Goal: Task Accomplishment & Management: Manage account settings

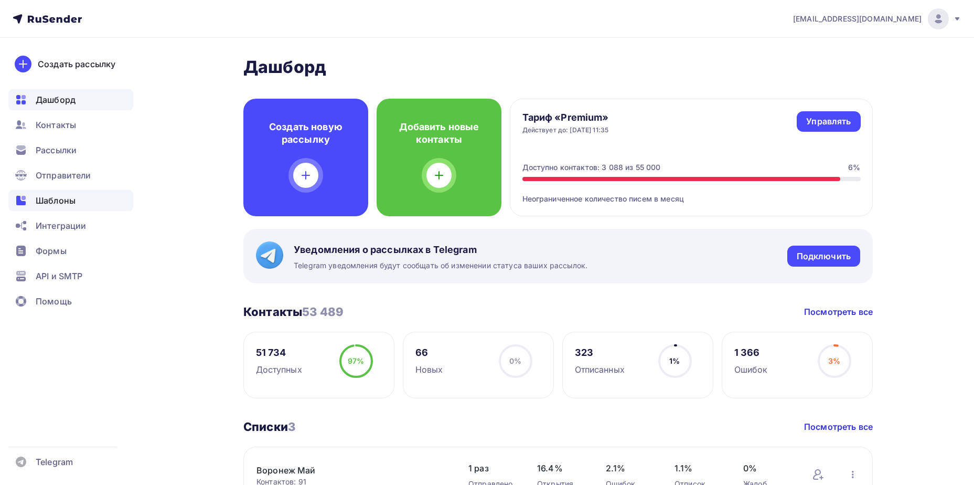
click at [89, 198] on div "Шаблоны" at bounding box center [70, 200] width 125 height 21
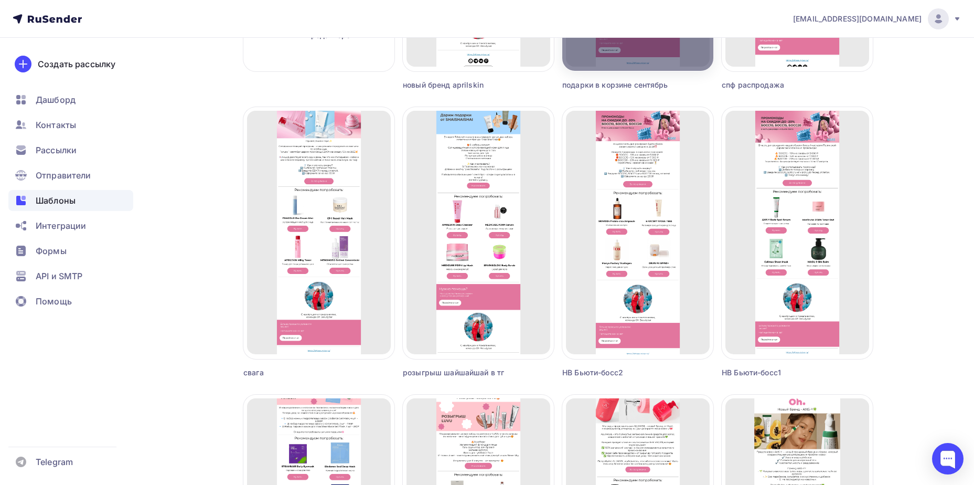
scroll to position [315, 0]
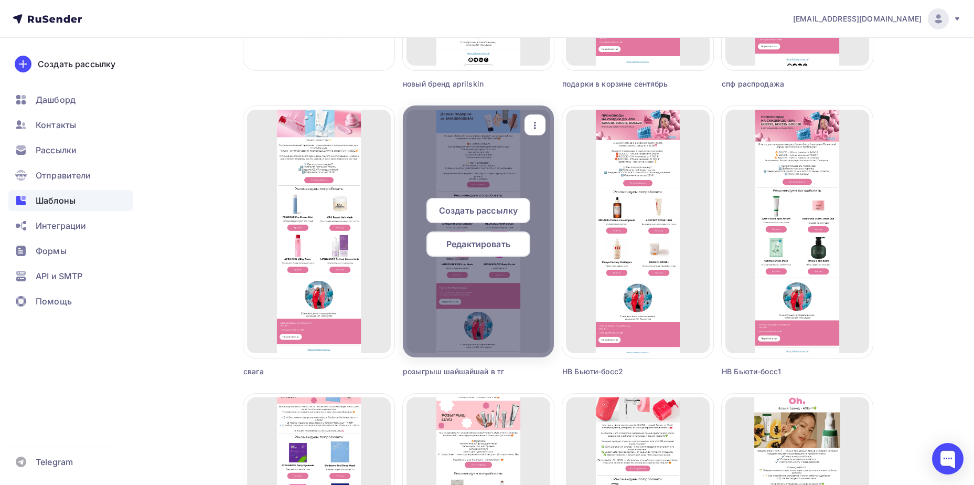
click at [539, 123] on icon "button" at bounding box center [535, 125] width 13 height 13
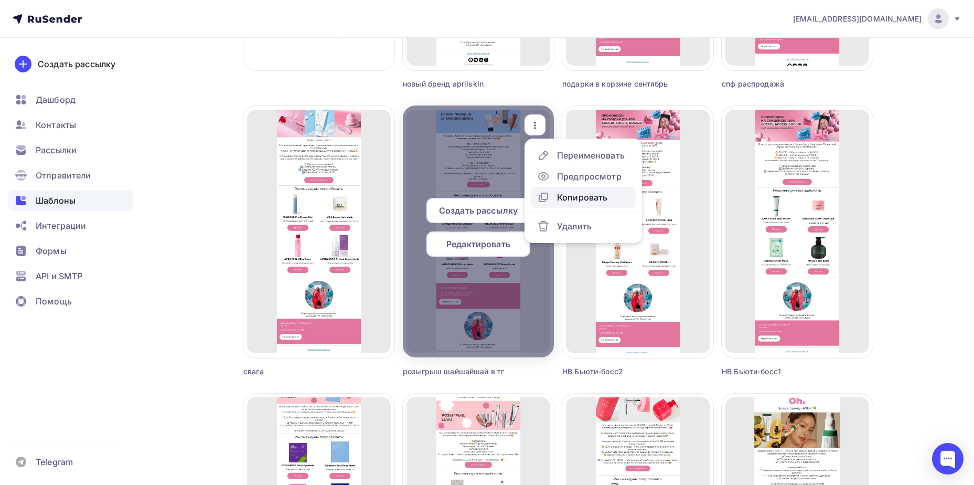
click at [592, 189] on link "Копировать" at bounding box center [583, 197] width 105 height 21
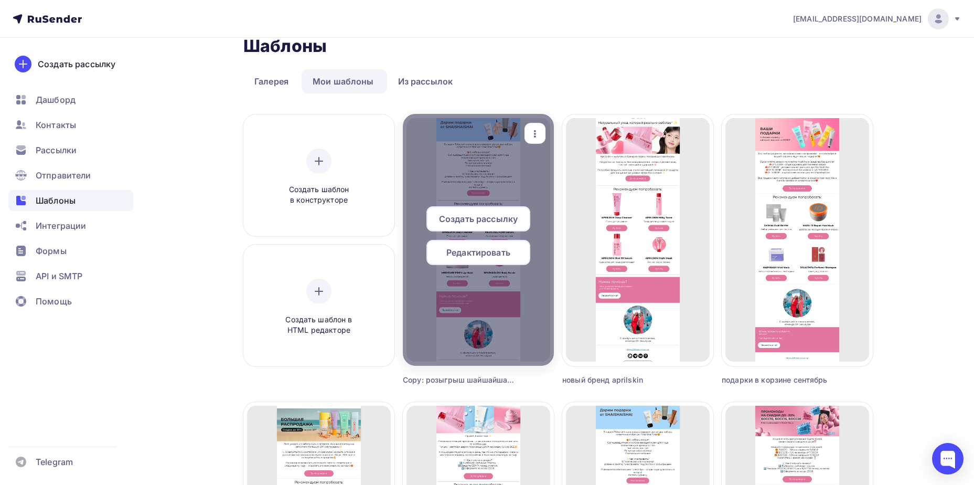
scroll to position [0, 0]
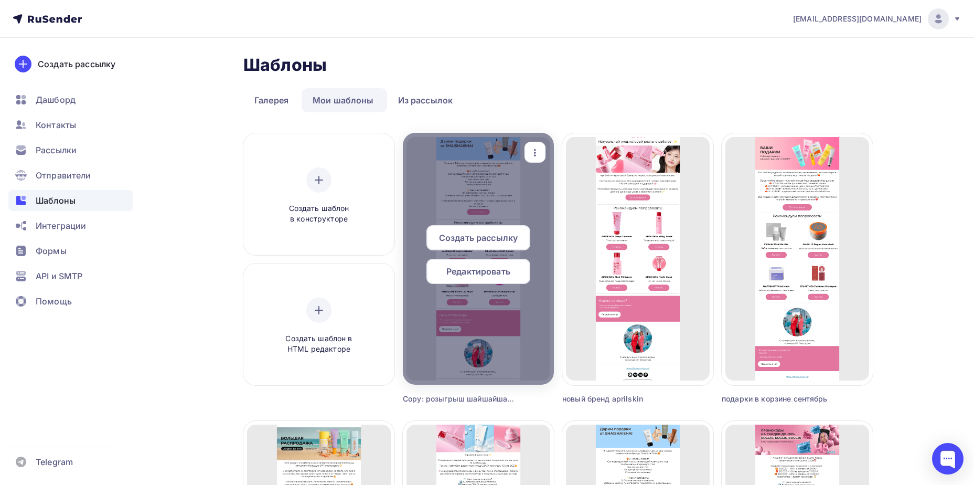
click at [538, 158] on icon "button" at bounding box center [535, 152] width 13 height 13
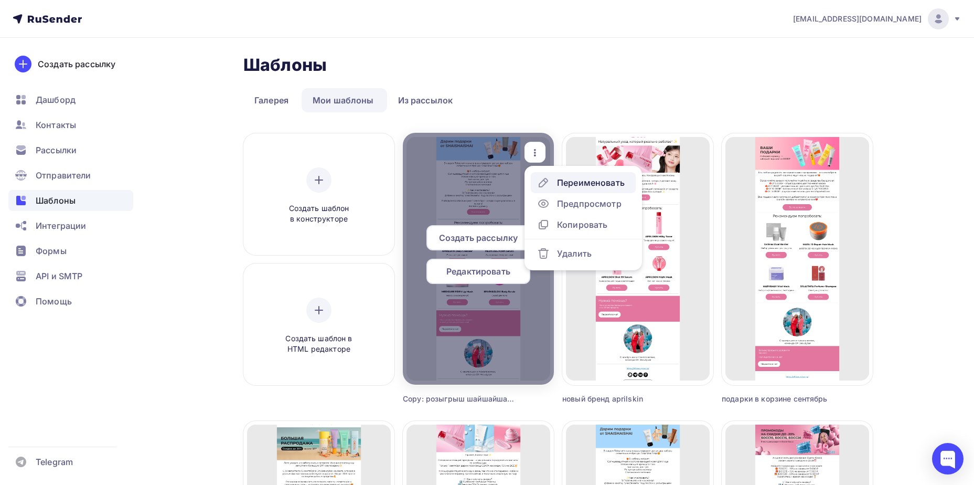
click at [569, 185] on div "Переименовать" at bounding box center [591, 182] width 68 height 13
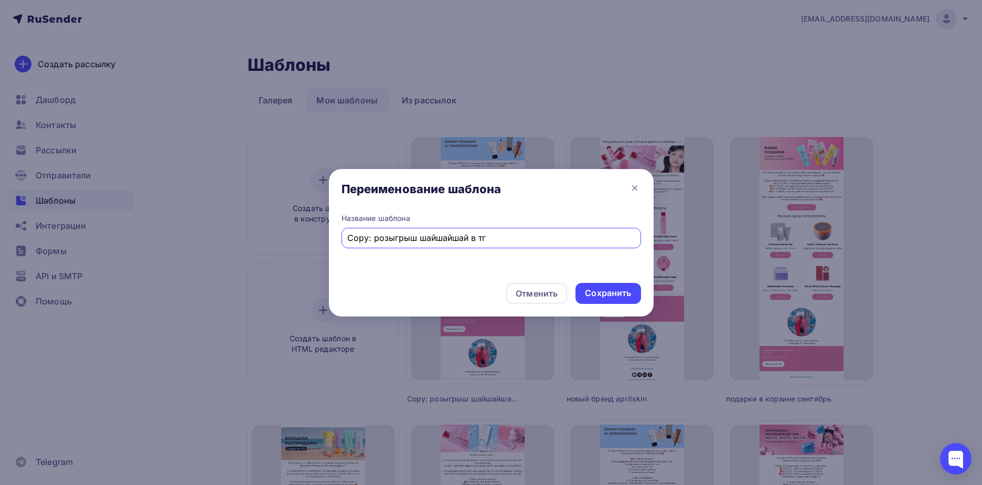
drag, startPoint x: 371, startPoint y: 238, endPoint x: 277, endPoint y: 228, distance: 95.5
click at [277, 228] on div "Переименование шаблона Название шаблона Copy: розыгрыш шайшайшай в тг Отменить …" at bounding box center [491, 242] width 982 height 485
click at [416, 238] on input "розыгрыш шайшайшай в тг" at bounding box center [491, 237] width 288 height 13
type input "розыгрыш спф в тг"
click at [594, 292] on div "Сохранить" at bounding box center [608, 293] width 46 height 12
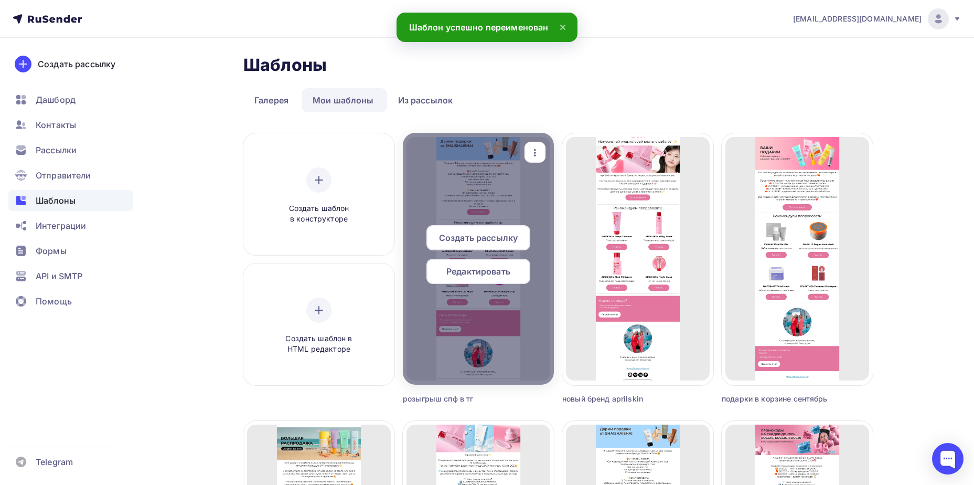
click at [486, 272] on span "Редактировать" at bounding box center [478, 271] width 64 height 13
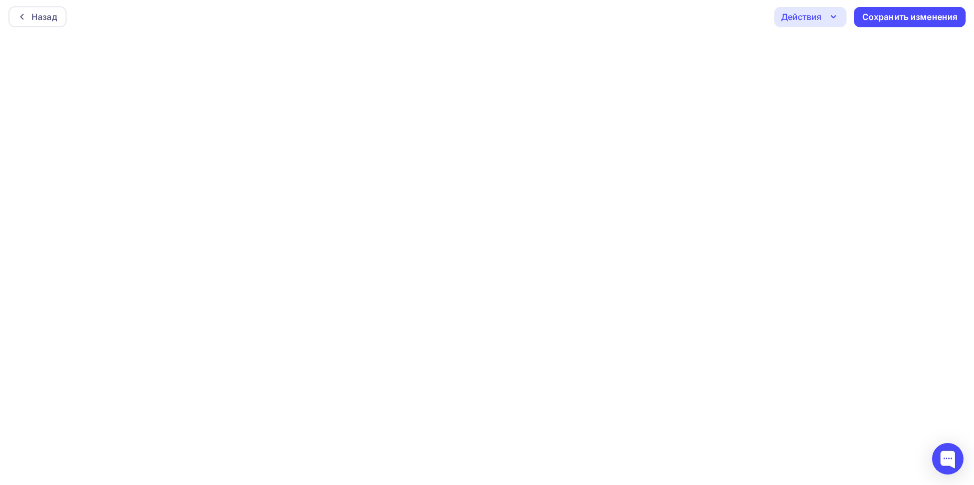
scroll to position [3, 0]
click at [909, 24] on div "Сохранить изменения" at bounding box center [910, 16] width 112 height 20
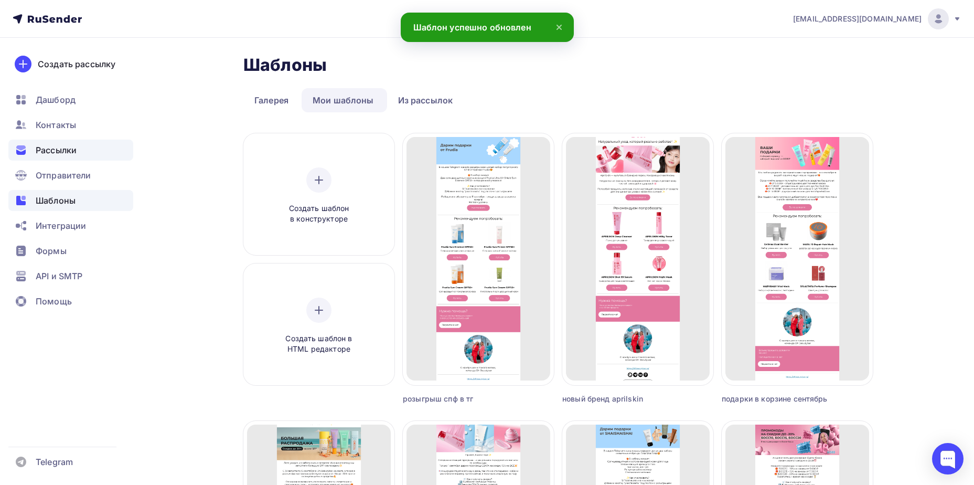
click at [66, 142] on div "Рассылки" at bounding box center [70, 150] width 125 height 21
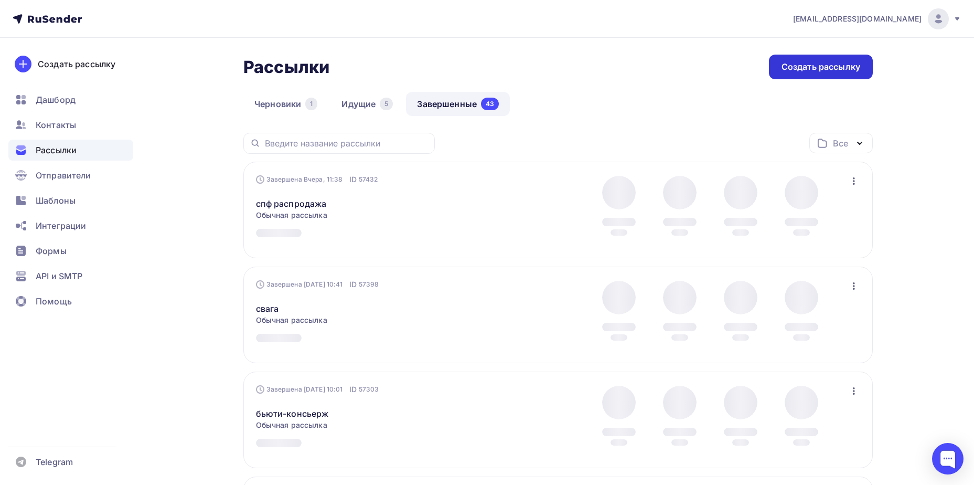
click at [854, 68] on div "Создать рассылку" at bounding box center [821, 67] width 79 height 12
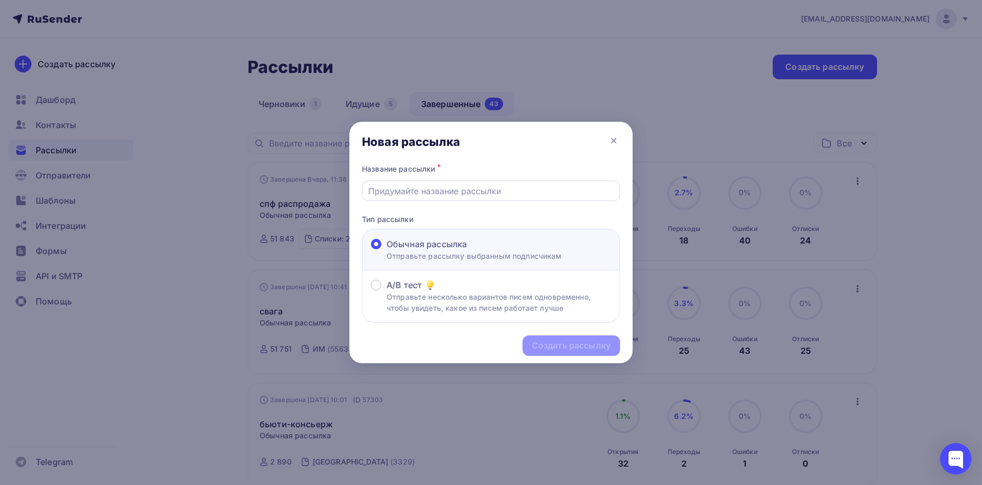
click at [414, 191] on input "text" at bounding box center [491, 191] width 246 height 13
type input "розыгрыш спф"
click at [600, 349] on div "Создать рассылку" at bounding box center [571, 345] width 79 height 12
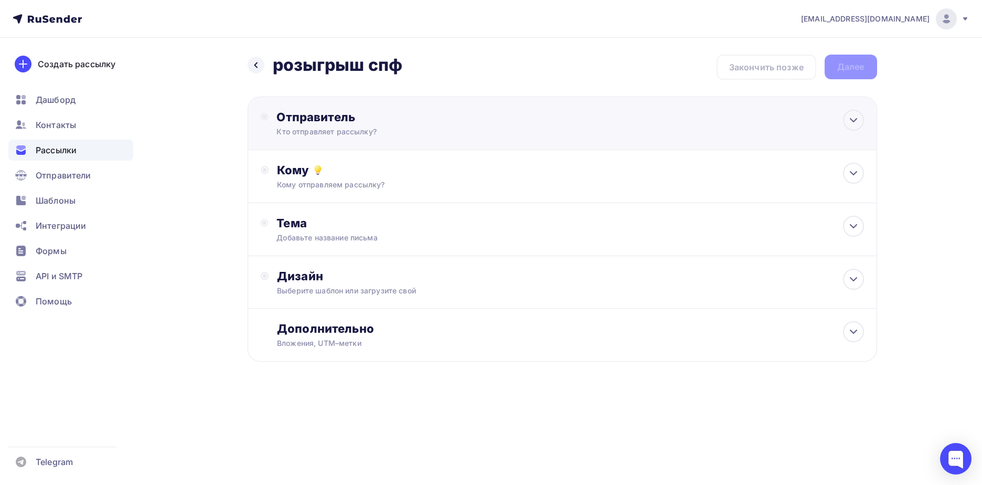
click at [463, 122] on div "Отправитель" at bounding box center [390, 117] width 227 height 15
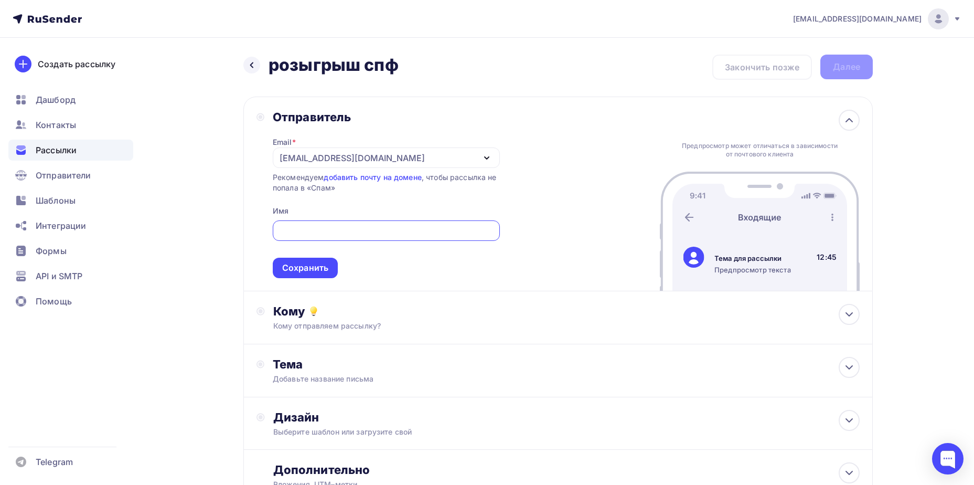
click at [441, 155] on div "[EMAIL_ADDRESS][DOMAIN_NAME]" at bounding box center [386, 157] width 227 height 20
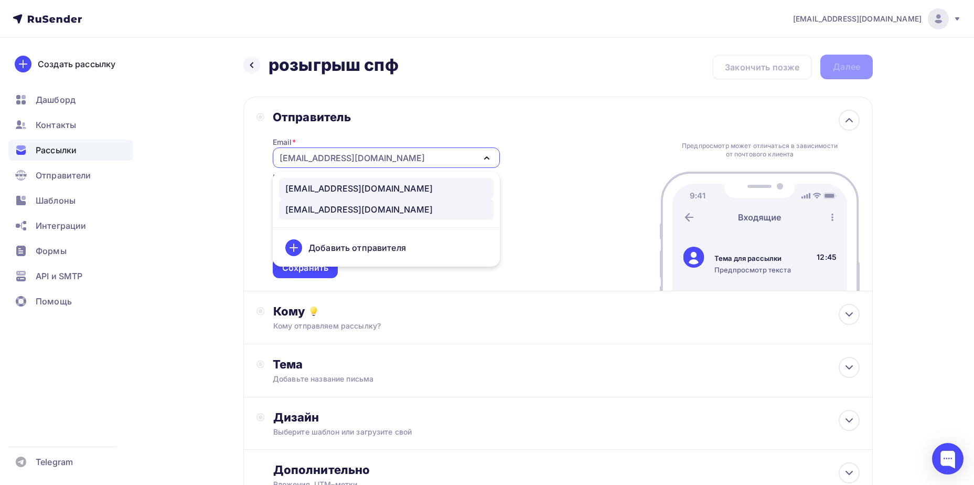
click at [414, 183] on div "info@ohbeautybar.ru" at bounding box center [386, 188] width 202 height 13
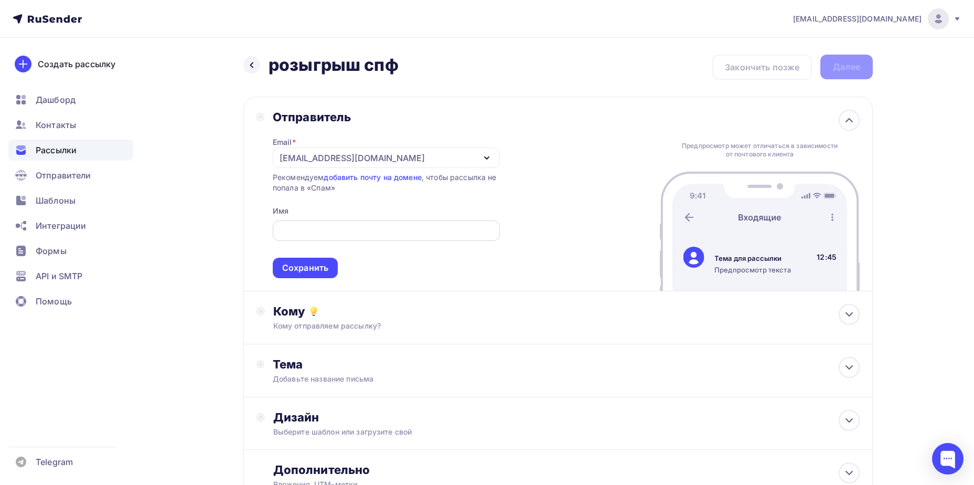
click at [394, 235] on input "text" at bounding box center [386, 231] width 215 height 13
type input "Щ"
type input "Oh Beautybar Интернет-магазин"
click at [318, 271] on div "Сохранить" at bounding box center [305, 268] width 46 height 12
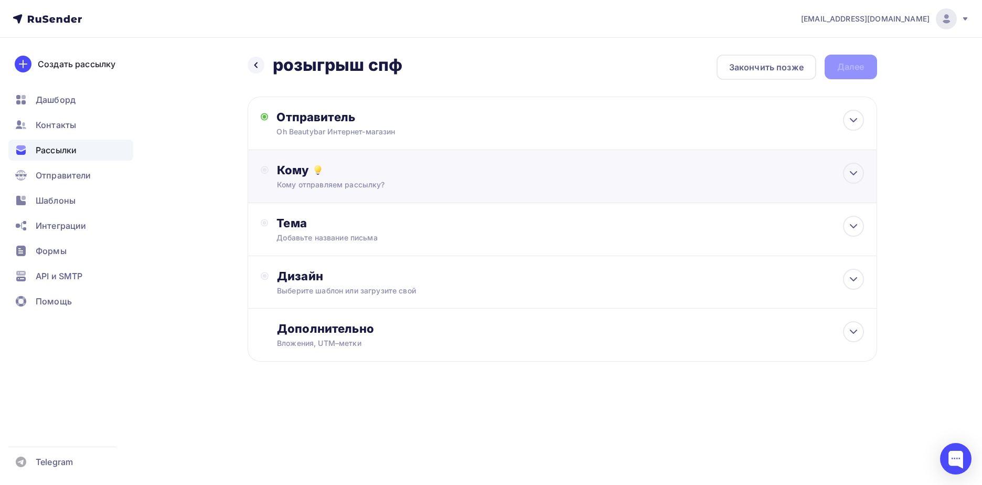
click at [346, 182] on div "Кому отправляем рассылку?" at bounding box center [541, 184] width 528 height 10
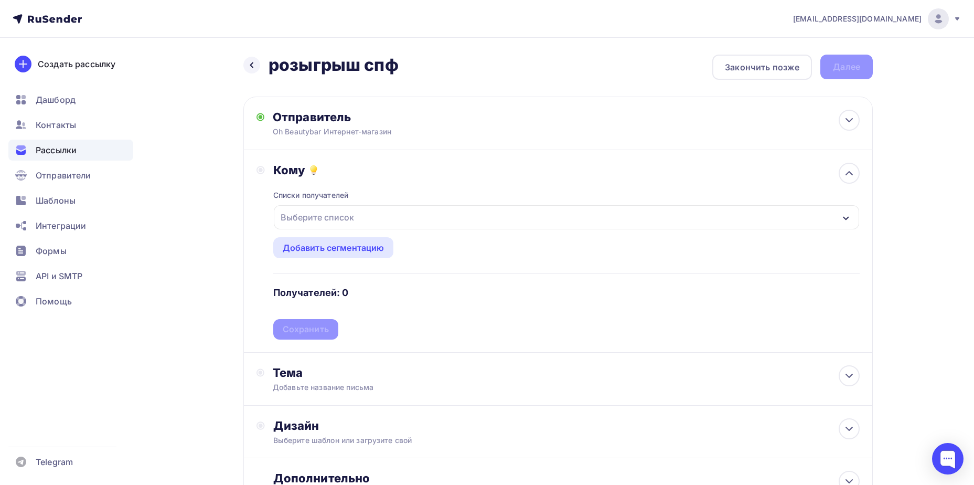
click at [339, 217] on div "Выберите список" at bounding box center [318, 217] width 82 height 19
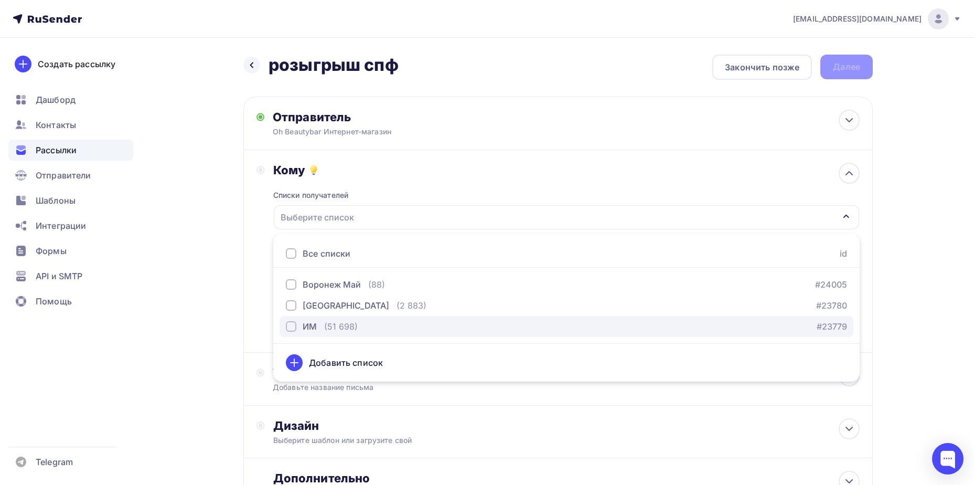
click at [302, 333] on button "ИМ (51 698) #23779" at bounding box center [567, 326] width 574 height 21
click at [226, 336] on div "Назад розыгрыш спф розыгрыш спф Закончить позже Далее Отправитель Oh Beautybar …" at bounding box center [487, 308] width 860 height 541
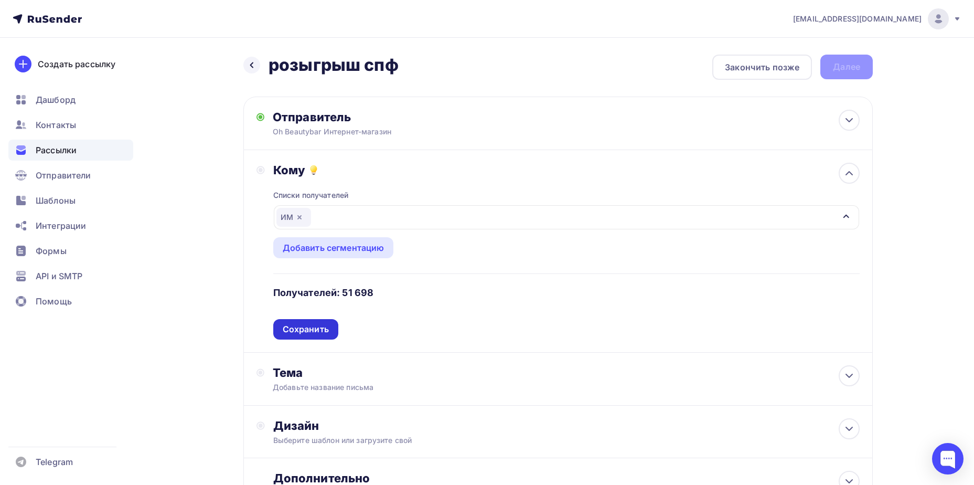
click at [313, 335] on div "Сохранить" at bounding box center [305, 329] width 65 height 20
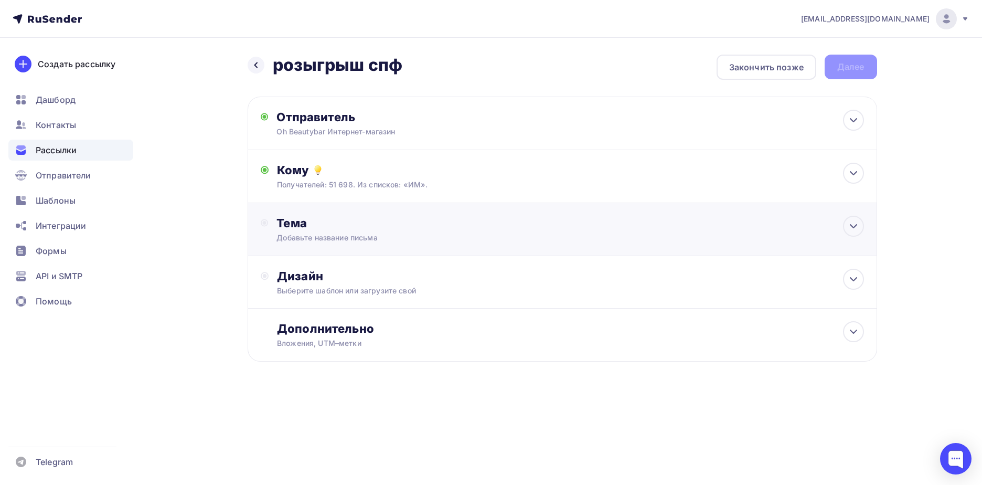
click at [363, 223] on div "Тема" at bounding box center [380, 223] width 207 height 15
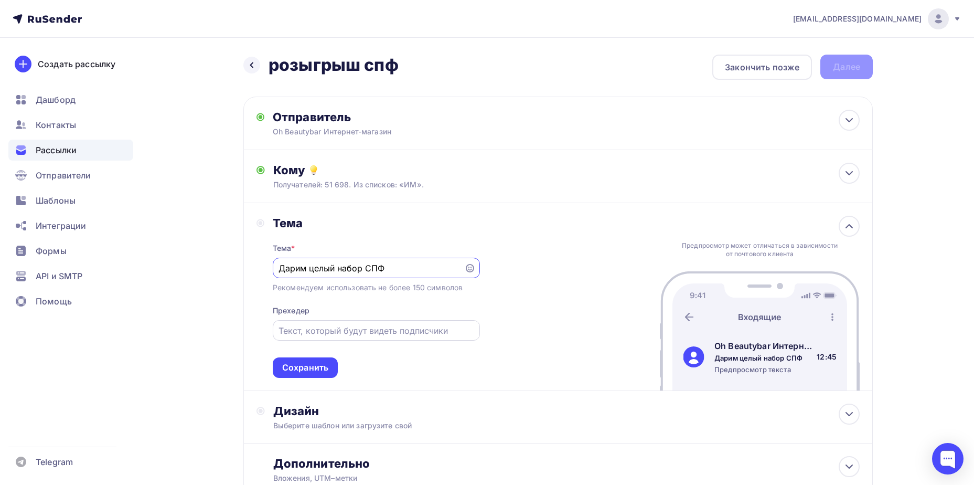
type input "Дарим целый набор СПФ"
click at [391, 334] on input "text" at bounding box center [376, 330] width 195 height 13
type input "В нашем Telegram-канале"
click at [417, 264] on input "Дарим целый набор СПФ" at bounding box center [368, 268] width 179 height 13
paste input "🔥"
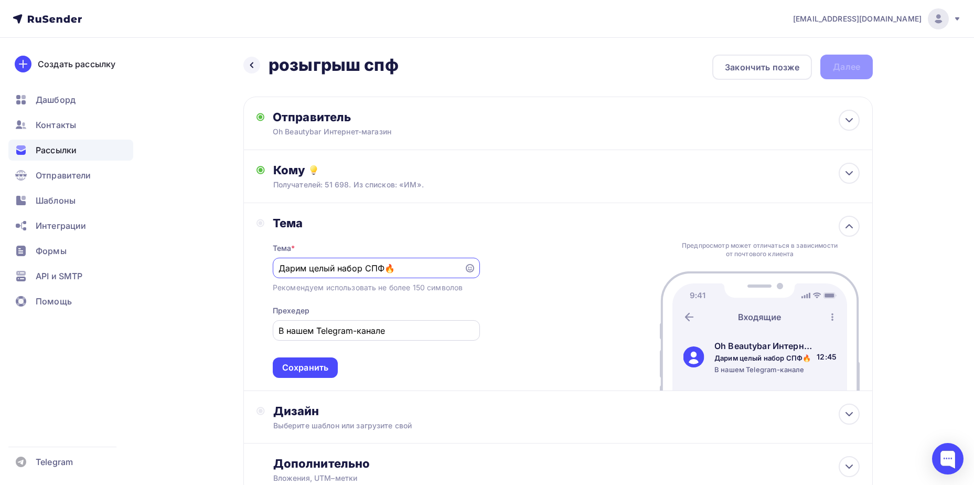
type input "Дарим целый набор СПФ🔥"
click at [427, 333] on input "В нашем Telegram-канале" at bounding box center [376, 330] width 195 height 13
paste input "🥰"
type input "В нашем Telegram-канале🥰"
click at [310, 366] on div "Сохранить" at bounding box center [305, 368] width 46 height 12
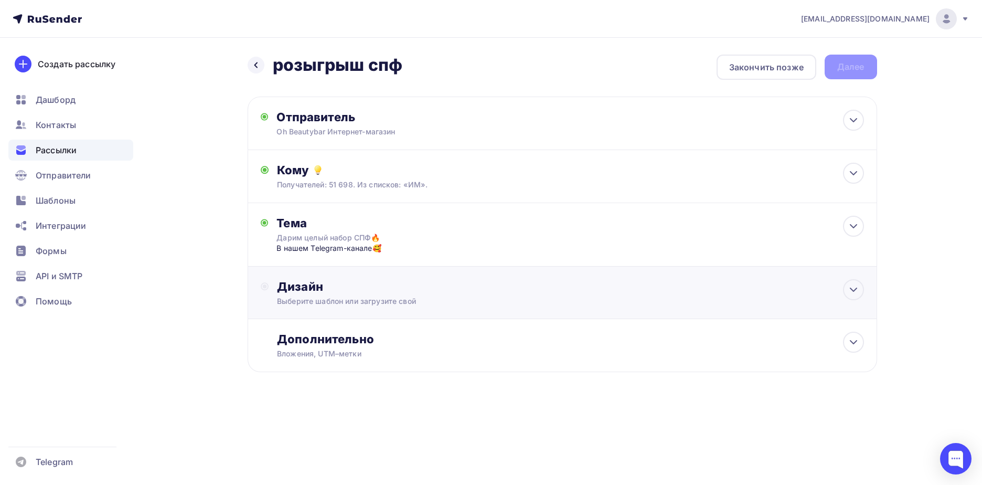
click at [355, 307] on div "Дизайн Выберите шаблон или загрузите свой" at bounding box center [562, 298] width 603 height 39
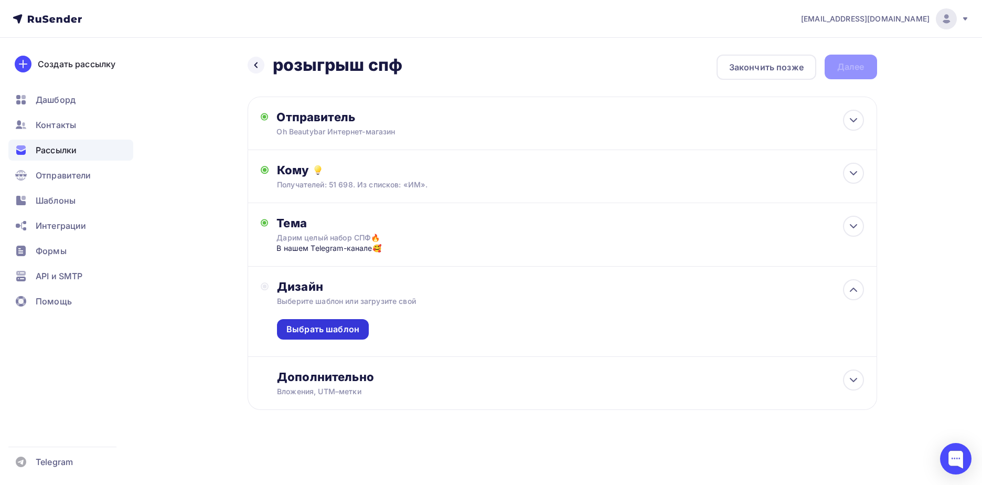
click at [356, 328] on div "Выбрать шаблон" at bounding box center [322, 329] width 73 height 12
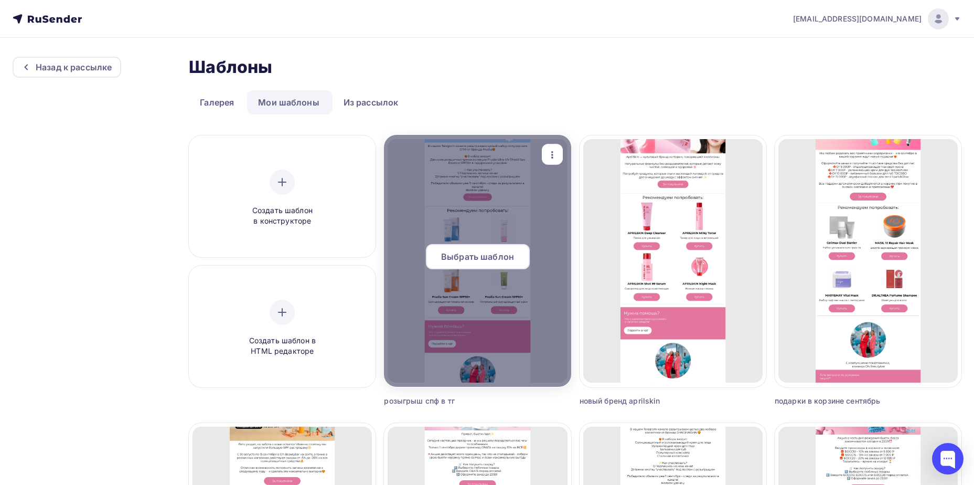
click at [465, 253] on span "Выбрать шаблон" at bounding box center [477, 256] width 73 height 13
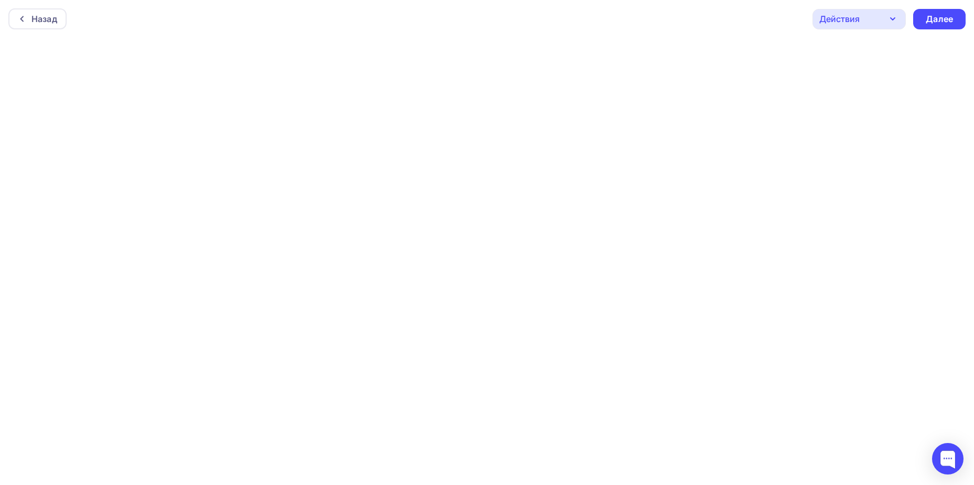
scroll to position [3, 0]
click at [928, 20] on div "Далее" at bounding box center [939, 16] width 27 height 12
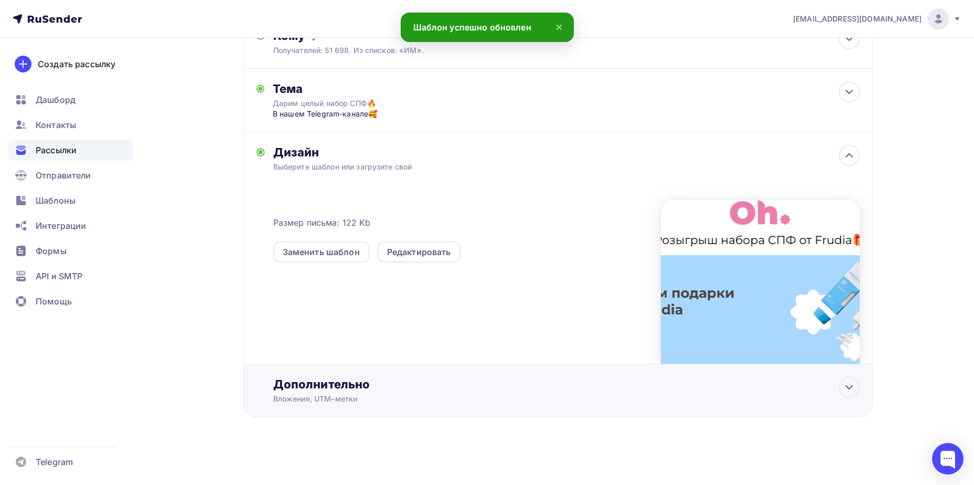
click at [532, 397] on div "Вложения, UTM–метки" at bounding box center [537, 399] width 528 height 10
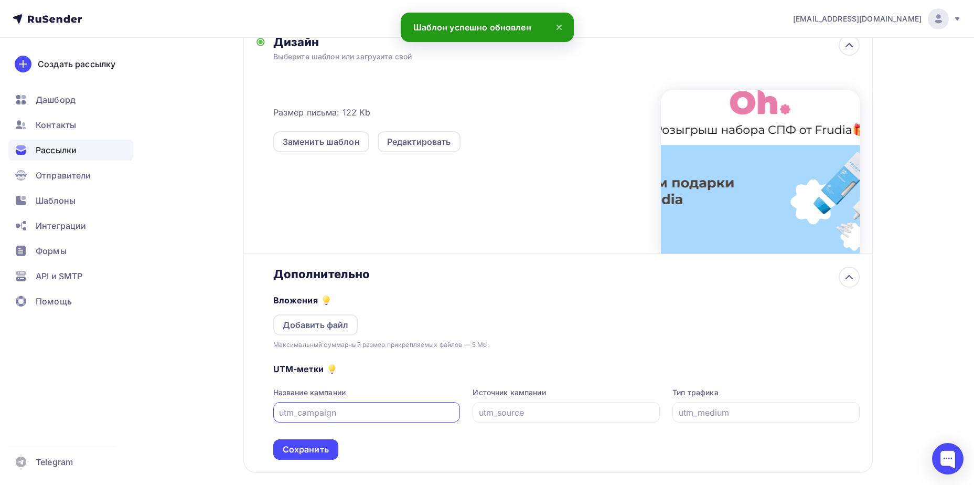
scroll to position [252, 0]
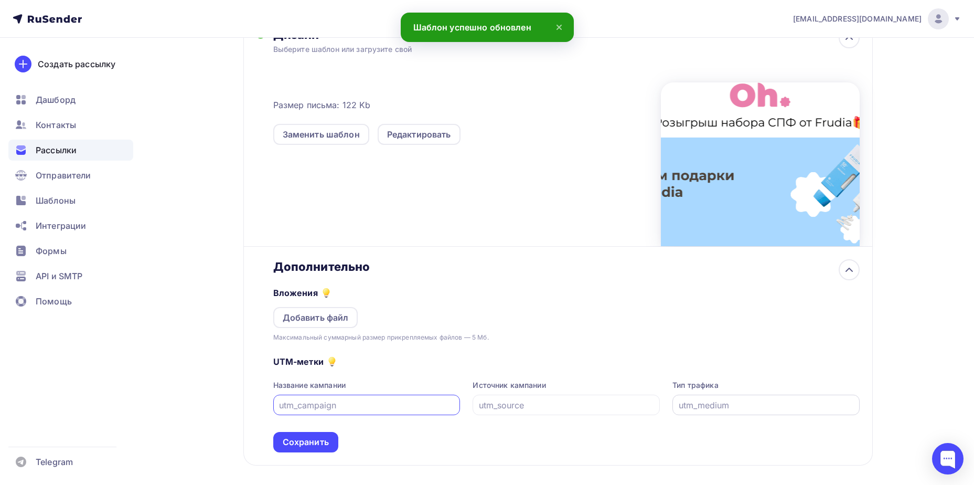
click at [706, 401] on input "text" at bounding box center [766, 405] width 175 height 13
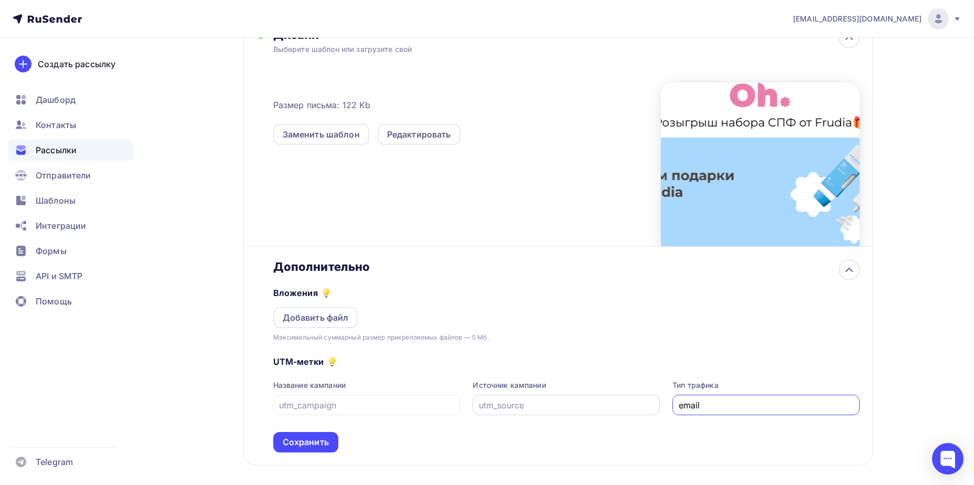
type input "email"
click at [620, 409] on input "text" at bounding box center [566, 405] width 175 height 13
type input "rusender"
click at [365, 405] on input "text" at bounding box center [366, 405] width 175 height 13
type input "spftg"
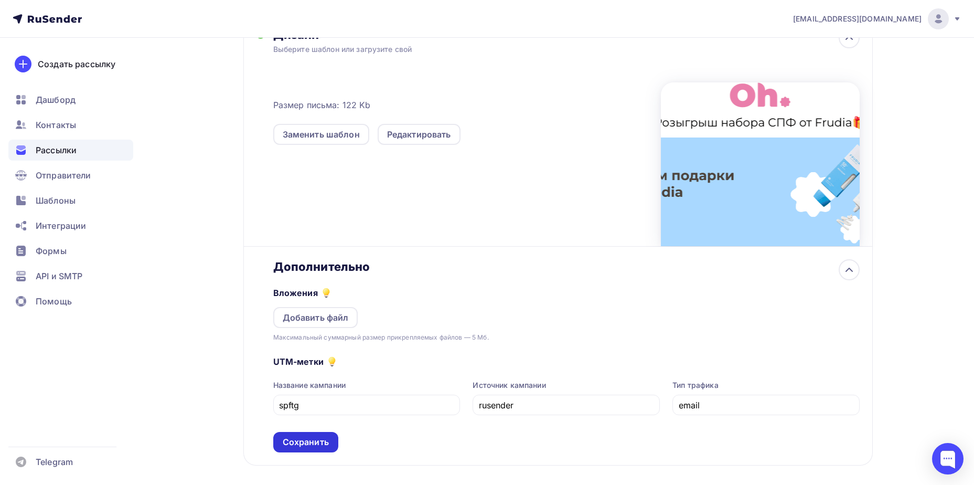
click at [331, 442] on div "Сохранить" at bounding box center [305, 442] width 65 height 20
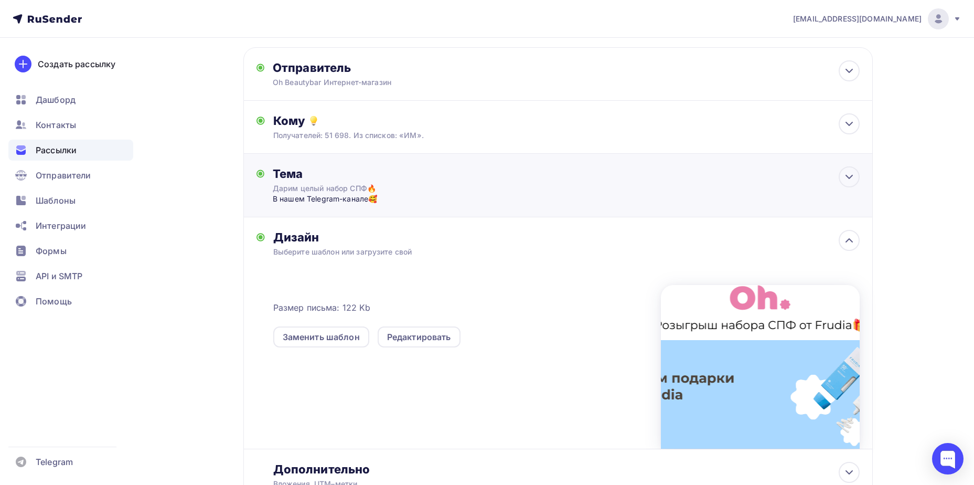
scroll to position [0, 0]
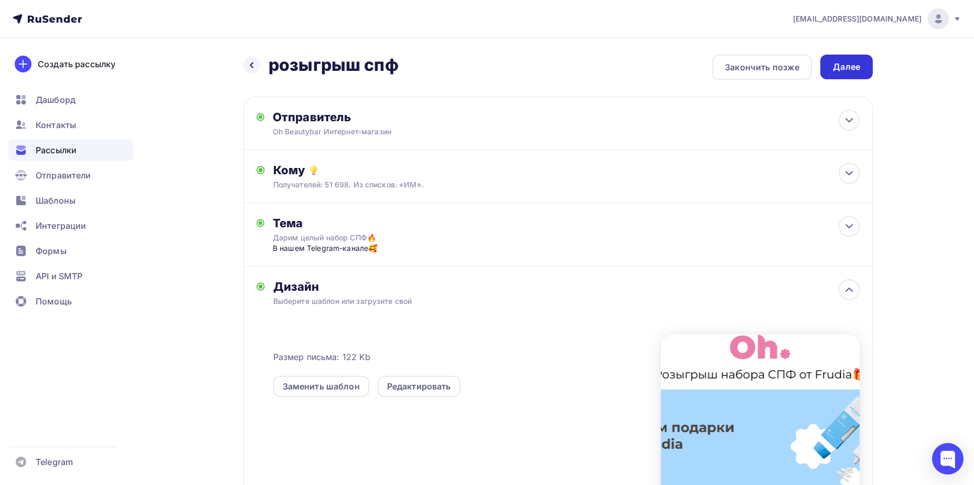
click at [833, 68] on div "Далее" at bounding box center [847, 67] width 52 height 25
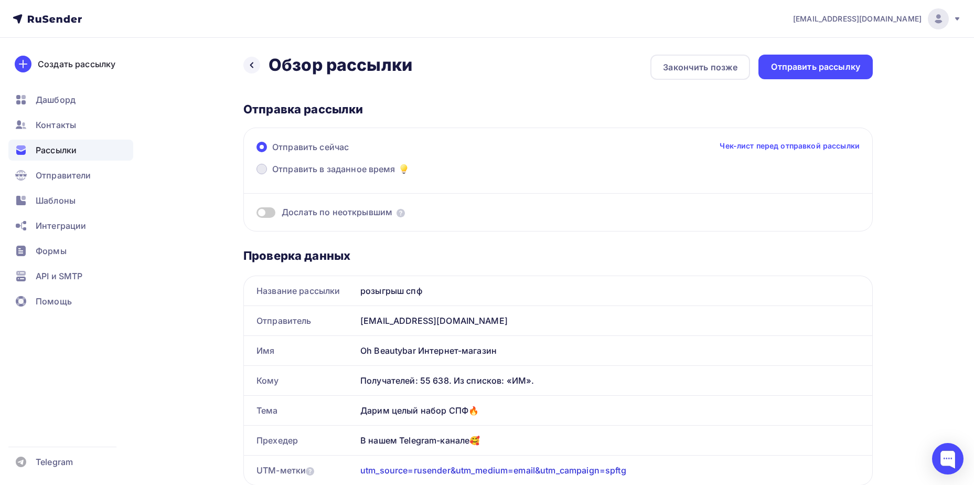
click at [336, 167] on span "Отправить в заданное время" at bounding box center [333, 169] width 123 height 13
click at [272, 175] on input "Отправить в заданное время" at bounding box center [272, 175] width 0 height 0
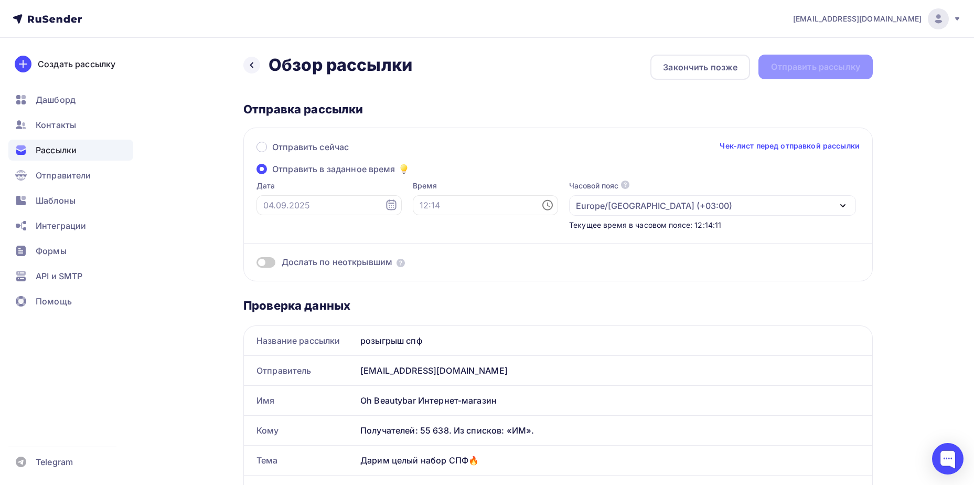
click at [319, 216] on div "Дата" at bounding box center [329, 205] width 145 height 50
click at [323, 207] on input "text" at bounding box center [329, 205] width 145 height 20
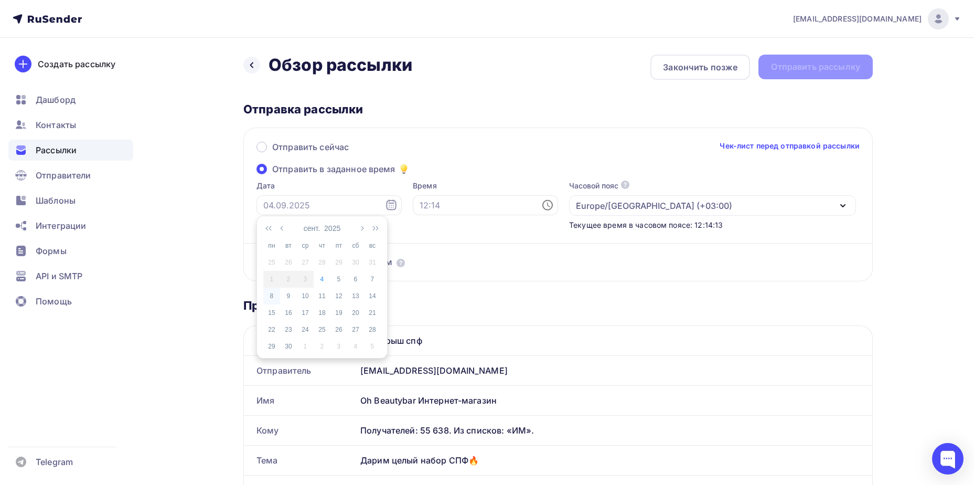
click at [267, 295] on div "8" at bounding box center [271, 295] width 17 height 9
type input "08.09.2025"
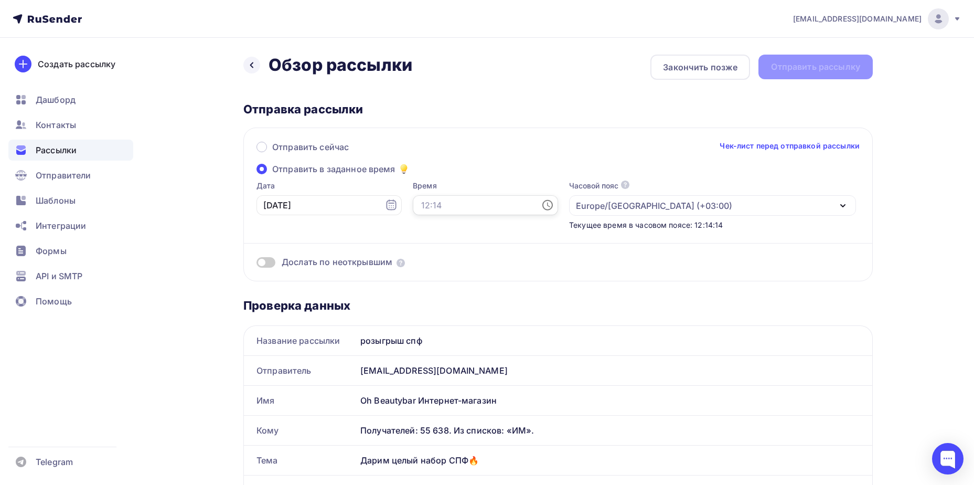
click at [443, 204] on input "text" at bounding box center [485, 205] width 145 height 20
click at [428, 320] on li "12" at bounding box center [428, 321] width 54 height 17
type input "12:00"
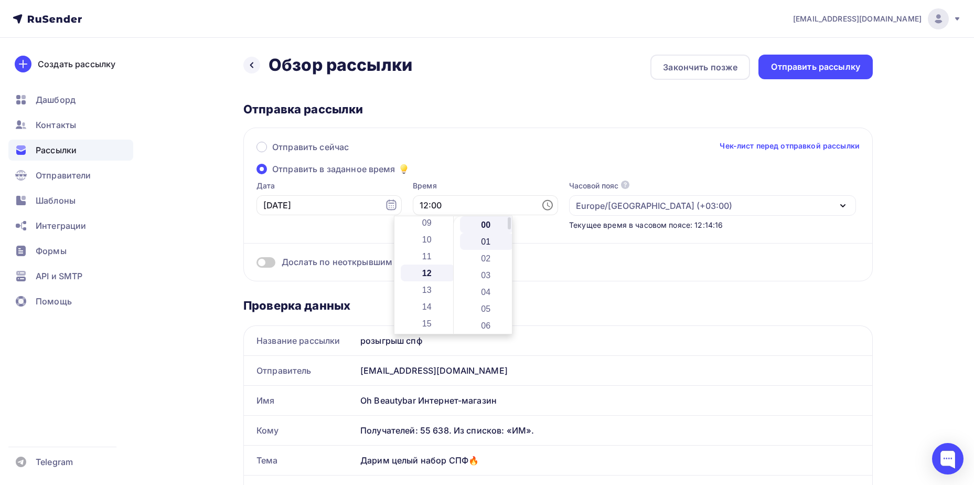
scroll to position [201, 0]
click at [488, 221] on li "00" at bounding box center [487, 224] width 54 height 17
click at [807, 71] on div "Отправить рассылку" at bounding box center [815, 67] width 89 height 12
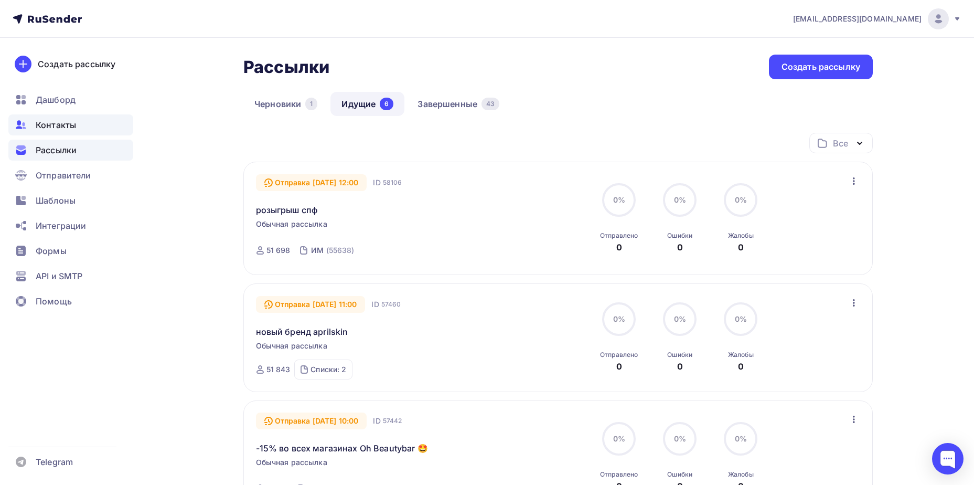
click at [81, 123] on div "Контакты" at bounding box center [70, 124] width 125 height 21
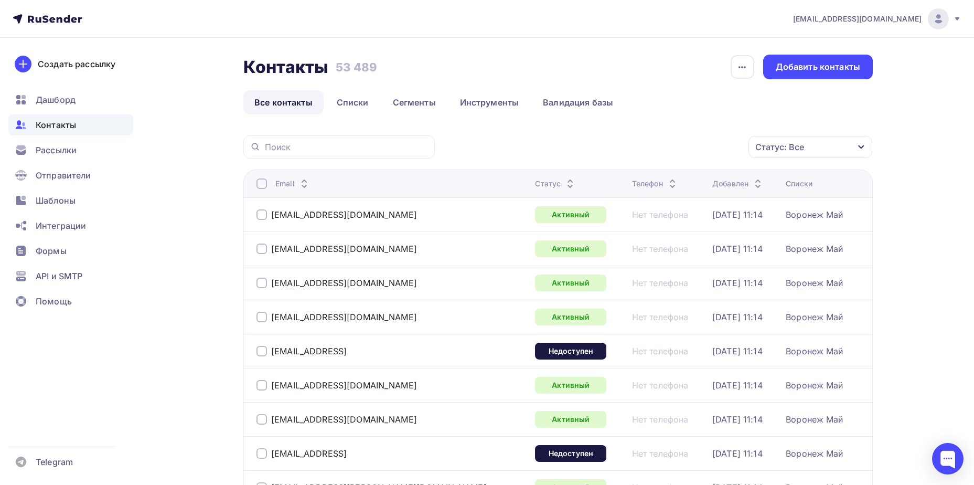
click at [777, 143] on div "Статус: Все" at bounding box center [780, 147] width 49 height 13
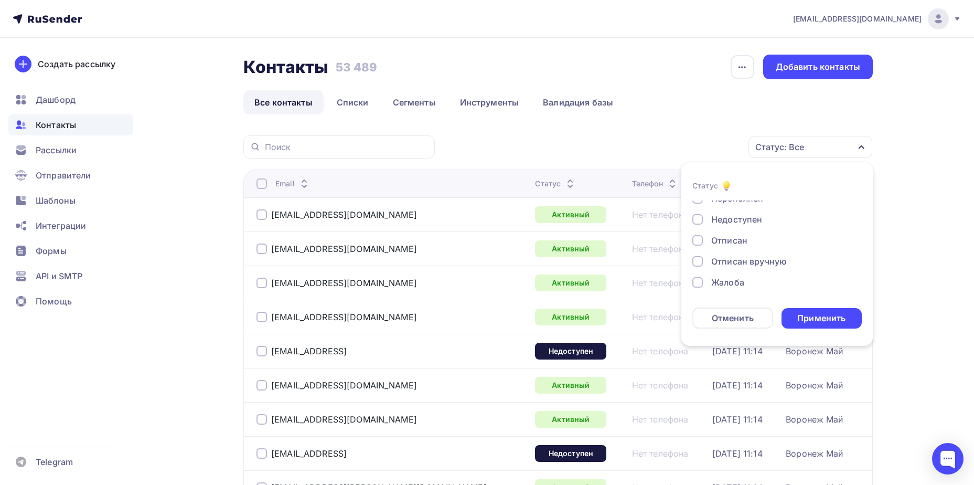
scroll to position [76, 0]
click at [733, 278] on div "Жалоба" at bounding box center [727, 277] width 33 height 13
click at [834, 324] on div "Применить" at bounding box center [822, 318] width 48 height 12
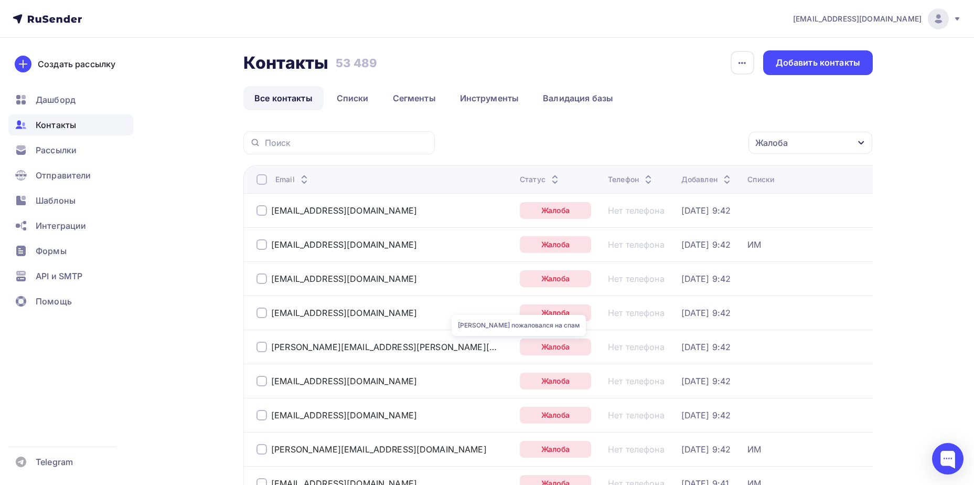
scroll to position [0, 0]
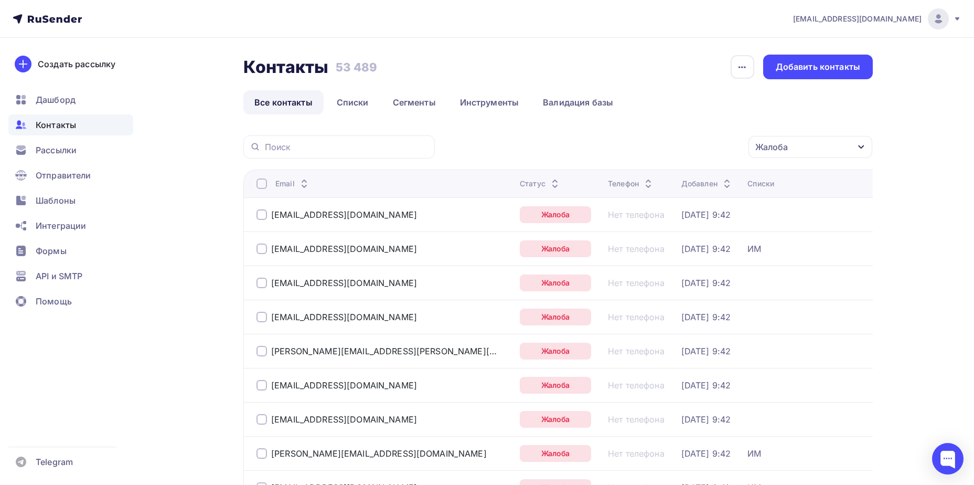
click at [260, 183] on div at bounding box center [262, 183] width 10 height 10
click at [633, 153] on div "Действие" at bounding box center [628, 147] width 40 height 13
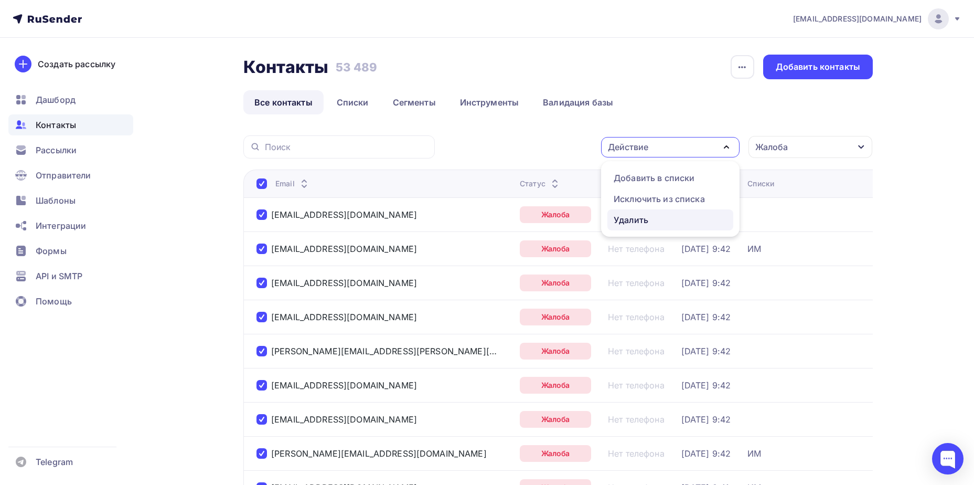
click at [631, 222] on div "Удалить" at bounding box center [631, 220] width 35 height 13
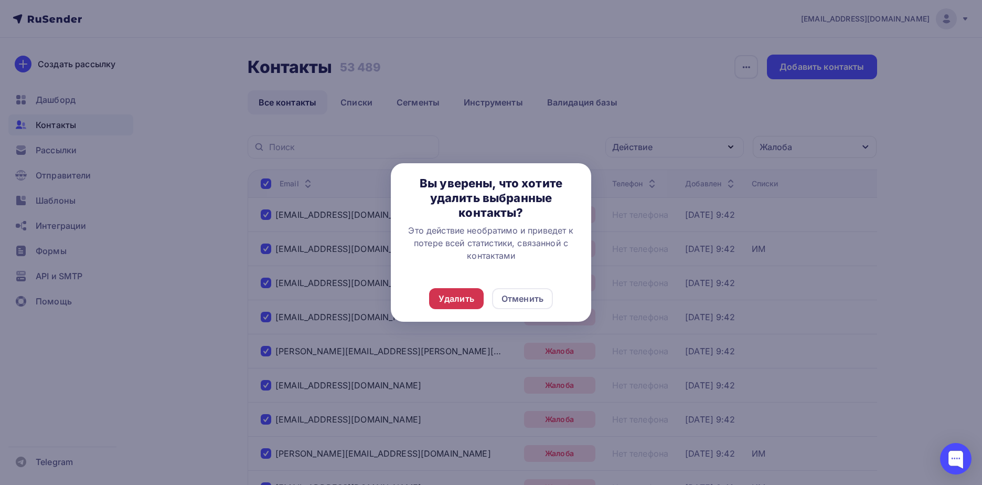
click at [468, 303] on div "Удалить" at bounding box center [457, 298] width 36 height 13
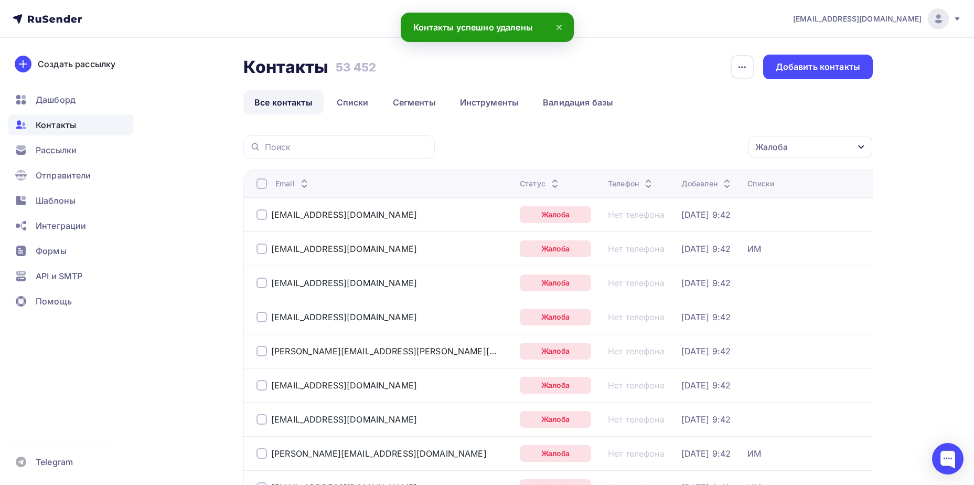
click at [791, 153] on div "Жалоба" at bounding box center [811, 147] width 124 height 22
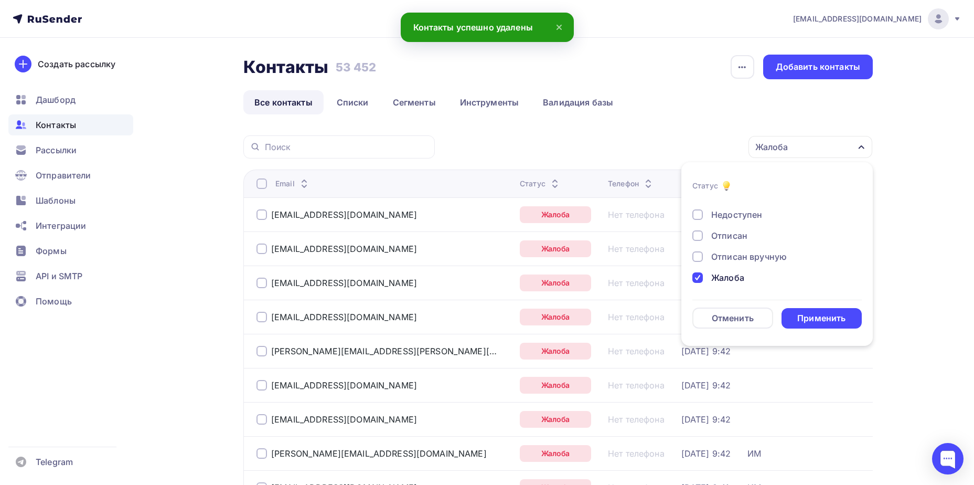
click at [698, 238] on div at bounding box center [698, 235] width 10 height 10
click at [698, 275] on div at bounding box center [698, 277] width 10 height 10
drag, startPoint x: 819, startPoint y: 313, endPoint x: 801, endPoint y: 312, distance: 17.8
click at [819, 313] on div "Применить" at bounding box center [822, 318] width 48 height 12
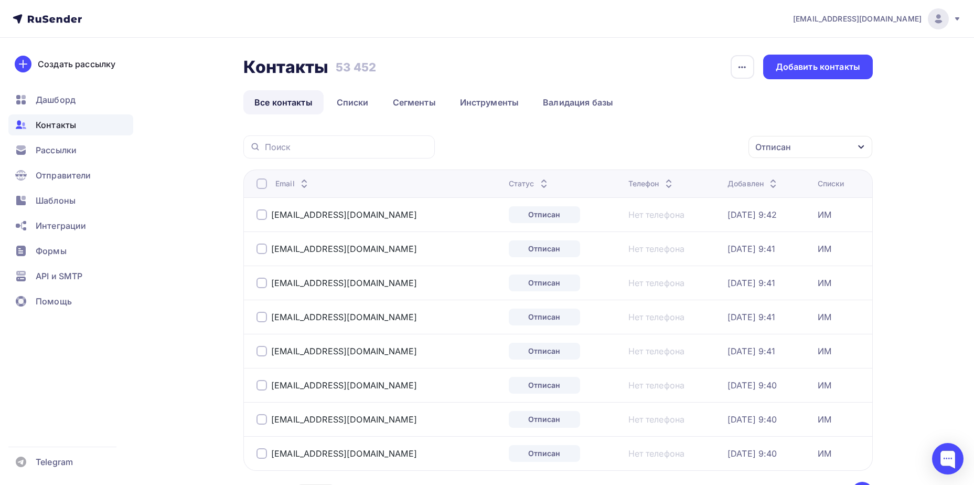
click at [261, 184] on div at bounding box center [262, 183] width 10 height 10
click at [261, 183] on div at bounding box center [262, 183] width 10 height 10
click at [691, 152] on div "Действие" at bounding box center [670, 147] width 139 height 20
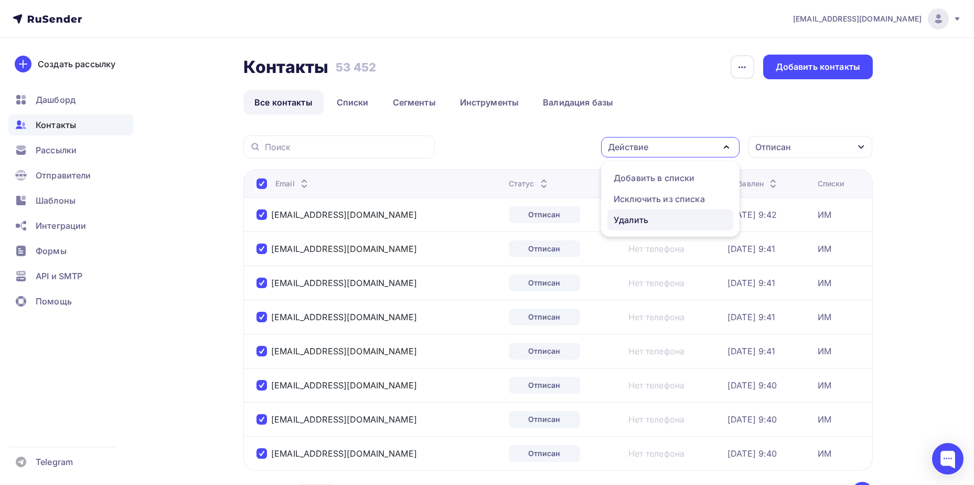
click at [669, 216] on div "Удалить" at bounding box center [670, 220] width 113 height 13
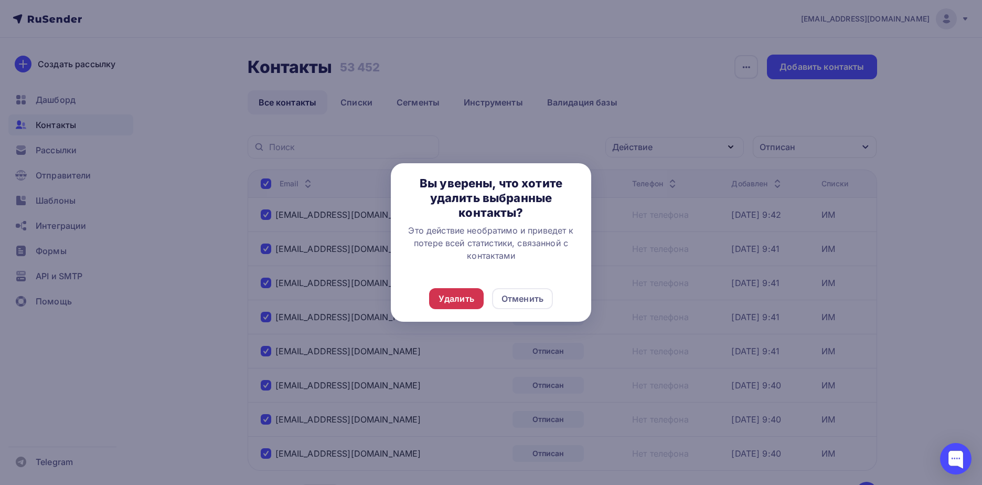
click at [442, 301] on div "Удалить" at bounding box center [457, 298] width 36 height 13
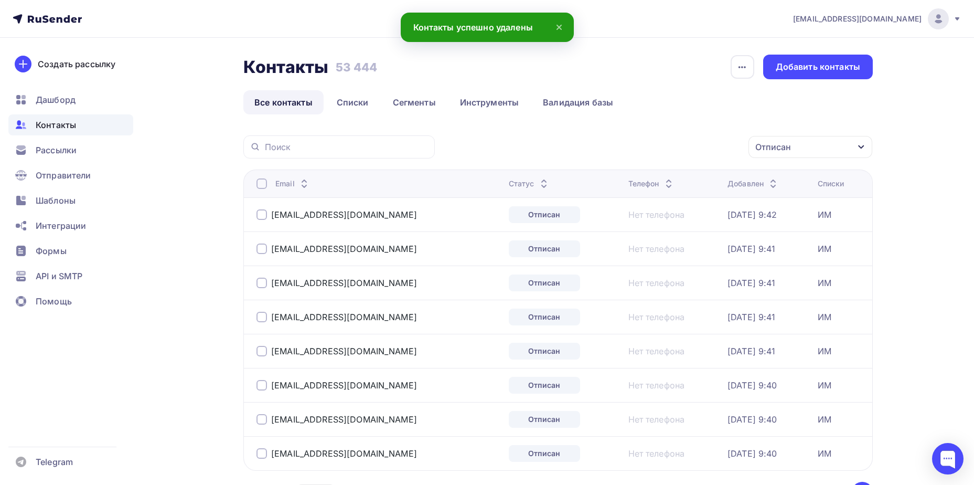
click at [831, 147] on div "Отписан" at bounding box center [811, 147] width 124 height 22
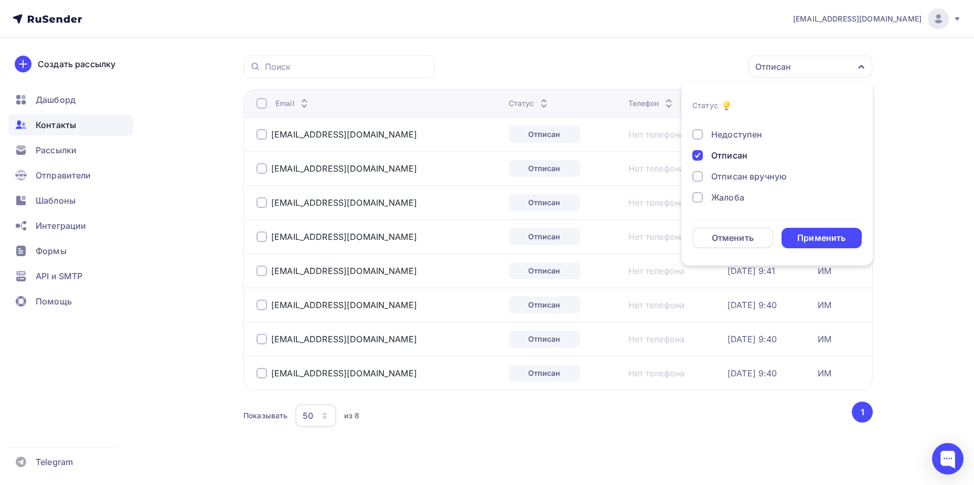
scroll to position [93, 0]
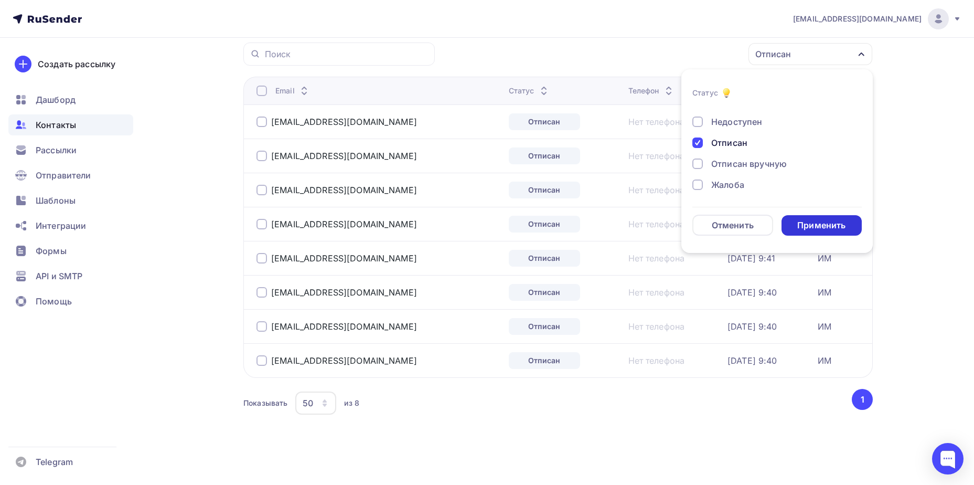
click at [794, 222] on div "Применить" at bounding box center [822, 225] width 81 height 20
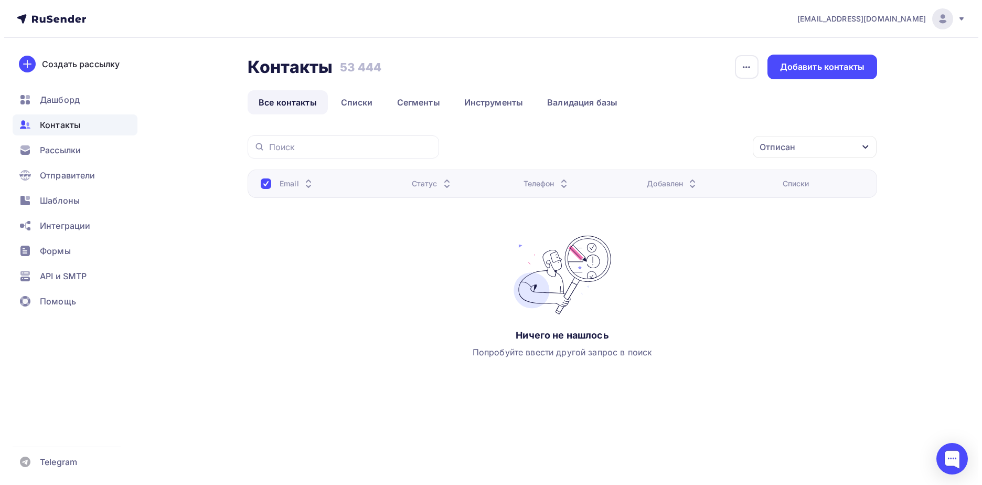
scroll to position [0, 0]
click at [750, 149] on div "Отписан Статус Новый Активный Не существует Переполнен Недоступен Отписан Отпис…" at bounding box center [661, 146] width 431 height 23
click at [785, 145] on div "Отписан" at bounding box center [778, 147] width 36 height 13
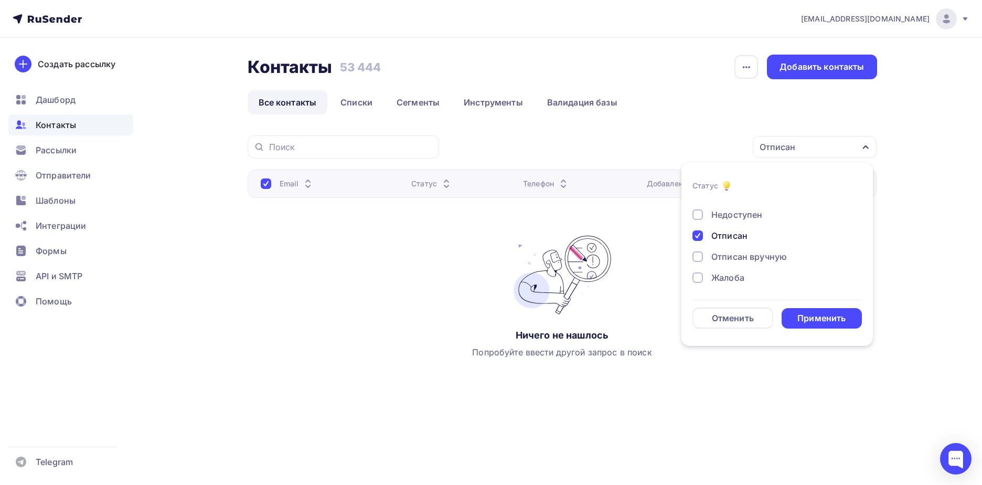
click at [732, 233] on div "Отписан" at bounding box center [729, 235] width 36 height 13
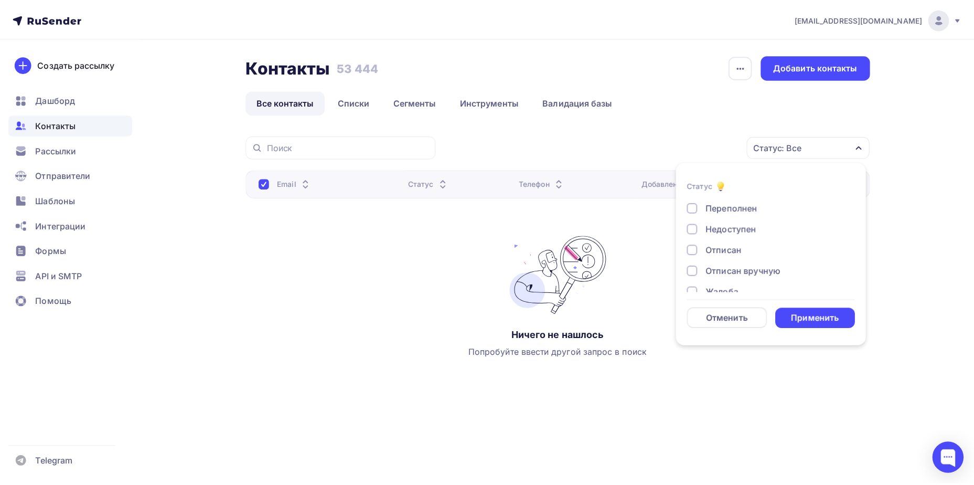
scroll to position [76, 0]
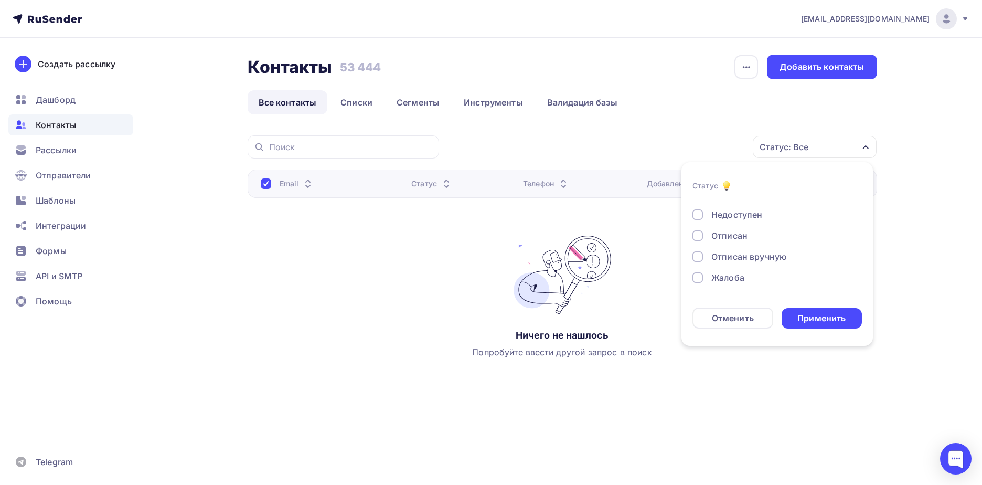
click at [731, 274] on div "Жалоба" at bounding box center [727, 277] width 33 height 13
click at [797, 307] on div "Отменить Применить" at bounding box center [777, 317] width 169 height 21
click at [800, 314] on div "Применить" at bounding box center [822, 318] width 48 height 12
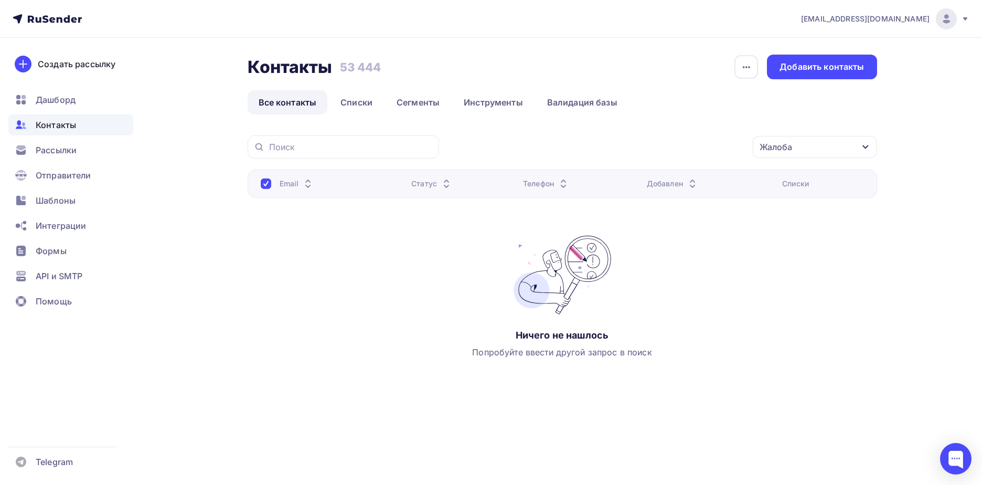
click at [787, 141] on div "Жалоба" at bounding box center [776, 147] width 33 height 13
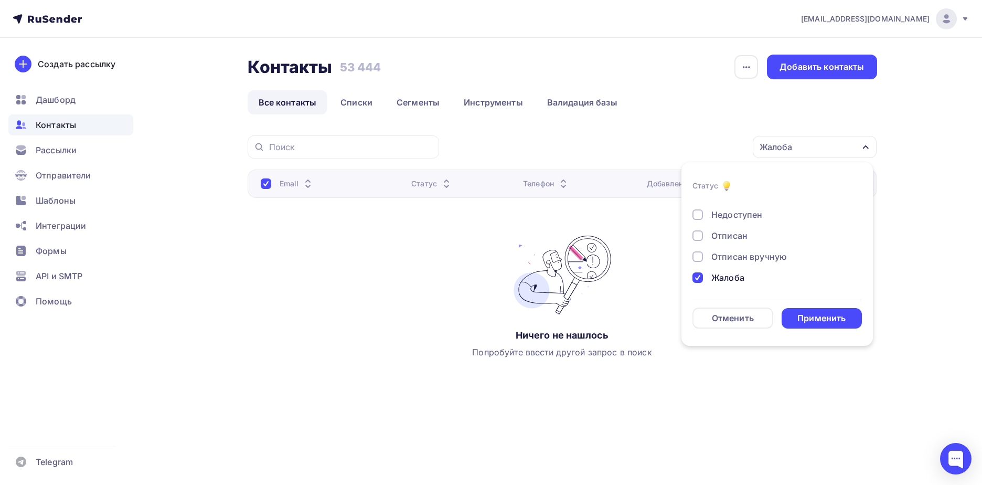
click at [760, 261] on div "Отписан вручную" at bounding box center [749, 256] width 76 height 13
click at [743, 278] on div "Жалоба" at bounding box center [727, 277] width 33 height 13
click at [812, 316] on div "Применить" at bounding box center [822, 318] width 48 height 12
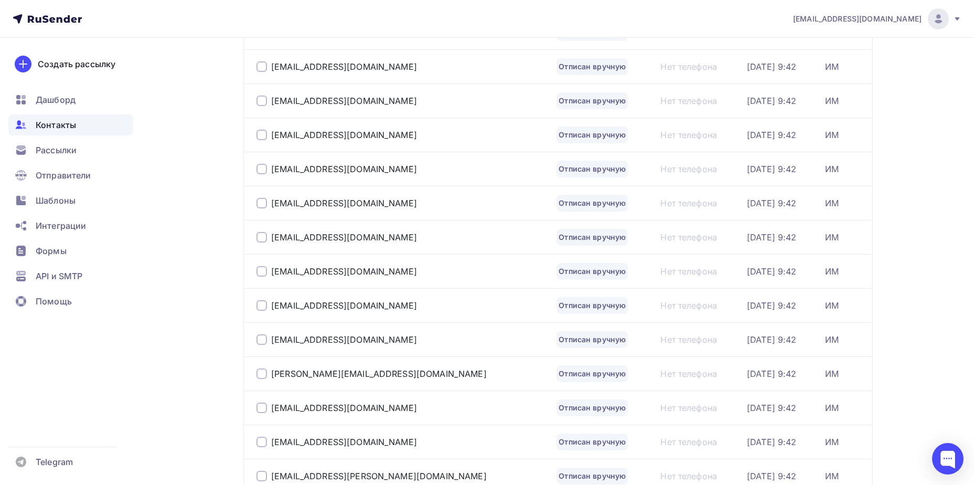
scroll to position [56, 0]
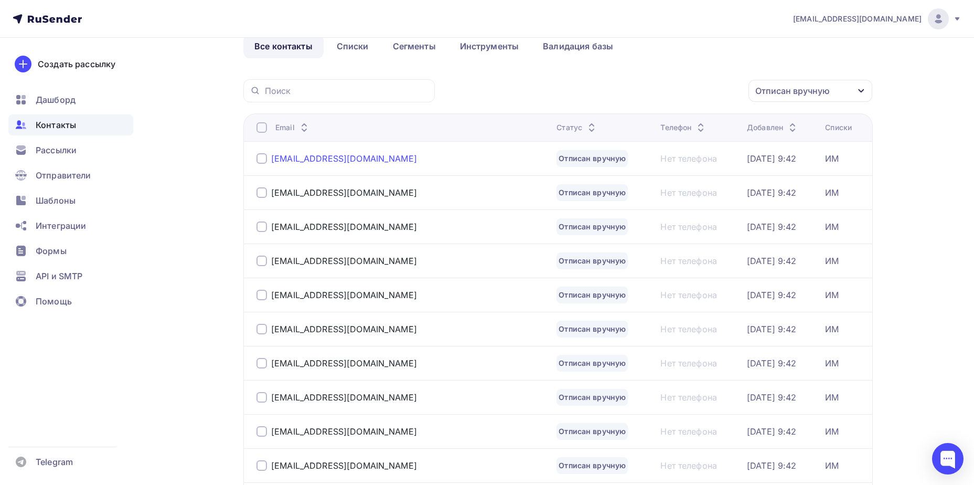
click at [313, 160] on div "nasty.ora@mail.ru" at bounding box center [344, 158] width 146 height 10
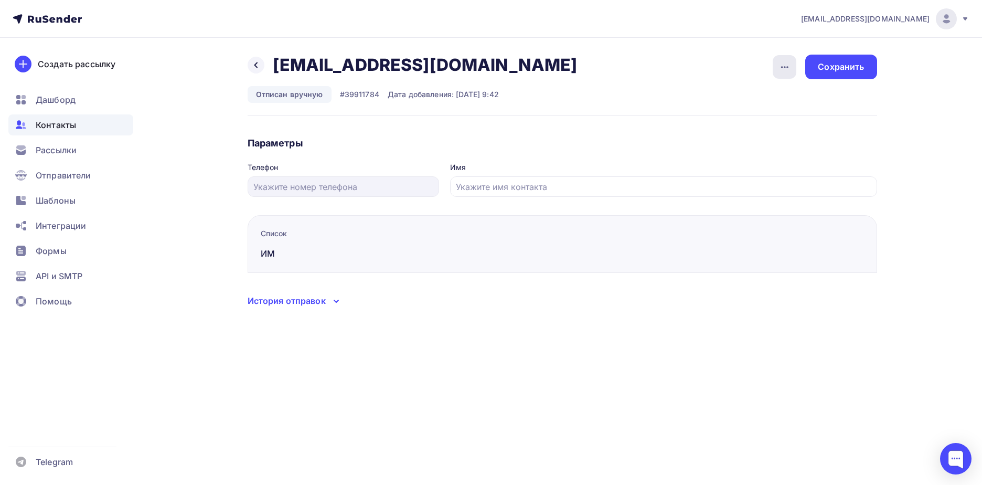
click at [789, 70] on icon "button" at bounding box center [785, 67] width 13 height 13
click at [771, 117] on div "Подписать" at bounding box center [744, 120] width 101 height 13
click at [848, 65] on div "Сохранить" at bounding box center [841, 67] width 46 height 12
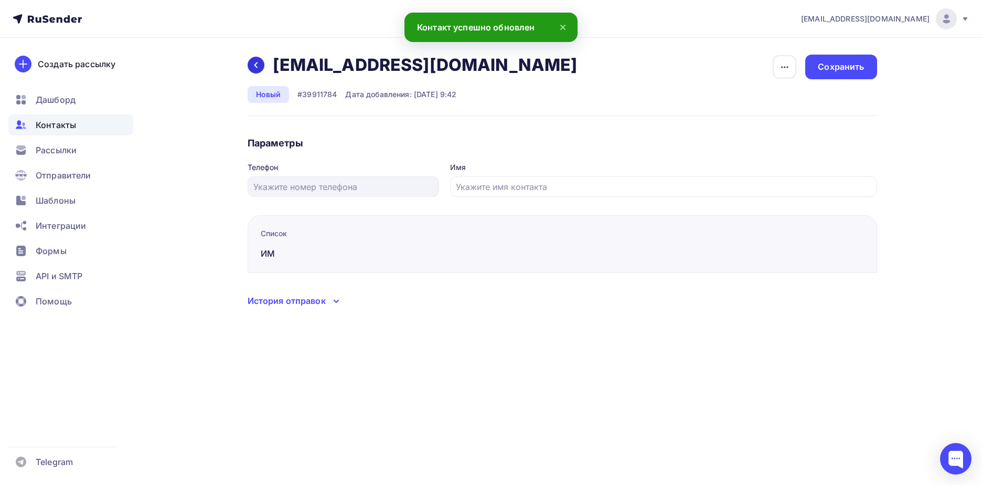
click at [260, 66] on div at bounding box center [256, 65] width 17 height 17
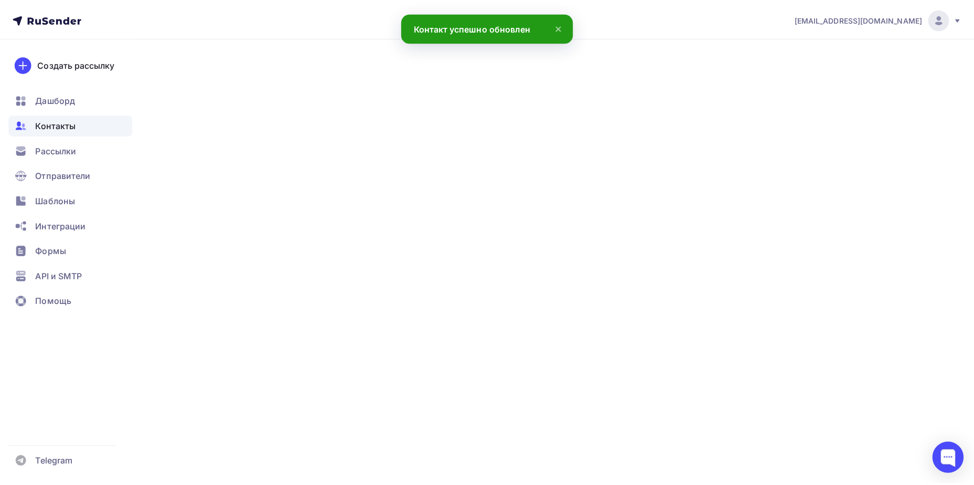
scroll to position [56, 0]
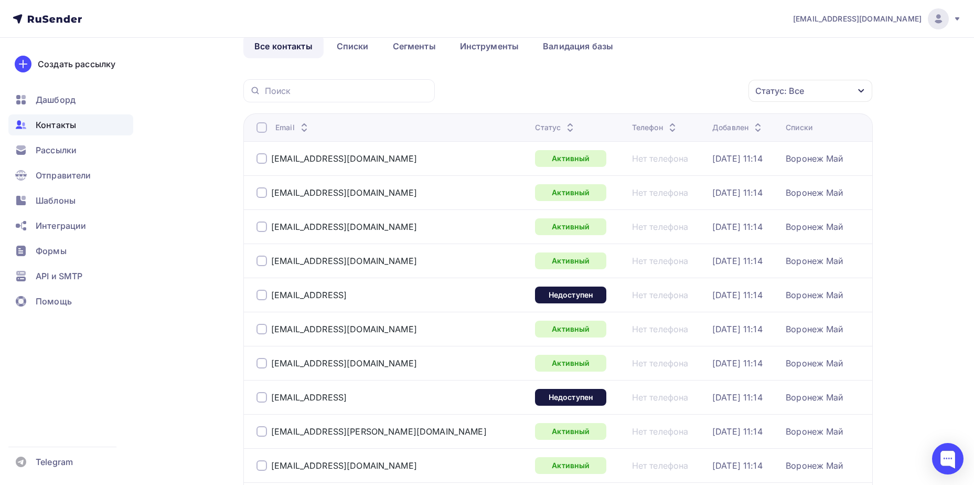
click at [807, 95] on div "Статус: Все" at bounding box center [811, 91] width 124 height 22
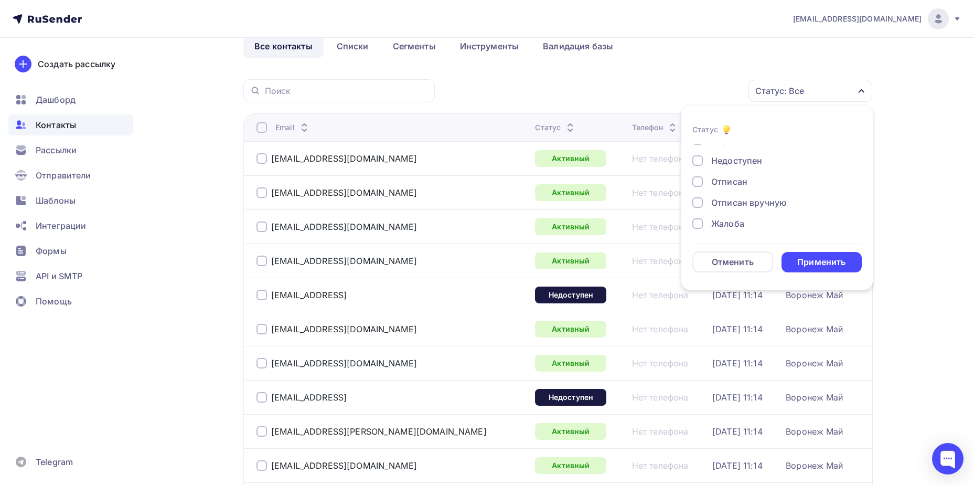
scroll to position [76, 0]
click at [749, 199] on div "Отписан вручную" at bounding box center [749, 200] width 76 height 13
click at [814, 269] on div "Применить" at bounding box center [822, 262] width 81 height 20
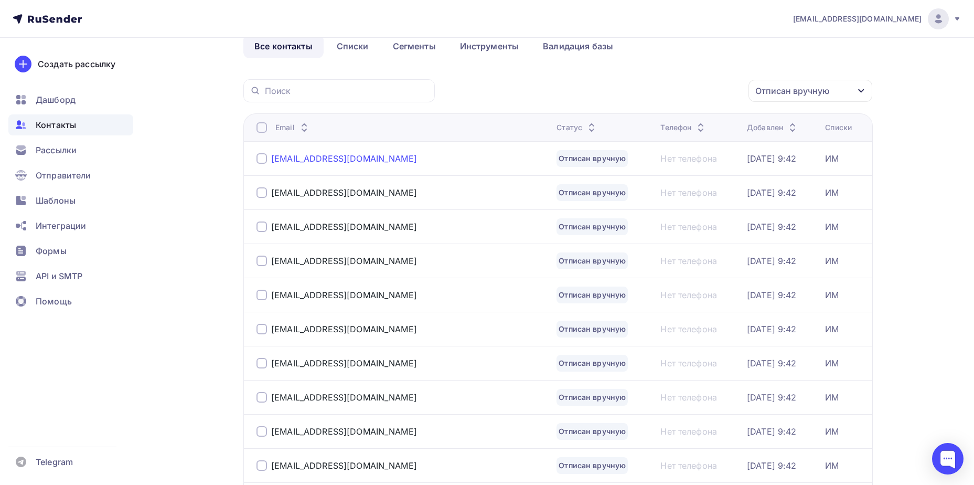
click at [301, 160] on div "verdesh80@mail.ru" at bounding box center [344, 158] width 146 height 10
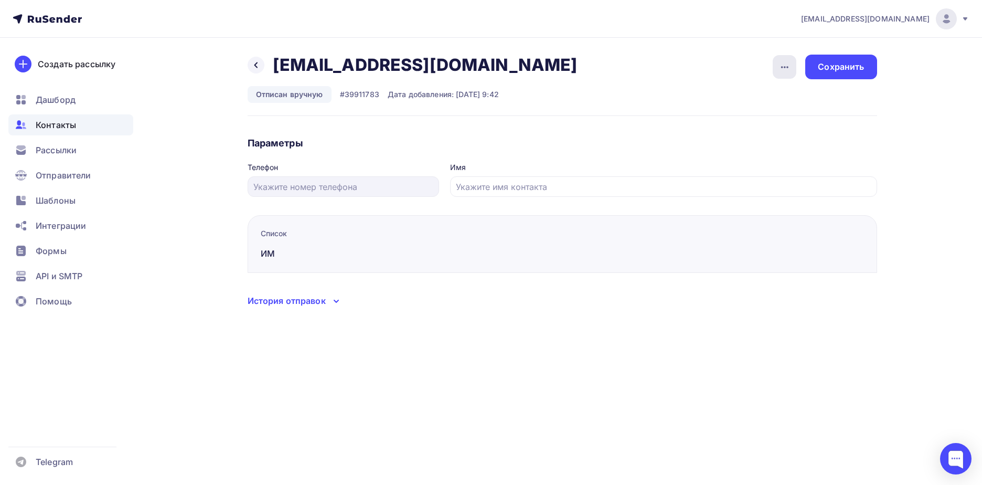
click at [790, 68] on icon "button" at bounding box center [785, 67] width 13 height 13
click at [773, 113] on link "Подписать" at bounding box center [744, 120] width 113 height 21
click at [837, 71] on div "Сохранить" at bounding box center [841, 67] width 46 height 12
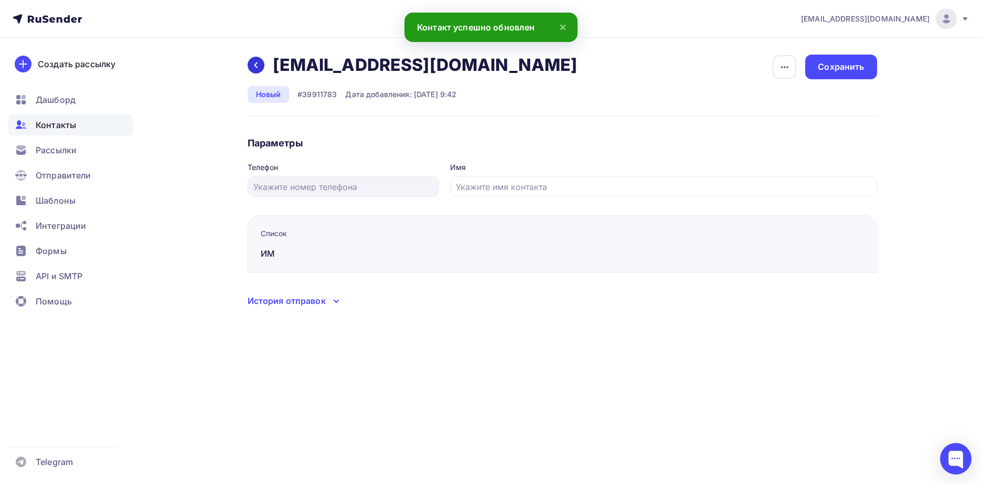
click at [259, 67] on icon at bounding box center [256, 65] width 8 height 8
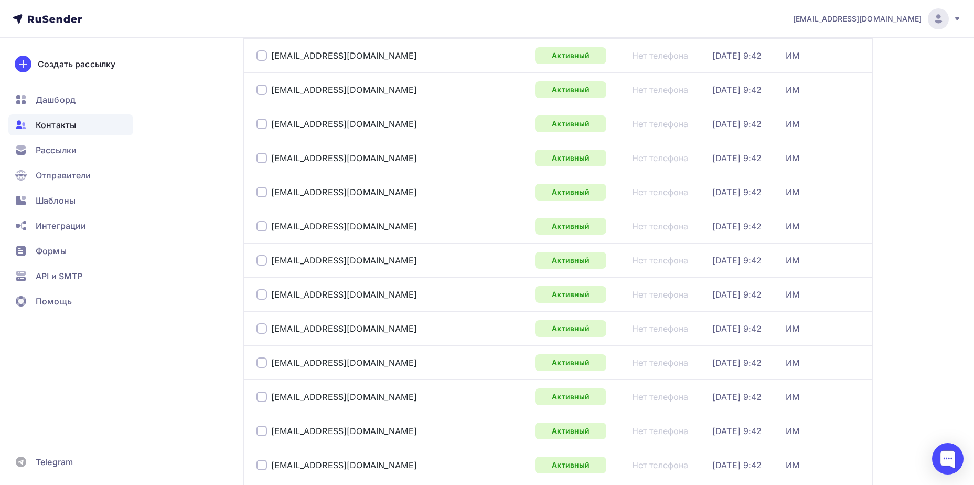
scroll to position [1525, 0]
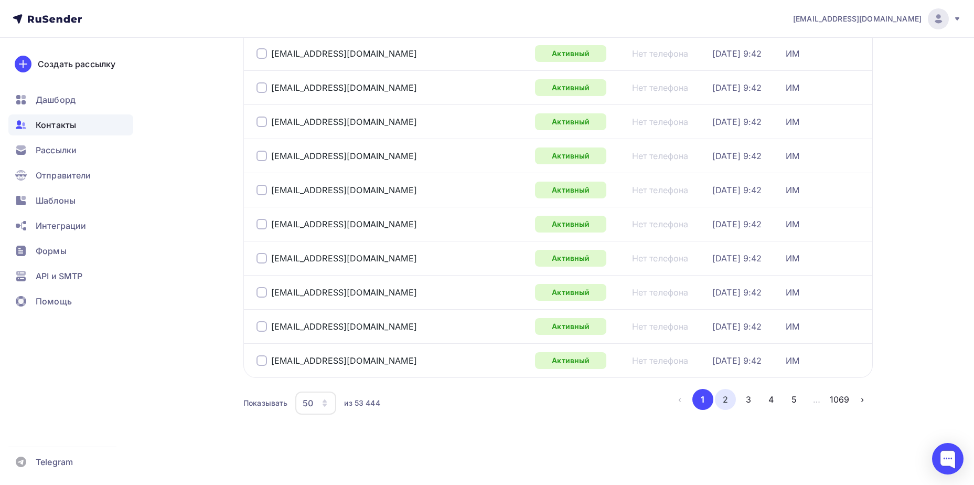
click at [720, 403] on button "2" at bounding box center [725, 399] width 21 height 21
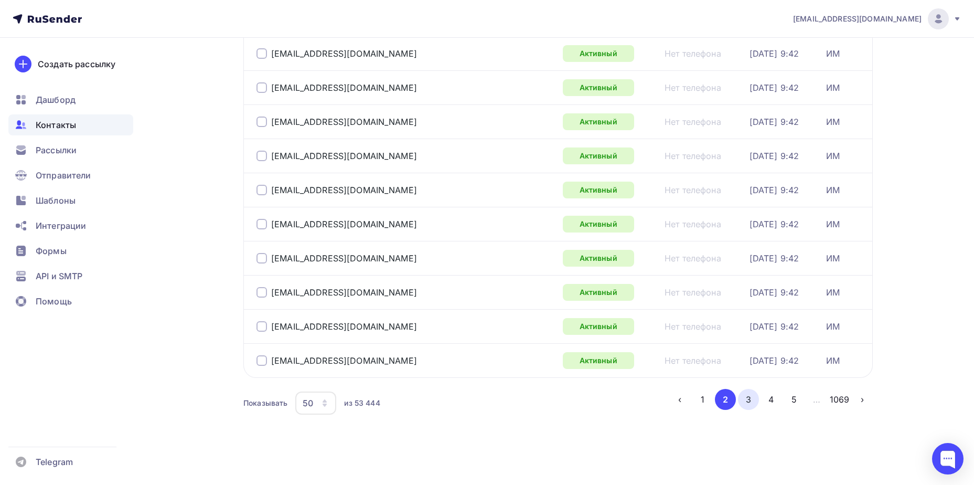
click at [750, 396] on button "3" at bounding box center [748, 399] width 21 height 21
click at [770, 401] on button "4" at bounding box center [771, 399] width 21 height 21
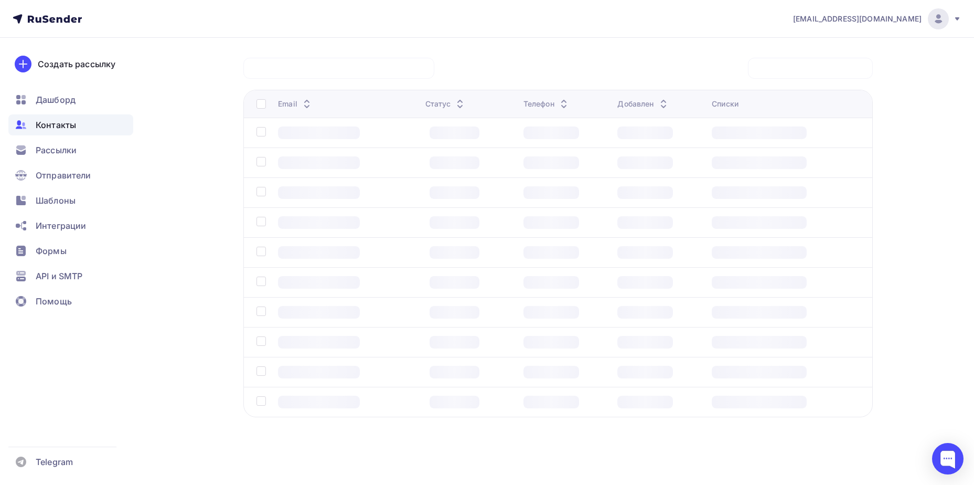
scroll to position [78, 0]
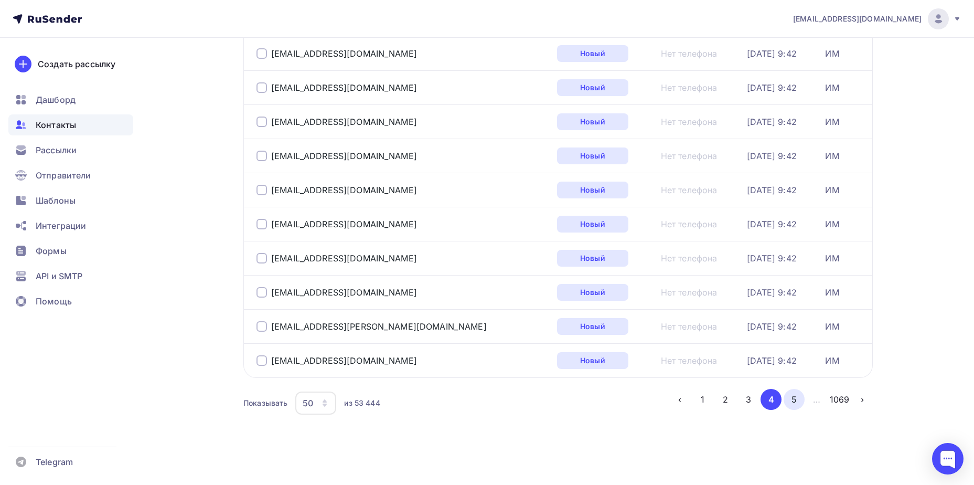
click at [791, 403] on button "5" at bounding box center [794, 399] width 21 height 21
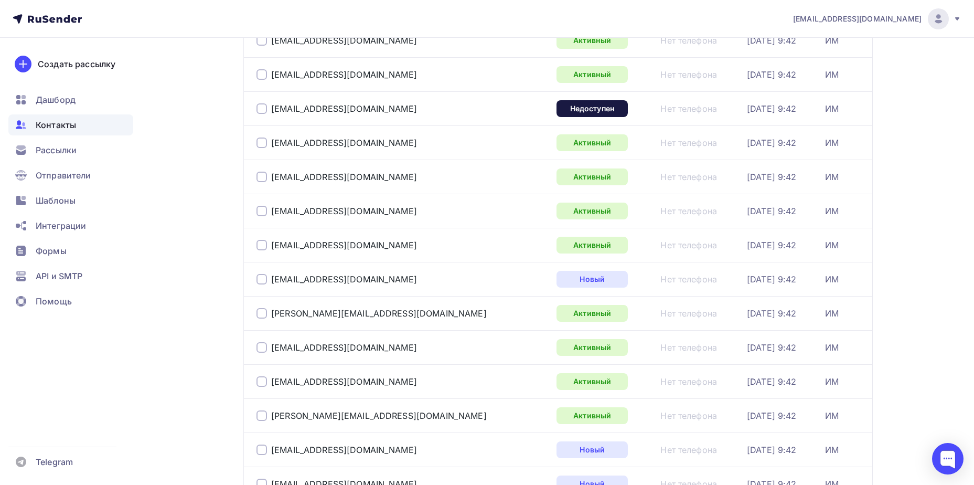
scroll to position [1525, 0]
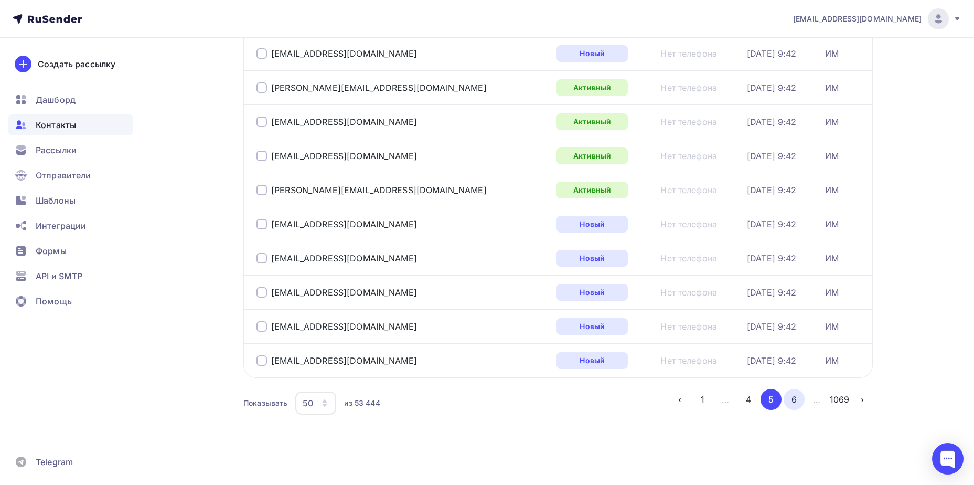
click at [792, 403] on button "6" at bounding box center [794, 399] width 21 height 21
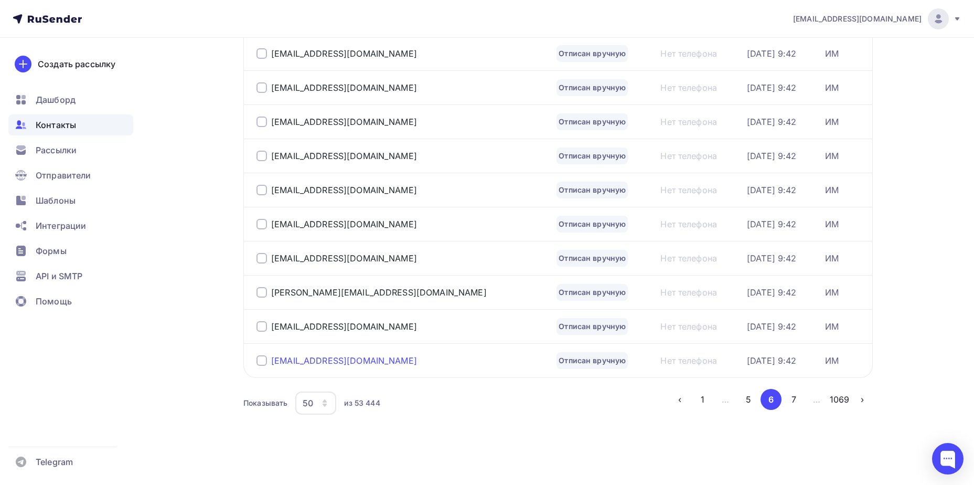
click at [337, 362] on div "kashirina.alincka@yandex.ru" at bounding box center [344, 360] width 146 height 10
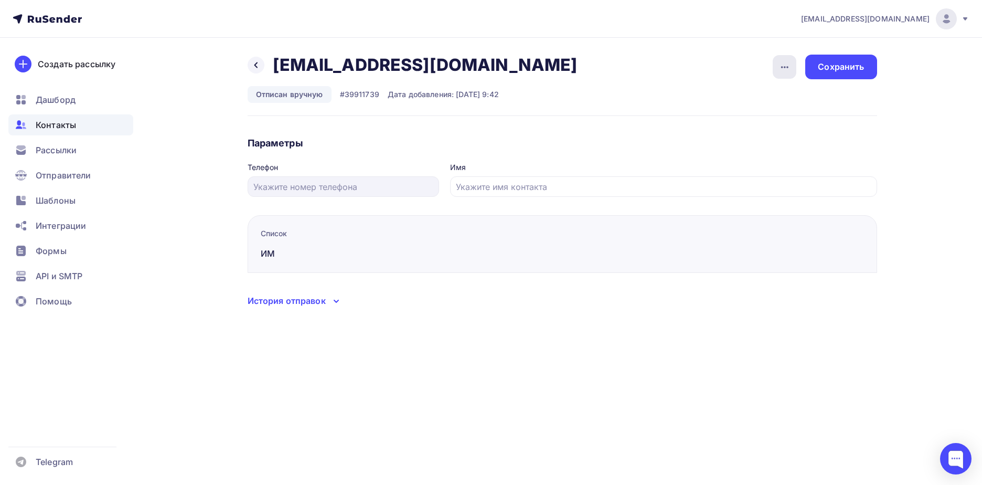
click at [778, 60] on div "button" at bounding box center [785, 67] width 24 height 24
click at [761, 118] on div "Подписать" at bounding box center [744, 120] width 101 height 13
click at [839, 65] on div "Сохранить" at bounding box center [841, 67] width 46 height 12
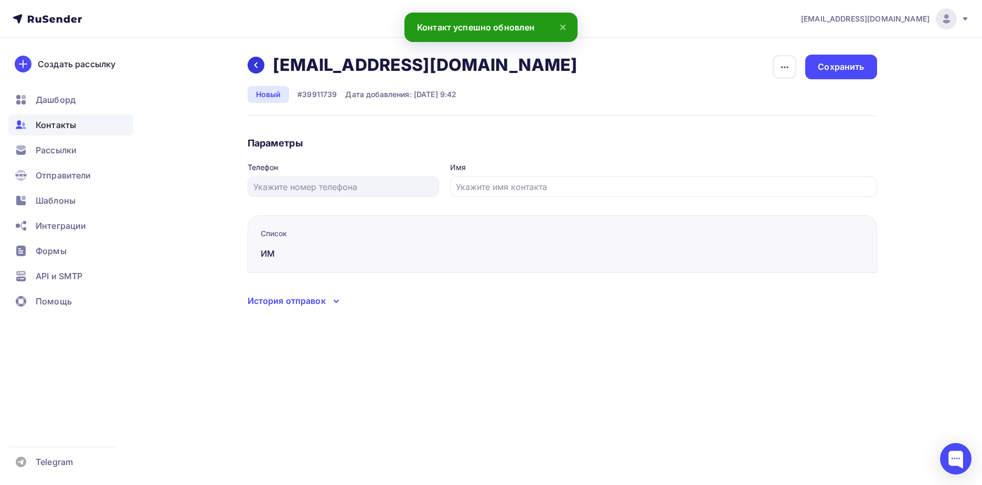
click at [252, 63] on icon at bounding box center [256, 65] width 8 height 8
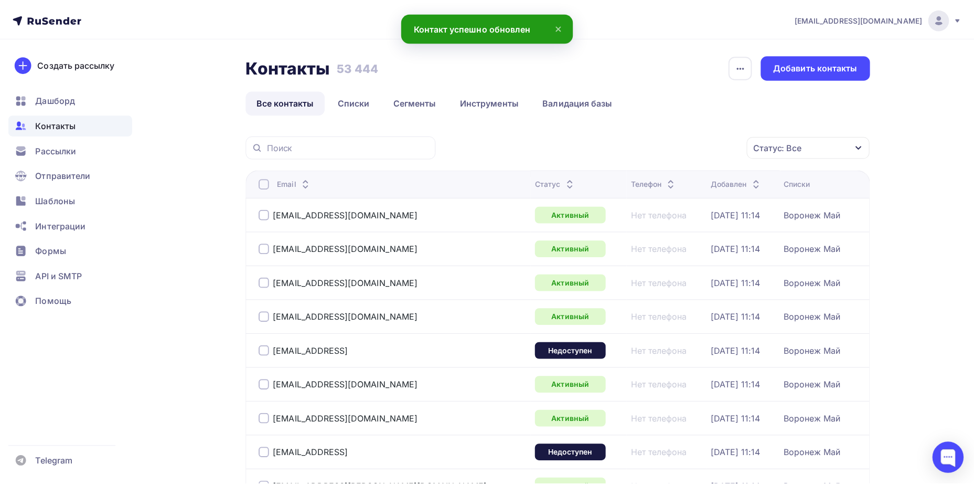
scroll to position [78, 0]
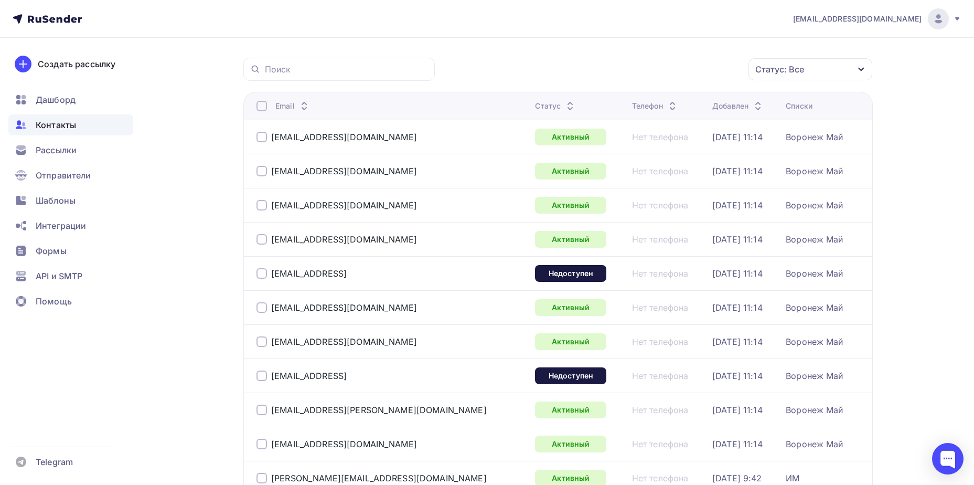
click at [817, 75] on div "Статус: Все" at bounding box center [811, 69] width 124 height 22
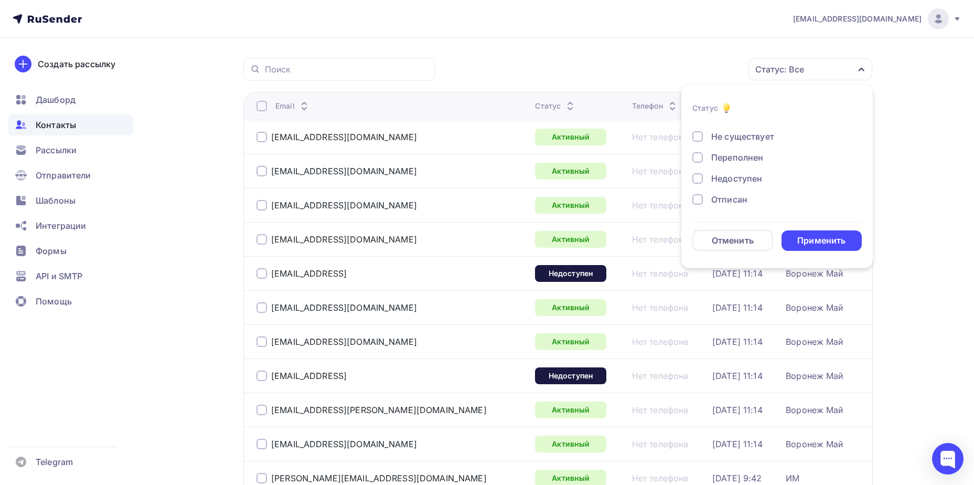
scroll to position [52, 0]
click at [746, 198] on div "Отписан вручную" at bounding box center [749, 202] width 76 height 13
click at [796, 229] on form "Статус Новый Активный Не существует Переполнен Недоступен Отписан Отписан вручн…" at bounding box center [777, 176] width 169 height 149
click at [796, 239] on div "Применить" at bounding box center [822, 240] width 81 height 20
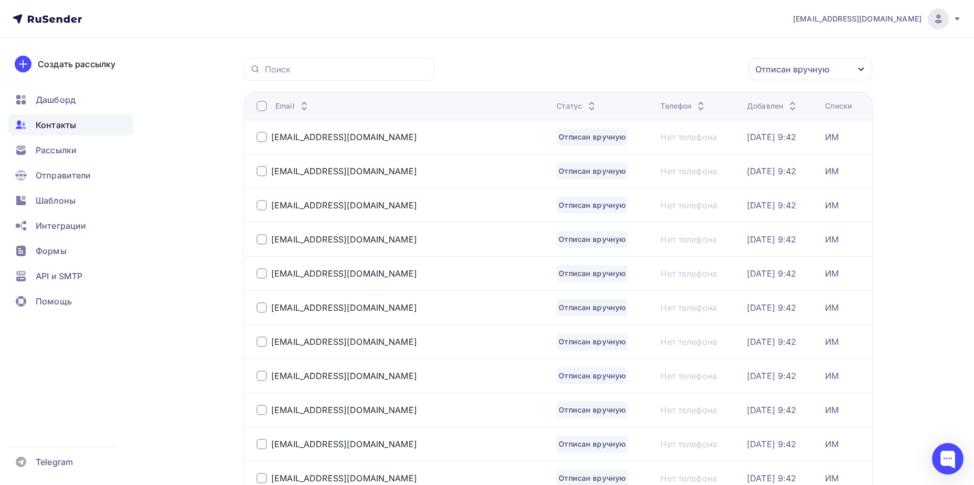
drag, startPoint x: 310, startPoint y: 141, endPoint x: 378, endPoint y: 141, distance: 68.2
click at [310, 141] on div "bratega@mail.ru" at bounding box center [344, 137] width 146 height 10
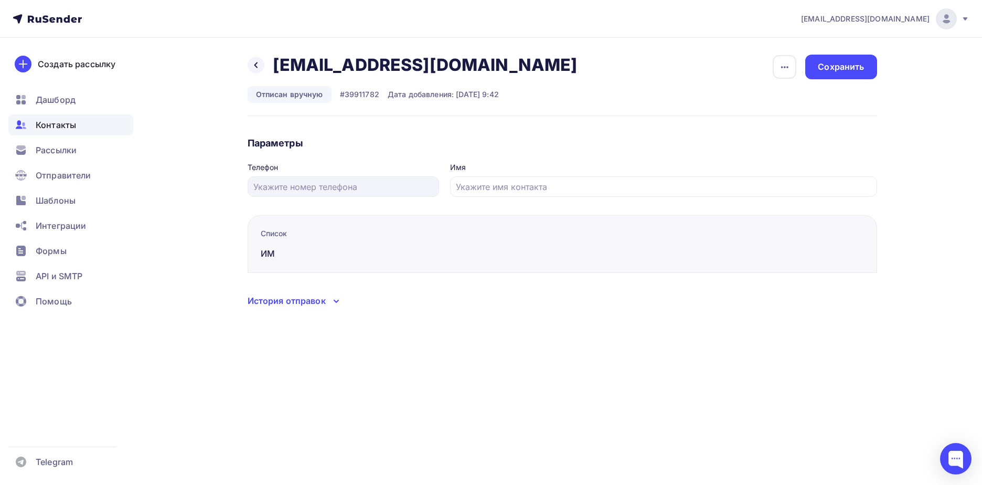
click at [772, 63] on div "Назад bratega@mail.ru bratega@mail.ru Удалить Подписать Отписан вручную #399117…" at bounding box center [563, 85] width 630 height 61
click at [779, 70] on icon "button" at bounding box center [785, 67] width 13 height 13
click at [773, 118] on div "Подписать" at bounding box center [744, 120] width 101 height 13
click at [848, 59] on div "Сохранить" at bounding box center [840, 67] width 71 height 25
click at [255, 71] on div at bounding box center [256, 65] width 17 height 17
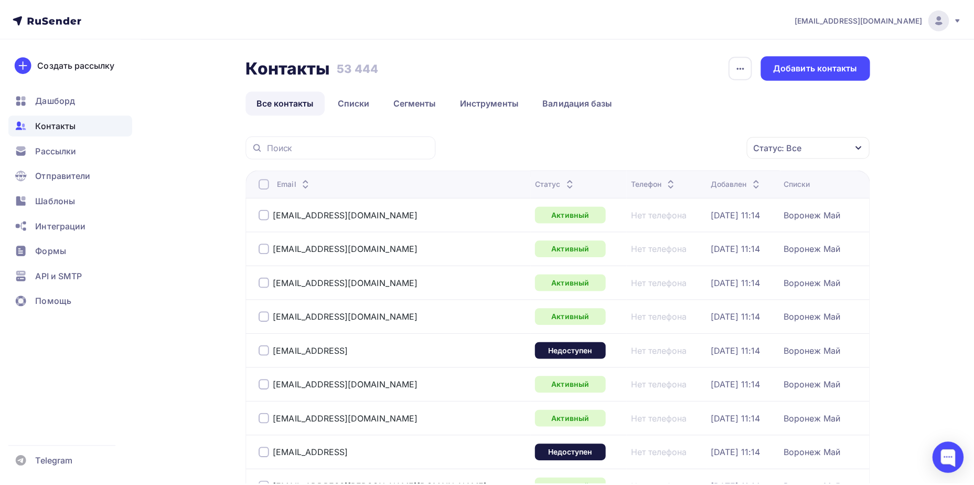
scroll to position [78, 0]
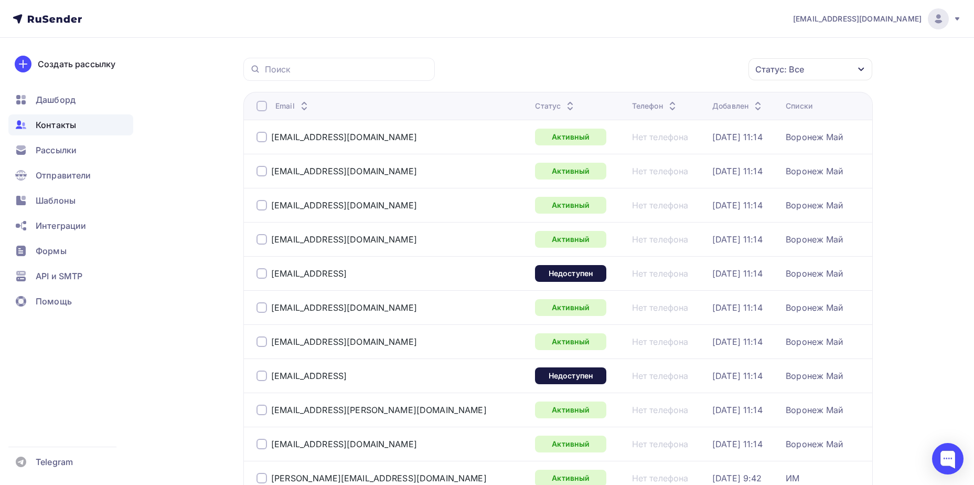
click at [797, 70] on div "Статус: Все" at bounding box center [780, 69] width 49 height 13
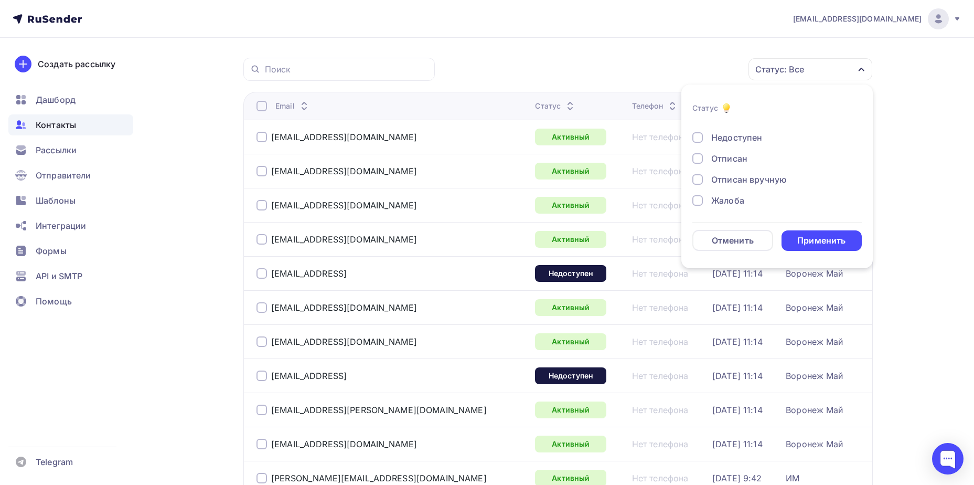
scroll to position [76, 0]
click at [740, 172] on div "Новый Активный Не существует Переполнен Недоступен Отписан Отписан вручную [GEO…" at bounding box center [777, 127] width 169 height 160
click at [743, 178] on div "Отписан вручную" at bounding box center [749, 179] width 76 height 13
click at [811, 235] on div "Применить" at bounding box center [822, 241] width 48 height 12
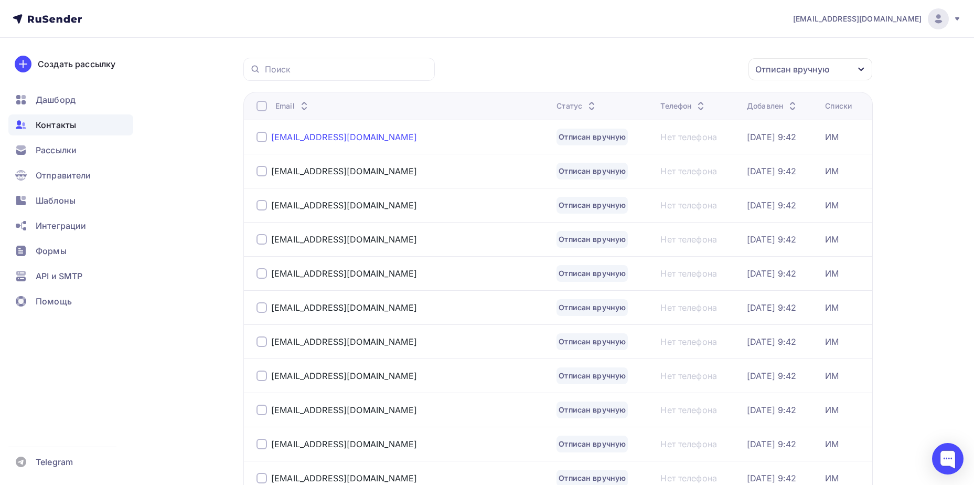
click at [302, 139] on div "lina_spider@mail.ru" at bounding box center [344, 137] width 146 height 10
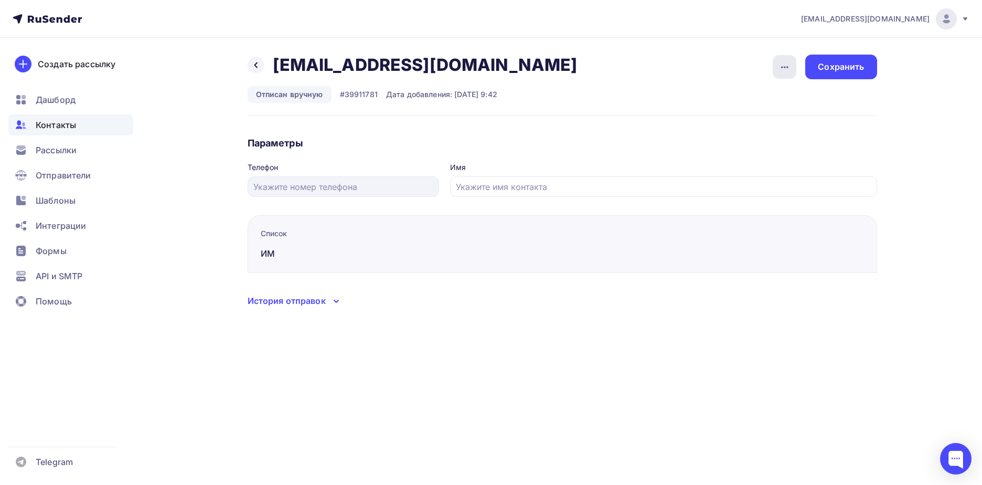
click at [777, 69] on div "button" at bounding box center [785, 67] width 24 height 24
click at [752, 120] on div "Подписать" at bounding box center [744, 120] width 101 height 13
click at [841, 67] on div "Сохранить" at bounding box center [841, 67] width 46 height 12
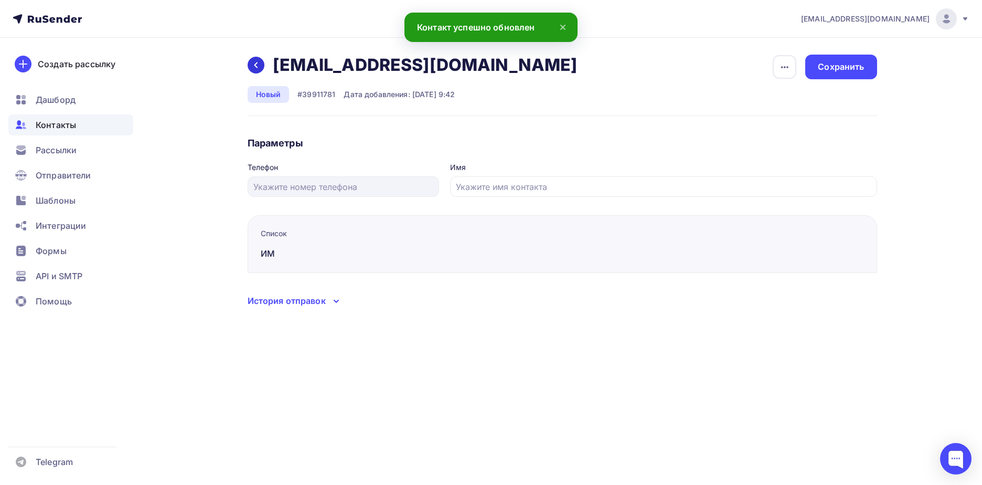
click at [251, 71] on div at bounding box center [256, 65] width 17 height 17
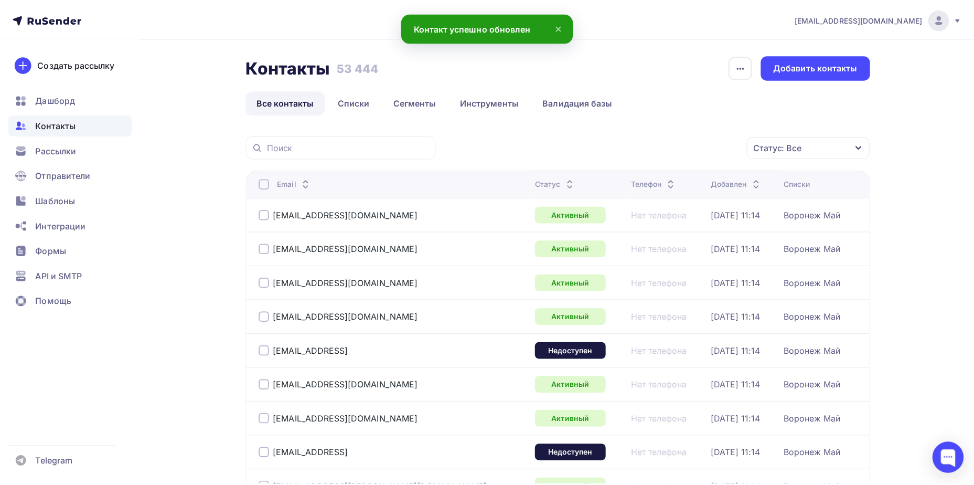
scroll to position [78, 0]
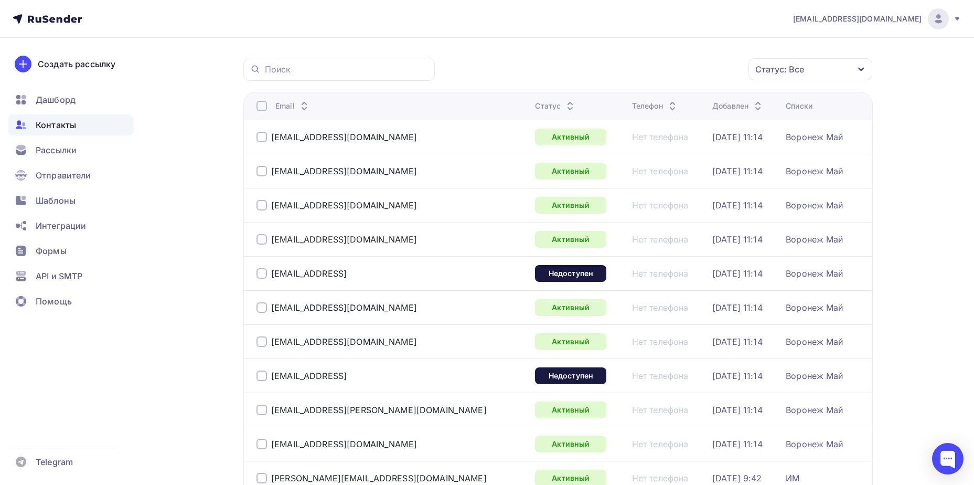
click at [806, 71] on div "Статус: Все" at bounding box center [811, 69] width 124 height 22
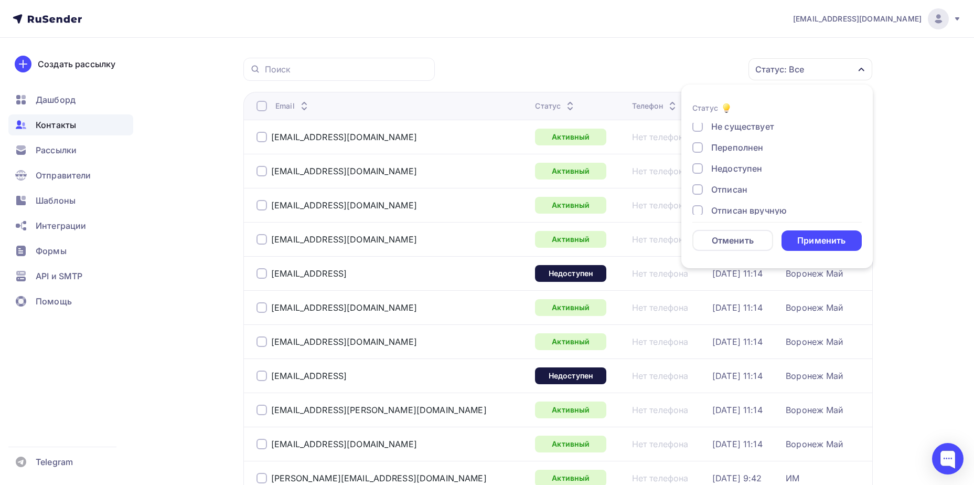
scroll to position [76, 0]
click at [760, 181] on div "Отписан вручную" at bounding box center [749, 179] width 76 height 13
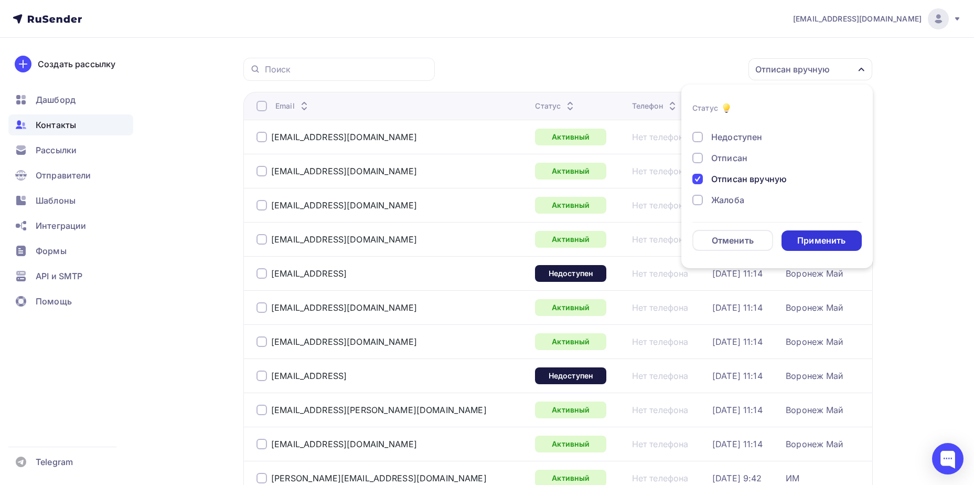
click at [810, 239] on div "Применить" at bounding box center [822, 241] width 48 height 12
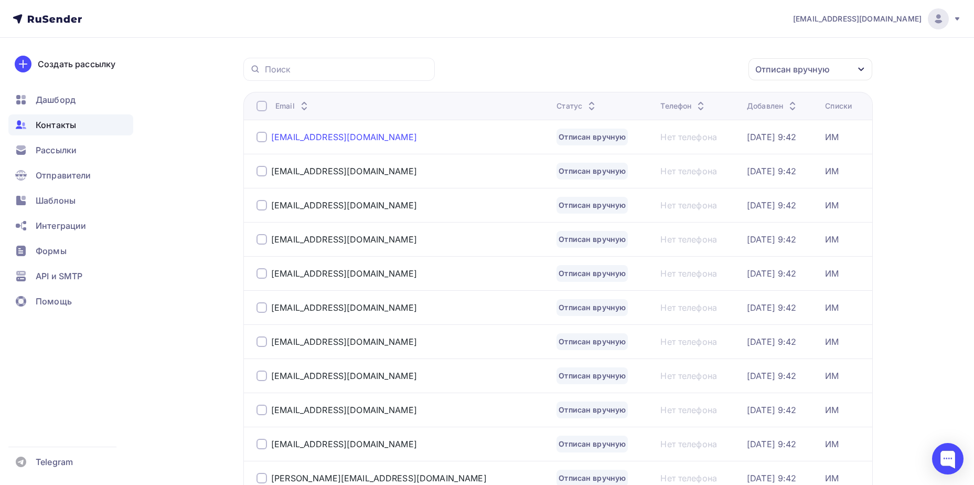
click at [311, 139] on div "zimakova.angelina@yandex.ru" at bounding box center [344, 137] width 146 height 10
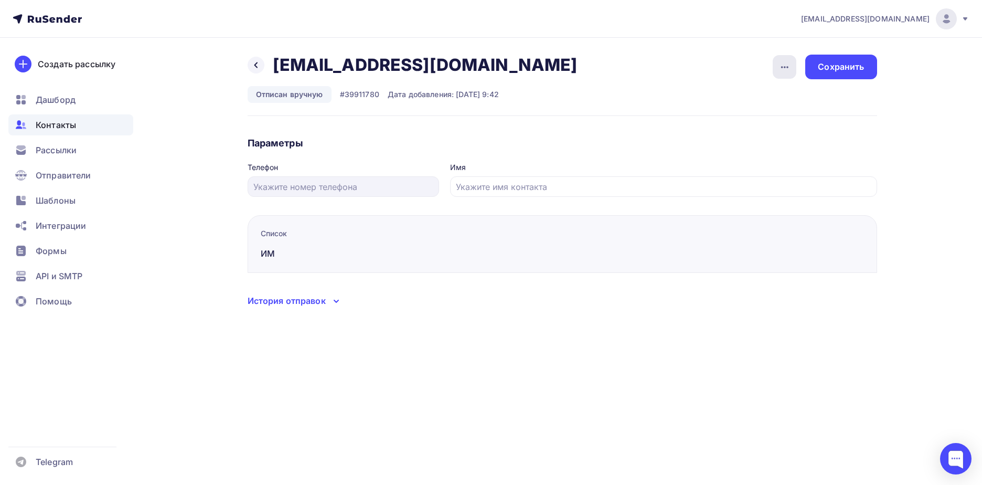
click at [788, 68] on icon "button" at bounding box center [785, 67] width 13 height 13
click at [764, 119] on div "Подписать" at bounding box center [744, 120] width 101 height 13
click at [839, 78] on div "Сохранить" at bounding box center [840, 67] width 71 height 25
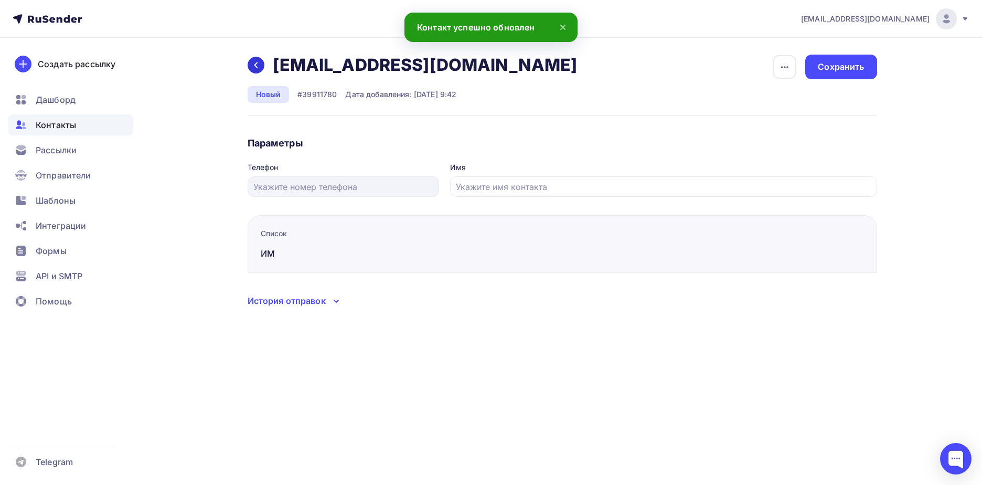
click at [256, 64] on icon at bounding box center [255, 65] width 3 height 6
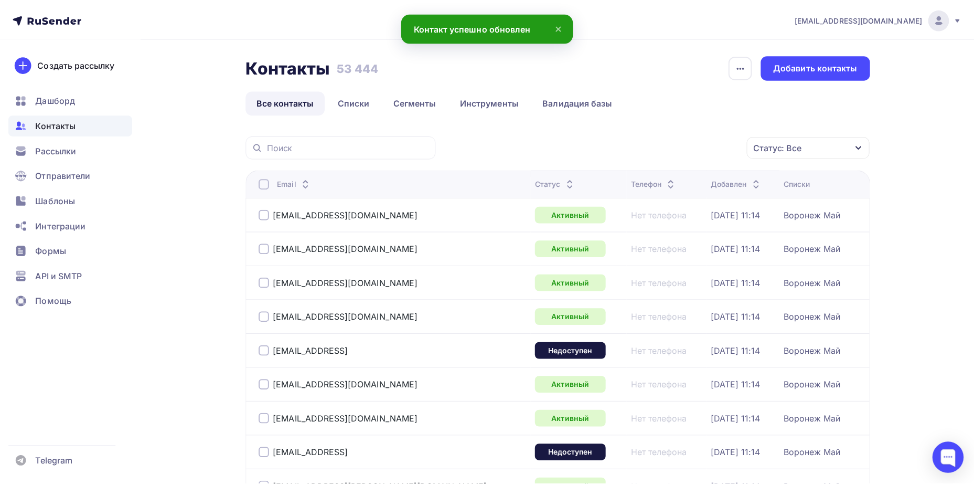
scroll to position [78, 0]
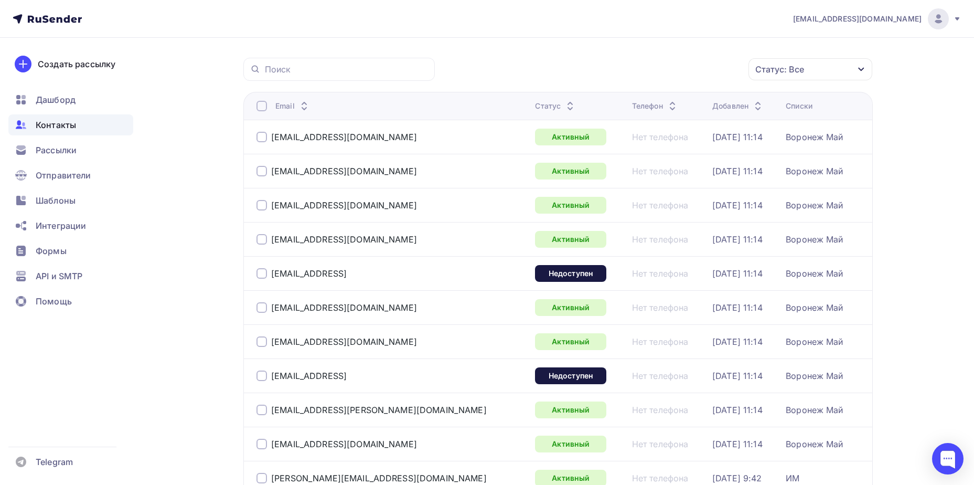
click at [792, 62] on div "Статус: Все" at bounding box center [811, 69] width 124 height 22
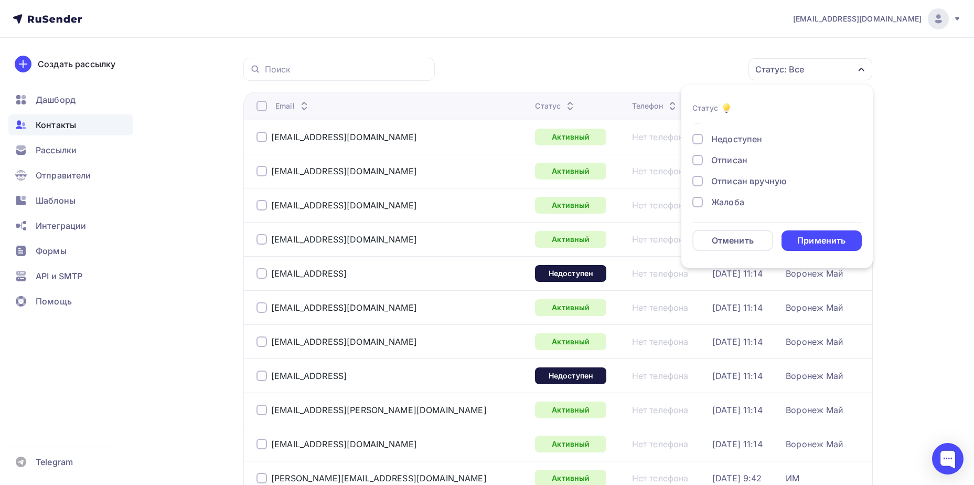
scroll to position [76, 0]
click at [745, 179] on div "Отписан вручную" at bounding box center [749, 179] width 76 height 13
click at [824, 241] on div "Применить" at bounding box center [822, 241] width 48 height 12
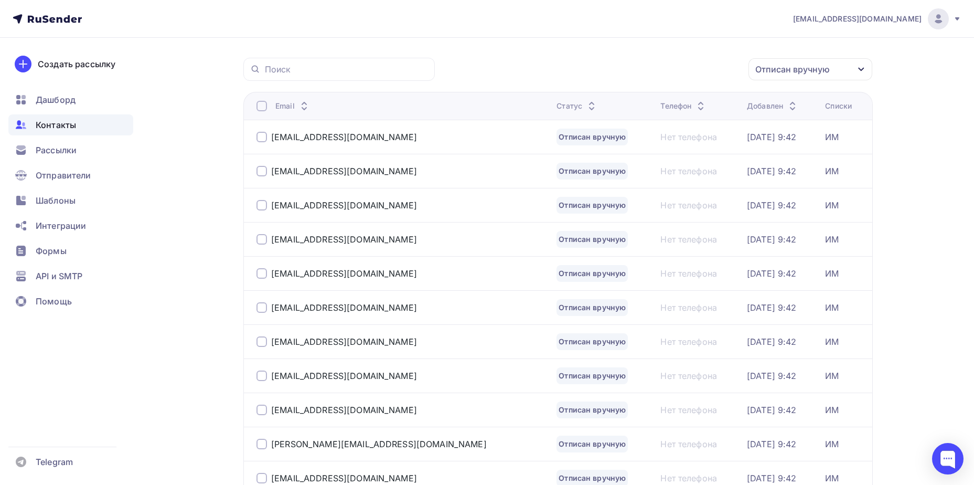
drag, startPoint x: 339, startPoint y: 136, endPoint x: 581, endPoint y: 136, distance: 241.9
click at [339, 136] on div "z.shaydetskaya@mail.ru" at bounding box center [344, 137] width 146 height 10
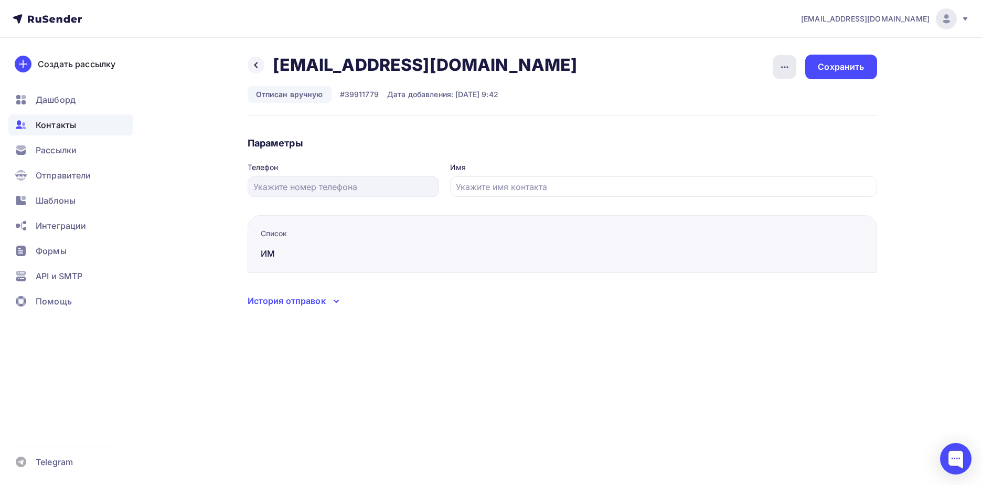
click at [791, 67] on icon "button" at bounding box center [785, 67] width 13 height 13
click at [779, 117] on div "Подписать" at bounding box center [744, 120] width 101 height 13
click at [856, 65] on div "Сохранить" at bounding box center [841, 67] width 46 height 12
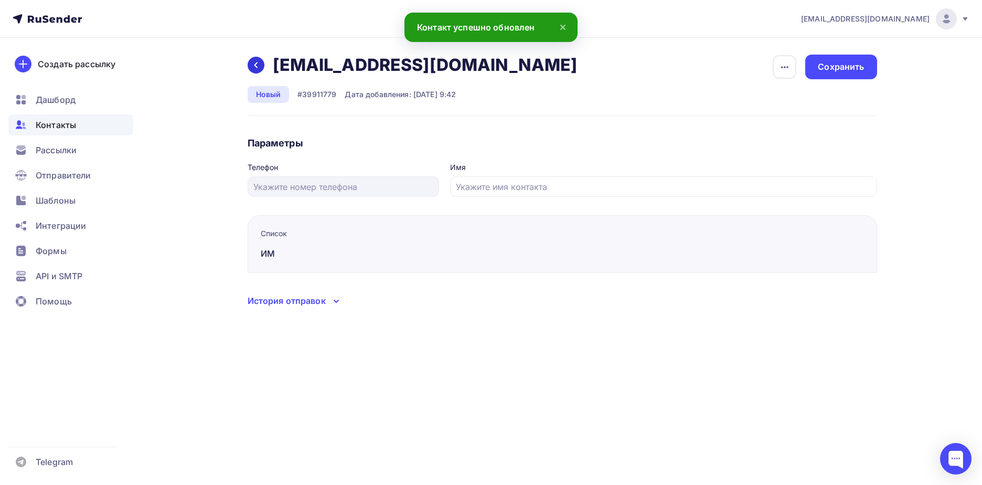
click at [257, 62] on icon at bounding box center [255, 65] width 3 height 6
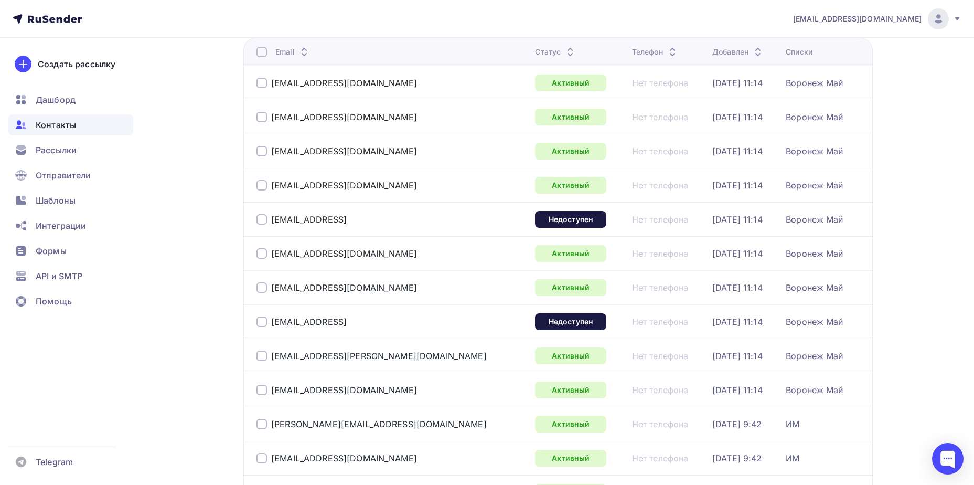
scroll to position [25, 0]
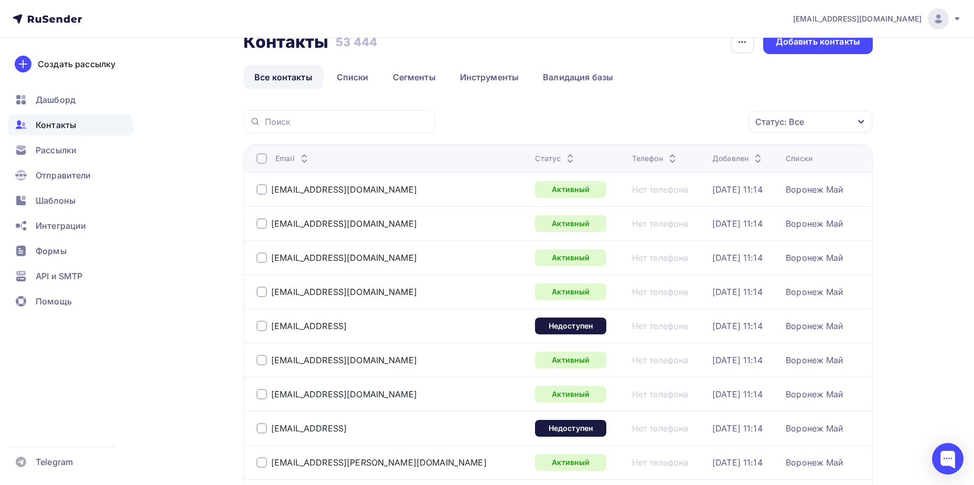
click at [789, 112] on div "Статус: Все" at bounding box center [811, 122] width 124 height 22
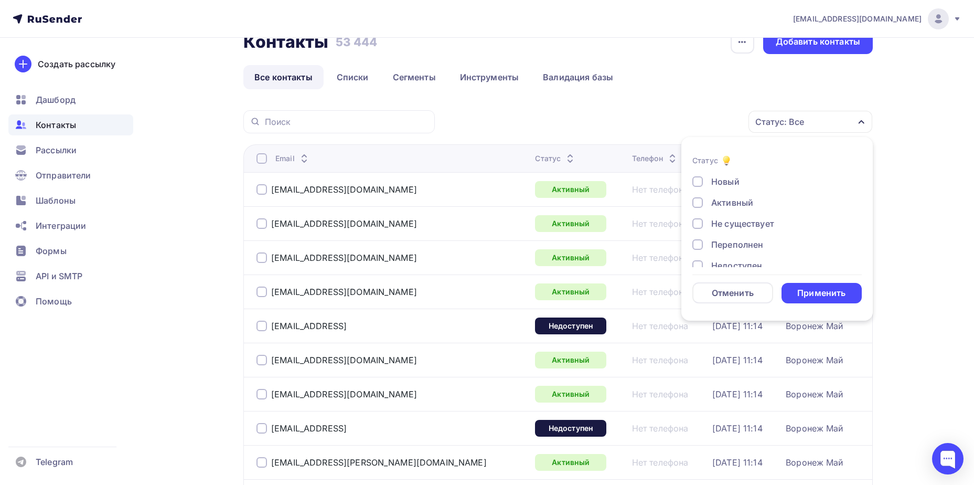
scroll to position [76, 0]
click at [759, 236] on div "Отписан вручную" at bounding box center [749, 231] width 76 height 13
click at [815, 289] on div "Применить" at bounding box center [822, 293] width 48 height 12
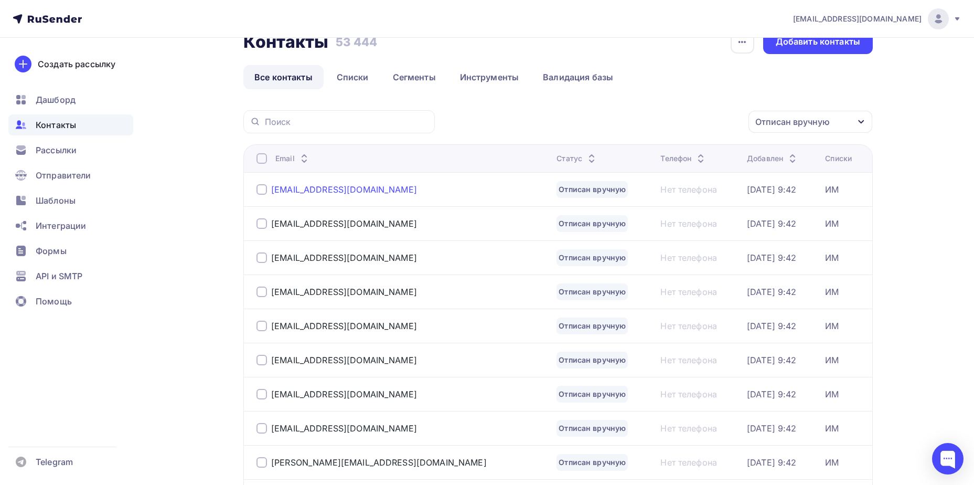
click at [331, 187] on div "yagodka.malinka.1990@mail.ru" at bounding box center [344, 189] width 146 height 10
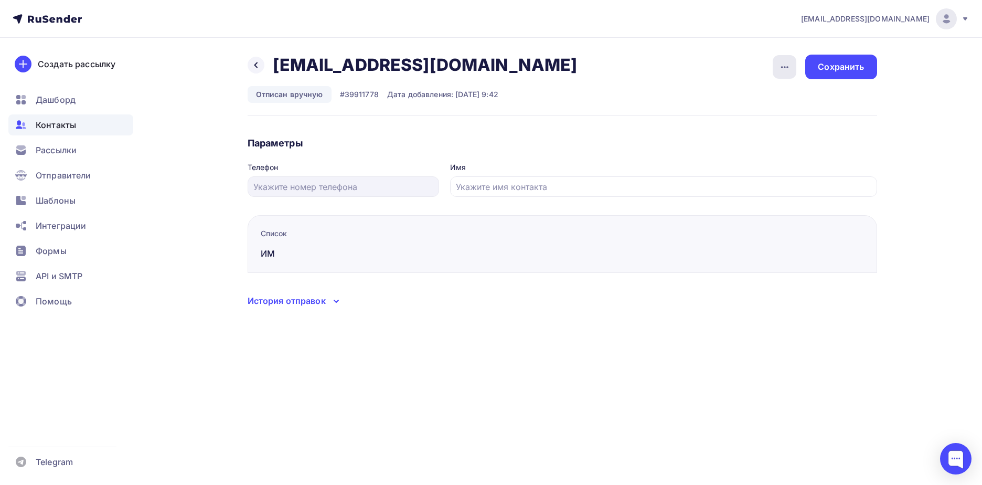
click at [789, 73] on div "button" at bounding box center [785, 67] width 24 height 24
click at [770, 120] on div "Подписать" at bounding box center [744, 120] width 101 height 13
click at [833, 75] on div "Сохранить" at bounding box center [840, 67] width 71 height 25
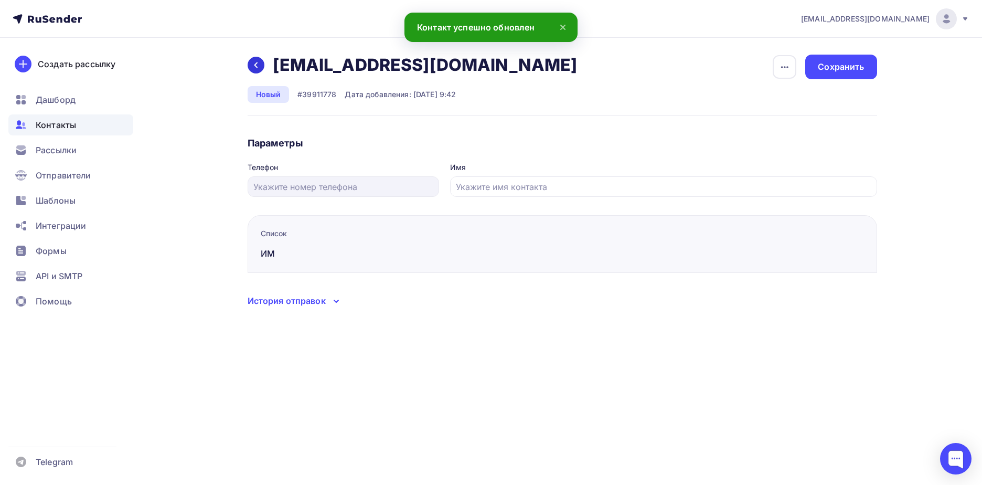
click at [260, 71] on div at bounding box center [256, 65] width 17 height 17
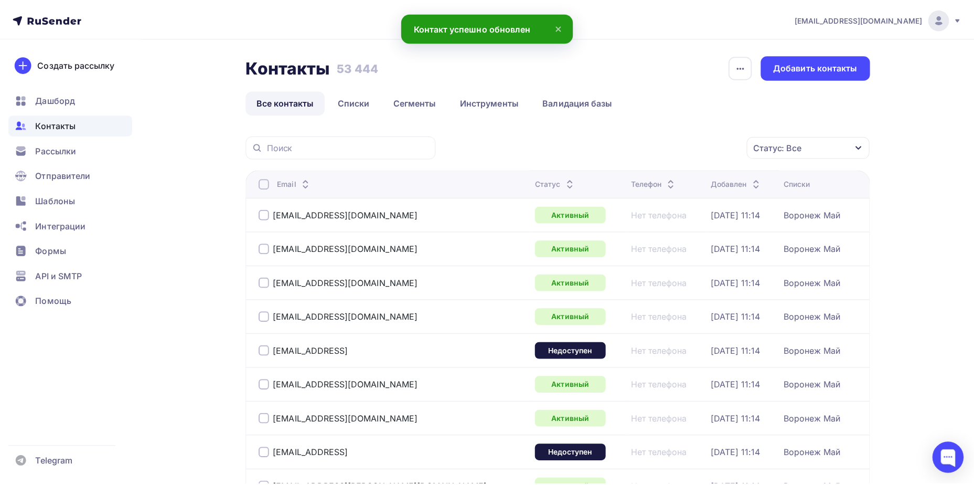
scroll to position [25, 0]
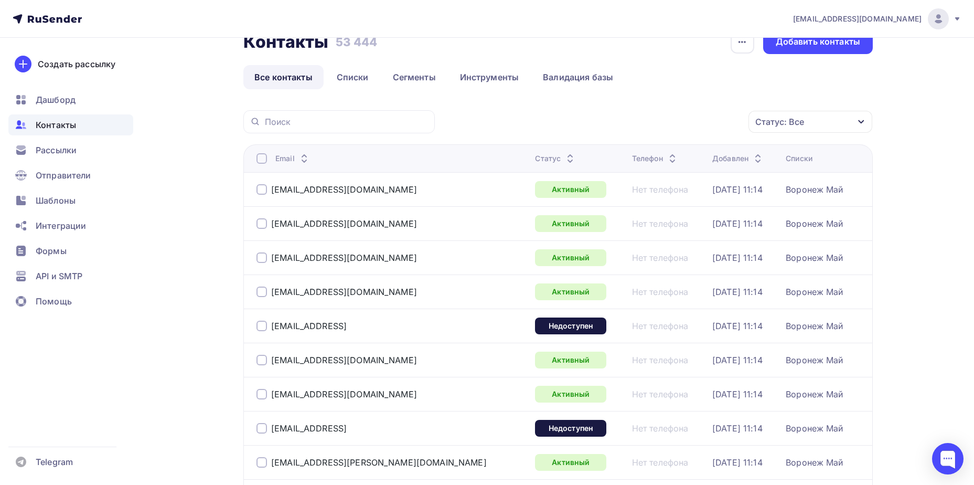
click at [770, 132] on div "Статус: Все" at bounding box center [811, 122] width 124 height 22
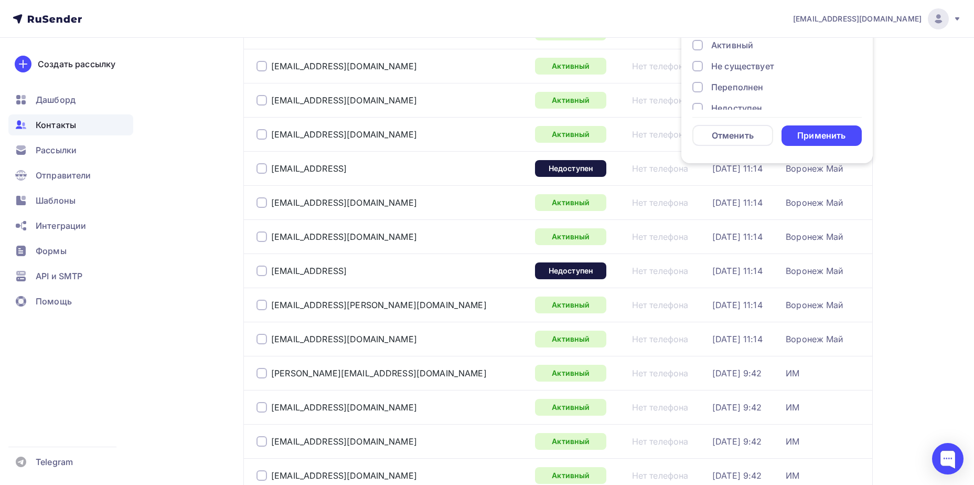
scroll to position [76, 0]
click at [763, 73] on div "Отписан вручную" at bounding box center [749, 74] width 76 height 13
click at [817, 133] on div "Применить" at bounding box center [822, 136] width 48 height 12
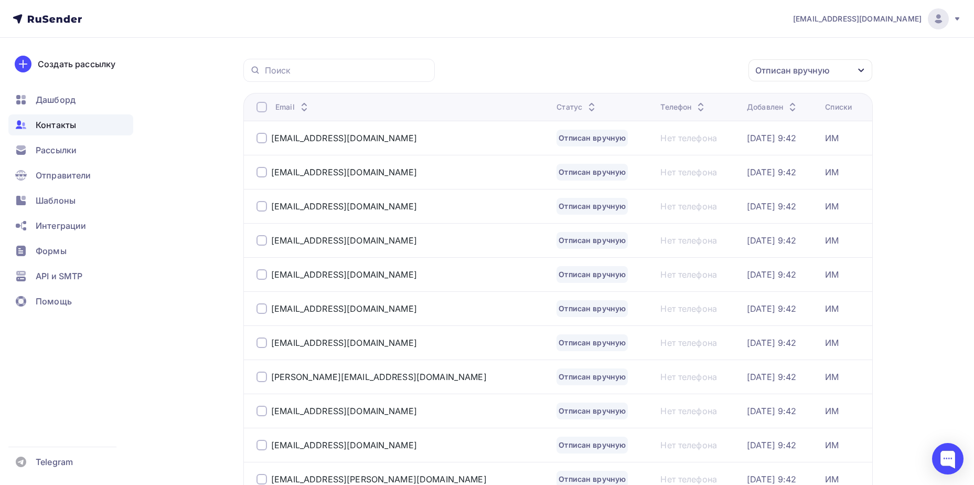
scroll to position [0, 0]
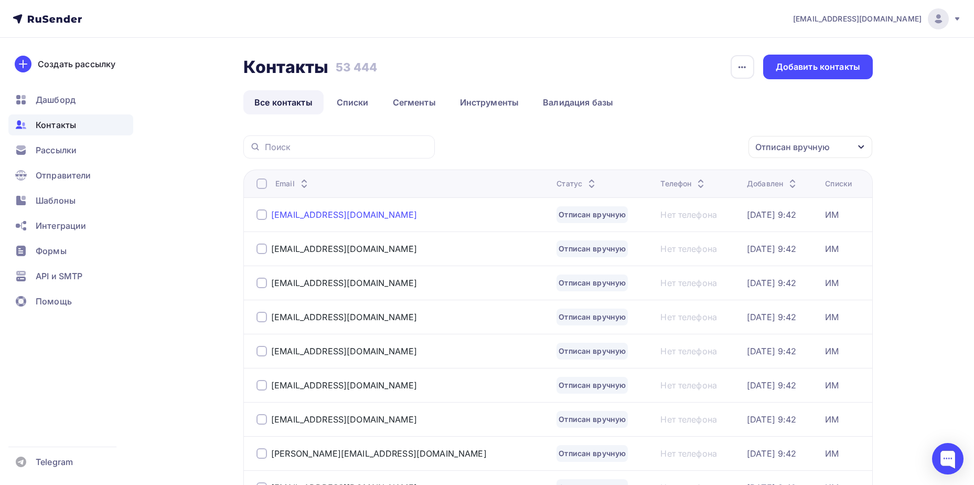
click at [296, 218] on div "guzajjrova@rambler.ru" at bounding box center [344, 214] width 146 height 10
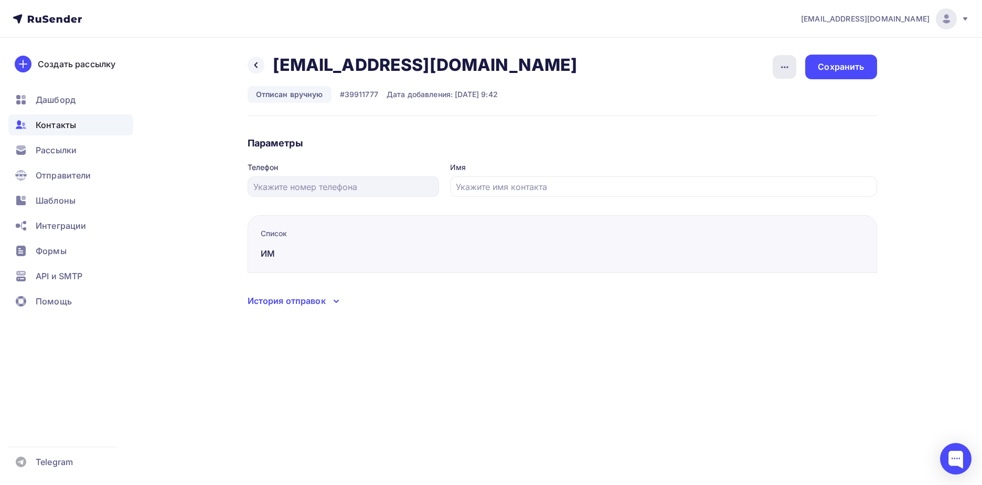
click at [794, 72] on div "button" at bounding box center [785, 67] width 24 height 24
click at [791, 124] on div "Подписать" at bounding box center [744, 120] width 101 height 13
click at [849, 55] on div "Сохранить" at bounding box center [840, 67] width 71 height 25
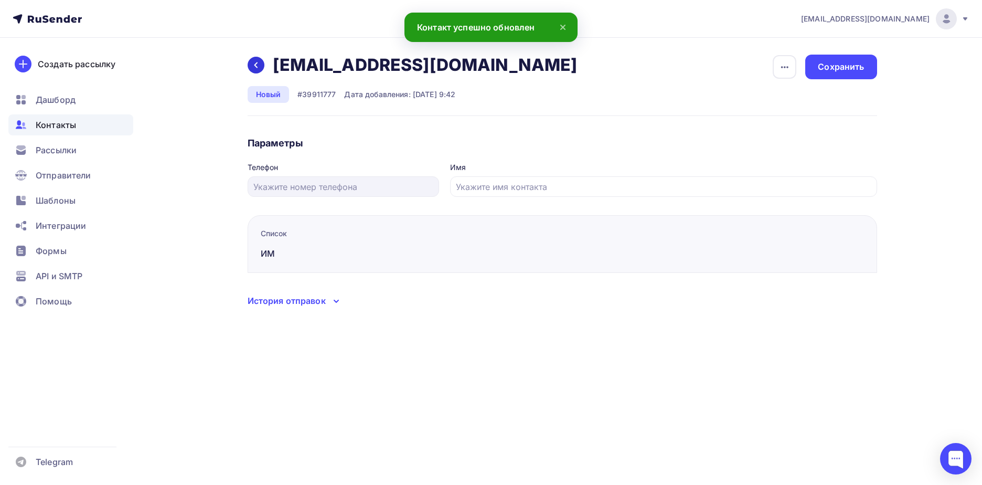
click at [256, 66] on icon at bounding box center [255, 65] width 3 height 6
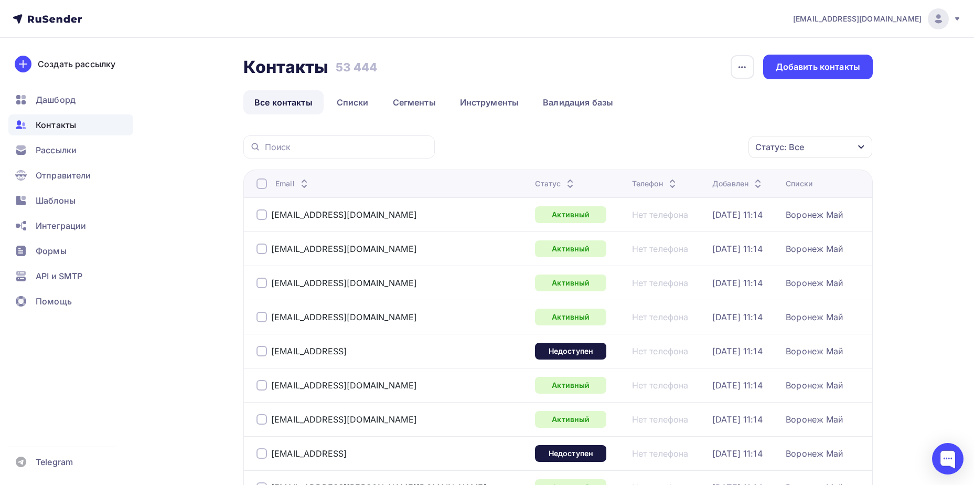
click at [799, 156] on div "Статус: Все" at bounding box center [811, 147] width 124 height 22
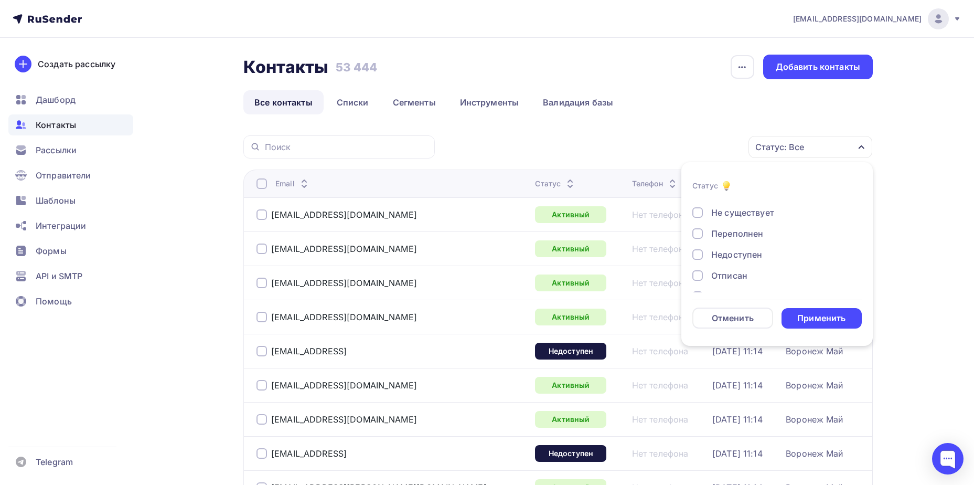
scroll to position [76, 0]
click at [753, 259] on div "Отписан вручную" at bounding box center [749, 256] width 76 height 13
click at [794, 312] on div "Применить" at bounding box center [822, 318] width 81 height 20
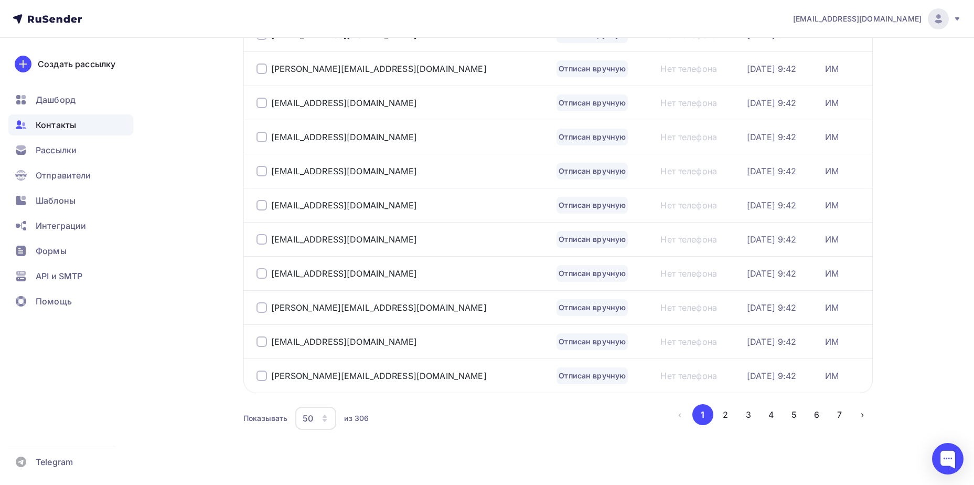
scroll to position [1525, 0]
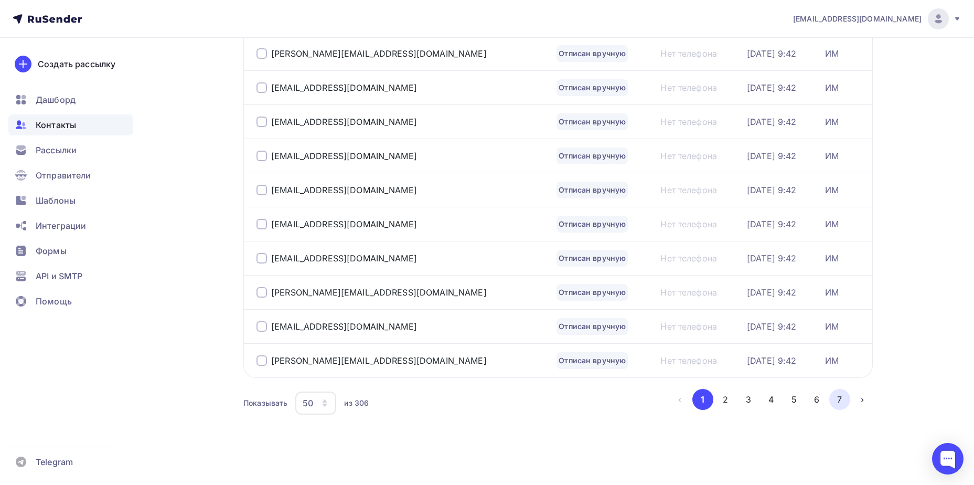
click at [845, 398] on button "7" at bounding box center [840, 399] width 21 height 21
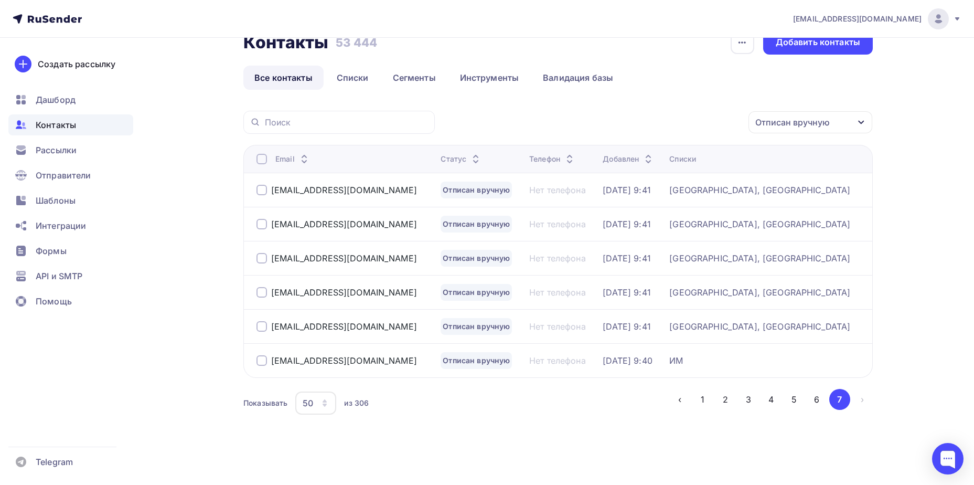
scroll to position [25, 0]
click at [335, 189] on div "alishkaas06@mail.ru" at bounding box center [344, 190] width 146 height 10
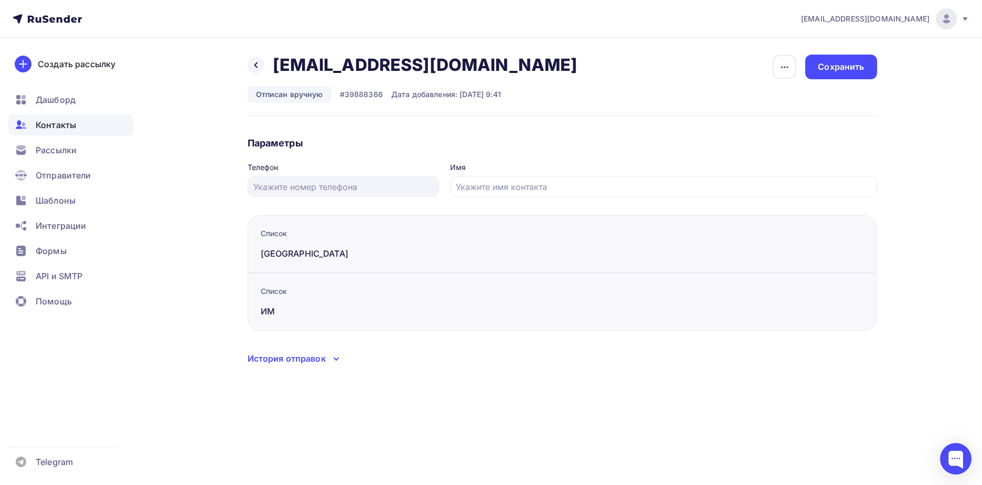
click at [780, 65] on icon "button" at bounding box center [785, 67] width 13 height 13
click at [746, 122] on div "Подписать" at bounding box center [744, 120] width 101 height 13
click at [852, 68] on div "Сохранить" at bounding box center [841, 67] width 46 height 12
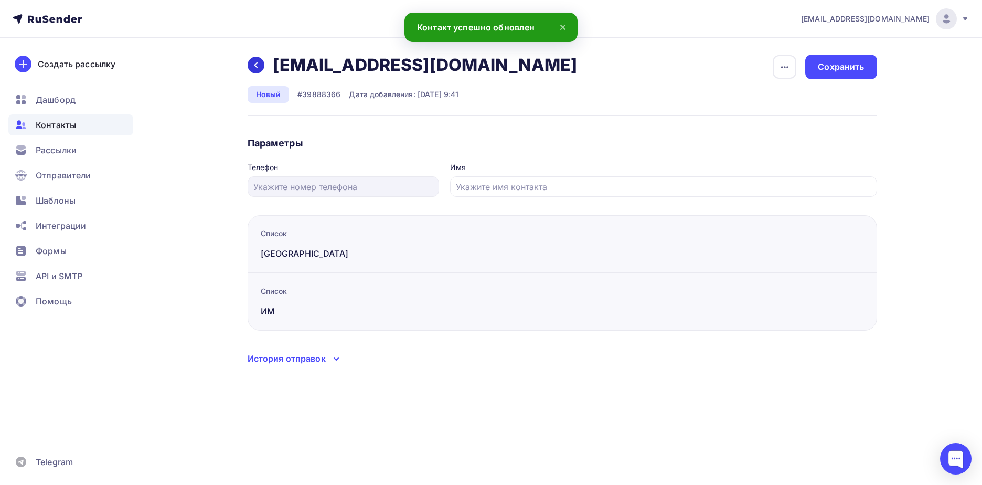
click at [257, 60] on div at bounding box center [256, 65] width 17 height 17
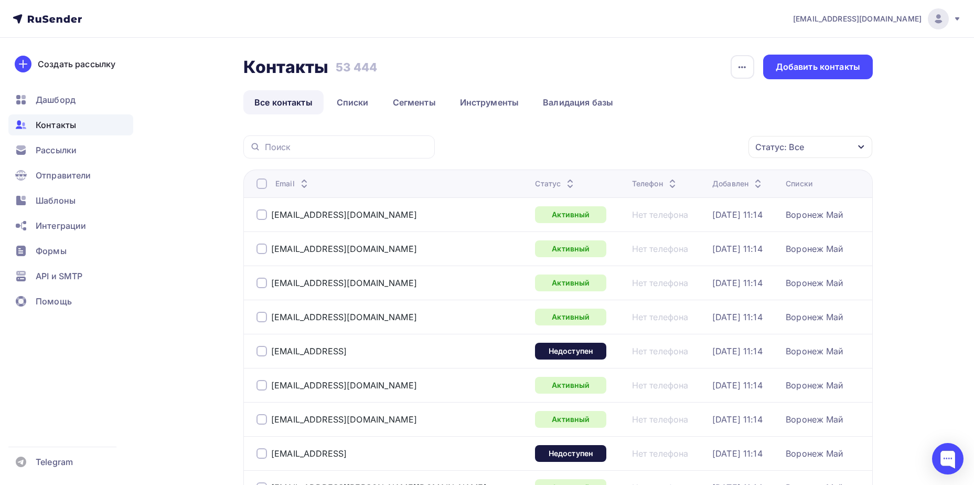
click at [809, 137] on div "Статус: Все" at bounding box center [811, 147] width 124 height 22
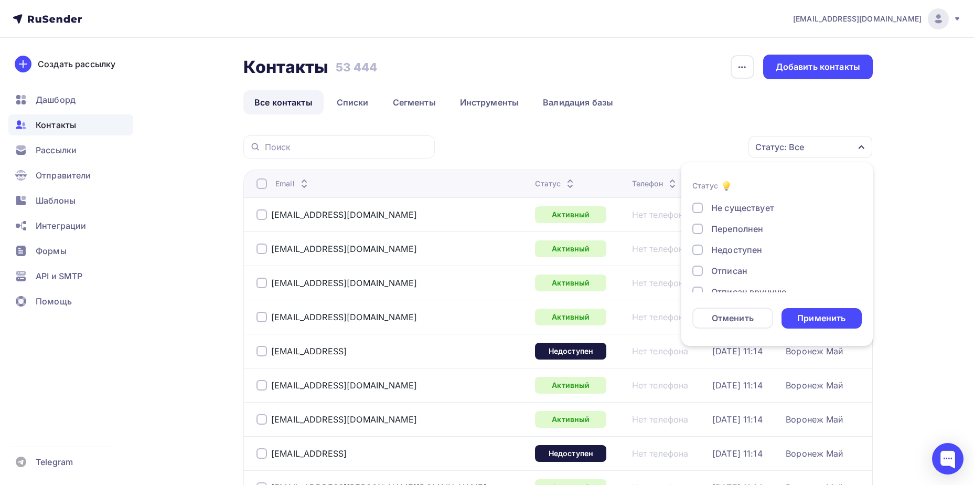
scroll to position [76, 0]
click at [749, 261] on div "Отписан вручную" at bounding box center [749, 256] width 76 height 13
click at [819, 302] on form "Статус Новый Активный Не существует Переполнен Недоступен Отписан Отписан вручн…" at bounding box center [777, 253] width 169 height 149
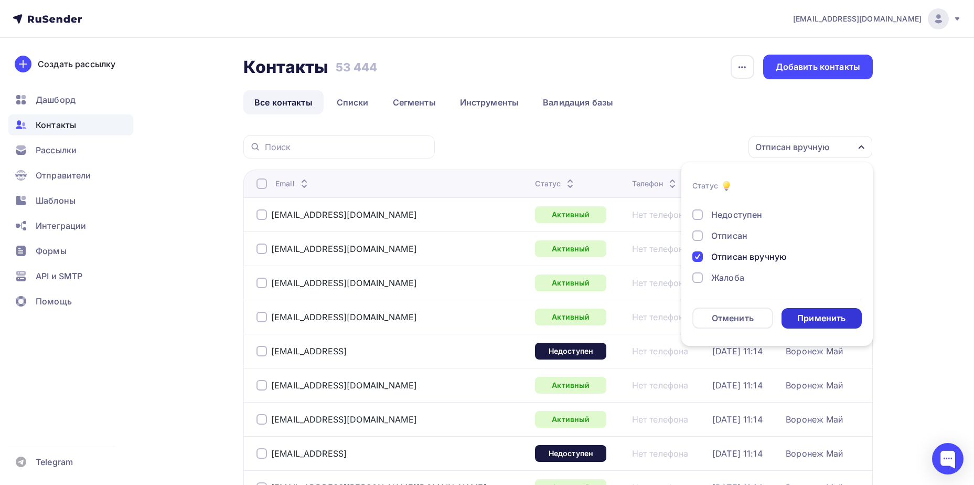
click at [820, 315] on div "Применить" at bounding box center [822, 318] width 48 height 12
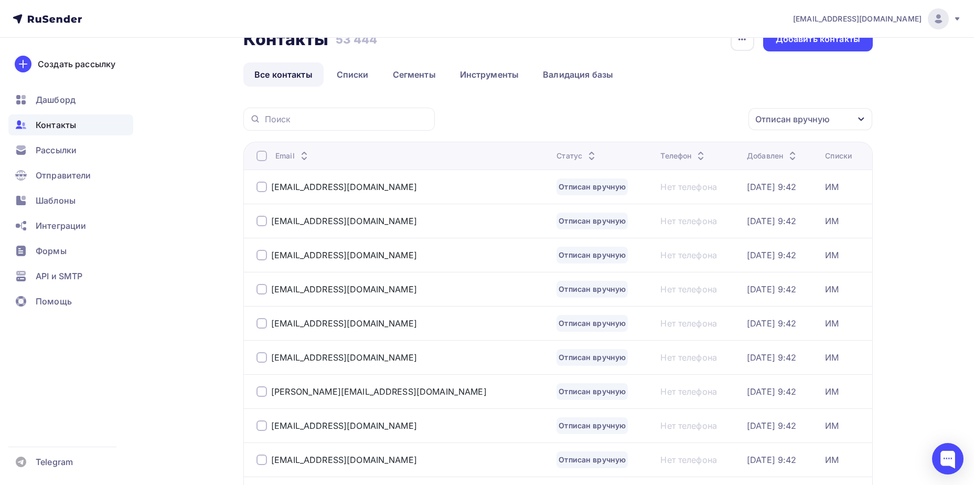
scroll to position [52, 0]
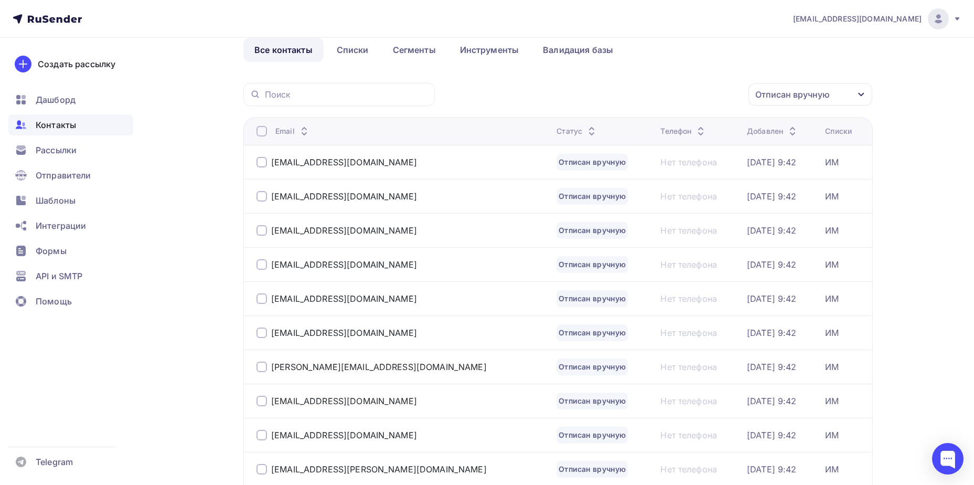
click at [262, 161] on div at bounding box center [262, 162] width 10 height 10
click at [632, 98] on div "Действие" at bounding box center [628, 94] width 40 height 13
click at [632, 99] on div "Действие" at bounding box center [628, 94] width 40 height 13
click at [265, 162] on div at bounding box center [262, 162] width 10 height 10
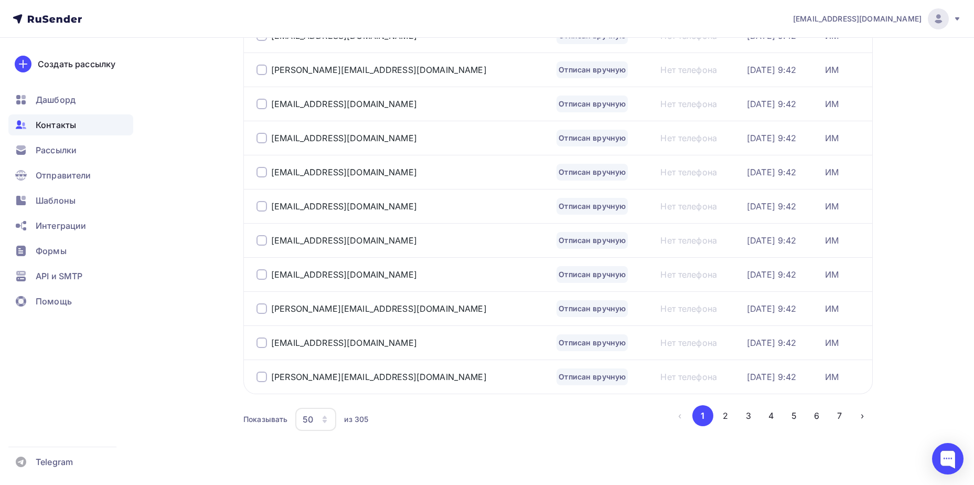
scroll to position [1525, 0]
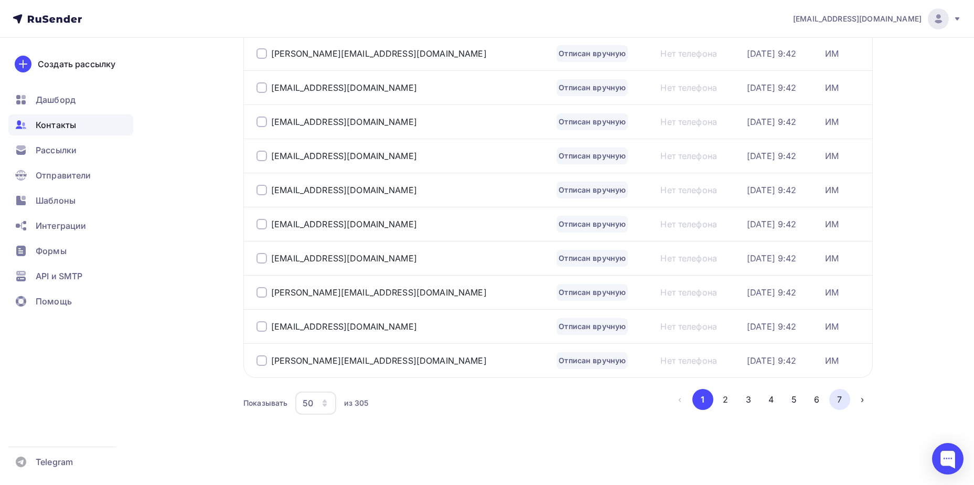
click at [838, 398] on button "7" at bounding box center [840, 399] width 21 height 21
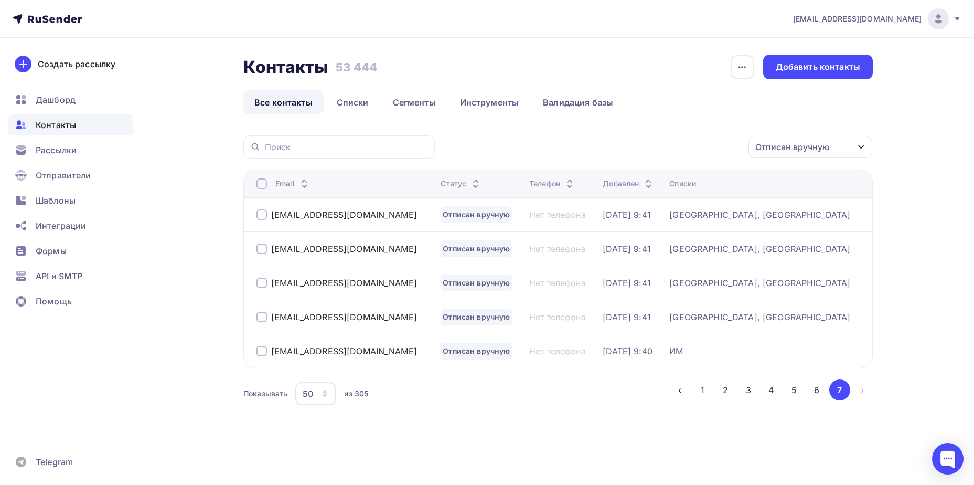
scroll to position [0, 0]
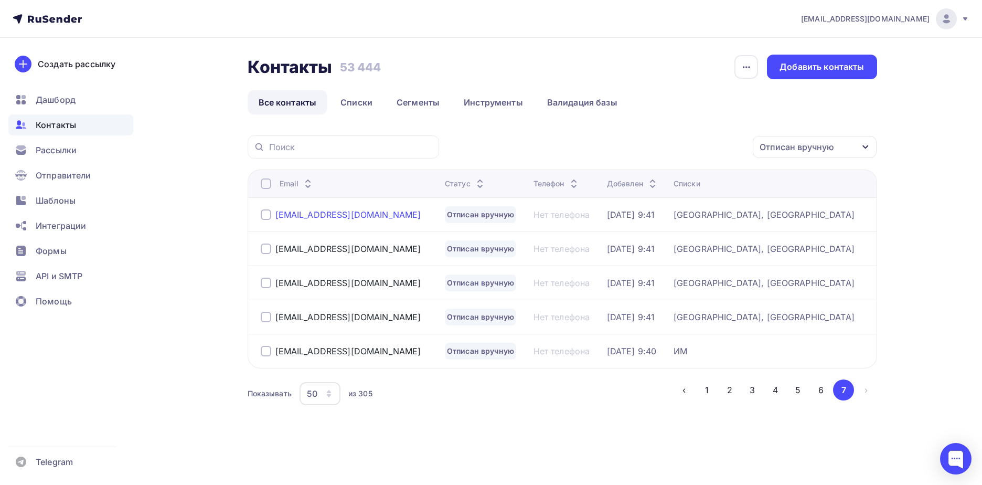
click at [328, 217] on div "zanoza-07@mail.ru" at bounding box center [348, 214] width 146 height 10
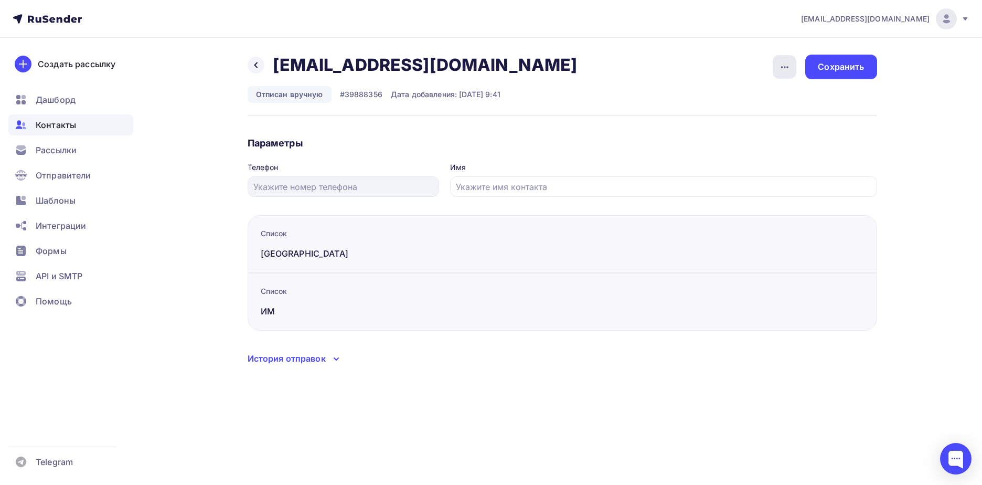
click at [792, 70] on div "button" at bounding box center [785, 67] width 24 height 24
click at [771, 123] on div "Подписать" at bounding box center [744, 120] width 101 height 13
click at [861, 65] on div "Сохранить" at bounding box center [841, 67] width 46 height 12
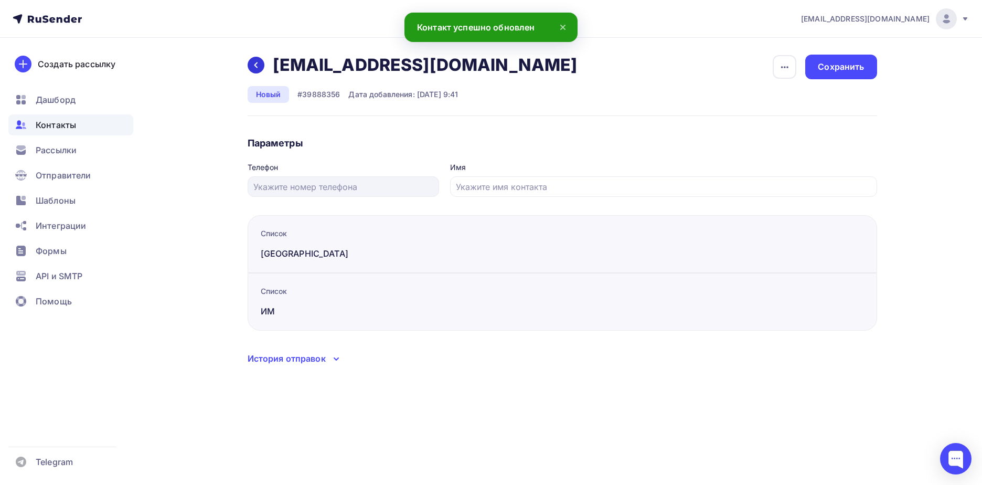
click at [258, 62] on icon at bounding box center [256, 65] width 8 height 8
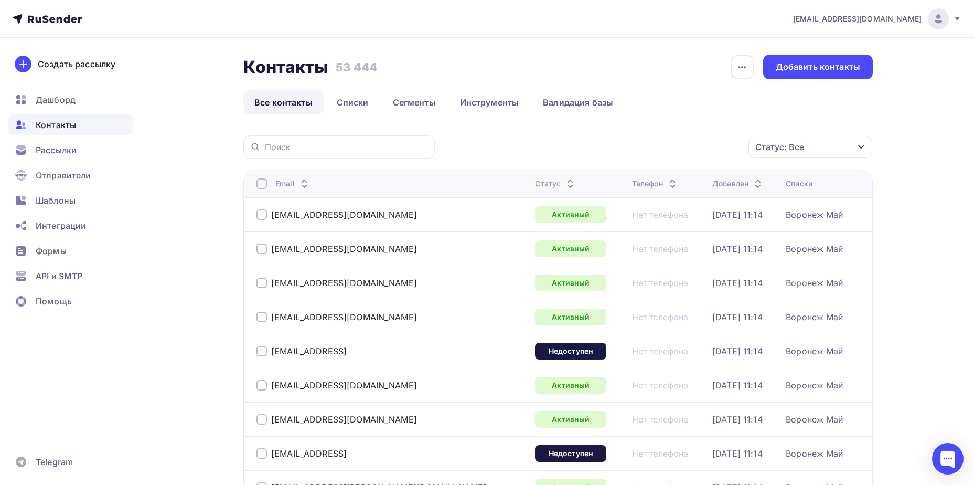
click at [815, 147] on div "Статус: Все" at bounding box center [811, 147] width 124 height 22
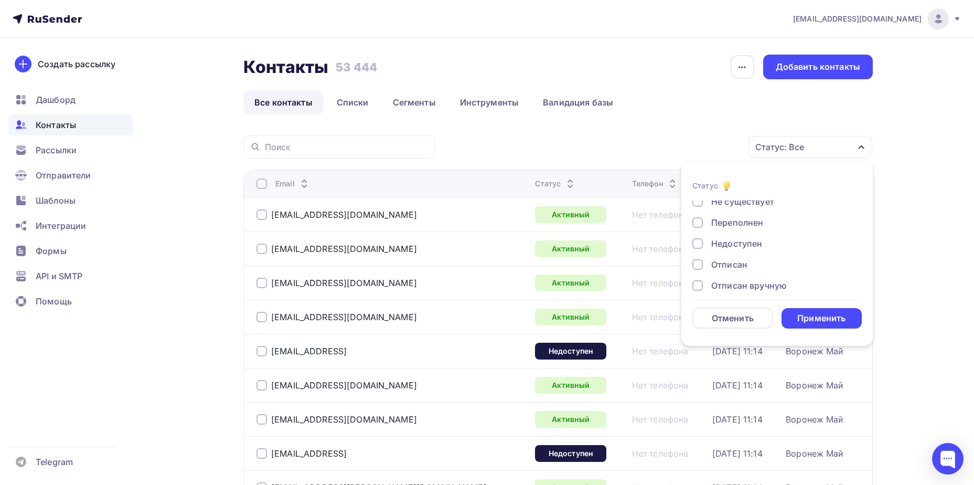
scroll to position [76, 0]
click at [754, 259] on div "Отписан вручную" at bounding box center [749, 256] width 76 height 13
click at [800, 305] on form "Статус Новый Активный Не существует Переполнен Недоступен Отписан Отписан вручн…" at bounding box center [777, 253] width 169 height 149
click at [810, 328] on li "Статус Новый Активный Не существует Переполнен Недоступен Отписан Отписан вручн…" at bounding box center [778, 253] width 192 height 171
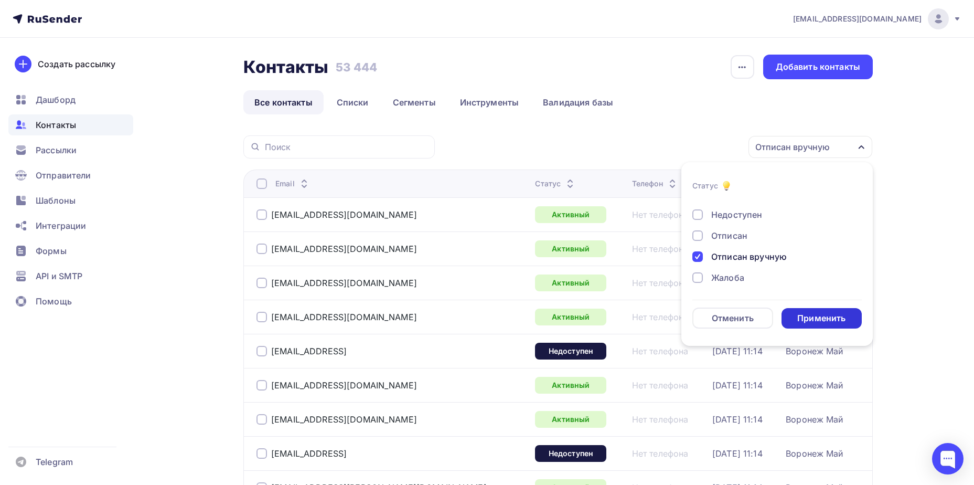
click at [828, 317] on div "Применить" at bounding box center [822, 318] width 48 height 12
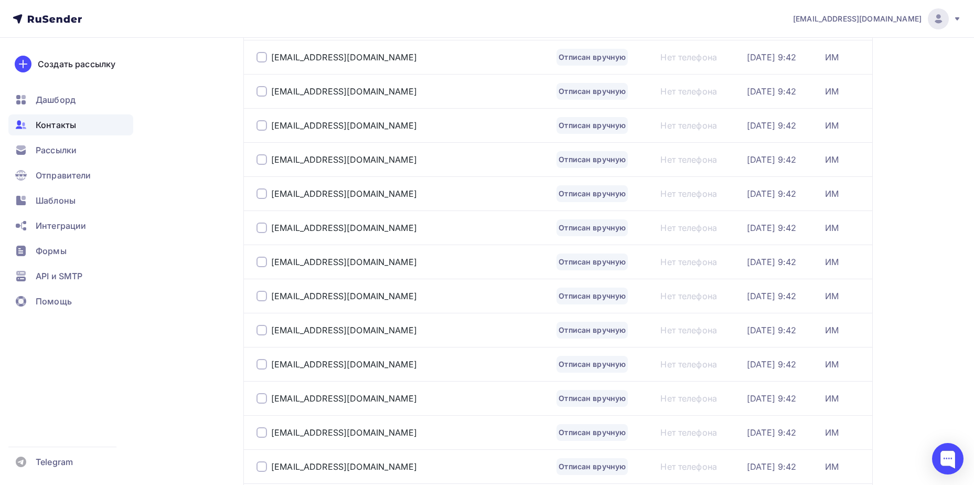
scroll to position [676, 0]
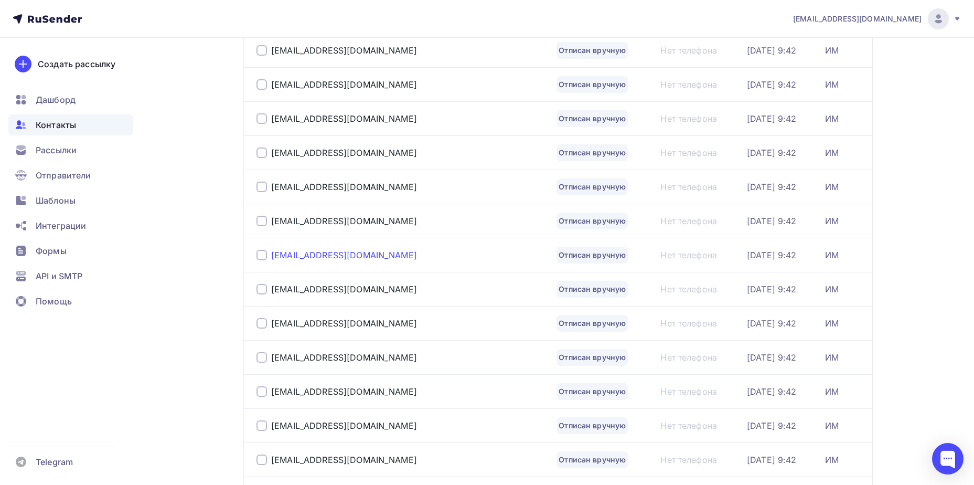
click at [339, 252] on div "mariamkhanina@yandex.ru" at bounding box center [344, 255] width 146 height 10
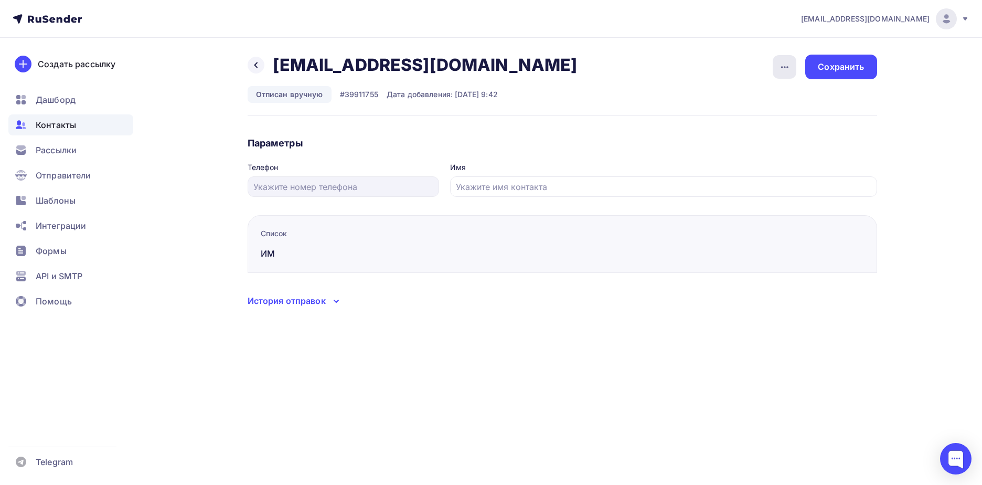
click at [791, 73] on icon "button" at bounding box center [785, 67] width 13 height 13
click at [765, 119] on div "Подписать" at bounding box center [744, 120] width 101 height 13
click at [826, 76] on div "Сохранить" at bounding box center [840, 67] width 71 height 25
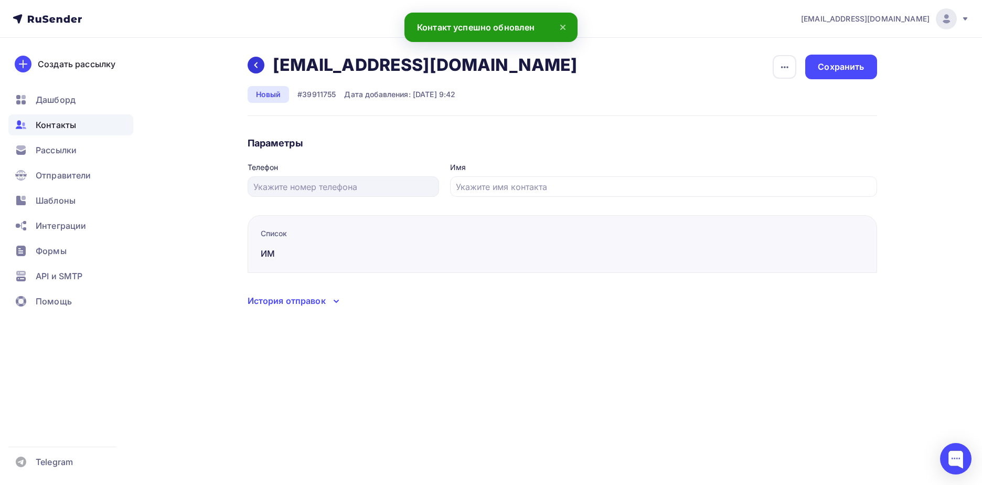
click at [251, 65] on div at bounding box center [256, 65] width 17 height 17
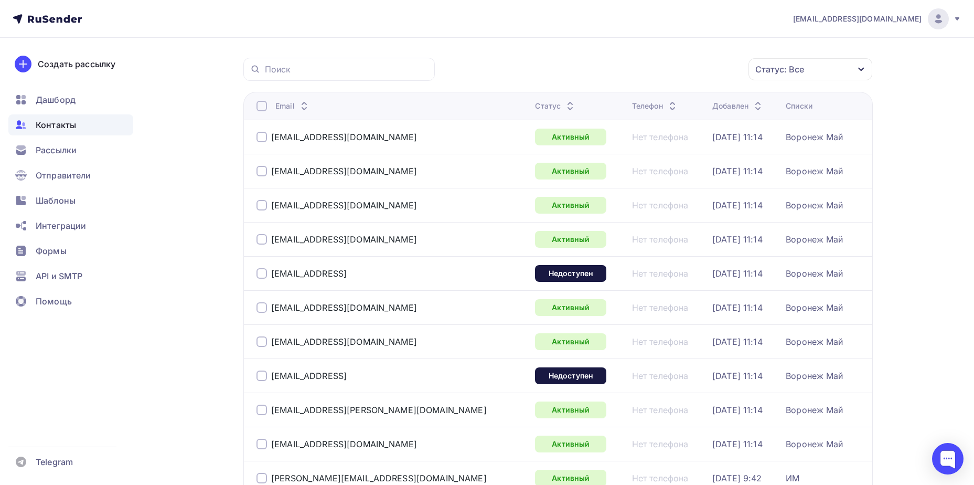
click at [794, 69] on div "Статус: Все" at bounding box center [780, 69] width 49 height 13
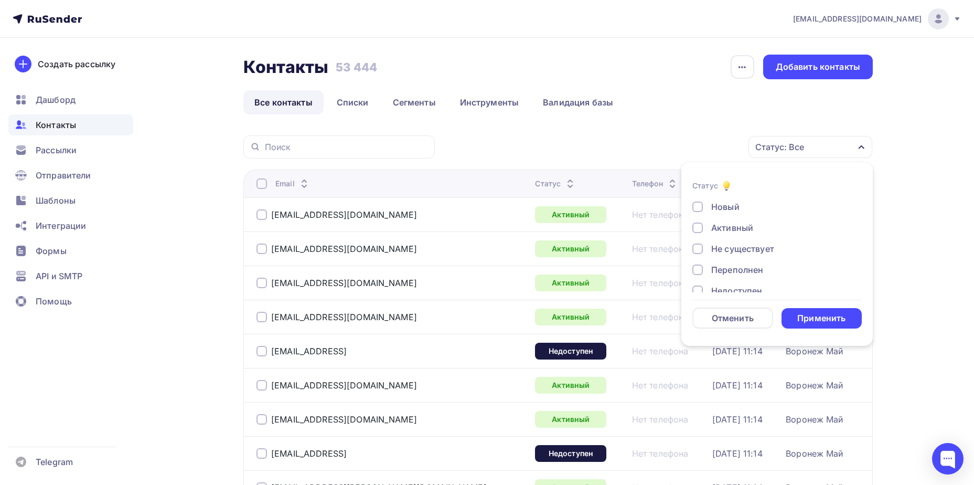
scroll to position [76, 0]
click at [743, 257] on div "Отписан вручную" at bounding box center [749, 256] width 76 height 13
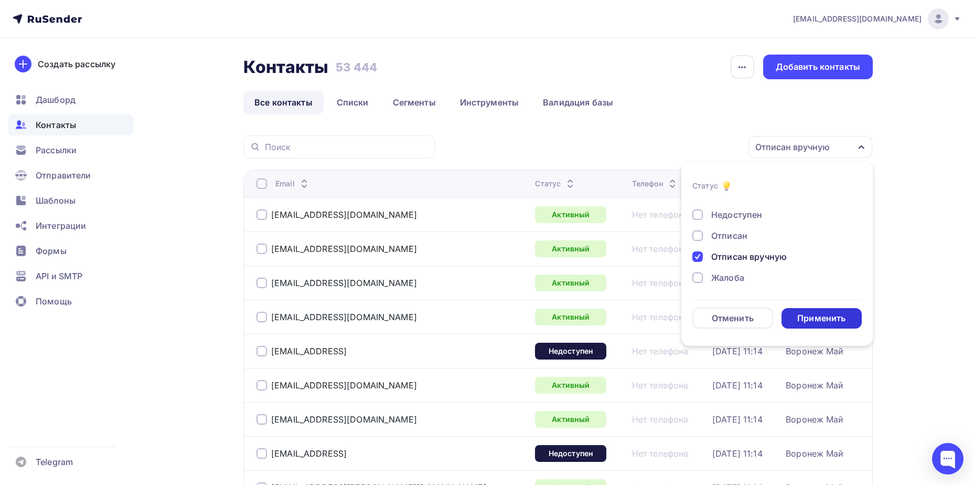
click at [799, 312] on div "Применить" at bounding box center [822, 318] width 81 height 20
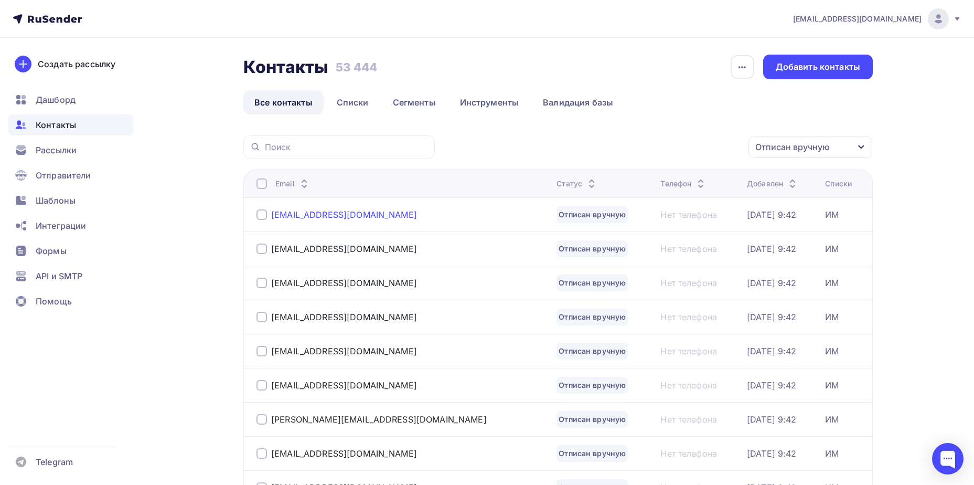
click at [338, 216] on div "v_gdksab@mail.ru" at bounding box center [344, 214] width 146 height 10
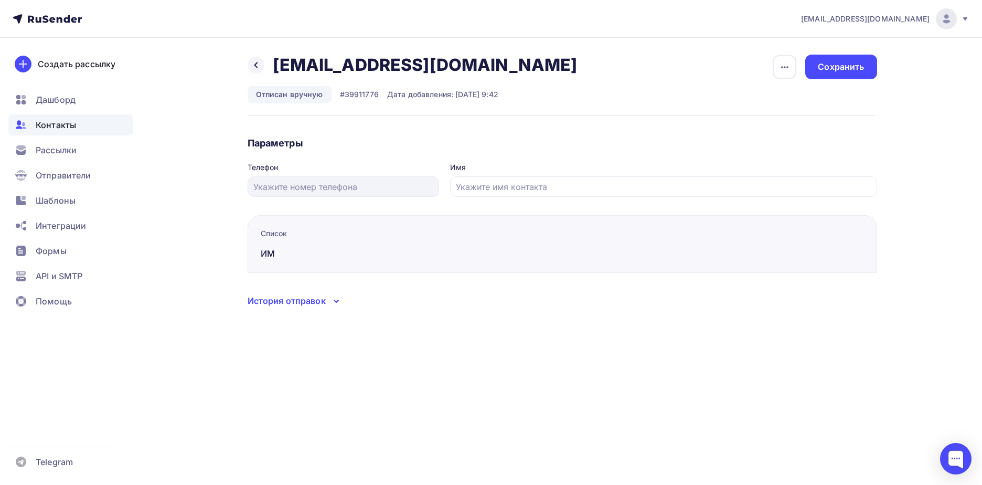
click at [772, 68] on button "button" at bounding box center [784, 67] width 25 height 25
click at [774, 121] on div "Подписать" at bounding box center [744, 120] width 101 height 13
click at [833, 76] on div "Сохранить" at bounding box center [840, 67] width 71 height 25
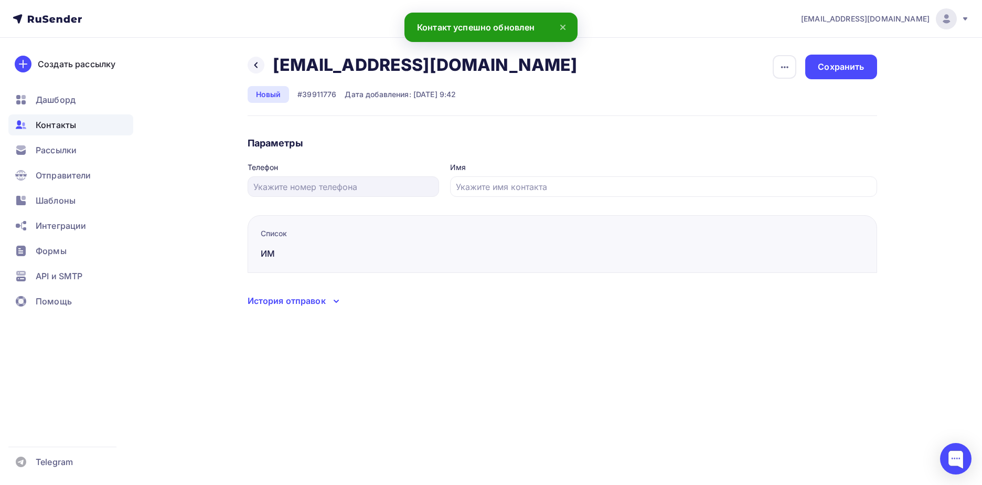
click at [249, 70] on div "Назад v_gdksab@mail.ru v_gdksab@mail.ru Удалить Отписать" at bounding box center [416, 65] width 337 height 21
click at [256, 69] on icon at bounding box center [256, 65] width 8 height 8
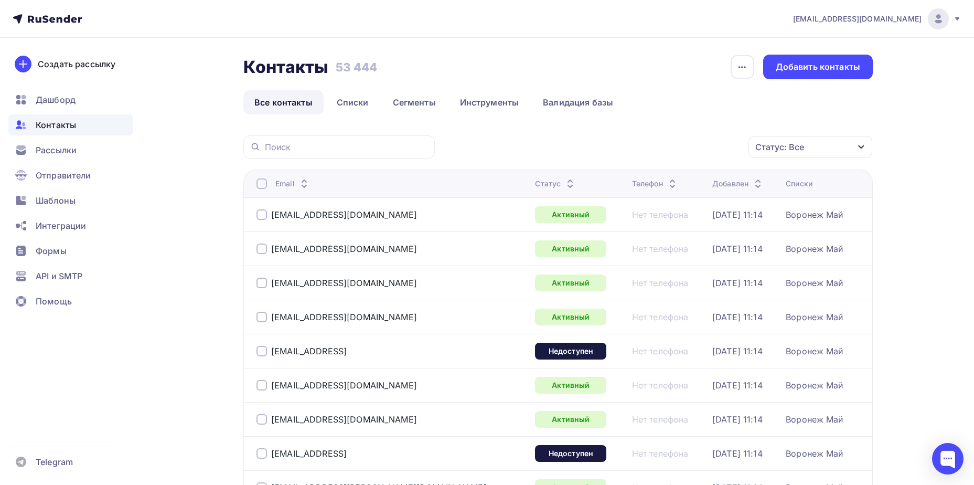
click at [794, 151] on div "Статус: Все" at bounding box center [780, 147] width 49 height 13
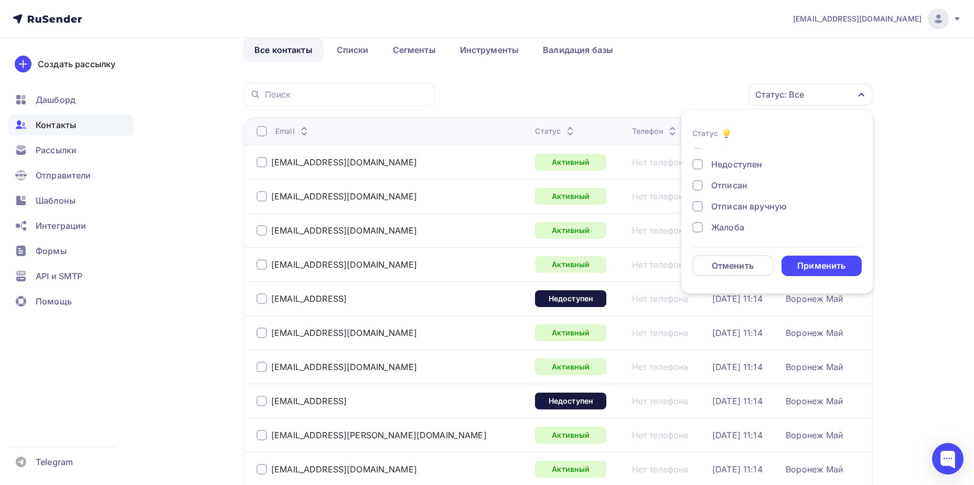
scroll to position [76, 0]
click at [746, 205] on div "Отписан вручную" at bounding box center [749, 204] width 76 height 13
click at [805, 255] on div "Отменить Применить" at bounding box center [777, 265] width 169 height 21
click at [807, 265] on div "Применить" at bounding box center [822, 266] width 48 height 12
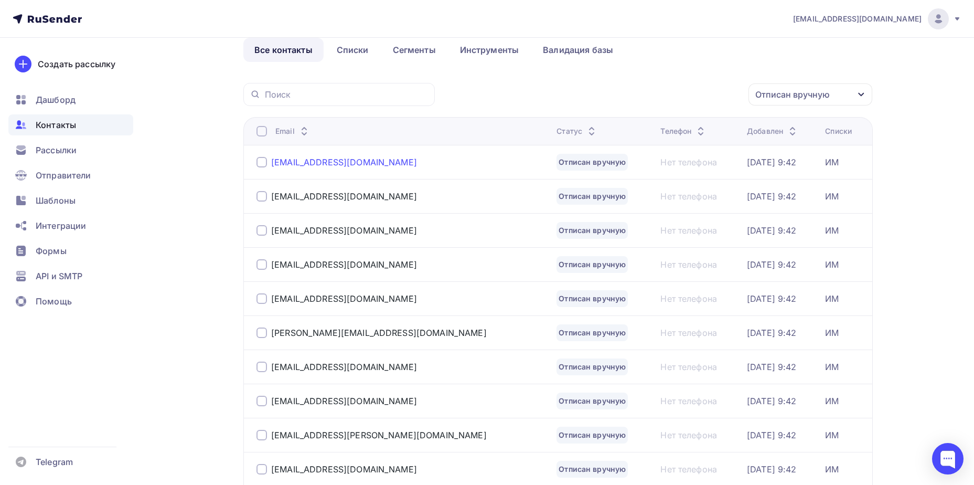
scroll to position [0, 0]
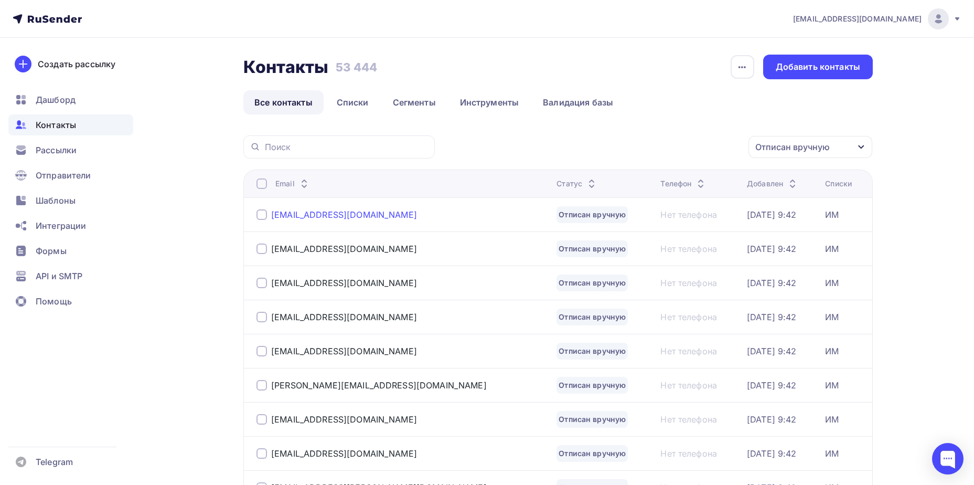
click at [338, 211] on div "pringles04.06.16@mail.ru" at bounding box center [344, 214] width 146 height 10
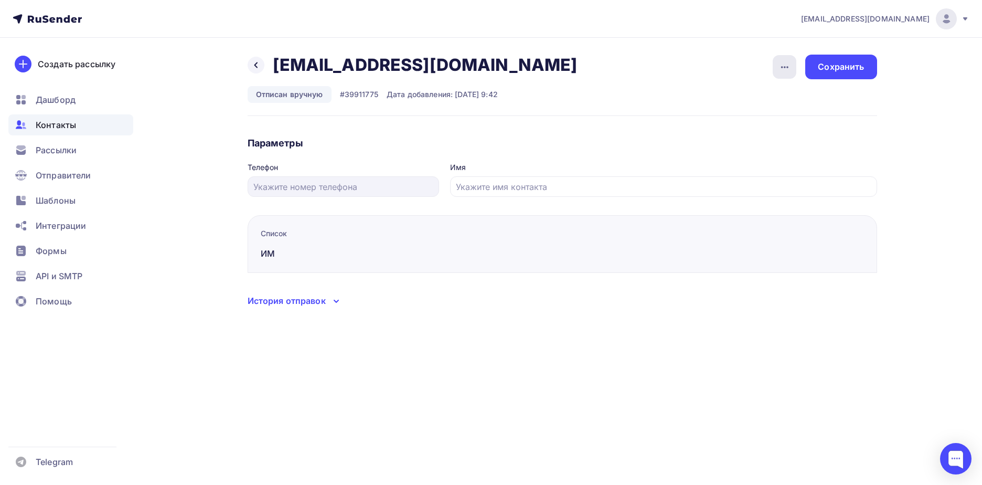
click at [778, 70] on div "button" at bounding box center [785, 67] width 24 height 24
click at [769, 126] on div "Подписать" at bounding box center [744, 120] width 101 height 13
click at [853, 67] on div "Сохранить" at bounding box center [841, 67] width 46 height 12
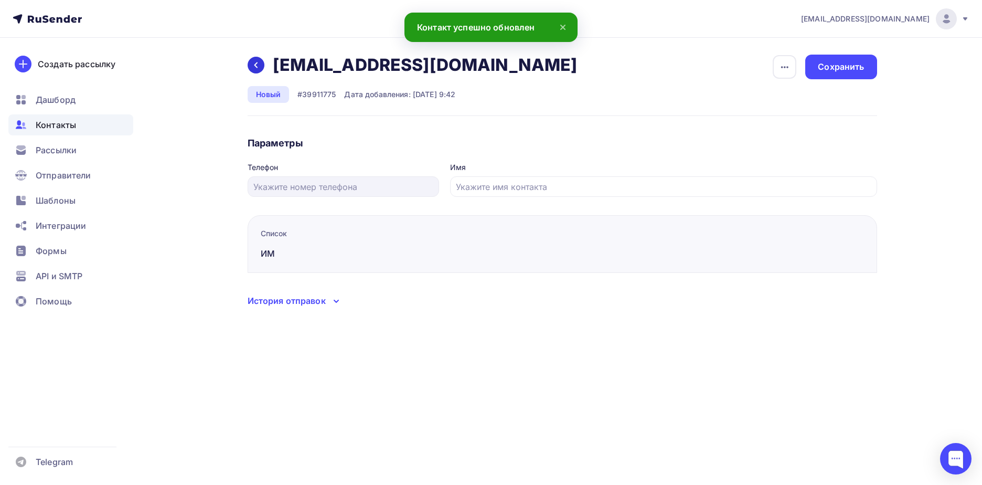
click at [252, 67] on icon at bounding box center [256, 65] width 8 height 8
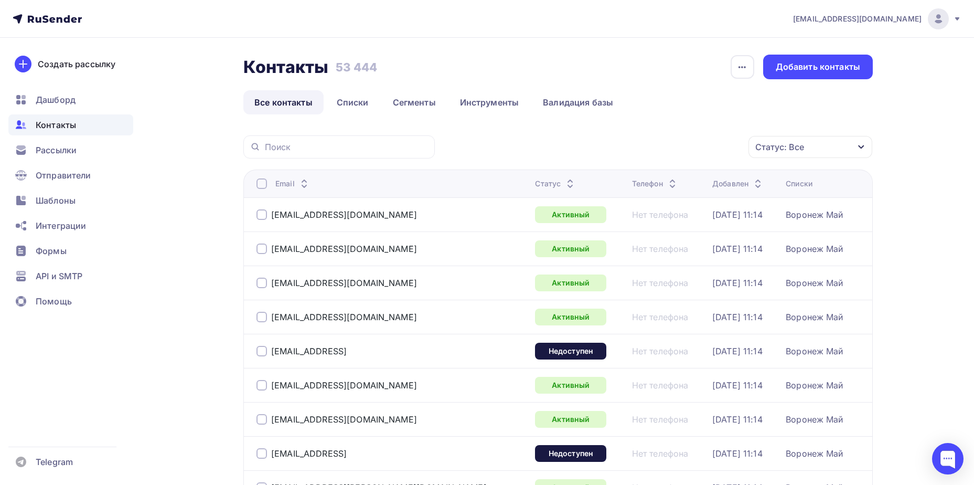
click at [827, 144] on div "Статус: Все" at bounding box center [811, 147] width 124 height 22
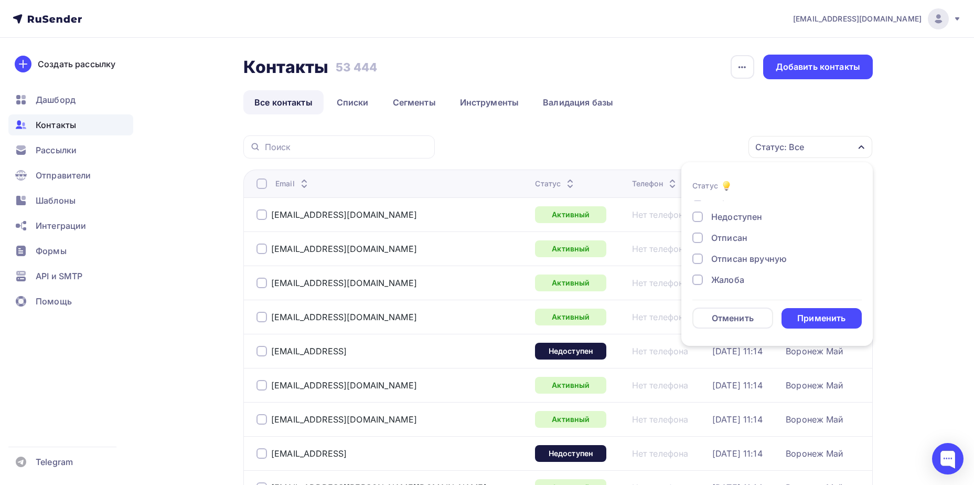
scroll to position [76, 0]
click at [758, 258] on div "Отписан вручную" at bounding box center [749, 256] width 76 height 13
click at [810, 313] on div "Применить" at bounding box center [822, 318] width 48 height 12
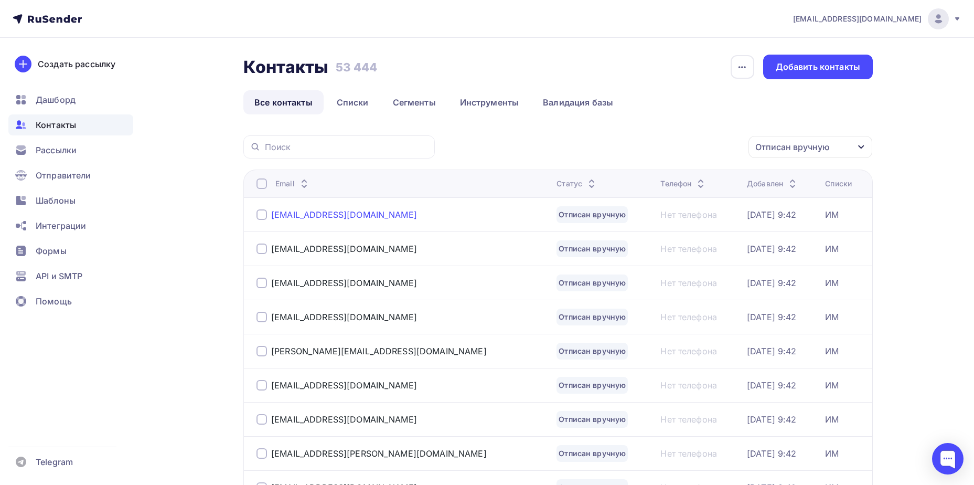
click at [341, 212] on div "ermakova.tanya0120@yandex.ru" at bounding box center [344, 214] width 146 height 10
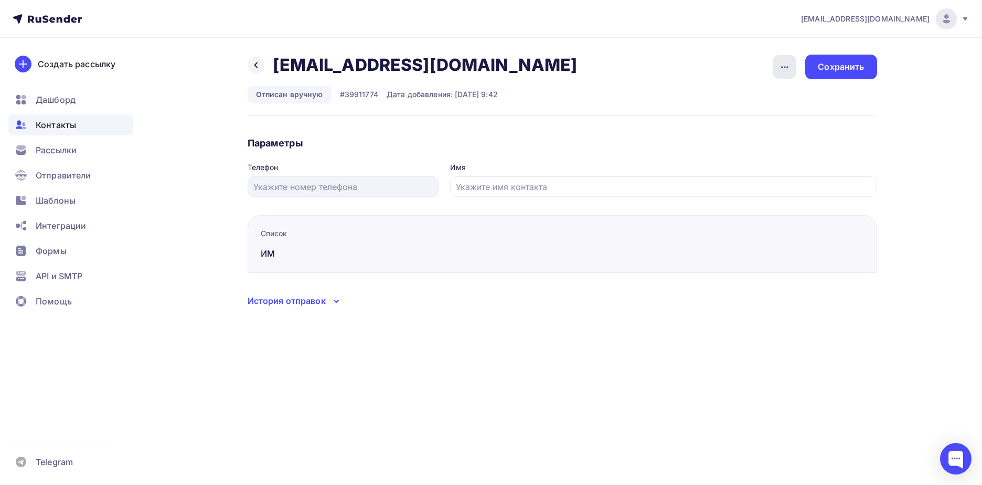
click at [784, 61] on icon "button" at bounding box center [785, 67] width 13 height 13
click at [756, 119] on div "Подписать" at bounding box center [744, 120] width 101 height 13
click at [871, 54] on div "Назад ermakova.tanya0120@yandex.ru ermakova.tanya0120@yandex.ru Удалить Подписа…" at bounding box center [491, 194] width 860 height 312
click at [871, 61] on div "Сохранить" at bounding box center [840, 67] width 71 height 25
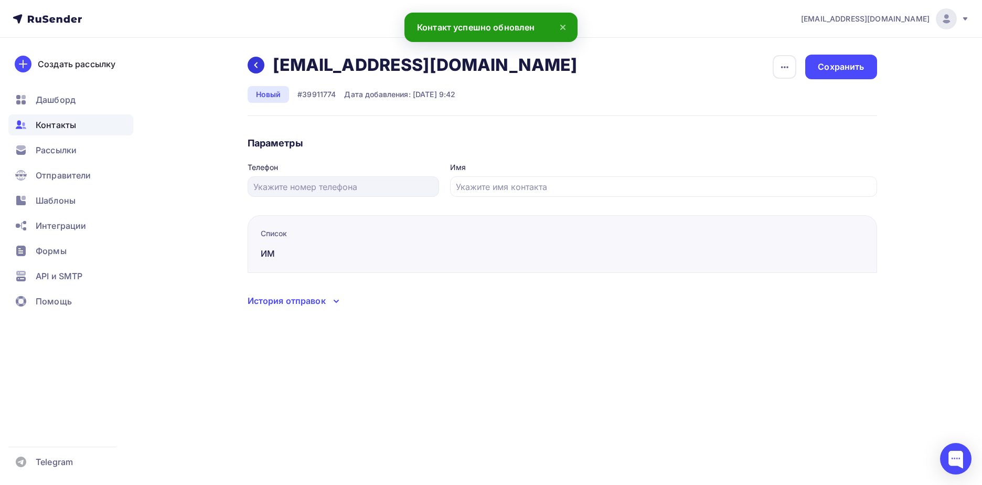
click at [252, 69] on div at bounding box center [256, 65] width 17 height 17
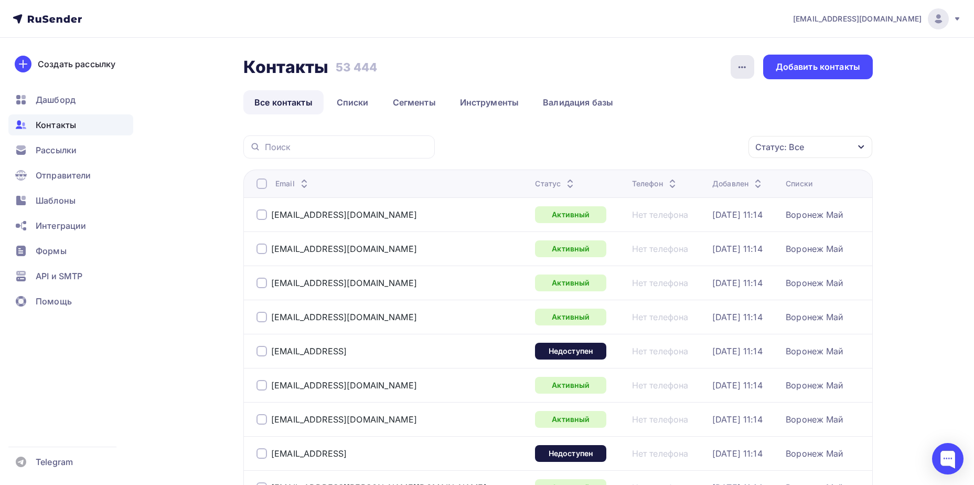
click at [742, 58] on div "button" at bounding box center [743, 67] width 24 height 24
click at [785, 145] on div "Статус: Все" at bounding box center [780, 147] width 49 height 13
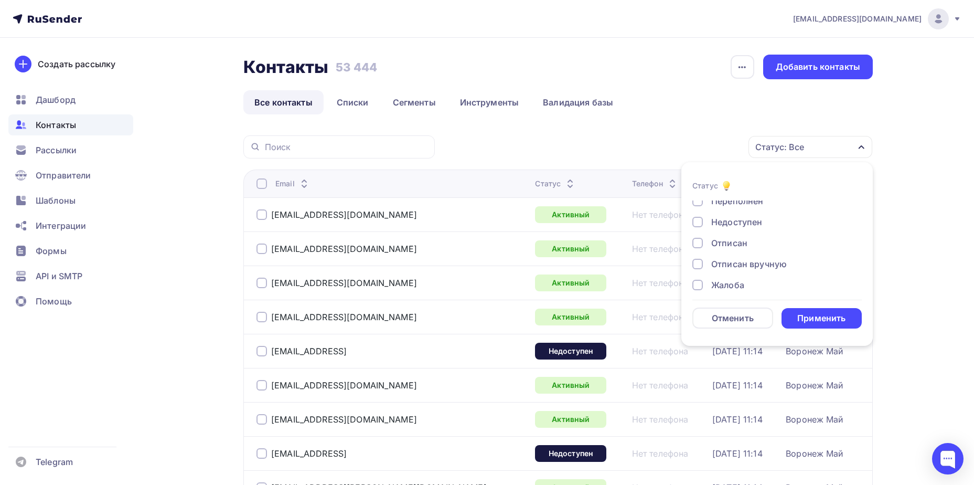
scroll to position [76, 0]
click at [746, 256] on div "Отписан вручную" at bounding box center [749, 256] width 76 height 13
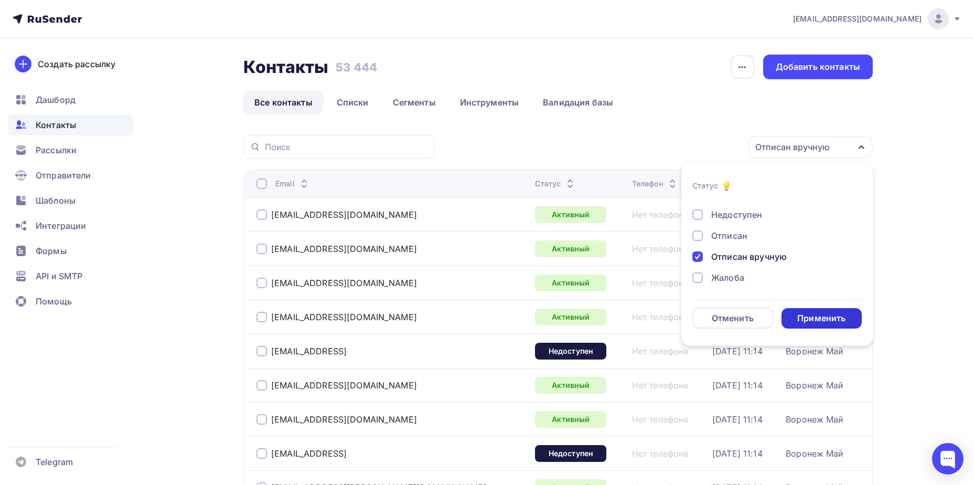
click at [801, 311] on div "Применить" at bounding box center [822, 318] width 81 height 20
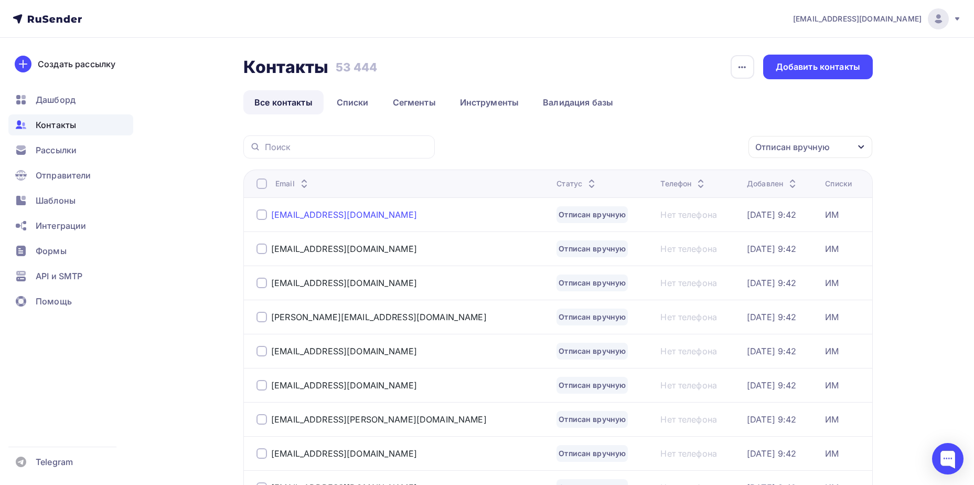
click at [277, 212] on div "eakrykova@mail.ru" at bounding box center [344, 214] width 146 height 10
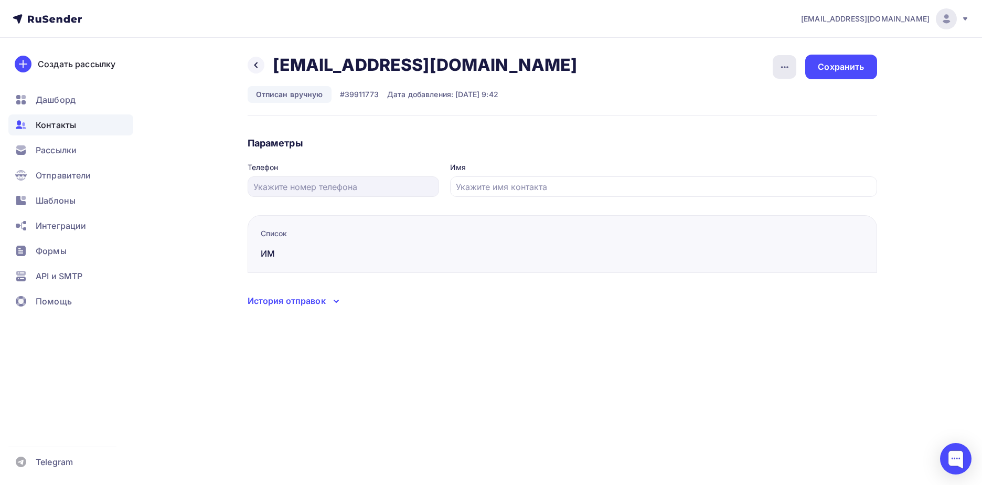
click at [785, 62] on icon "button" at bounding box center [785, 67] width 13 height 13
click at [766, 121] on div "Подписать" at bounding box center [744, 120] width 101 height 13
click at [830, 66] on div "Сохранить" at bounding box center [841, 67] width 46 height 12
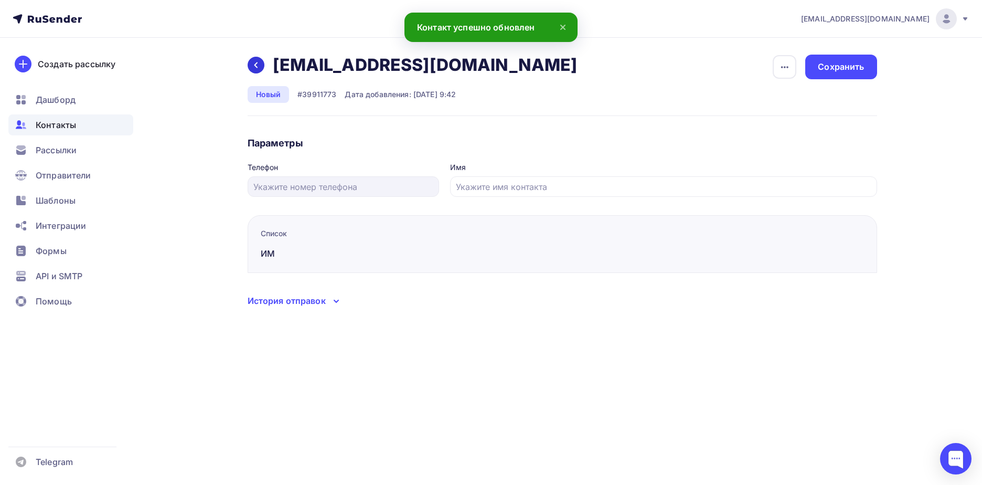
click at [254, 66] on icon at bounding box center [256, 65] width 8 height 8
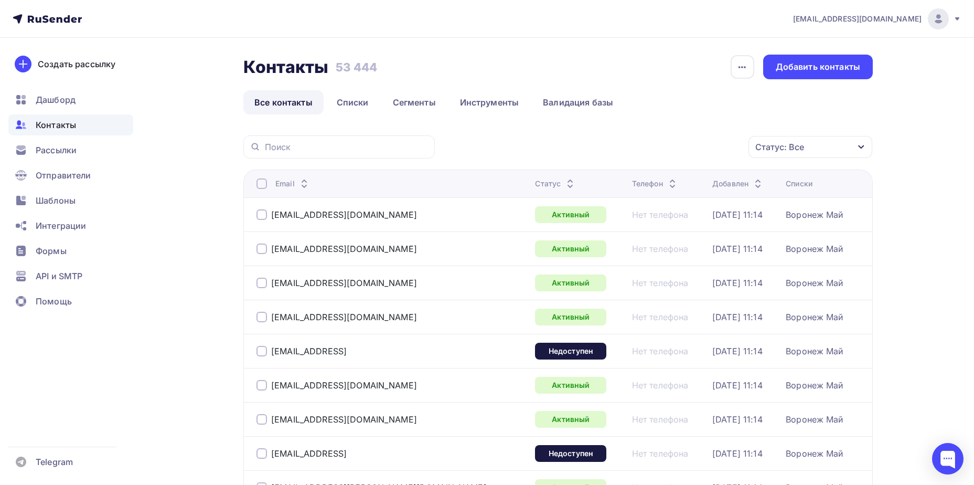
click at [786, 151] on div "Статус: Все" at bounding box center [780, 147] width 49 height 13
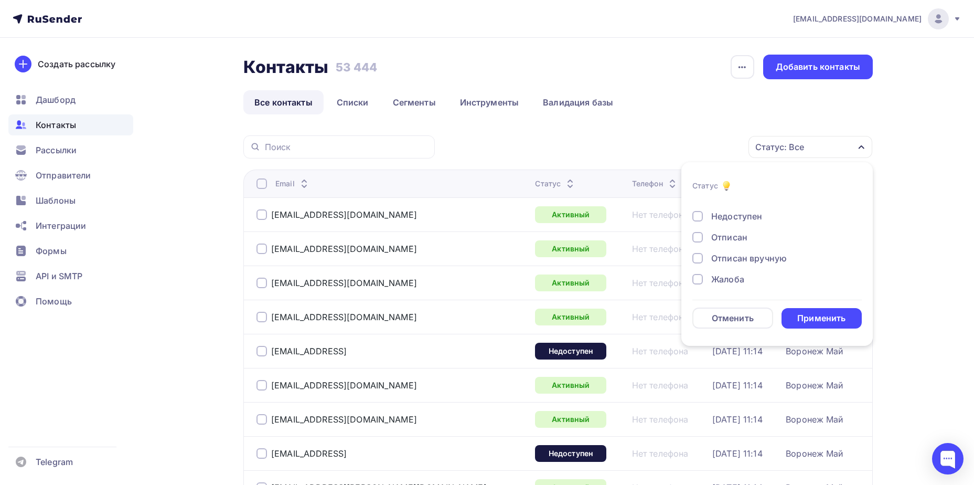
scroll to position [76, 0]
click at [752, 261] on div "Отписан вручную" at bounding box center [749, 256] width 76 height 13
click at [801, 307] on div "Отменить Применить" at bounding box center [777, 317] width 169 height 21
drag, startPoint x: 801, startPoint y: 308, endPoint x: 800, endPoint y: 316, distance: 8.0
click at [800, 316] on div "Применить" at bounding box center [822, 318] width 48 height 12
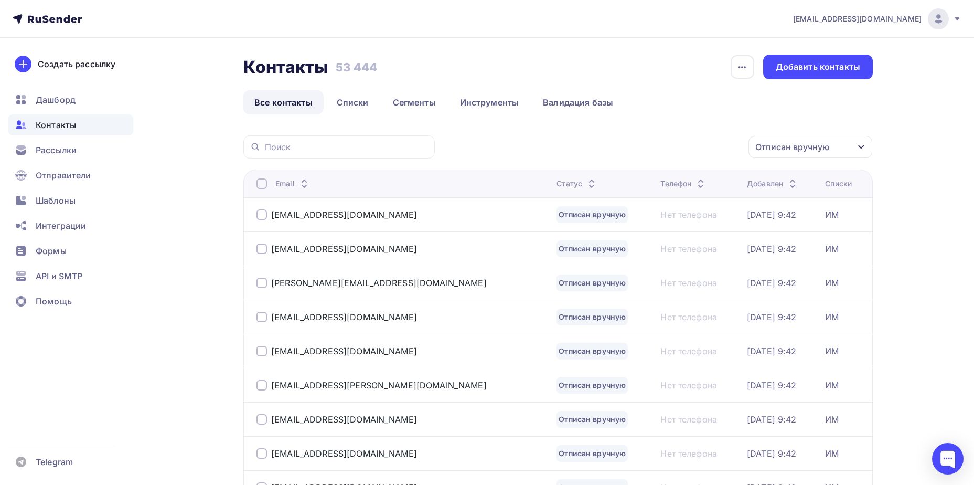
drag, startPoint x: 318, startPoint y: 213, endPoint x: 550, endPoint y: 186, distance: 234.0
click at [318, 213] on div "1929@mail.ru" at bounding box center [344, 214] width 146 height 10
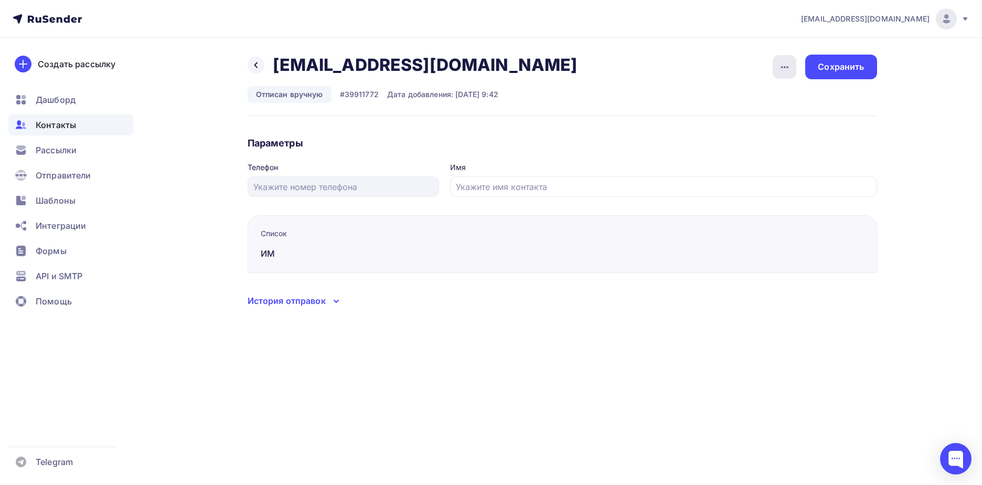
click at [781, 72] on icon "button" at bounding box center [785, 67] width 13 height 13
click at [768, 127] on link "Подписать" at bounding box center [744, 120] width 113 height 21
click at [844, 73] on div "Сохранить" at bounding box center [840, 67] width 71 height 25
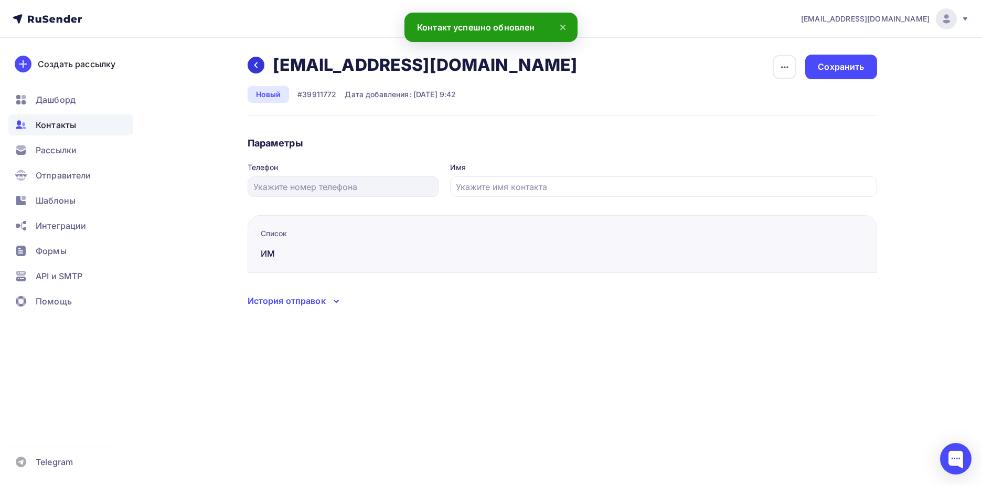
click at [250, 69] on div at bounding box center [256, 65] width 17 height 17
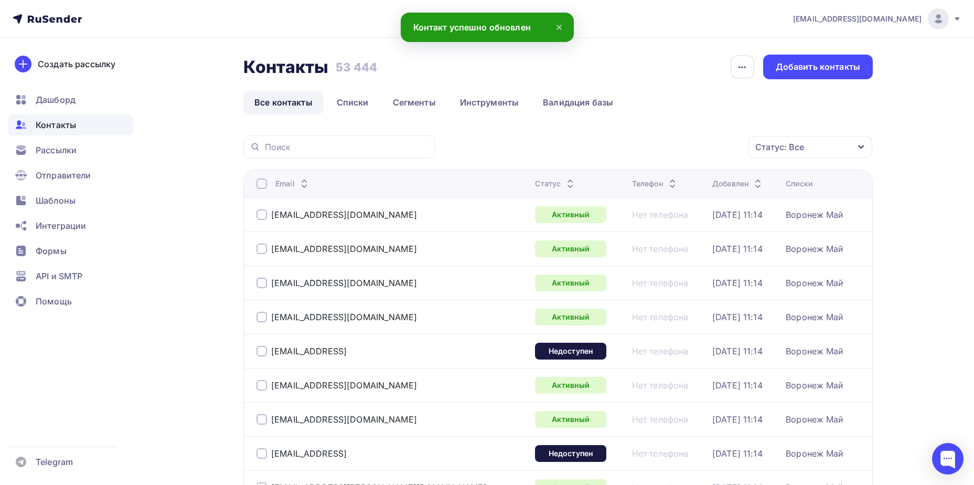
click at [784, 143] on div "Статус: Все" at bounding box center [780, 147] width 49 height 13
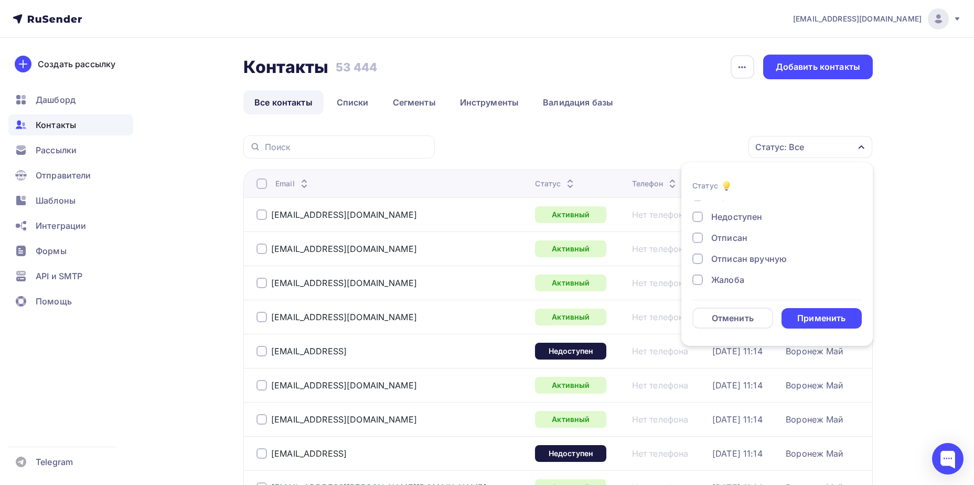
scroll to position [76, 0]
click at [742, 256] on div "Отписан вручную" at bounding box center [749, 256] width 76 height 13
click at [792, 310] on div "Применить" at bounding box center [822, 318] width 81 height 20
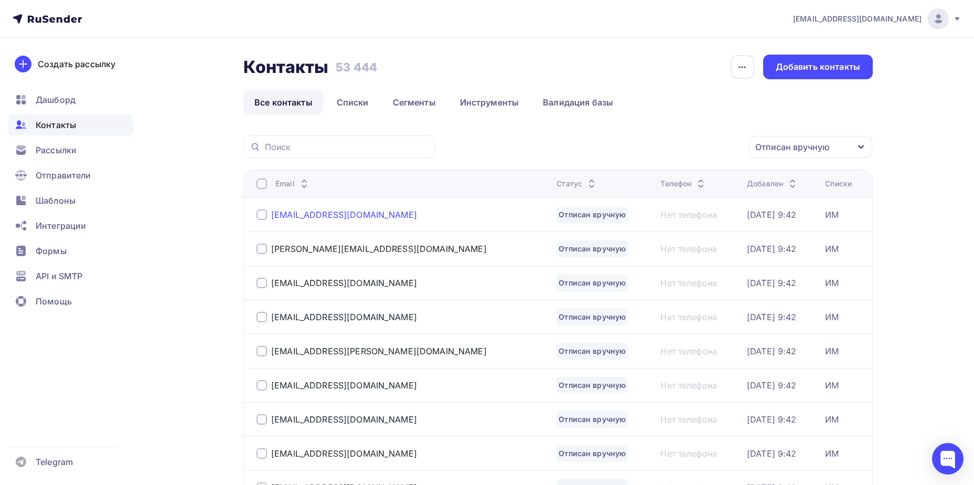
click at [325, 214] on div "kropka272@gmail.com" at bounding box center [344, 214] width 146 height 10
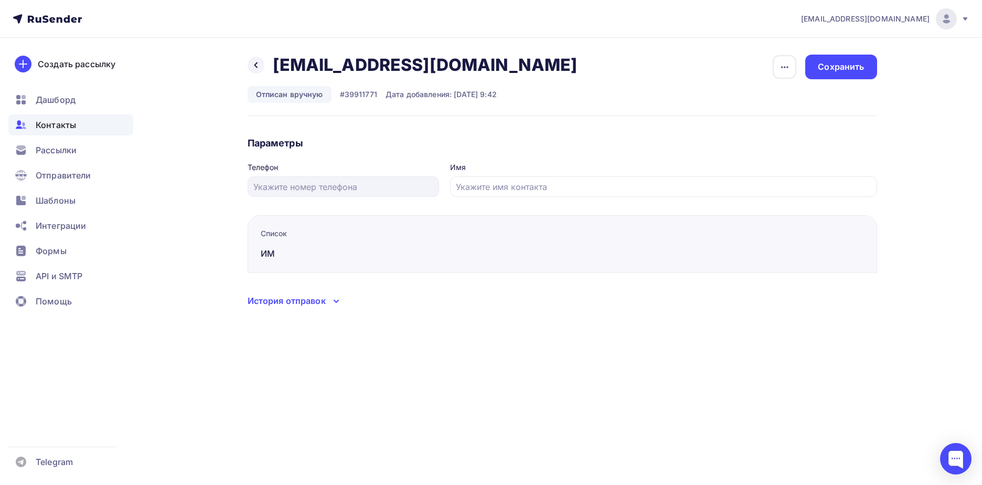
click at [798, 67] on div "Удалить Подписать Сохранить" at bounding box center [824, 67] width 104 height 25
click at [790, 69] on icon "button" at bounding box center [785, 67] width 13 height 13
click at [768, 121] on div "Подписать" at bounding box center [744, 120] width 101 height 13
drag, startPoint x: 831, startPoint y: 69, endPoint x: 738, endPoint y: 76, distance: 92.6
click at [831, 69] on div "Сохранить" at bounding box center [841, 67] width 46 height 12
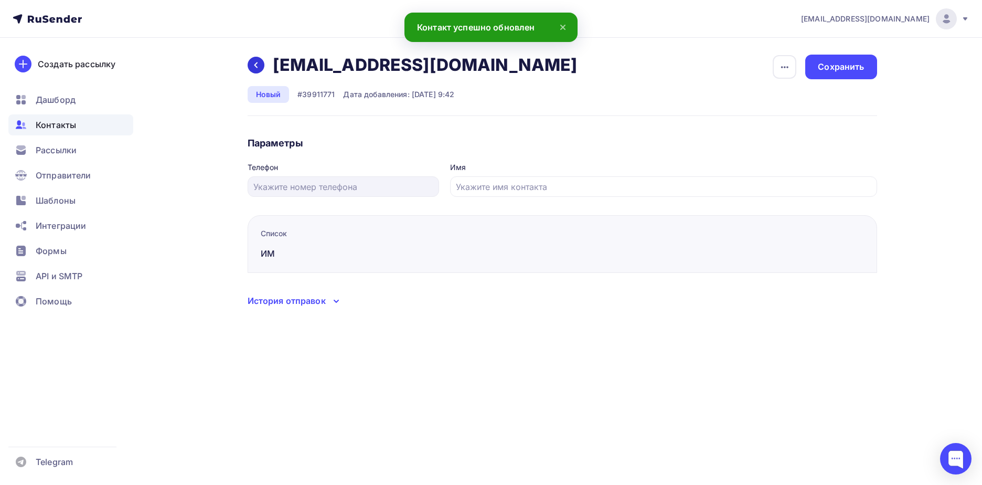
click at [258, 71] on div at bounding box center [256, 65] width 17 height 17
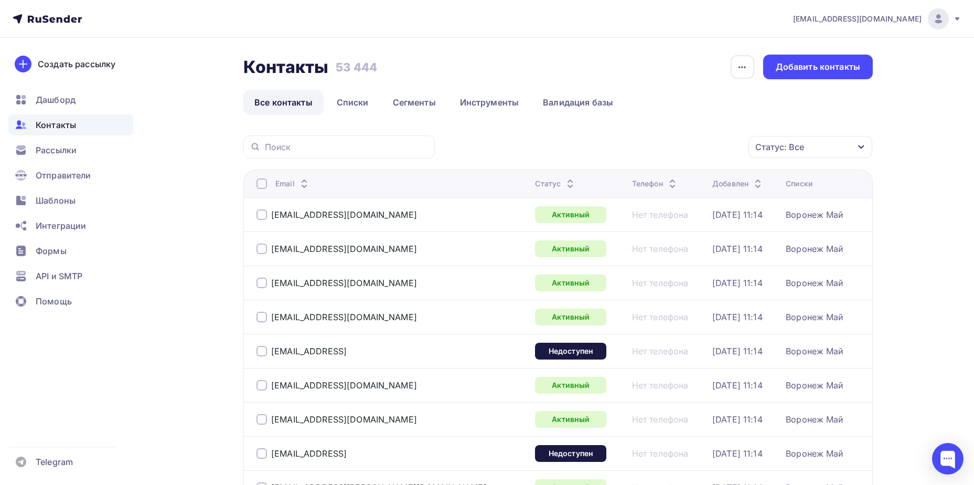
click at [778, 158] on button "Статус: Все" at bounding box center [810, 146] width 125 height 23
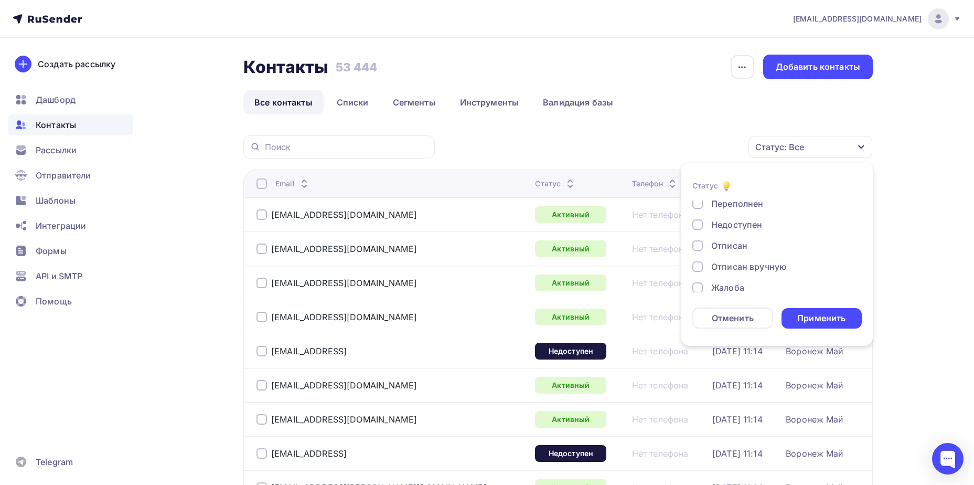
scroll to position [76, 0]
drag, startPoint x: 741, startPoint y: 257, endPoint x: 796, endPoint y: 302, distance: 70.8
click at [741, 257] on div "Отписан вручную" at bounding box center [749, 256] width 76 height 13
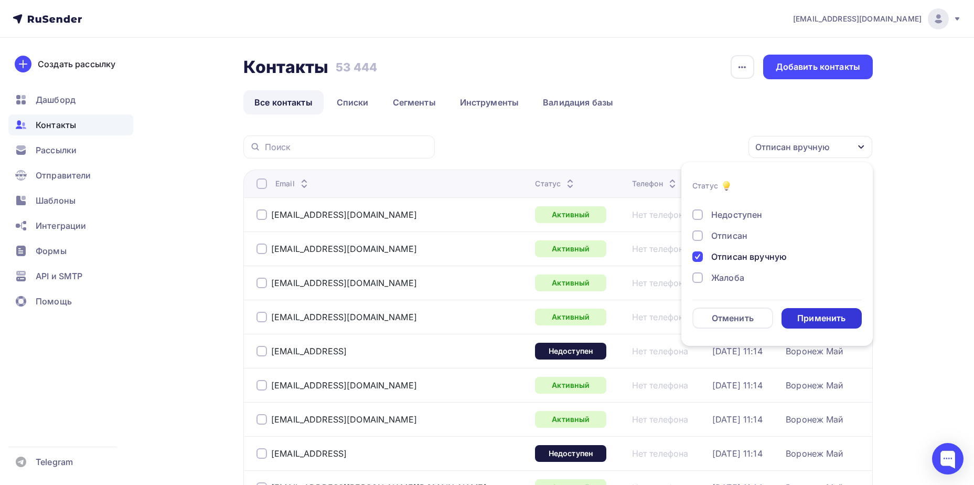
click at [807, 310] on div "Применить" at bounding box center [822, 318] width 81 height 20
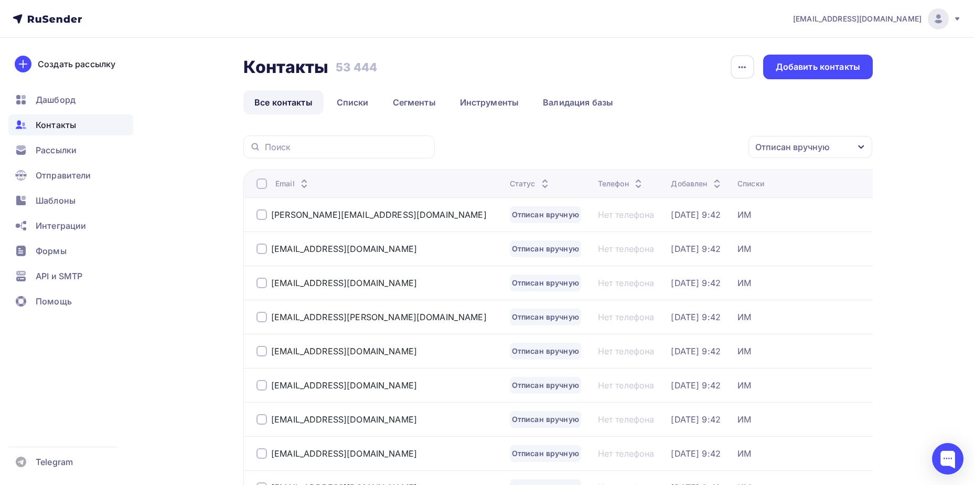
scroll to position [78, 0]
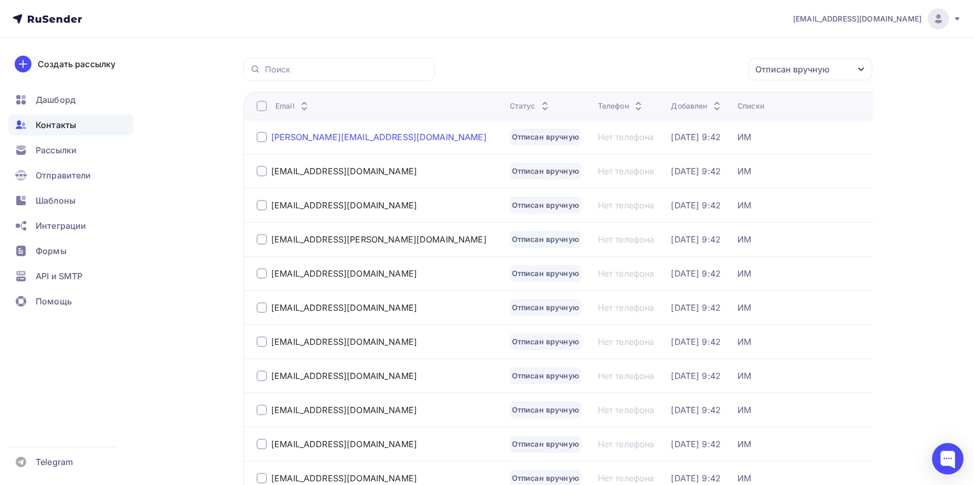
click at [321, 139] on div "valentina_sav@inbox.ru" at bounding box center [379, 137] width 216 height 10
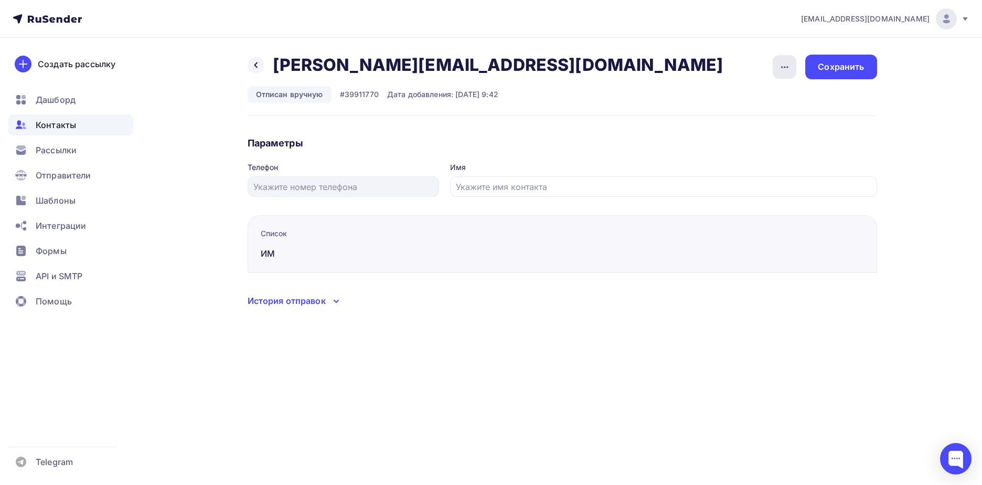
click at [783, 69] on icon "button" at bounding box center [785, 67] width 13 height 13
click at [772, 118] on div "Подписать" at bounding box center [744, 120] width 101 height 13
click at [854, 62] on div "Сохранить" at bounding box center [841, 67] width 46 height 12
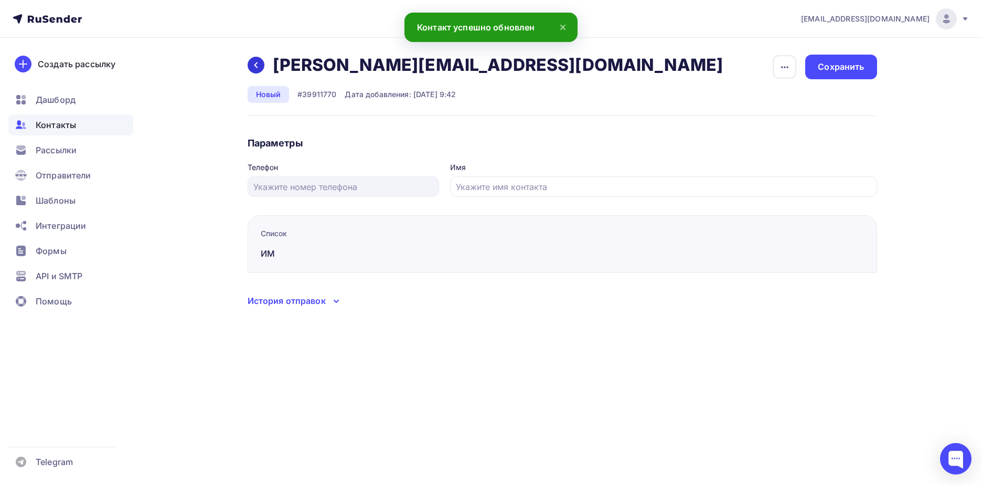
click at [256, 68] on icon at bounding box center [256, 65] width 8 height 8
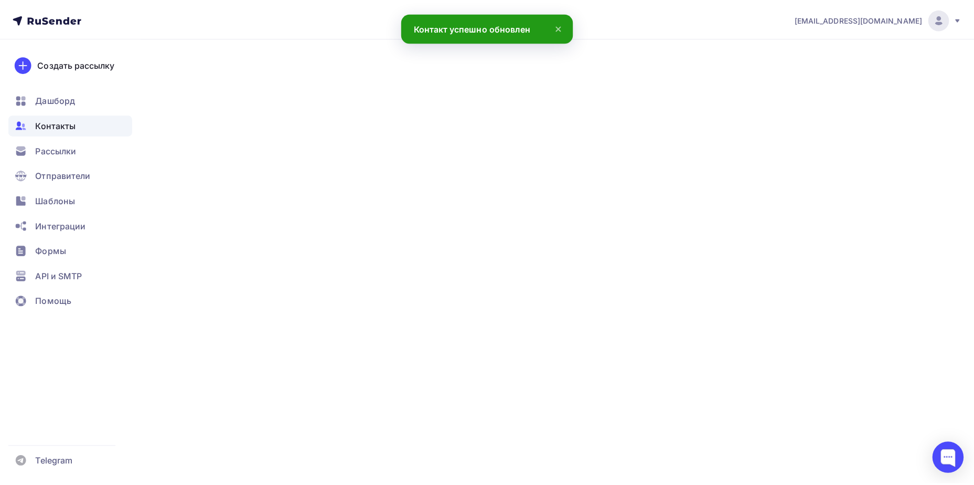
scroll to position [78, 0]
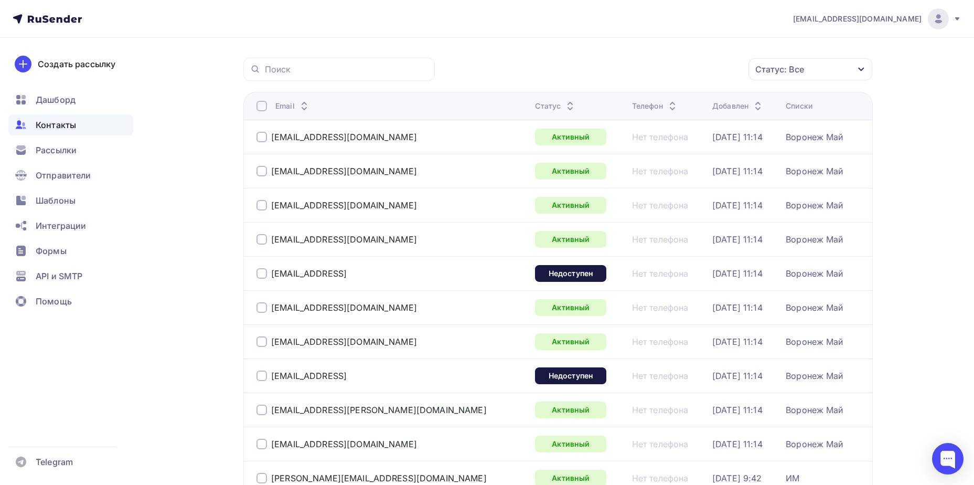
click at [830, 75] on div "Статус: Все" at bounding box center [811, 69] width 124 height 22
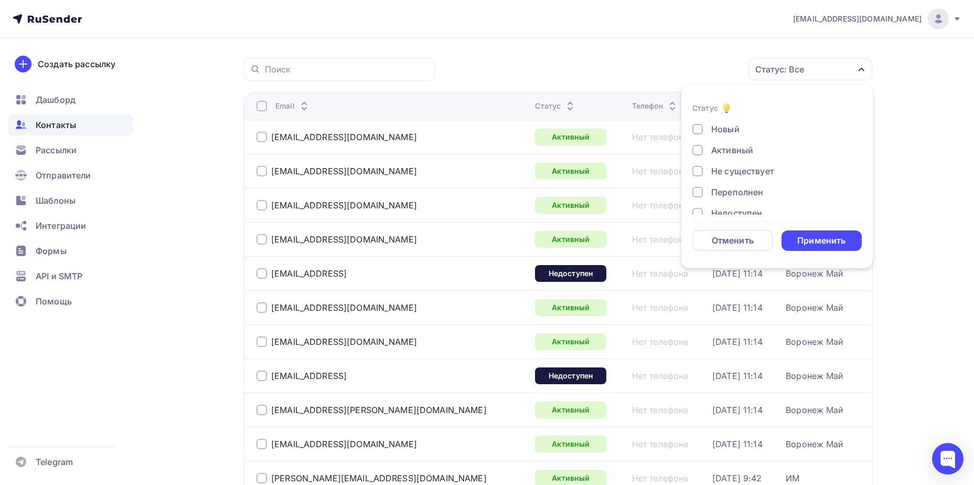
click at [792, 75] on div "Статус: Все" at bounding box center [780, 69] width 49 height 13
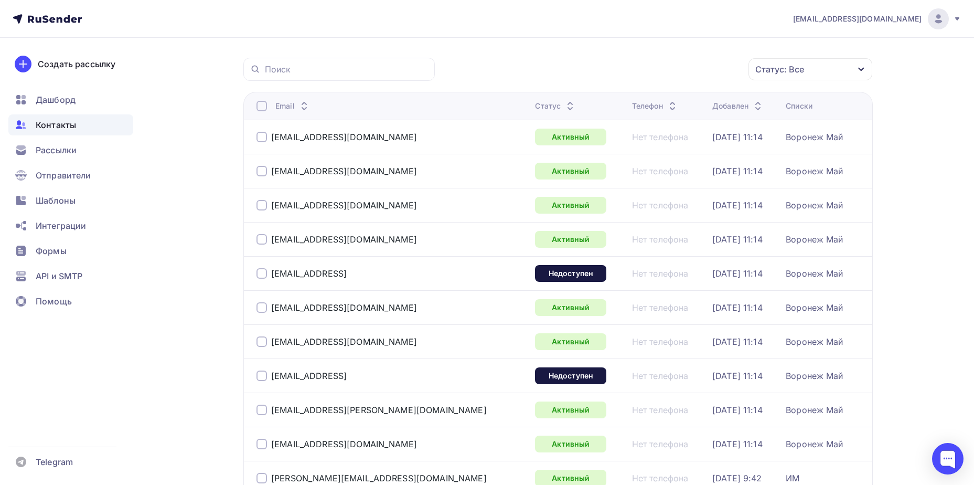
scroll to position [0, 0]
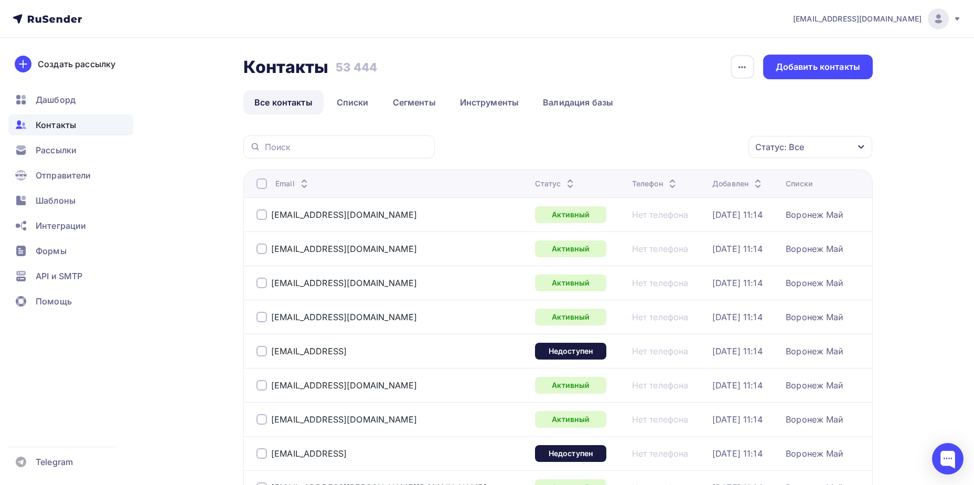
drag, startPoint x: 779, startPoint y: 146, endPoint x: 772, endPoint y: 158, distance: 13.7
click at [778, 147] on div "Статус: Все" at bounding box center [780, 147] width 49 height 13
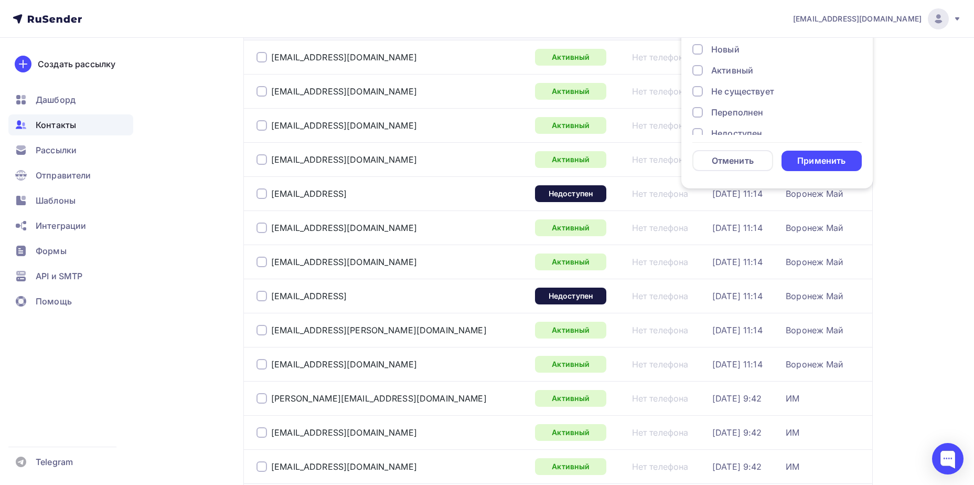
scroll to position [76, 0]
click at [737, 99] on div "Отписан вручную" at bounding box center [749, 99] width 76 height 13
click at [789, 162] on div "Применить" at bounding box center [822, 161] width 81 height 20
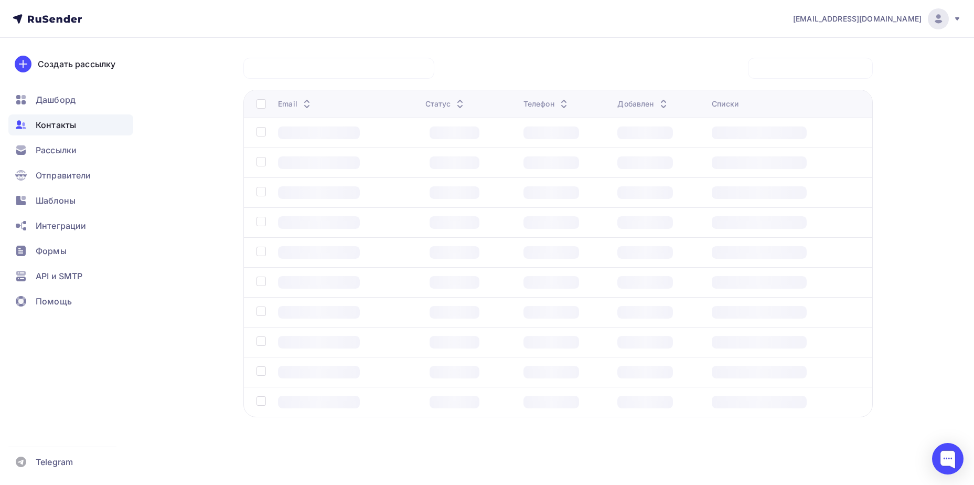
scroll to position [78, 0]
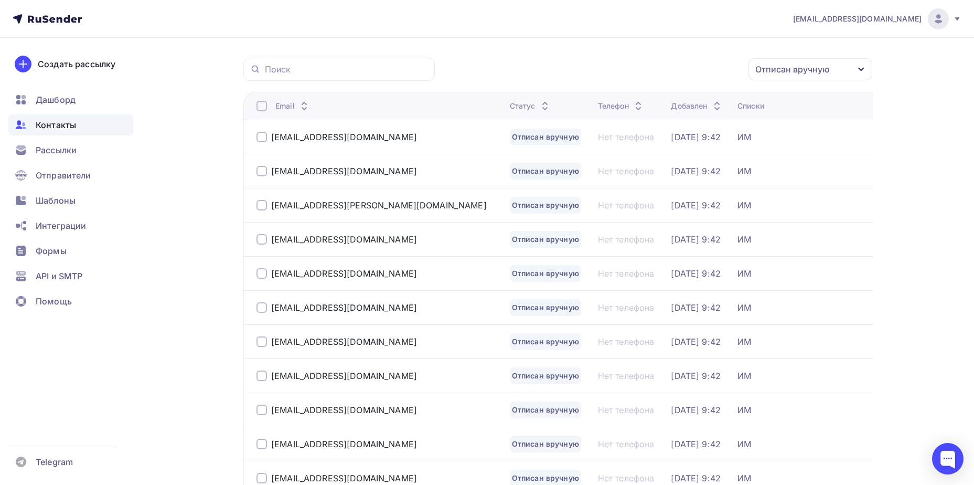
drag, startPoint x: 346, startPoint y: 134, endPoint x: 375, endPoint y: 138, distance: 29.2
click at [346, 134] on div "gel.ochka@yandex.ru" at bounding box center [344, 137] width 146 height 10
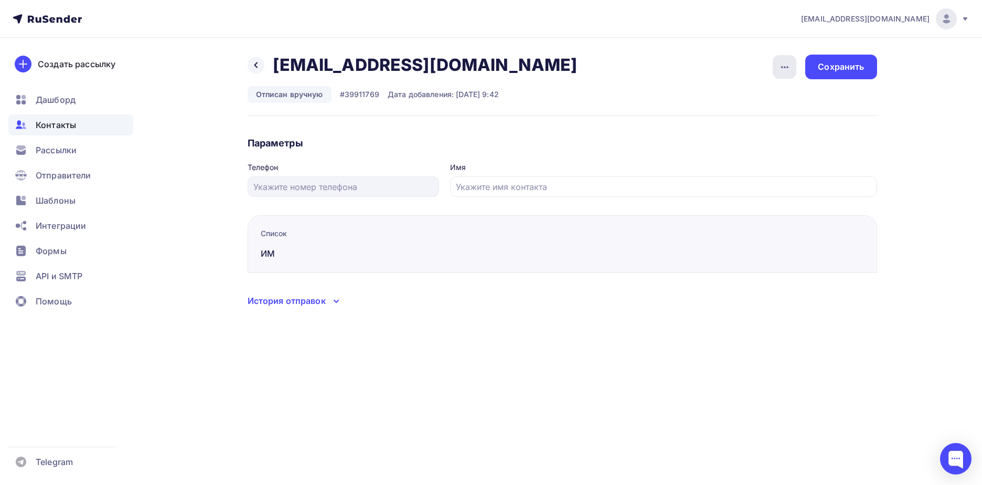
click at [779, 61] on icon "button" at bounding box center [785, 67] width 13 height 13
click at [762, 122] on div "Подписать" at bounding box center [744, 120] width 101 height 13
click at [844, 63] on div "Сохранить" at bounding box center [841, 67] width 46 height 12
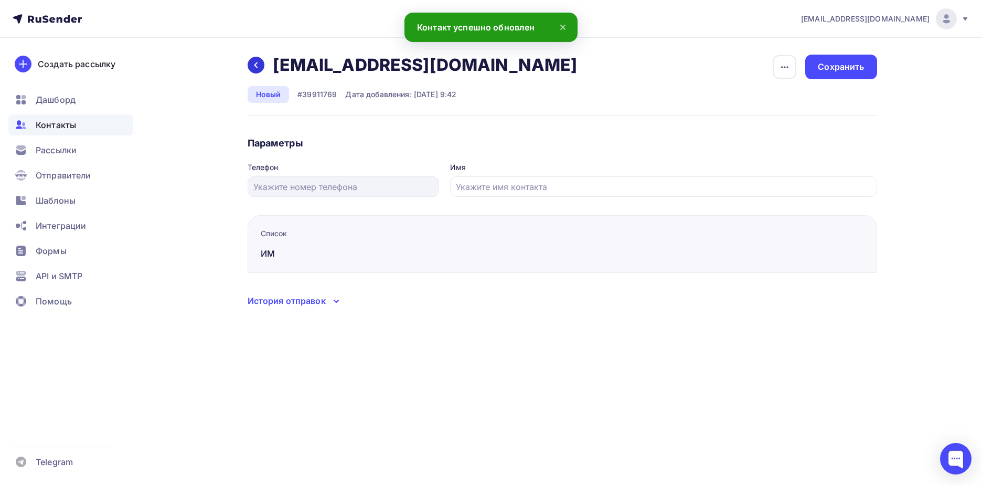
click at [253, 66] on icon at bounding box center [256, 65] width 8 height 8
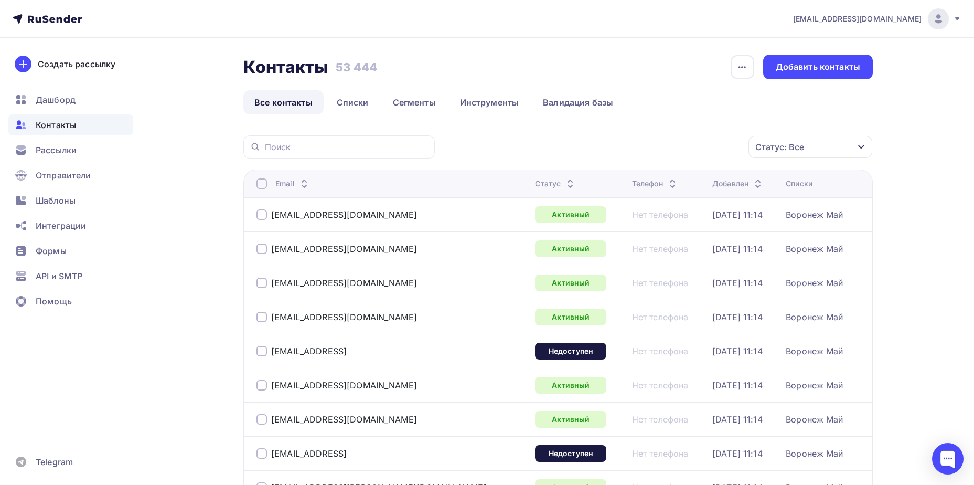
click at [781, 146] on div "Статус: Все" at bounding box center [780, 147] width 49 height 13
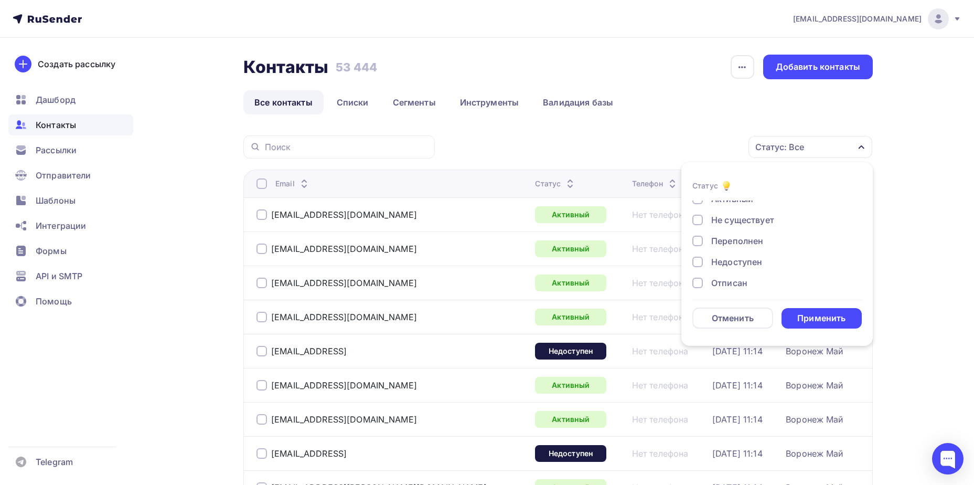
scroll to position [76, 0]
click at [738, 257] on div "Отписан вручную" at bounding box center [749, 256] width 76 height 13
click at [784, 314] on div "Применить" at bounding box center [822, 318] width 81 height 20
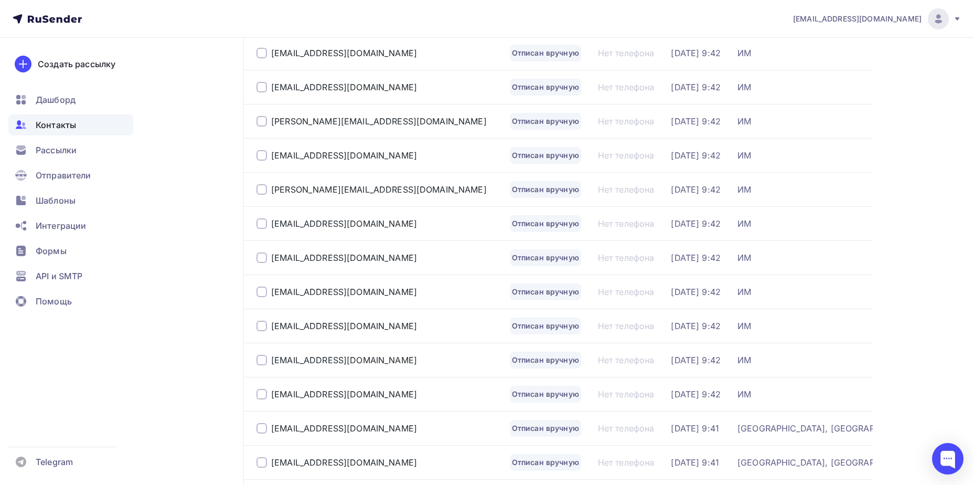
scroll to position [1525, 0]
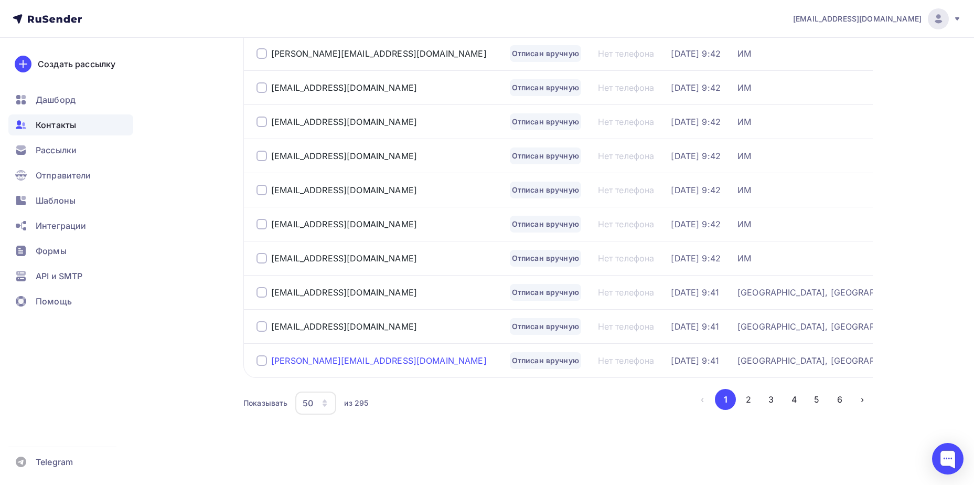
click at [313, 359] on div "selena_wt@mail.ru" at bounding box center [379, 360] width 216 height 10
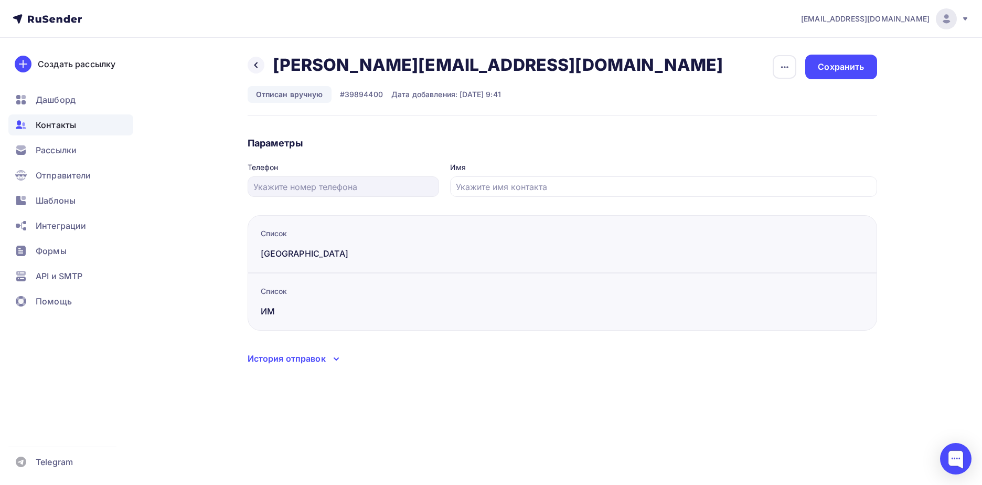
click at [797, 61] on button "button" at bounding box center [784, 67] width 25 height 25
click at [767, 115] on div "Подписать" at bounding box center [744, 120] width 101 height 13
click at [838, 68] on div "Сохранить" at bounding box center [841, 67] width 46 height 12
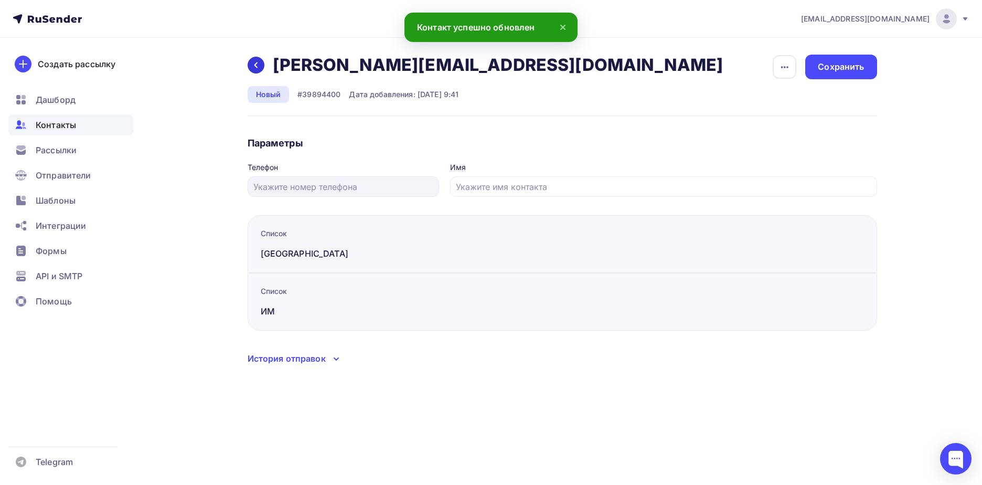
click at [263, 67] on div at bounding box center [256, 65] width 17 height 17
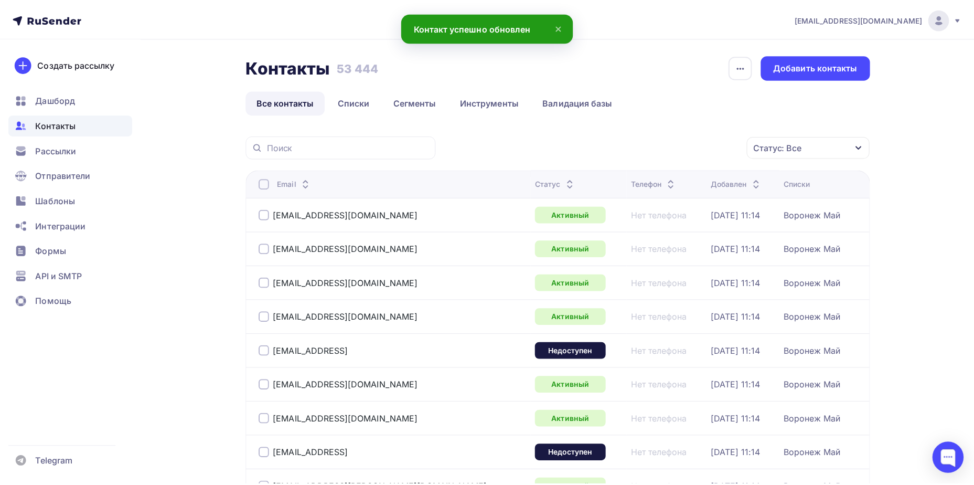
scroll to position [78, 0]
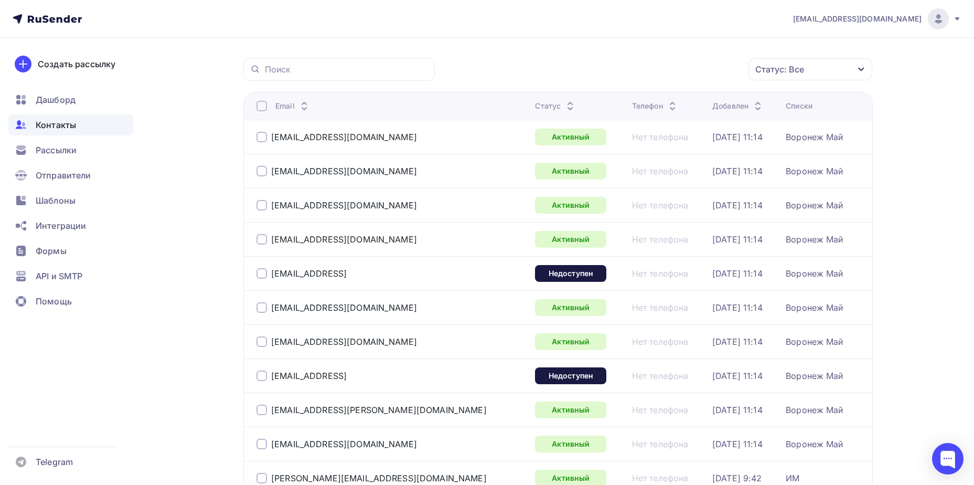
click at [770, 67] on div "Статус: Все" at bounding box center [780, 69] width 49 height 13
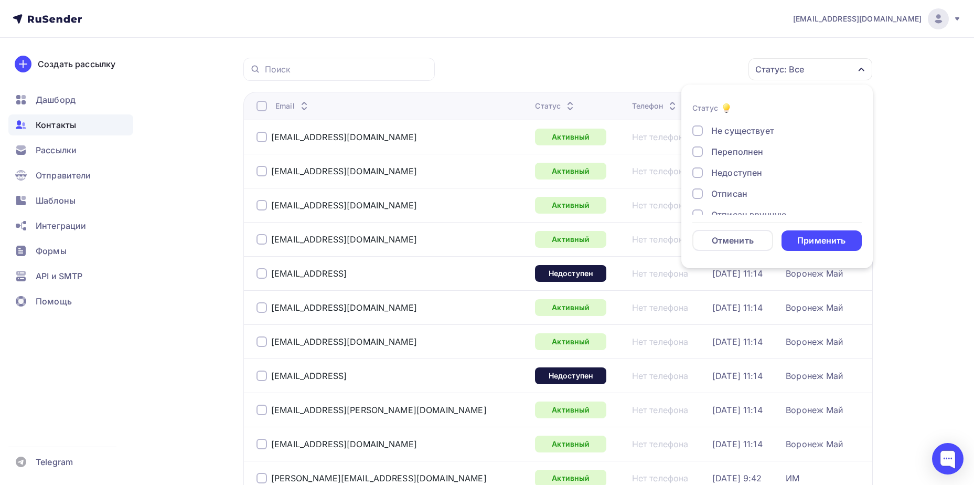
scroll to position [76, 0]
click at [752, 177] on div "Отписан вручную" at bounding box center [749, 179] width 76 height 13
click at [812, 246] on div "Применить" at bounding box center [822, 241] width 48 height 12
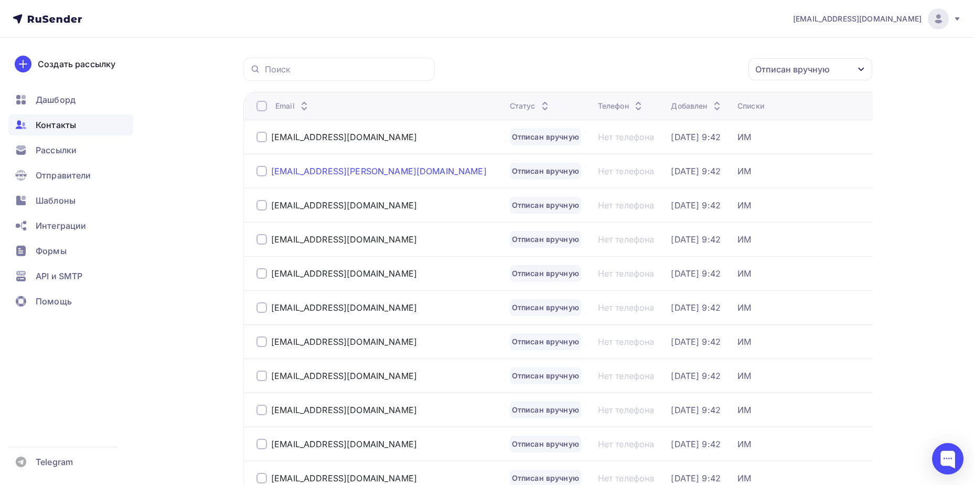
click at [303, 173] on div "dolmatova-sofya@list.ru" at bounding box center [379, 171] width 216 height 10
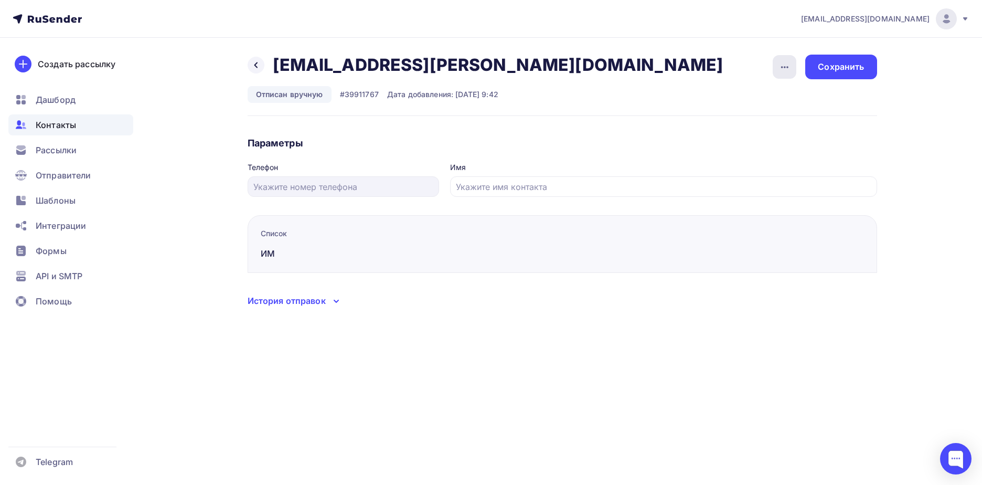
click at [779, 68] on icon "button" at bounding box center [785, 67] width 13 height 13
click at [751, 117] on div "Подписать" at bounding box center [744, 120] width 101 height 13
click at [835, 67] on div "Сохранить" at bounding box center [841, 67] width 46 height 12
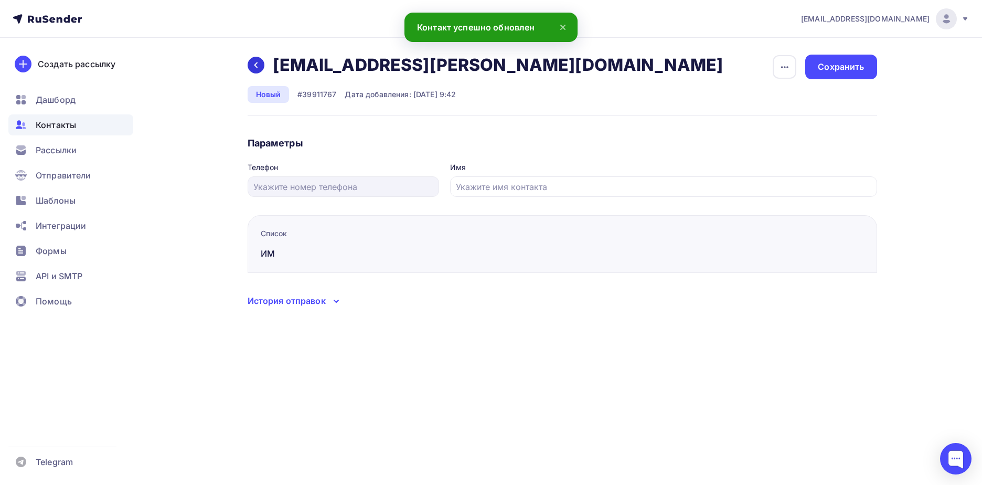
click at [252, 65] on icon at bounding box center [256, 65] width 8 height 8
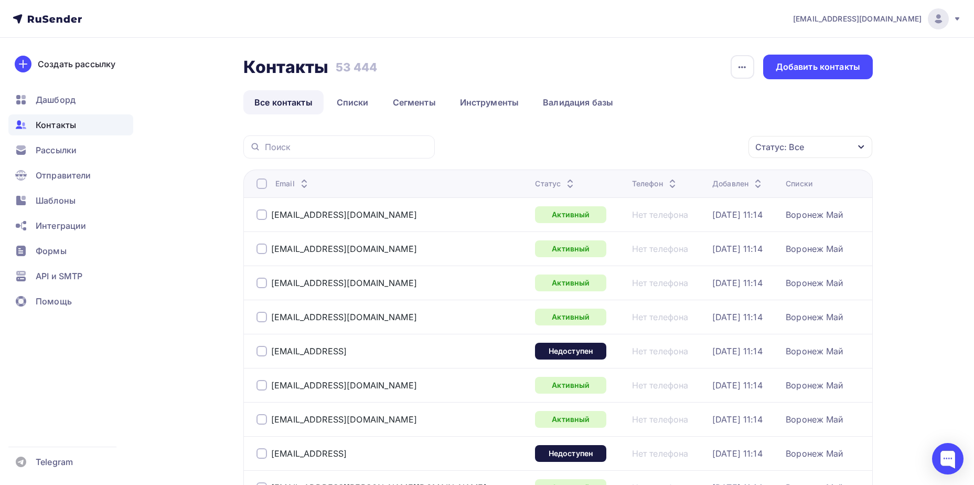
click at [800, 149] on div "Статус: Все" at bounding box center [780, 147] width 49 height 13
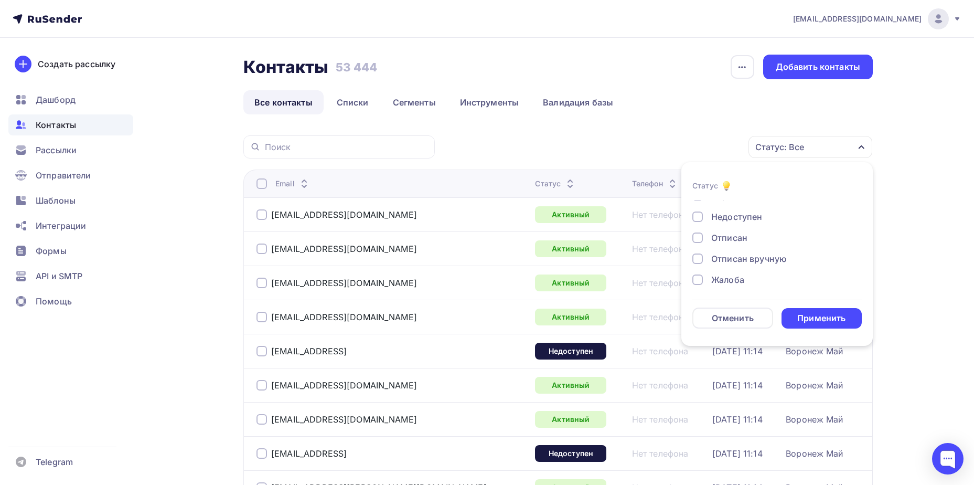
scroll to position [76, 0]
click at [743, 262] on div "Отписан вручную" at bounding box center [749, 256] width 76 height 13
click at [804, 310] on div "Применить" at bounding box center [822, 318] width 81 height 20
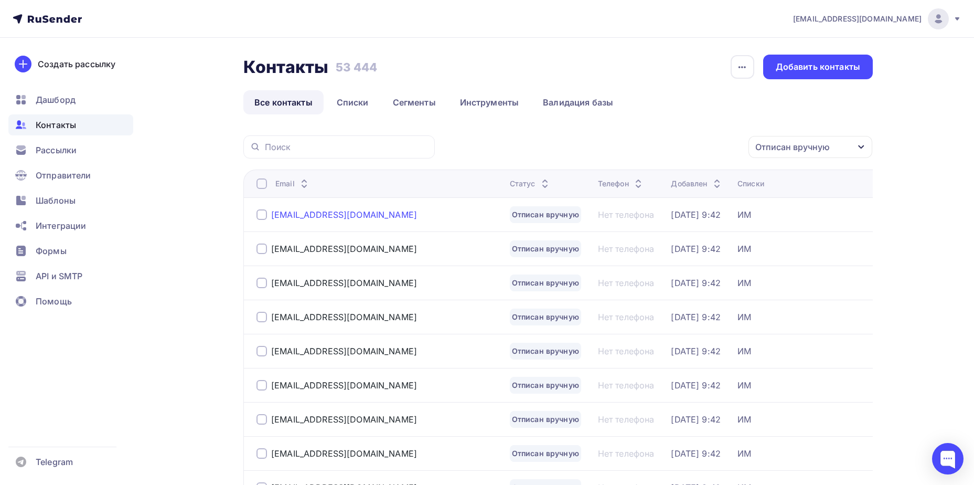
click at [333, 210] on div "natalja.volyan@gmail.com" at bounding box center [344, 214] width 146 height 10
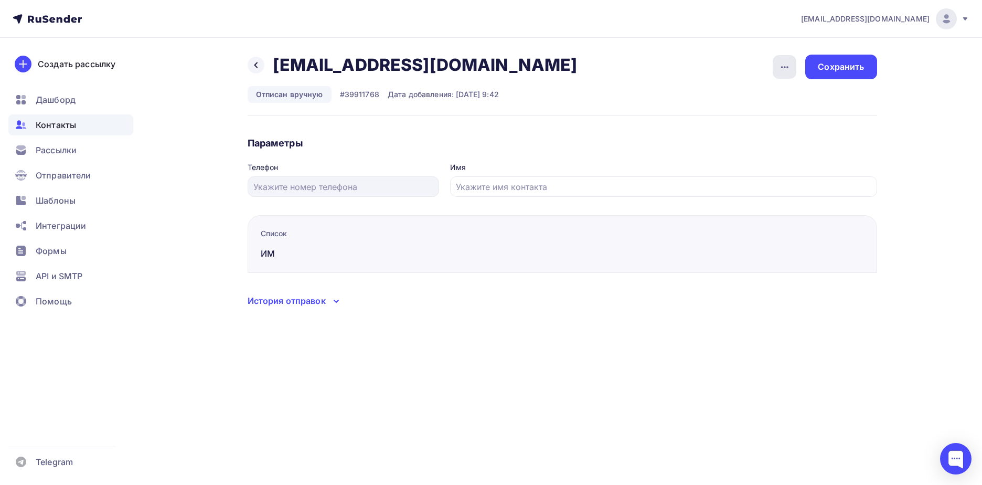
click at [790, 71] on icon "button" at bounding box center [785, 67] width 13 height 13
click at [753, 119] on div "Подписать" at bounding box center [744, 120] width 101 height 13
click at [827, 70] on div "Сохранить" at bounding box center [841, 67] width 46 height 12
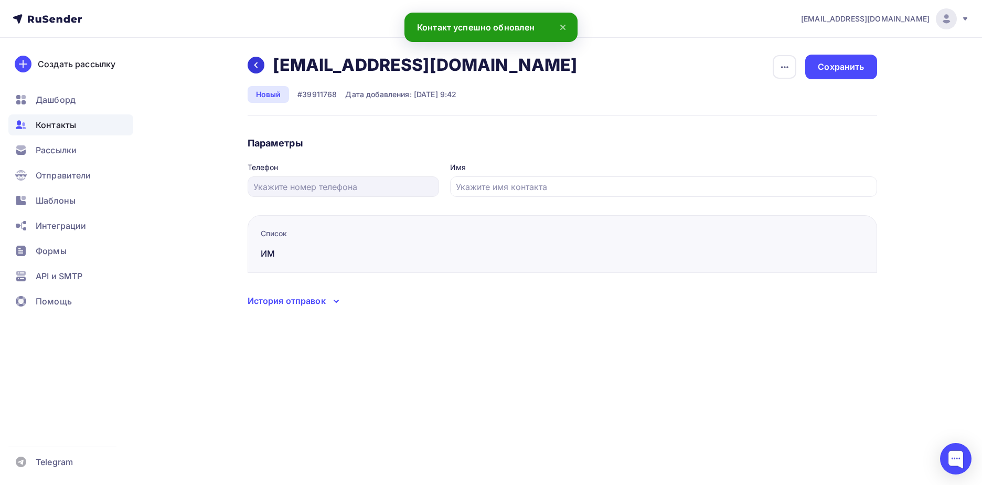
click at [256, 67] on icon at bounding box center [256, 65] width 8 height 8
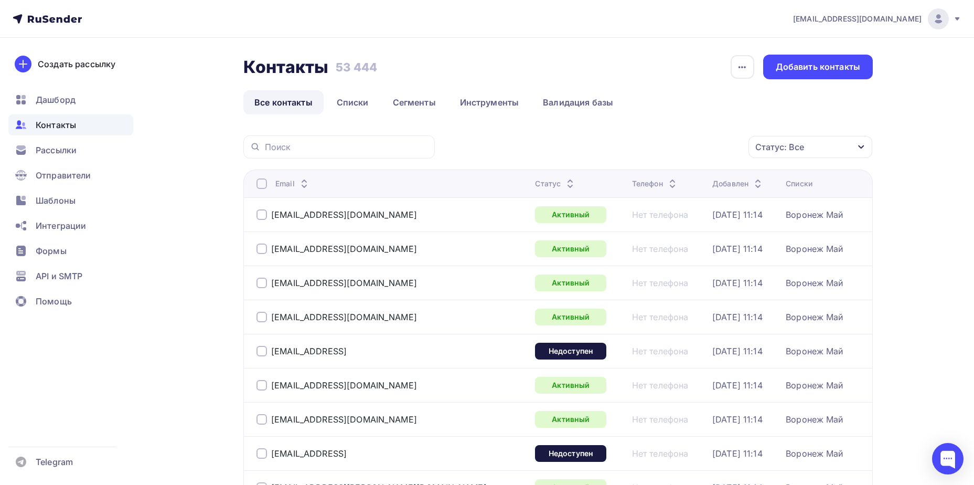
click at [824, 141] on div "Статус: Все" at bounding box center [811, 147] width 124 height 22
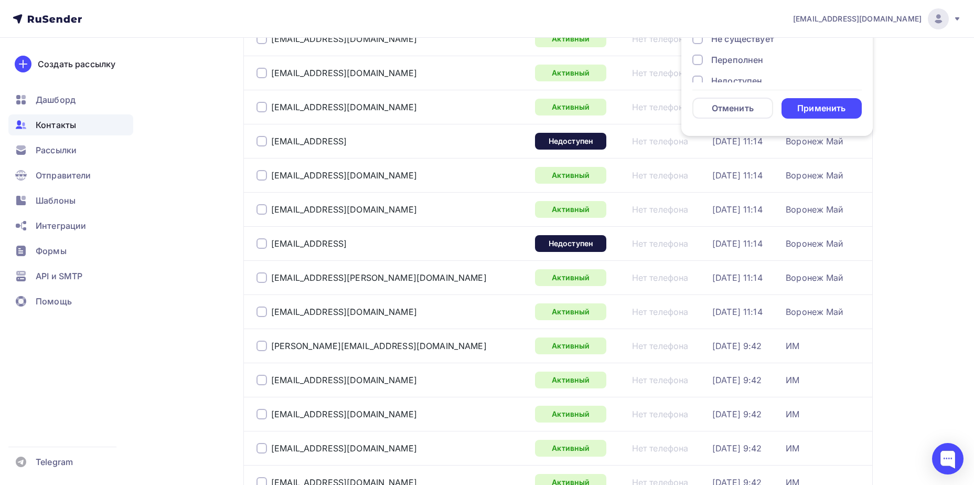
scroll to position [76, 0]
click at [773, 49] on div "Отписан вручную" at bounding box center [749, 46] width 76 height 13
click at [814, 103] on div "Применить" at bounding box center [822, 108] width 48 height 12
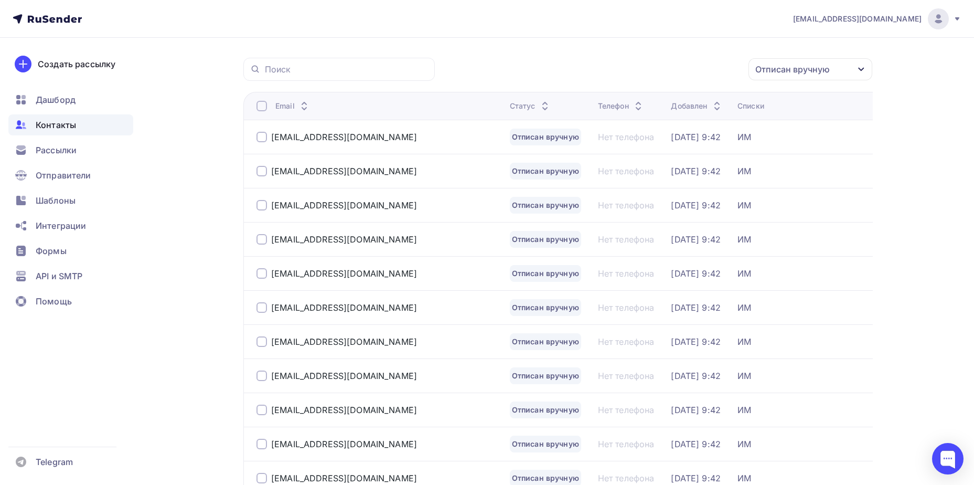
scroll to position [0, 0]
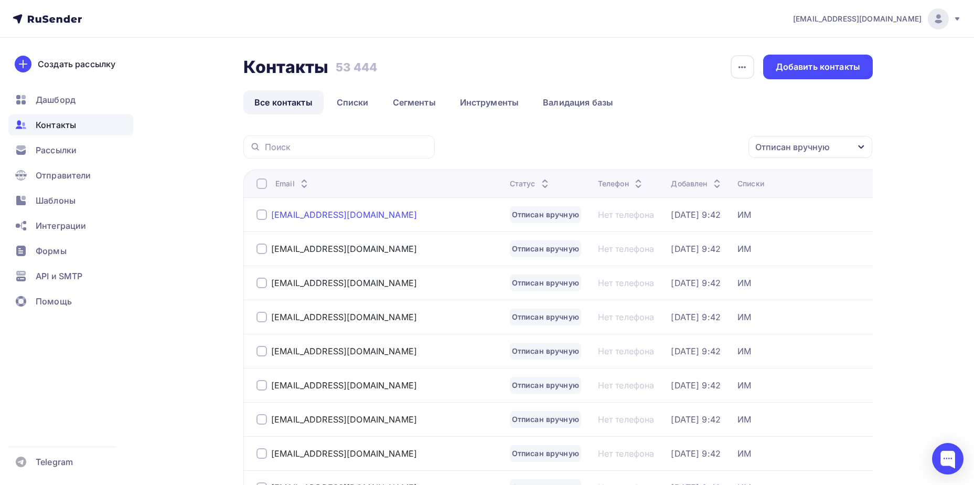
click at [301, 212] on div "maleevasmart@yandex.ru" at bounding box center [344, 214] width 146 height 10
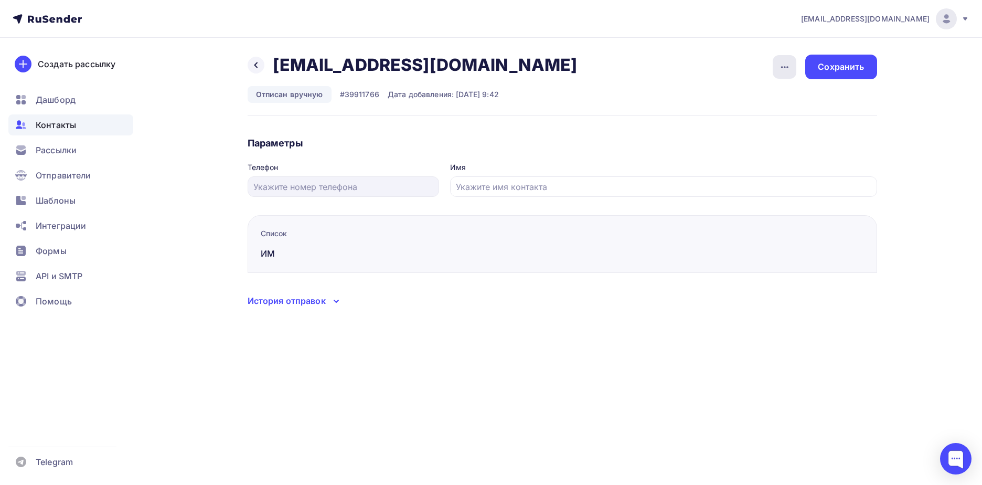
click at [785, 67] on icon "button" at bounding box center [784, 67] width 7 height 2
click at [765, 117] on div "Подписать" at bounding box center [744, 120] width 101 height 13
click at [823, 63] on div "Сохранить" at bounding box center [841, 67] width 46 height 12
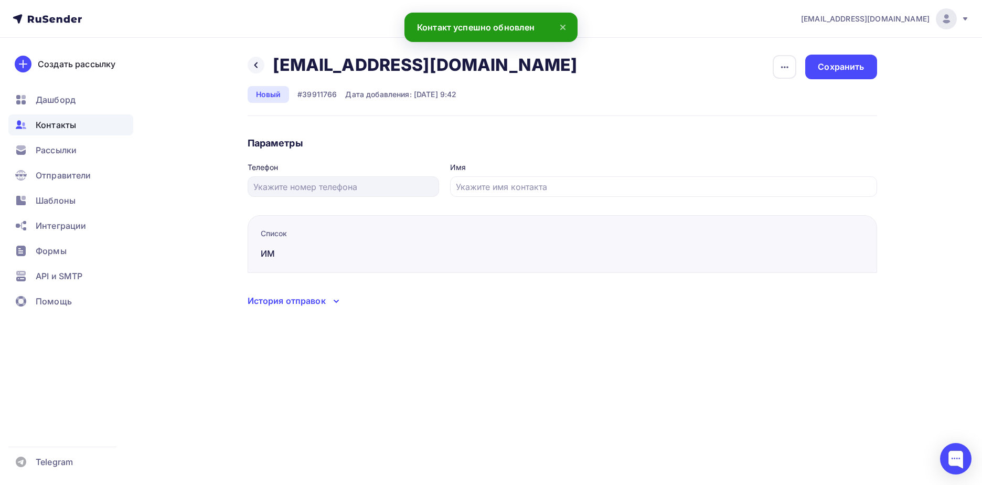
click at [252, 73] on div "Назад maleevasmart@yandex.ru maleevasmart@yandex.ru Удалить Отписать" at bounding box center [416, 65] width 337 height 21
click at [254, 70] on div at bounding box center [256, 65] width 17 height 17
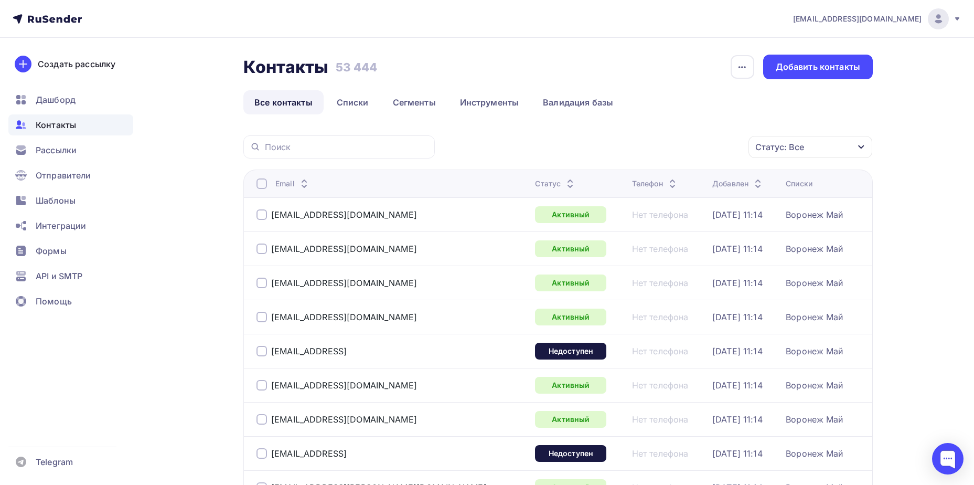
click at [772, 146] on div "Статус: Все" at bounding box center [780, 147] width 49 height 13
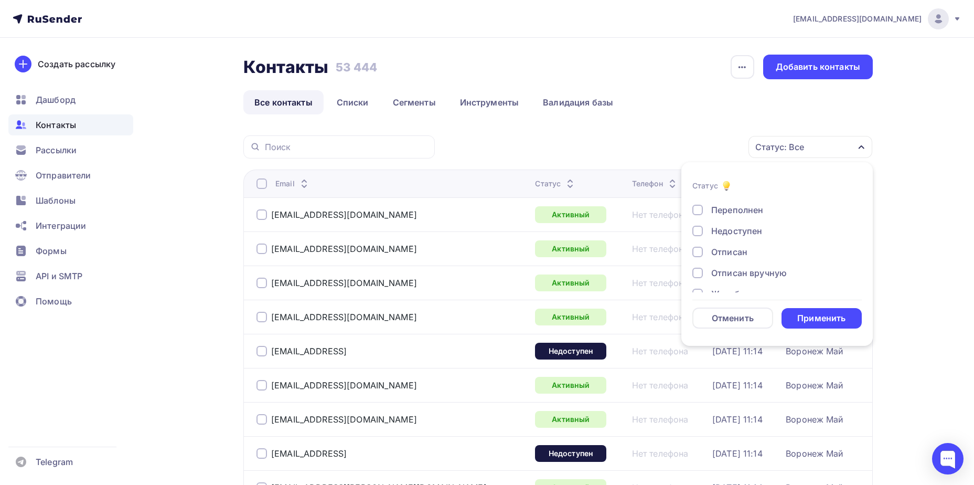
scroll to position [76, 0]
click at [736, 261] on div "Отписан вручную" at bounding box center [749, 256] width 76 height 13
click at [804, 321] on div "Применить" at bounding box center [822, 318] width 48 height 12
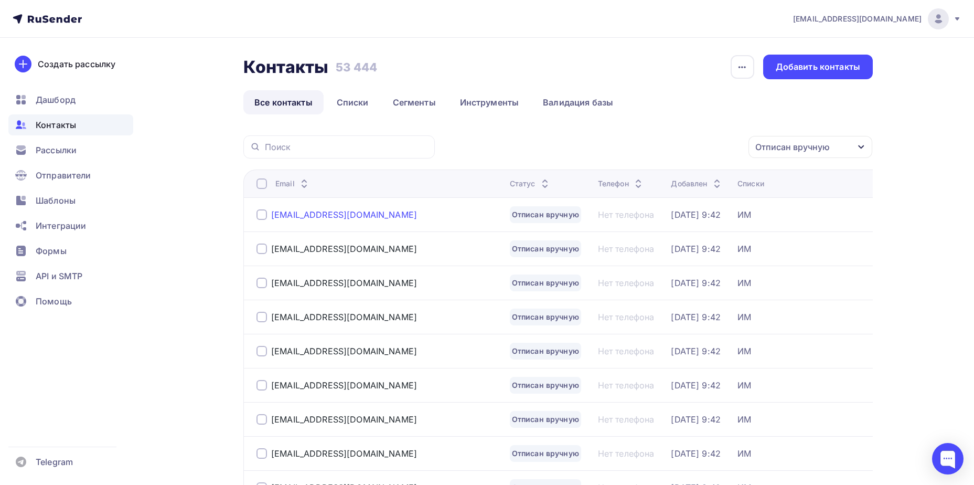
click at [332, 216] on div "vculkova163@gmail.com" at bounding box center [344, 214] width 146 height 10
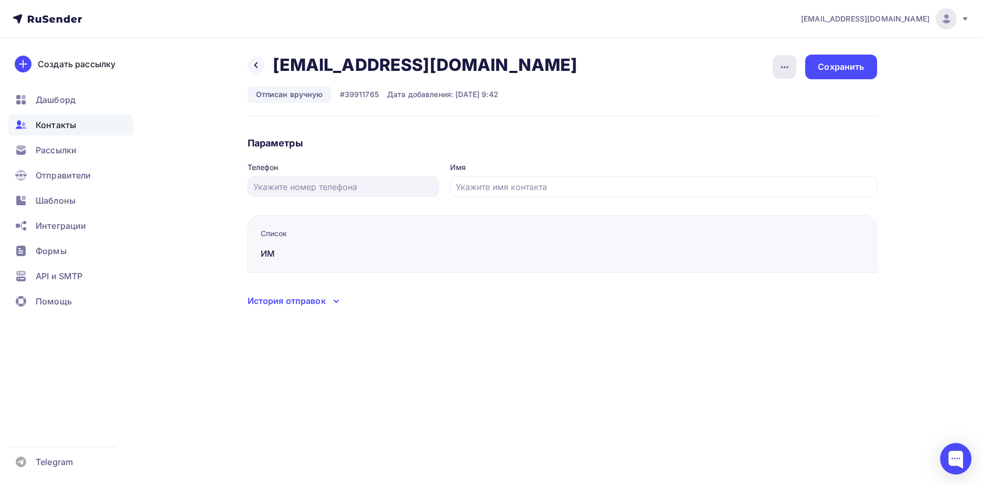
click at [790, 73] on icon "button" at bounding box center [785, 67] width 13 height 13
click at [773, 118] on div "Подписать" at bounding box center [744, 120] width 101 height 13
click at [834, 66] on div "Сохранить" at bounding box center [841, 67] width 46 height 12
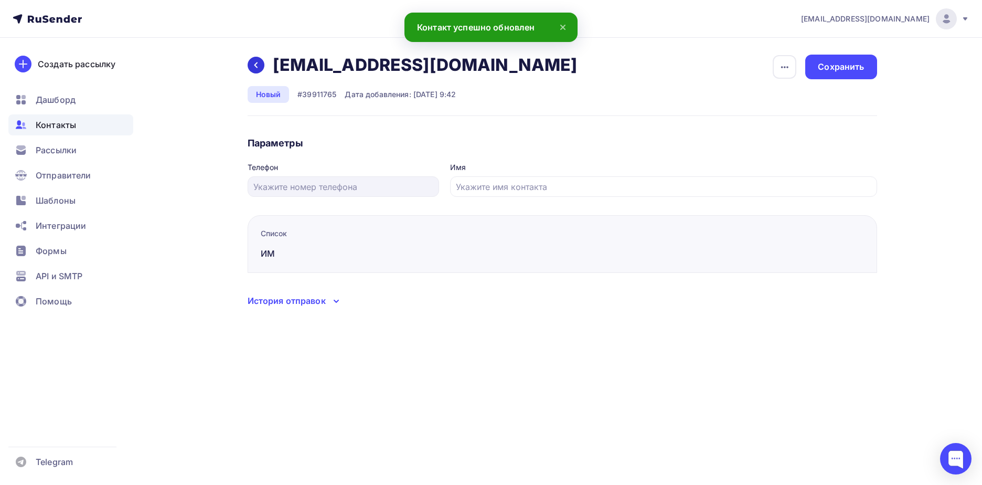
click at [257, 63] on icon at bounding box center [256, 65] width 8 height 8
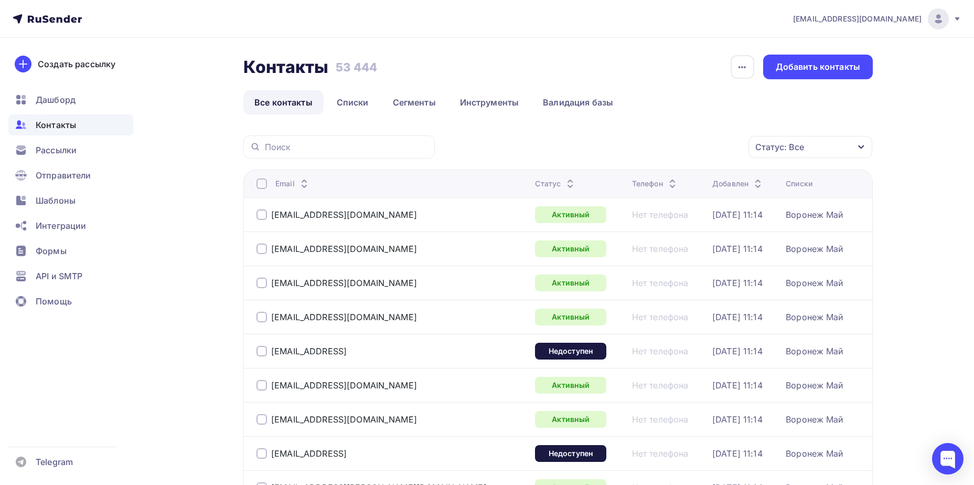
click at [813, 146] on div "Статус: Все" at bounding box center [811, 147] width 124 height 22
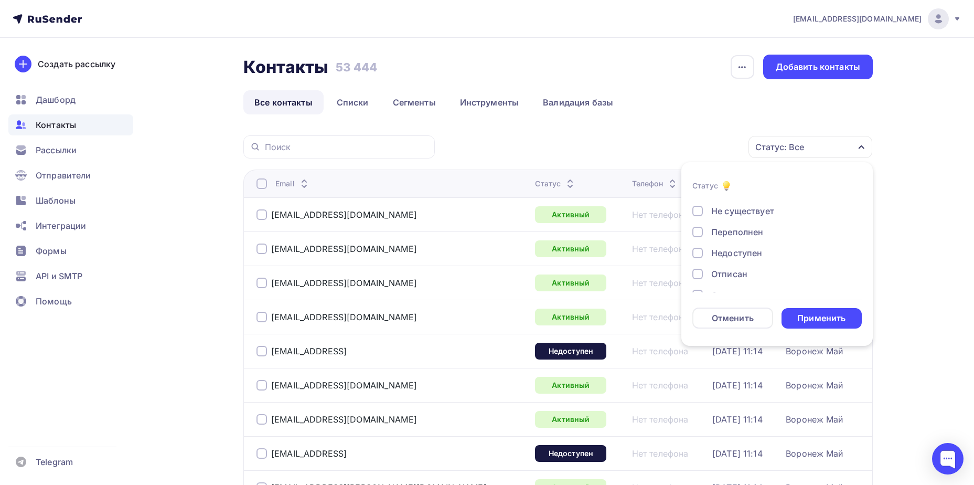
scroll to position [76, 0]
click at [745, 253] on div "Отписан вручную" at bounding box center [749, 256] width 76 height 13
click at [815, 332] on li "Статус Новый Активный Не существует Переполнен Недоступен Отписан Отписан вручн…" at bounding box center [778, 253] width 192 height 171
click at [815, 320] on div "Применить" at bounding box center [822, 318] width 48 height 12
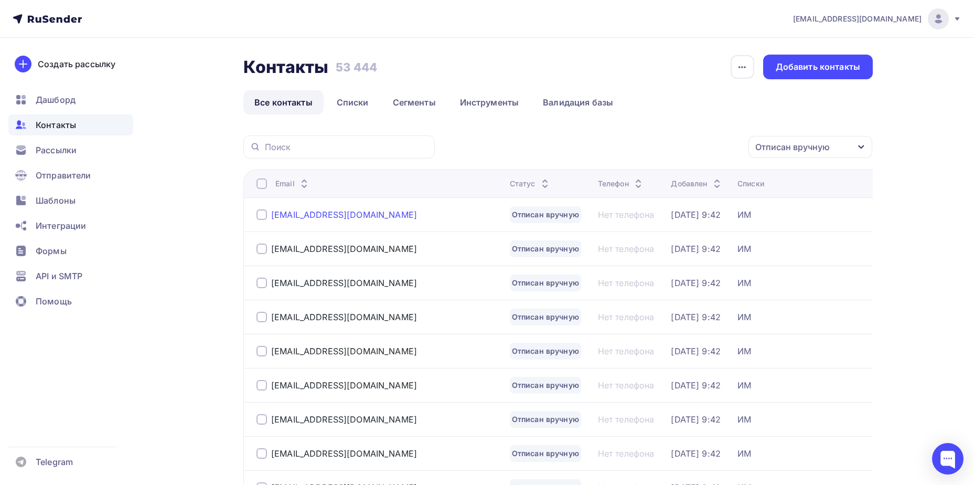
click at [365, 214] on div "akramova_sofya@mail.ru" at bounding box center [344, 214] width 146 height 10
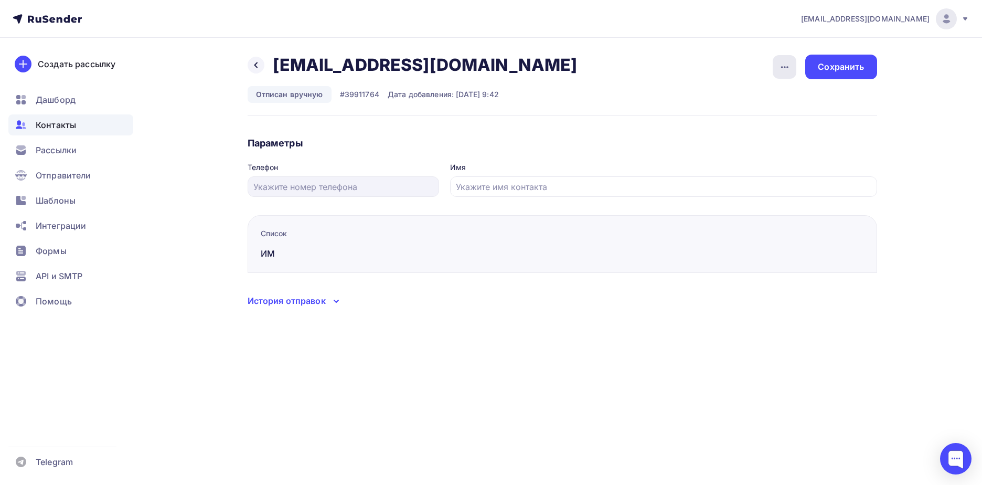
click at [777, 64] on div "button" at bounding box center [785, 67] width 24 height 24
click at [759, 125] on div "Подписать" at bounding box center [744, 120] width 101 height 13
click at [824, 76] on div "Сохранить" at bounding box center [840, 67] width 71 height 25
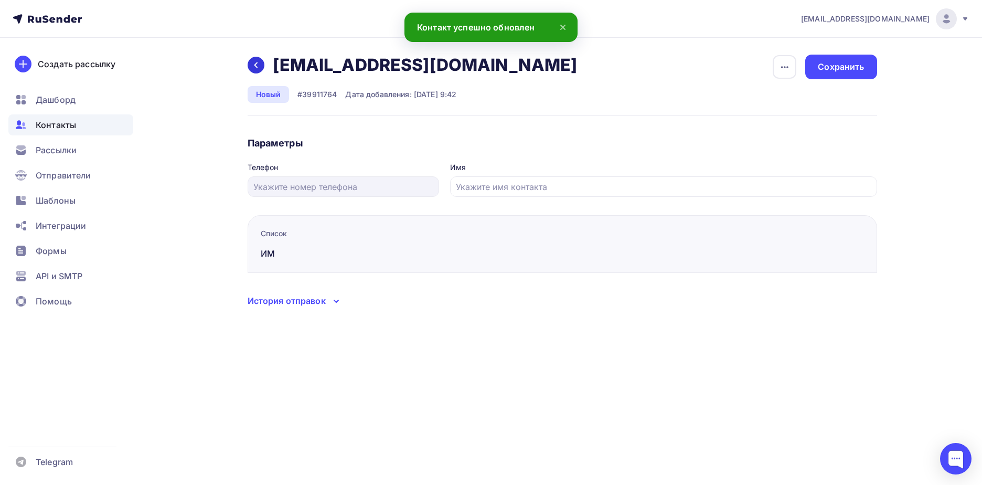
click at [261, 70] on div at bounding box center [256, 65] width 17 height 17
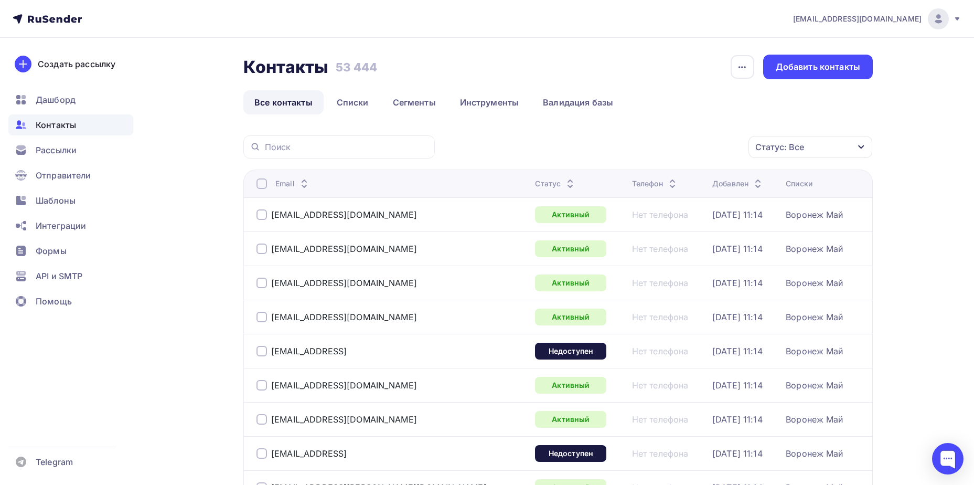
click at [843, 146] on div "Статус: Все" at bounding box center [811, 147] width 124 height 22
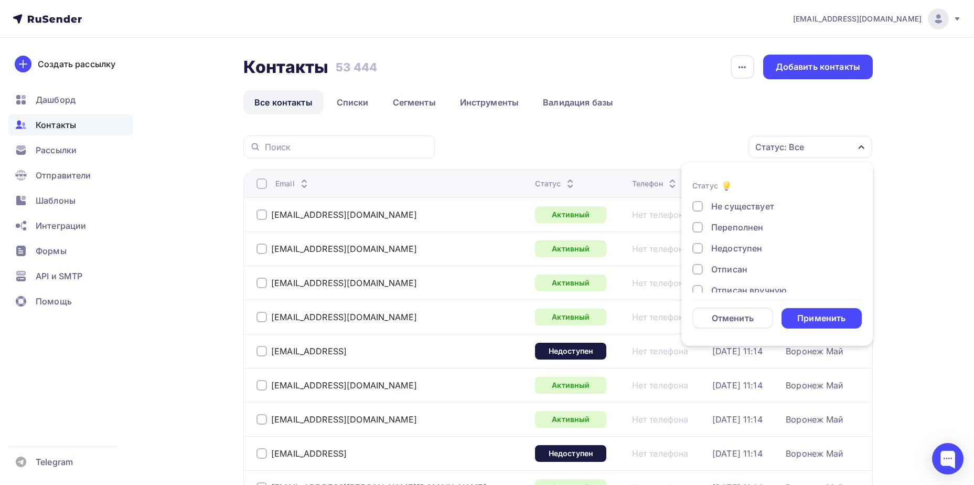
scroll to position [76, 0]
click at [775, 259] on div "Отписан вручную" at bounding box center [749, 256] width 76 height 13
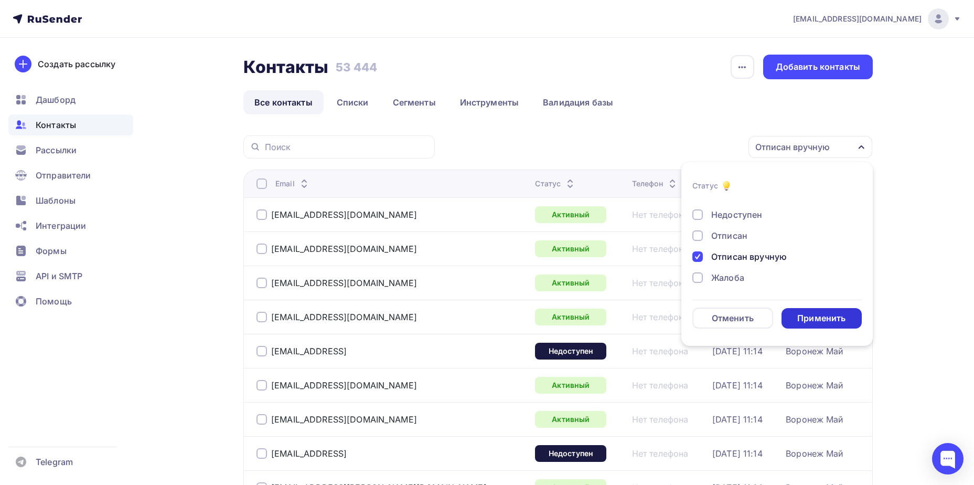
click at [811, 312] on div "Применить" at bounding box center [822, 318] width 81 height 20
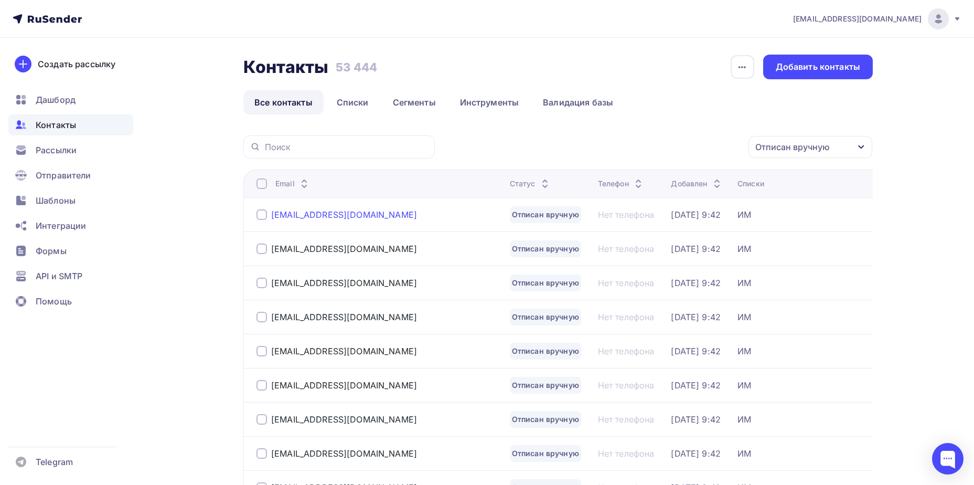
click at [324, 219] on div "marilovakv@gmail.com" at bounding box center [344, 214] width 146 height 10
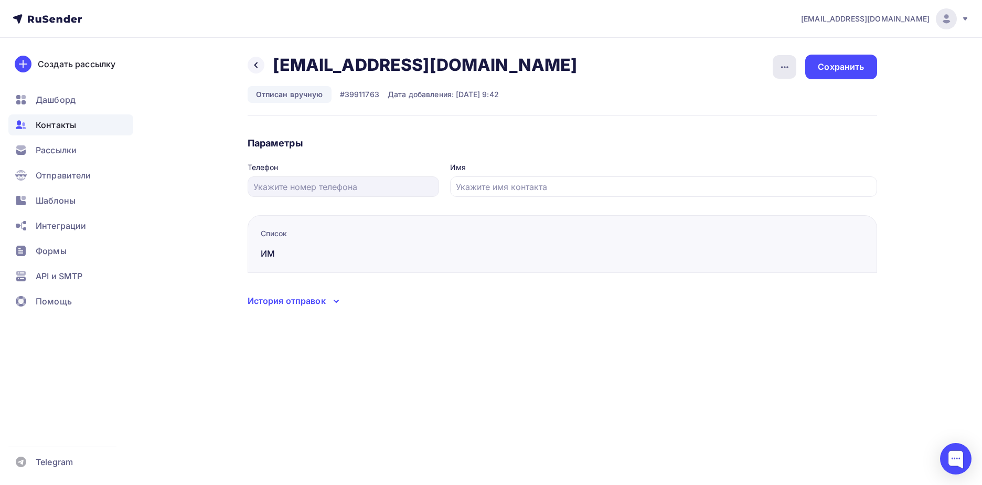
click at [785, 71] on icon "button" at bounding box center [785, 67] width 13 height 13
click at [769, 121] on div "Подписать" at bounding box center [744, 120] width 101 height 13
click at [822, 65] on div "Сохранить" at bounding box center [841, 67] width 46 height 12
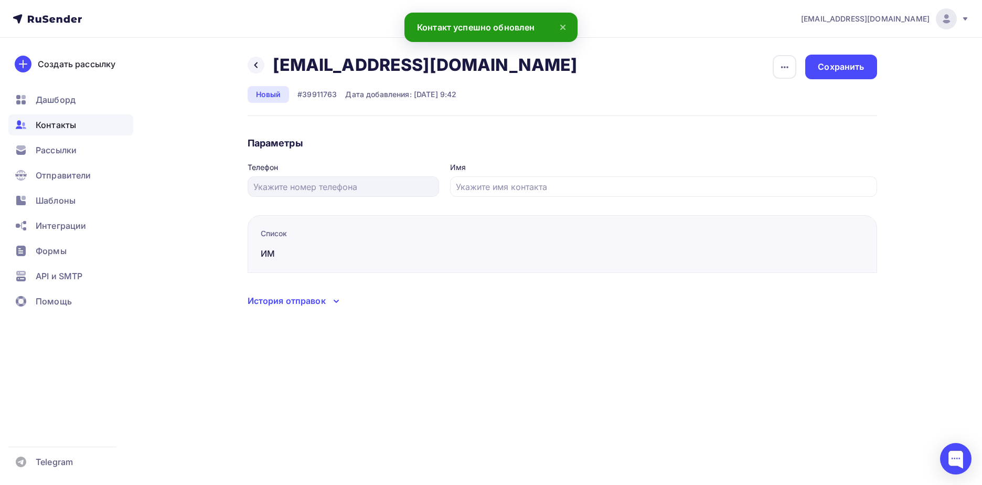
click at [243, 65] on div "Назад marilovakv@gmail.com marilovakv@gmail.com Удалить Отписать Новый #3991176…" at bounding box center [491, 194] width 860 height 312
click at [253, 64] on icon at bounding box center [256, 65] width 8 height 8
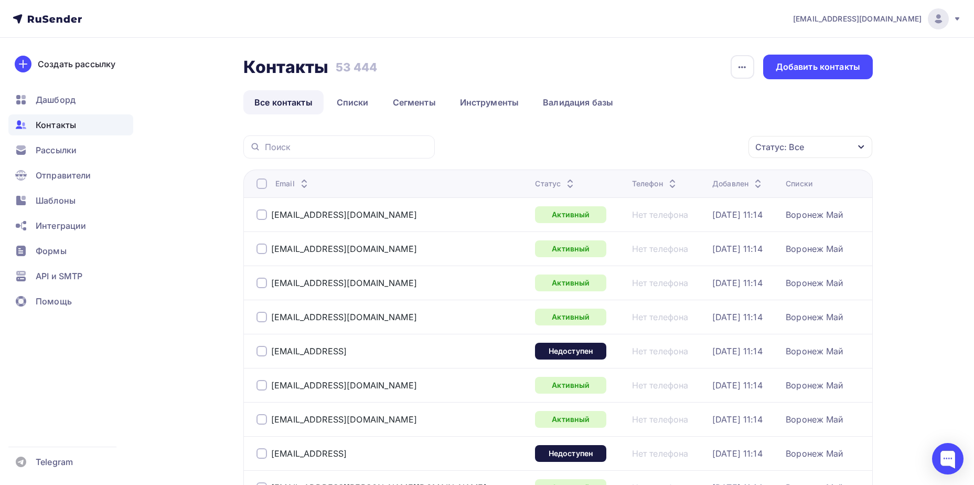
click at [822, 141] on div "Статус: Все" at bounding box center [811, 147] width 124 height 22
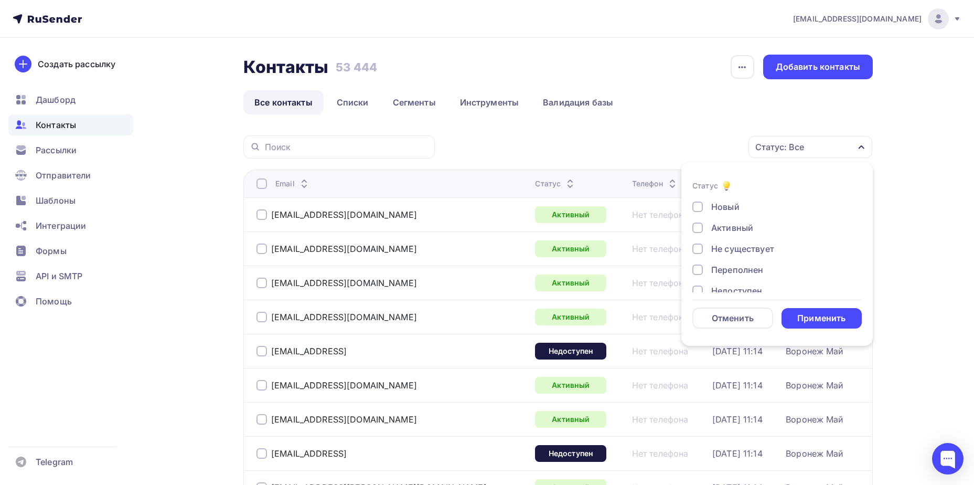
scroll to position [76, 0]
click at [750, 254] on div "Отписан вручную" at bounding box center [749, 256] width 76 height 13
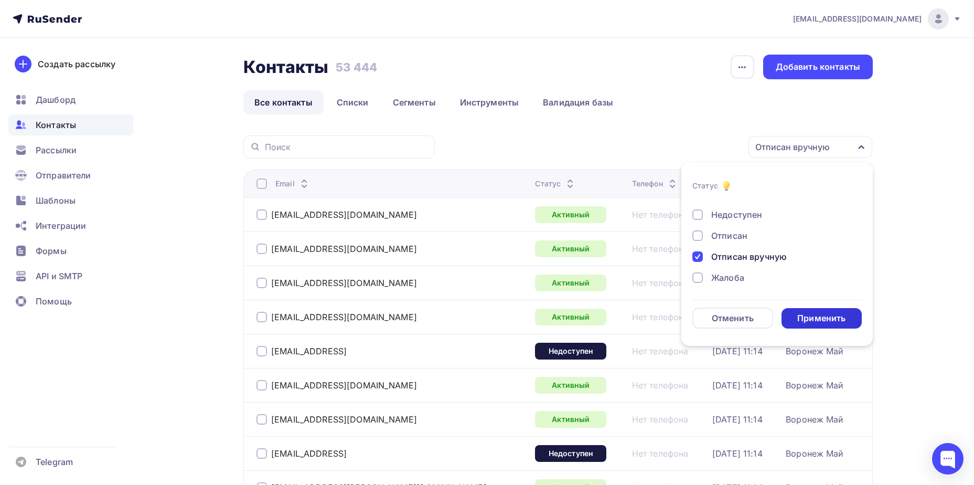
click at [807, 311] on div "Применить" at bounding box center [822, 318] width 81 height 20
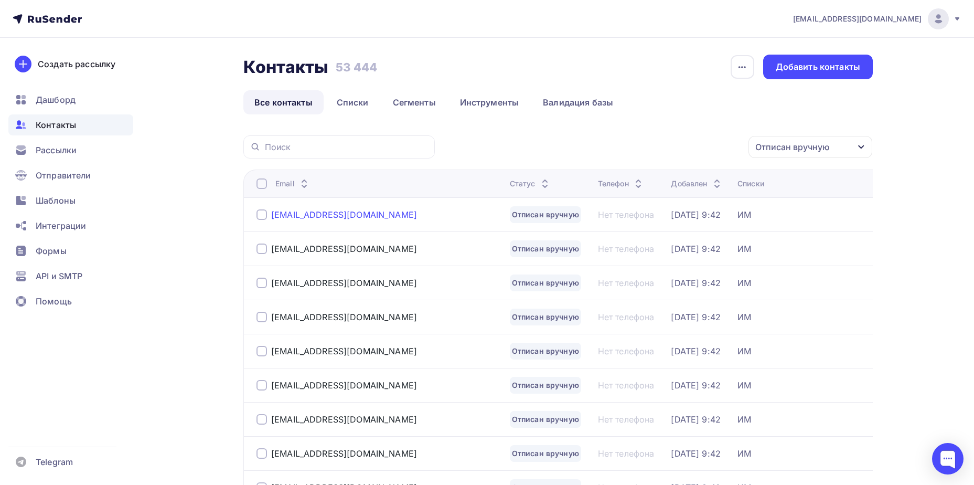
click at [335, 212] on div "[EMAIL_ADDRESS][DOMAIN_NAME]" at bounding box center [344, 214] width 146 height 10
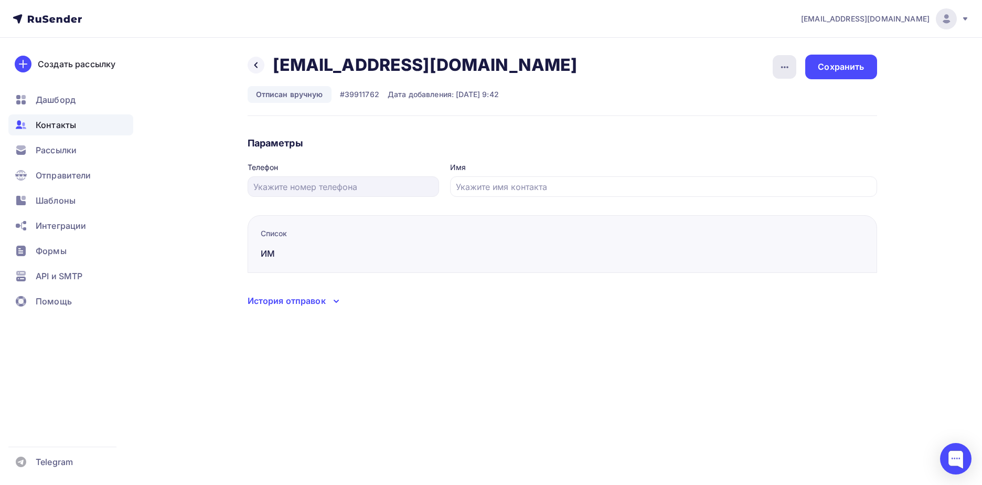
click at [787, 62] on icon "button" at bounding box center [785, 67] width 13 height 13
click at [766, 118] on div "Подписать" at bounding box center [744, 120] width 101 height 13
click at [828, 76] on div "Сохранить" at bounding box center [840, 67] width 71 height 25
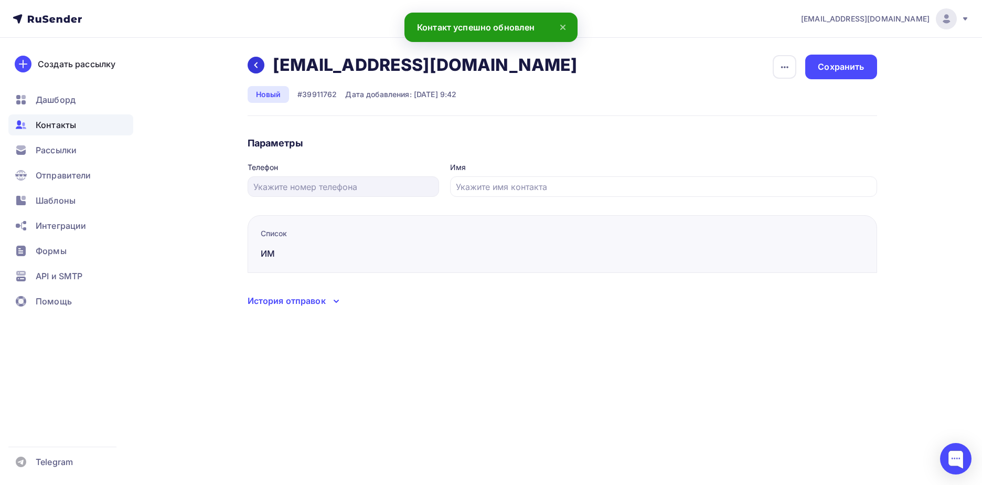
click at [254, 62] on icon at bounding box center [256, 65] width 8 height 8
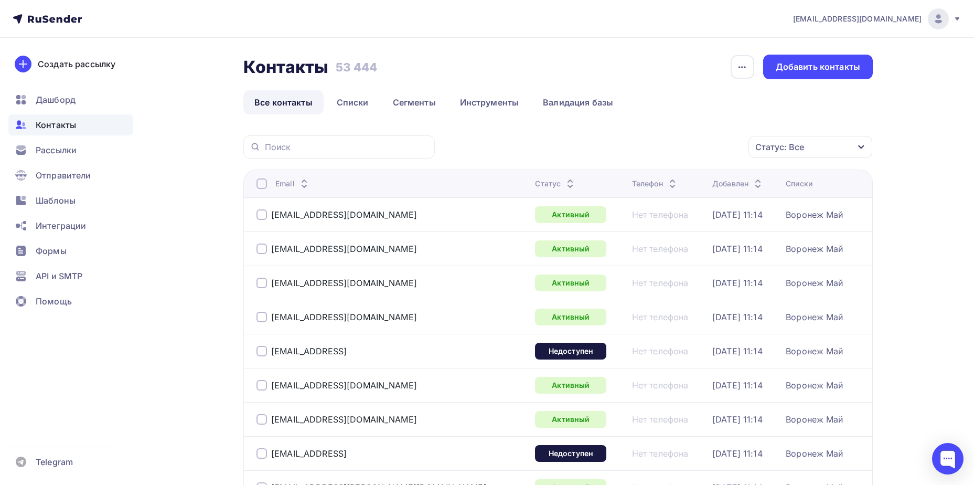
click at [773, 143] on div "Статус: Все" at bounding box center [780, 147] width 49 height 13
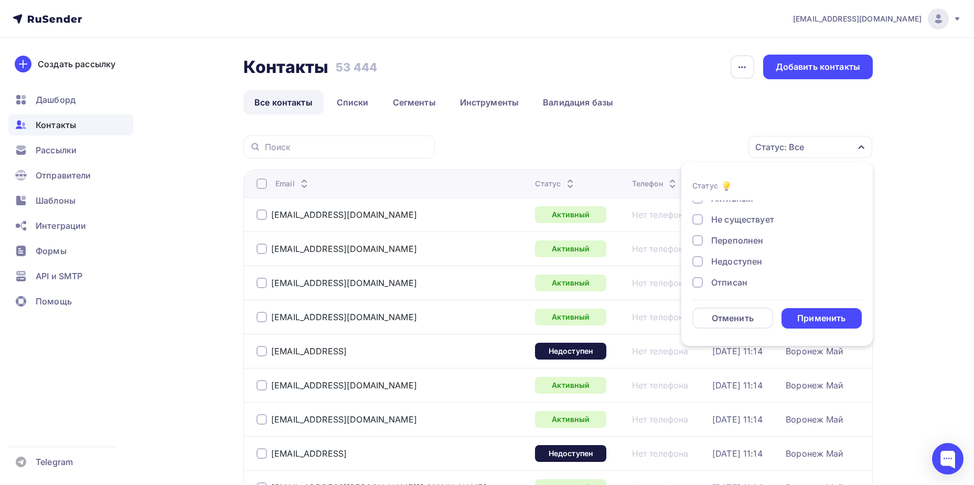
scroll to position [76, 0]
click at [724, 252] on div "Отписан вручную" at bounding box center [749, 256] width 76 height 13
click at [802, 311] on div "Применить" at bounding box center [822, 318] width 81 height 20
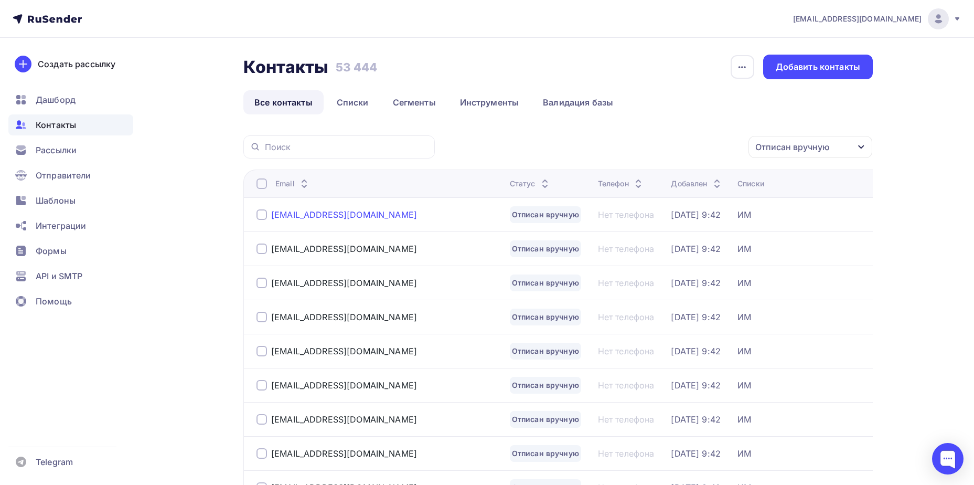
click at [310, 210] on div "[EMAIL_ADDRESS][DOMAIN_NAME]" at bounding box center [344, 214] width 146 height 10
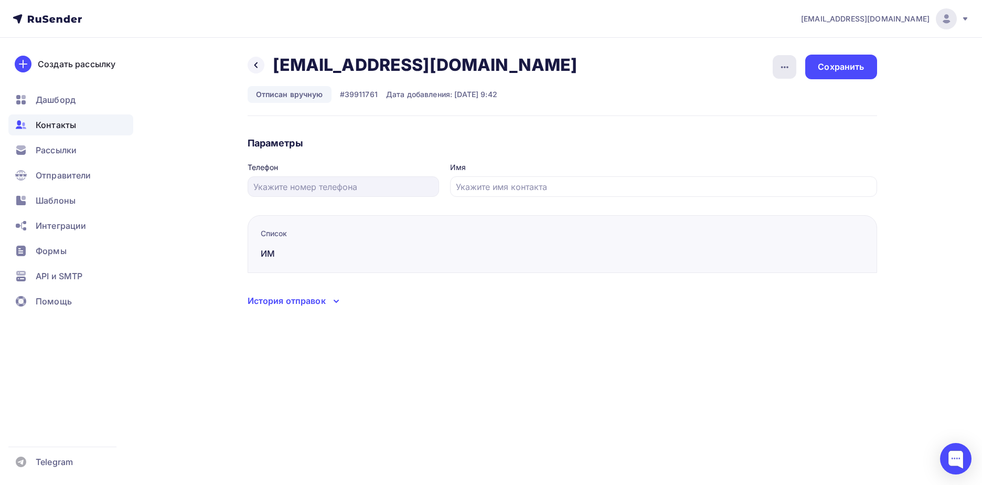
drag, startPoint x: 798, startPoint y: 63, endPoint x: 788, endPoint y: 63, distance: 10.0
click at [797, 63] on div "Удалить Подписать Сохранить" at bounding box center [824, 67] width 104 height 25
click at [788, 63] on icon "button" at bounding box center [785, 67] width 13 height 13
click at [772, 122] on div "Подписать" at bounding box center [744, 120] width 101 height 13
click at [820, 69] on div "Сохранить" at bounding box center [841, 67] width 46 height 12
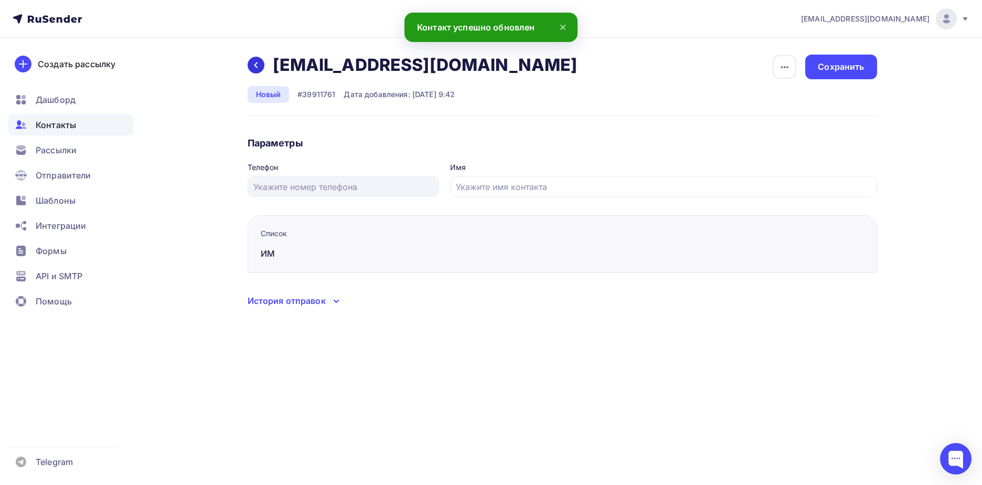
click at [257, 62] on icon at bounding box center [256, 65] width 8 height 8
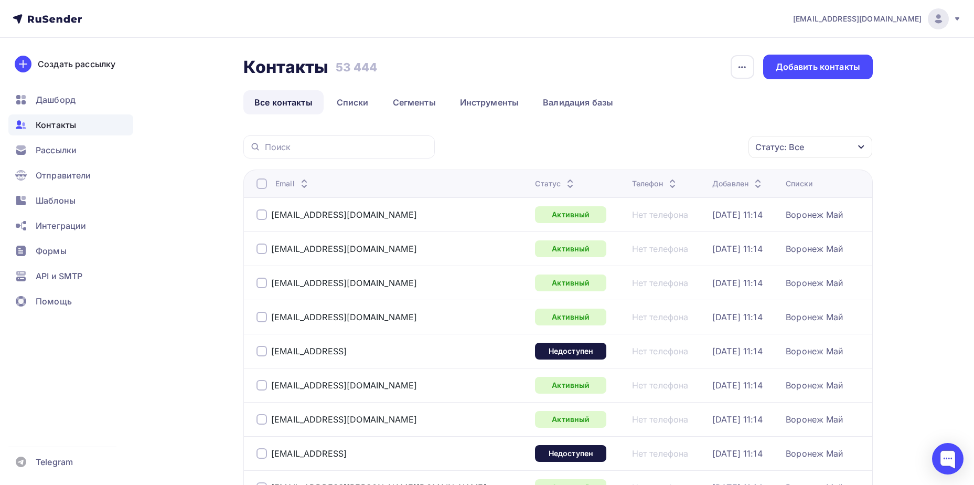
click at [772, 150] on div "Статус: Все" at bounding box center [780, 147] width 49 height 13
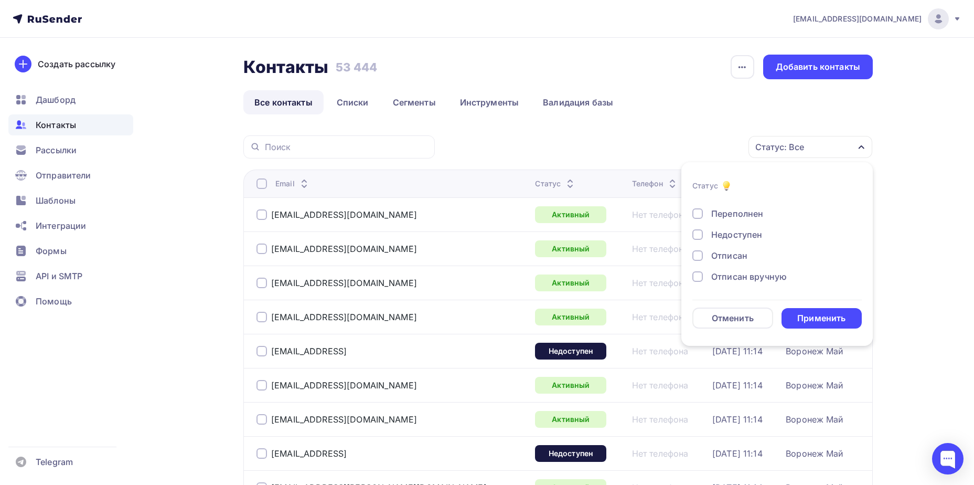
scroll to position [76, 0]
click at [740, 252] on div "Отписан вручную" at bounding box center [749, 256] width 76 height 13
click at [801, 321] on div "Применить" at bounding box center [822, 318] width 48 height 12
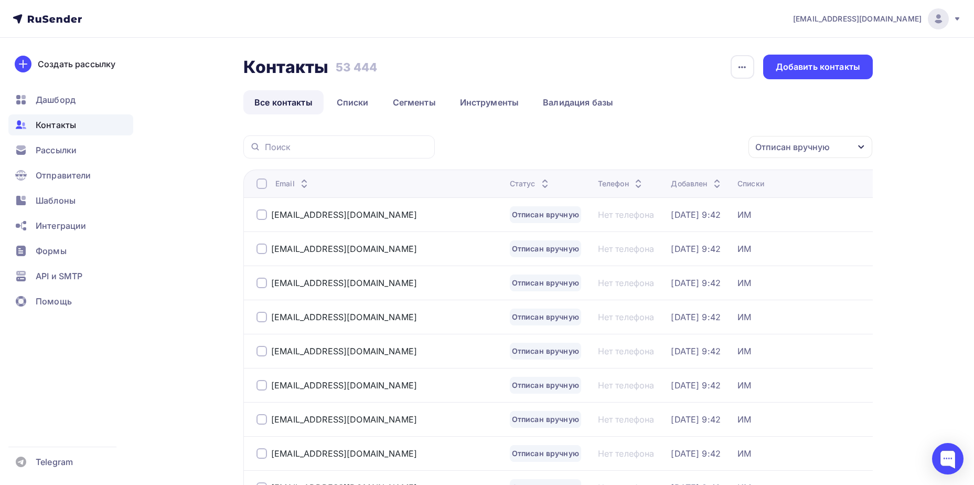
drag, startPoint x: 334, startPoint y: 211, endPoint x: 399, endPoint y: 220, distance: 65.7
click at [334, 211] on div "[EMAIL_ADDRESS][DOMAIN_NAME]" at bounding box center [344, 214] width 146 height 10
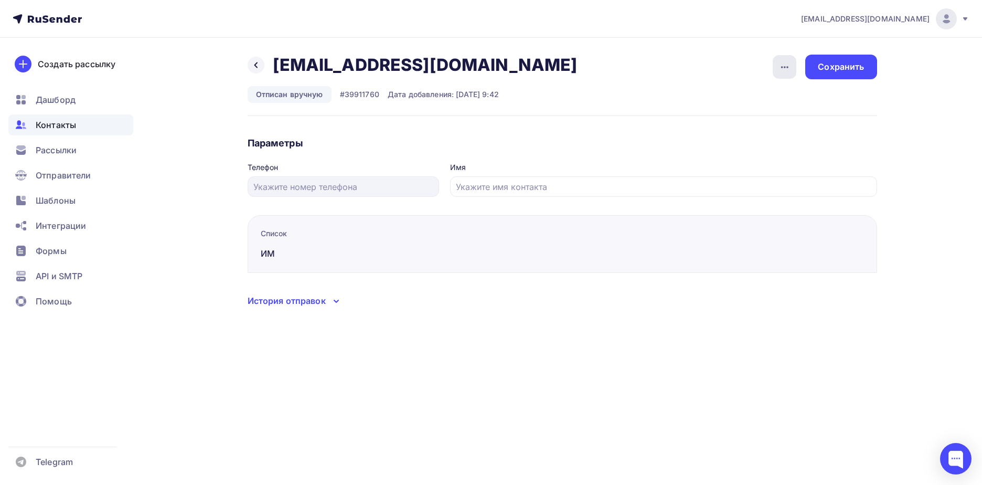
click at [788, 68] on icon "button" at bounding box center [784, 67] width 7 height 2
click at [775, 121] on div "Подписать" at bounding box center [744, 120] width 101 height 13
click at [854, 58] on div "Сохранить" at bounding box center [840, 67] width 71 height 25
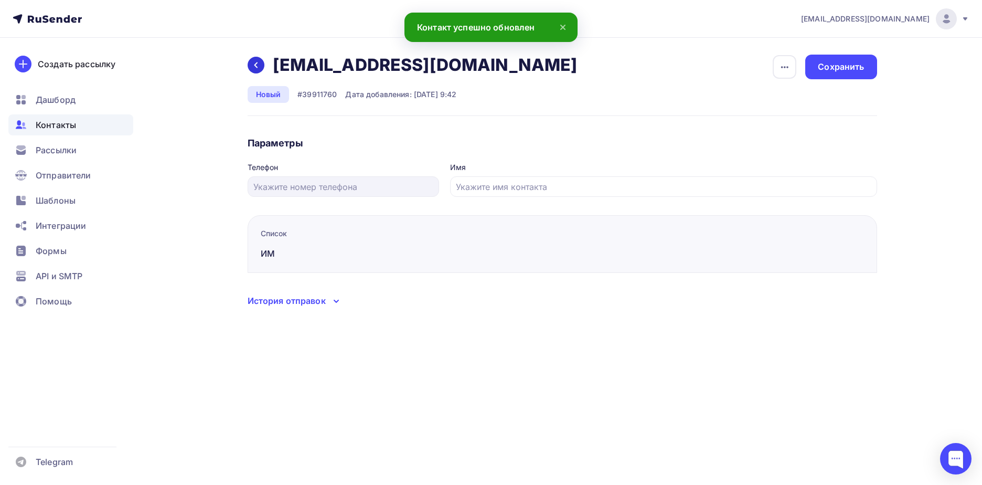
click at [258, 68] on icon at bounding box center [256, 65] width 8 height 8
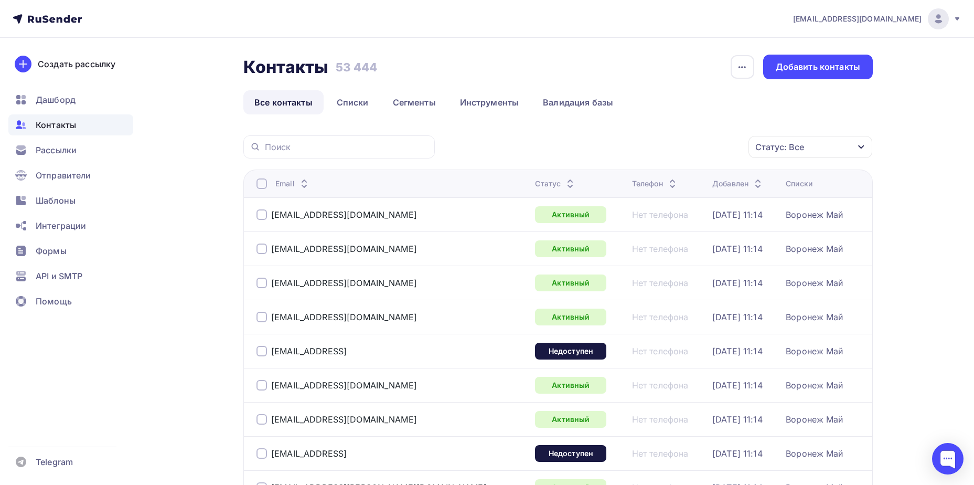
click at [802, 144] on div "Статус: Все" at bounding box center [780, 147] width 49 height 13
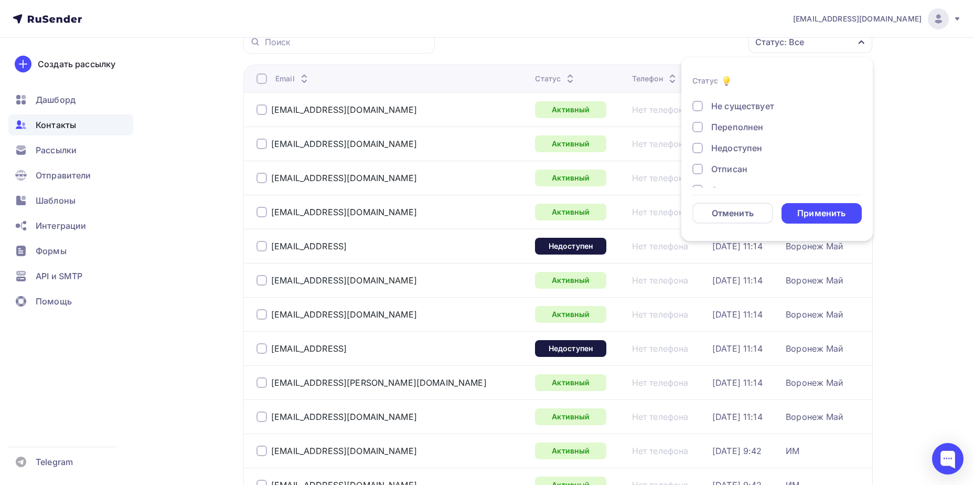
scroll to position [76, 0]
click at [735, 155] on div "Отписан вручную" at bounding box center [749, 151] width 76 height 13
click at [804, 208] on div "Применить" at bounding box center [822, 213] width 48 height 12
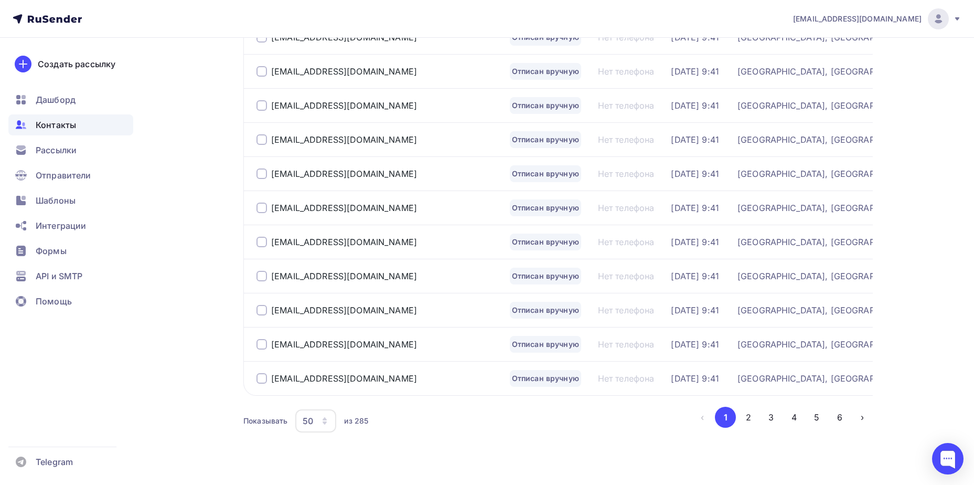
scroll to position [1525, 0]
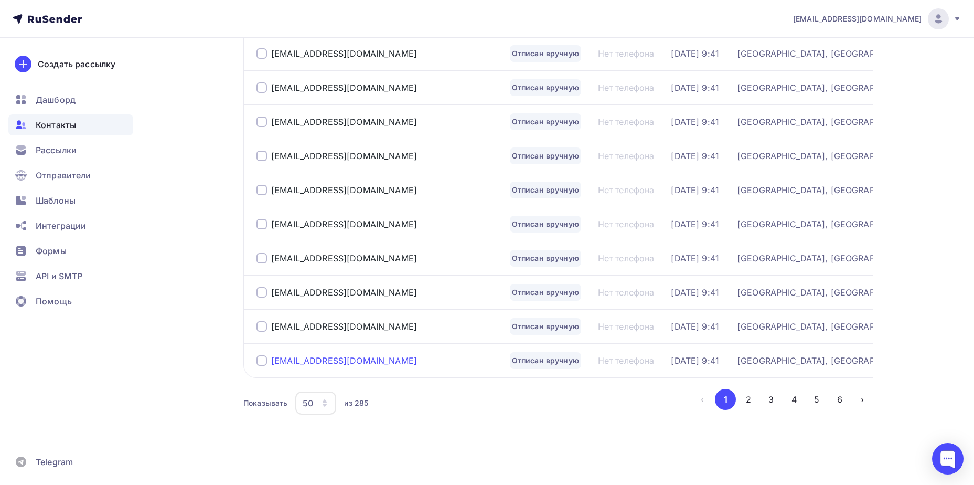
click at [302, 362] on div "[EMAIL_ADDRESS][DOMAIN_NAME]" at bounding box center [344, 360] width 146 height 10
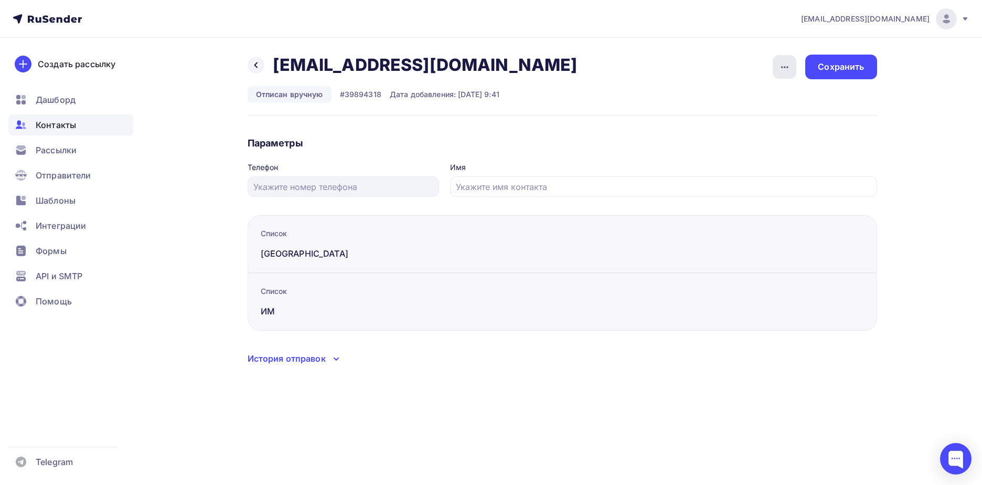
click at [790, 65] on icon "button" at bounding box center [785, 67] width 13 height 13
drag, startPoint x: 782, startPoint y: 118, endPoint x: 842, endPoint y: 72, distance: 75.3
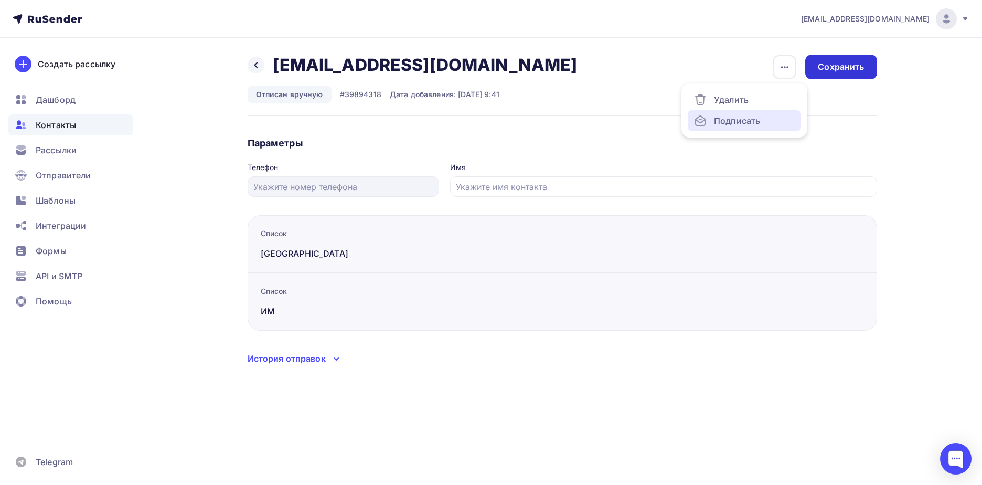
click at [782, 118] on div "Подписать" at bounding box center [744, 120] width 101 height 13
click at [842, 72] on div "Сохранить" at bounding box center [841, 67] width 46 height 12
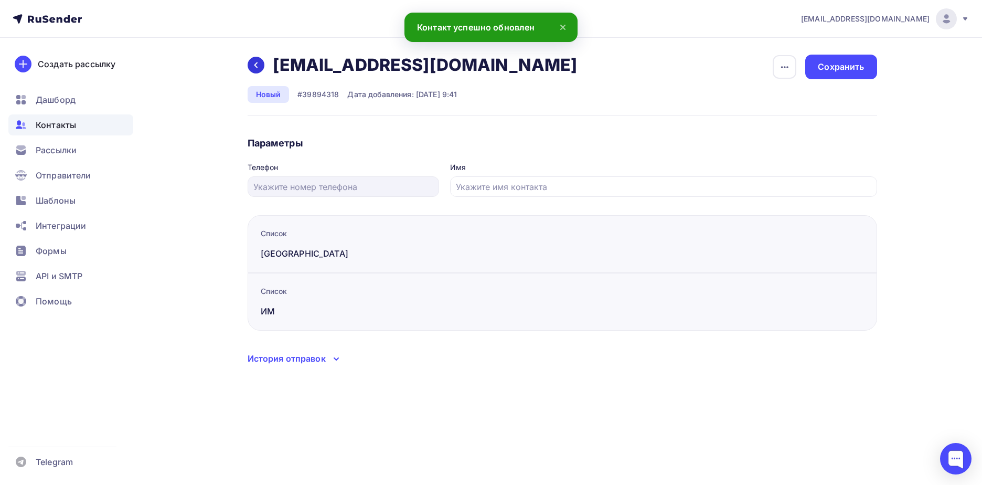
click at [249, 64] on div at bounding box center [256, 65] width 17 height 17
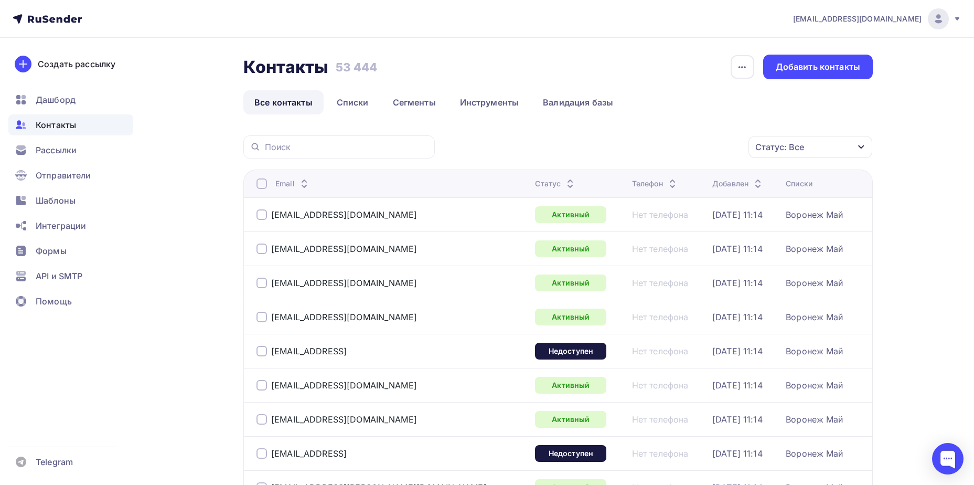
click at [791, 146] on div "Статус: Все" at bounding box center [780, 147] width 49 height 13
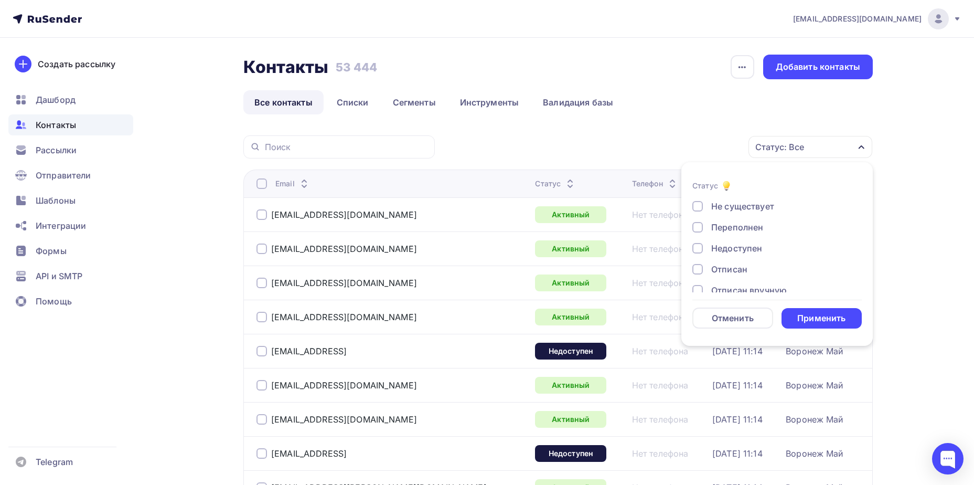
scroll to position [76, 0]
click at [742, 251] on div "Отписан вручную" at bounding box center [749, 256] width 76 height 13
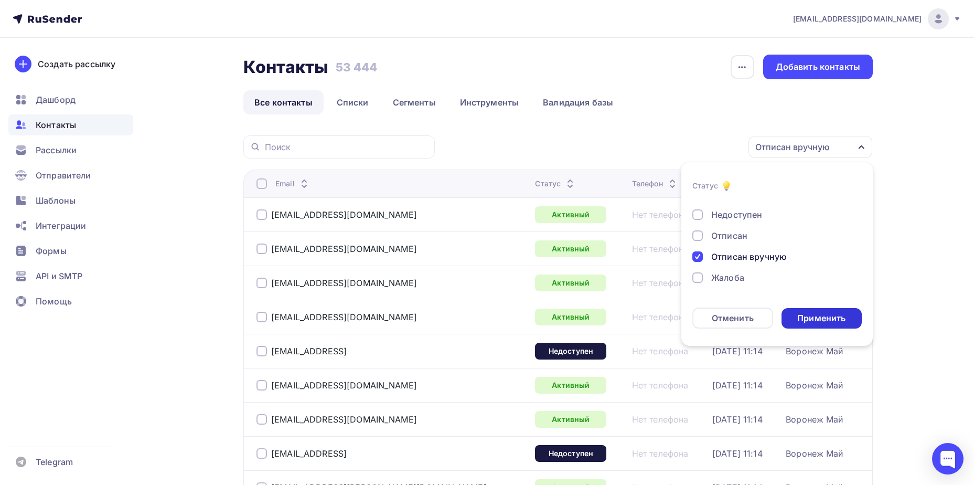
click at [817, 316] on div "Применить" at bounding box center [822, 318] width 48 height 12
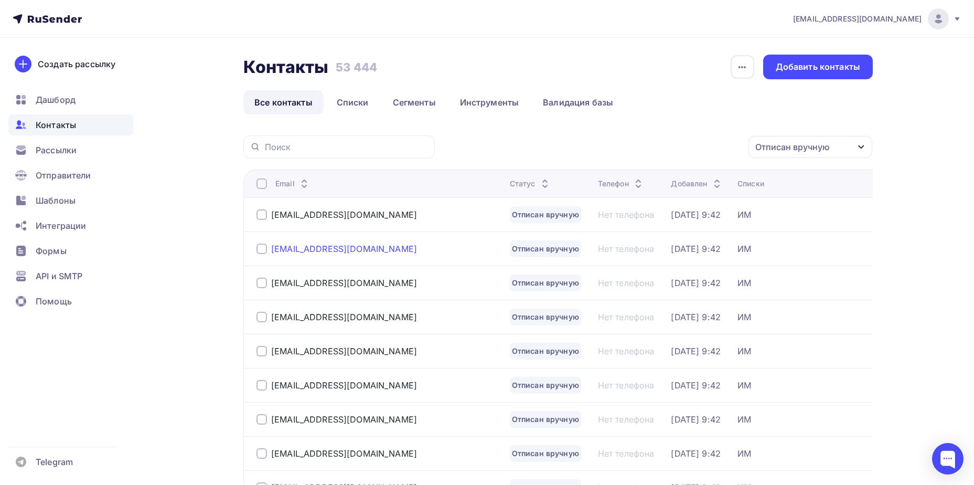
click at [326, 246] on div "[EMAIL_ADDRESS][DOMAIN_NAME]" at bounding box center [344, 248] width 146 height 10
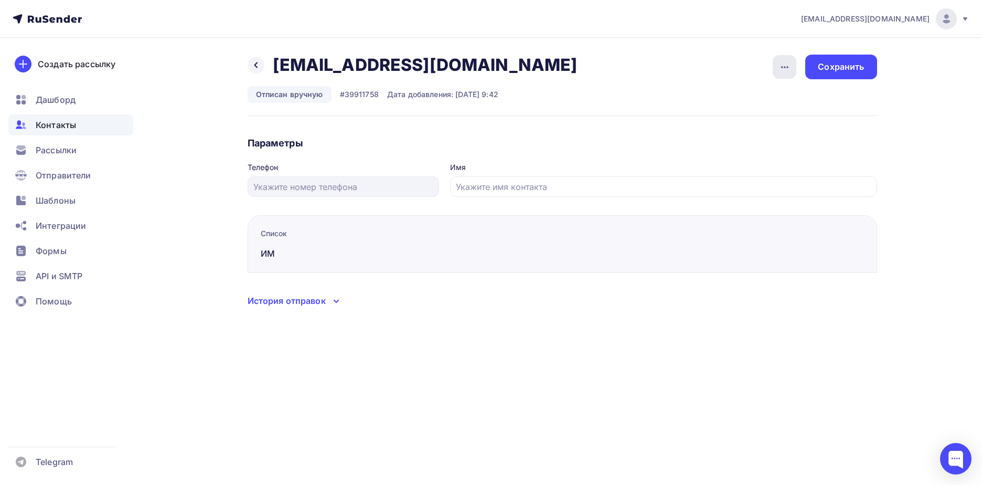
click at [785, 70] on icon "button" at bounding box center [785, 67] width 13 height 13
click at [756, 117] on div "Подписать" at bounding box center [744, 120] width 101 height 13
click at [842, 62] on div "Сохранить" at bounding box center [841, 67] width 46 height 12
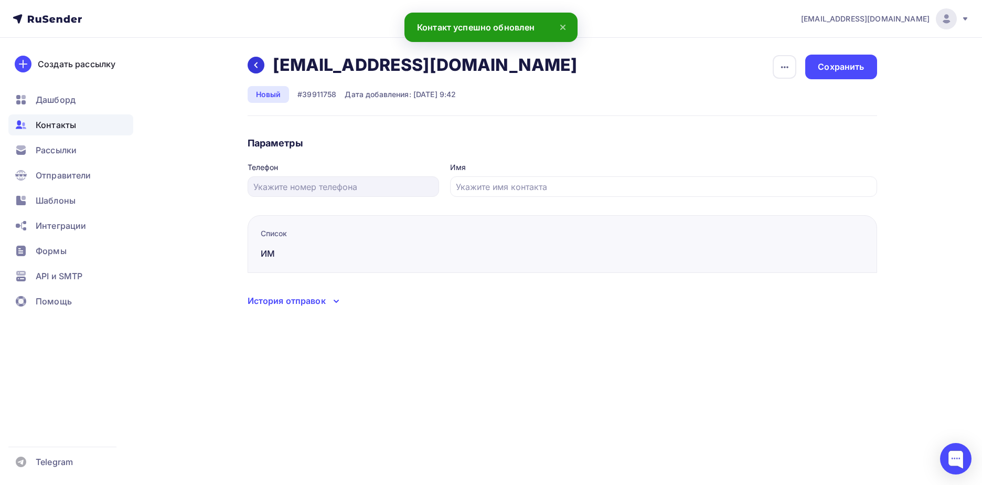
click at [258, 67] on icon at bounding box center [256, 65] width 8 height 8
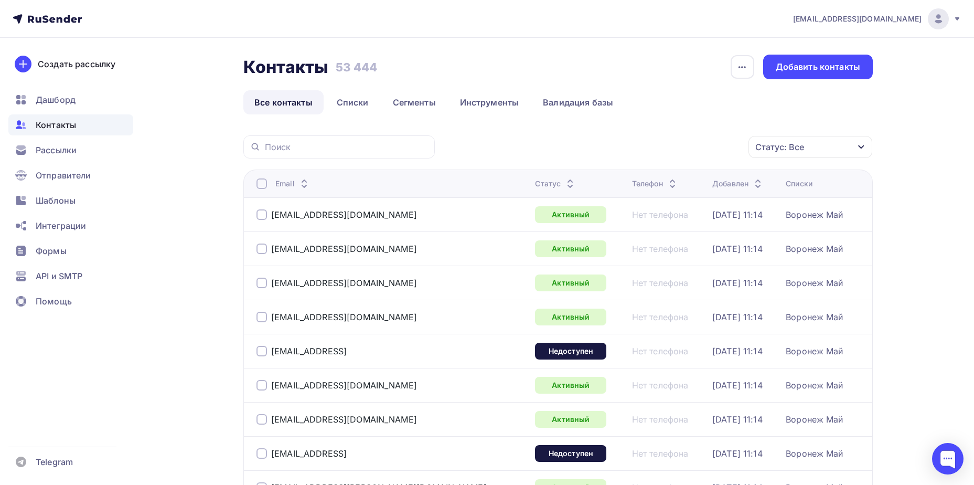
click at [800, 144] on div "Статус: Все" at bounding box center [780, 147] width 49 height 13
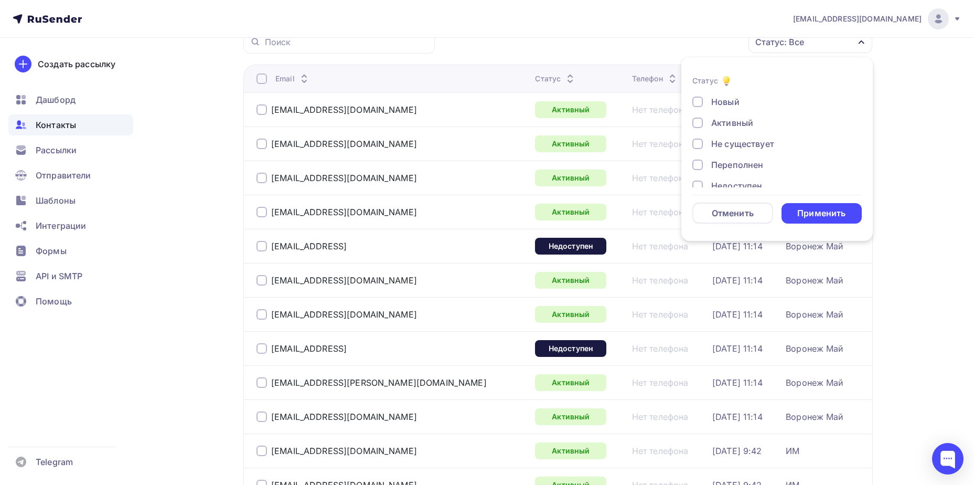
scroll to position [76, 0]
click at [728, 157] on div "Отписан вручную" at bounding box center [749, 151] width 76 height 13
click at [814, 207] on div "Применить" at bounding box center [822, 213] width 81 height 20
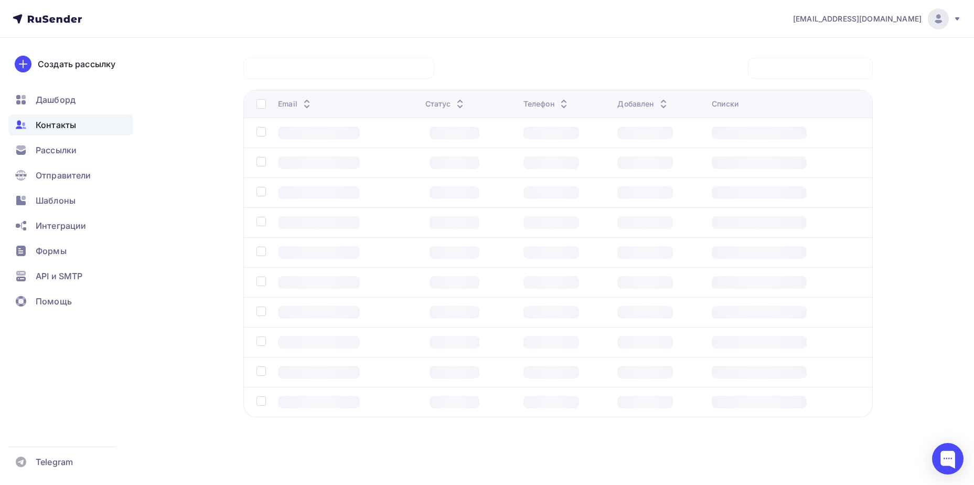
scroll to position [78, 0]
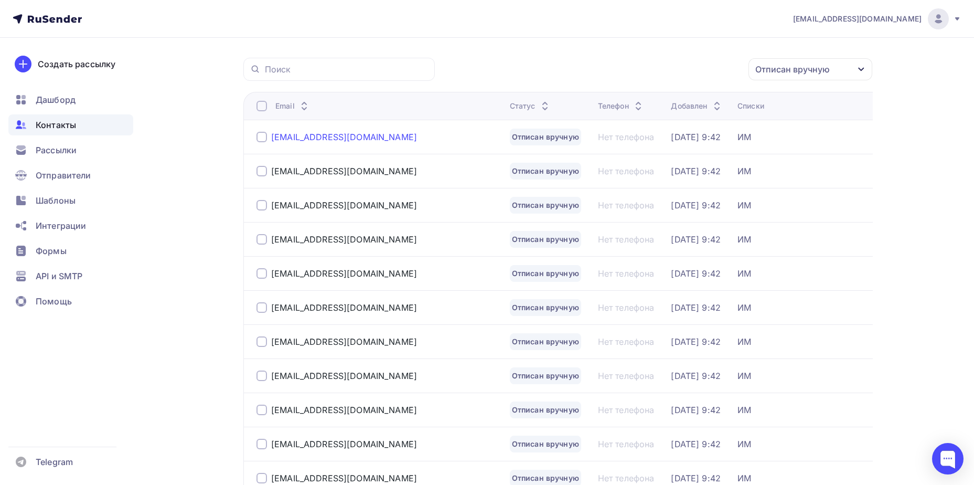
click at [277, 136] on div "[EMAIL_ADDRESS][DOMAIN_NAME]" at bounding box center [344, 137] width 146 height 10
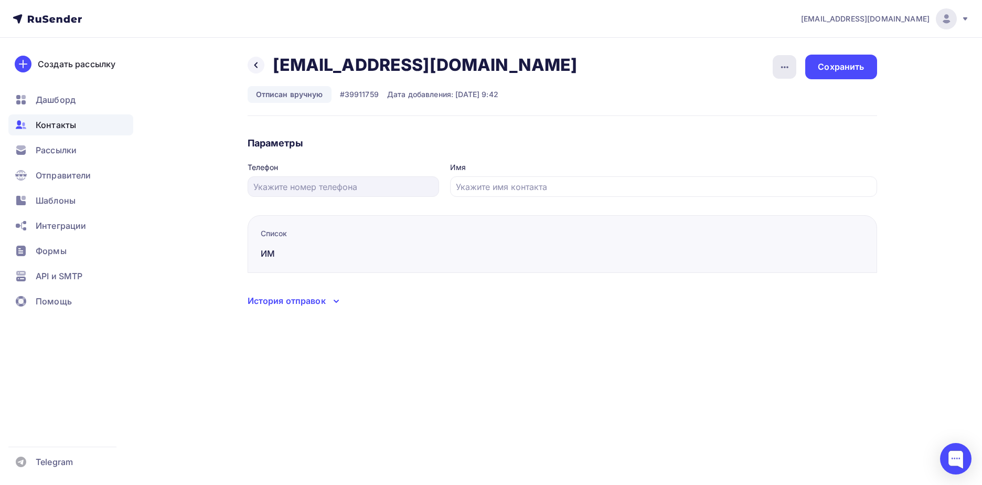
click at [792, 64] on div "button" at bounding box center [785, 67] width 24 height 24
click at [773, 116] on div "Подписать" at bounding box center [744, 120] width 101 height 13
click at [823, 67] on div "Сохранить" at bounding box center [841, 67] width 46 height 12
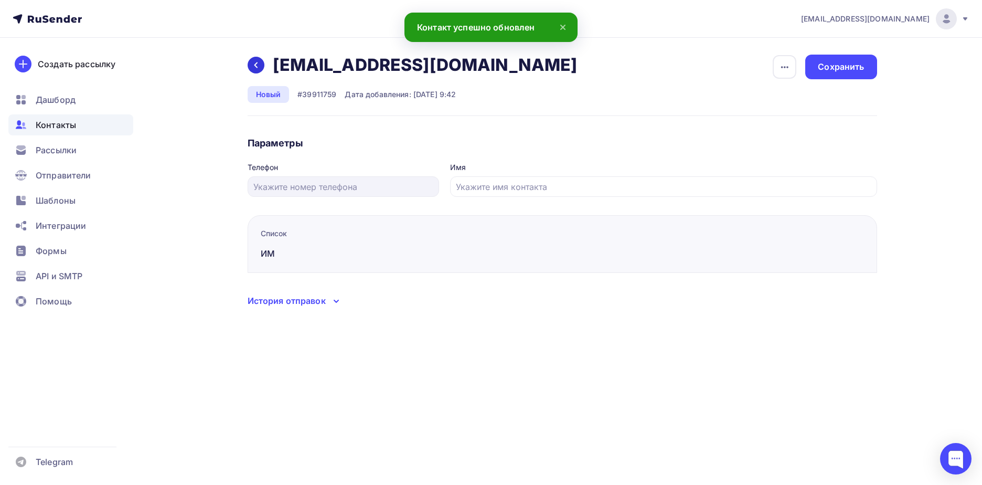
click at [252, 65] on icon at bounding box center [256, 65] width 8 height 8
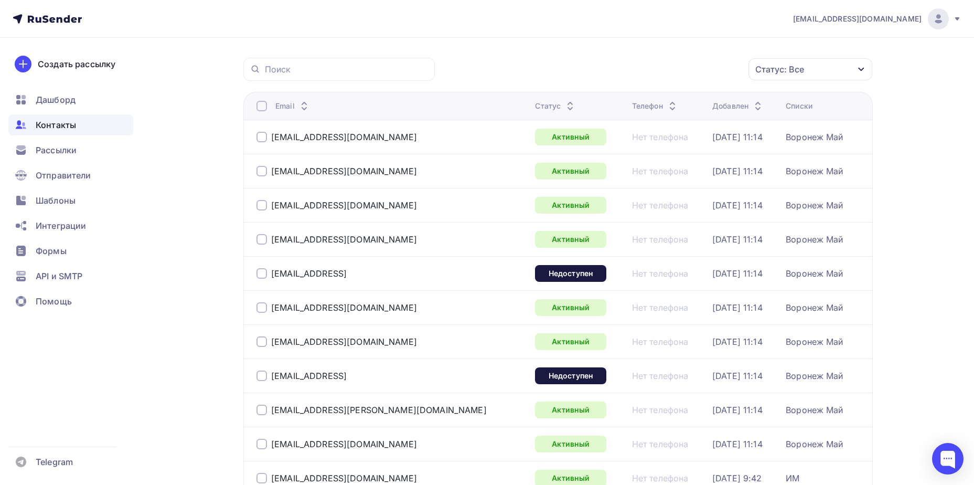
click at [794, 70] on div "Статус: Все" at bounding box center [780, 69] width 49 height 13
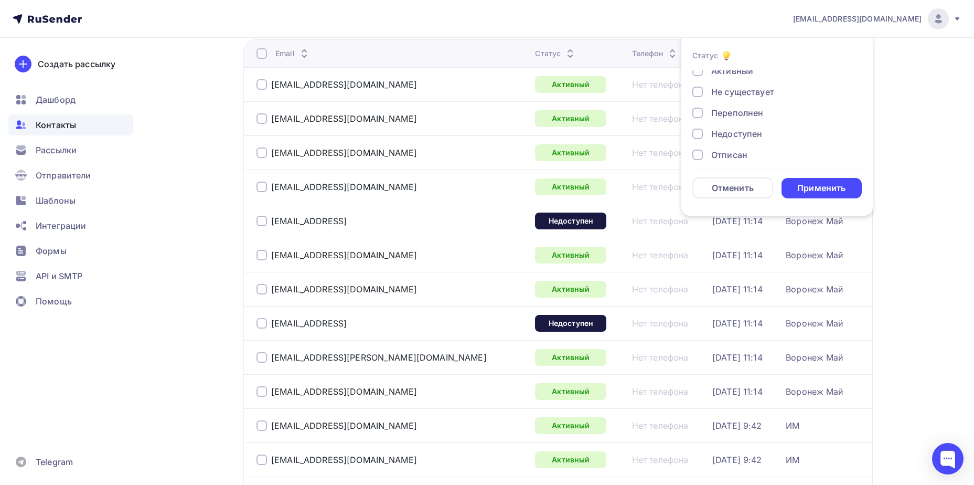
scroll to position [76, 0]
click at [739, 130] on div "Отписан вручную" at bounding box center [749, 126] width 76 height 13
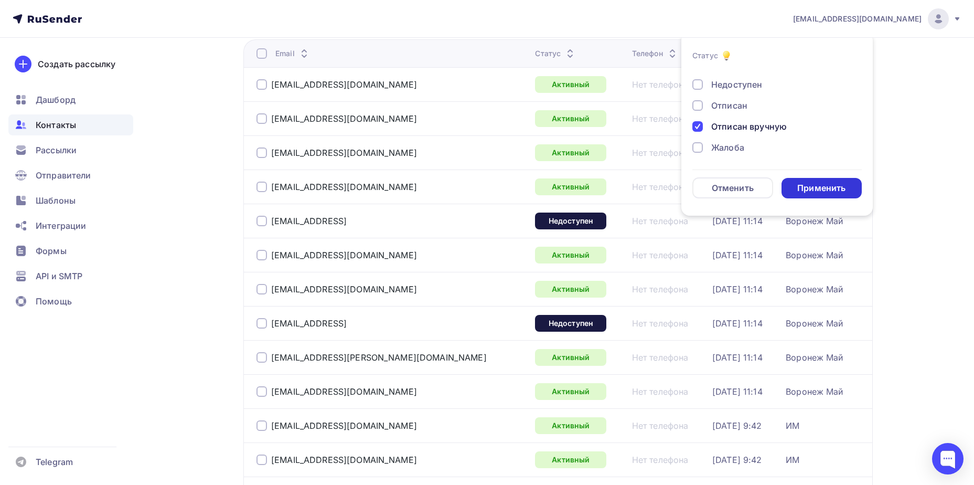
click at [790, 184] on div "Применить" at bounding box center [822, 188] width 81 height 20
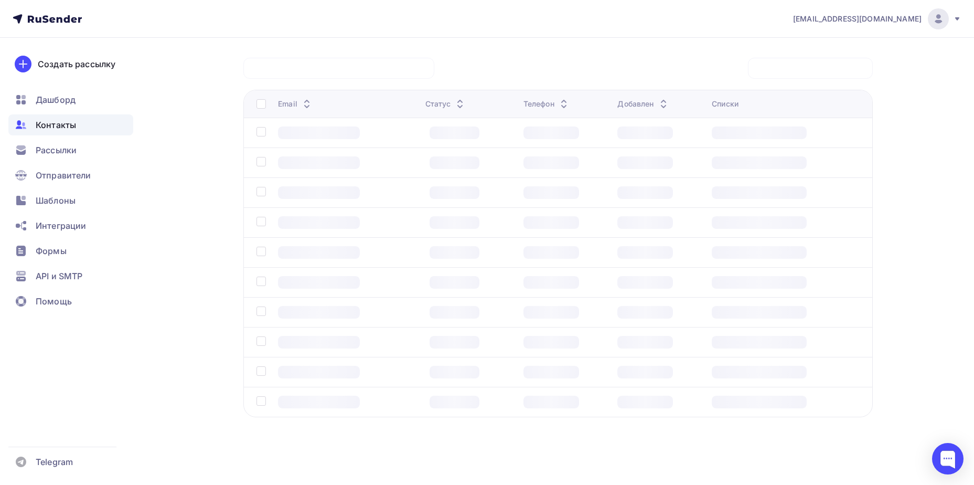
scroll to position [78, 0]
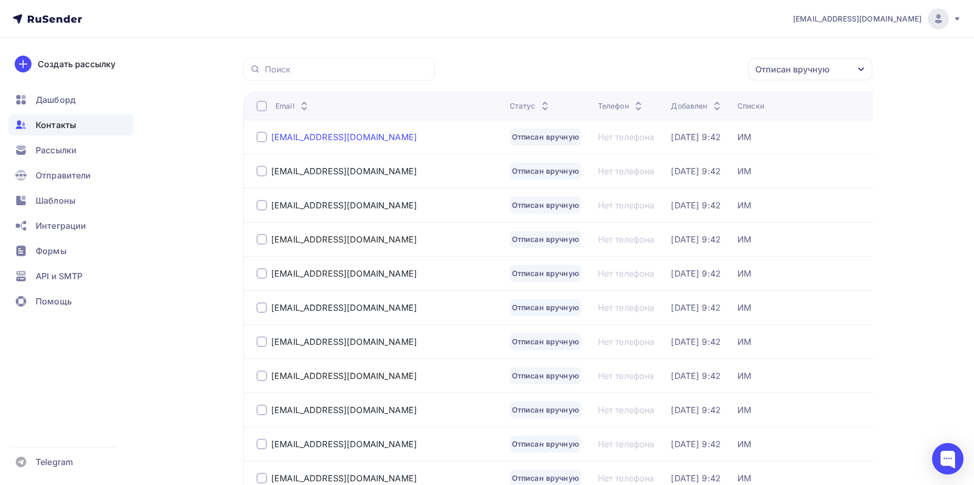
click at [322, 132] on div "[EMAIL_ADDRESS][DOMAIN_NAME]" at bounding box center [344, 137] width 146 height 10
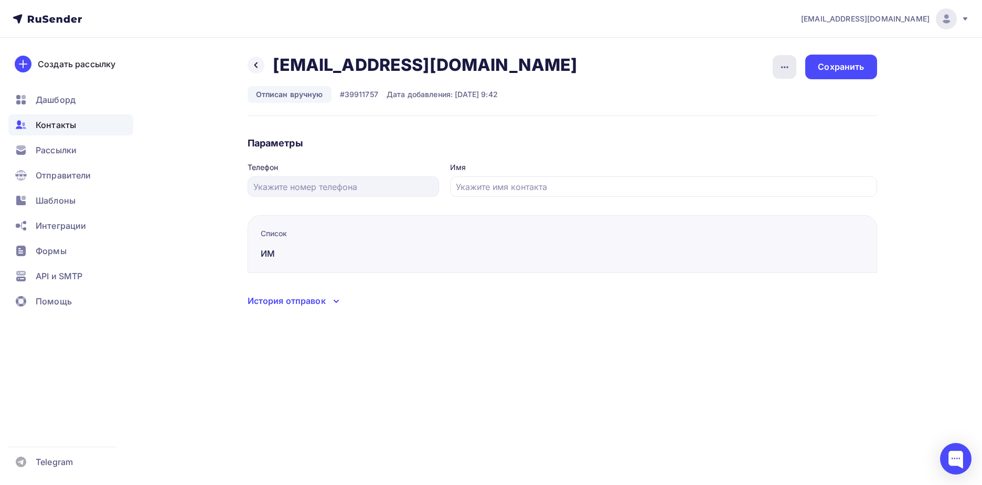
click at [796, 69] on div "button" at bounding box center [785, 67] width 24 height 24
click at [781, 122] on div "Подписать" at bounding box center [744, 120] width 101 height 13
click at [831, 69] on div "Сохранить" at bounding box center [841, 67] width 46 height 12
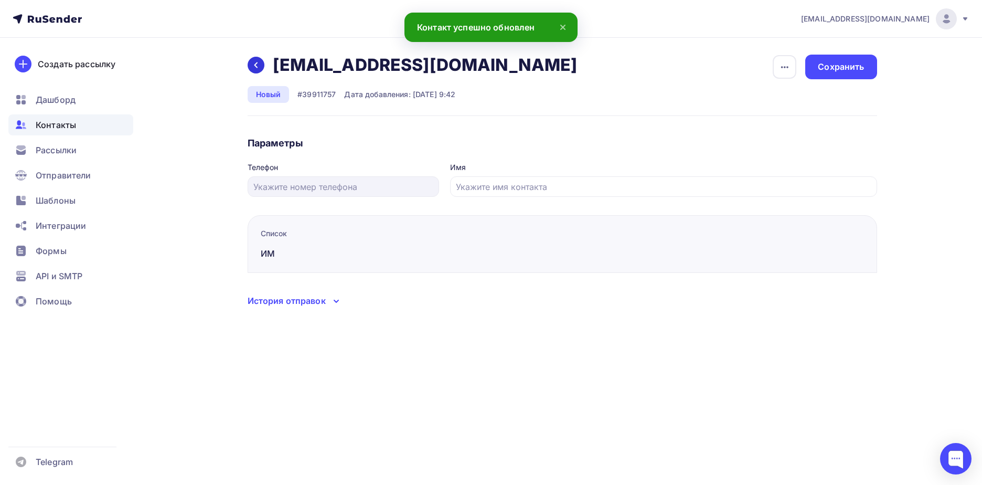
click at [258, 69] on icon at bounding box center [256, 65] width 8 height 8
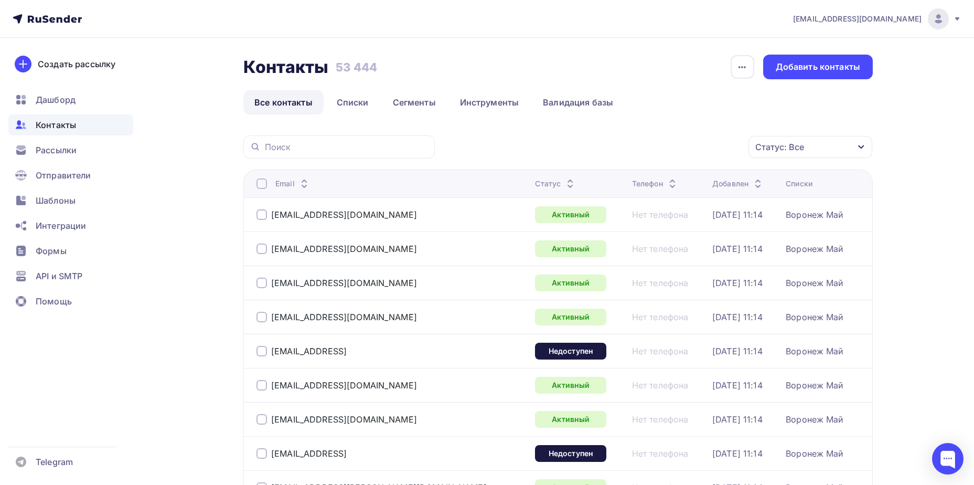
click at [774, 155] on div "Статус: Все" at bounding box center [811, 147] width 124 height 22
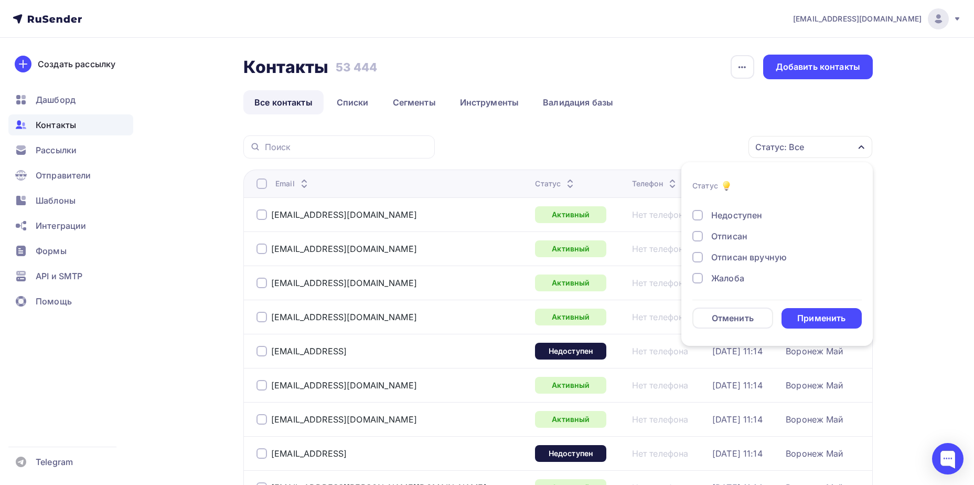
scroll to position [76, 0]
click at [747, 257] on div "Отписан вручную" at bounding box center [749, 256] width 76 height 13
click at [811, 314] on div "Применить" at bounding box center [822, 318] width 48 height 12
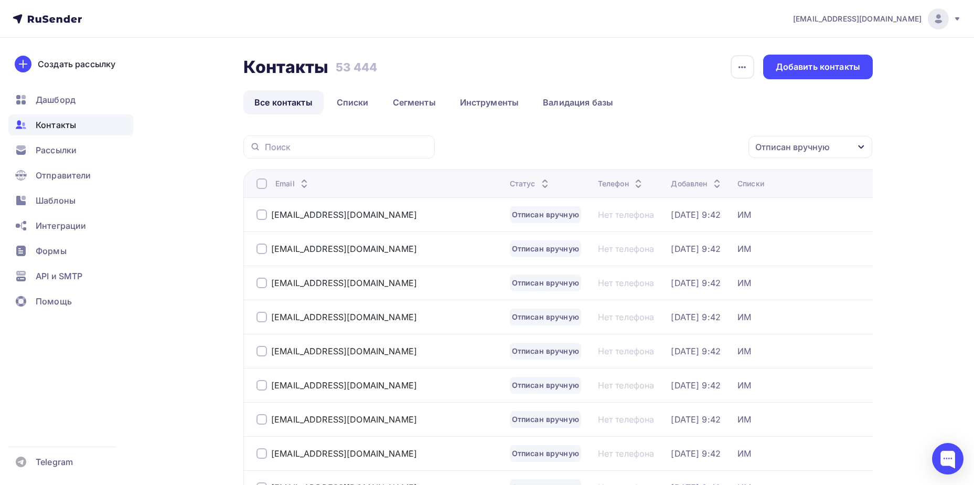
scroll to position [52, 0]
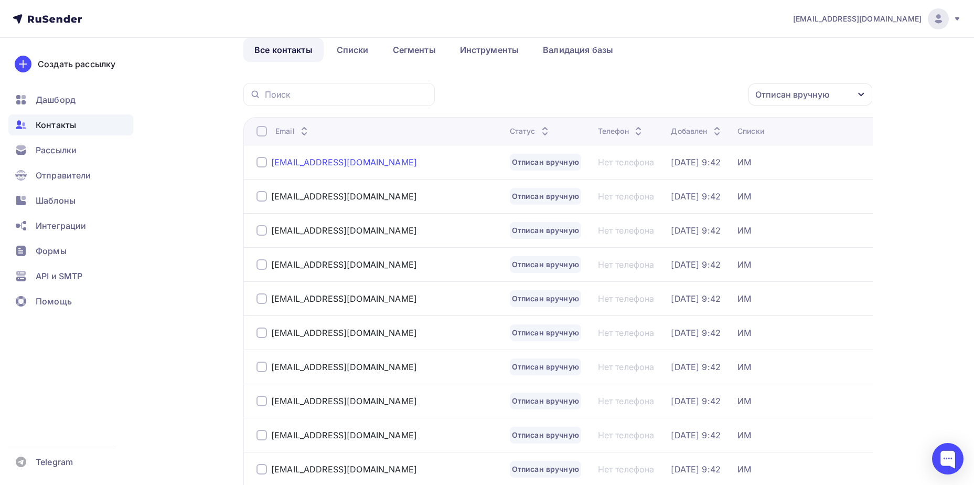
click at [303, 160] on div "[EMAIL_ADDRESS][DOMAIN_NAME]" at bounding box center [344, 162] width 146 height 10
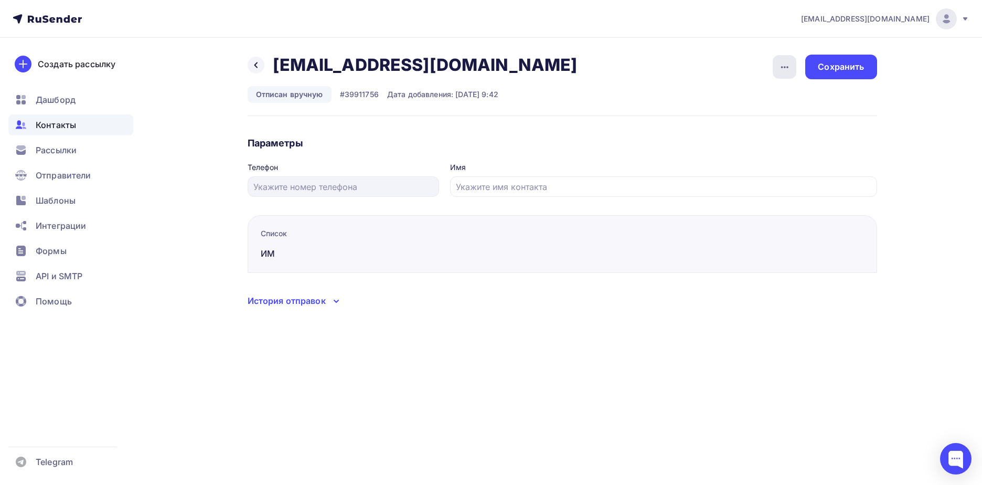
click at [786, 71] on icon "button" at bounding box center [785, 67] width 13 height 13
click at [767, 120] on div "Подписать" at bounding box center [744, 120] width 101 height 13
click at [830, 70] on div "Сохранить" at bounding box center [841, 67] width 46 height 12
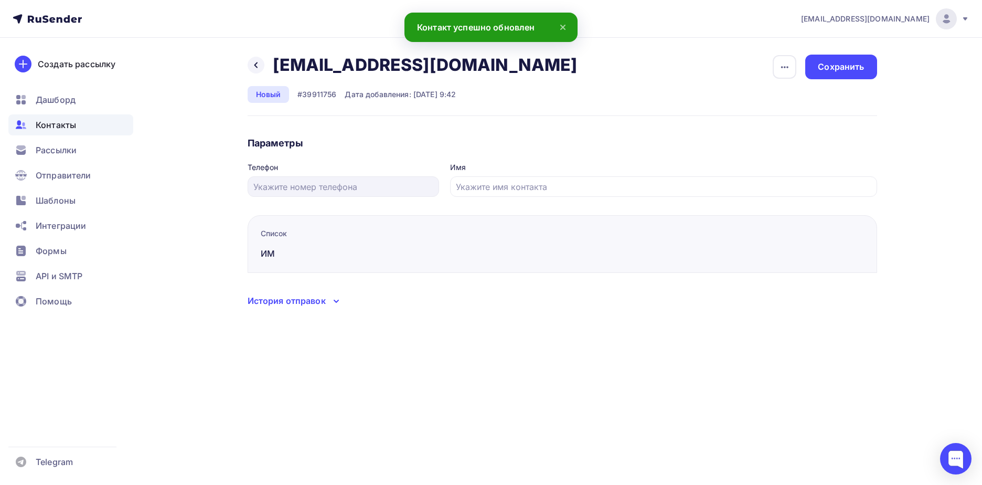
click at [245, 61] on div "Назад [EMAIL_ADDRESS][DOMAIN_NAME] [EMAIL_ADDRESS][DOMAIN_NAME] Удалить Отписат…" at bounding box center [491, 194] width 860 height 312
click at [253, 61] on icon at bounding box center [256, 65] width 8 height 8
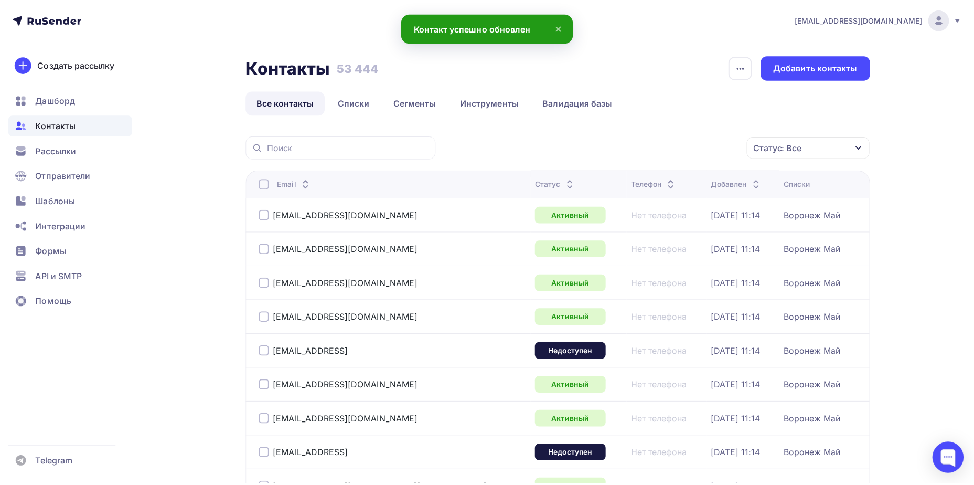
scroll to position [52, 0]
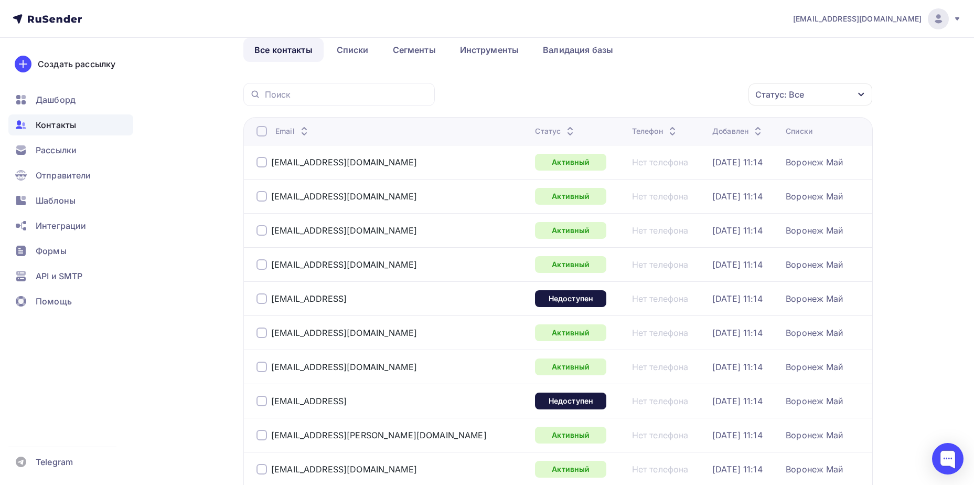
click at [786, 104] on div "Статус: Все" at bounding box center [811, 94] width 124 height 22
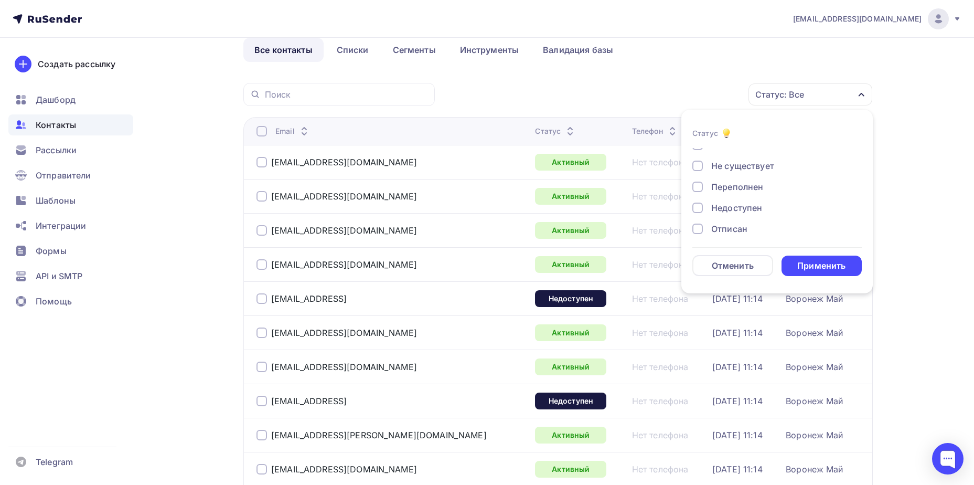
scroll to position [76, 0]
click at [754, 200] on div "Отписан вручную" at bounding box center [749, 204] width 76 height 13
click at [798, 257] on div "Применить" at bounding box center [822, 266] width 81 height 20
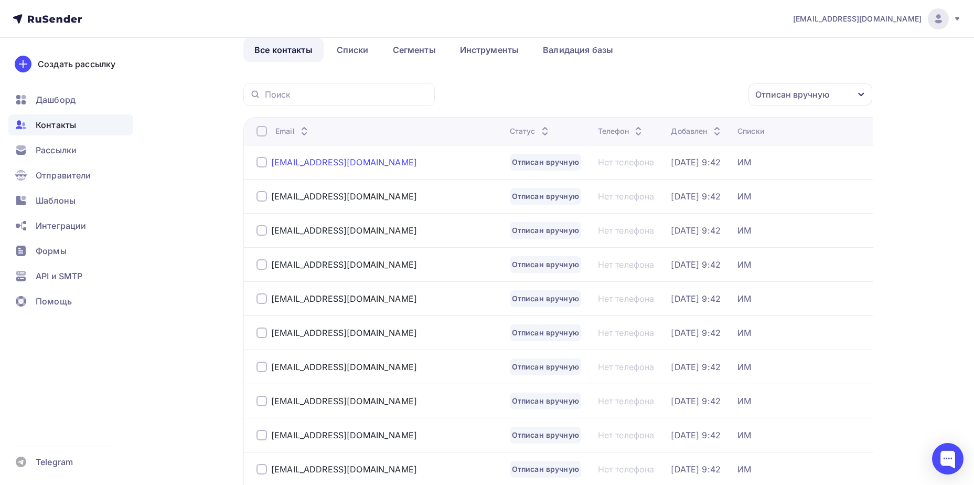
click at [331, 158] on div "[EMAIL_ADDRESS][DOMAIN_NAME]" at bounding box center [344, 162] width 146 height 10
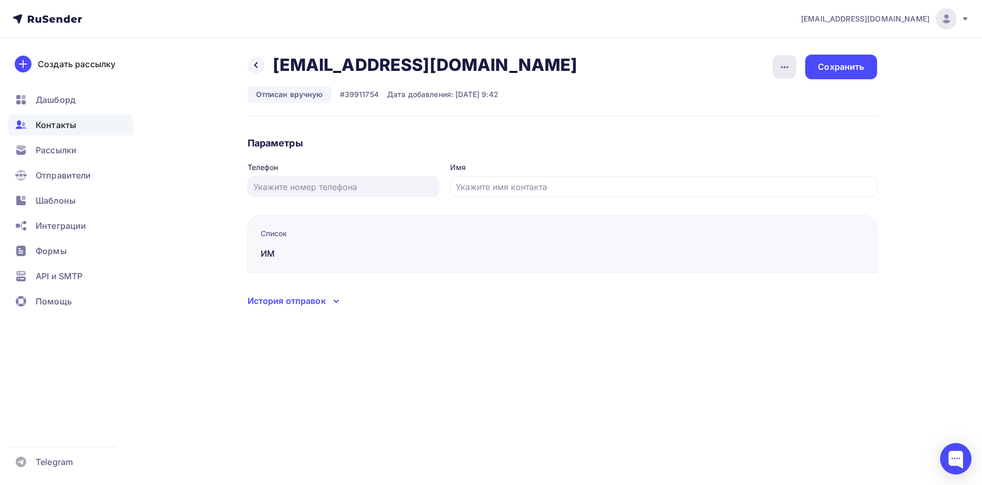
click at [780, 66] on icon "button" at bounding box center [785, 67] width 13 height 13
click at [767, 125] on div "Подписать" at bounding box center [744, 120] width 101 height 13
click at [834, 70] on div "Сохранить" at bounding box center [841, 67] width 46 height 12
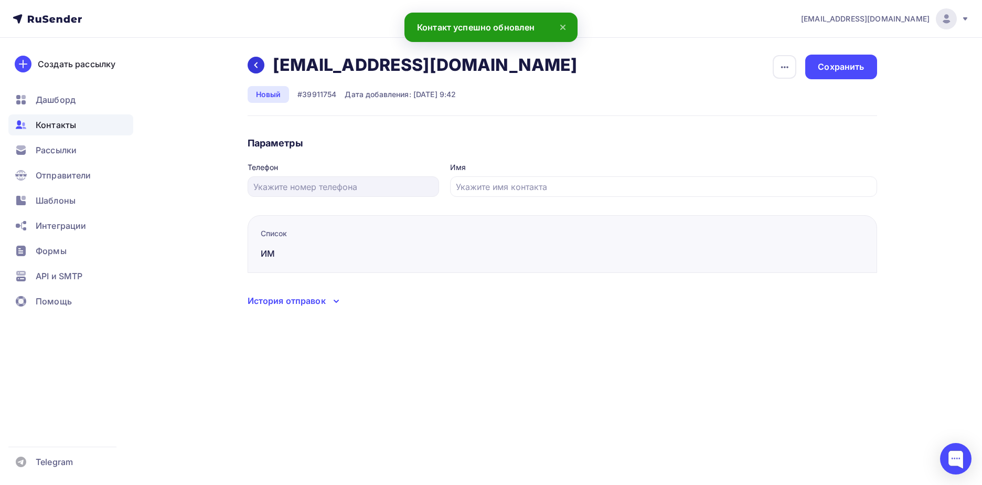
click at [259, 70] on div at bounding box center [256, 65] width 17 height 17
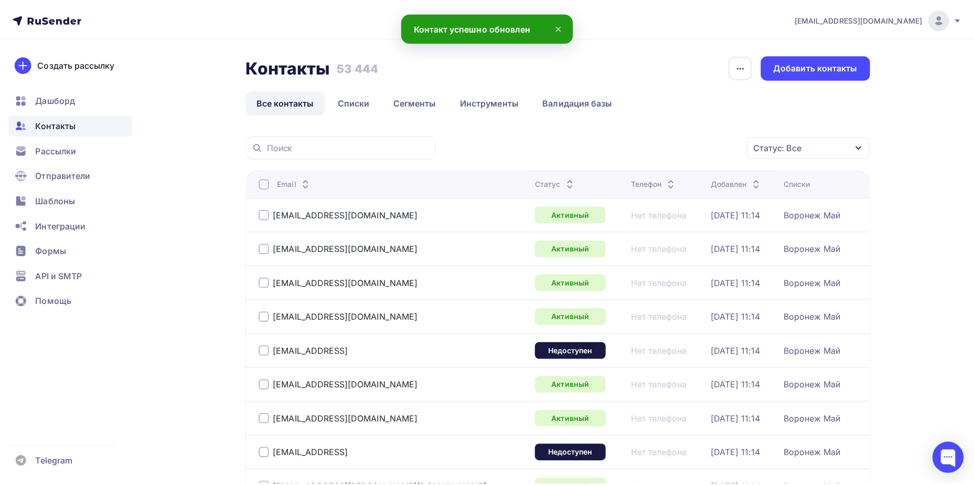
scroll to position [52, 0]
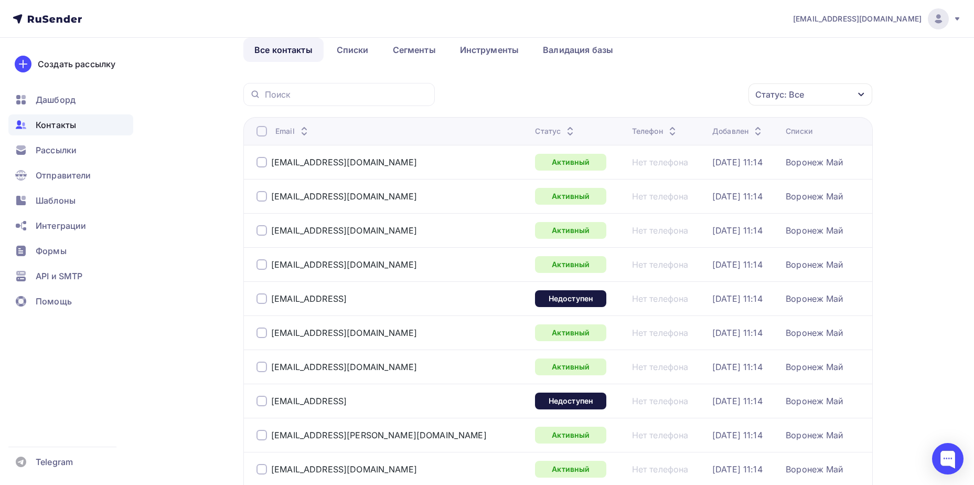
click at [780, 93] on div "Статус: Все" at bounding box center [780, 94] width 49 height 13
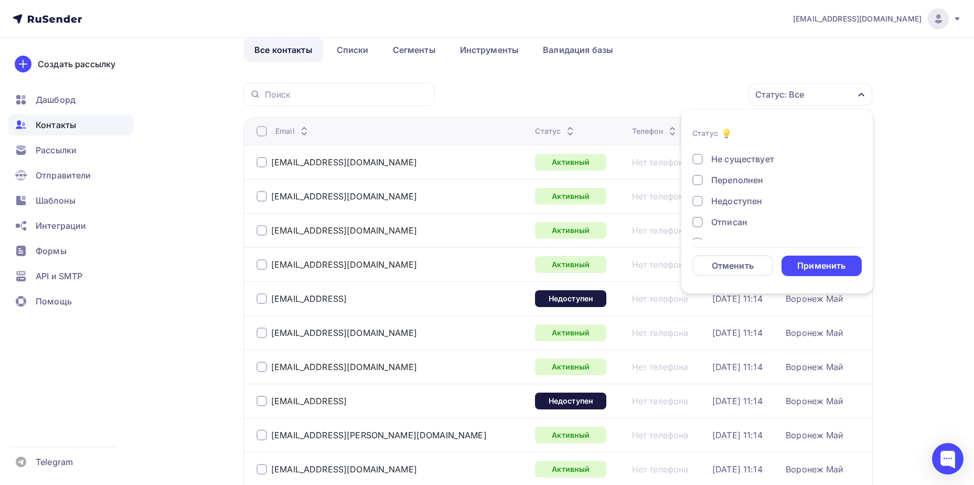
scroll to position [76, 0]
click at [745, 200] on div "Отписан вручную" at bounding box center [749, 204] width 76 height 13
click at [800, 260] on div "Применить" at bounding box center [822, 266] width 48 height 12
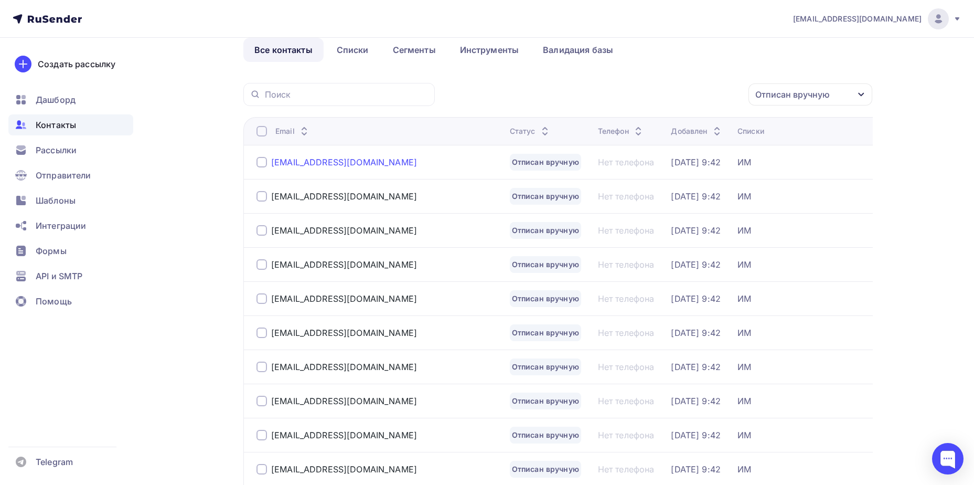
click at [350, 163] on div "[EMAIL_ADDRESS][DOMAIN_NAME]" at bounding box center [344, 162] width 146 height 10
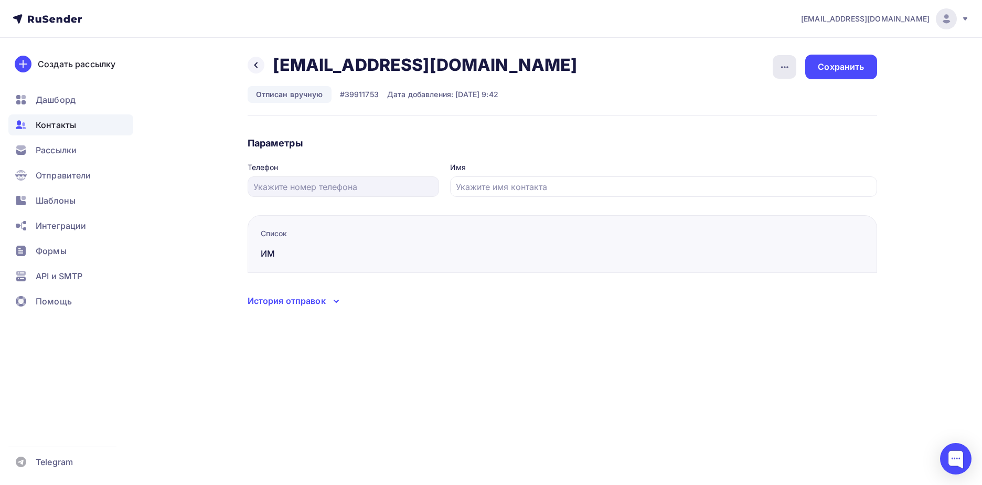
click at [778, 73] on div "button" at bounding box center [785, 67] width 24 height 24
click at [759, 116] on div "Подписать" at bounding box center [744, 120] width 101 height 13
click at [817, 76] on div "Сохранить" at bounding box center [840, 67] width 71 height 25
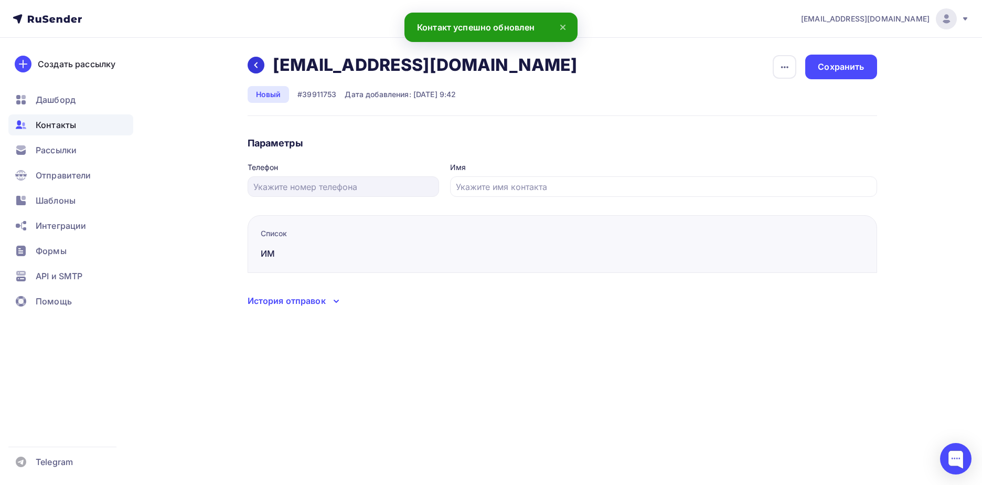
click at [260, 66] on div at bounding box center [256, 65] width 17 height 17
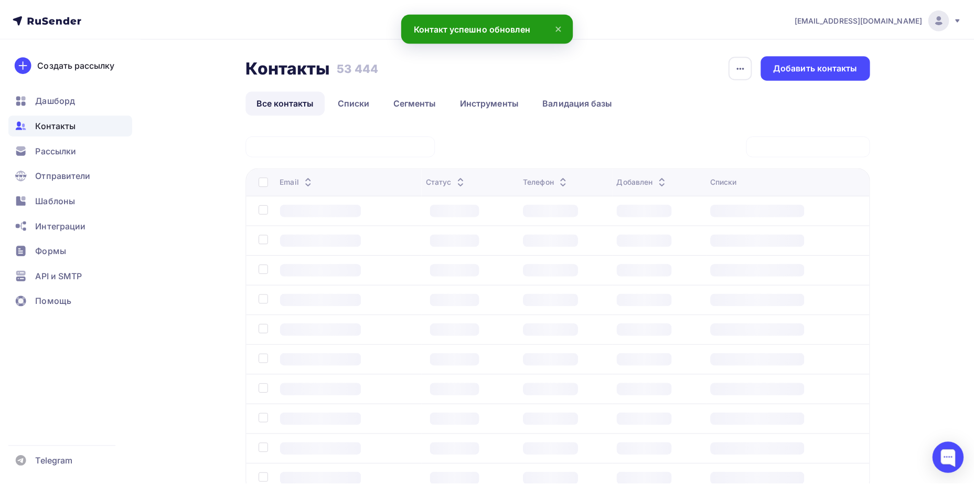
scroll to position [52, 0]
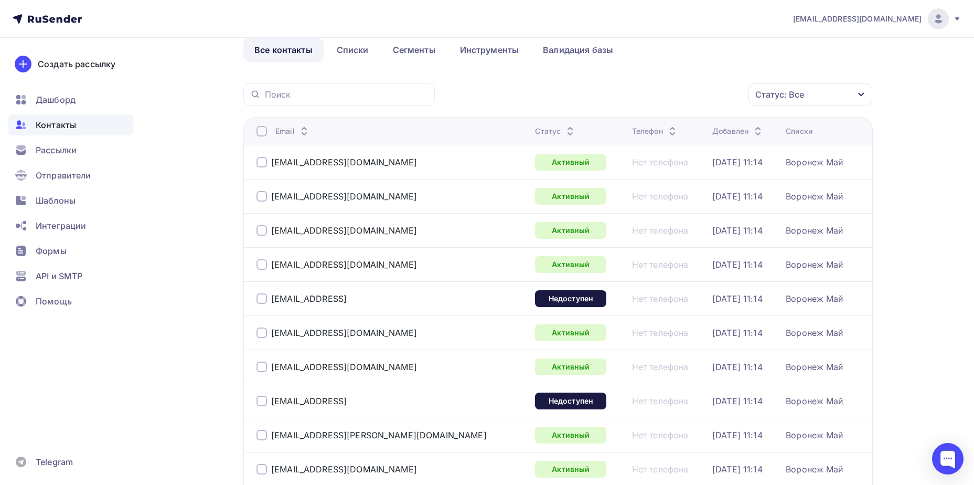
click at [798, 87] on div "Статус: Все" at bounding box center [811, 94] width 124 height 22
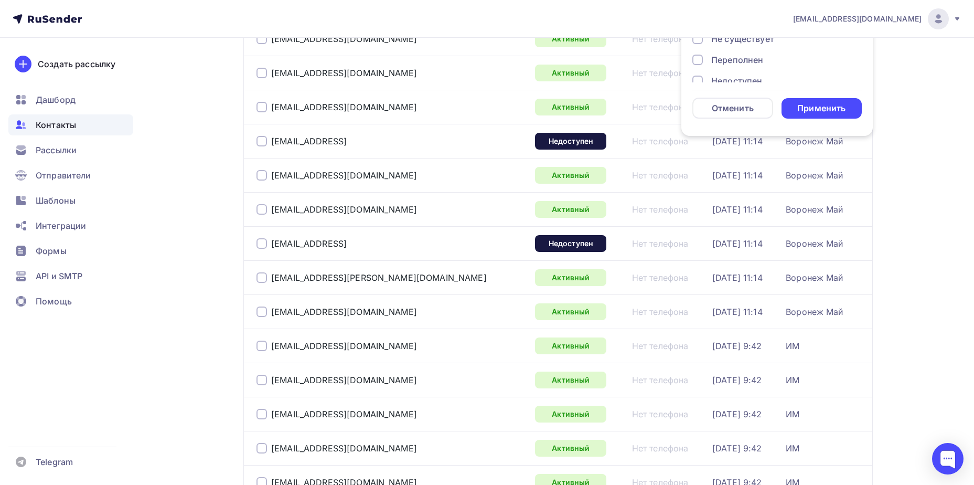
scroll to position [76, 0]
click at [751, 48] on div "Отписан вручную" at bounding box center [749, 46] width 76 height 13
click at [815, 112] on div "Применить" at bounding box center [822, 108] width 48 height 12
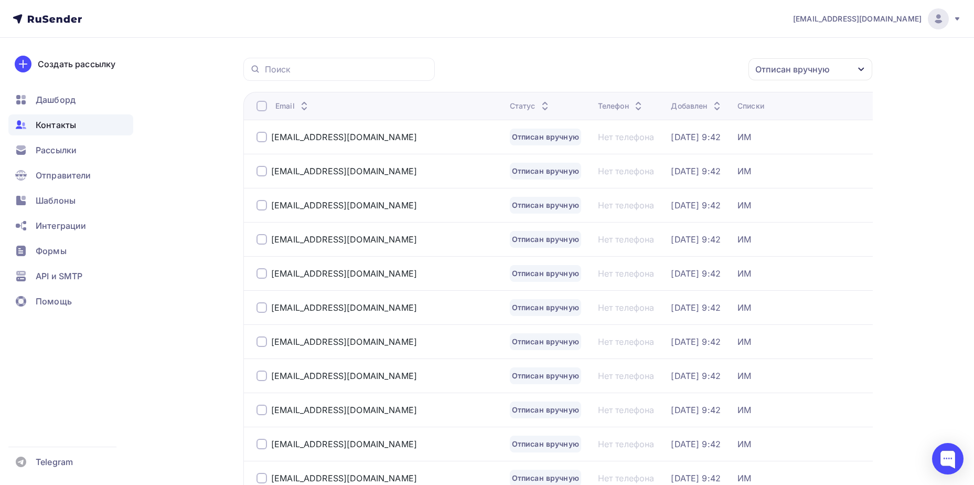
scroll to position [0, 0]
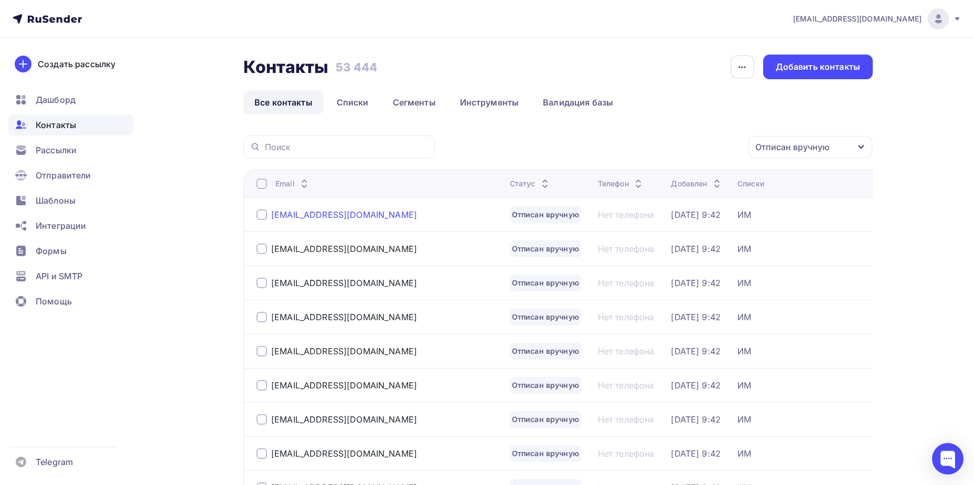
click at [311, 211] on div "[EMAIL_ADDRESS][DOMAIN_NAME]" at bounding box center [344, 214] width 146 height 10
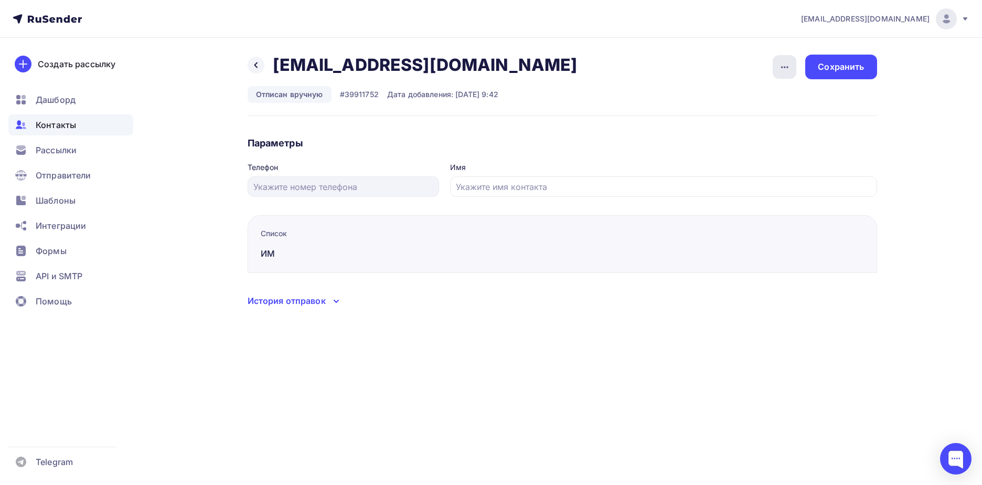
click at [781, 70] on icon "button" at bounding box center [785, 67] width 13 height 13
click at [750, 112] on link "Подписать" at bounding box center [744, 120] width 113 height 21
click at [819, 69] on div "Сохранить" at bounding box center [841, 67] width 46 height 12
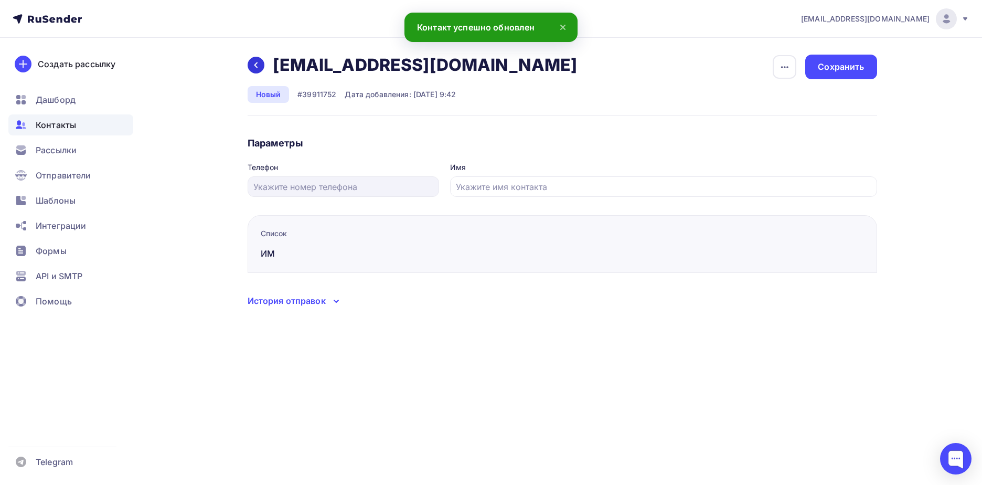
click at [250, 64] on div at bounding box center [256, 65] width 17 height 17
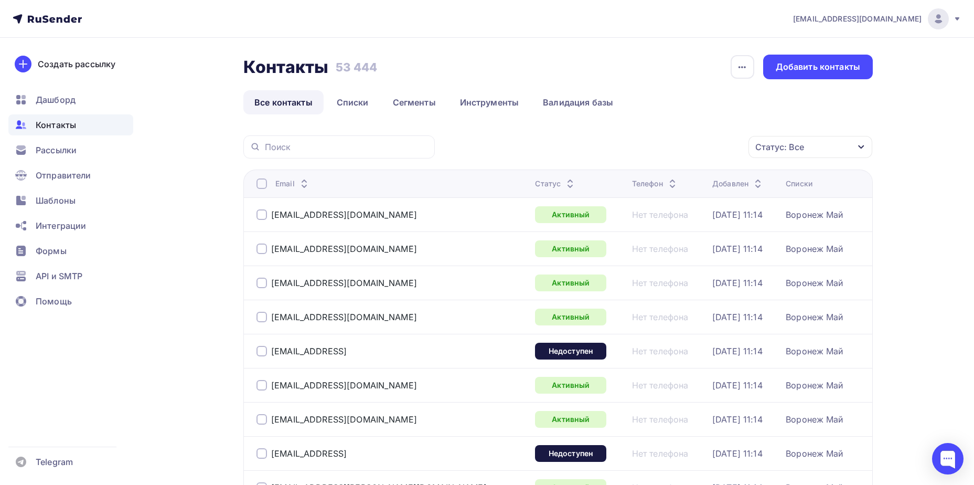
click at [772, 144] on div "Статус: Все" at bounding box center [780, 147] width 49 height 13
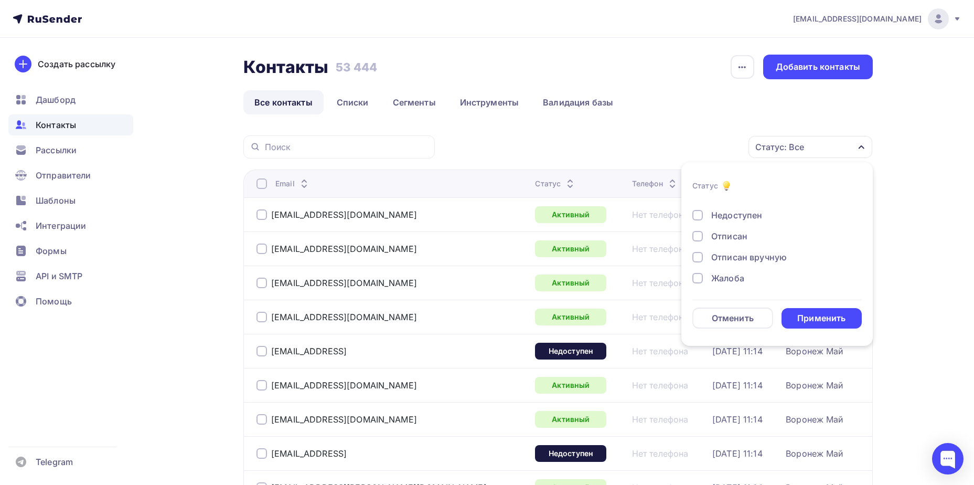
scroll to position [76, 0]
click at [738, 253] on div "Отписан вручную" at bounding box center [749, 256] width 76 height 13
click at [821, 320] on div "Применить" at bounding box center [822, 318] width 48 height 12
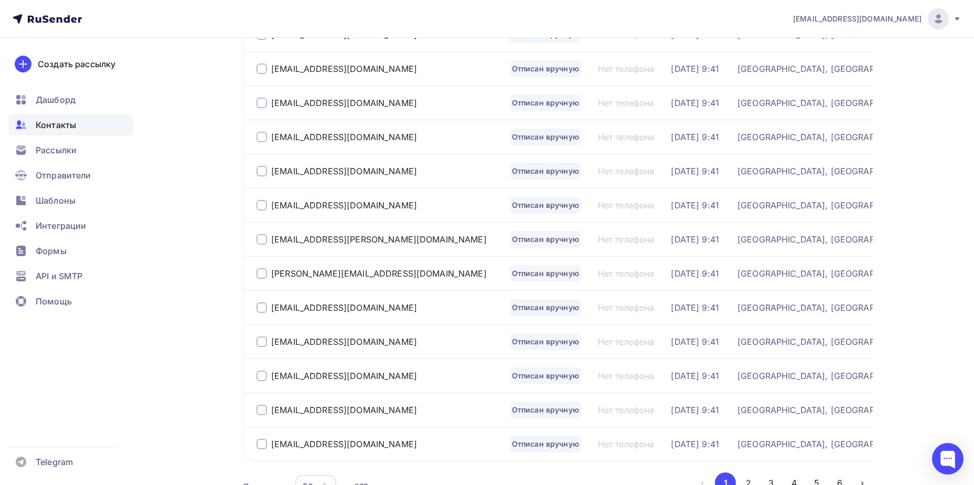
scroll to position [1525, 0]
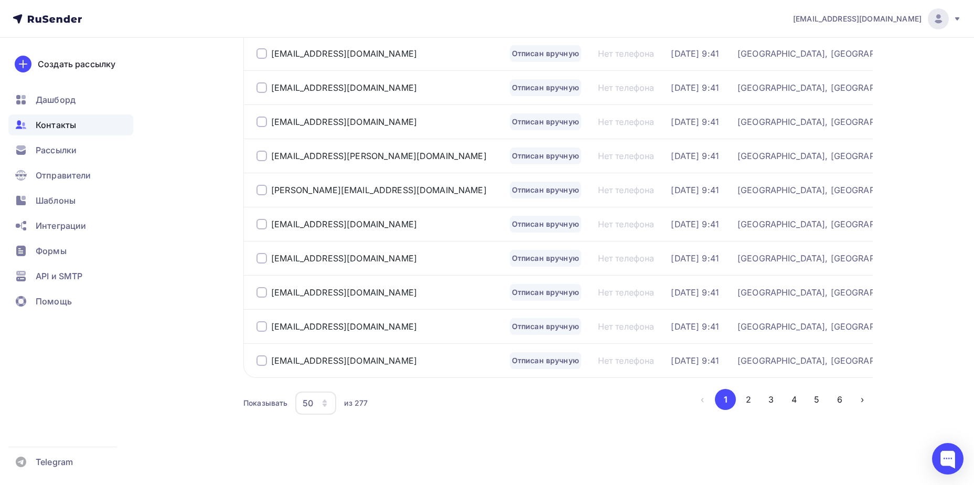
click at [836, 403] on button "6" at bounding box center [840, 399] width 21 height 21
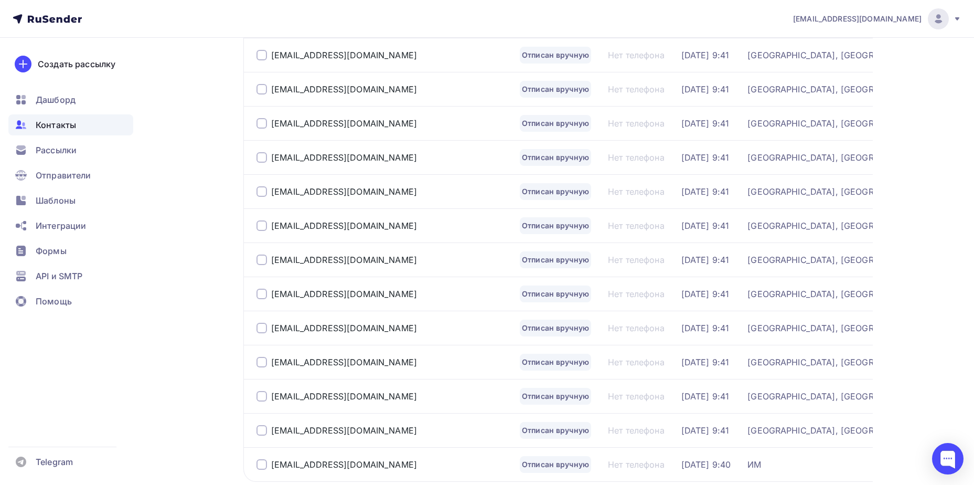
scroll to position [741, 0]
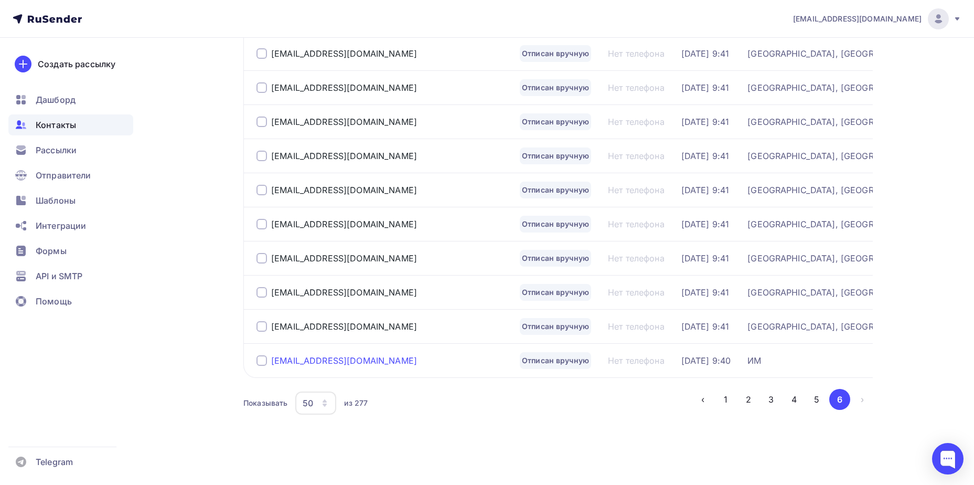
click at [327, 358] on div "[EMAIL_ADDRESS][DOMAIN_NAME]" at bounding box center [344, 360] width 146 height 10
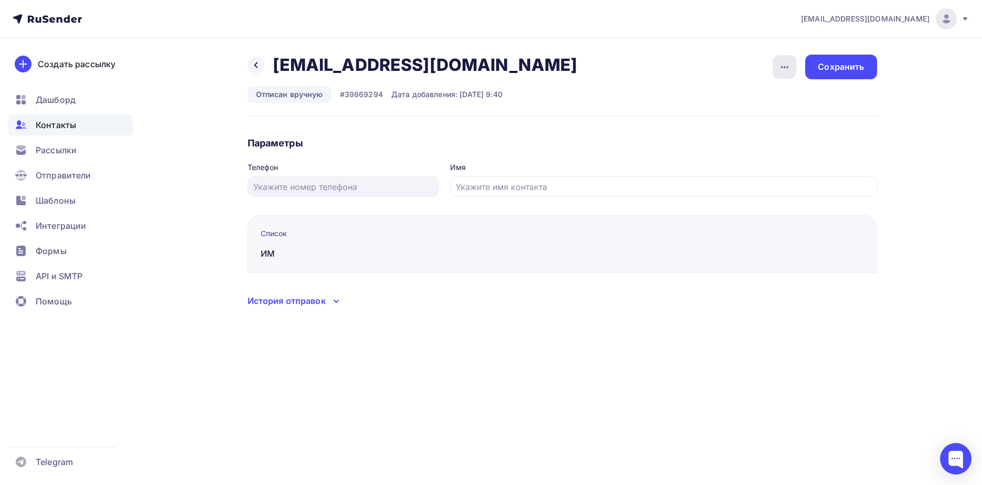
click at [779, 63] on icon "button" at bounding box center [785, 67] width 13 height 13
click at [770, 119] on div "Подписать" at bounding box center [744, 120] width 101 height 13
click at [854, 67] on div "Сохранить" at bounding box center [841, 67] width 46 height 12
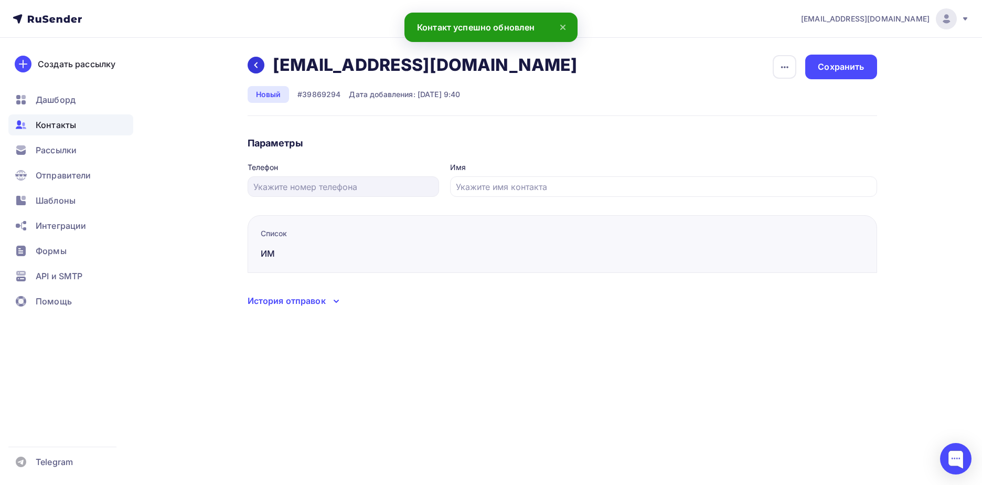
click at [255, 65] on icon at bounding box center [255, 65] width 3 height 6
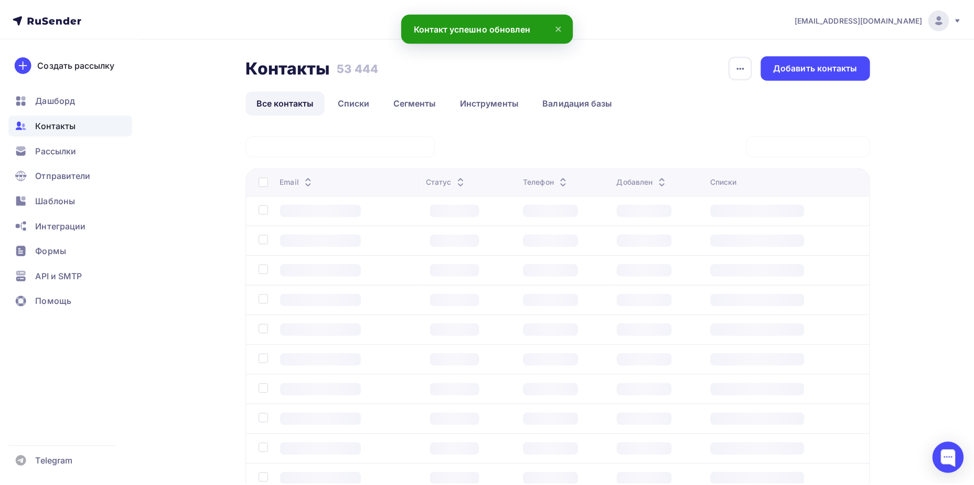
scroll to position [78, 0]
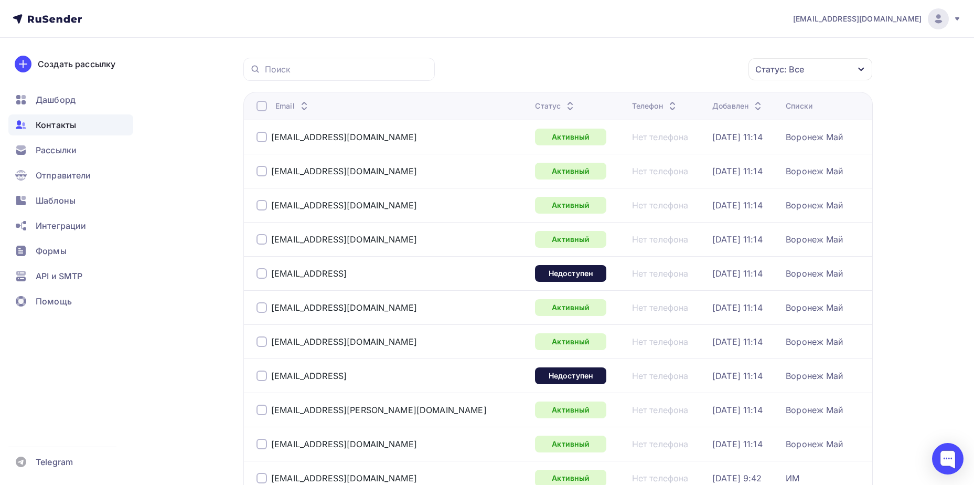
click at [811, 70] on div "Статус: Все" at bounding box center [811, 69] width 124 height 22
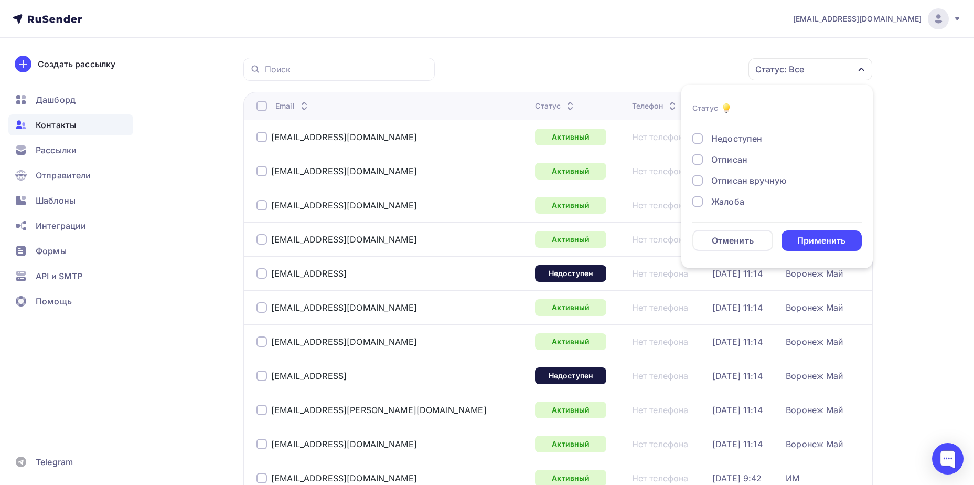
scroll to position [76, 0]
click at [749, 186] on div "Новый Активный Не существует Переполнен Недоступен Отписан Отписан вручную [GEO…" at bounding box center [777, 127] width 169 height 160
click at [750, 182] on div "Отписан вручную" at bounding box center [749, 179] width 76 height 13
click at [806, 236] on div "Применить" at bounding box center [822, 241] width 48 height 12
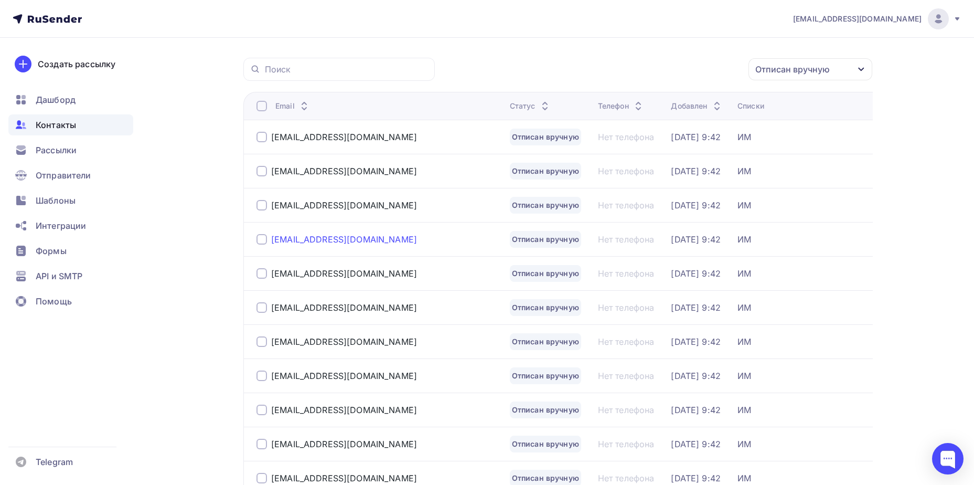
click at [317, 239] on div "[EMAIL_ADDRESS][DOMAIN_NAME]" at bounding box center [344, 239] width 146 height 10
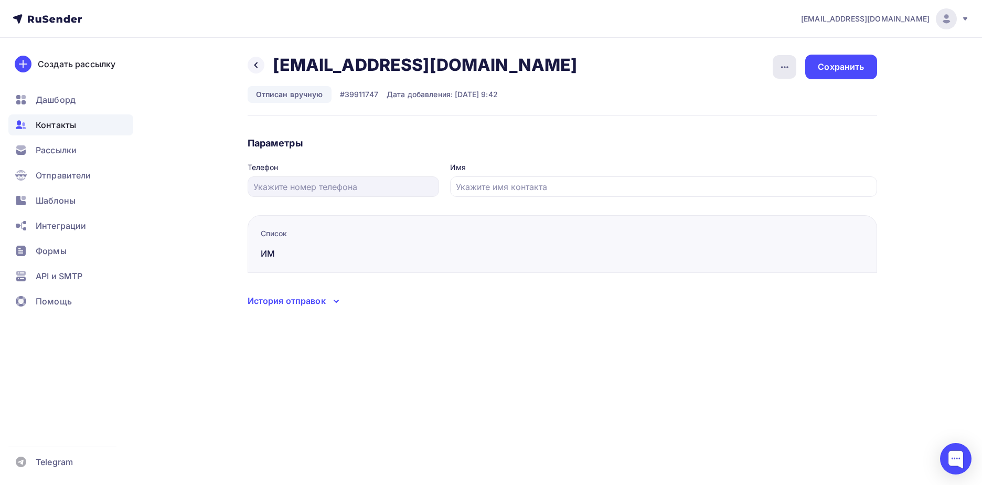
click at [775, 69] on div "button" at bounding box center [785, 67] width 24 height 24
click at [763, 116] on div "Подписать" at bounding box center [744, 120] width 101 height 13
click at [844, 68] on div "Сохранить" at bounding box center [841, 67] width 46 height 12
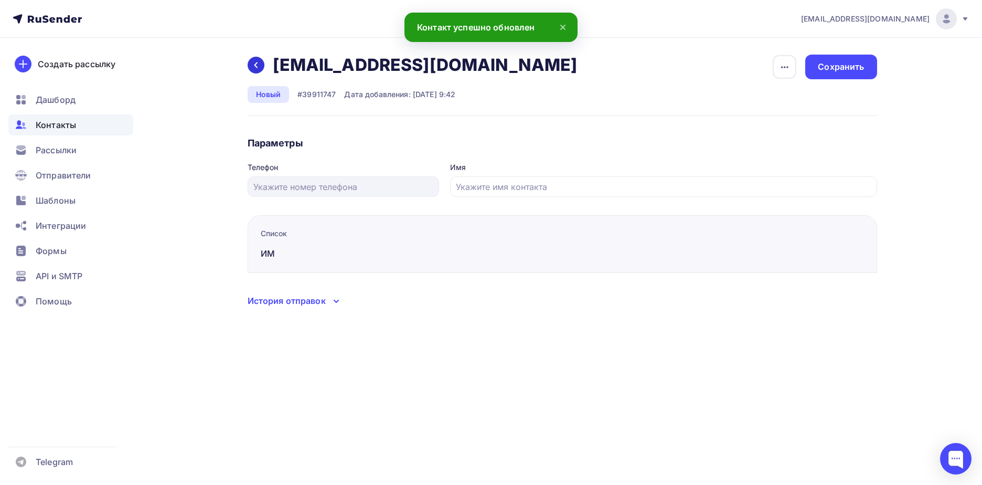
click at [260, 69] on div at bounding box center [256, 65] width 17 height 17
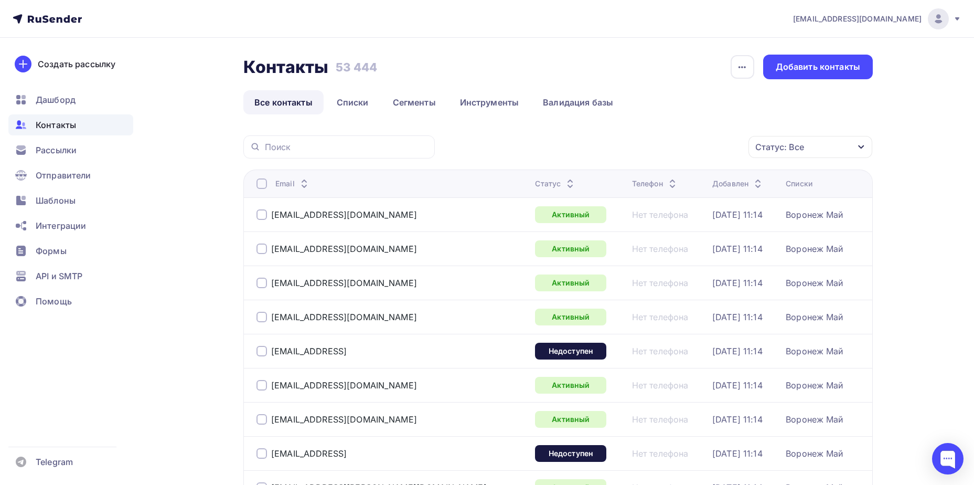
click at [794, 146] on div "Статус: Все" at bounding box center [780, 147] width 49 height 13
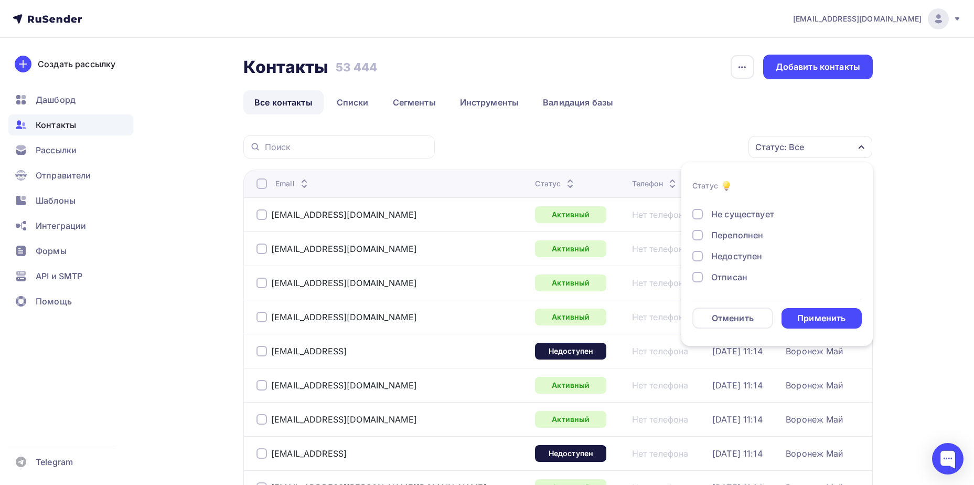
scroll to position [76, 0]
click at [738, 258] on div "Отписан вручную" at bounding box center [749, 256] width 76 height 13
click at [822, 321] on div "Применить" at bounding box center [822, 318] width 48 height 12
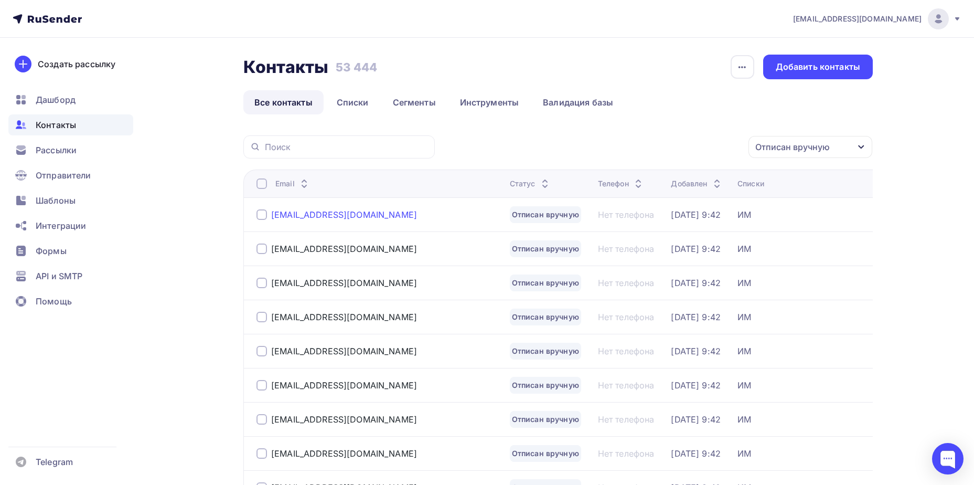
click at [344, 214] on div "[EMAIL_ADDRESS][DOMAIN_NAME]" at bounding box center [344, 214] width 146 height 10
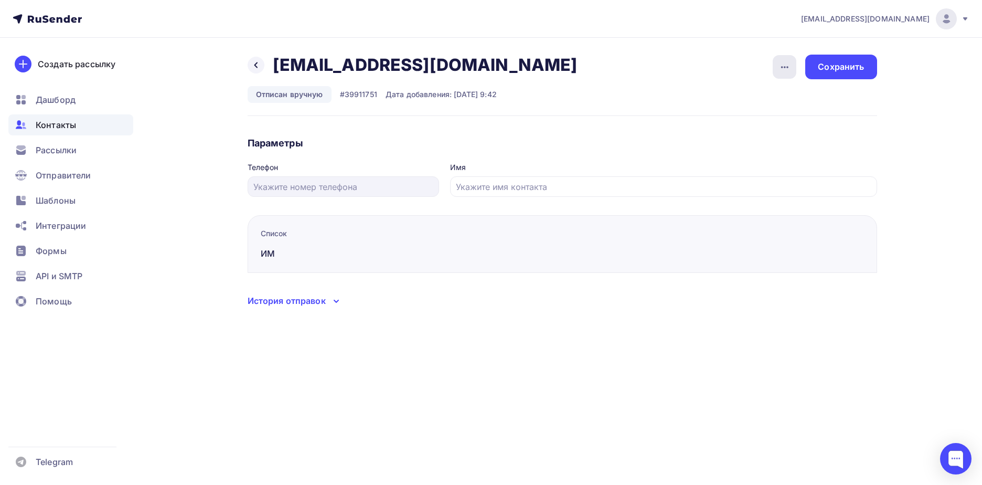
click at [792, 63] on div "button" at bounding box center [785, 67] width 24 height 24
click at [772, 123] on div "Подписать" at bounding box center [744, 120] width 101 height 13
click at [838, 67] on div "Сохранить" at bounding box center [841, 67] width 46 height 12
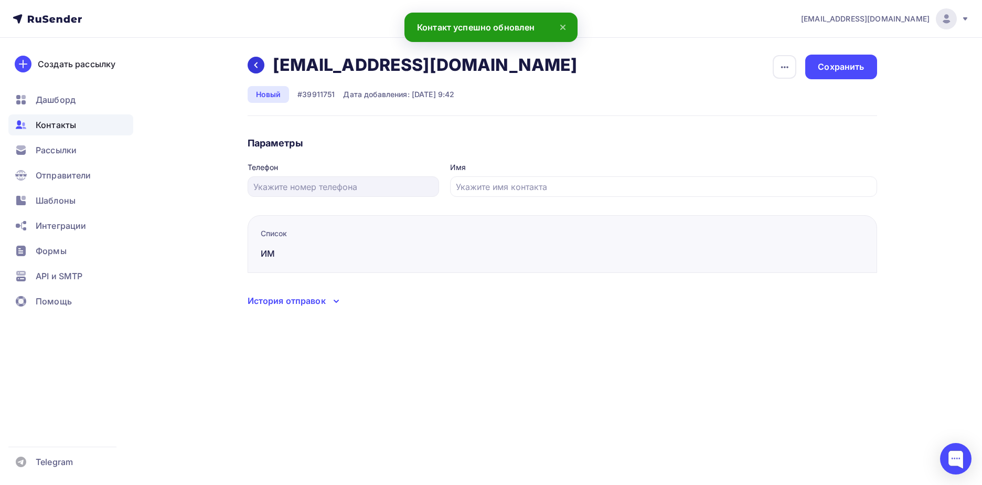
click at [254, 67] on icon at bounding box center [256, 65] width 8 height 8
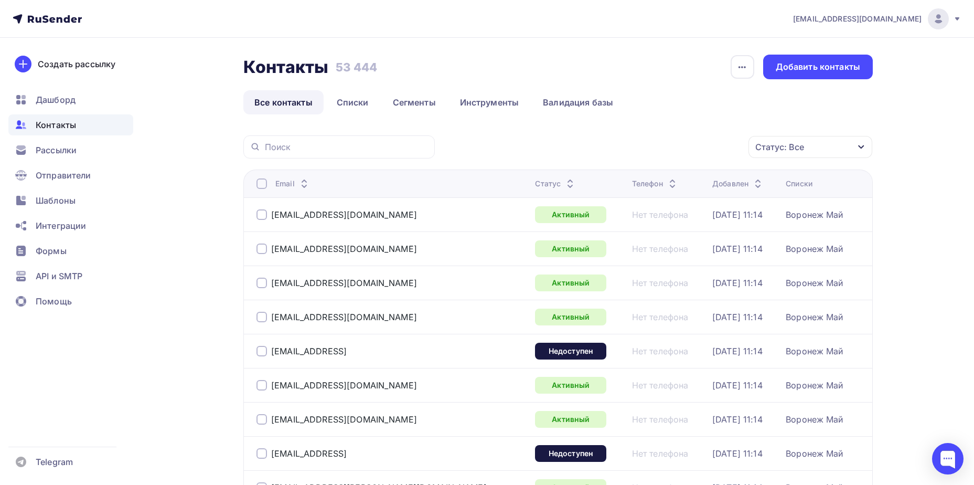
click at [788, 153] on div "Статус: Все" at bounding box center [811, 147] width 124 height 22
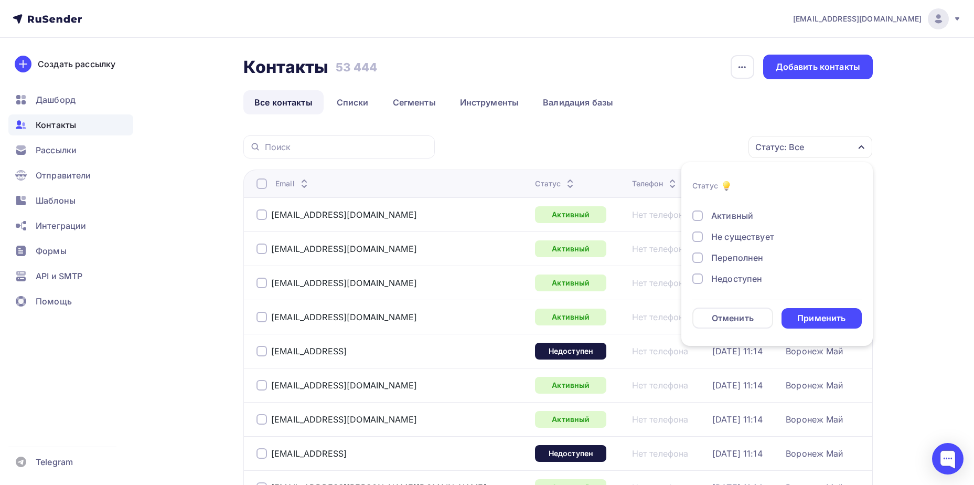
scroll to position [76, 0]
click at [745, 254] on div "Отписан вручную" at bounding box center [749, 256] width 76 height 13
click at [801, 312] on div "Применить" at bounding box center [822, 318] width 81 height 20
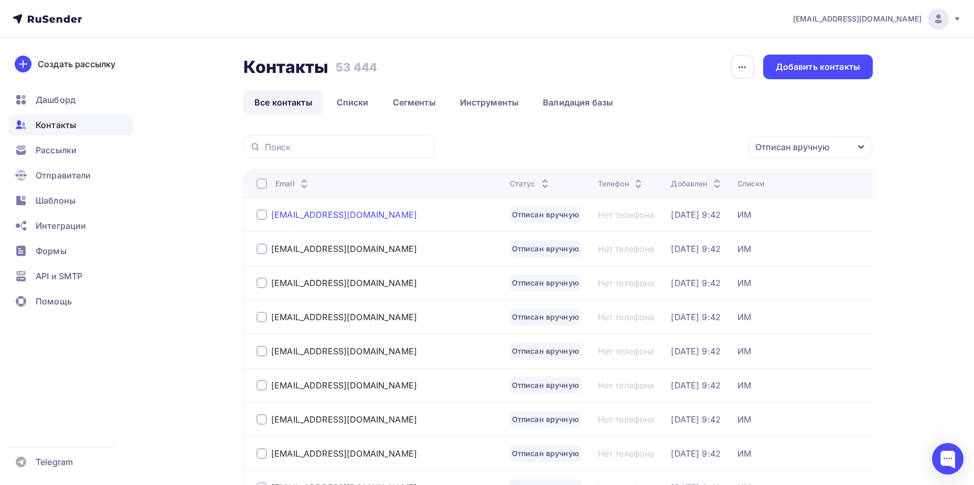
click at [302, 211] on div "[EMAIL_ADDRESS][DOMAIN_NAME]" at bounding box center [344, 214] width 146 height 10
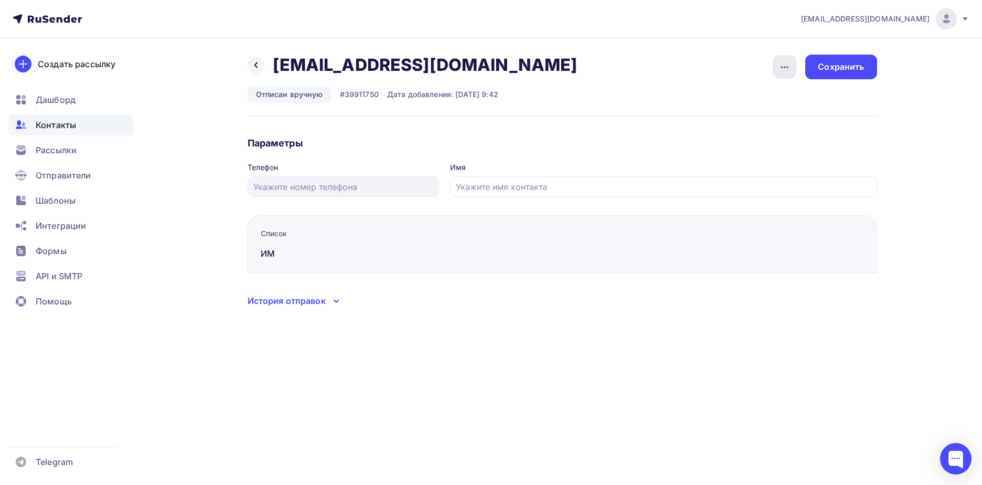
click at [789, 73] on icon "button" at bounding box center [785, 67] width 13 height 13
click at [764, 123] on div "Подписать" at bounding box center [744, 120] width 101 height 13
click at [836, 66] on div "Сохранить" at bounding box center [841, 67] width 46 height 12
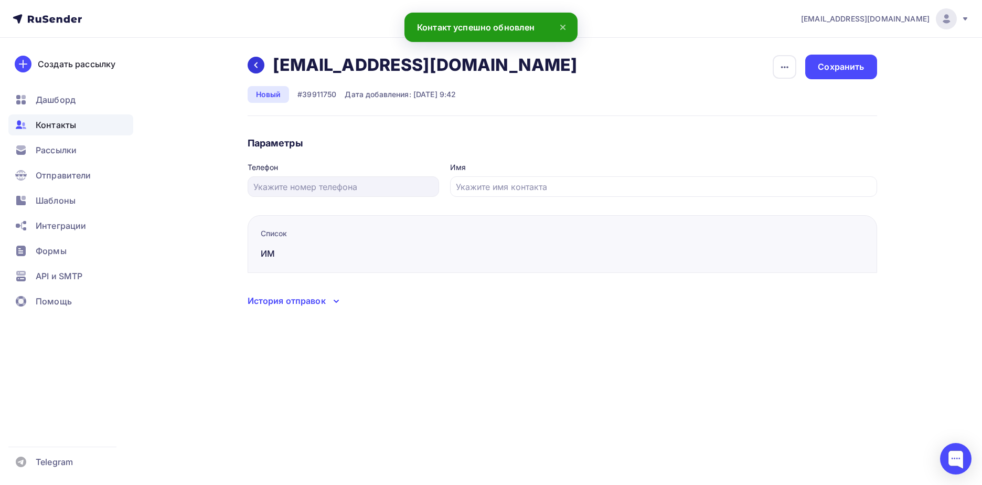
click at [256, 67] on icon at bounding box center [256, 65] width 8 height 8
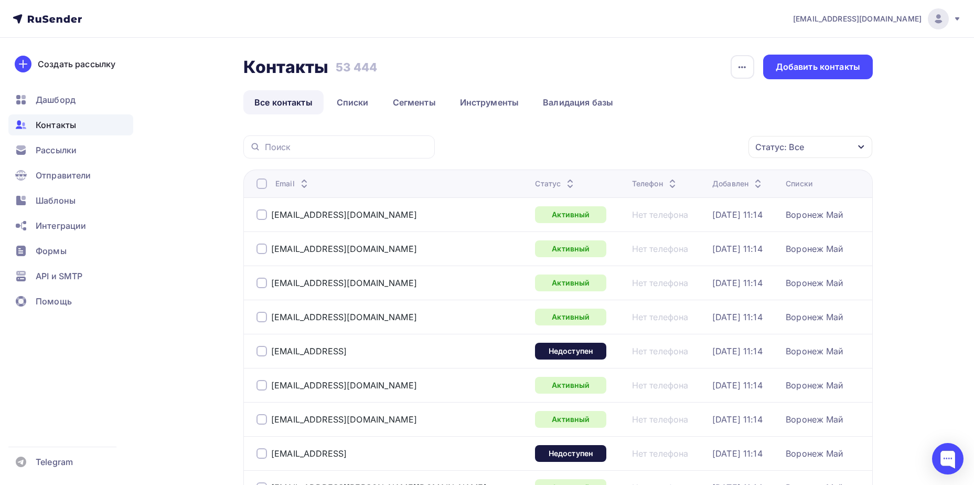
click at [809, 147] on div "Статус: Все" at bounding box center [811, 147] width 124 height 22
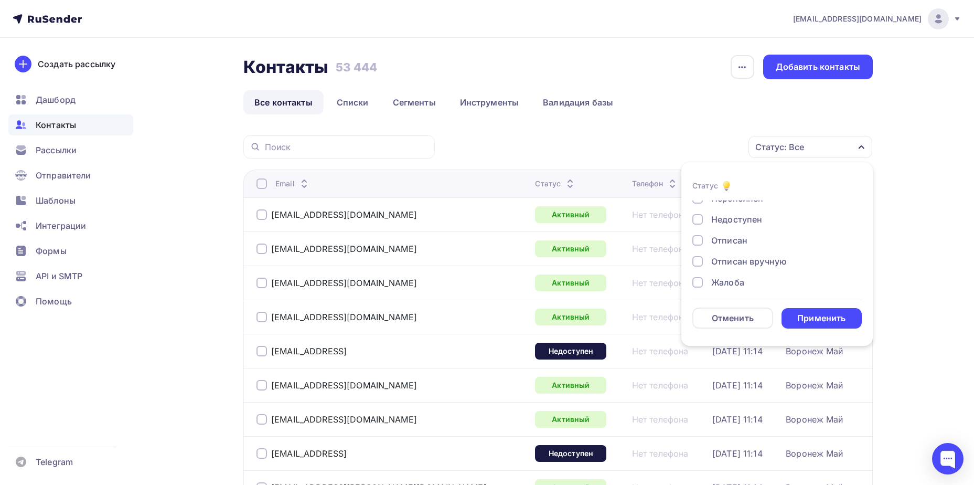
scroll to position [76, 0]
click at [745, 253] on div "Отписан вручную" at bounding box center [749, 256] width 76 height 13
click at [798, 310] on div "Применить" at bounding box center [822, 318] width 81 height 20
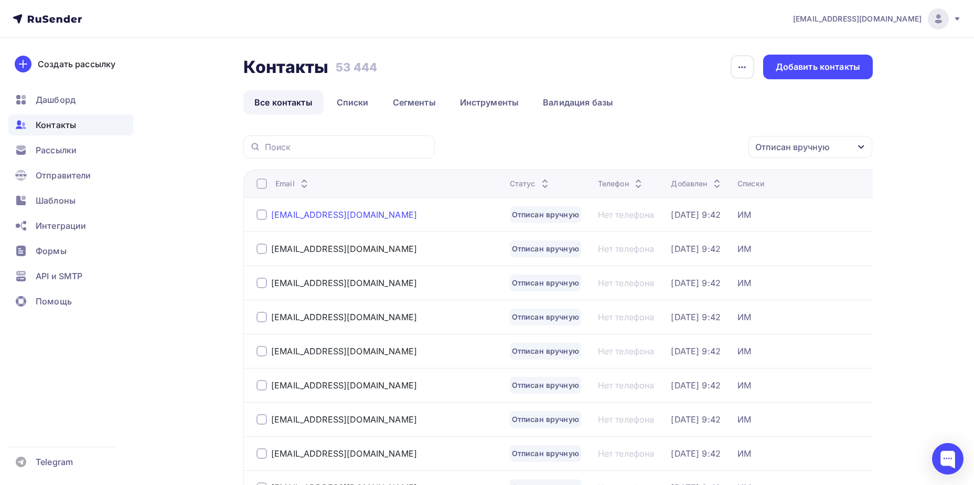
click at [300, 211] on div "[EMAIL_ADDRESS][DOMAIN_NAME]" at bounding box center [344, 214] width 146 height 10
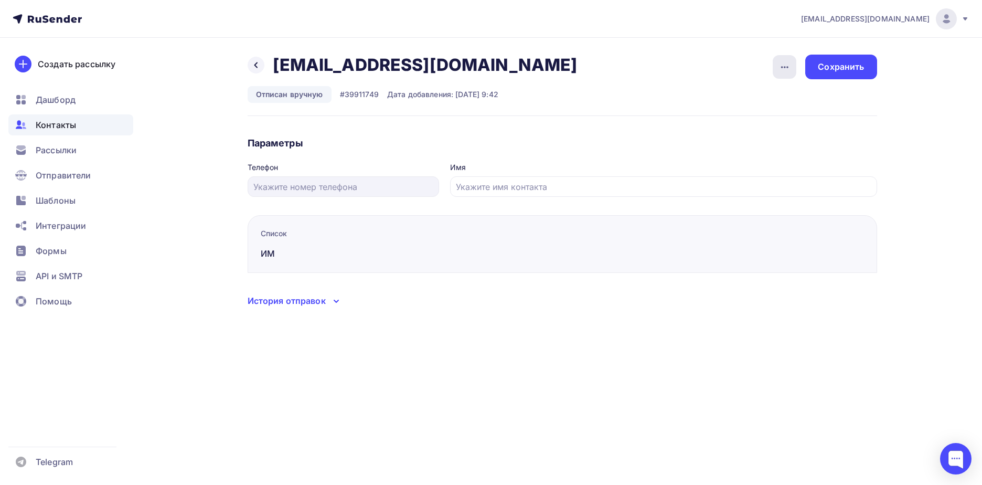
click at [786, 63] on icon "button" at bounding box center [785, 67] width 13 height 13
click at [758, 118] on div "Подписать" at bounding box center [744, 120] width 101 height 13
click at [855, 59] on div "Сохранить" at bounding box center [840, 67] width 71 height 25
click at [258, 68] on icon at bounding box center [256, 65] width 8 height 8
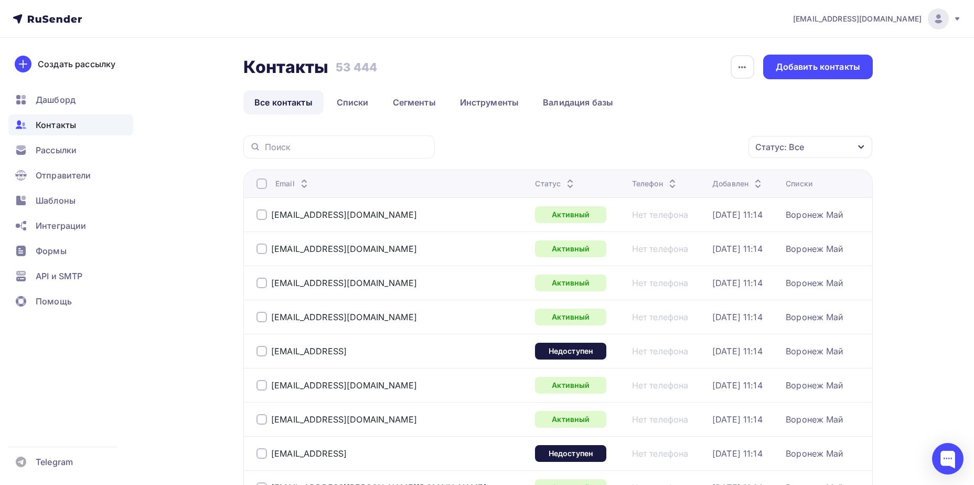
click at [775, 142] on div "Статус: Все" at bounding box center [780, 147] width 49 height 13
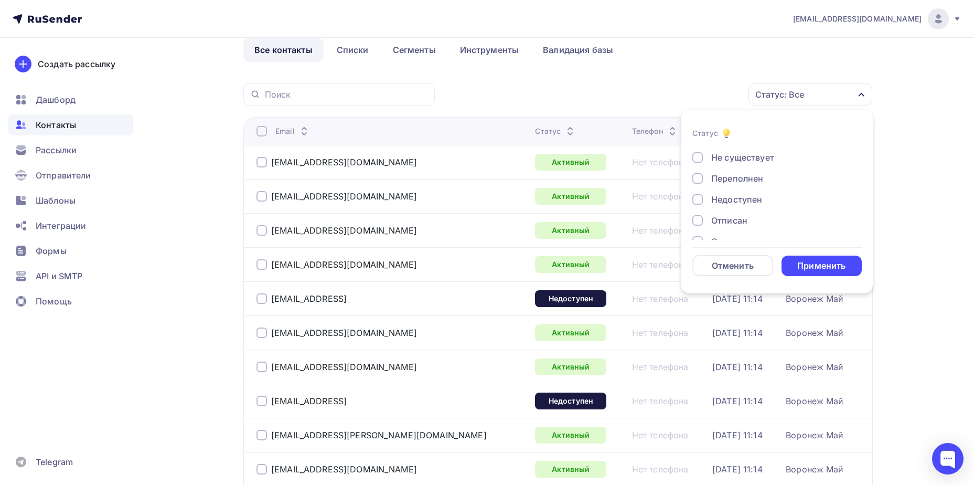
scroll to position [76, 0]
click at [716, 206] on div "Отписан вручную" at bounding box center [749, 204] width 76 height 13
click at [826, 277] on li "Статус Новый Активный Не существует Переполнен Недоступен Отписан Отписан вручн…" at bounding box center [778, 201] width 192 height 171
click at [826, 270] on div "Применить" at bounding box center [822, 266] width 48 height 12
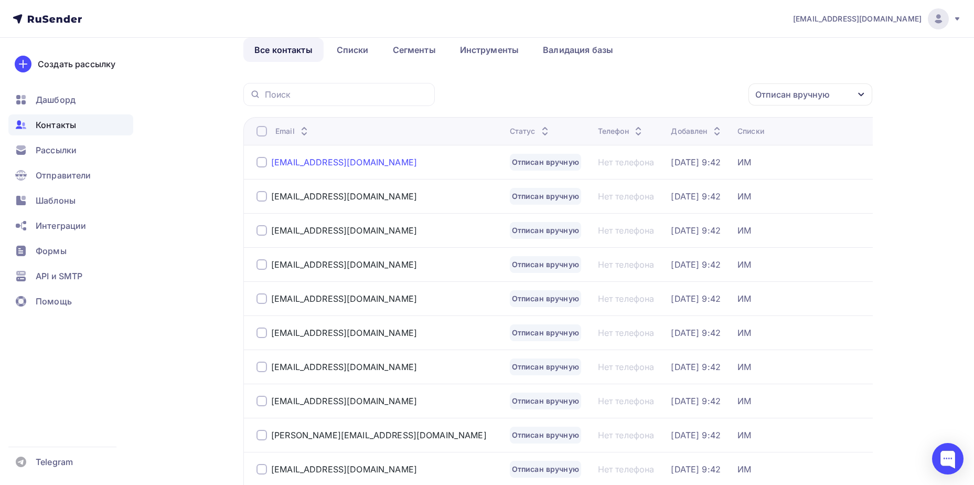
click at [310, 163] on div "[EMAIL_ADDRESS][DOMAIN_NAME]" at bounding box center [344, 162] width 146 height 10
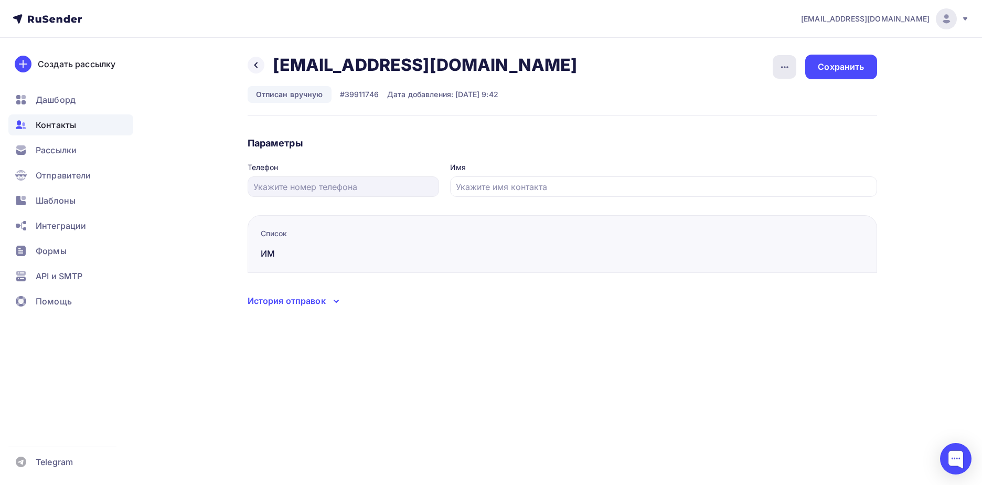
click at [783, 76] on div "button" at bounding box center [785, 67] width 24 height 24
click at [774, 119] on div "Подписать" at bounding box center [744, 120] width 101 height 13
click at [852, 71] on div "Сохранить" at bounding box center [841, 67] width 46 height 12
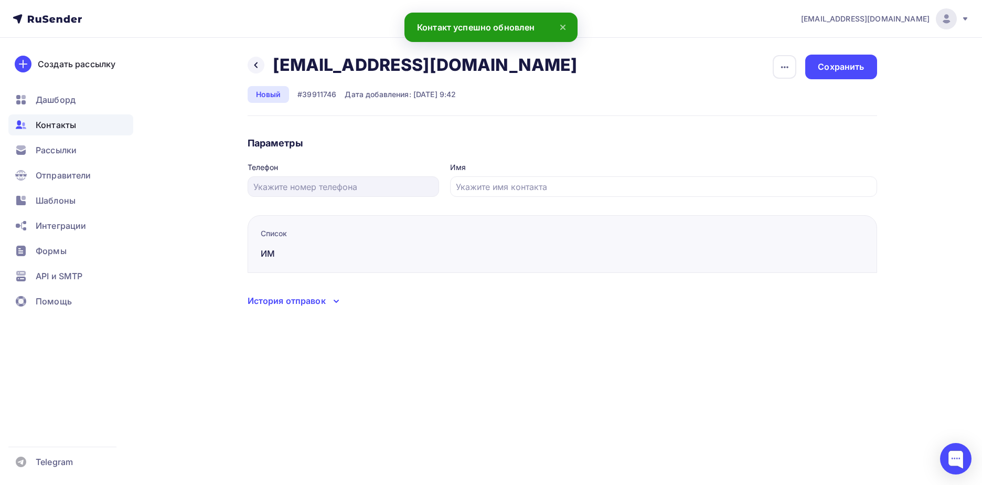
click at [265, 67] on div "Назад [EMAIL_ADDRESS][DOMAIN_NAME] [EMAIL_ADDRESS][DOMAIN_NAME] Удалить Отписать" at bounding box center [416, 65] width 337 height 21
click at [259, 67] on icon at bounding box center [256, 65] width 8 height 8
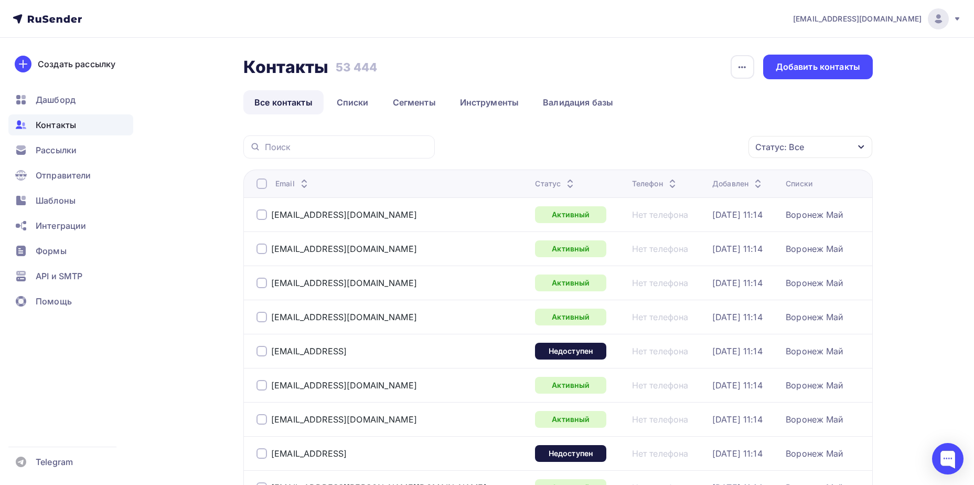
click at [786, 152] on div "Статус: Все" at bounding box center [780, 147] width 49 height 13
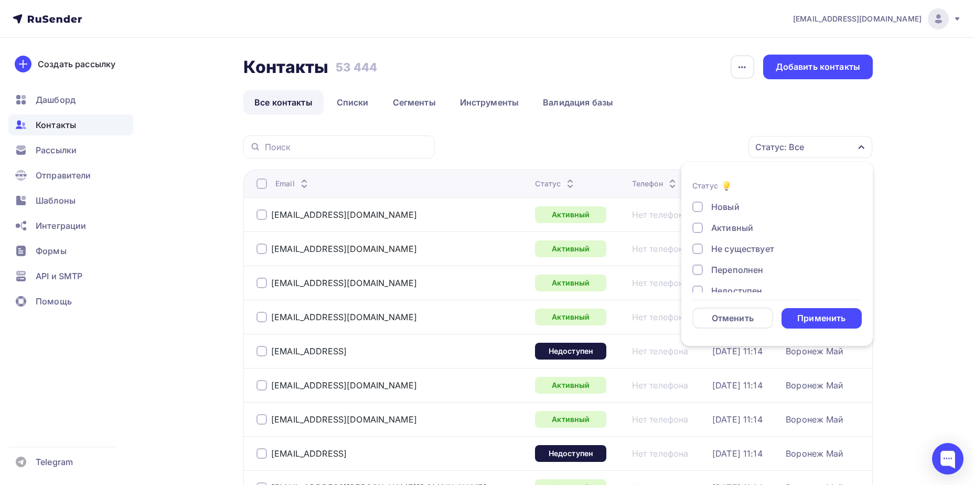
scroll to position [76, 0]
click at [752, 252] on div "Отписан вручную" at bounding box center [749, 256] width 76 height 13
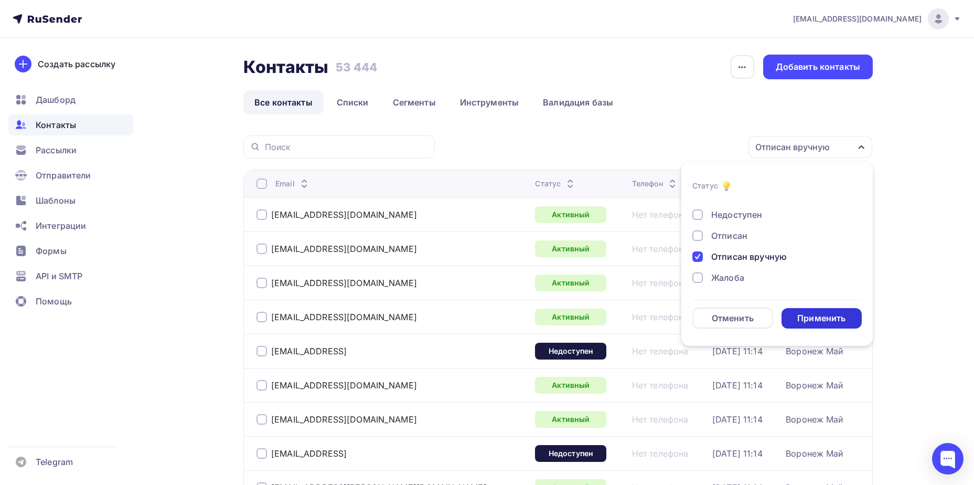
click at [814, 315] on div "Применить" at bounding box center [822, 318] width 48 height 12
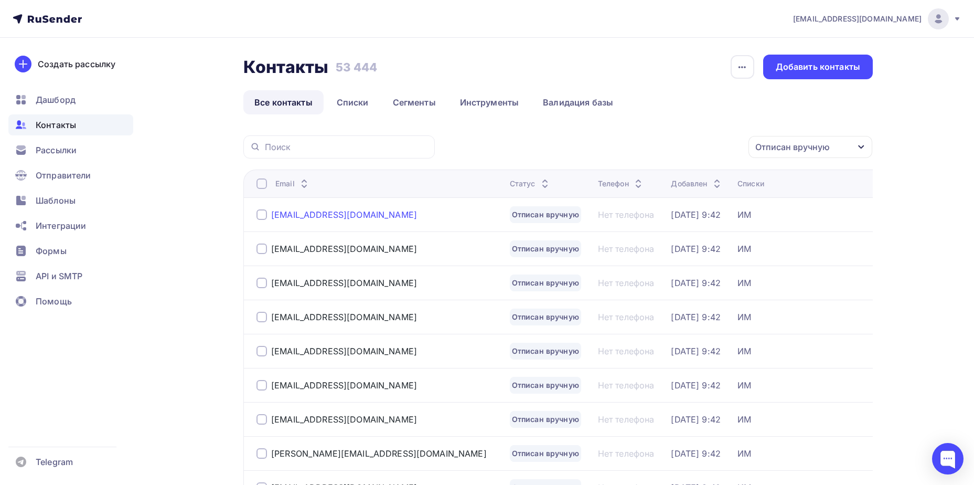
click at [333, 216] on div "[EMAIL_ADDRESS][DOMAIN_NAME]" at bounding box center [344, 214] width 146 height 10
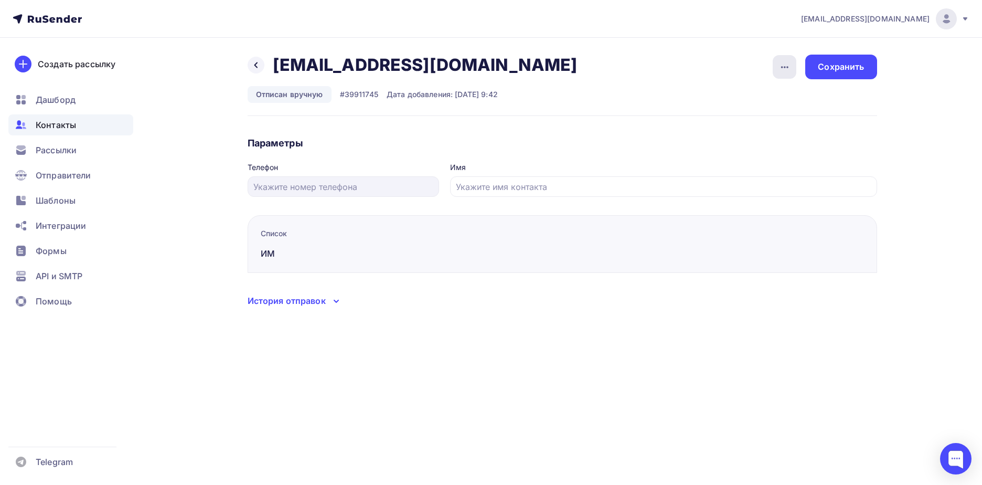
click at [782, 66] on icon "button" at bounding box center [785, 67] width 13 height 13
click at [753, 122] on div "Подписать" at bounding box center [744, 120] width 101 height 13
click at [845, 64] on div "Сохранить" at bounding box center [841, 67] width 46 height 12
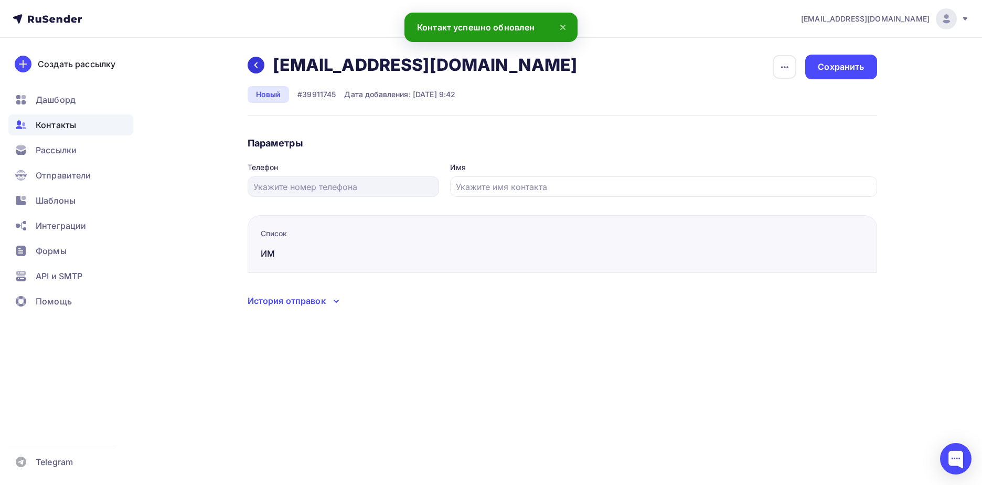
click at [249, 65] on div at bounding box center [256, 65] width 17 height 17
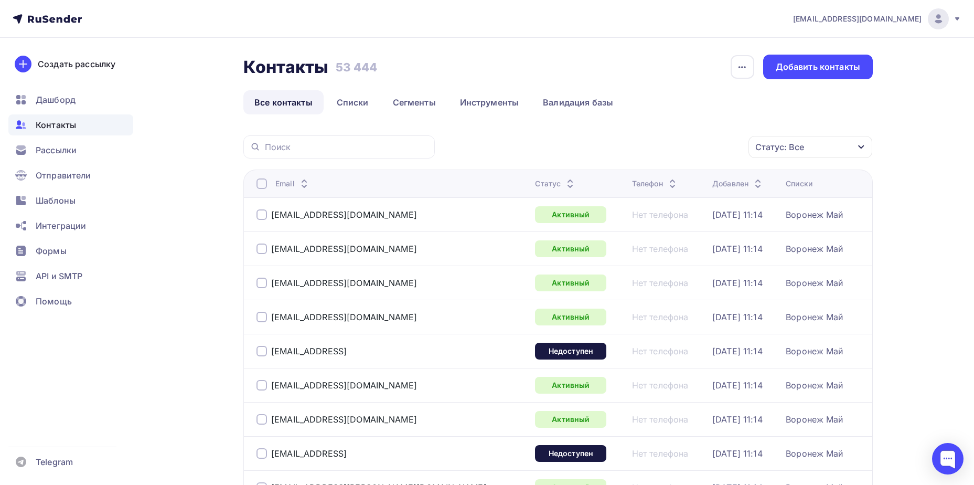
click at [790, 148] on div "Статус: Все" at bounding box center [780, 147] width 49 height 13
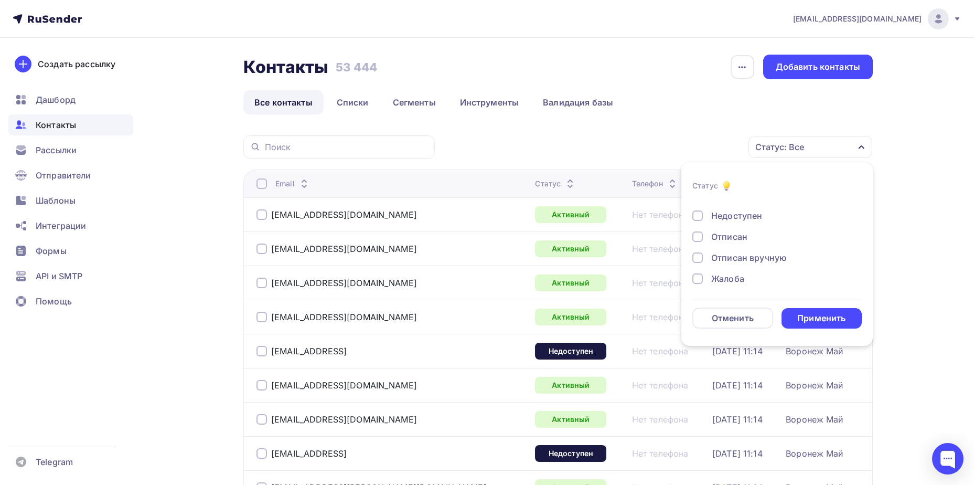
scroll to position [76, 0]
click at [743, 252] on div "Отписан вручную" at bounding box center [749, 256] width 76 height 13
click at [824, 328] on li "Статус Новый Активный Не существует Переполнен Недоступен Отписан Отписан вручн…" at bounding box center [778, 253] width 192 height 171
click at [821, 323] on div "Применить" at bounding box center [822, 318] width 48 height 12
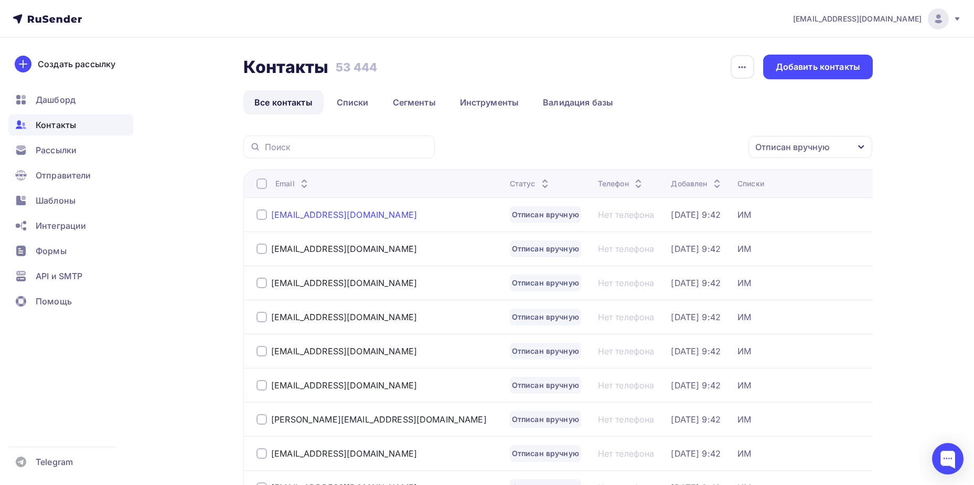
click at [306, 211] on div "[EMAIL_ADDRESS][DOMAIN_NAME]" at bounding box center [344, 214] width 146 height 10
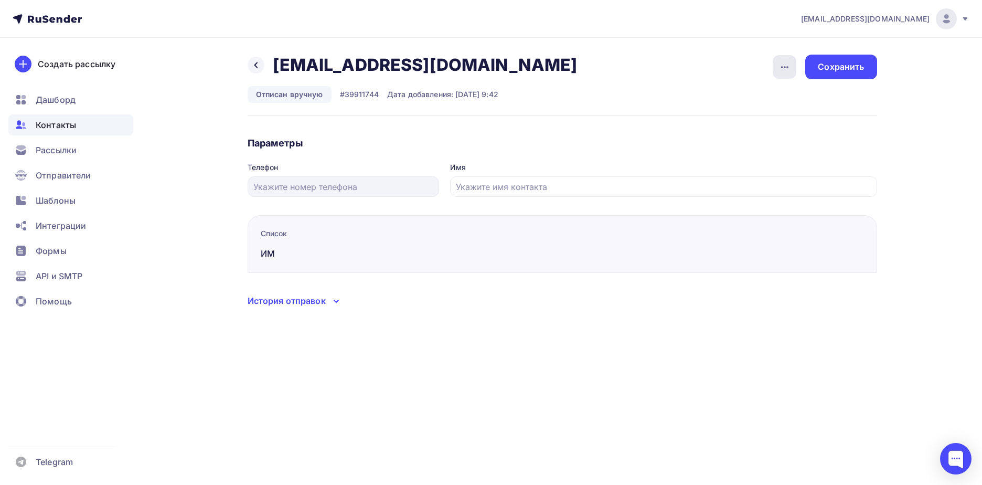
click at [782, 70] on icon "button" at bounding box center [785, 67] width 13 height 13
click at [756, 115] on div "Подписать" at bounding box center [744, 120] width 101 height 13
click at [855, 69] on div "Сохранить" at bounding box center [841, 67] width 46 height 12
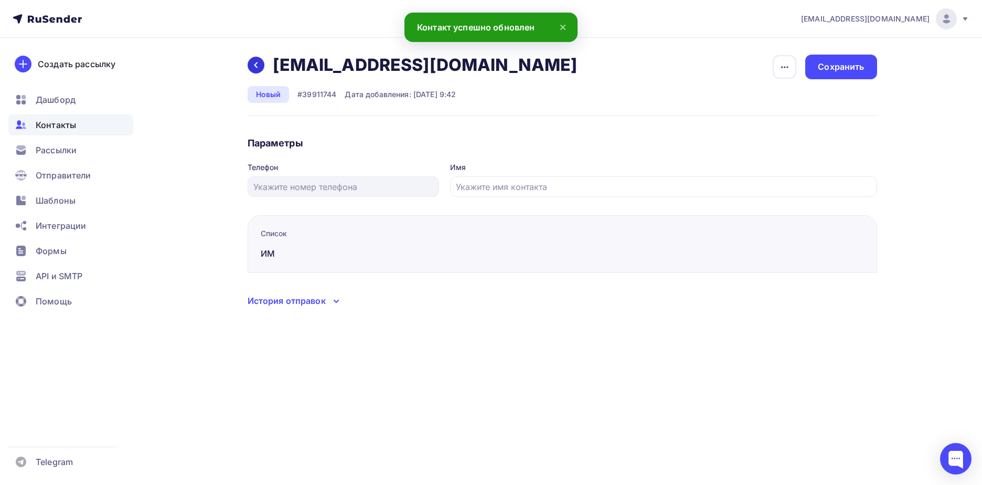
click at [256, 68] on icon at bounding box center [256, 65] width 8 height 8
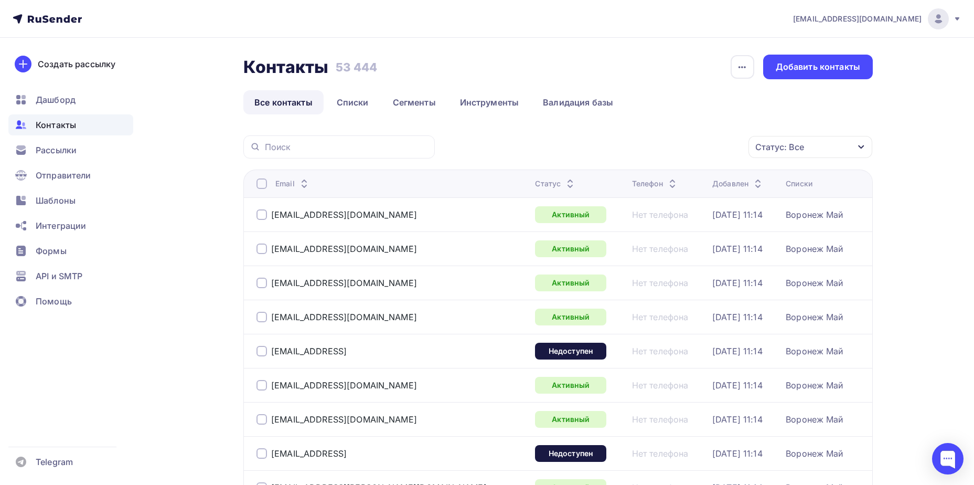
click at [774, 140] on div "Статус: Все" at bounding box center [811, 147] width 124 height 22
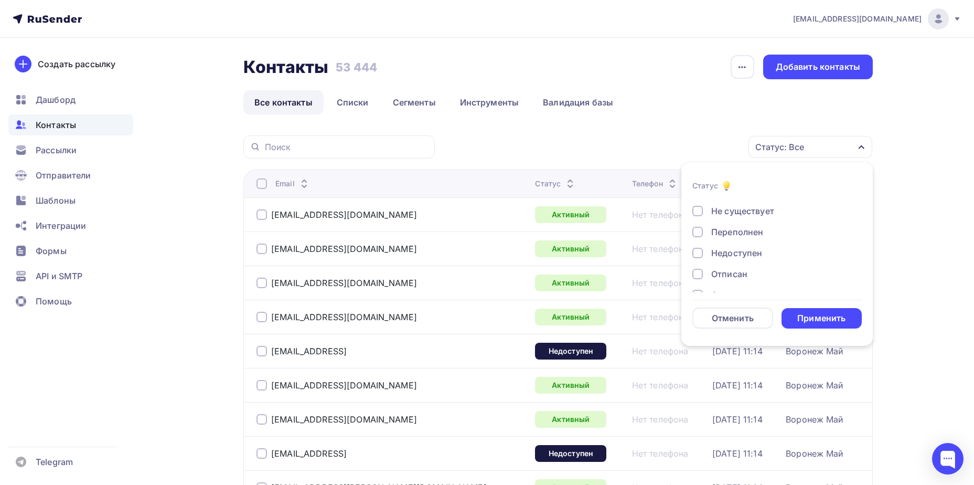
scroll to position [76, 0]
drag, startPoint x: 743, startPoint y: 252, endPoint x: 756, endPoint y: 265, distance: 17.8
click at [743, 252] on div "Отписан вручную" at bounding box center [749, 256] width 76 height 13
click at [819, 320] on div "Применить" at bounding box center [822, 318] width 48 height 12
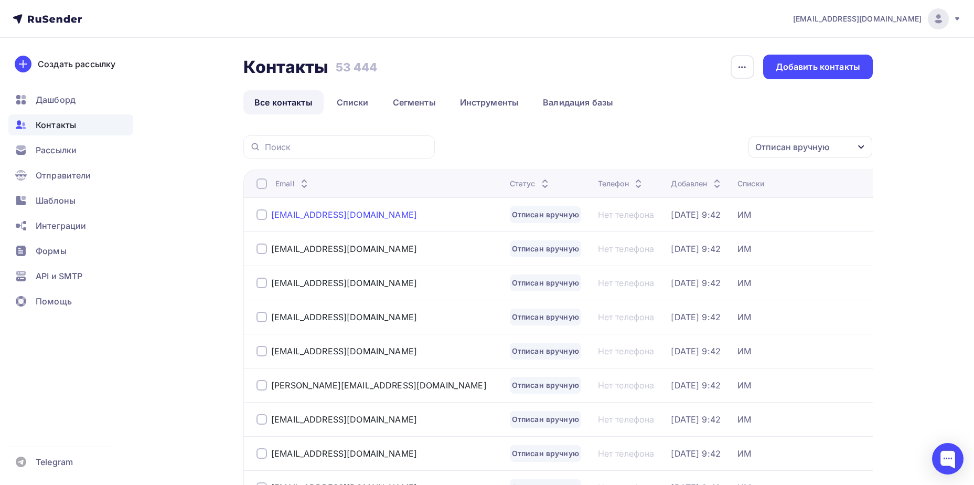
click at [324, 214] on div "[EMAIL_ADDRESS][DOMAIN_NAME]" at bounding box center [344, 214] width 146 height 10
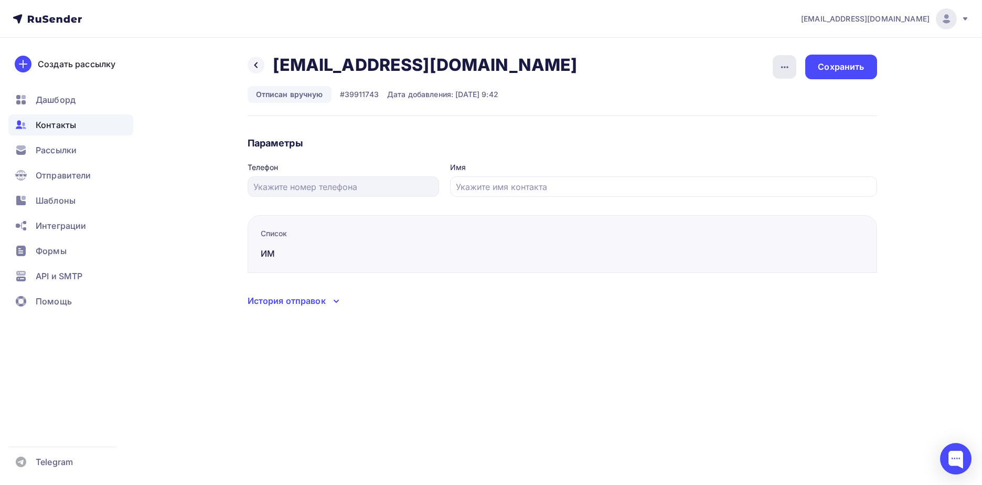
click at [783, 65] on icon "button" at bounding box center [785, 67] width 13 height 13
click at [757, 118] on div "Подписать" at bounding box center [744, 120] width 101 height 13
click at [842, 63] on div "Сохранить" at bounding box center [841, 67] width 46 height 12
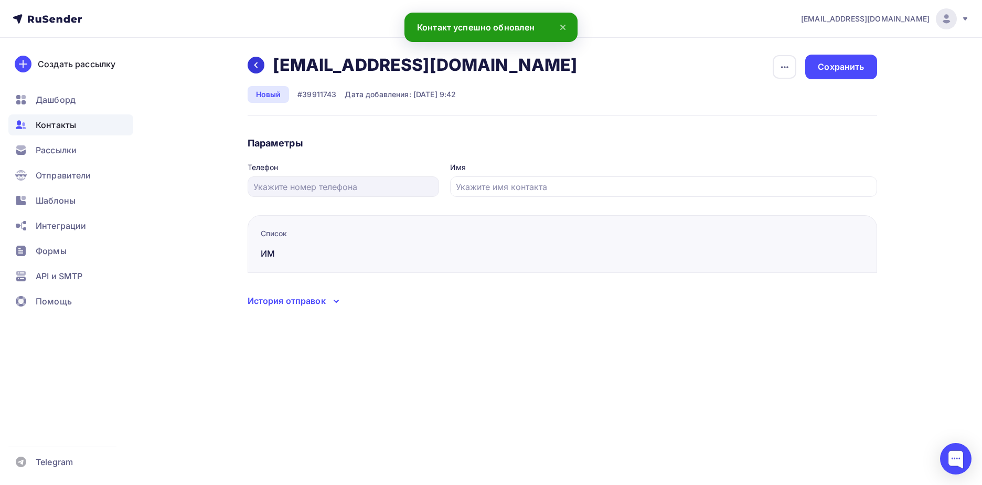
click at [251, 63] on div at bounding box center [256, 65] width 17 height 17
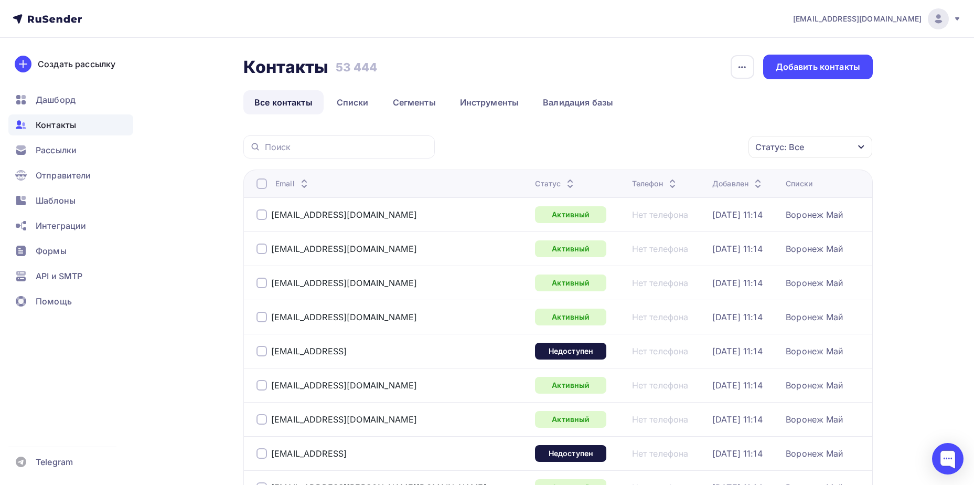
click at [828, 151] on div "Статус: Все" at bounding box center [811, 147] width 124 height 22
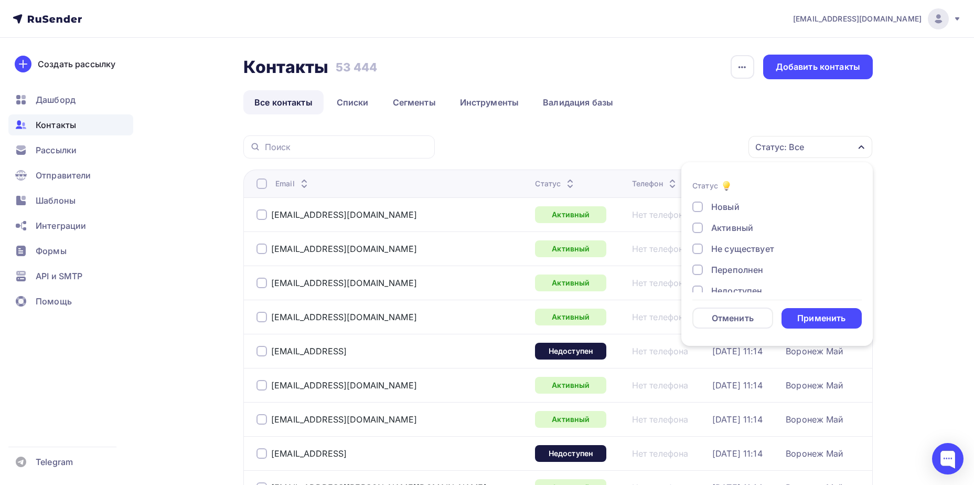
scroll to position [76, 0]
click at [750, 258] on div "Отписан вручную" at bounding box center [749, 256] width 76 height 13
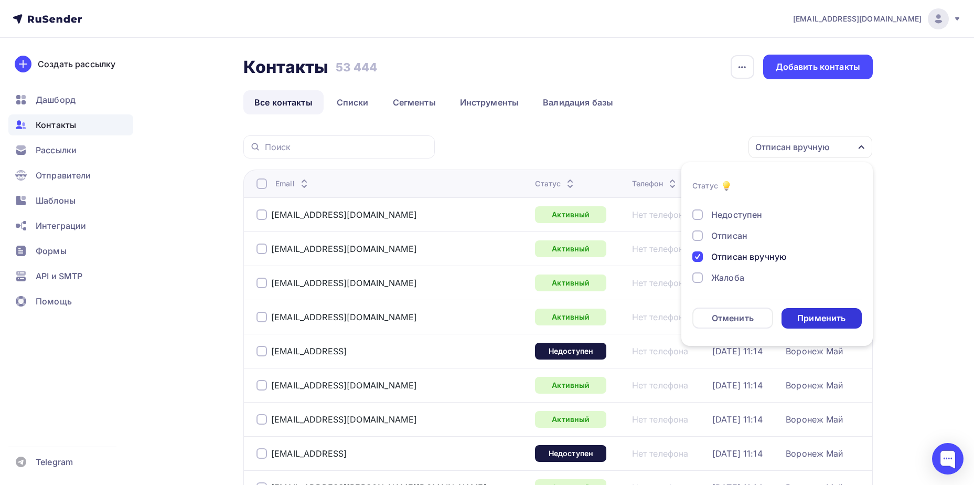
click at [794, 309] on div "Применить" at bounding box center [822, 318] width 81 height 20
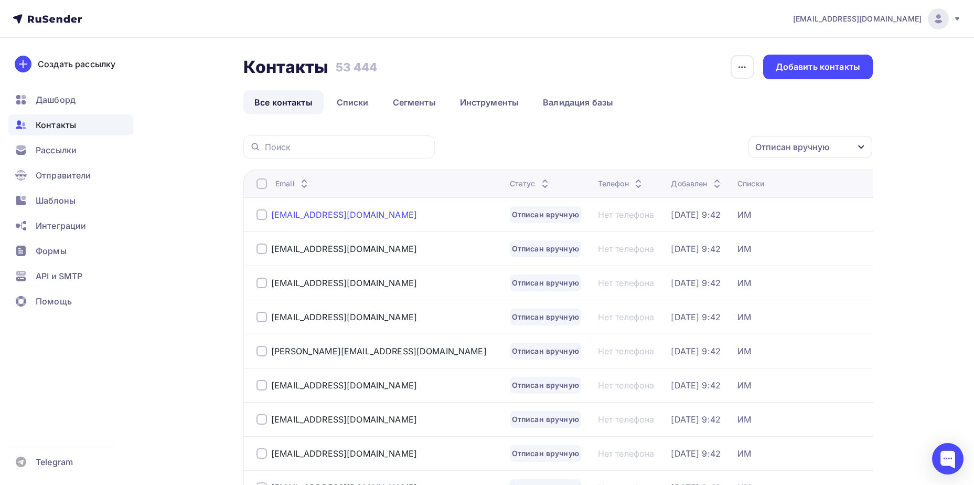
click at [336, 218] on div "[EMAIL_ADDRESS][DOMAIN_NAME]" at bounding box center [344, 214] width 146 height 10
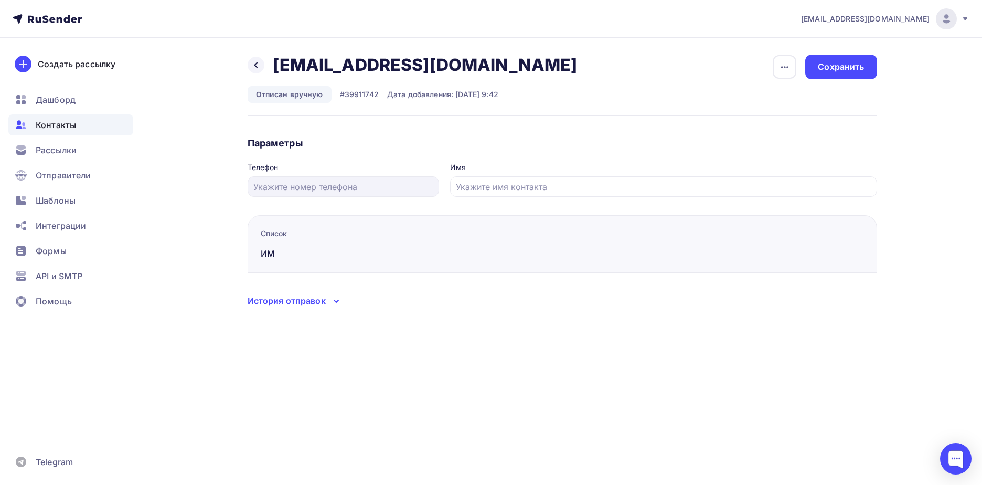
click at [769, 68] on div "Назад [EMAIL_ADDRESS][DOMAIN_NAME] [EMAIL_ADDRESS][DOMAIN_NAME] Удалить Подписа…" at bounding box center [563, 85] width 630 height 61
click at [776, 68] on div "button" at bounding box center [785, 67] width 24 height 24
click at [774, 127] on link "Подписать" at bounding box center [744, 120] width 113 height 21
click at [826, 69] on div "Сохранить" at bounding box center [841, 67] width 46 height 12
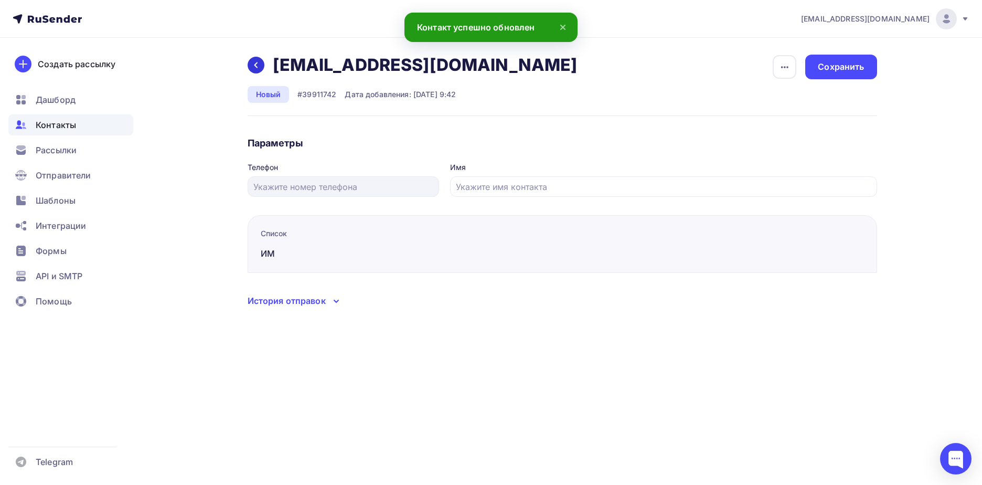
click at [258, 70] on div at bounding box center [256, 65] width 17 height 17
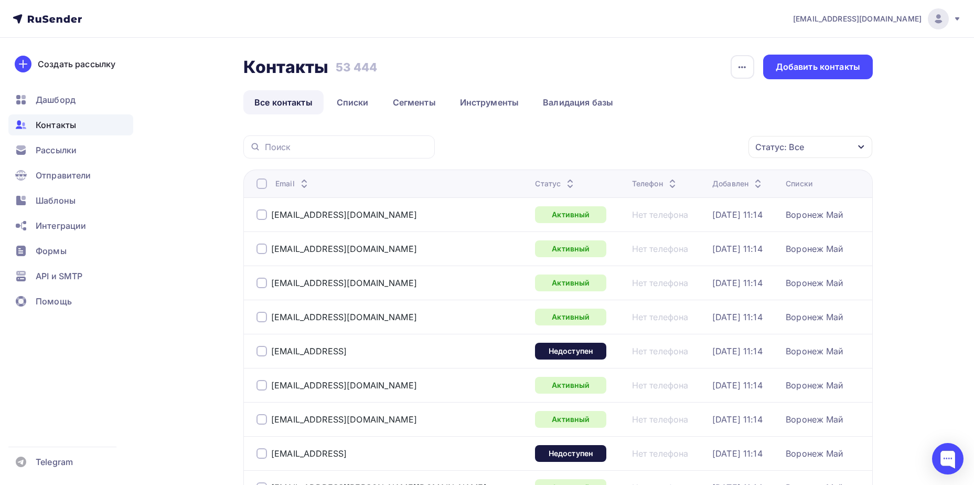
click at [766, 152] on div "Статус: Все" at bounding box center [780, 147] width 49 height 13
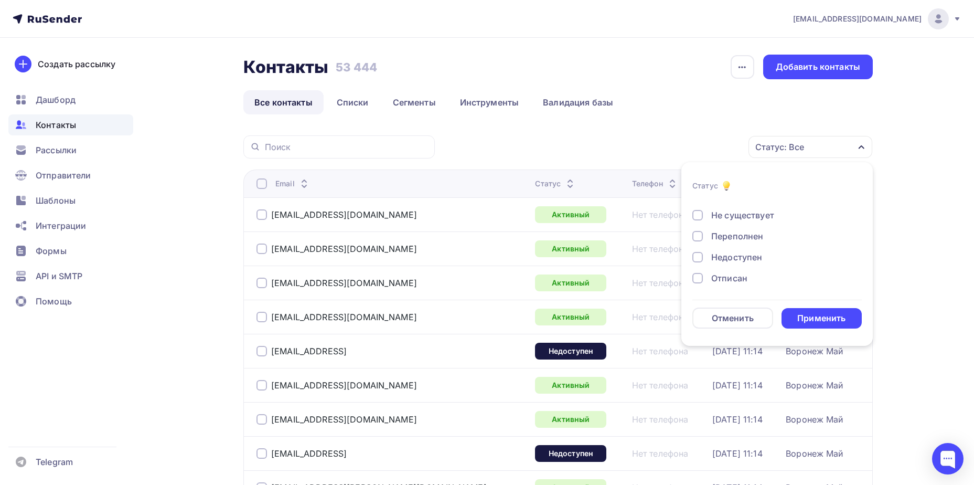
scroll to position [76, 0]
click at [735, 252] on div "Отписан вручную" at bounding box center [749, 256] width 76 height 13
click at [824, 311] on div "Применить" at bounding box center [822, 318] width 81 height 20
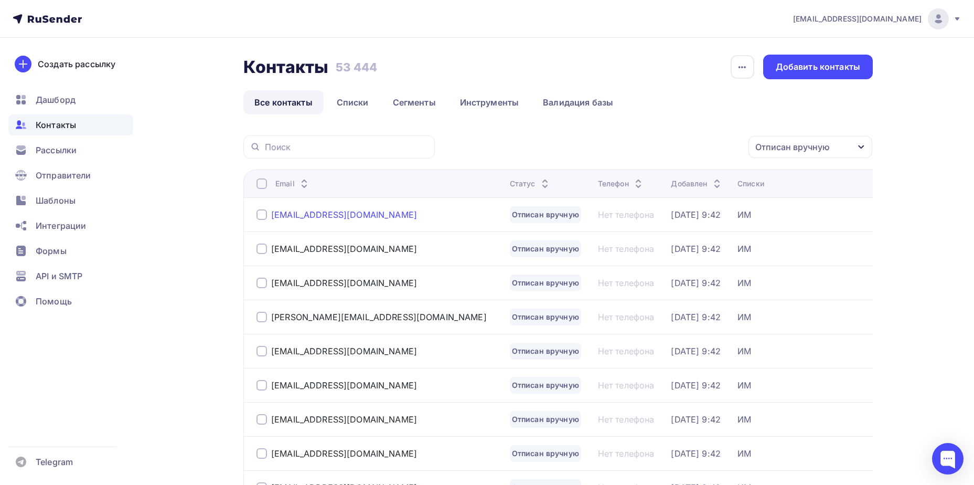
click at [336, 216] on div "[EMAIL_ADDRESS][DOMAIN_NAME]" at bounding box center [344, 214] width 146 height 10
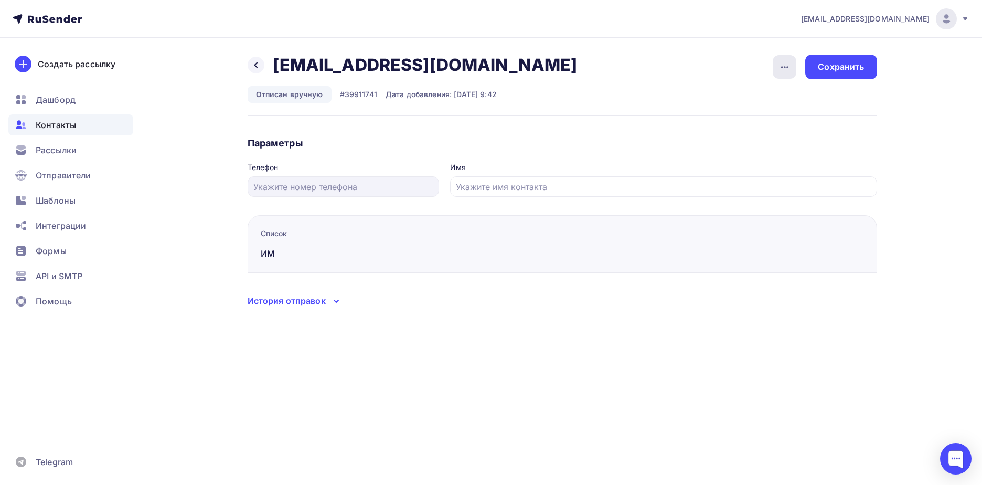
click at [786, 78] on div "button" at bounding box center [785, 67] width 24 height 24
click at [771, 125] on div "Подписать" at bounding box center [744, 120] width 101 height 13
click at [847, 74] on div "Сохранить" at bounding box center [840, 67] width 71 height 25
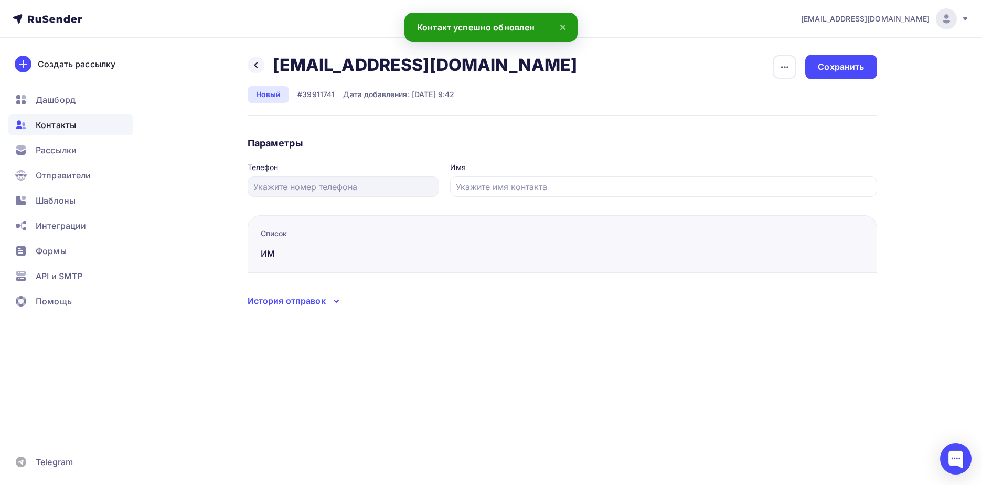
click at [242, 65] on div "Назад [EMAIL_ADDRESS][DOMAIN_NAME] [PERSON_NAME][EMAIL_ADDRESS][DOMAIN_NAME] Уд…" at bounding box center [491, 194] width 860 height 312
click at [252, 65] on icon at bounding box center [256, 65] width 8 height 8
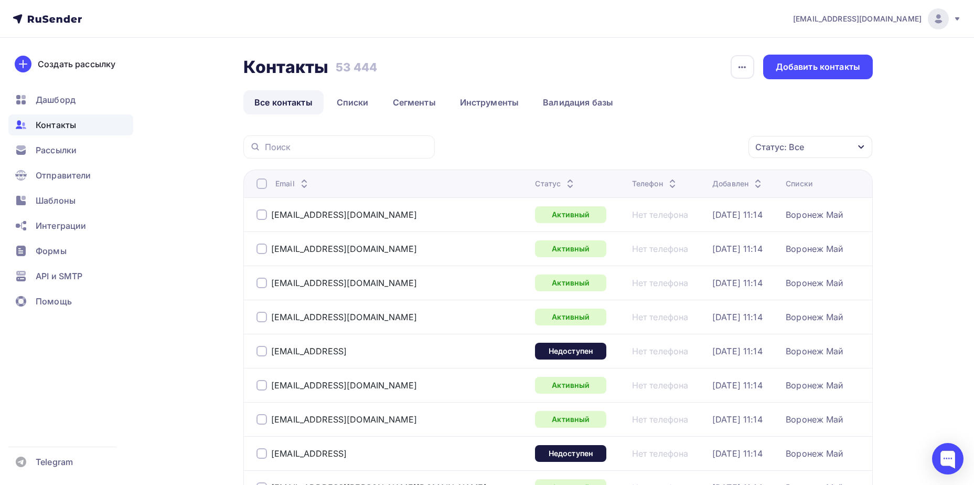
click at [781, 147] on div "Статус: Все" at bounding box center [780, 147] width 49 height 13
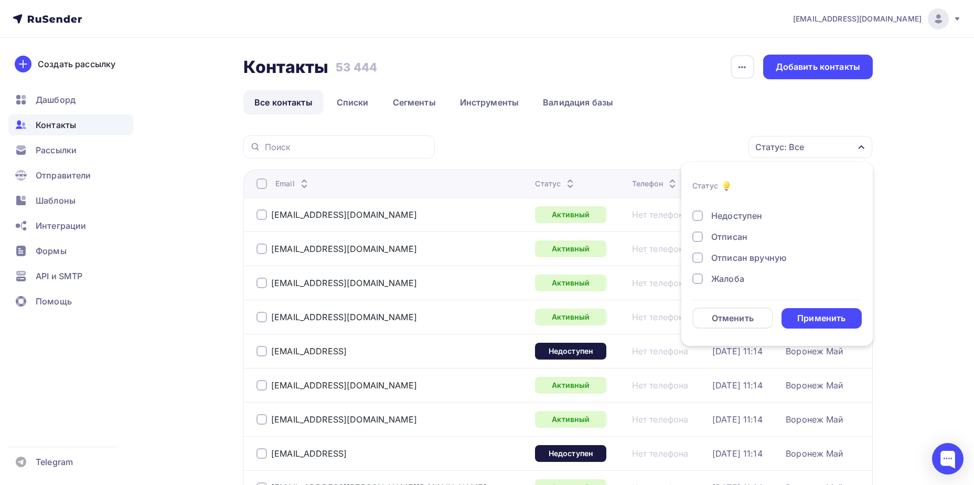
scroll to position [76, 0]
click at [752, 249] on div "Новый Активный Не существует Переполнен Недоступен Отписан Отписан вручную [GEO…" at bounding box center [777, 204] width 169 height 160
click at [756, 253] on div "Отписан вручную" at bounding box center [749, 256] width 76 height 13
click at [802, 313] on div "Применить" at bounding box center [822, 318] width 48 height 12
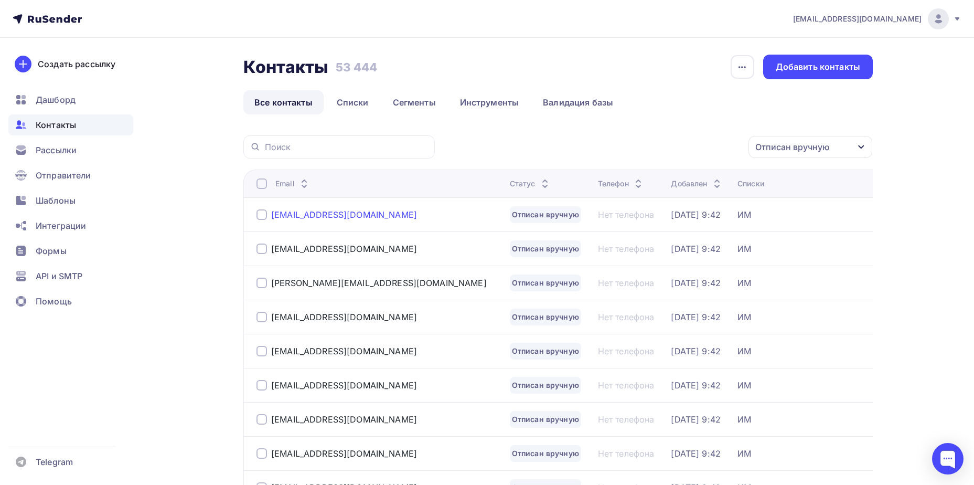
click at [313, 217] on div "[EMAIL_ADDRESS][DOMAIN_NAME]" at bounding box center [344, 214] width 146 height 10
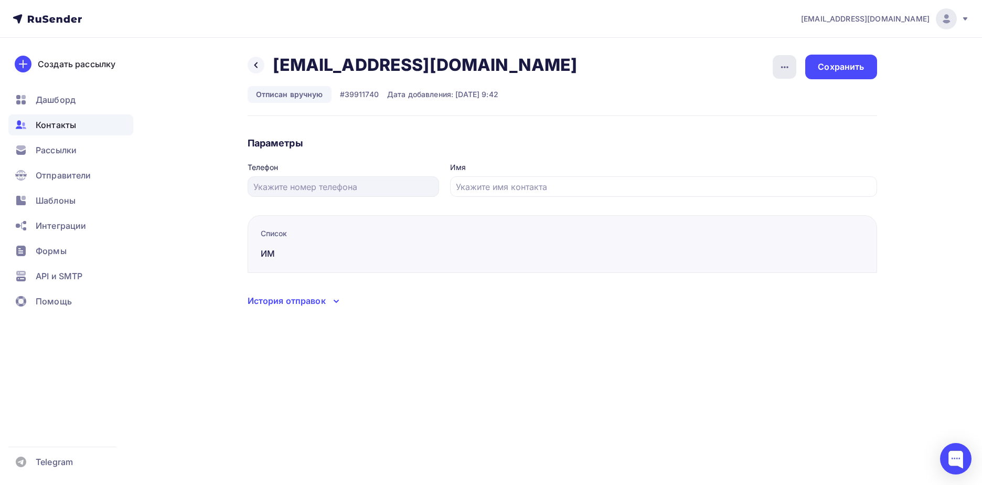
drag, startPoint x: 786, startPoint y: 69, endPoint x: 784, endPoint y: 76, distance: 6.6
click at [786, 69] on icon "button" at bounding box center [785, 67] width 13 height 13
click at [772, 120] on div "Подписать" at bounding box center [744, 120] width 101 height 13
click at [846, 73] on div "Сохранить" at bounding box center [840, 67] width 71 height 25
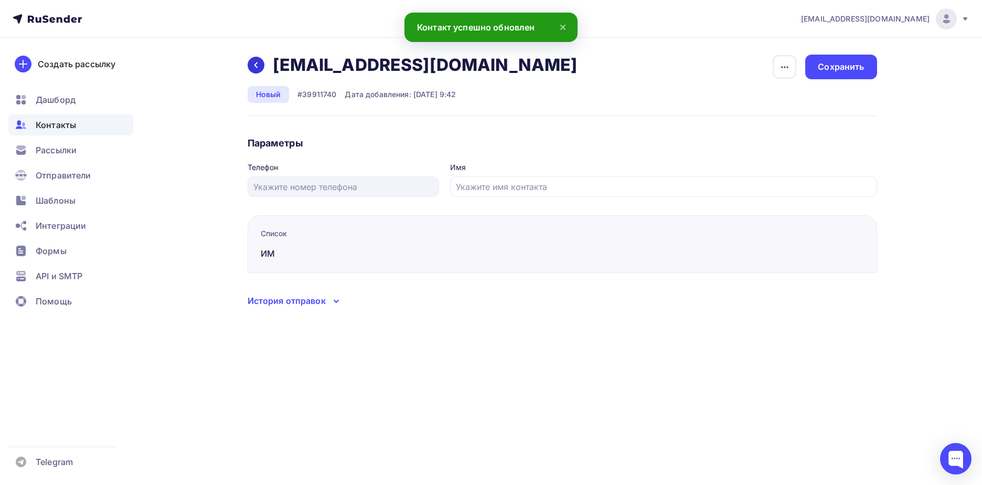
click at [253, 62] on icon at bounding box center [256, 65] width 8 height 8
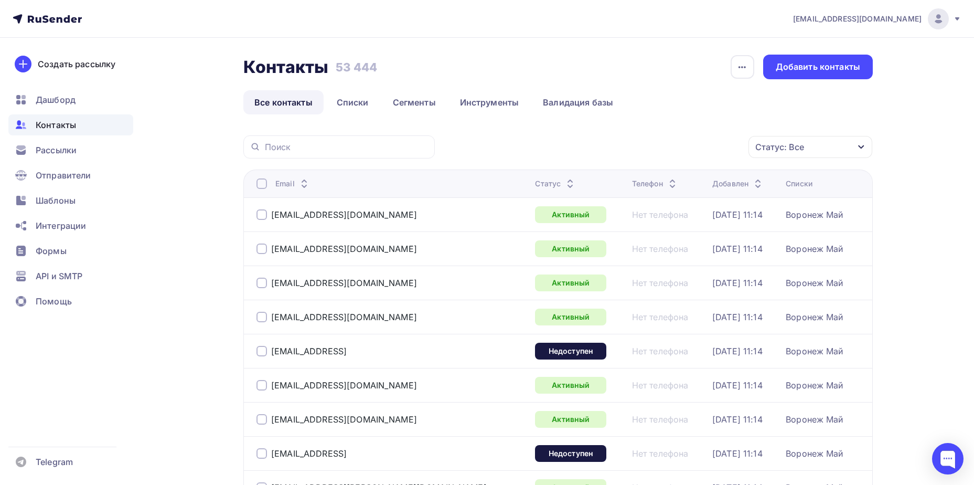
click at [769, 145] on div "Статус: Все" at bounding box center [780, 147] width 49 height 13
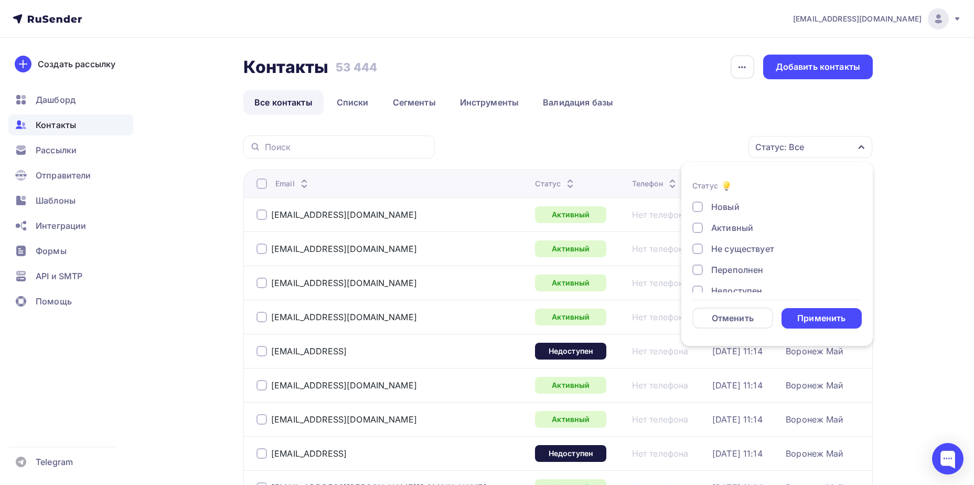
scroll to position [76, 0]
click at [746, 258] on div "Отписан вручную" at bounding box center [749, 256] width 76 height 13
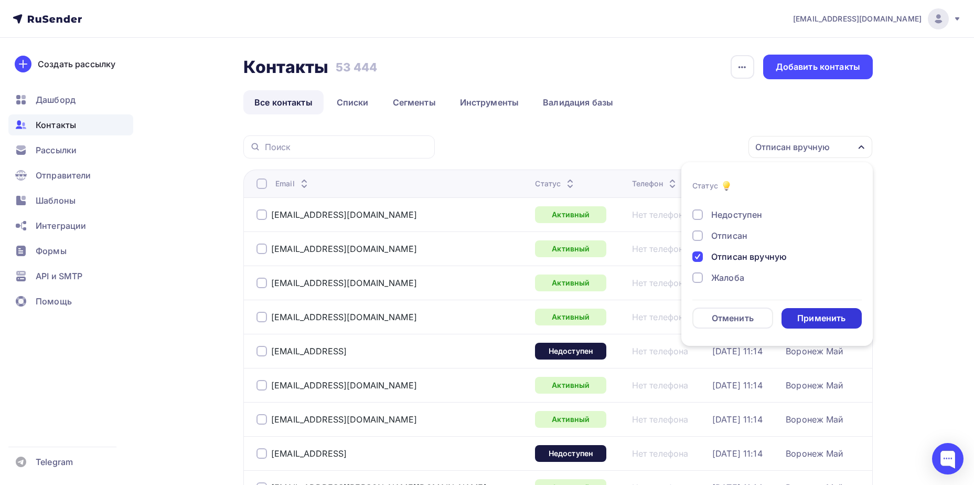
click at [814, 321] on div "Применить" at bounding box center [822, 318] width 48 height 12
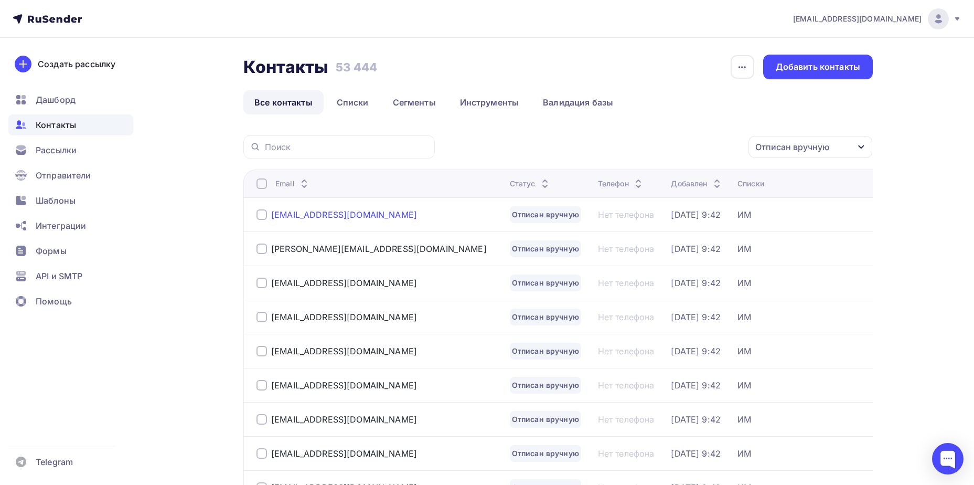
click at [312, 215] on div "[EMAIL_ADDRESS][DOMAIN_NAME]" at bounding box center [344, 214] width 146 height 10
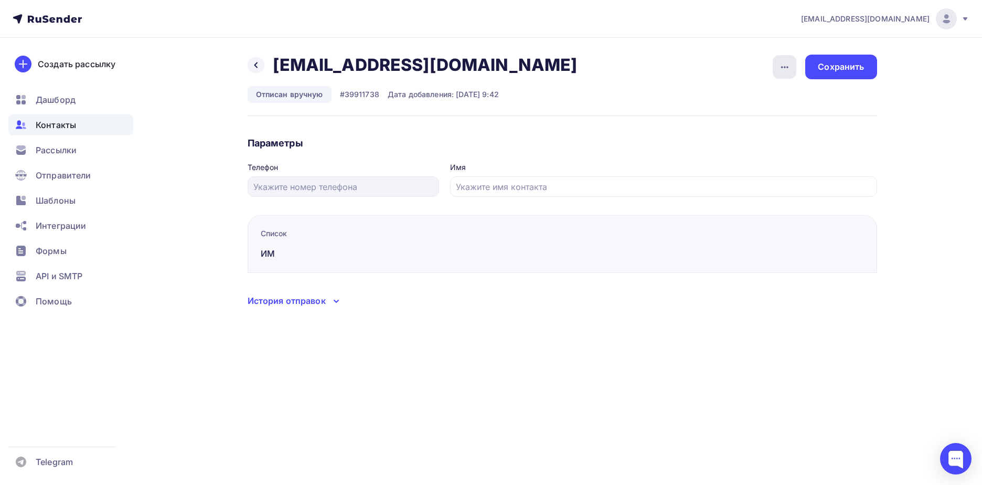
click at [774, 68] on div "button" at bounding box center [785, 67] width 24 height 24
drag, startPoint x: 762, startPoint y: 124, endPoint x: 783, endPoint y: 100, distance: 32.0
click at [761, 124] on div "Подписать" at bounding box center [744, 120] width 101 height 13
click at [844, 61] on div "Сохранить" at bounding box center [841, 67] width 46 height 12
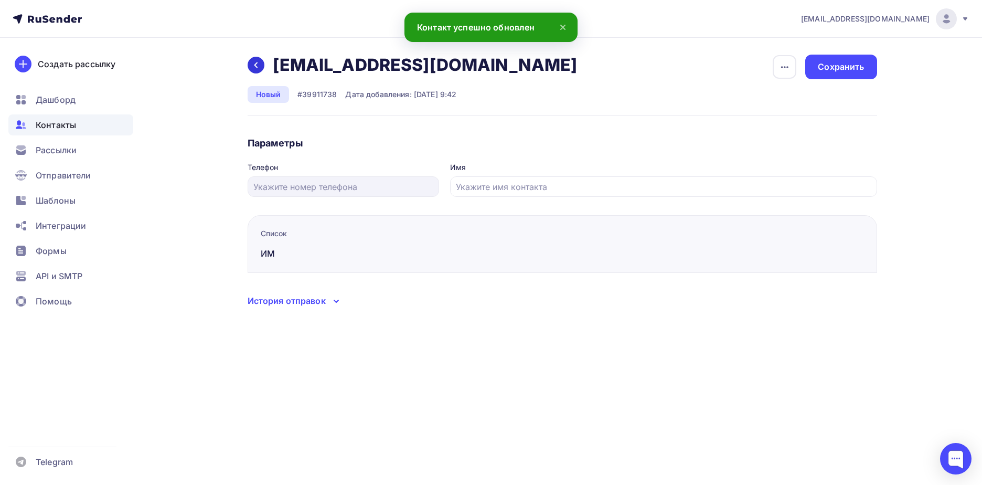
click at [253, 63] on icon at bounding box center [256, 65] width 8 height 8
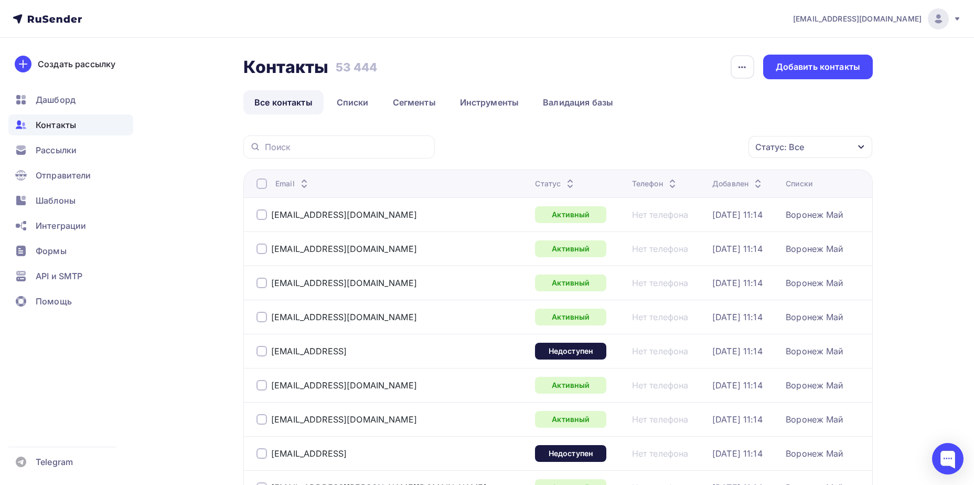
click at [814, 146] on div "Статус: Все" at bounding box center [811, 147] width 124 height 22
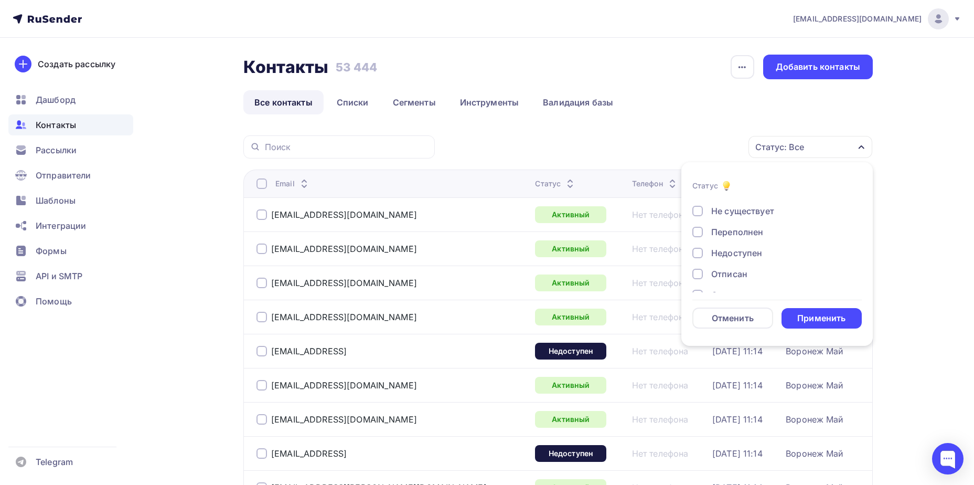
scroll to position [76, 0]
click at [750, 253] on div "Отписан вручную" at bounding box center [749, 256] width 76 height 13
click at [812, 315] on div "Применить" at bounding box center [822, 318] width 48 height 12
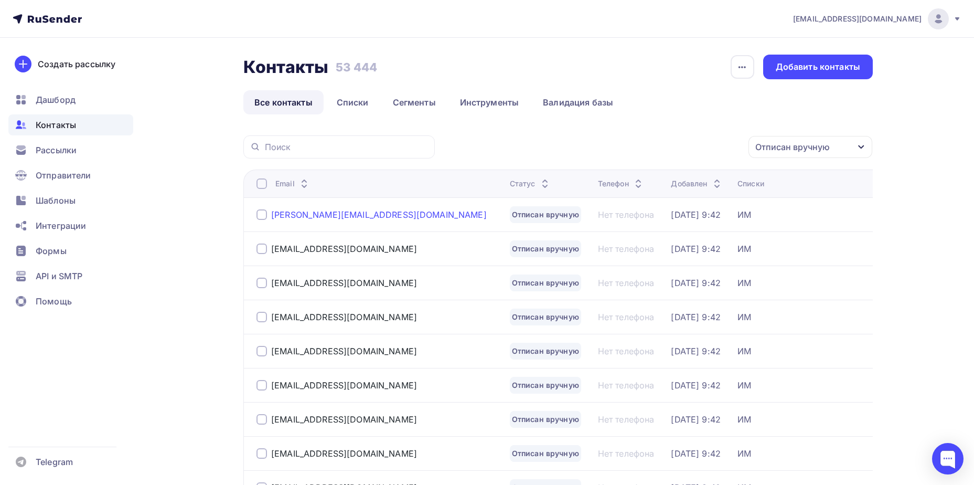
click at [353, 212] on div "[PERSON_NAME][EMAIL_ADDRESS][DOMAIN_NAME]" at bounding box center [379, 214] width 216 height 10
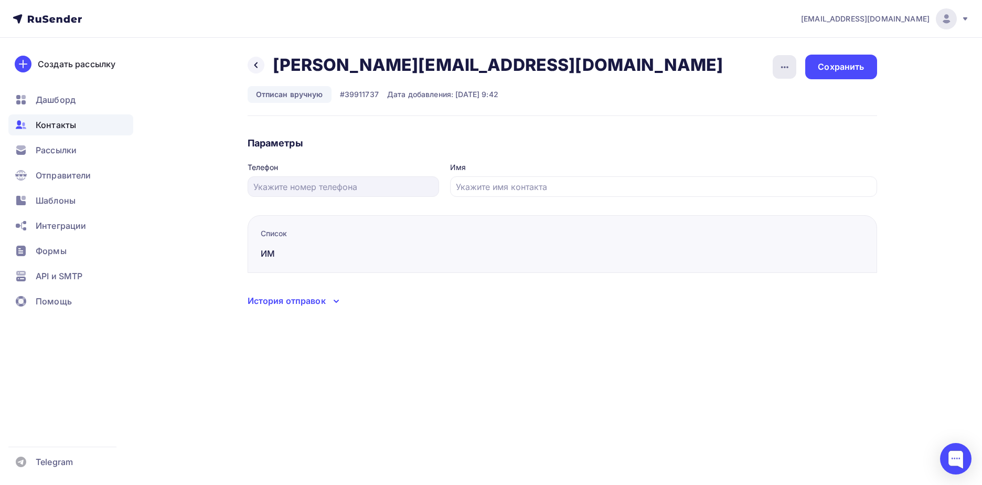
click at [791, 67] on icon "button" at bounding box center [785, 67] width 13 height 13
click at [763, 121] on div "Подписать" at bounding box center [744, 120] width 101 height 13
click at [835, 62] on div "Сохранить" at bounding box center [841, 67] width 46 height 12
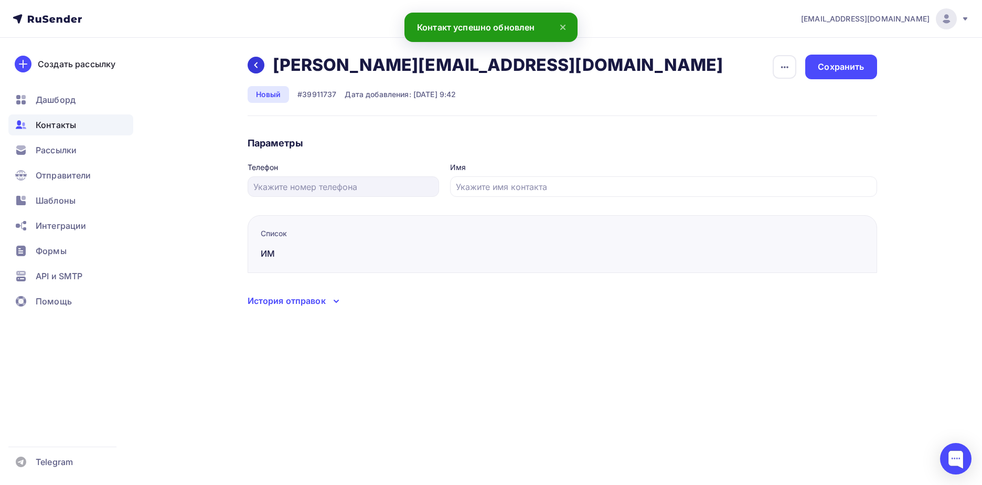
click at [255, 69] on icon at bounding box center [256, 65] width 8 height 8
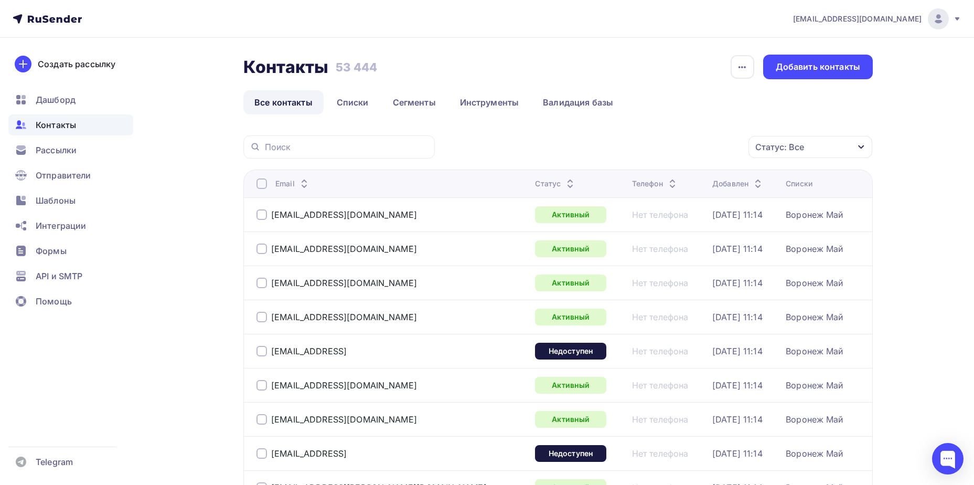
click at [761, 148] on div "Статус: Все" at bounding box center [780, 147] width 49 height 13
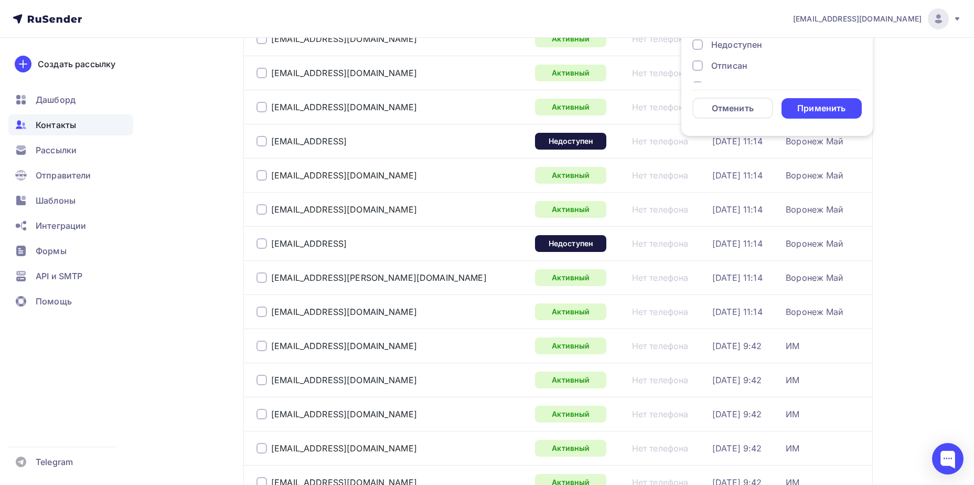
scroll to position [76, 0]
click at [740, 50] on div "Отписан вручную" at bounding box center [749, 46] width 76 height 13
click at [816, 104] on div "Применить" at bounding box center [822, 108] width 48 height 12
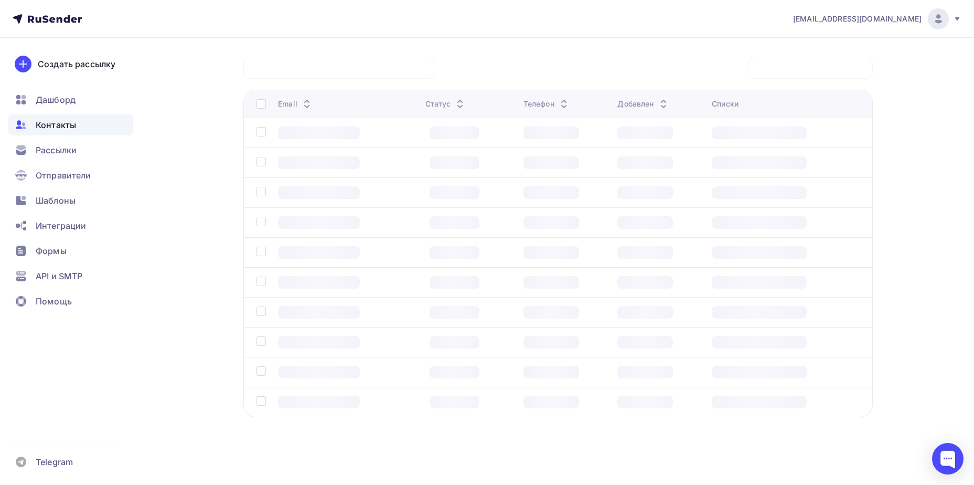
scroll to position [78, 0]
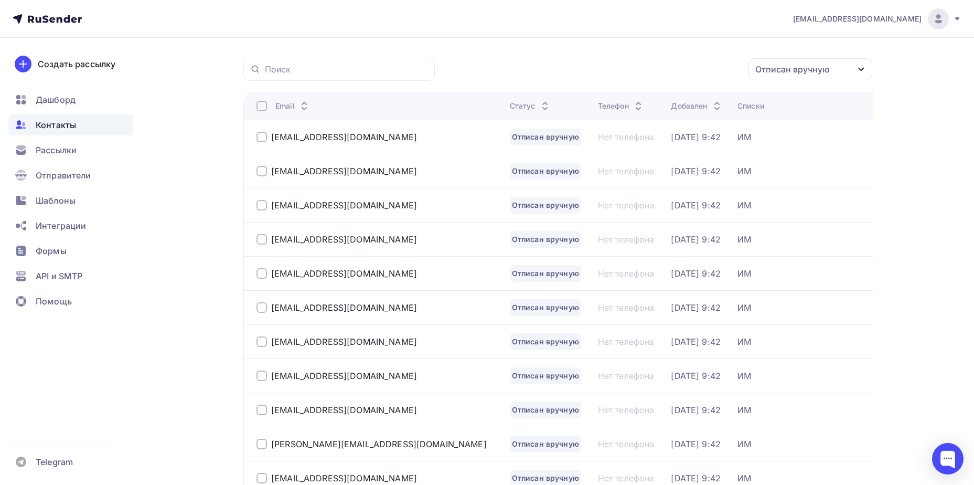
click at [328, 130] on div "[EMAIL_ADDRESS][DOMAIN_NAME]" at bounding box center [379, 137] width 245 height 17
click at [327, 135] on div "[EMAIL_ADDRESS][DOMAIN_NAME]" at bounding box center [344, 137] width 146 height 10
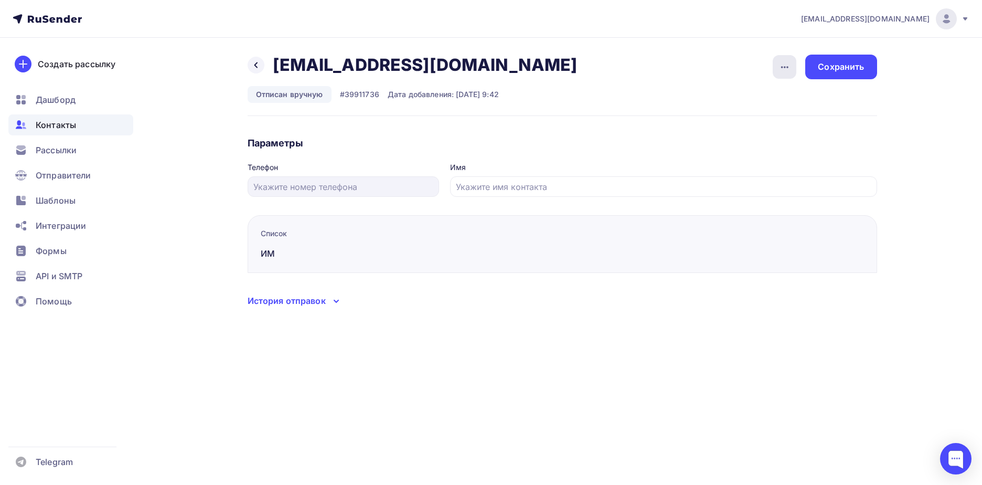
click at [789, 73] on icon "button" at bounding box center [785, 67] width 13 height 13
click at [770, 120] on div "Подписать" at bounding box center [744, 120] width 101 height 13
click at [836, 61] on div "Сохранить" at bounding box center [841, 67] width 46 height 12
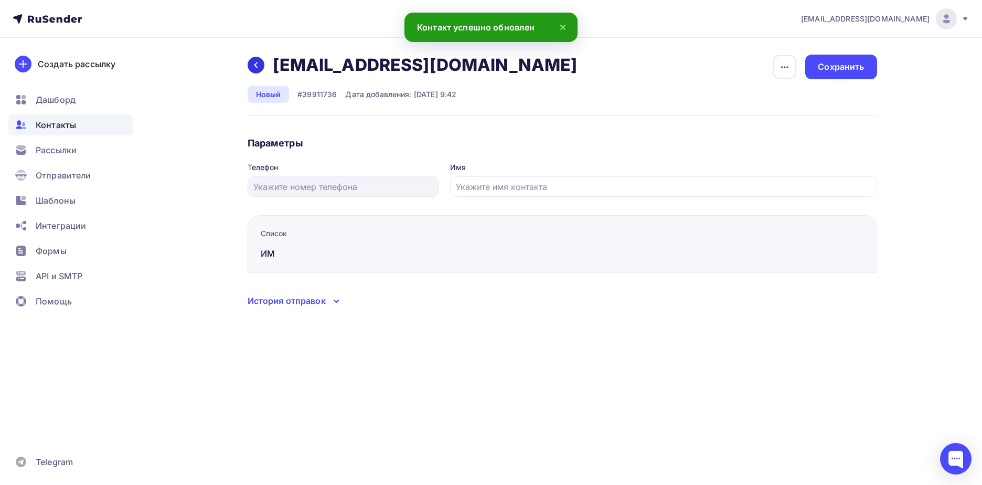
click at [261, 61] on div at bounding box center [256, 65] width 17 height 17
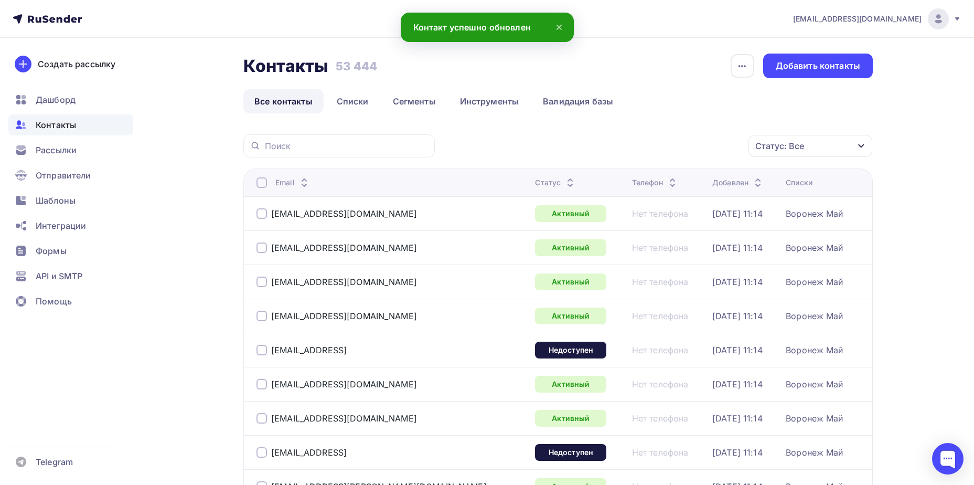
scroll to position [78, 0]
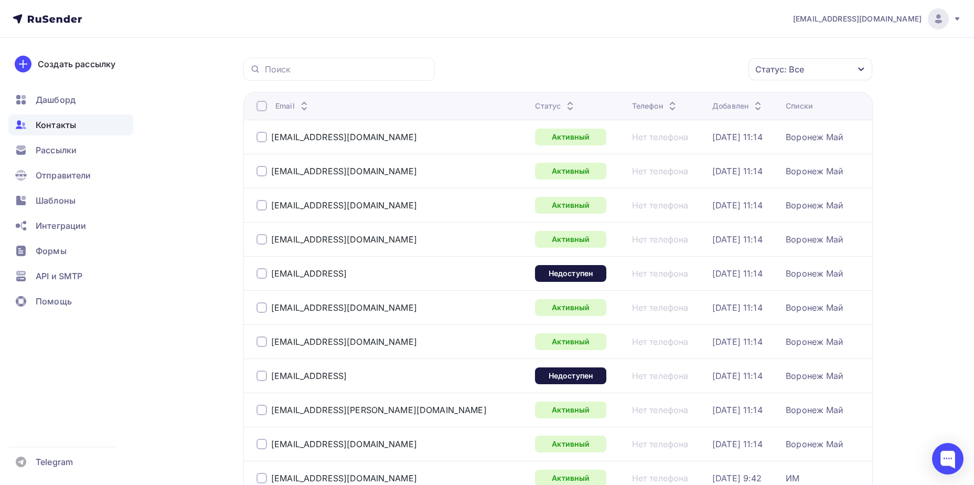
drag, startPoint x: 769, startPoint y: 72, endPoint x: 766, endPoint y: 77, distance: 5.7
click at [769, 72] on div "Статус: Все" at bounding box center [780, 69] width 49 height 13
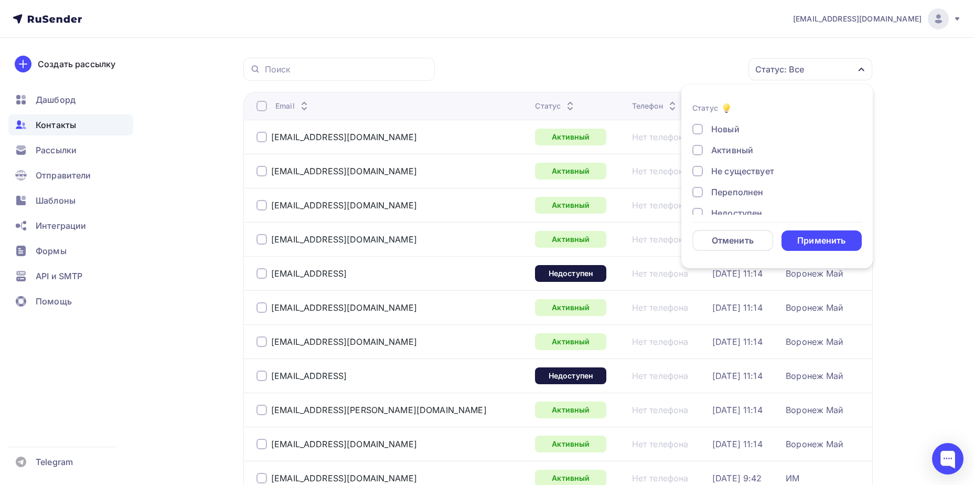
scroll to position [76, 0]
click at [743, 177] on div "Отписан вручную" at bounding box center [749, 179] width 76 height 13
click at [803, 240] on div "Применить" at bounding box center [822, 241] width 48 height 12
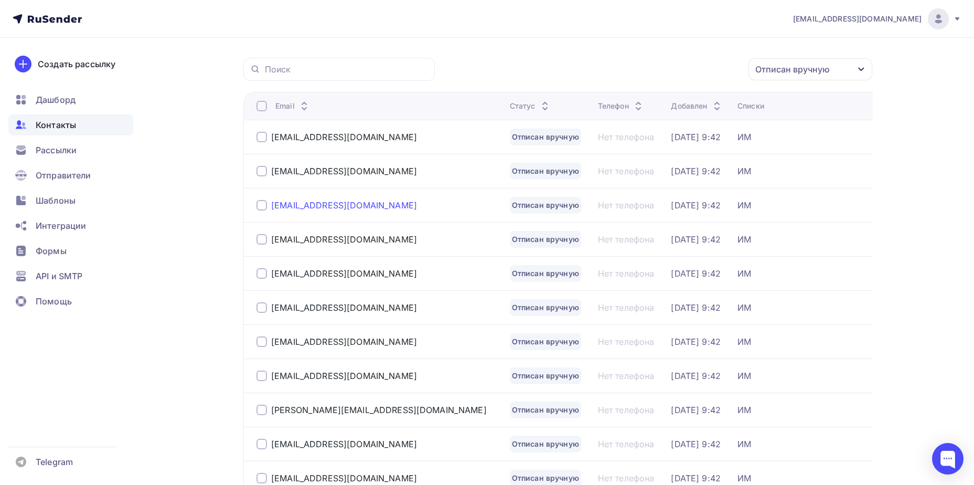
click at [343, 200] on div "[EMAIL_ADDRESS][DOMAIN_NAME]" at bounding box center [344, 205] width 146 height 10
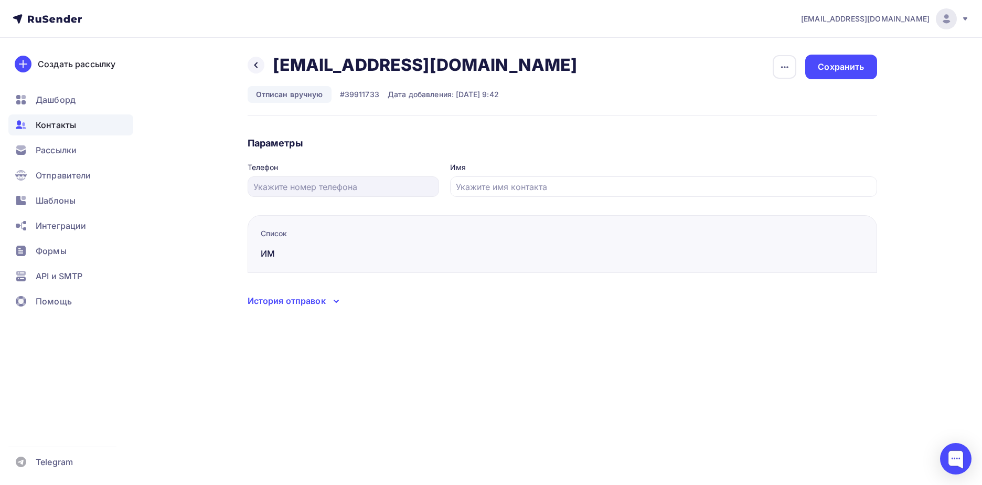
click at [769, 62] on div "Назад [EMAIL_ADDRESS][DOMAIN_NAME] [EMAIL_ADDRESS][DOMAIN_NAME] Удалить Подписа…" at bounding box center [563, 85] width 630 height 61
click at [779, 67] on icon "button" at bounding box center [785, 67] width 13 height 13
click at [777, 114] on div "Подписать" at bounding box center [744, 120] width 101 height 13
click at [845, 67] on div "Сохранить" at bounding box center [841, 67] width 46 height 12
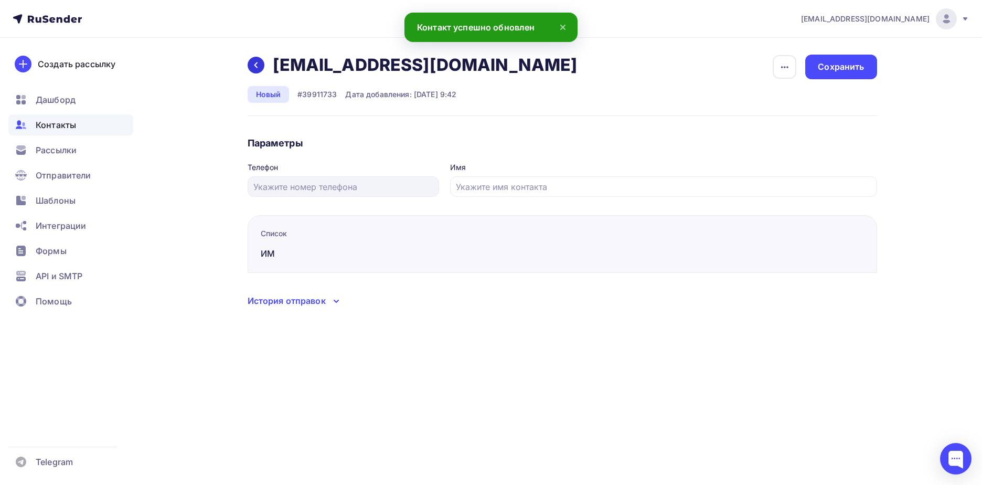
click at [253, 65] on icon at bounding box center [256, 65] width 8 height 8
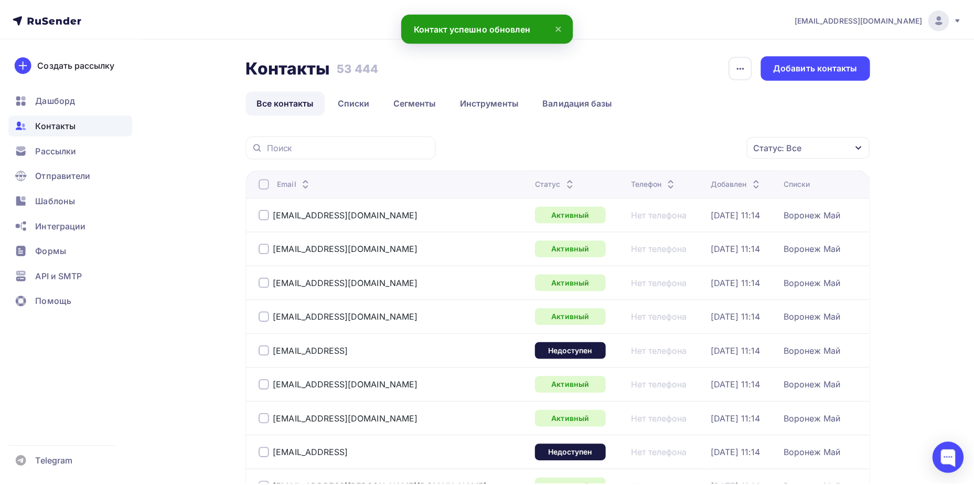
scroll to position [78, 0]
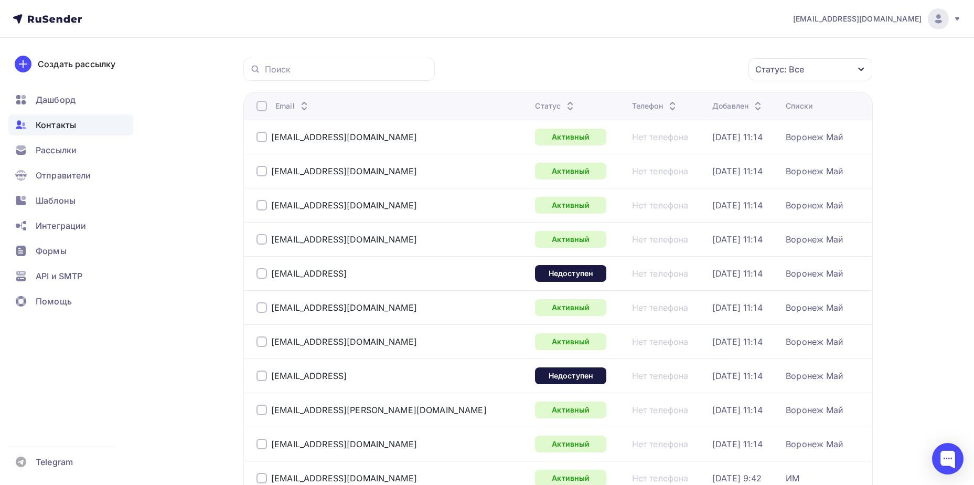
click at [786, 65] on div "Статус: Все" at bounding box center [780, 69] width 49 height 13
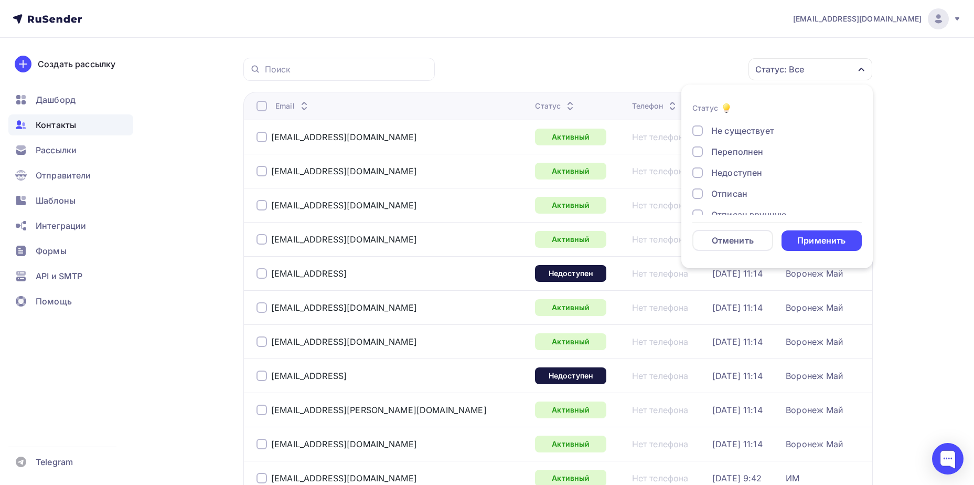
scroll to position [76, 0]
click at [747, 176] on div "Отписан вручную" at bounding box center [749, 179] width 76 height 13
click at [807, 235] on div "Применить" at bounding box center [822, 241] width 48 height 12
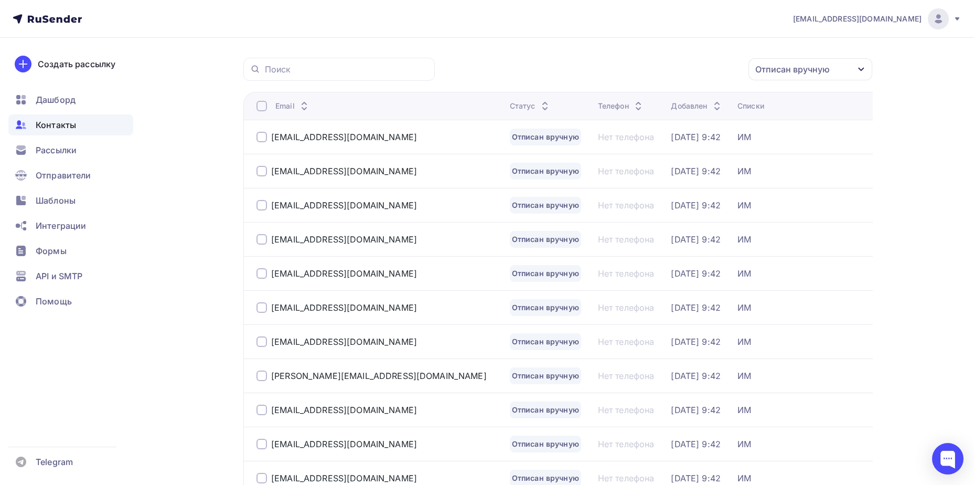
scroll to position [0, 0]
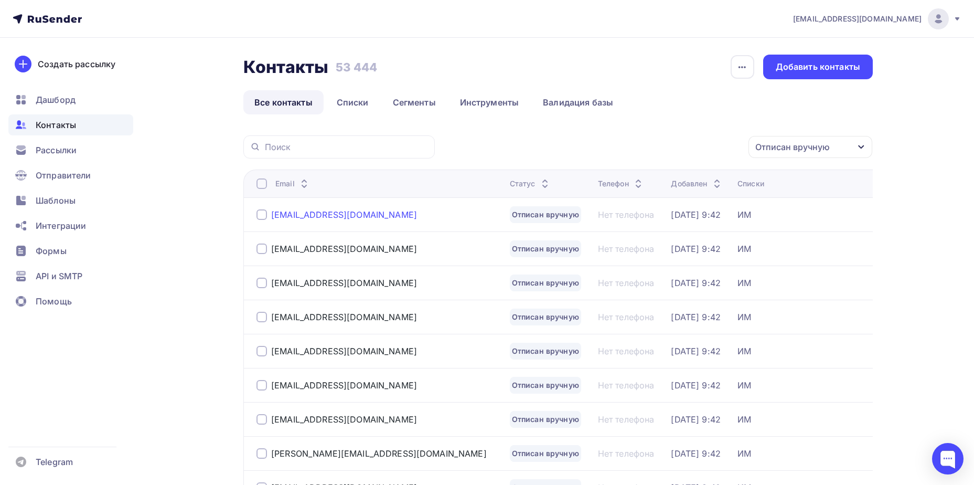
click at [313, 216] on div "[EMAIL_ADDRESS][DOMAIN_NAME]" at bounding box center [344, 214] width 146 height 10
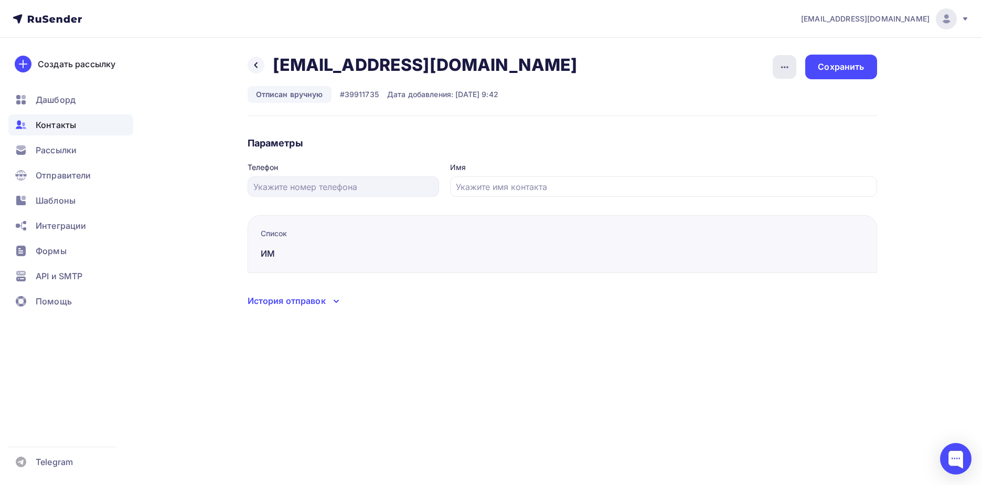
click at [780, 71] on icon "button" at bounding box center [785, 67] width 13 height 13
click at [765, 118] on div "Подписать" at bounding box center [744, 120] width 101 height 13
click at [831, 59] on div "Сохранить" at bounding box center [840, 67] width 71 height 25
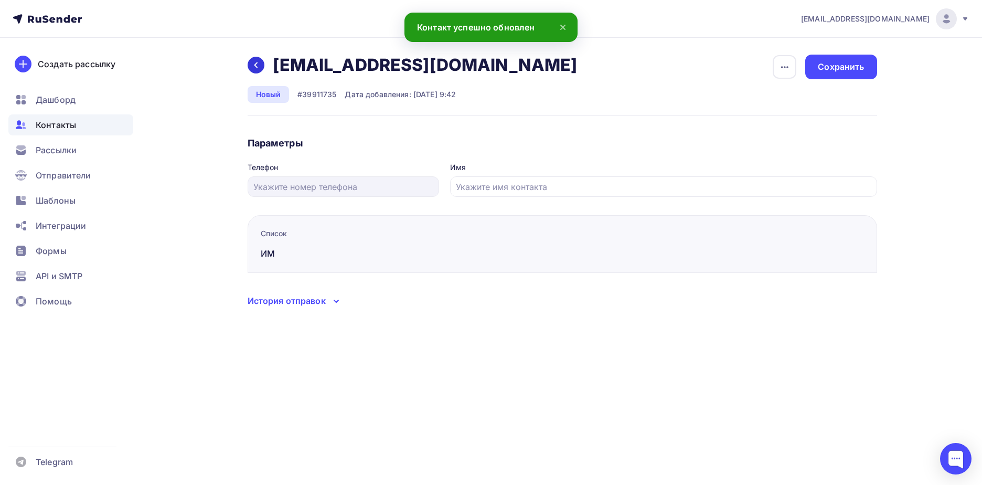
click at [255, 68] on icon at bounding box center [256, 65] width 8 height 8
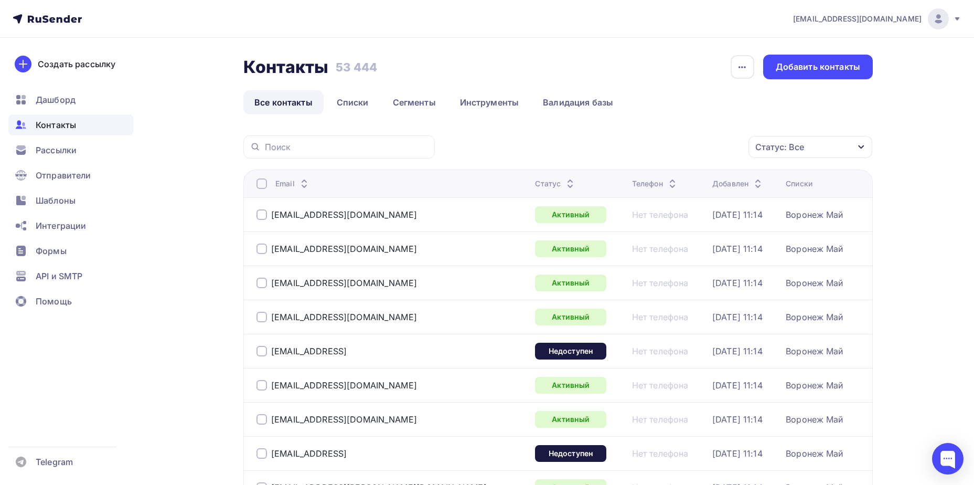
click at [793, 144] on div "Статус: Все" at bounding box center [780, 147] width 49 height 13
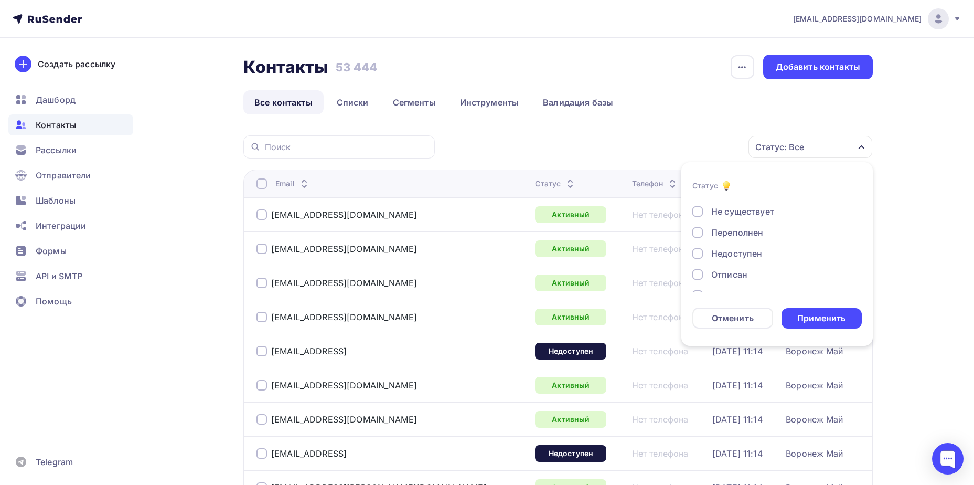
scroll to position [76, 0]
click at [761, 254] on div "Отписан вручную" at bounding box center [749, 256] width 76 height 13
click at [813, 315] on div "Применить" at bounding box center [822, 318] width 48 height 12
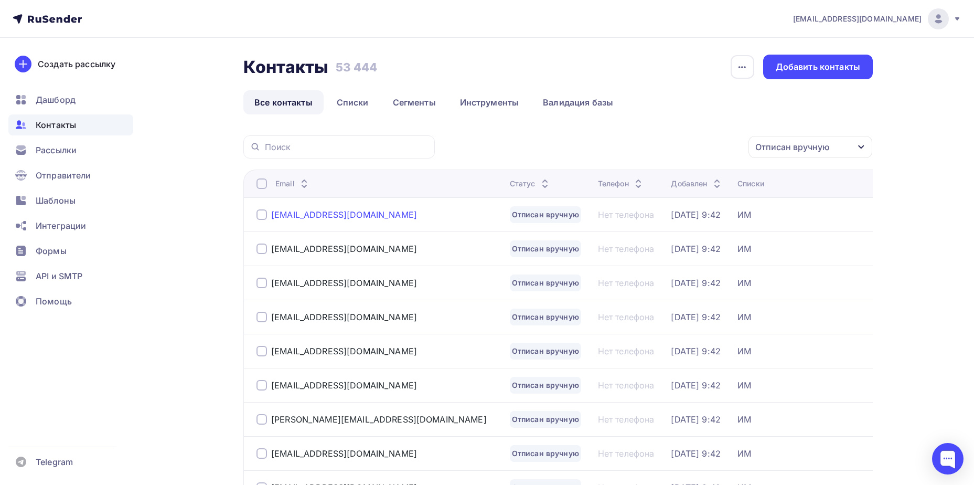
click at [316, 215] on div "[EMAIL_ADDRESS][DOMAIN_NAME]" at bounding box center [344, 214] width 146 height 10
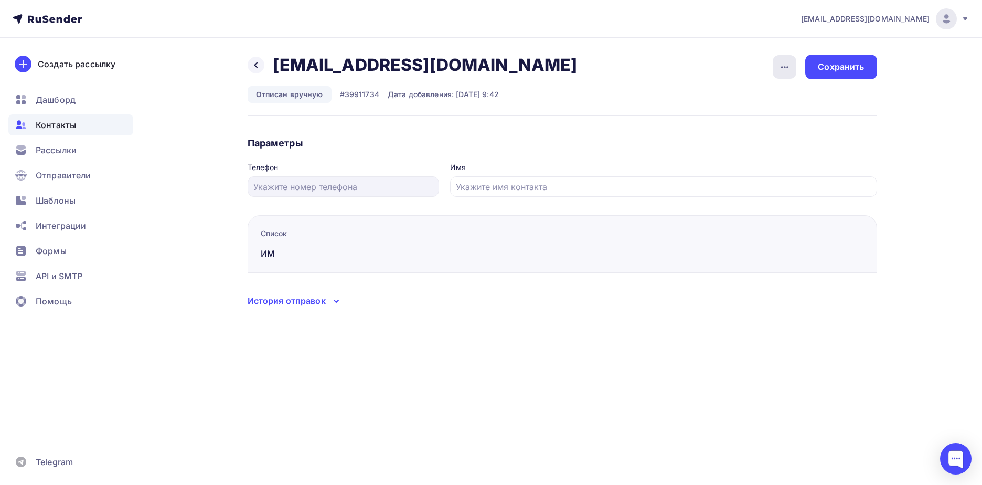
click at [776, 68] on div "button" at bounding box center [785, 67] width 24 height 24
click at [768, 127] on link "Подписать" at bounding box center [744, 120] width 113 height 21
click at [834, 77] on div "Сохранить" at bounding box center [840, 67] width 71 height 25
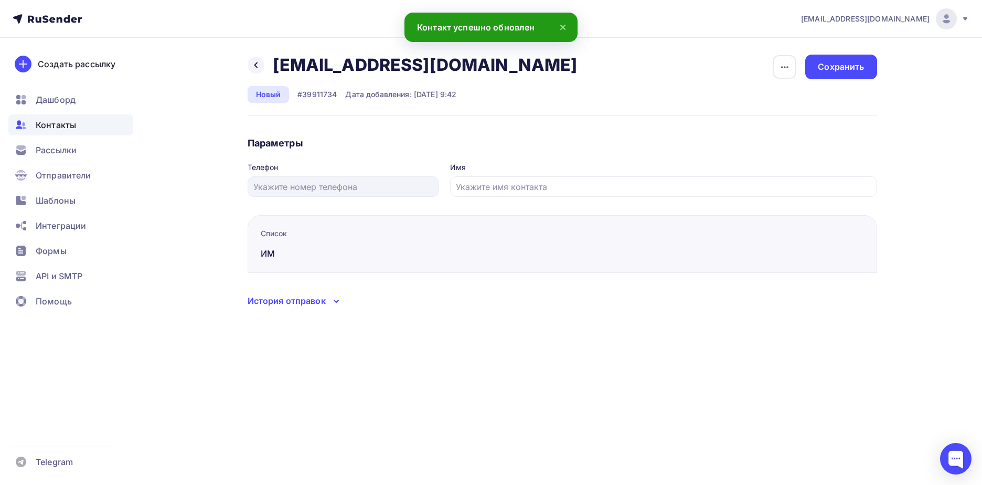
click at [258, 73] on div "Назад [EMAIL_ADDRESS][DOMAIN_NAME] [EMAIL_ADDRESS][DOMAIN_NAME] Удалить Отписать" at bounding box center [416, 65] width 337 height 21
click at [255, 68] on icon at bounding box center [256, 65] width 8 height 8
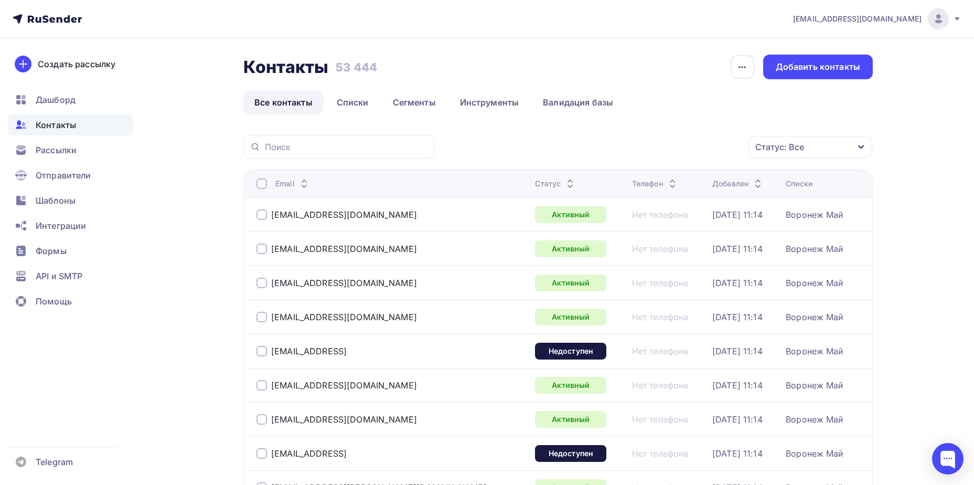
click at [771, 145] on div "Статус: Все" at bounding box center [780, 147] width 49 height 13
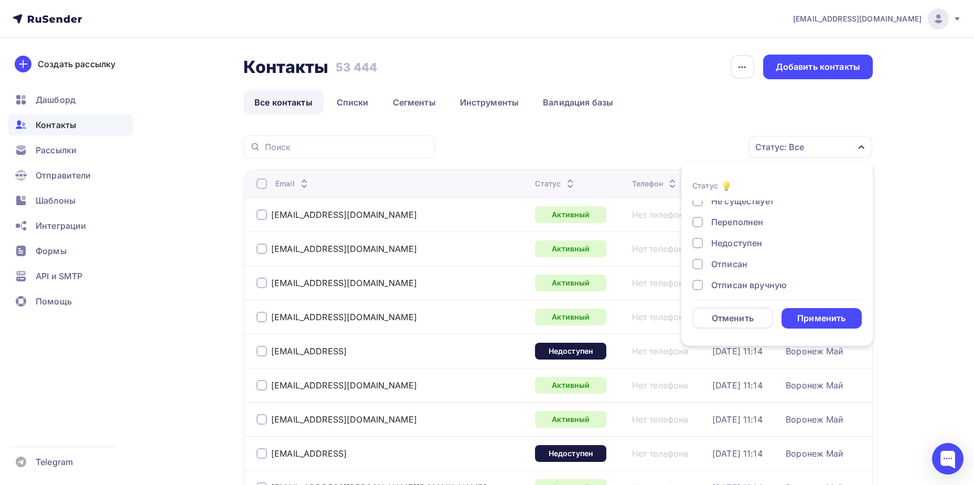
scroll to position [76, 0]
click at [735, 258] on div "Отписан вручную" at bounding box center [749, 256] width 76 height 13
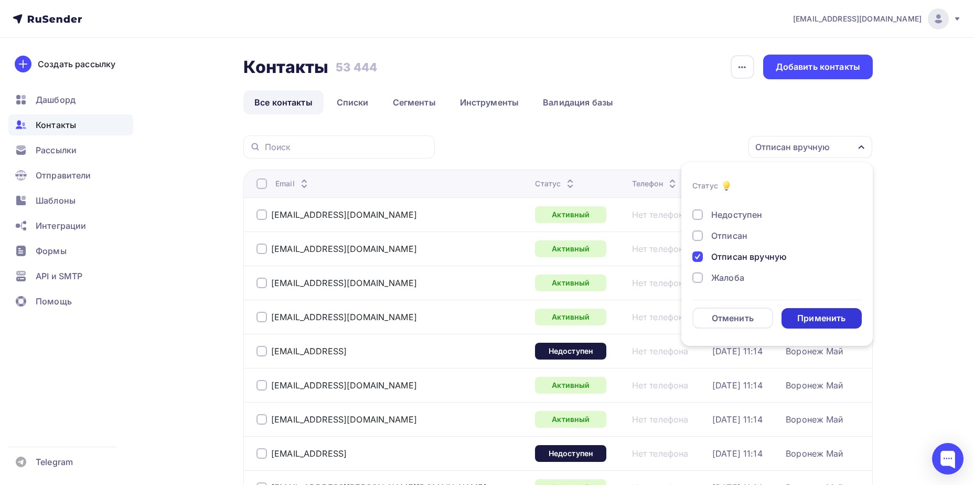
click at [821, 313] on div "Применить" at bounding box center [822, 318] width 48 height 12
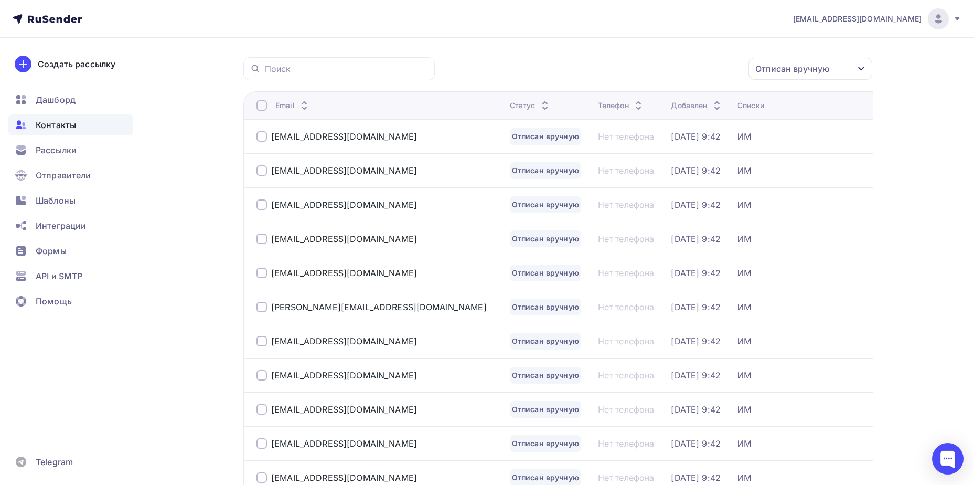
scroll to position [0, 0]
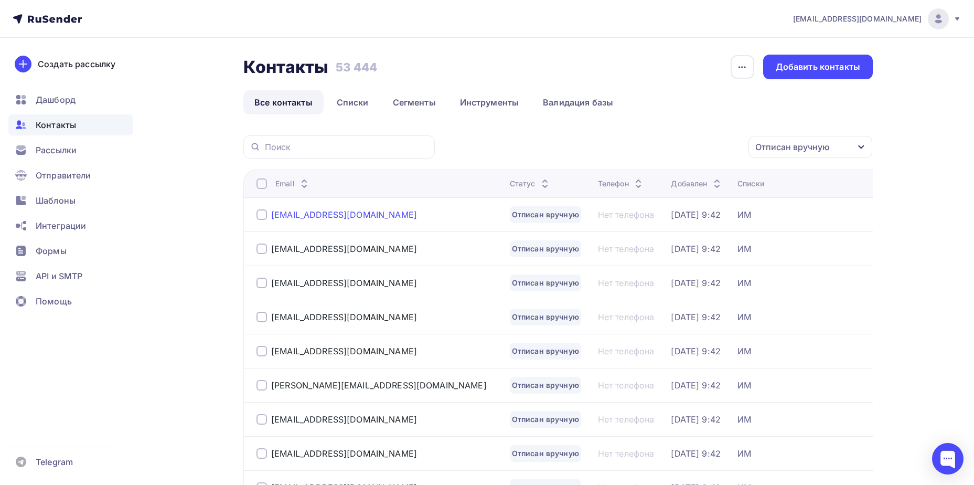
click at [305, 211] on div "[EMAIL_ADDRESS][DOMAIN_NAME]" at bounding box center [344, 214] width 146 height 10
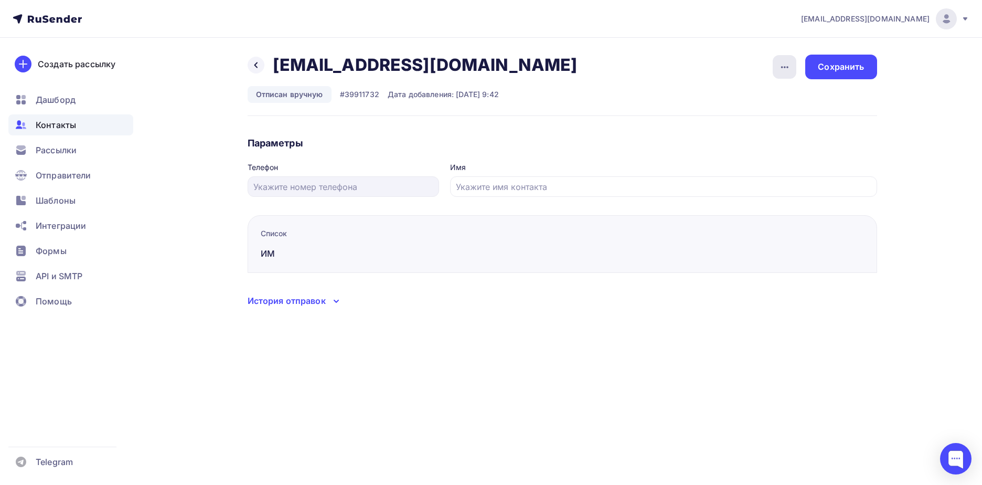
click at [782, 68] on icon "button" at bounding box center [784, 67] width 7 height 2
click at [761, 120] on div "Подписать" at bounding box center [744, 120] width 101 height 13
click at [840, 73] on div "Сохранить" at bounding box center [840, 67] width 71 height 25
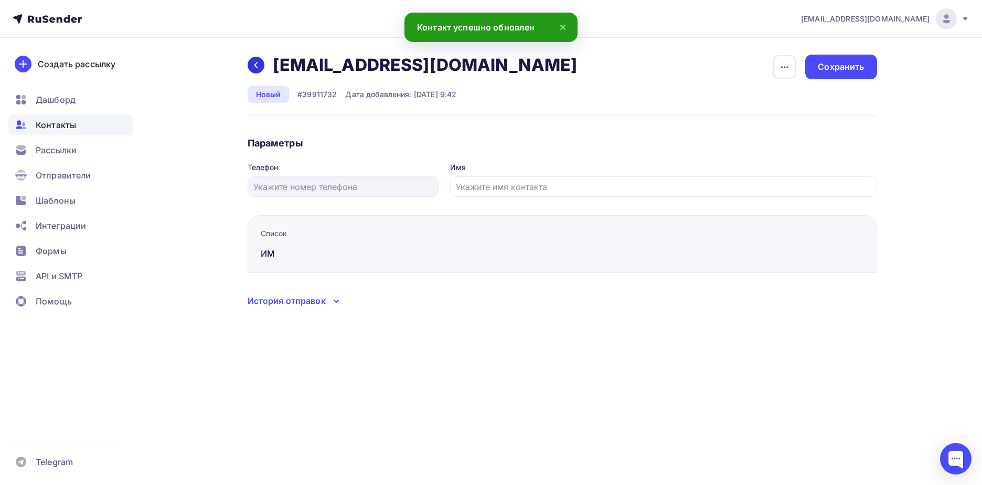
click at [256, 69] on div at bounding box center [256, 65] width 17 height 17
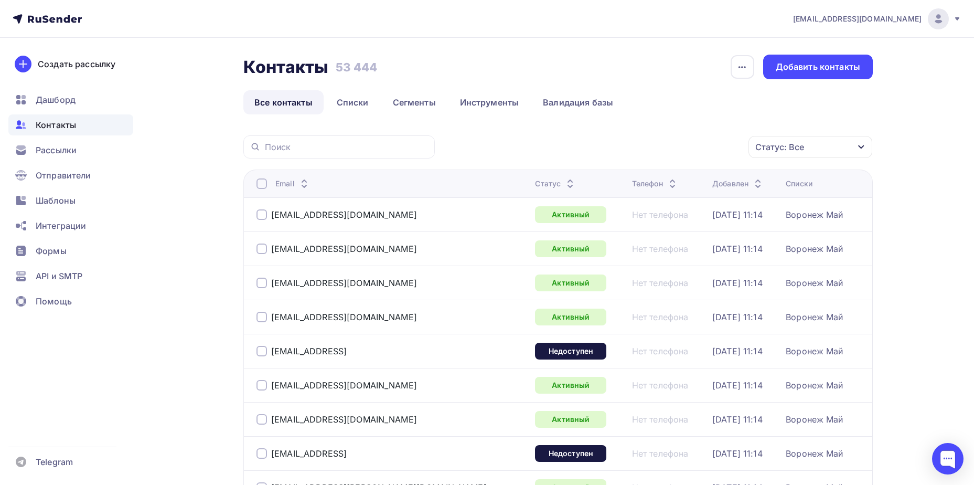
click at [786, 150] on div "Статус: Все" at bounding box center [780, 147] width 49 height 13
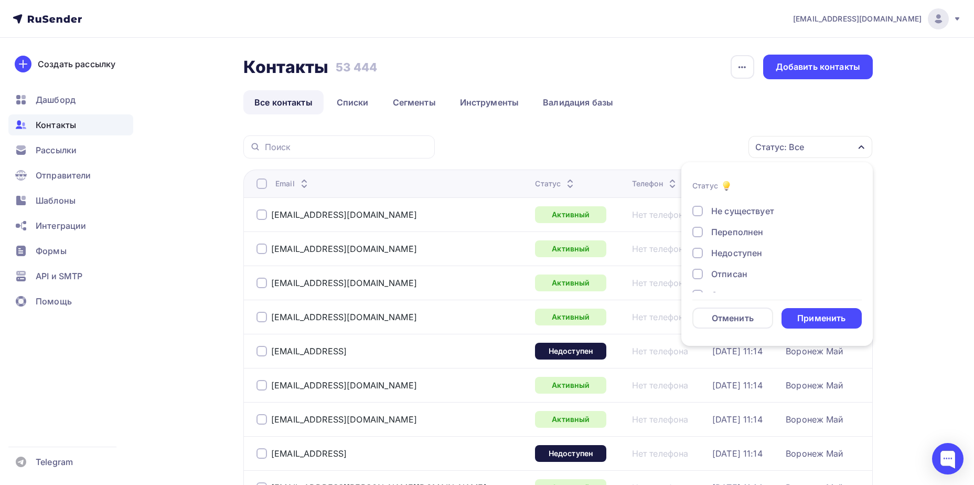
scroll to position [76, 0]
click at [732, 261] on div "Отписан вручную" at bounding box center [749, 256] width 76 height 13
click at [812, 304] on form "Статус Новый Активный Не существует Переполнен Недоступен Отписан Отписан вручн…" at bounding box center [777, 253] width 169 height 149
click at [813, 317] on div "Применить" at bounding box center [822, 318] width 48 height 12
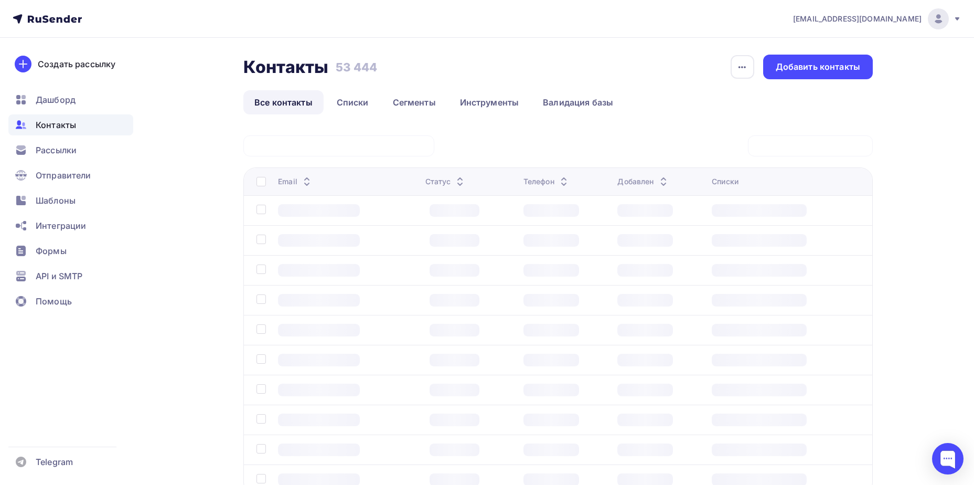
scroll to position [78, 0]
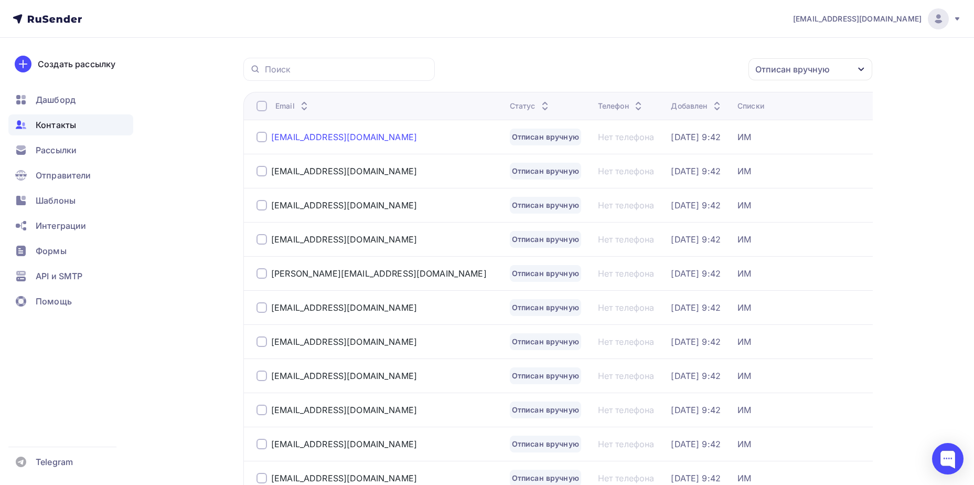
click at [299, 134] on div "[EMAIL_ADDRESS][DOMAIN_NAME]" at bounding box center [344, 137] width 146 height 10
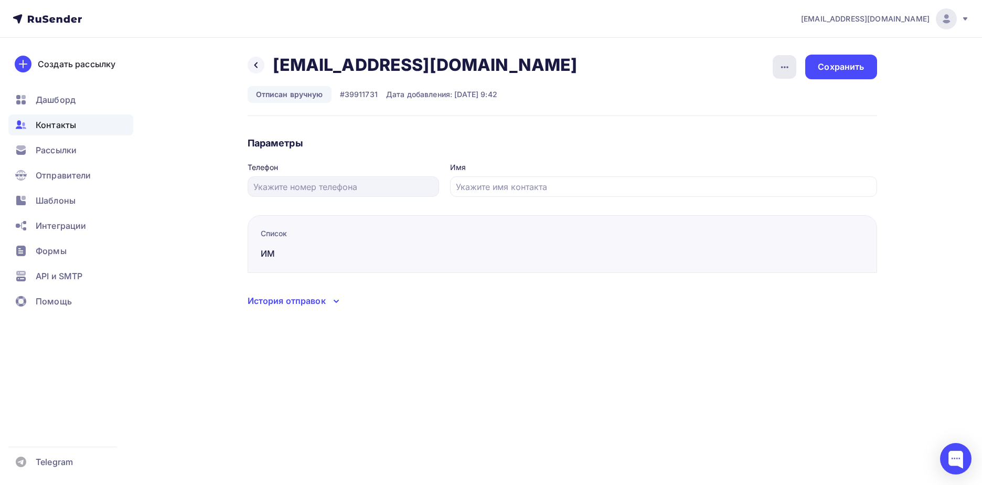
click at [791, 71] on icon "button" at bounding box center [785, 67] width 13 height 13
click at [760, 121] on div "Подписать" at bounding box center [744, 120] width 101 height 13
click at [837, 66] on div "Сохранить" at bounding box center [841, 67] width 46 height 12
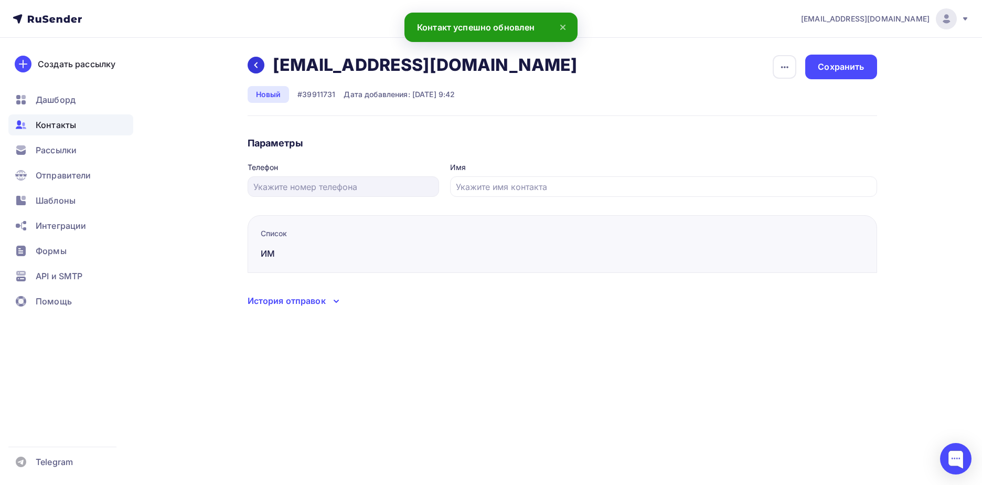
click at [256, 69] on div at bounding box center [256, 65] width 17 height 17
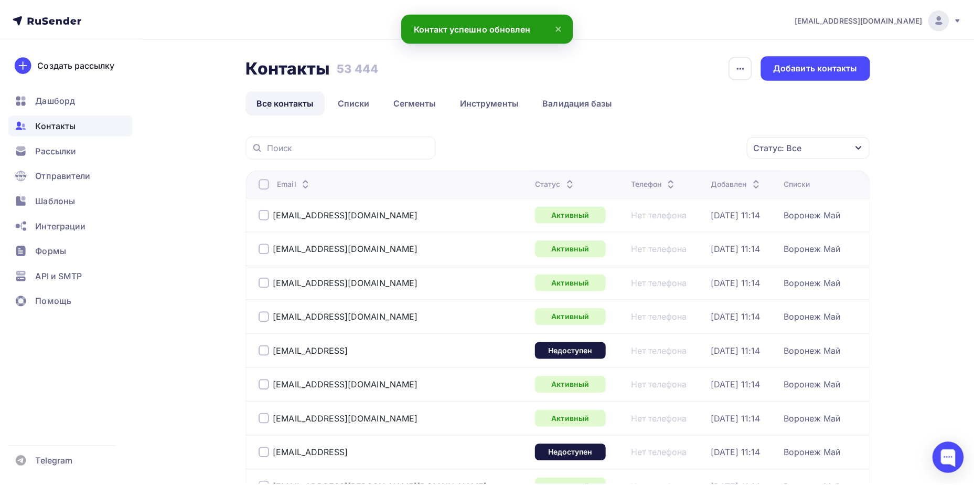
scroll to position [78, 0]
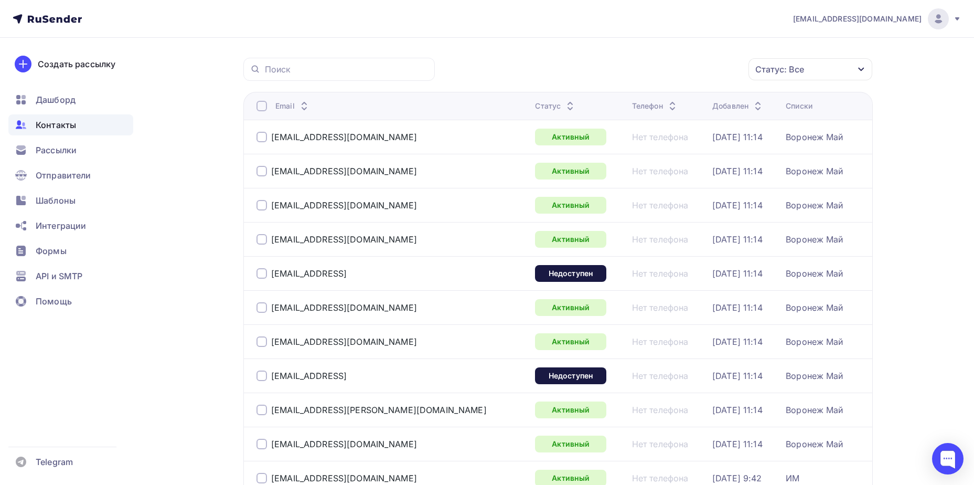
click at [766, 66] on div "Статус: Все" at bounding box center [780, 69] width 49 height 13
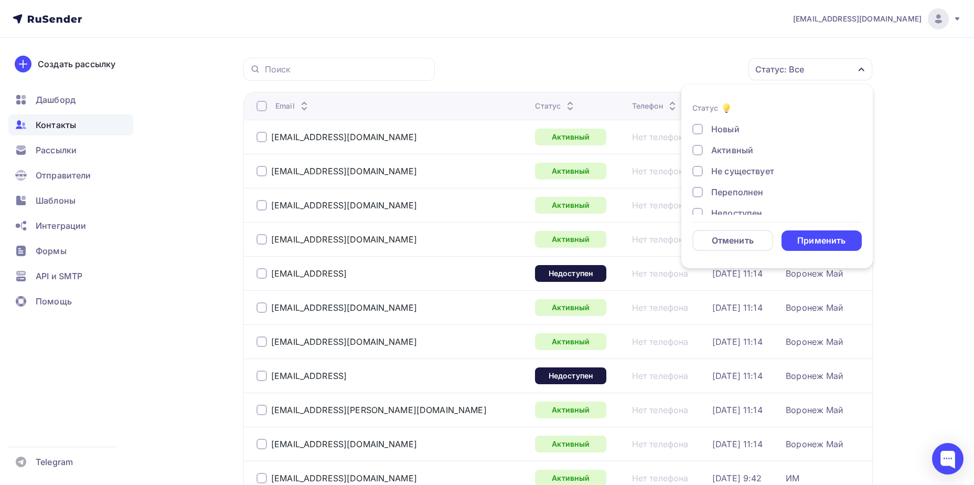
scroll to position [76, 0]
click at [752, 175] on div "Отписан вручную" at bounding box center [749, 179] width 76 height 13
click at [794, 243] on div "Применить" at bounding box center [822, 240] width 81 height 20
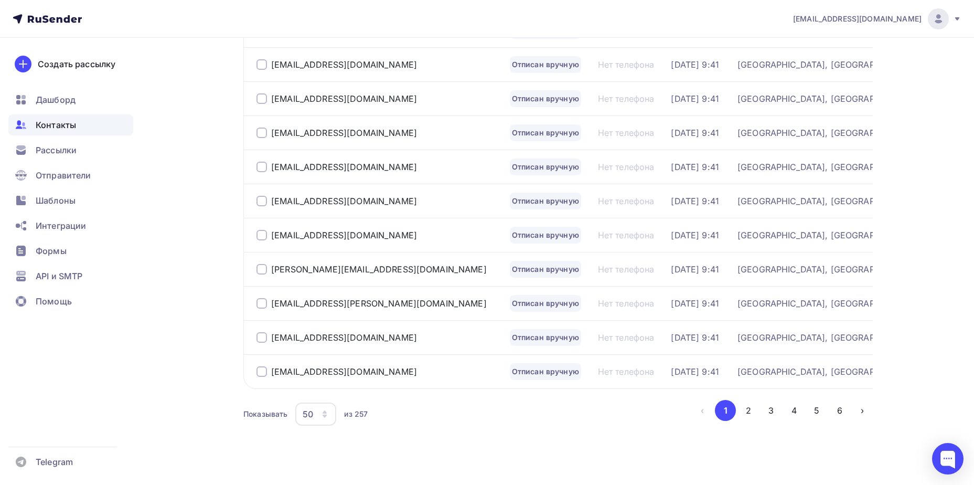
scroll to position [1525, 0]
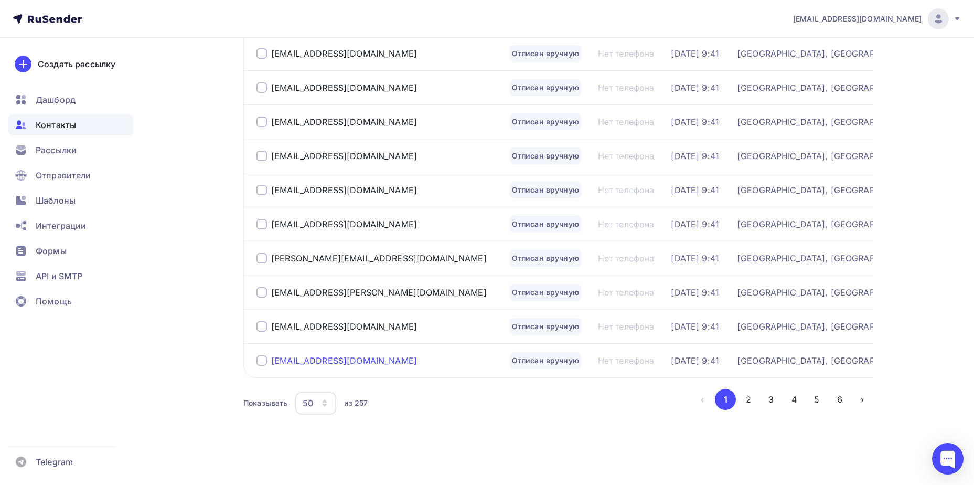
click at [301, 364] on div "[EMAIL_ADDRESS][DOMAIN_NAME]" at bounding box center [344, 360] width 146 height 10
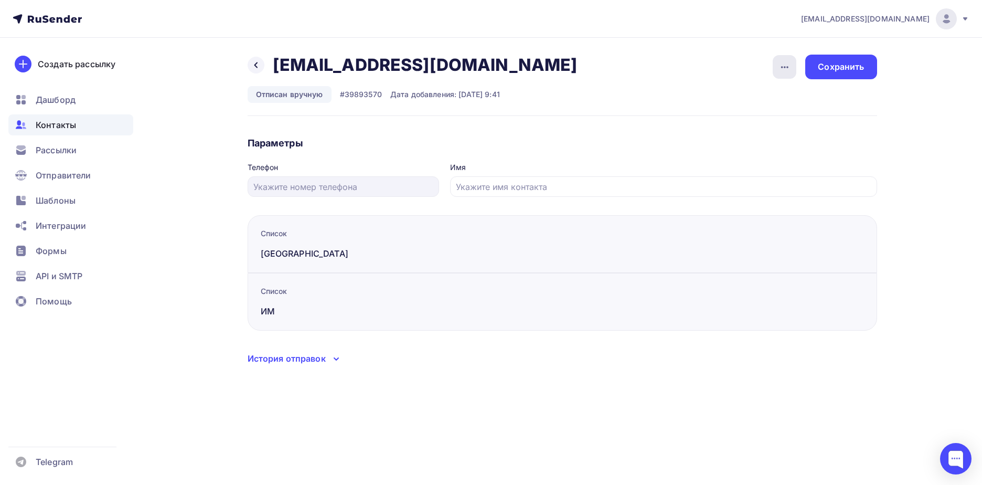
click at [787, 72] on icon "button" at bounding box center [785, 67] width 13 height 13
click at [763, 114] on div "Подписать" at bounding box center [744, 120] width 101 height 13
click at [843, 63] on div "Сохранить" at bounding box center [841, 67] width 46 height 12
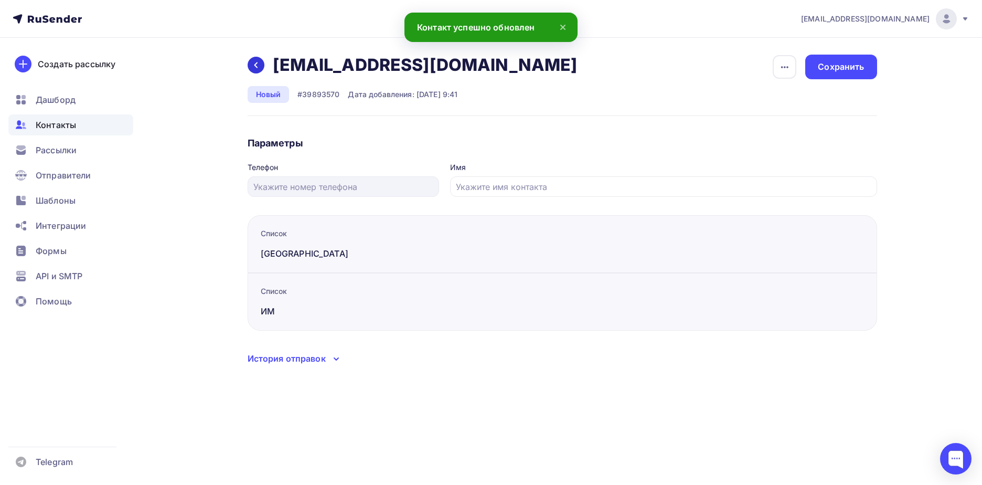
click at [254, 63] on icon at bounding box center [256, 65] width 8 height 8
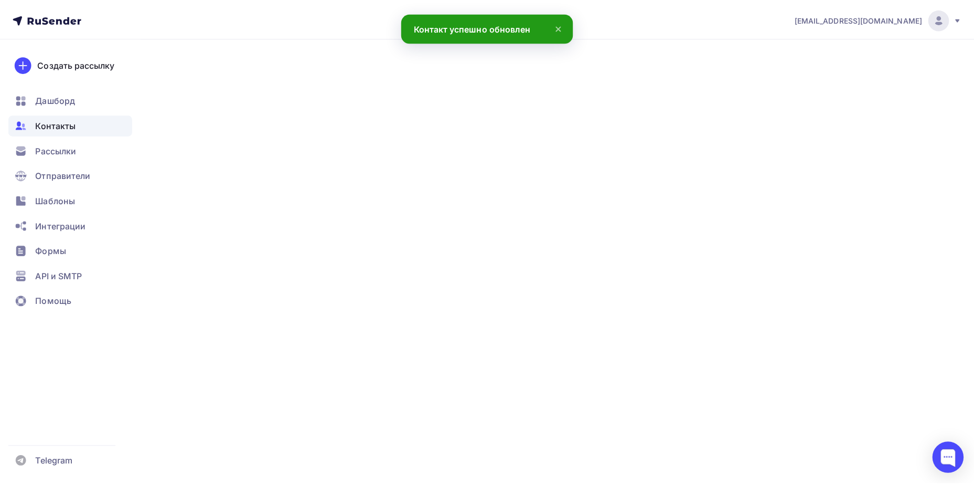
scroll to position [78, 0]
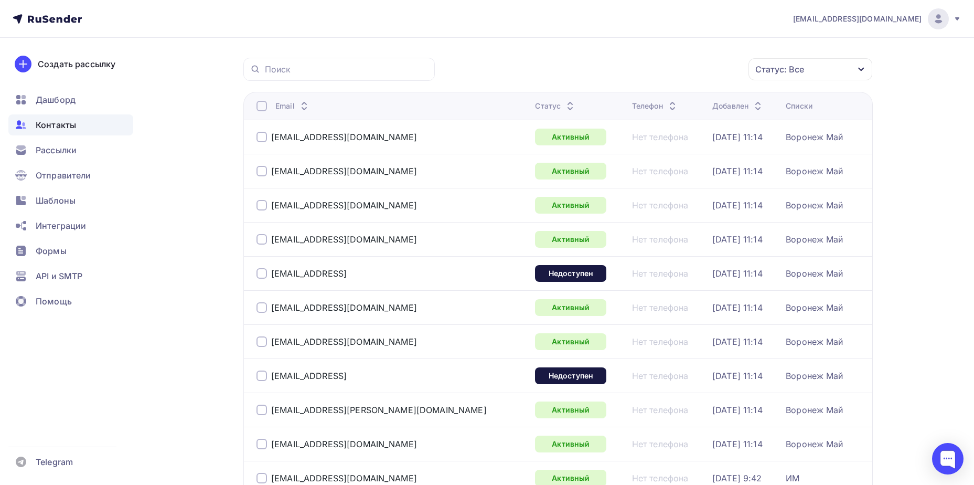
click at [796, 75] on div "Статус: Все" at bounding box center [780, 69] width 49 height 13
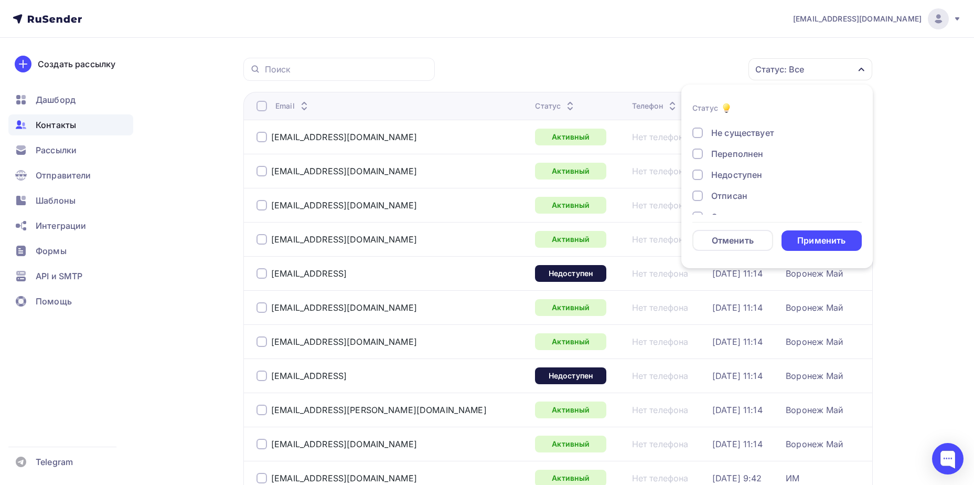
scroll to position [76, 0]
click at [743, 181] on div "Отписан вручную" at bounding box center [749, 179] width 76 height 13
click at [815, 237] on div "Применить" at bounding box center [822, 241] width 48 height 12
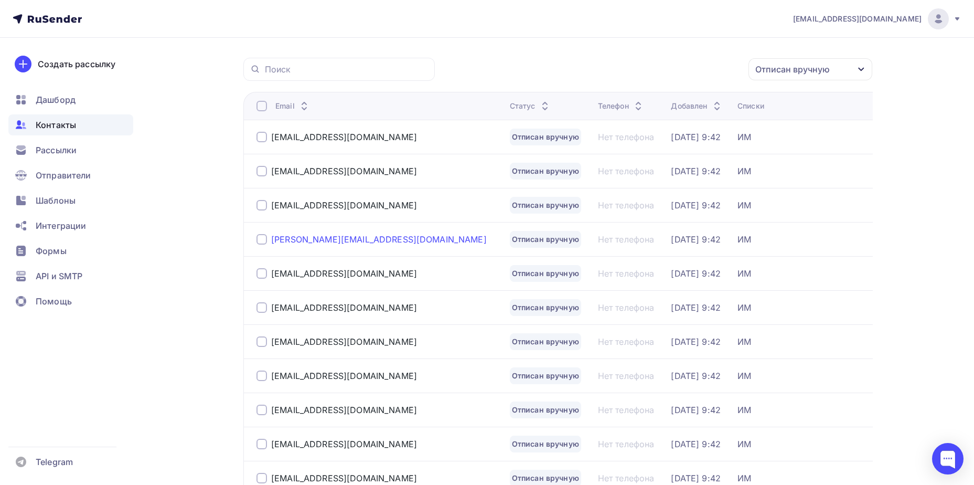
click at [341, 237] on div "[PERSON_NAME][EMAIL_ADDRESS][DOMAIN_NAME]" at bounding box center [379, 239] width 216 height 10
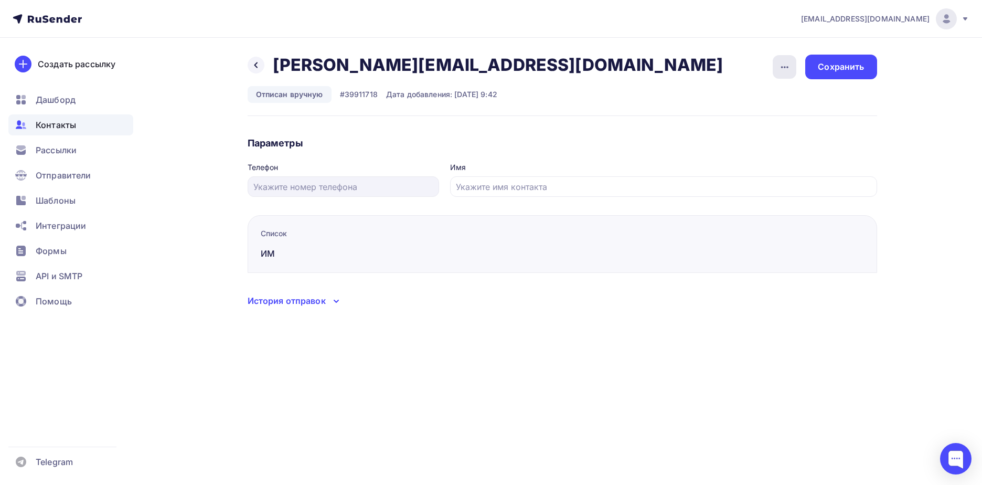
click at [781, 70] on icon "button" at bounding box center [785, 67] width 13 height 13
click at [767, 121] on div "Подписать" at bounding box center [744, 120] width 101 height 13
click at [831, 65] on div "Сохранить" at bounding box center [841, 67] width 46 height 12
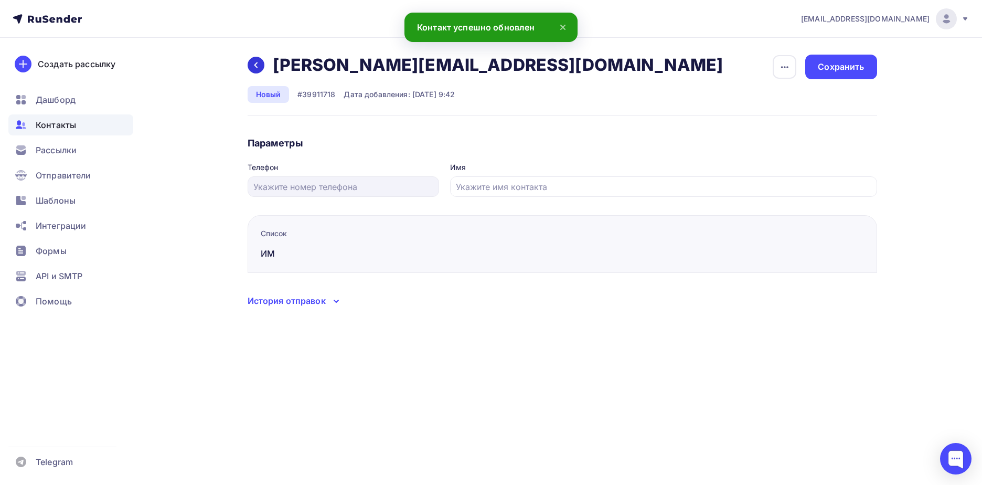
click at [253, 63] on icon at bounding box center [256, 65] width 8 height 8
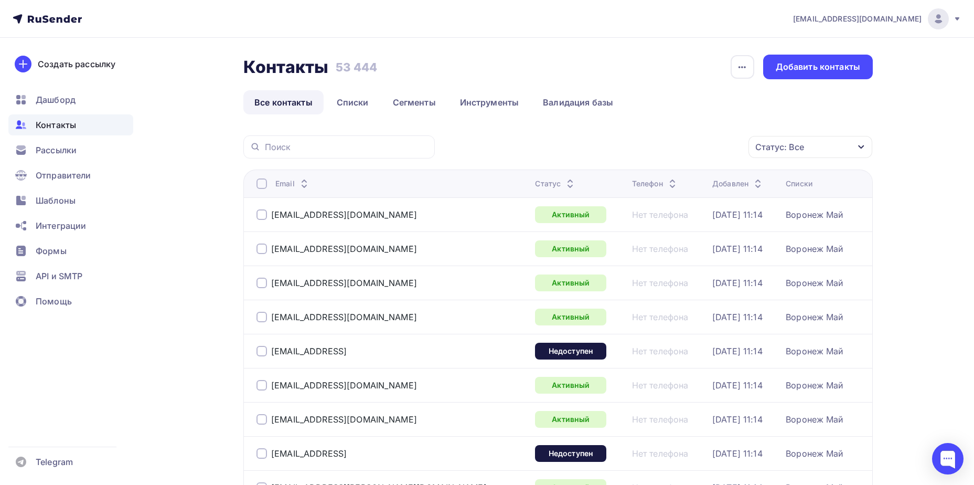
click at [783, 152] on div "Статус: Все" at bounding box center [780, 147] width 49 height 13
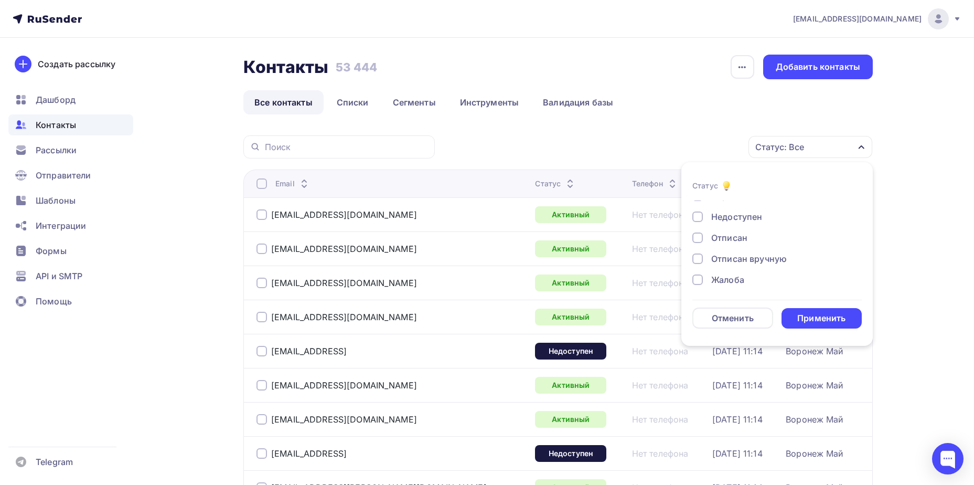
scroll to position [76, 0]
click at [752, 257] on div "Отписан вручную" at bounding box center [749, 256] width 76 height 13
click at [798, 316] on div "Применить" at bounding box center [822, 318] width 48 height 12
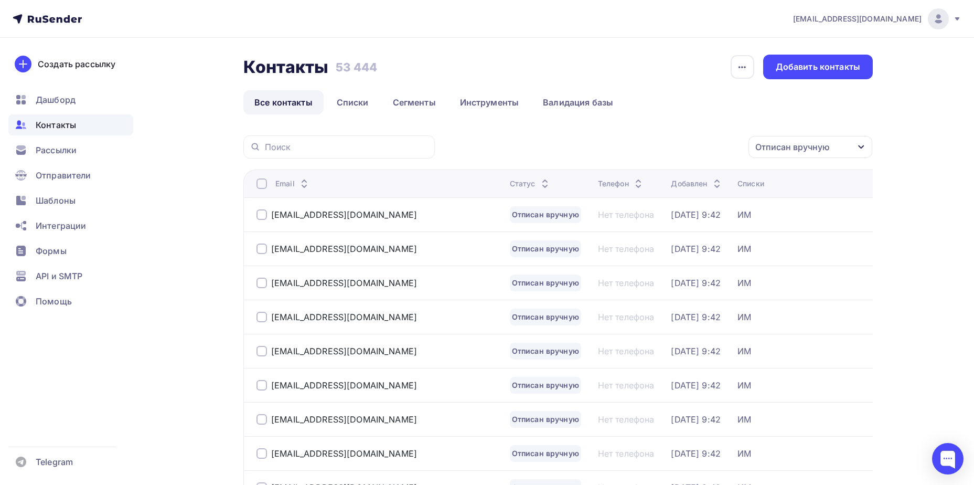
scroll to position [78, 0]
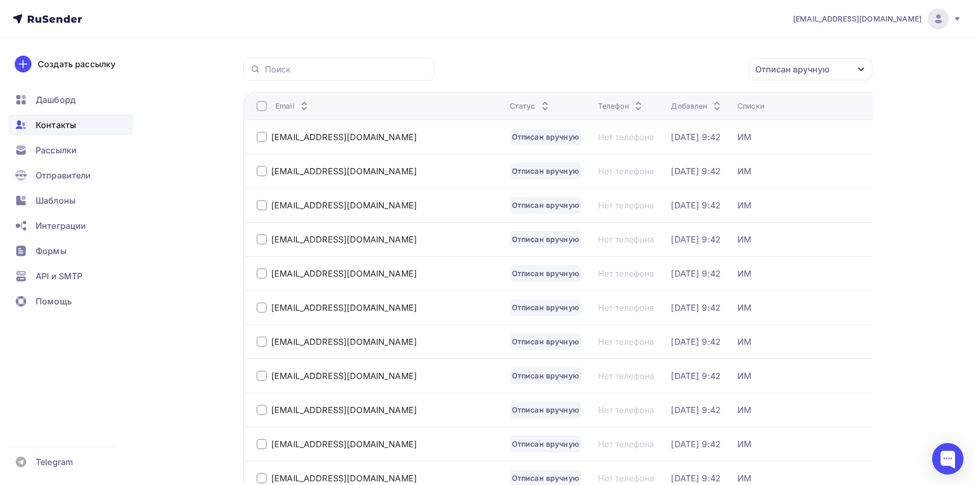
click at [335, 129] on div "[EMAIL_ADDRESS][DOMAIN_NAME]" at bounding box center [379, 137] width 245 height 17
click at [335, 135] on div "[EMAIL_ADDRESS][DOMAIN_NAME]" at bounding box center [344, 137] width 146 height 10
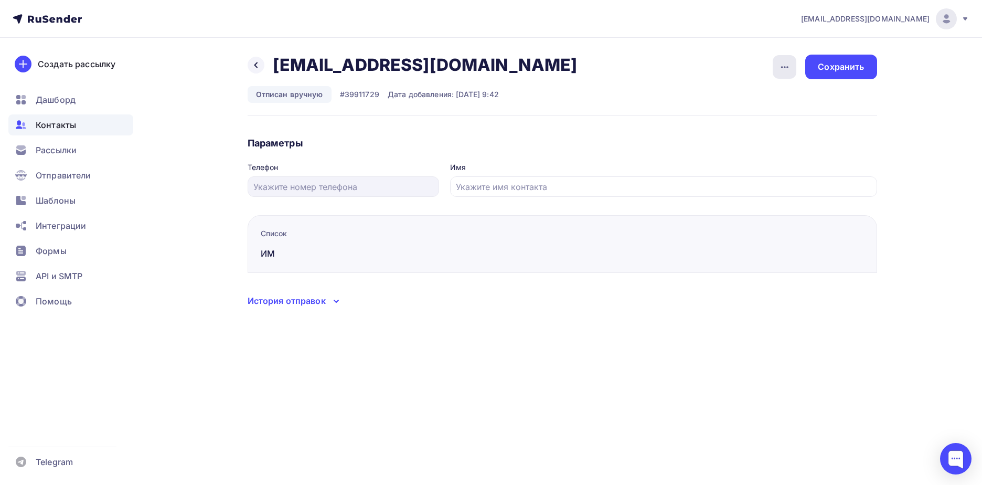
click at [783, 67] on icon "button" at bounding box center [785, 67] width 13 height 13
click at [774, 121] on div "Подписать" at bounding box center [744, 120] width 101 height 13
click at [817, 74] on div "Сохранить" at bounding box center [840, 67] width 71 height 25
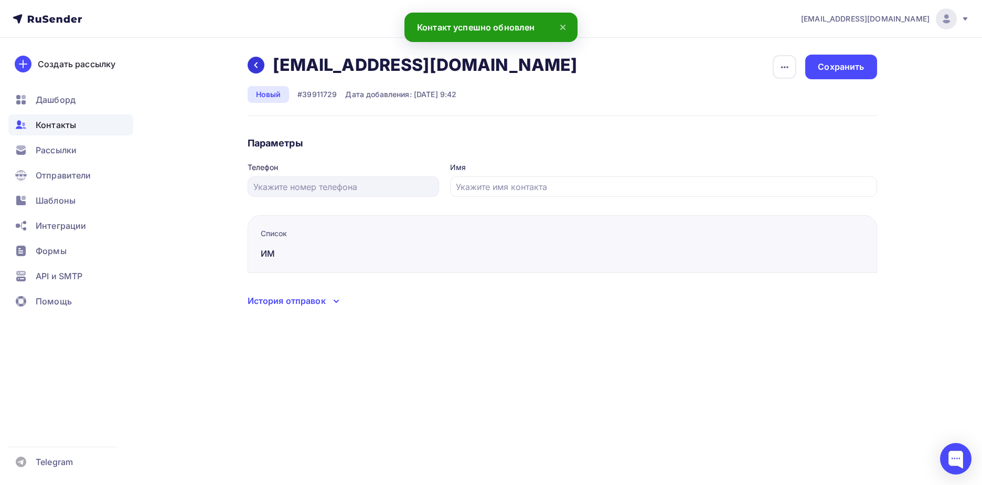
click at [257, 72] on div at bounding box center [256, 65] width 17 height 17
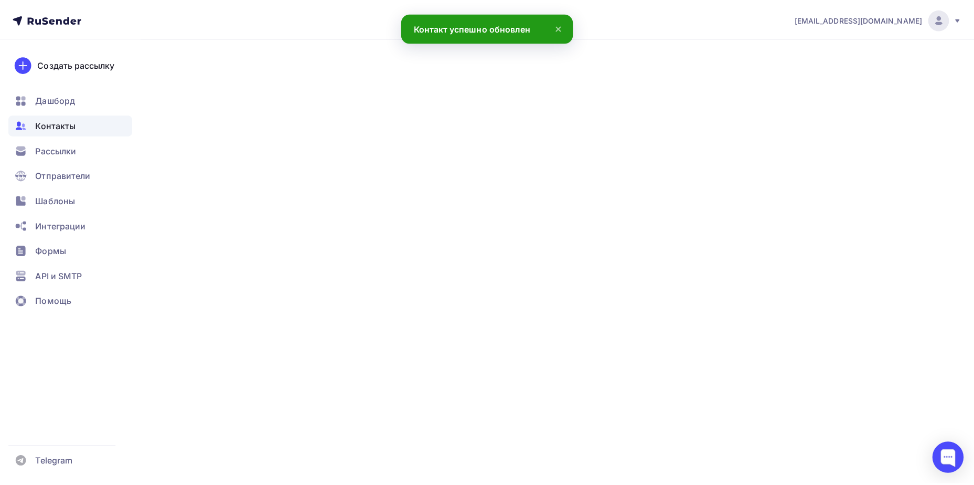
scroll to position [78, 0]
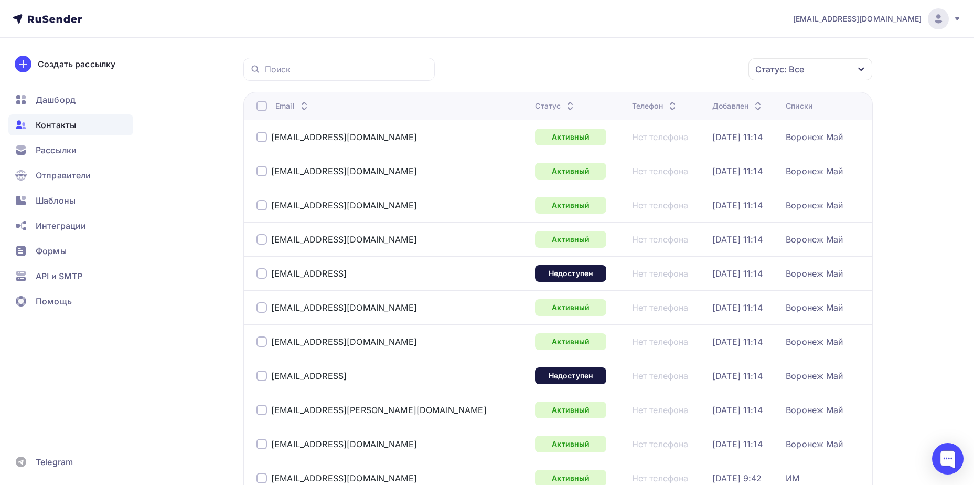
click at [780, 69] on div "Статус: Все" at bounding box center [780, 69] width 49 height 13
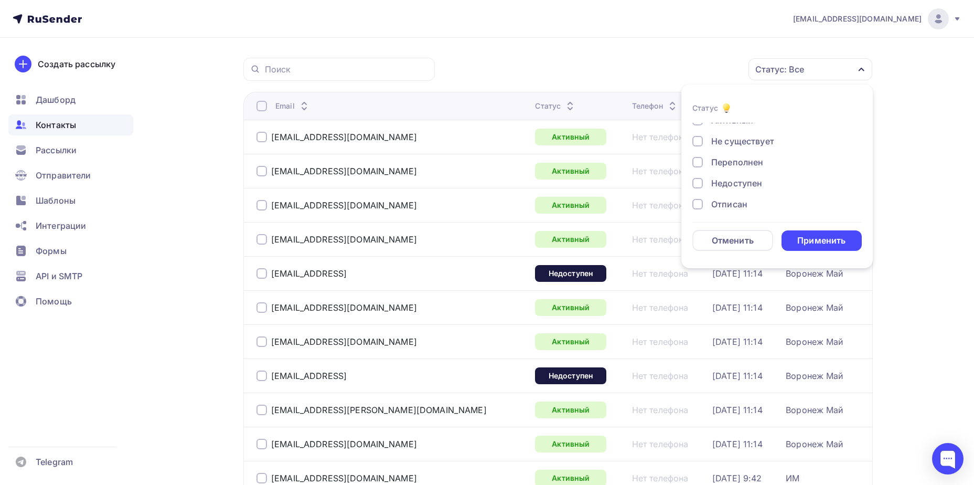
scroll to position [76, 0]
click at [736, 175] on div "Отписан вручную" at bounding box center [749, 179] width 76 height 13
click at [802, 241] on div "Применить" at bounding box center [822, 241] width 48 height 12
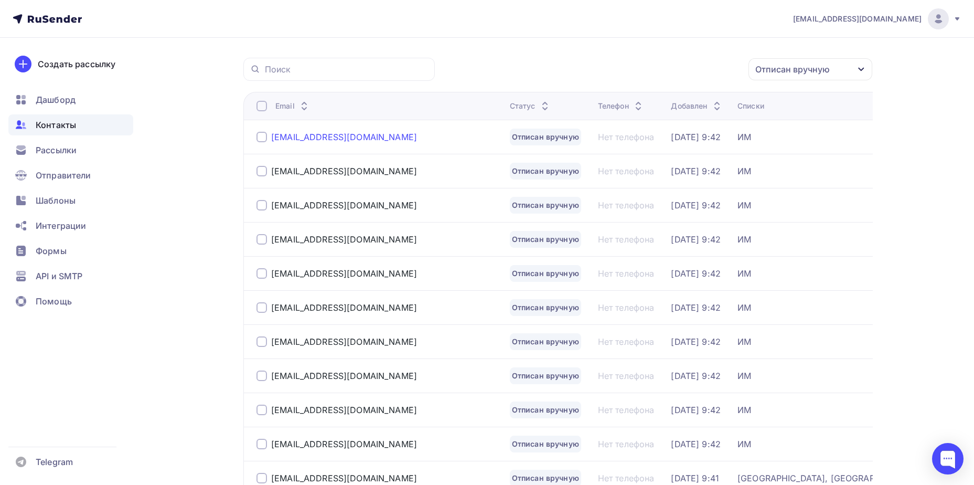
click at [321, 136] on div "[EMAIL_ADDRESS][DOMAIN_NAME]" at bounding box center [344, 137] width 146 height 10
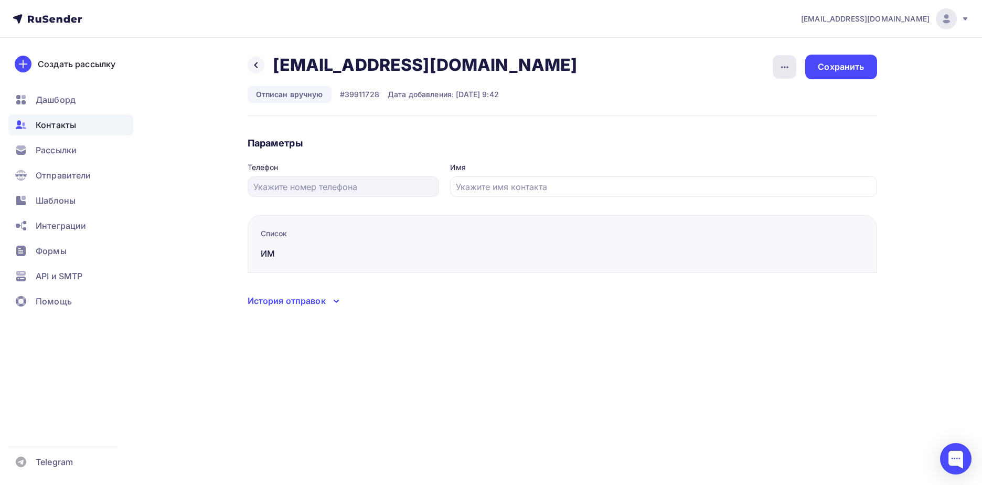
click at [783, 67] on icon "button" at bounding box center [785, 67] width 13 height 13
click at [763, 118] on div "Подписать" at bounding box center [744, 120] width 101 height 13
click at [853, 74] on div "Сохранить" at bounding box center [840, 67] width 71 height 25
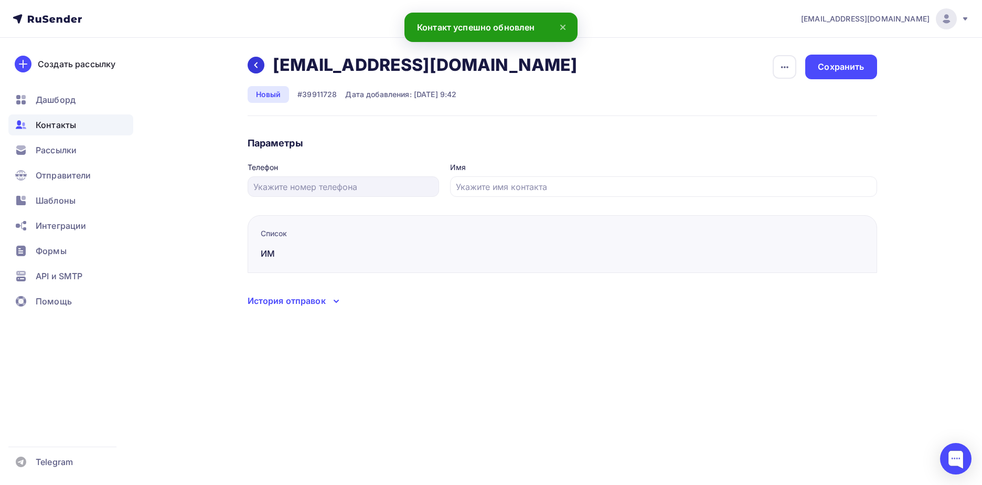
click at [261, 69] on div at bounding box center [256, 65] width 17 height 17
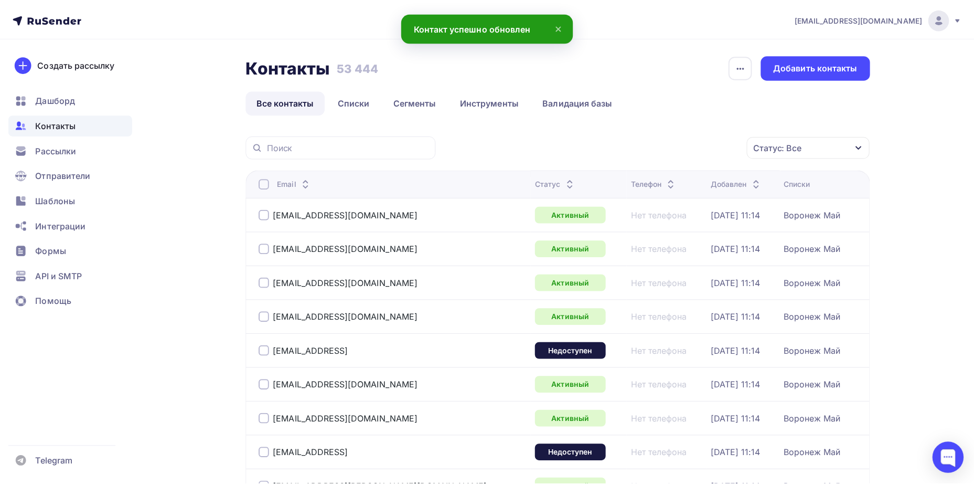
scroll to position [78, 0]
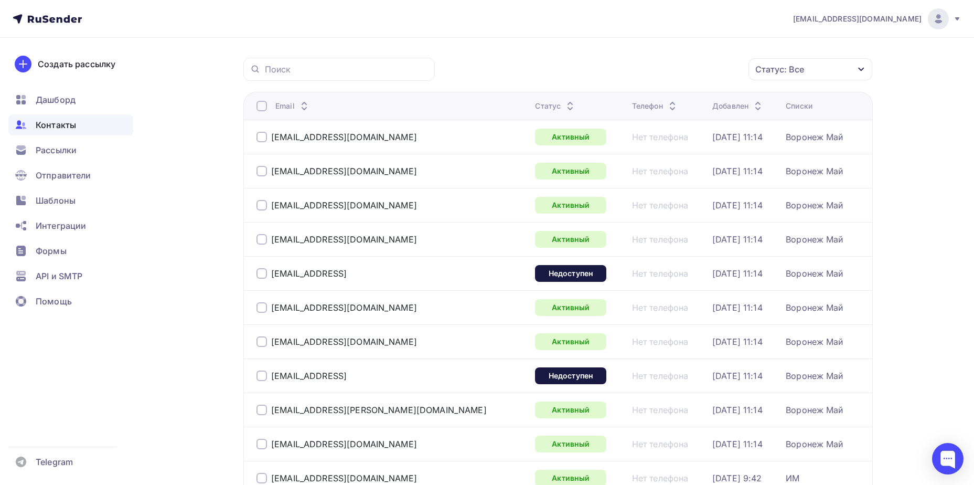
click at [795, 74] on div "Статус: Все" at bounding box center [780, 69] width 49 height 13
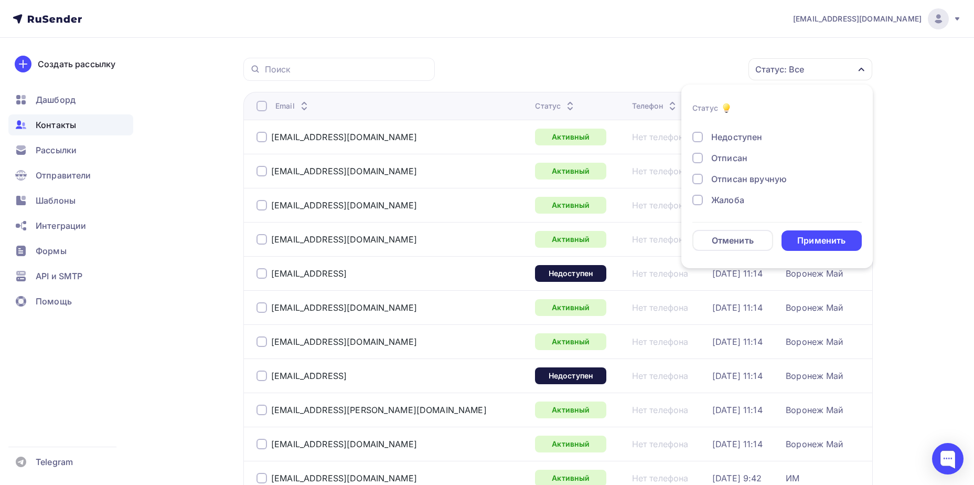
scroll to position [130, 0]
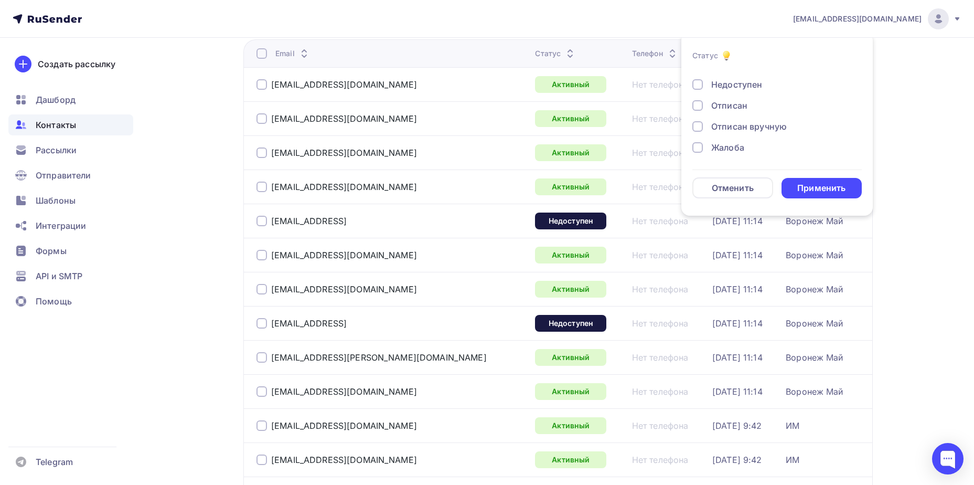
click at [734, 126] on div "Отписан вручную" at bounding box center [749, 126] width 76 height 13
click at [805, 182] on div "Применить" at bounding box center [822, 188] width 48 height 12
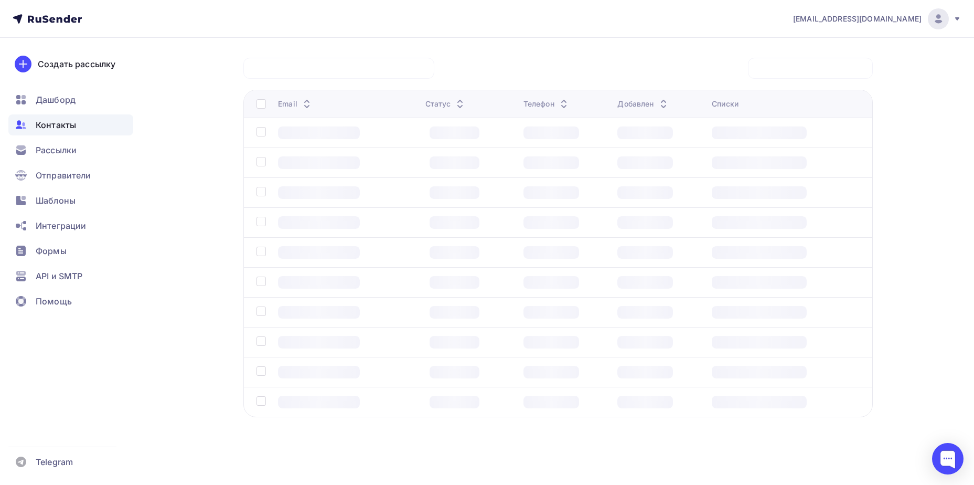
scroll to position [78, 0]
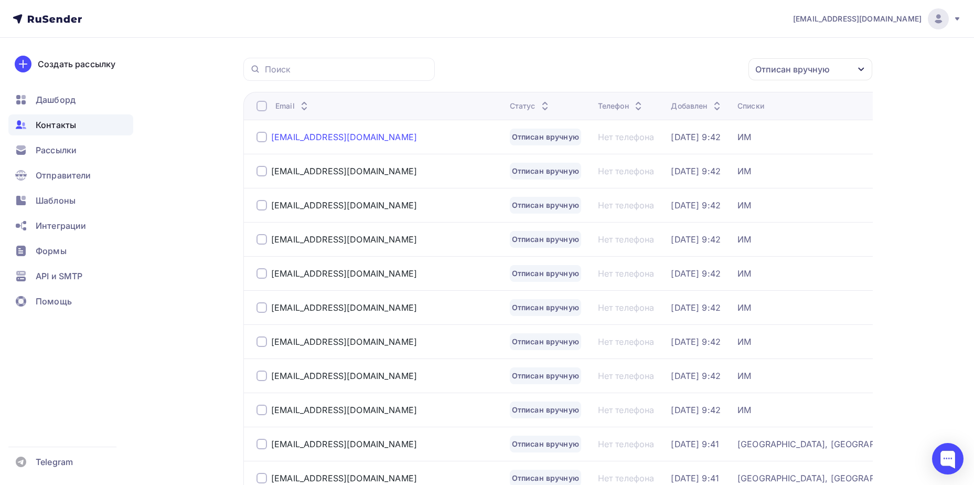
click at [317, 137] on div "[EMAIL_ADDRESS][DOMAIN_NAME]" at bounding box center [344, 137] width 146 height 10
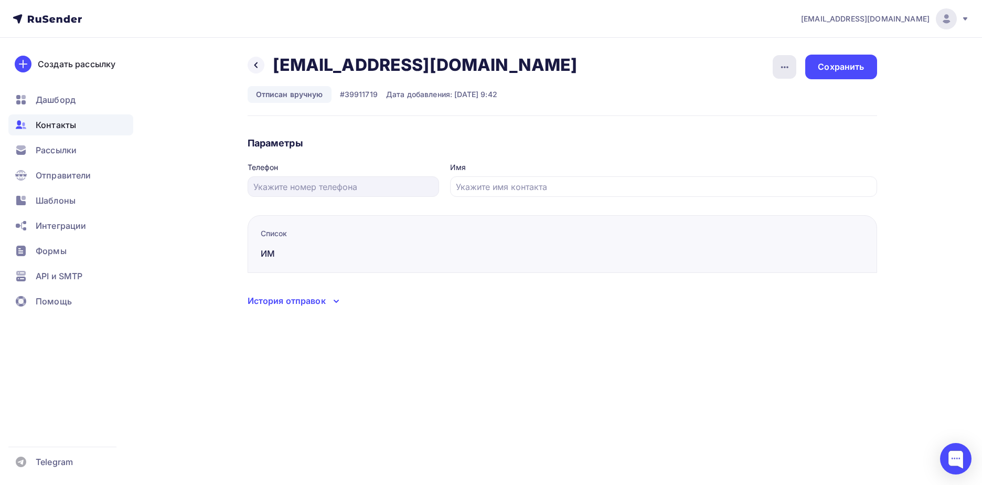
click at [785, 69] on icon "button" at bounding box center [785, 67] width 13 height 13
click at [754, 112] on link "Подписать" at bounding box center [744, 120] width 113 height 21
click at [841, 65] on div "Сохранить" at bounding box center [841, 67] width 46 height 12
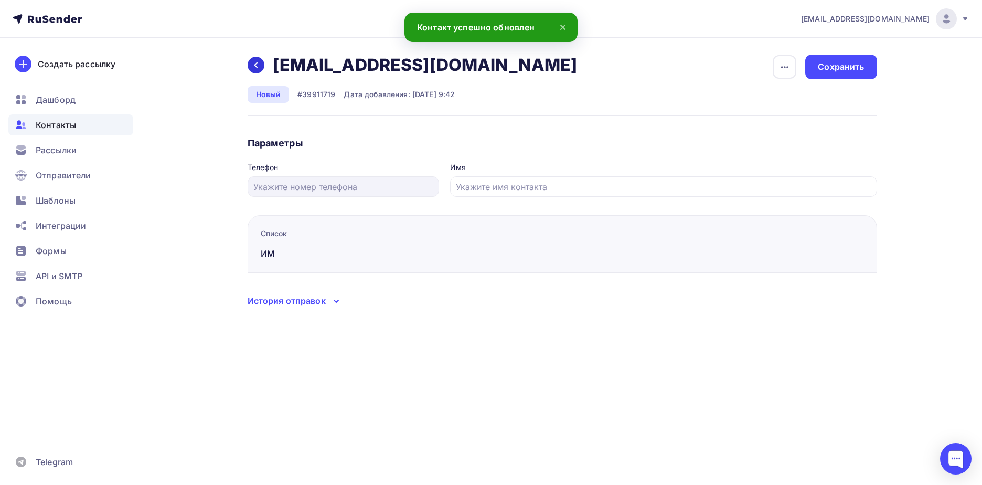
click at [263, 68] on div at bounding box center [256, 65] width 17 height 17
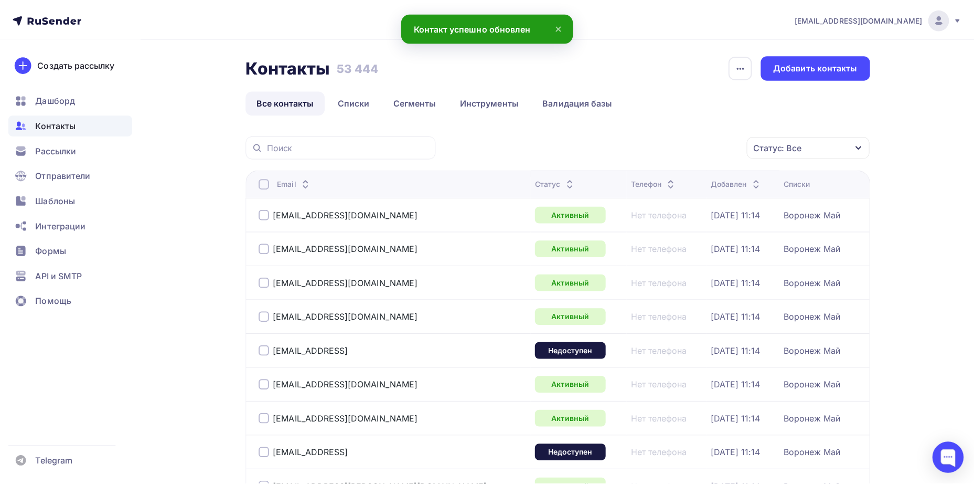
scroll to position [78, 0]
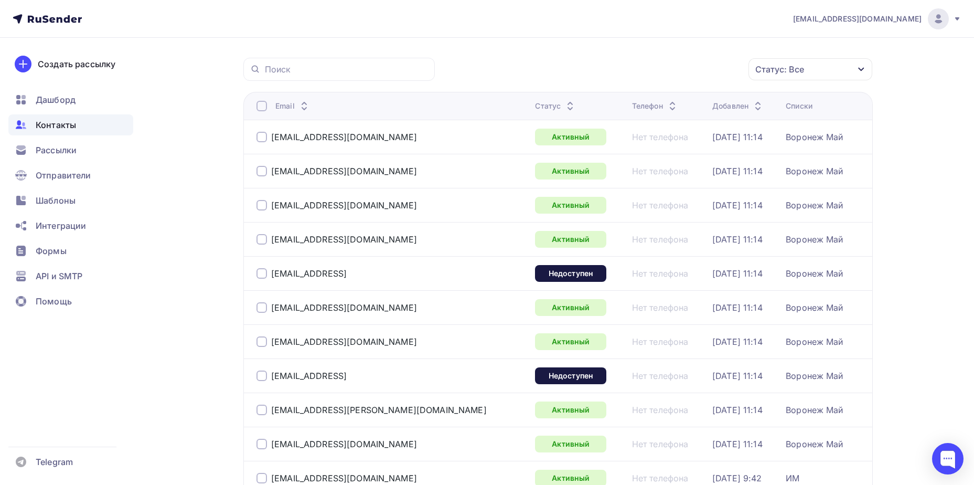
click at [786, 71] on div "Статус: Все" at bounding box center [780, 69] width 49 height 13
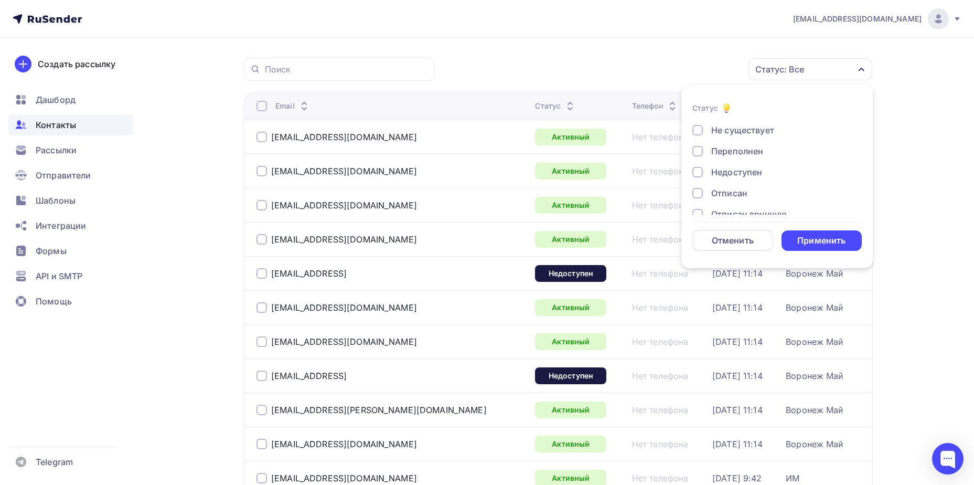
scroll to position [76, 0]
click at [741, 174] on div "Отписан вручную" at bounding box center [749, 179] width 76 height 13
click at [807, 248] on div "Применить" at bounding box center [822, 240] width 81 height 20
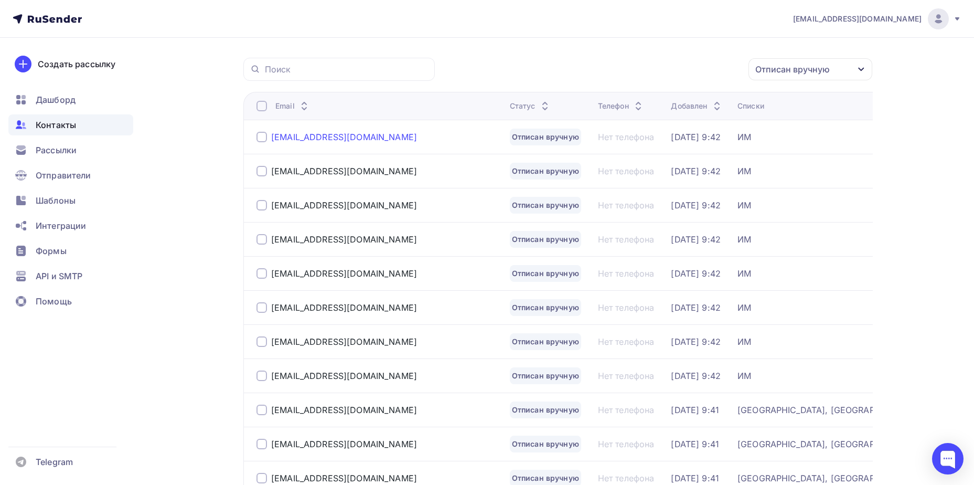
click at [313, 141] on div "[EMAIL_ADDRESS][DOMAIN_NAME]" at bounding box center [344, 137] width 146 height 10
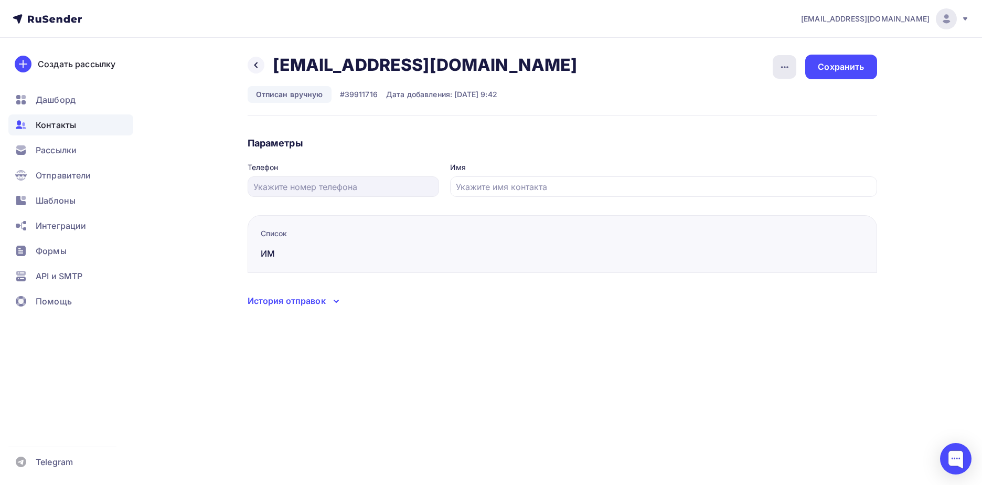
click at [782, 78] on div "button" at bounding box center [785, 67] width 24 height 24
click at [778, 120] on div "Подписать" at bounding box center [744, 120] width 101 height 13
click at [847, 67] on div "Сохранить" at bounding box center [841, 67] width 46 height 12
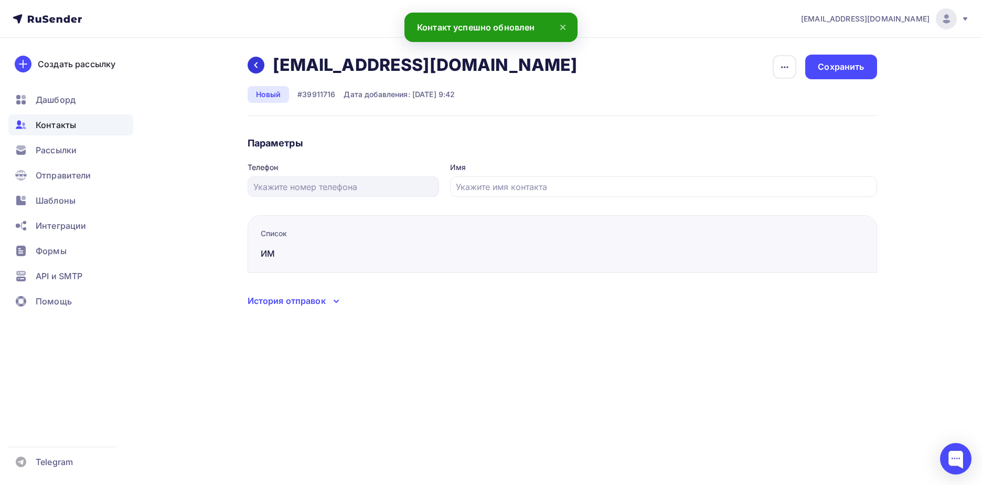
click at [256, 63] on icon at bounding box center [256, 65] width 8 height 8
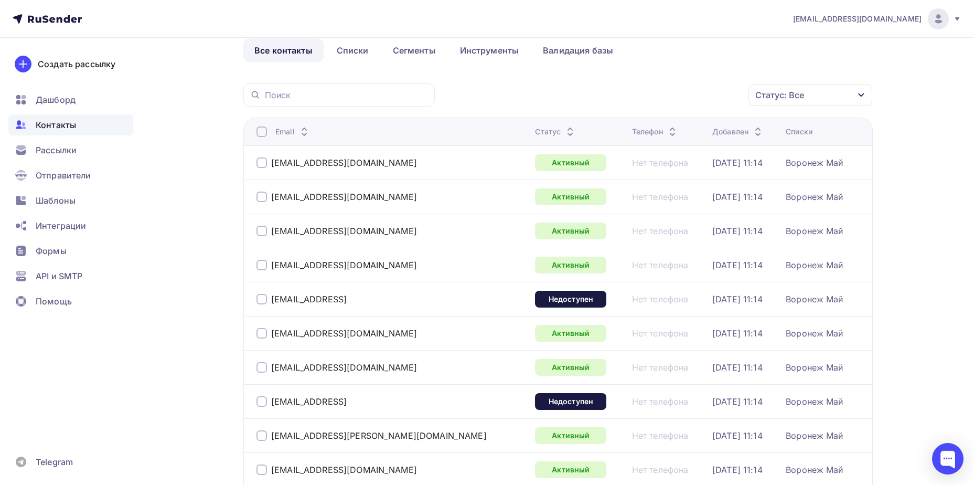
scroll to position [52, 0]
click at [778, 99] on div "Статус: Все" at bounding box center [780, 94] width 49 height 13
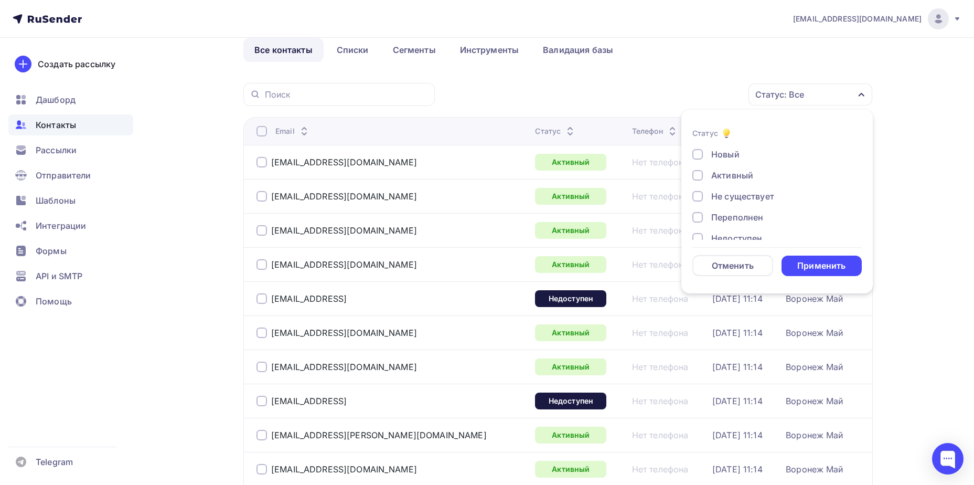
click at [728, 216] on div "Переполнен" at bounding box center [737, 217] width 52 height 13
click at [800, 265] on div "Применить" at bounding box center [822, 266] width 48 height 12
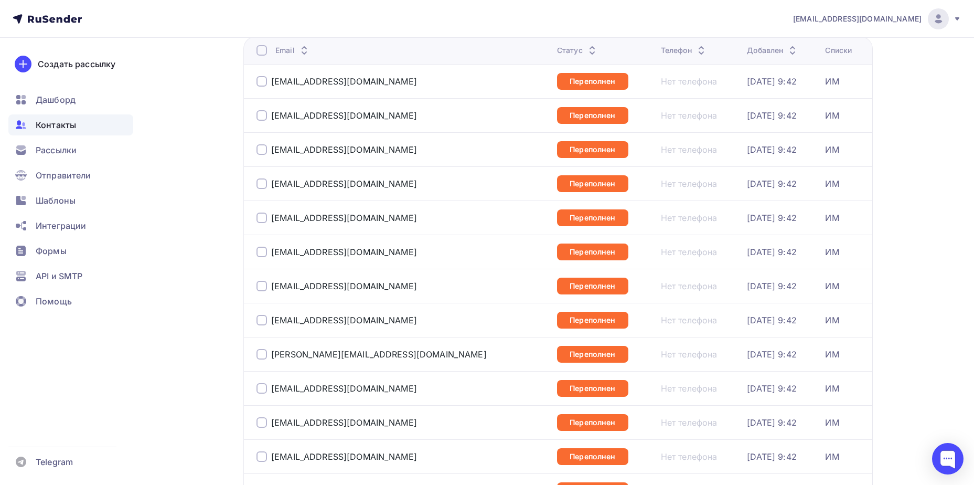
scroll to position [0, 0]
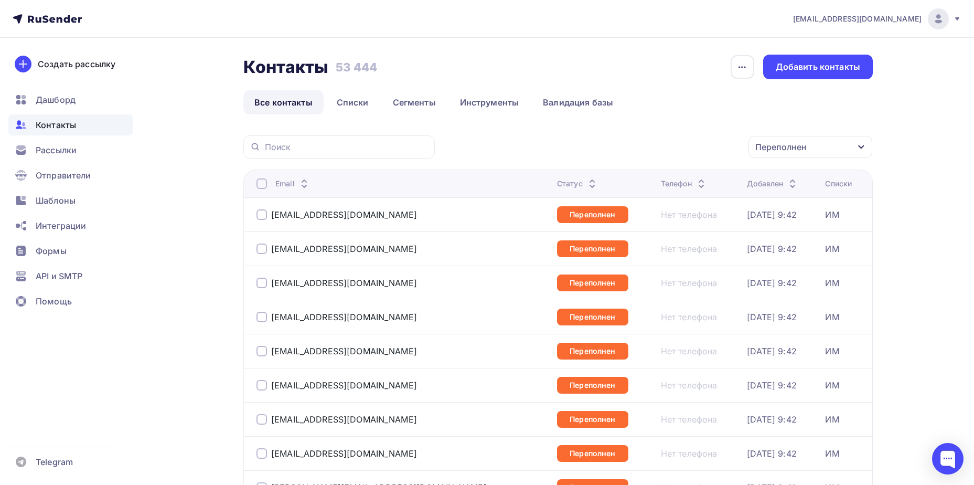
click at [791, 137] on div "Переполнен" at bounding box center [811, 147] width 124 height 22
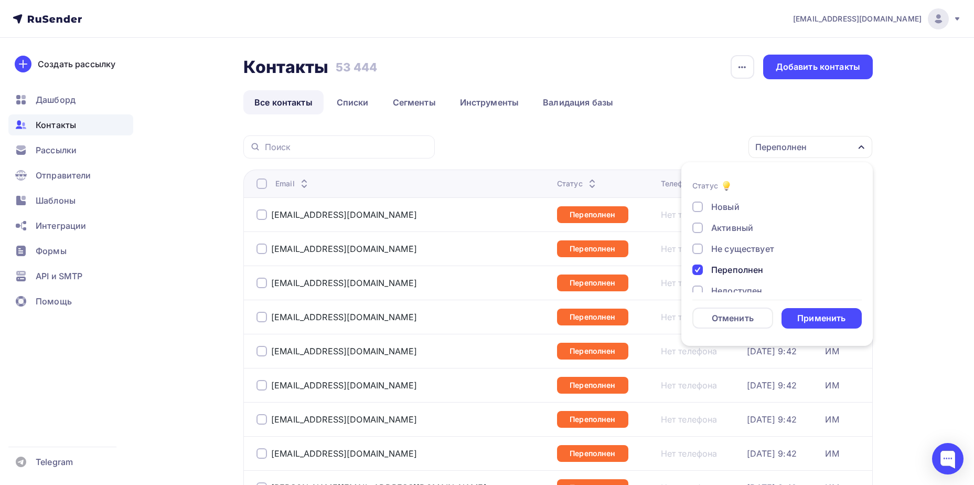
click at [699, 271] on div at bounding box center [698, 269] width 10 height 10
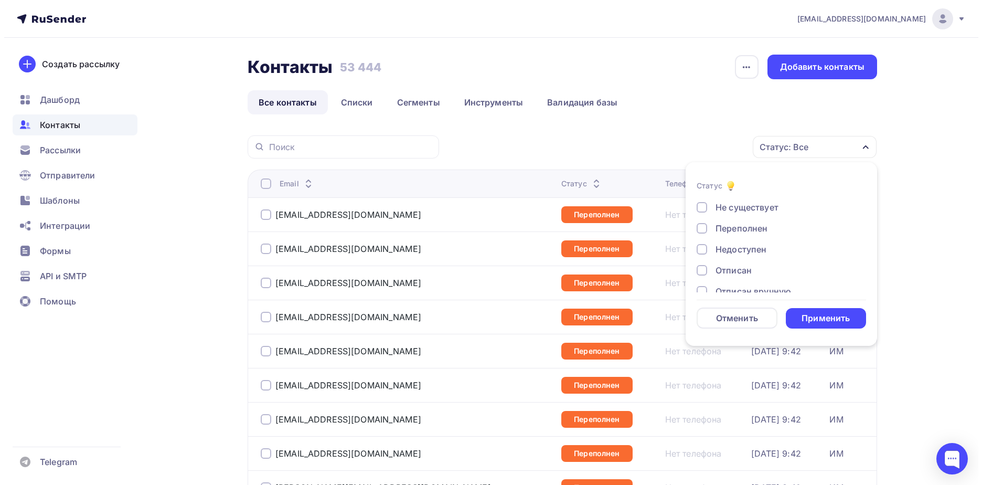
scroll to position [76, 0]
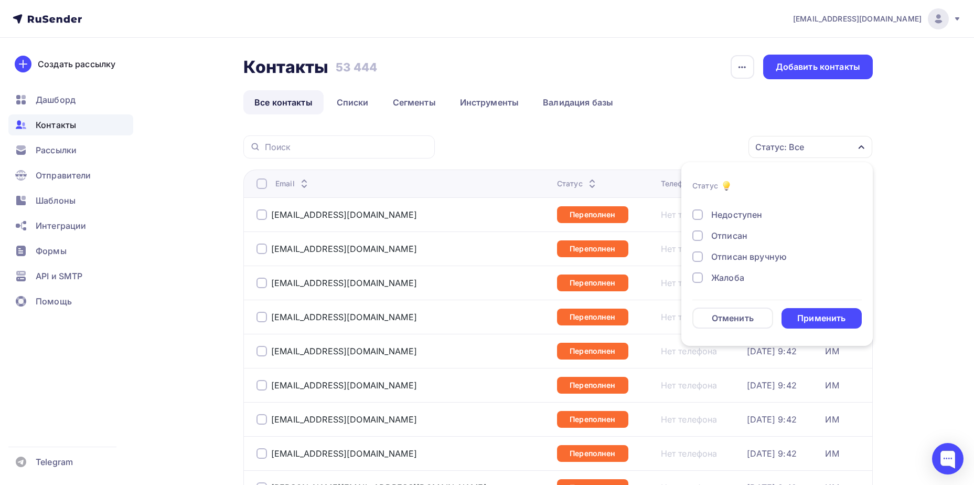
click at [723, 260] on div "Отписан вручную" at bounding box center [749, 256] width 76 height 13
click at [809, 322] on div "Применить" at bounding box center [822, 318] width 48 height 12
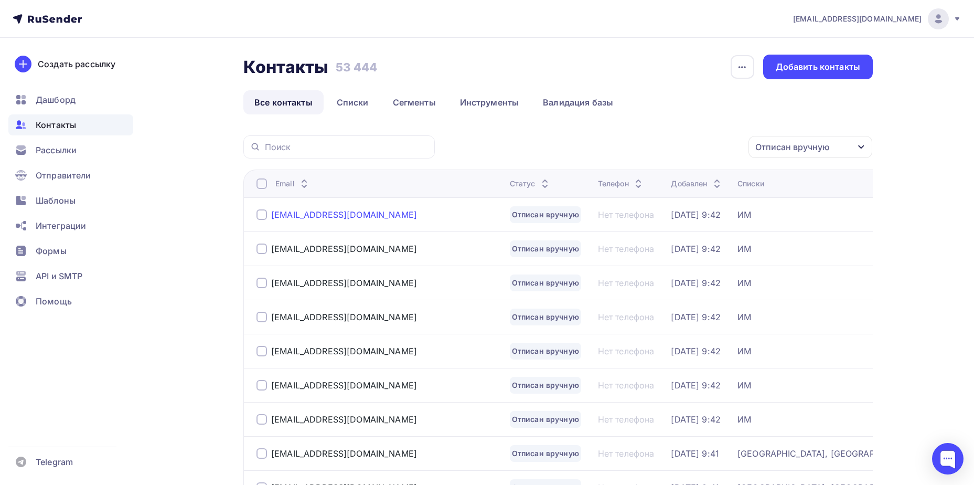
click at [305, 217] on div "[EMAIL_ADDRESS][DOMAIN_NAME]" at bounding box center [344, 214] width 146 height 10
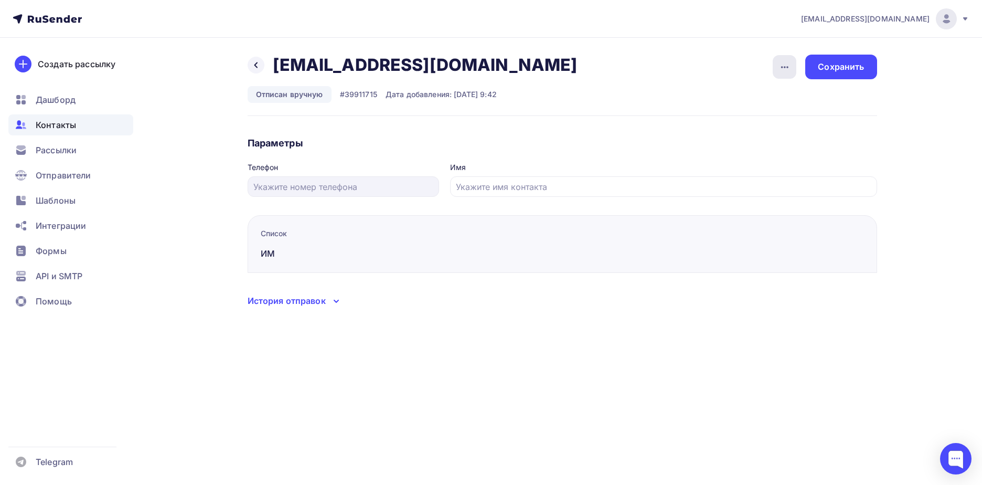
click at [788, 73] on icon "button" at bounding box center [785, 67] width 13 height 13
click at [771, 118] on div "Подписать" at bounding box center [744, 120] width 101 height 13
click at [859, 66] on div "Сохранить" at bounding box center [841, 67] width 46 height 12
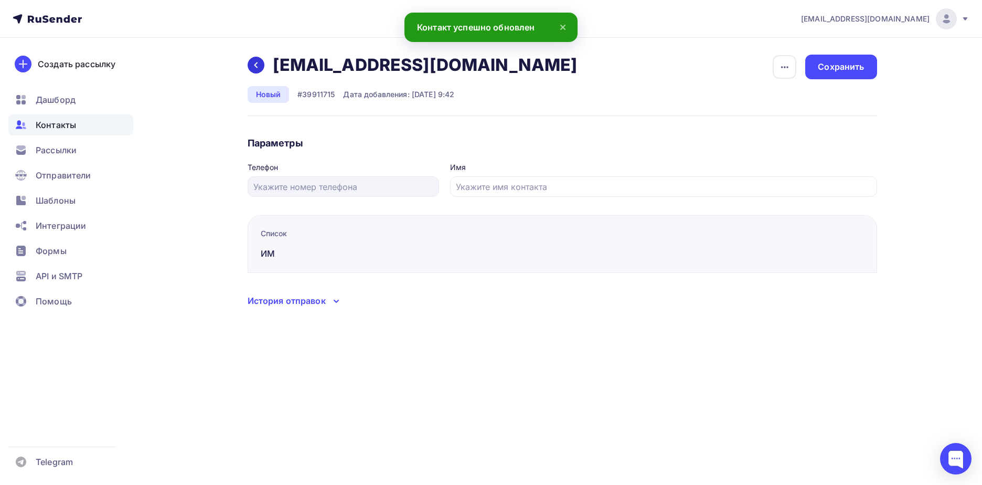
click at [261, 66] on div at bounding box center [256, 65] width 17 height 17
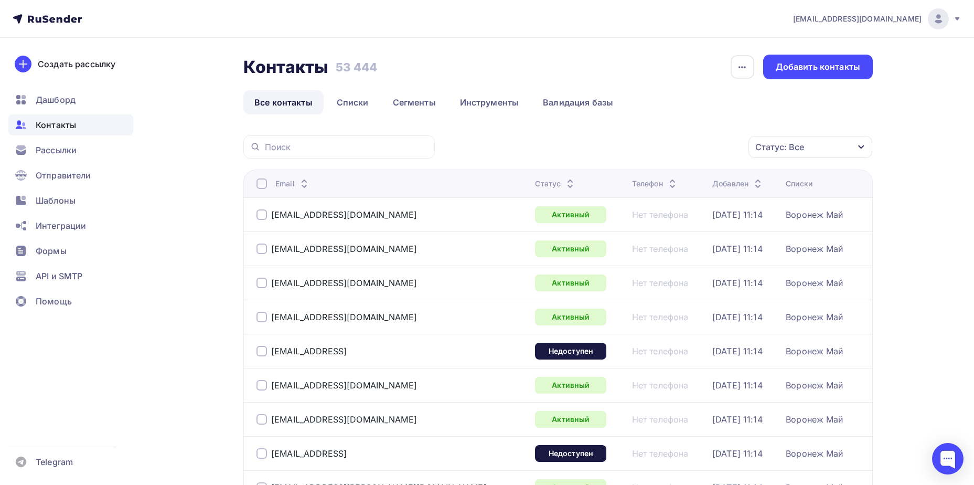
click at [778, 150] on div "Статус: Все" at bounding box center [780, 147] width 49 height 13
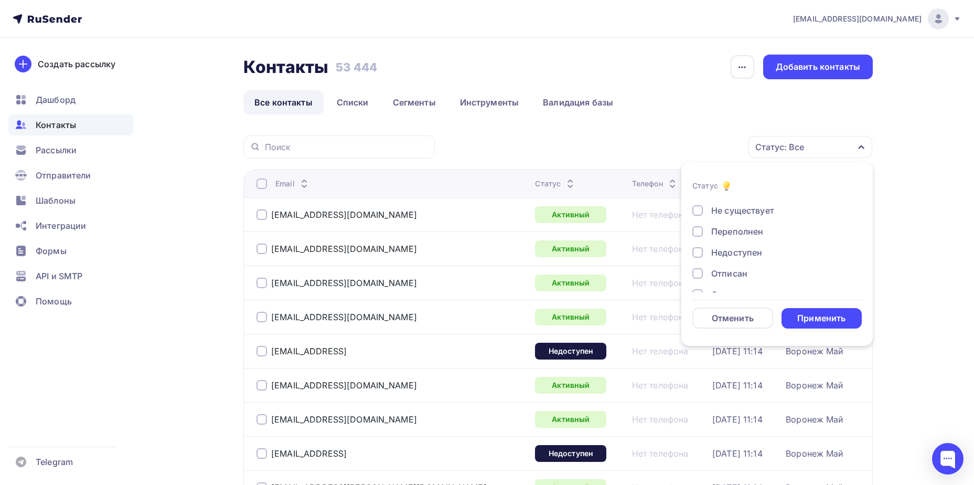
scroll to position [76, 0]
click at [749, 260] on div "Отписан вручную" at bounding box center [749, 256] width 76 height 13
click at [813, 316] on div "Применить" at bounding box center [822, 318] width 48 height 12
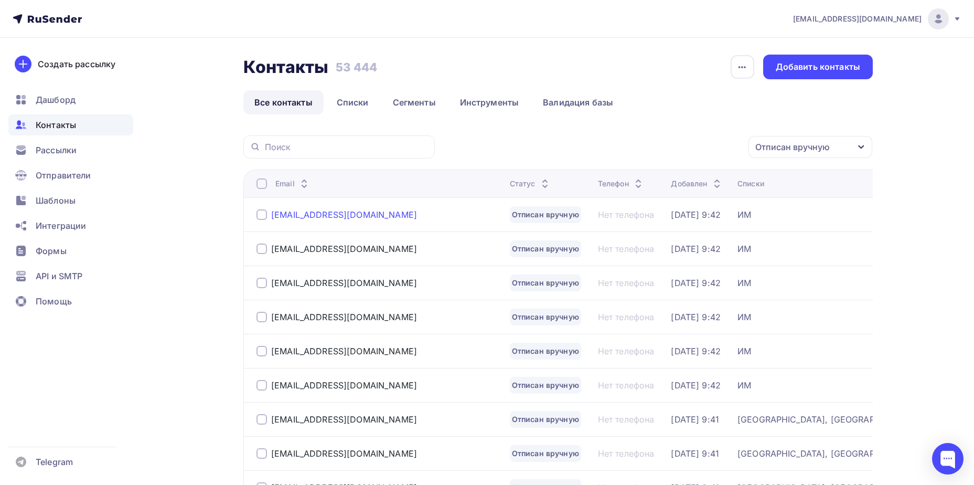
click at [303, 211] on div "[EMAIL_ADDRESS][DOMAIN_NAME]" at bounding box center [344, 214] width 146 height 10
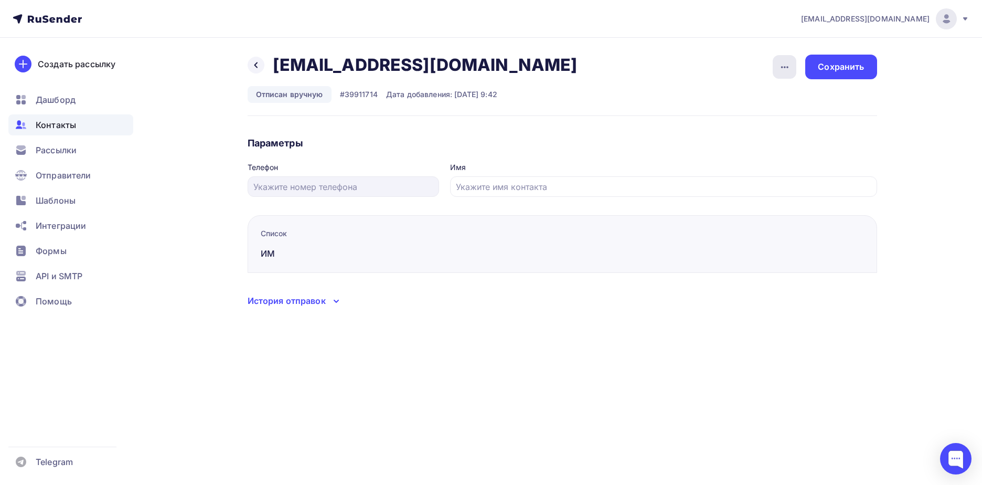
click at [779, 67] on icon "button" at bounding box center [785, 67] width 13 height 13
click at [751, 116] on div "Подписать" at bounding box center [744, 120] width 101 height 13
click at [842, 77] on div "Сохранить" at bounding box center [840, 67] width 71 height 25
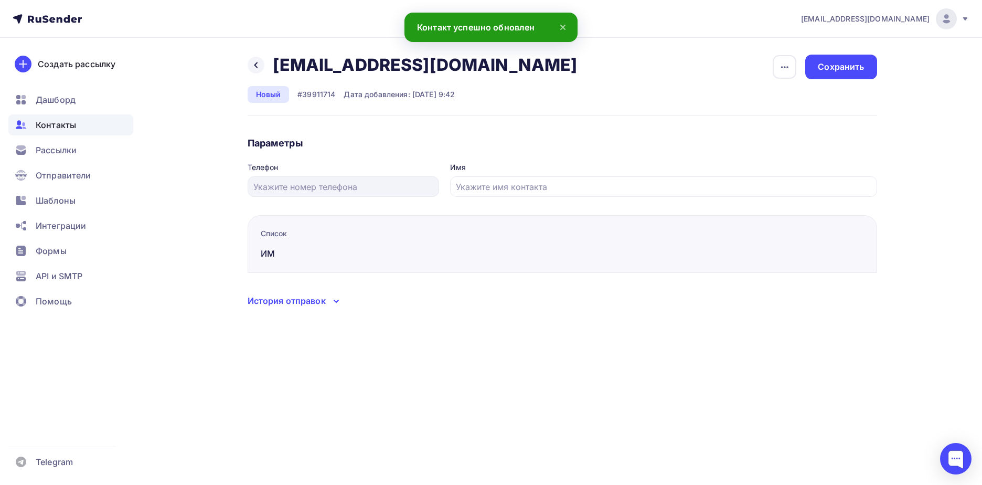
click at [263, 70] on div "Назад [EMAIL_ADDRESS][DOMAIN_NAME] [EMAIL_ADDRESS][DOMAIN_NAME] Удалить Отписать" at bounding box center [416, 65] width 337 height 21
click at [260, 68] on div at bounding box center [256, 65] width 17 height 17
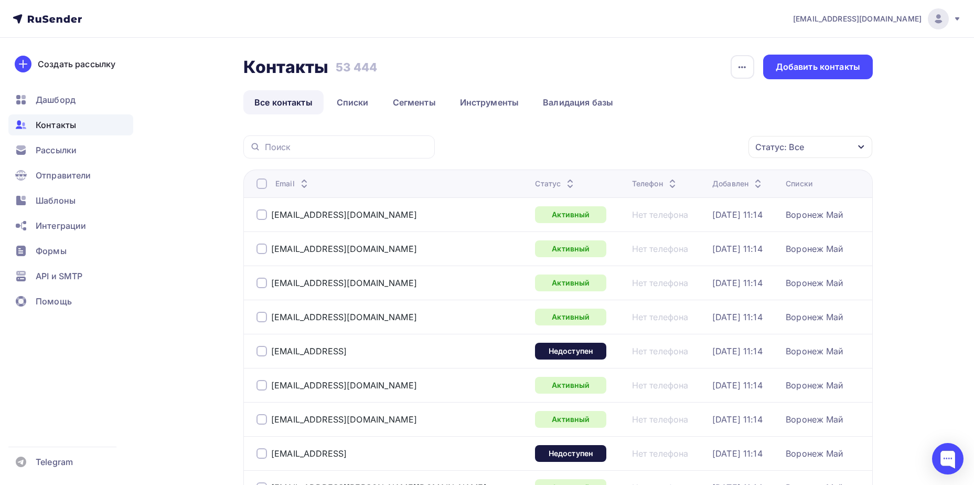
click at [792, 149] on div "Статус: Все" at bounding box center [780, 147] width 49 height 13
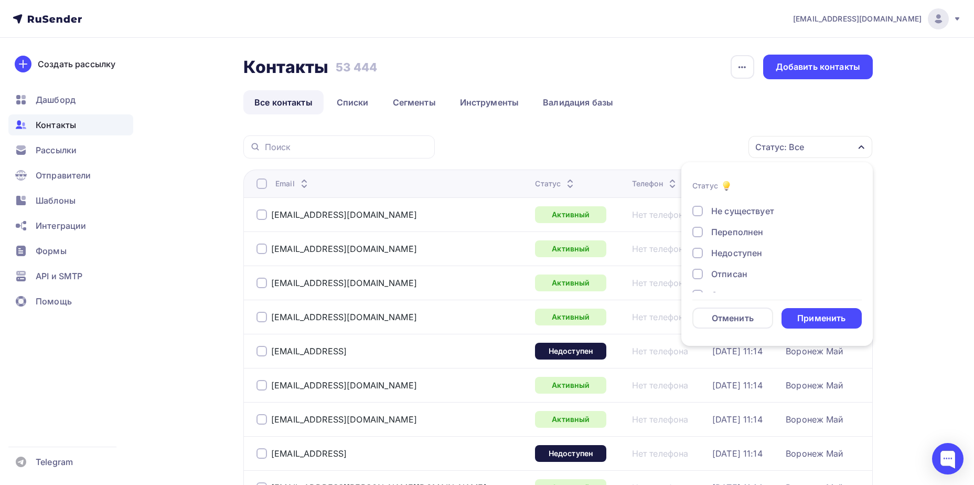
scroll to position [76, 0]
click at [748, 258] on div "Отписан вручную" at bounding box center [749, 256] width 76 height 13
click at [812, 312] on div "Применить" at bounding box center [822, 318] width 48 height 12
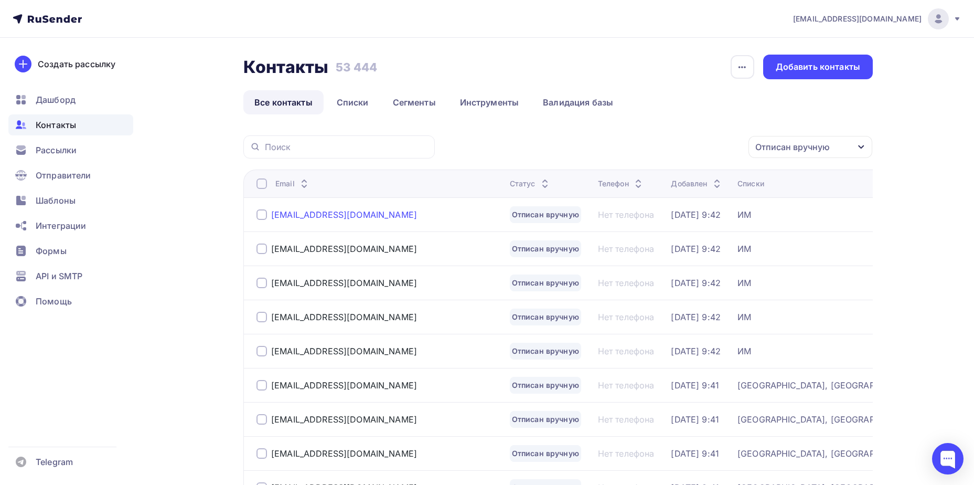
click at [320, 217] on div "[EMAIL_ADDRESS][DOMAIN_NAME]" at bounding box center [344, 214] width 146 height 10
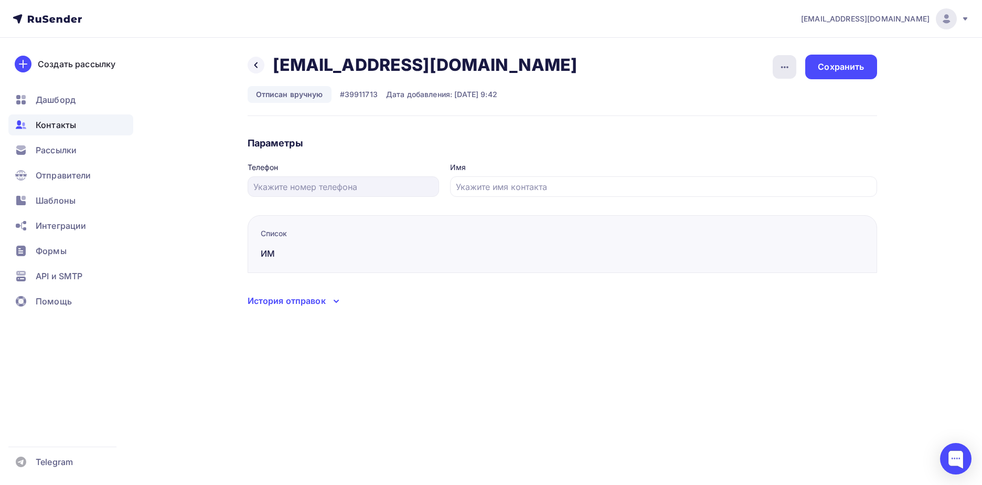
click at [780, 62] on icon "button" at bounding box center [785, 67] width 13 height 13
click at [749, 124] on div "Подписать" at bounding box center [744, 120] width 101 height 13
click at [827, 74] on div "Сохранить" at bounding box center [840, 67] width 71 height 25
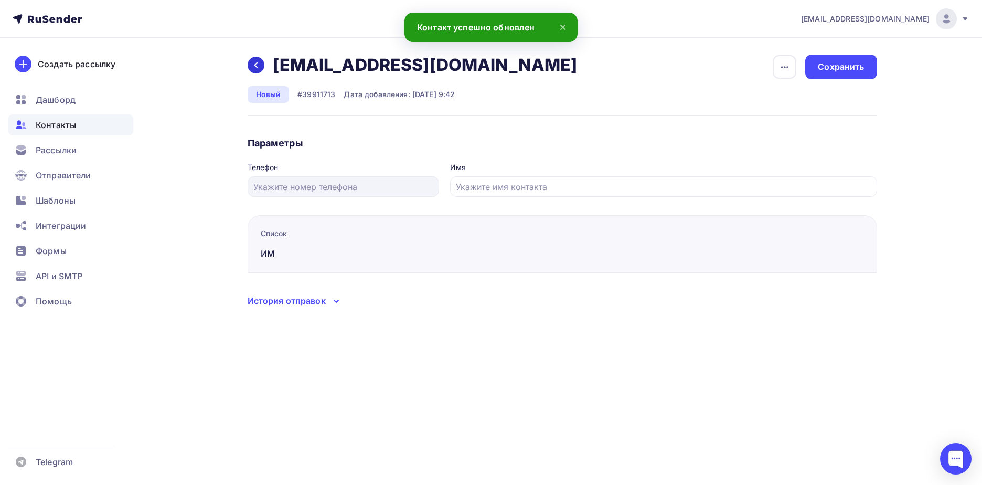
click at [257, 65] on icon at bounding box center [256, 65] width 8 height 8
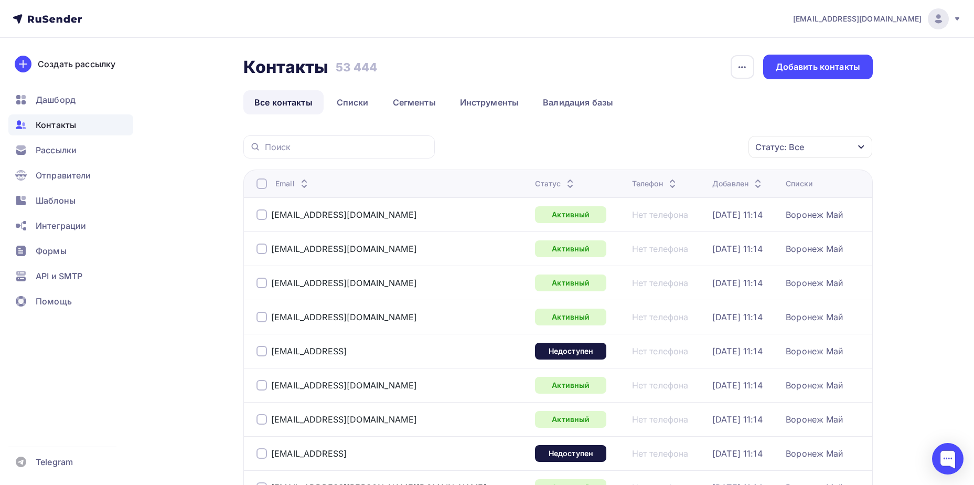
click at [766, 152] on div "Статус: Все" at bounding box center [780, 147] width 49 height 13
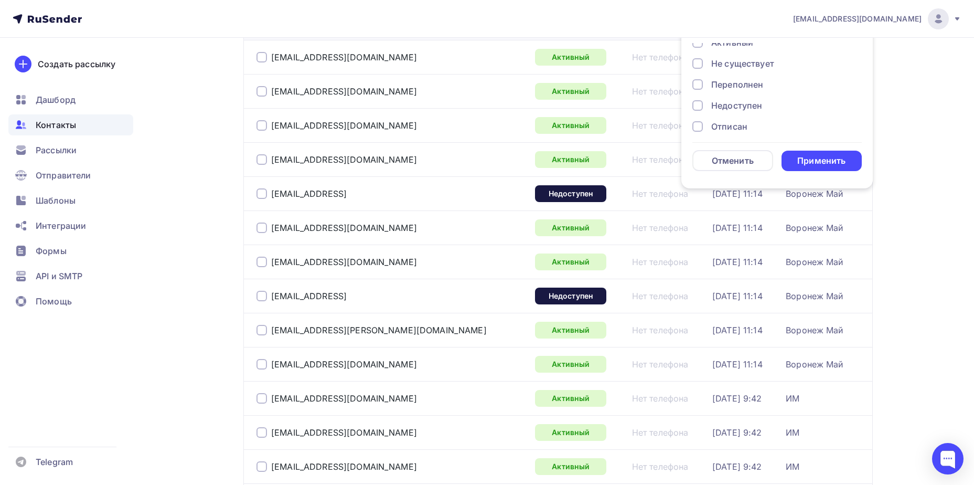
scroll to position [76, 0]
drag, startPoint x: 734, startPoint y: 102, endPoint x: 762, endPoint y: 127, distance: 37.9
click at [735, 101] on div "Отписан вручную" at bounding box center [749, 99] width 76 height 13
click at [807, 161] on div "Применить" at bounding box center [822, 161] width 48 height 12
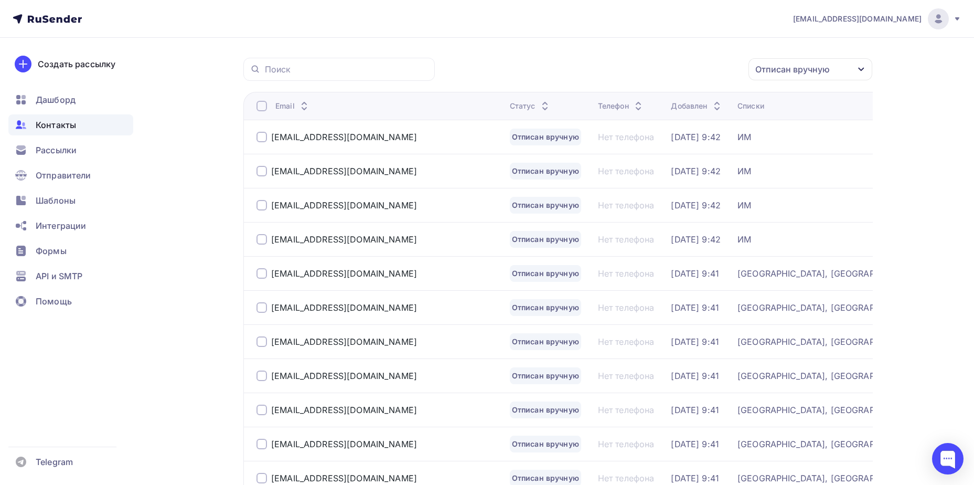
scroll to position [0, 0]
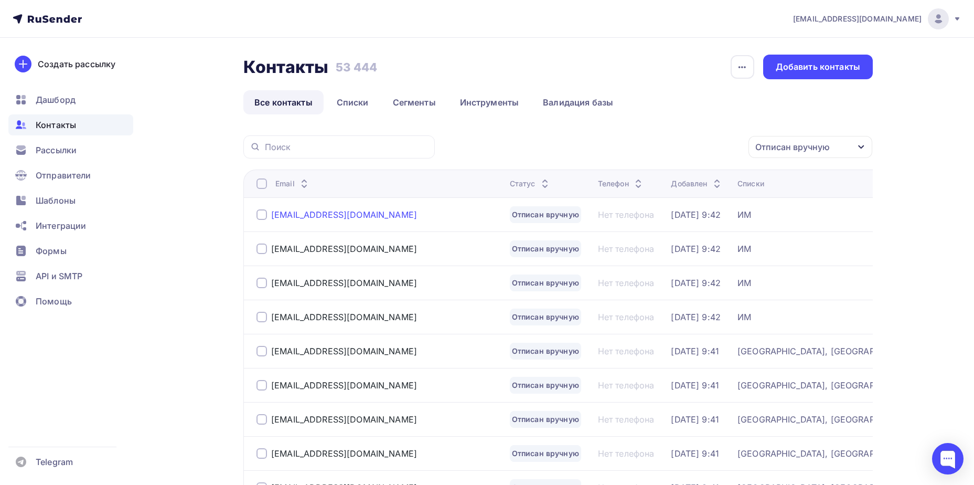
click at [326, 212] on div "[EMAIL_ADDRESS][DOMAIN_NAME]" at bounding box center [344, 214] width 146 height 10
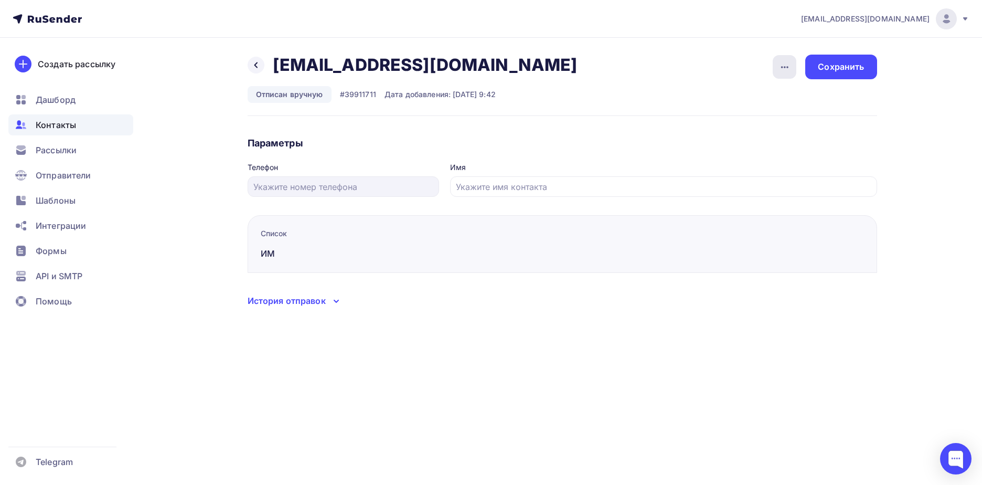
click at [784, 71] on icon "button" at bounding box center [785, 67] width 13 height 13
click at [771, 117] on div "Подписать" at bounding box center [744, 120] width 101 height 13
click at [839, 70] on div "Сохранить" at bounding box center [841, 67] width 46 height 12
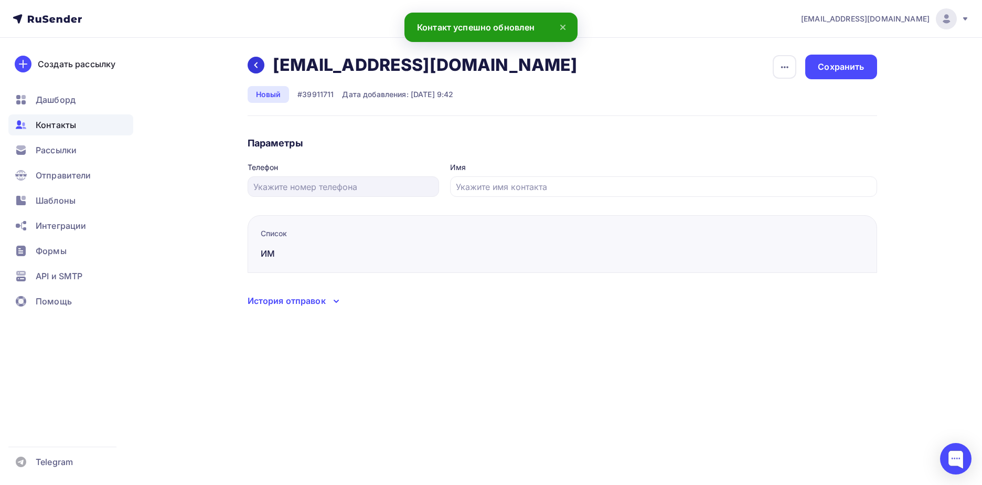
click at [258, 59] on div at bounding box center [256, 65] width 17 height 17
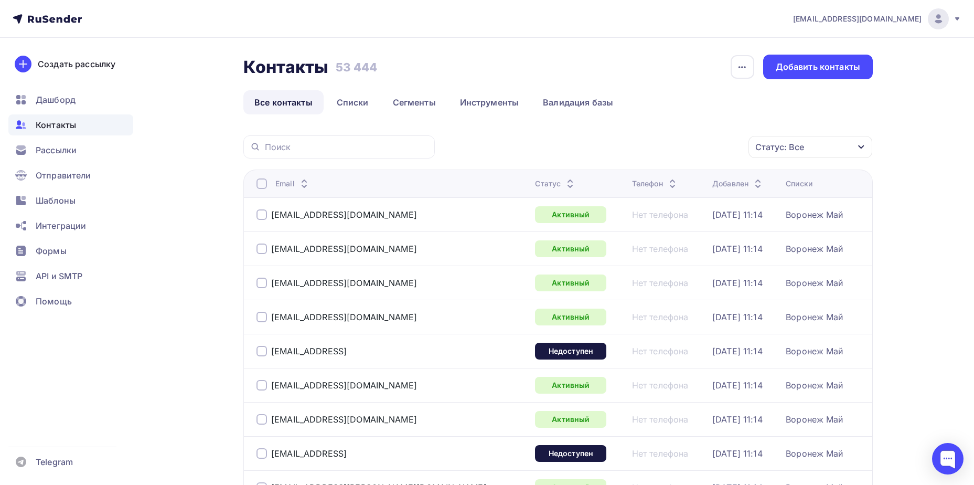
click at [762, 148] on div "Статус: Все" at bounding box center [780, 147] width 49 height 13
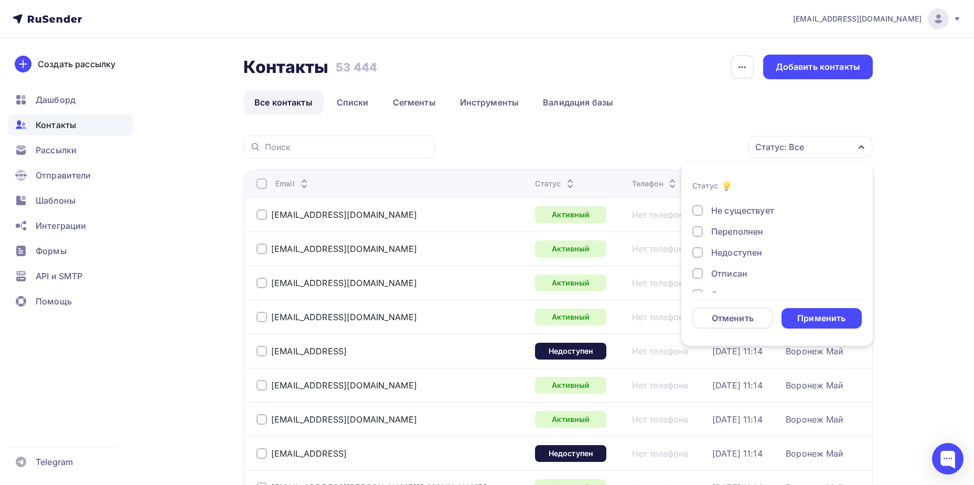
scroll to position [76, 0]
drag, startPoint x: 732, startPoint y: 251, endPoint x: 780, endPoint y: 317, distance: 81.9
click at [732, 251] on div "Отписан вручную" at bounding box center [749, 256] width 76 height 13
click at [824, 321] on div "Применить" at bounding box center [822, 318] width 48 height 12
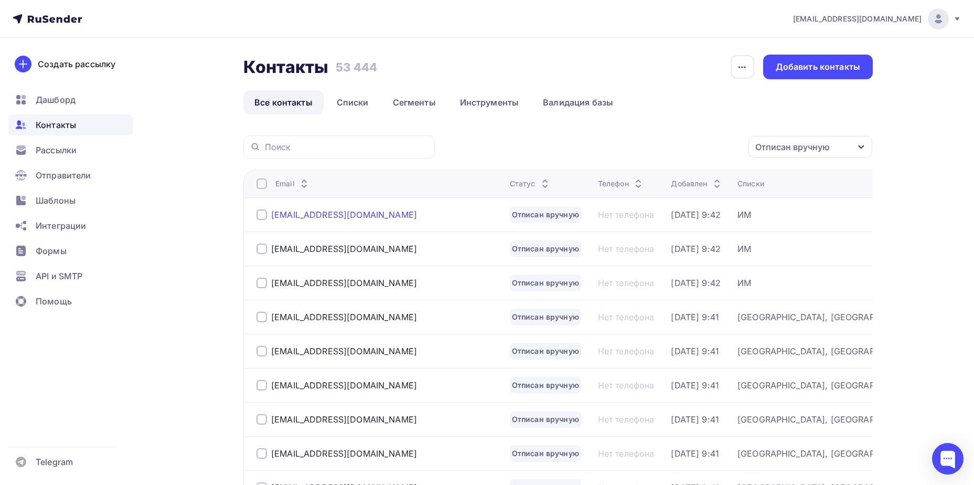
click at [344, 210] on div "[EMAIL_ADDRESS][DOMAIN_NAME]" at bounding box center [344, 214] width 146 height 10
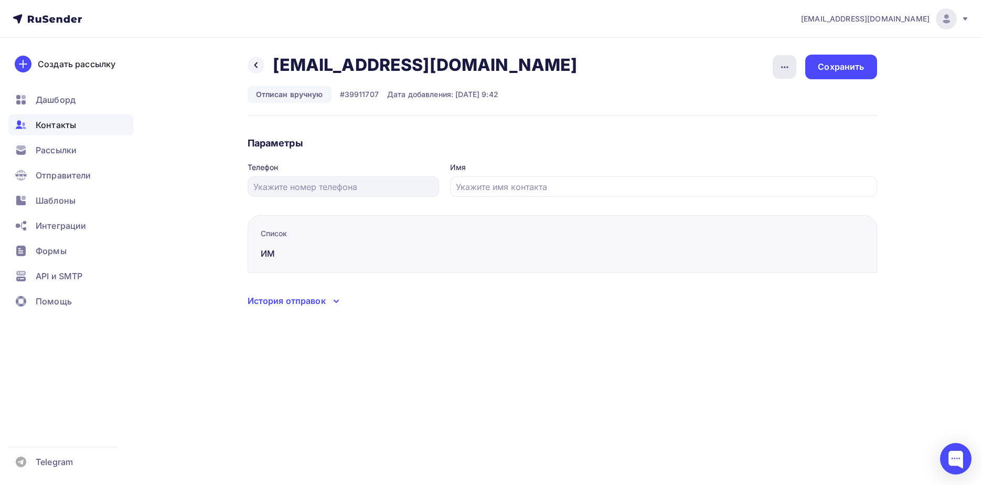
click at [785, 65] on icon "button" at bounding box center [785, 67] width 13 height 13
click at [779, 122] on div "Подписать" at bounding box center [744, 120] width 101 height 13
click at [828, 61] on div "Сохранить" at bounding box center [841, 67] width 46 height 12
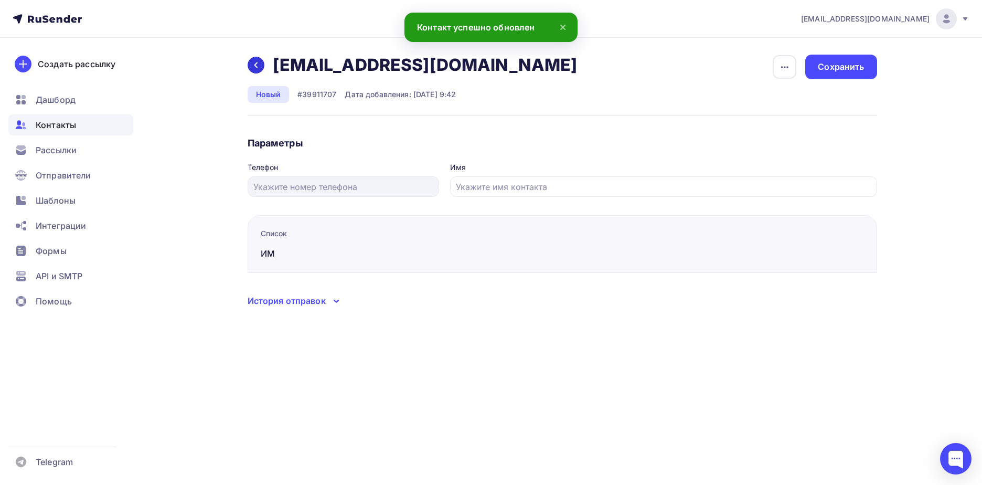
click at [255, 62] on icon at bounding box center [256, 65] width 8 height 8
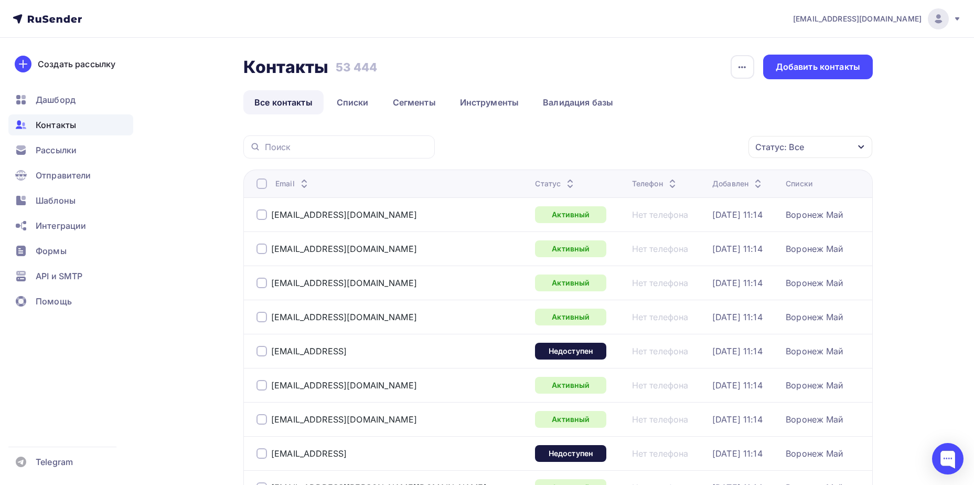
click at [764, 147] on div "Статус: Все" at bounding box center [780, 147] width 49 height 13
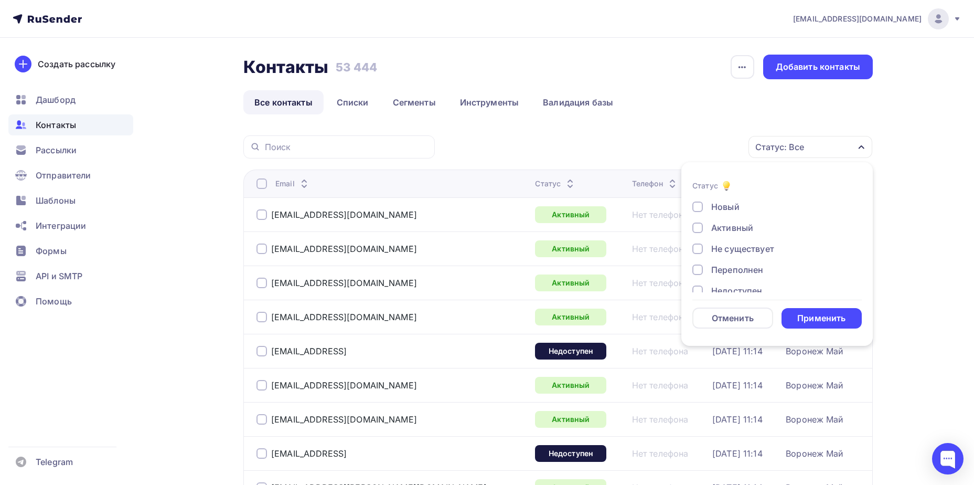
scroll to position [76, 0]
click at [738, 253] on div "Отписан вручную" at bounding box center [749, 256] width 76 height 13
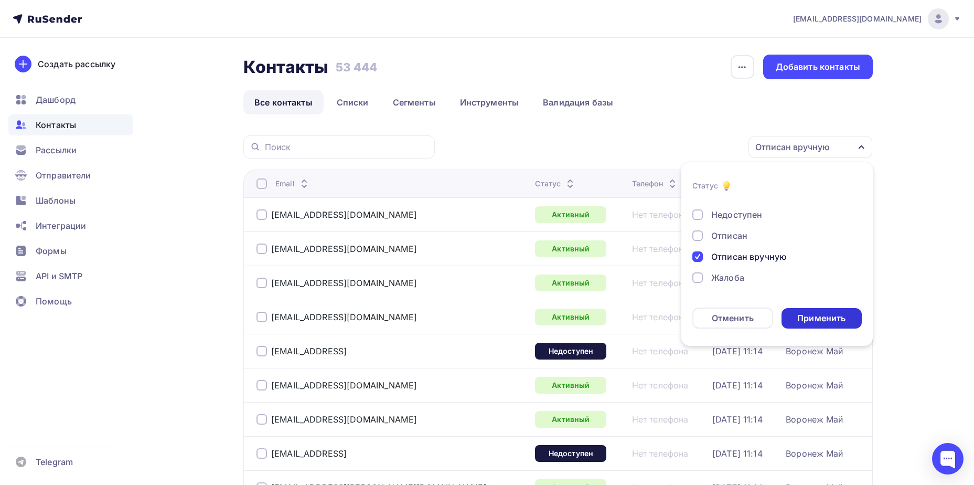
click at [796, 317] on div "Применить" at bounding box center [822, 318] width 81 height 20
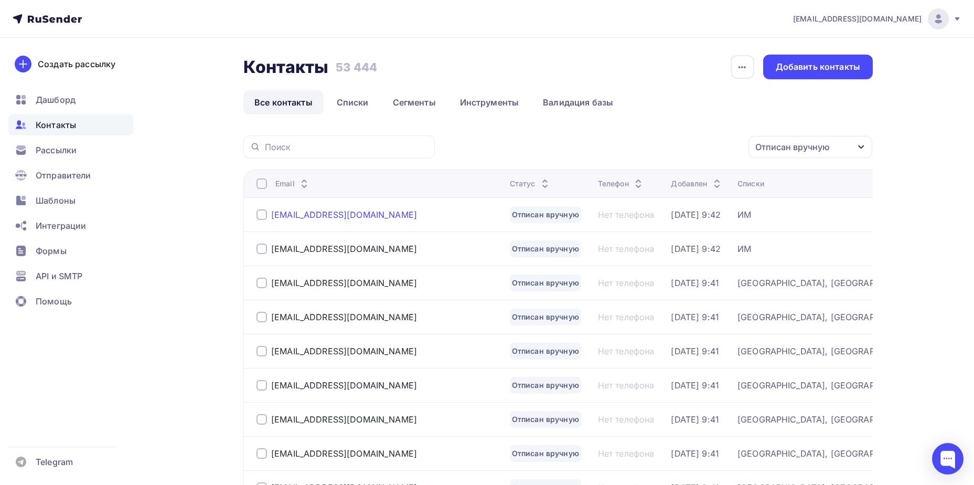
click at [334, 210] on div "[EMAIL_ADDRESS][DOMAIN_NAME]" at bounding box center [344, 214] width 146 height 10
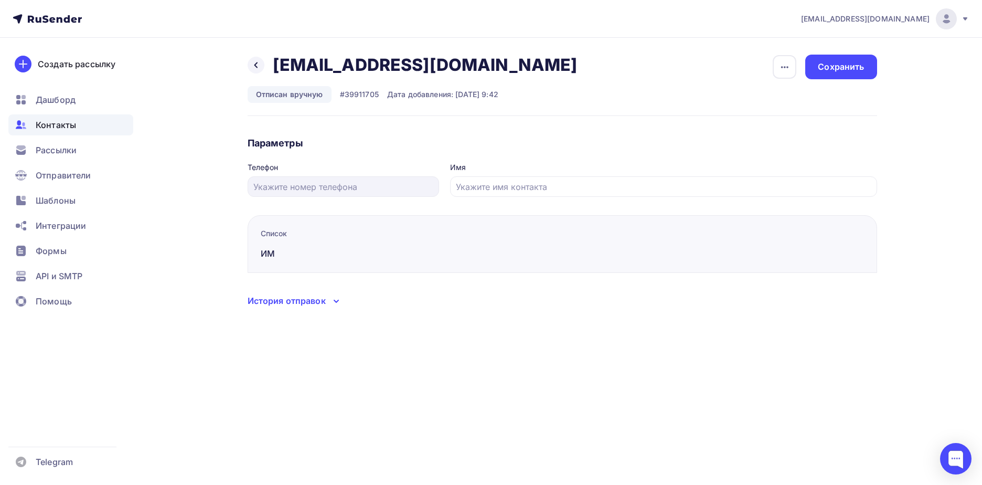
click at [772, 74] on button "button" at bounding box center [784, 67] width 25 height 25
click at [765, 118] on div "Подписать" at bounding box center [744, 120] width 101 height 13
click at [832, 68] on div "Сохранить" at bounding box center [841, 67] width 46 height 12
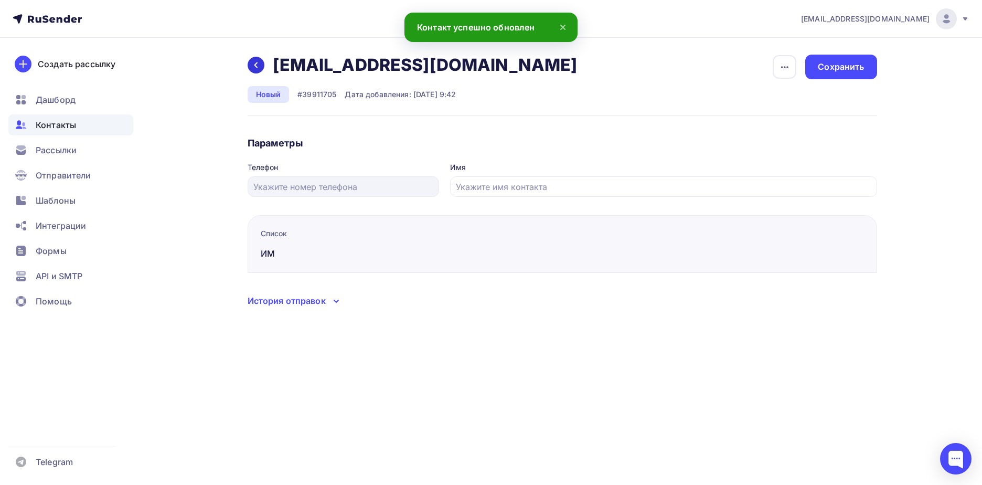
click at [258, 69] on div at bounding box center [256, 65] width 17 height 17
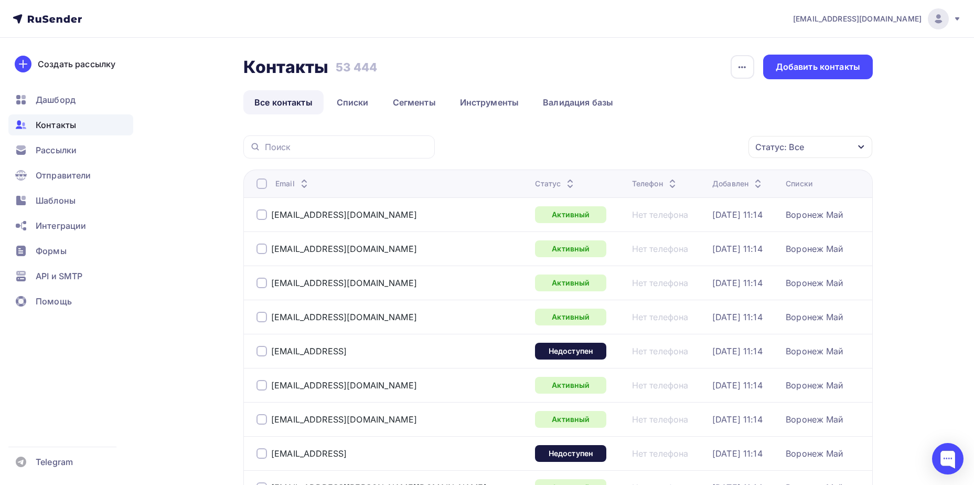
click at [772, 154] on div "Статус: Все" at bounding box center [811, 147] width 124 height 22
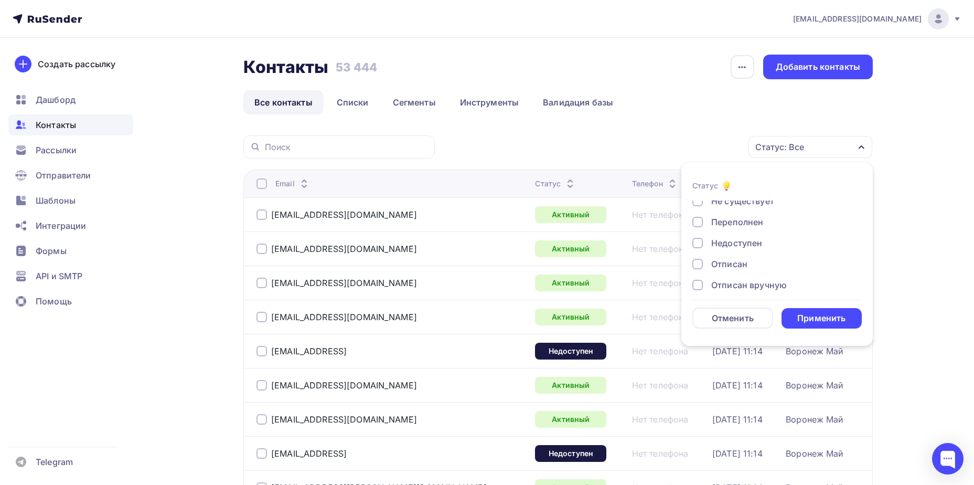
scroll to position [76, 0]
click at [745, 253] on div "Отписан вручную" at bounding box center [749, 256] width 76 height 13
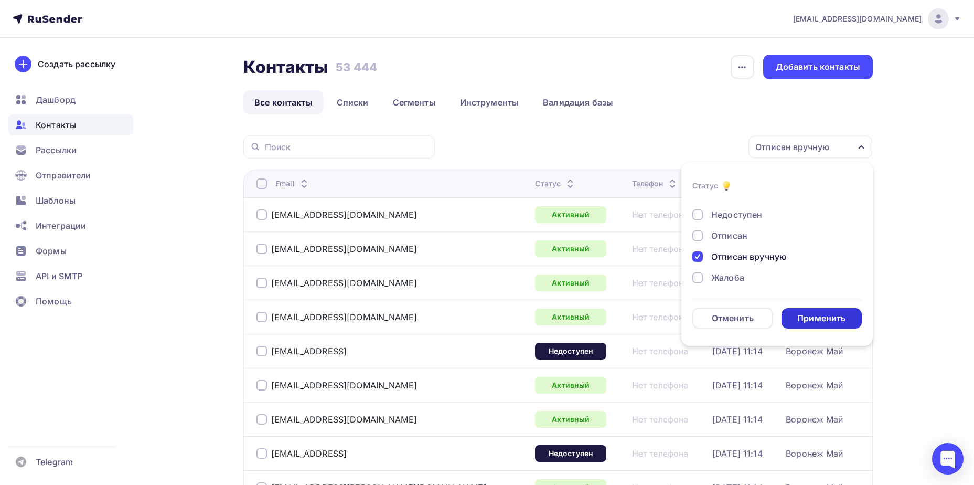
click at [798, 323] on div "Применить" at bounding box center [822, 318] width 48 height 12
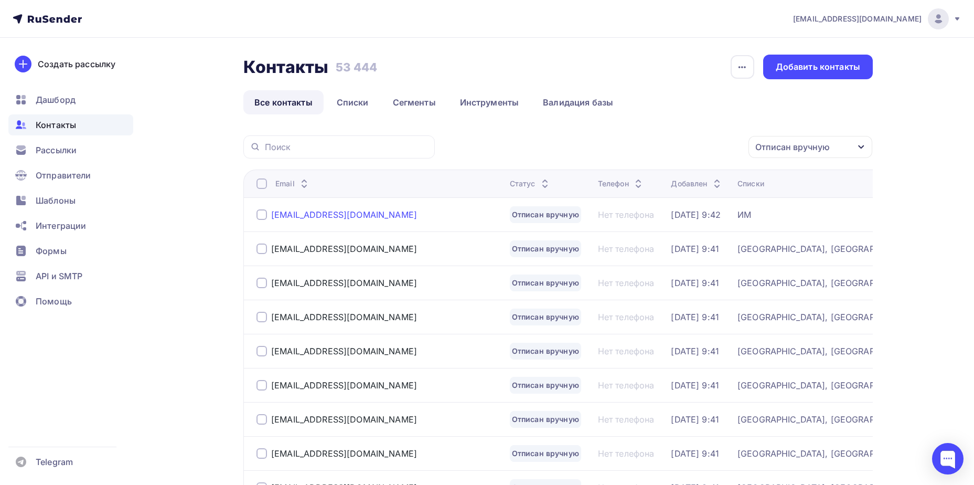
click at [310, 212] on div "[EMAIL_ADDRESS][DOMAIN_NAME]" at bounding box center [344, 214] width 146 height 10
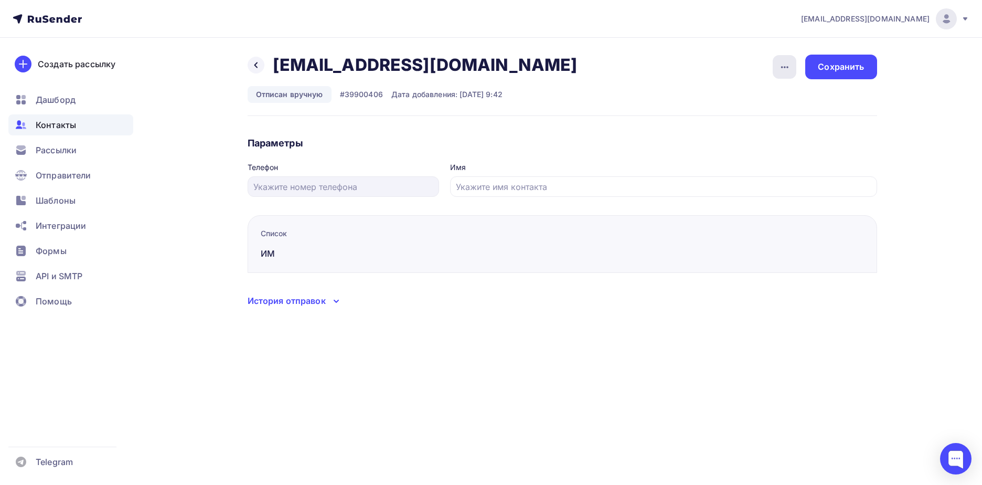
click at [782, 58] on div "button" at bounding box center [785, 67] width 24 height 24
click at [752, 120] on div "Подписать" at bounding box center [744, 120] width 101 height 13
click at [847, 66] on div "Сохранить" at bounding box center [841, 67] width 46 height 12
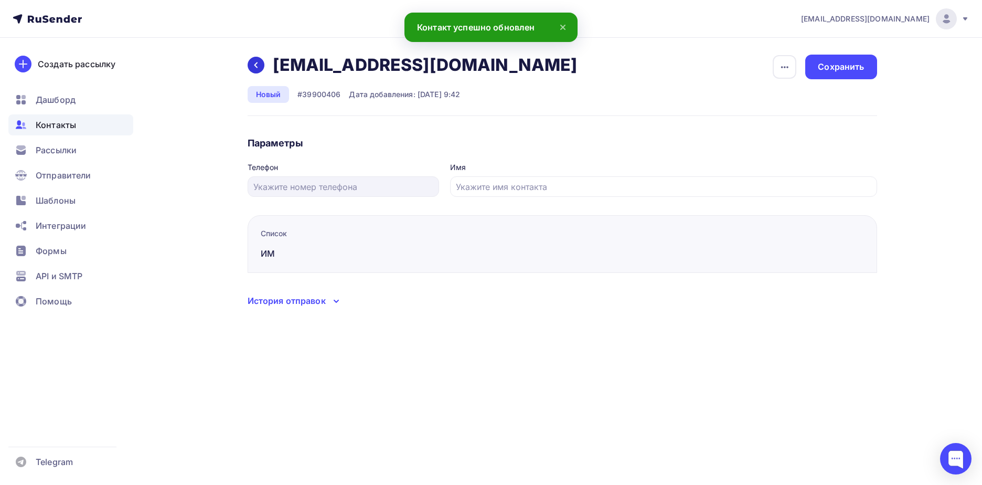
click at [255, 66] on icon at bounding box center [256, 65] width 8 height 8
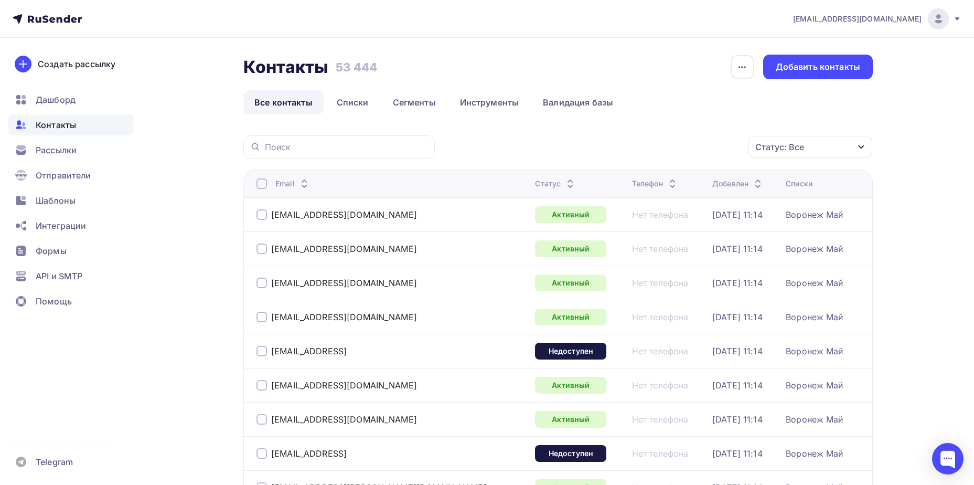
click at [789, 150] on div "Статус: Все" at bounding box center [780, 147] width 49 height 13
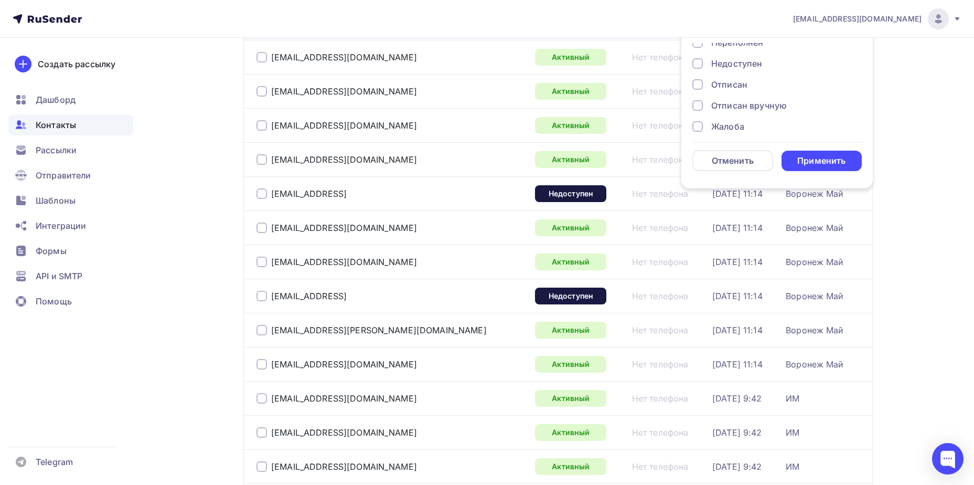
scroll to position [76, 0]
click at [740, 102] on div "Отписан вручную" at bounding box center [749, 99] width 76 height 13
click at [793, 156] on div "Применить" at bounding box center [822, 161] width 81 height 20
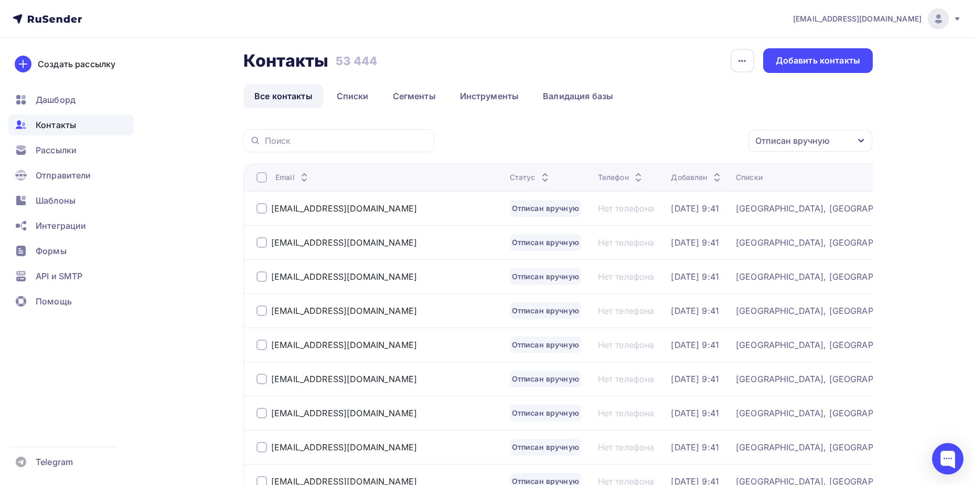
scroll to position [0, 0]
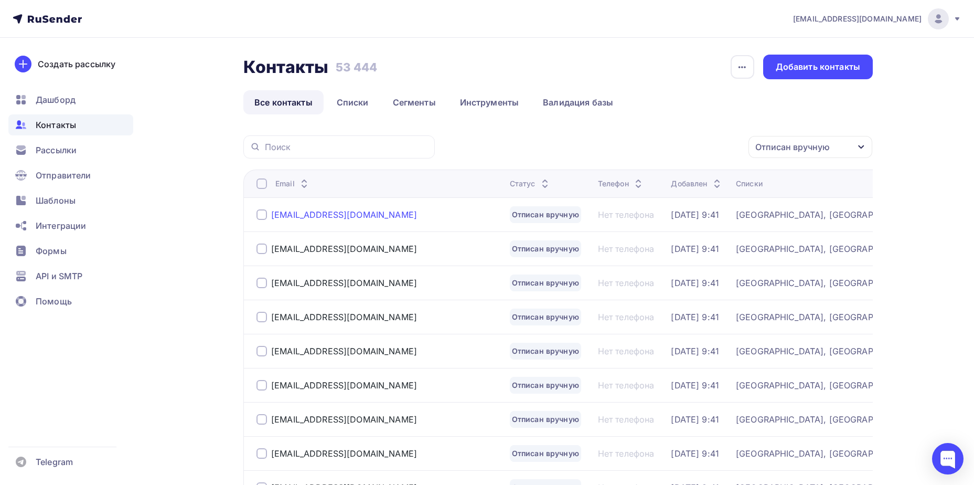
click at [343, 211] on div "[EMAIL_ADDRESS][DOMAIN_NAME]" at bounding box center [344, 214] width 146 height 10
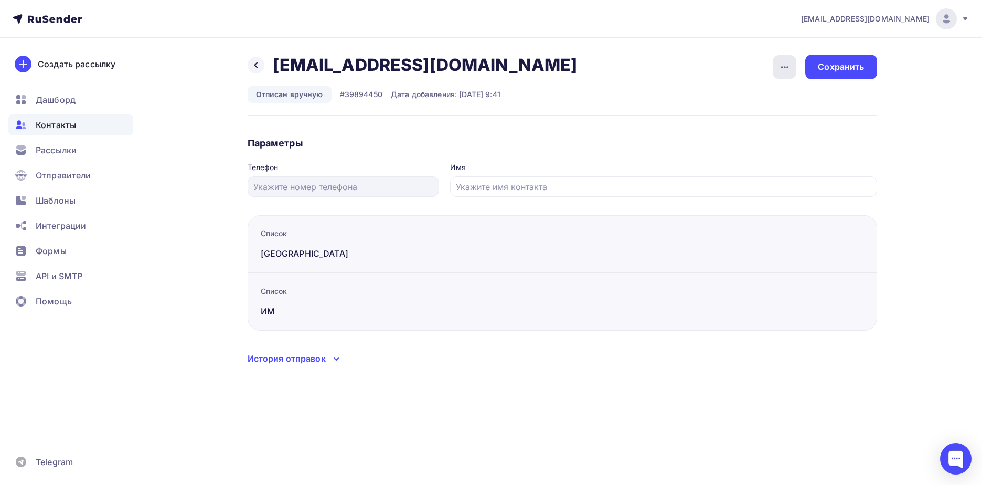
click at [781, 68] on icon "button" at bounding box center [785, 67] width 13 height 13
click at [777, 121] on div "Подписать" at bounding box center [744, 120] width 101 height 13
click at [833, 75] on div "Сохранить" at bounding box center [840, 67] width 71 height 25
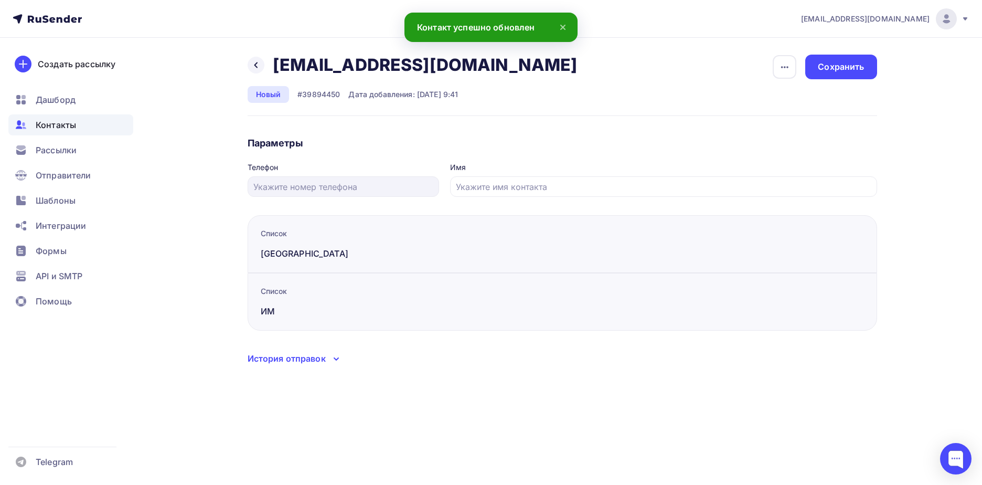
click at [268, 65] on div "Назад [EMAIL_ADDRESS][DOMAIN_NAME] [EMAIL_ADDRESS][DOMAIN_NAME] Удалить Отписать" at bounding box center [416, 65] width 337 height 21
click at [263, 65] on div at bounding box center [256, 65] width 17 height 17
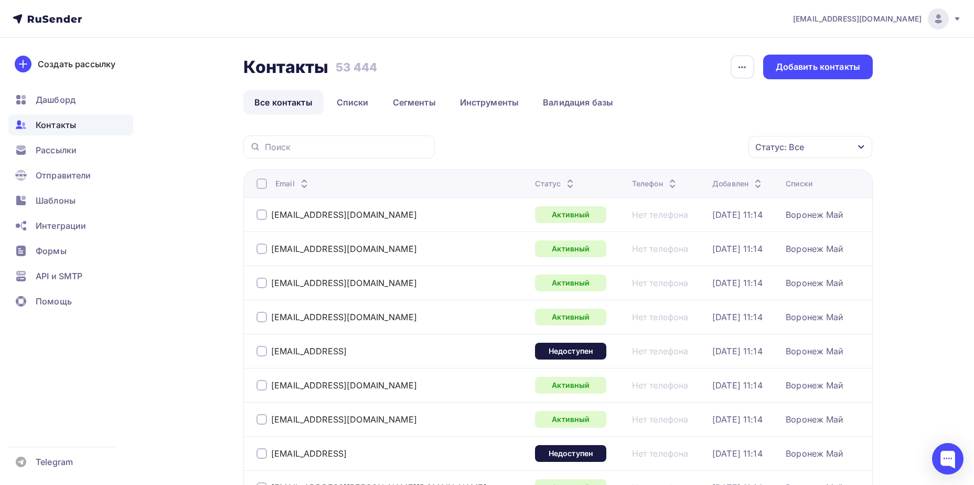
click at [800, 144] on div "Статус: Все" at bounding box center [780, 147] width 49 height 13
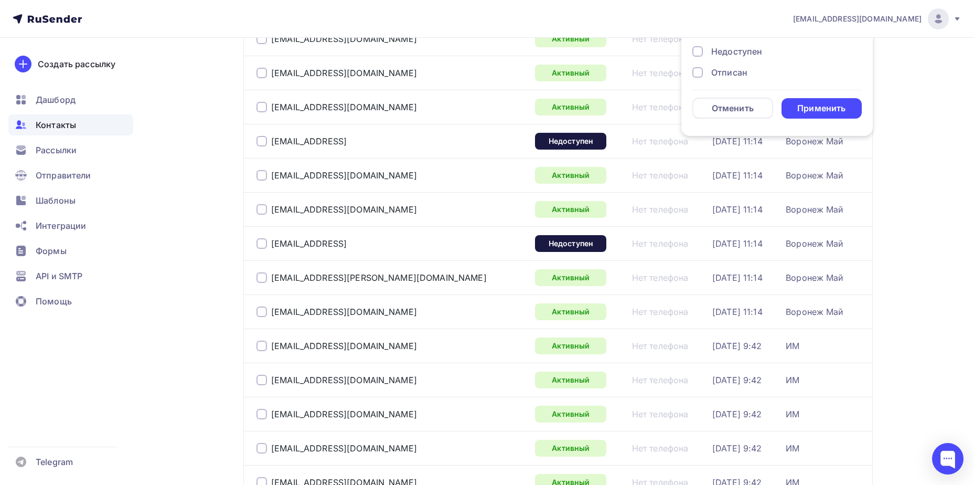
scroll to position [76, 0]
click at [772, 49] on div "Отписан вручную" at bounding box center [749, 46] width 76 height 13
click at [795, 109] on div "Применить" at bounding box center [822, 108] width 81 height 20
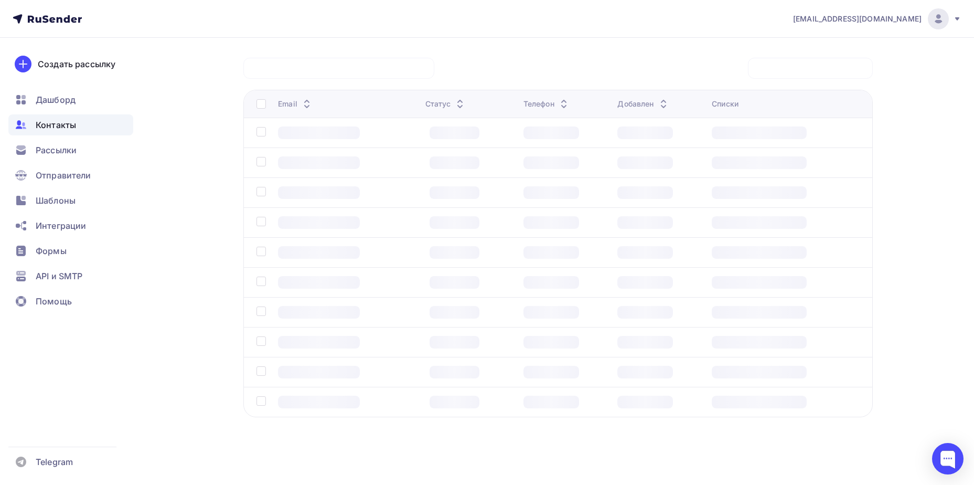
scroll to position [78, 0]
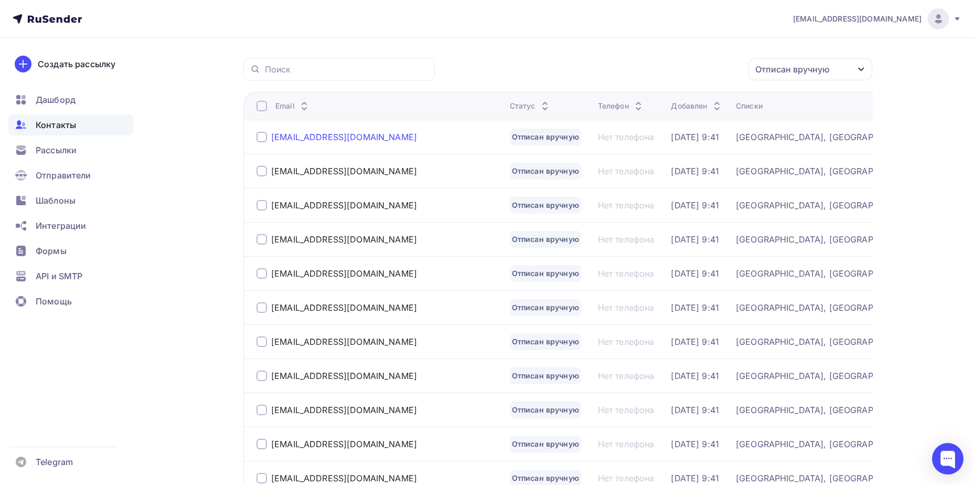
click at [298, 134] on div "[EMAIL_ADDRESS][DOMAIN_NAME]" at bounding box center [344, 137] width 146 height 10
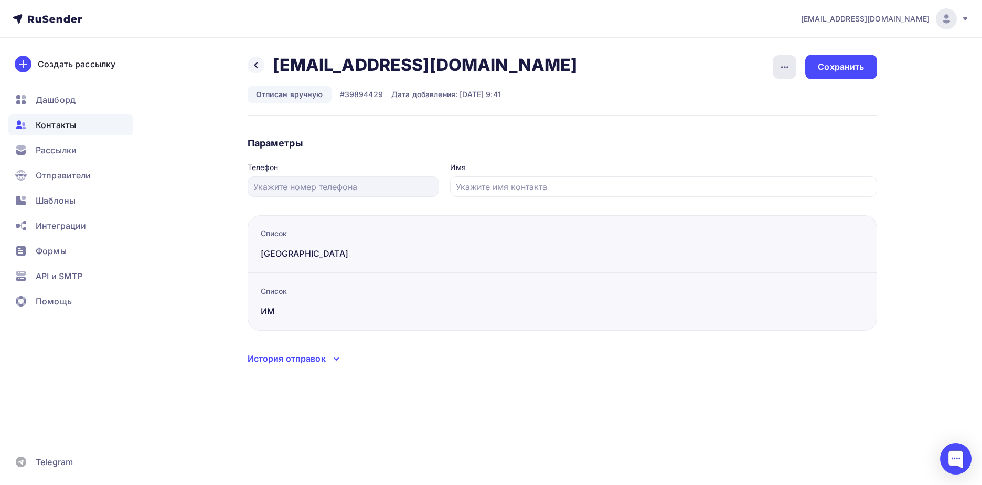
drag, startPoint x: 782, startPoint y: 62, endPoint x: 781, endPoint y: 83, distance: 20.5
click at [782, 62] on icon "button" at bounding box center [785, 67] width 13 height 13
click at [773, 121] on div "Подписать" at bounding box center [744, 120] width 101 height 13
click at [835, 63] on div "Сохранить" at bounding box center [841, 67] width 46 height 12
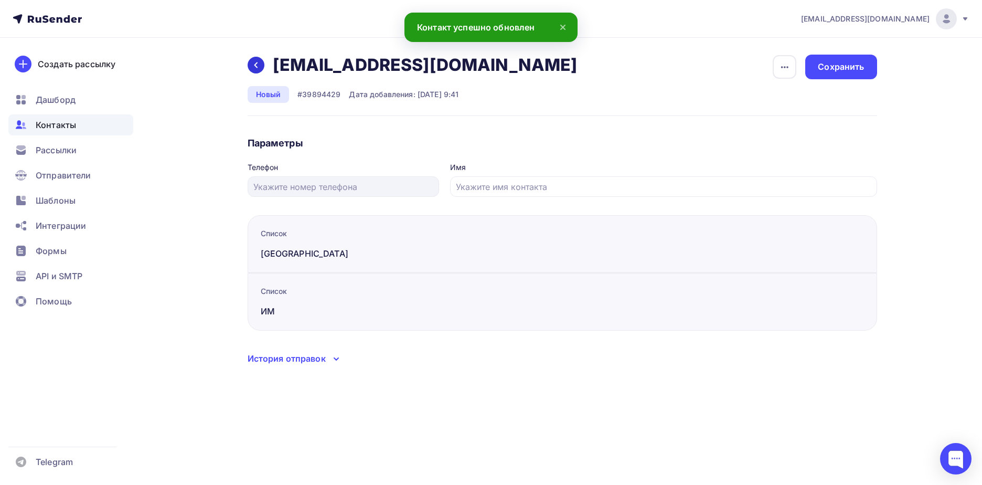
click at [248, 67] on div at bounding box center [256, 65] width 17 height 17
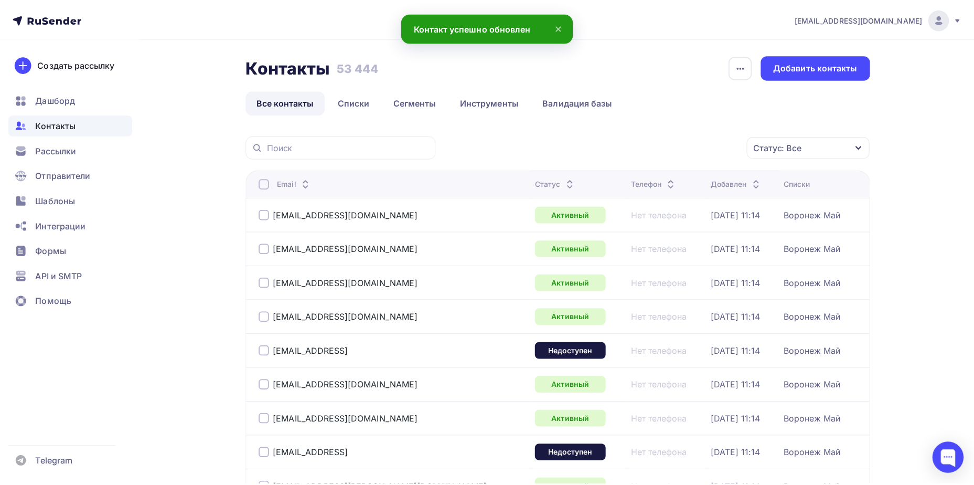
scroll to position [78, 0]
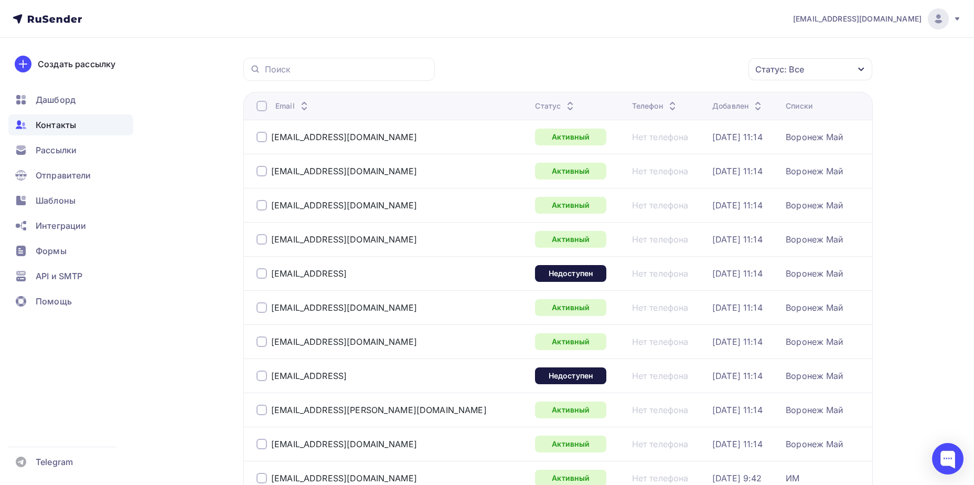
click at [823, 65] on div "Статус: Все" at bounding box center [811, 69] width 124 height 22
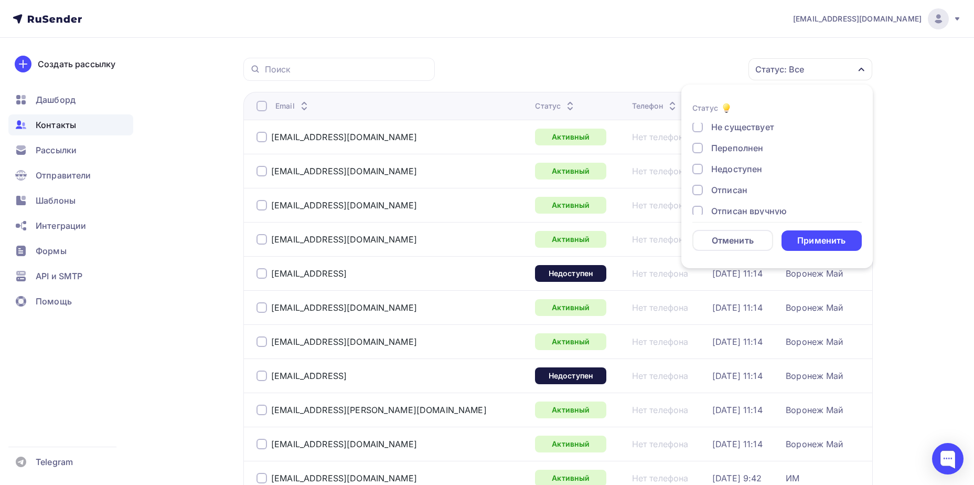
scroll to position [76, 0]
click at [748, 180] on div "Отписан вручную" at bounding box center [749, 179] width 76 height 13
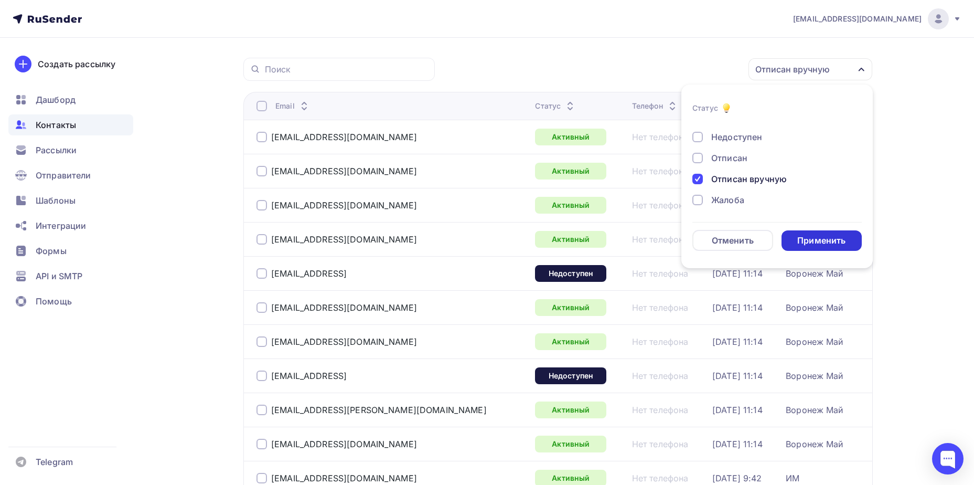
click at [821, 246] on div "Применить" at bounding box center [822, 241] width 48 height 12
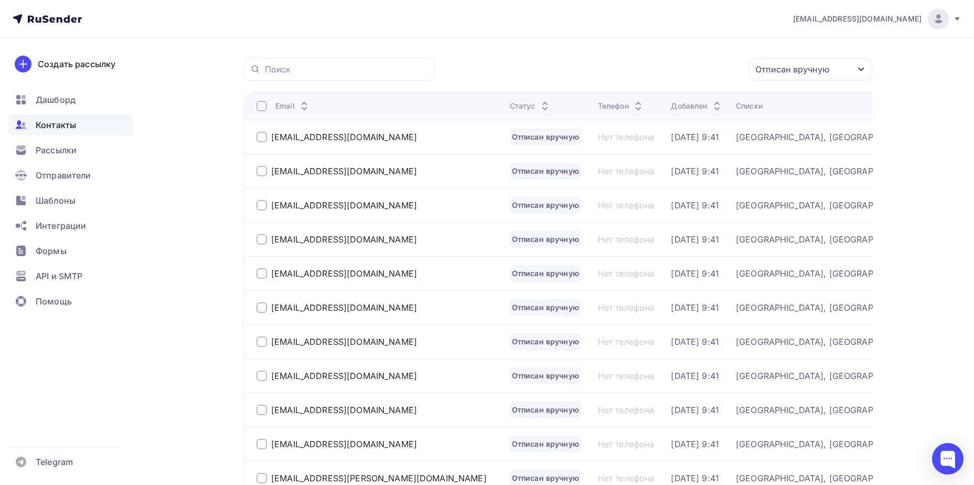
scroll to position [0, 0]
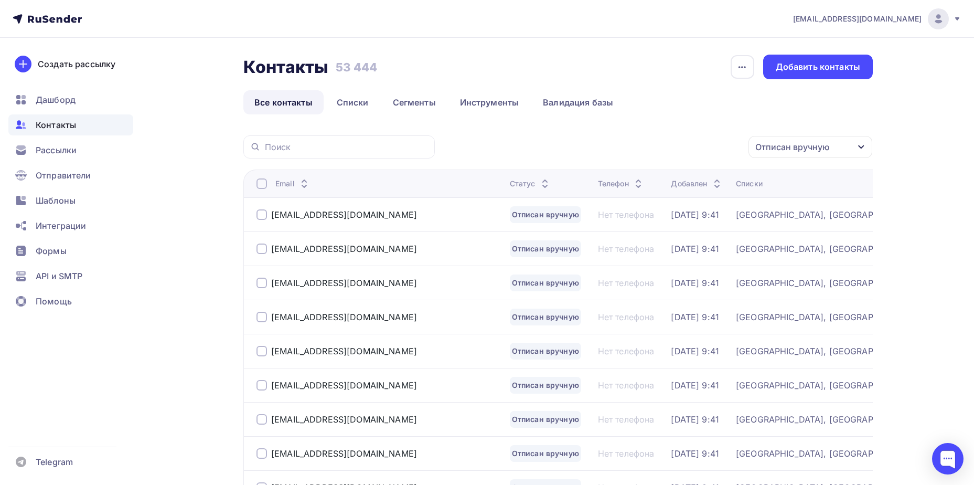
click at [265, 215] on div at bounding box center [262, 214] width 10 height 10
click at [703, 148] on div "Действие" at bounding box center [670, 147] width 139 height 20
click at [770, 152] on div "Отписан вручную" at bounding box center [793, 147] width 75 height 13
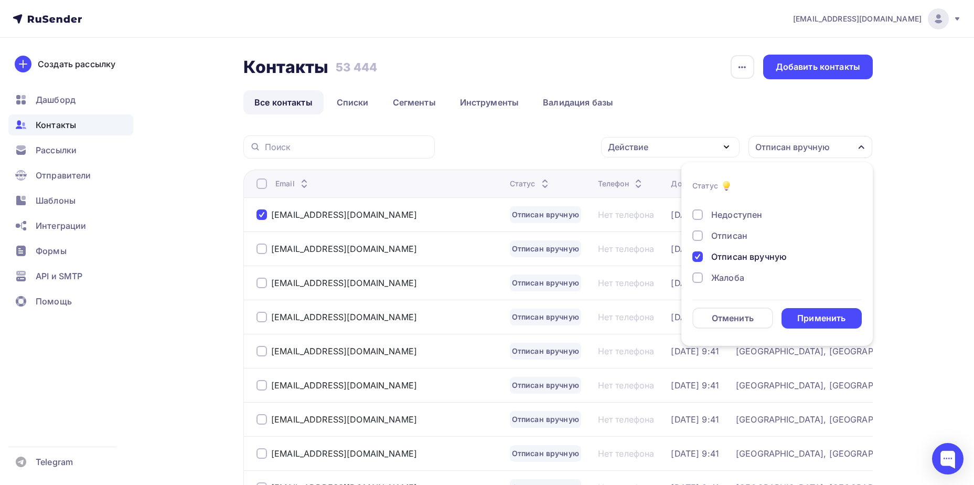
click at [659, 157] on div "Действие" at bounding box center [670, 147] width 139 height 20
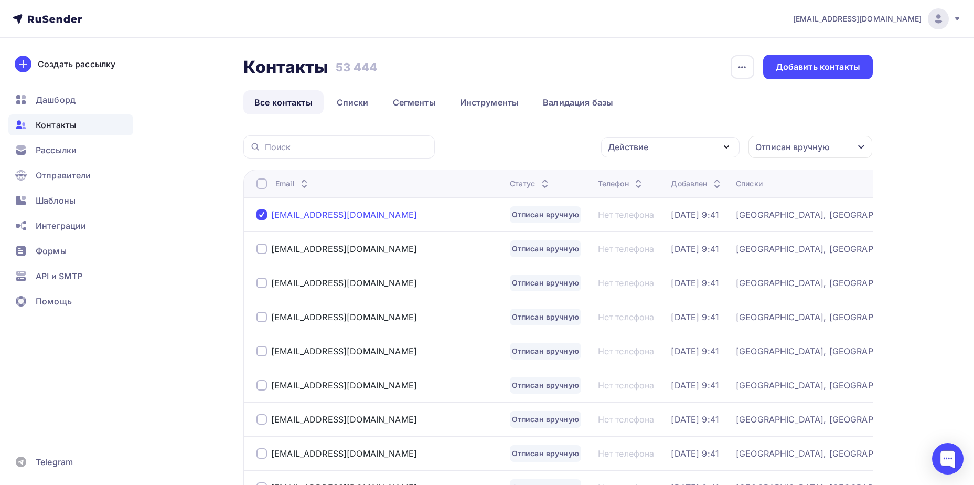
click at [354, 215] on div "[EMAIL_ADDRESS][DOMAIN_NAME]" at bounding box center [344, 214] width 146 height 10
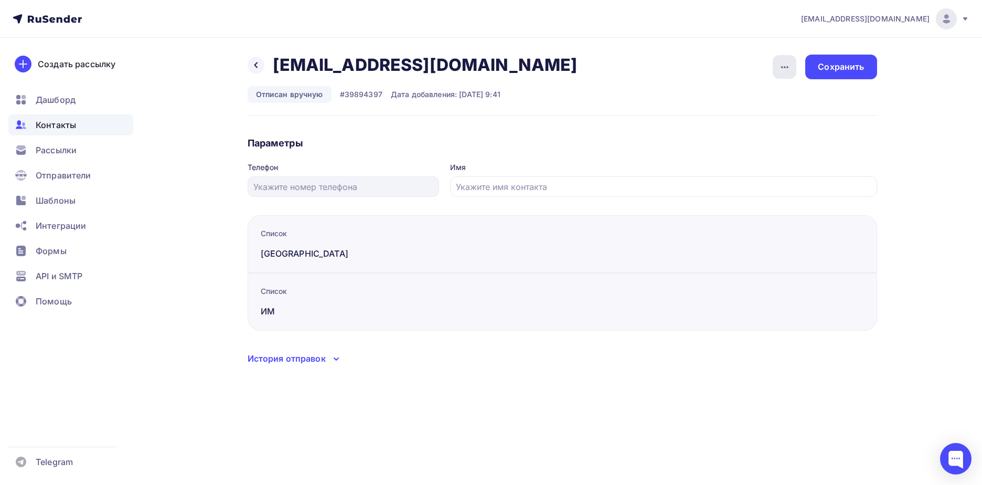
click at [784, 76] on div "button" at bounding box center [785, 67] width 24 height 24
click at [762, 125] on div "Подписать" at bounding box center [744, 120] width 101 height 13
click at [820, 67] on div "Сохранить" at bounding box center [841, 67] width 46 height 12
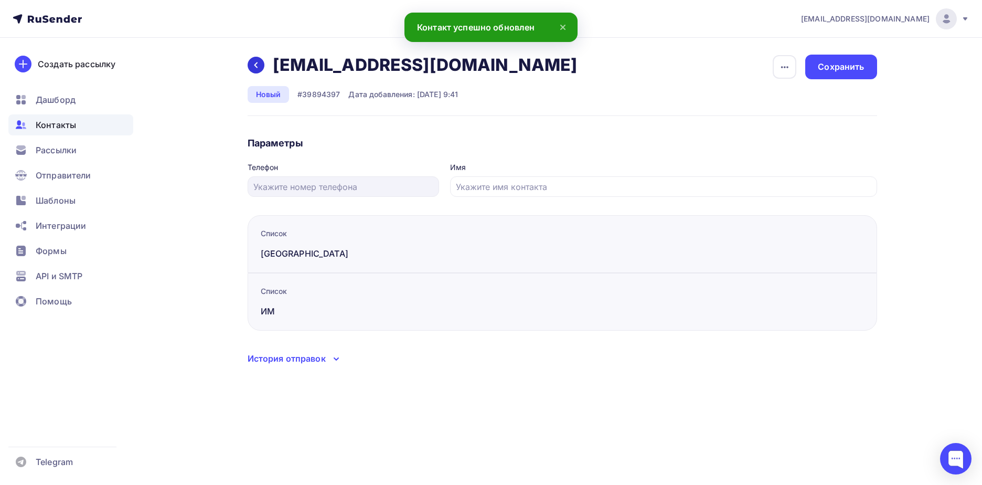
click at [259, 67] on icon at bounding box center [256, 65] width 8 height 8
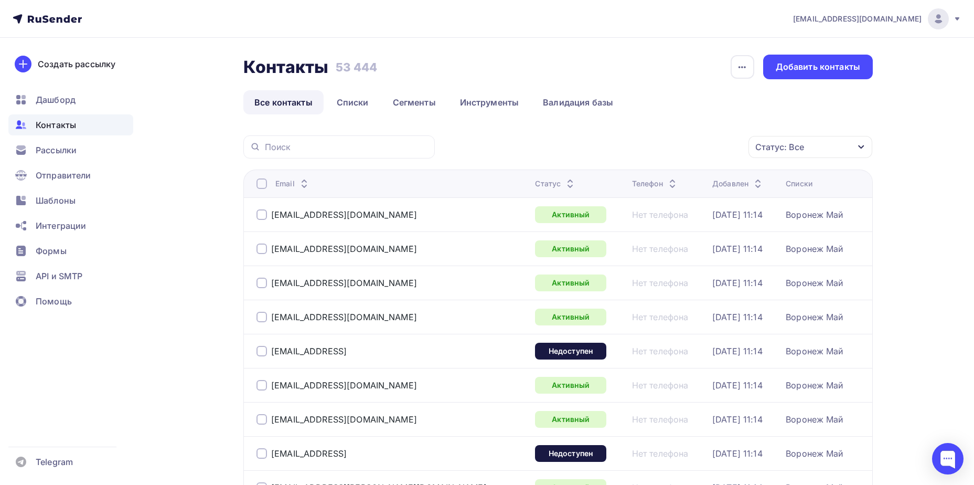
click at [775, 152] on div "Статус: Все" at bounding box center [780, 147] width 49 height 13
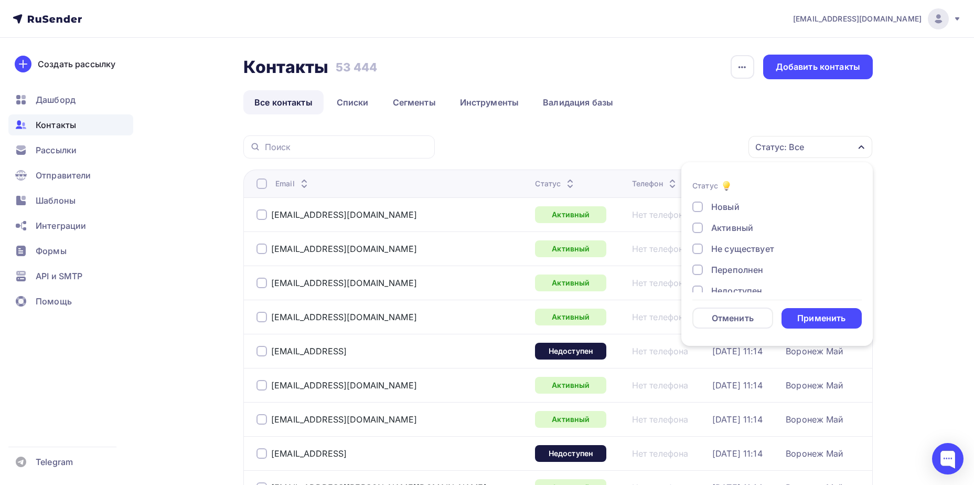
scroll to position [76, 0]
click at [749, 261] on div "Отписан вручную" at bounding box center [749, 256] width 76 height 13
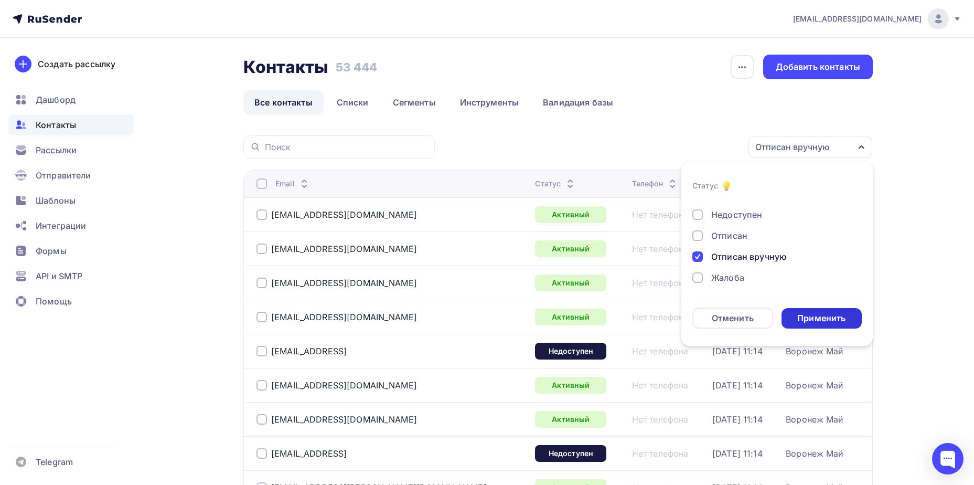
click at [831, 312] on div "Применить" at bounding box center [822, 318] width 48 height 12
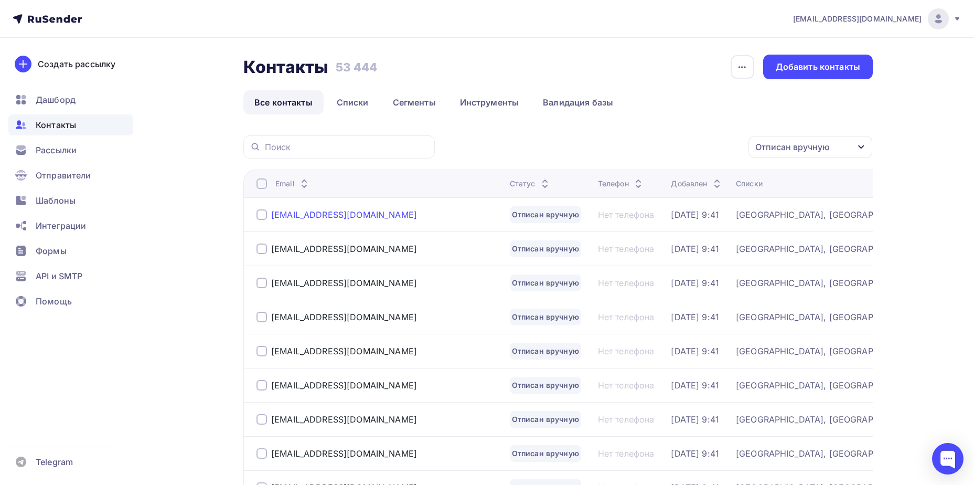
click at [316, 212] on div "[EMAIL_ADDRESS][DOMAIN_NAME]" at bounding box center [344, 214] width 146 height 10
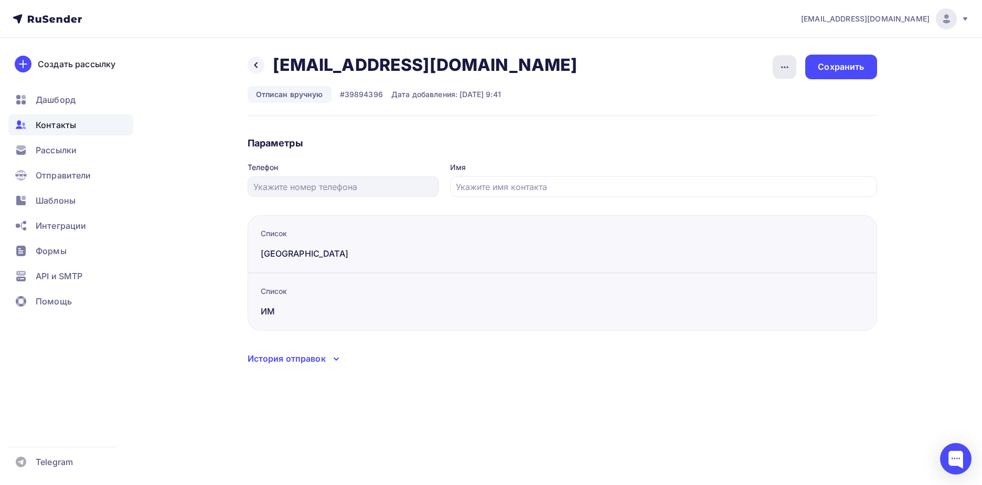
click at [780, 65] on icon "button" at bounding box center [785, 67] width 13 height 13
click at [764, 120] on div "Подписать" at bounding box center [744, 120] width 101 height 13
click at [871, 67] on div "Сохранить" at bounding box center [840, 67] width 71 height 25
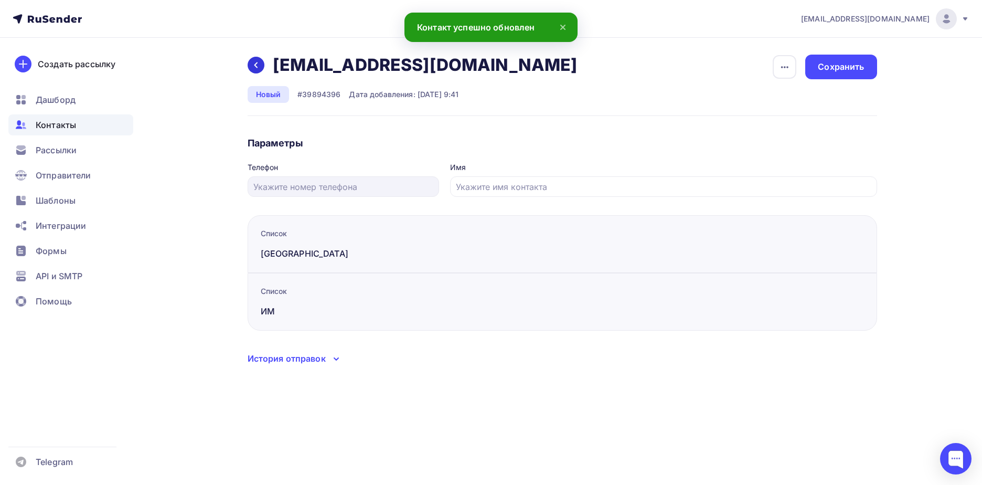
click at [248, 62] on div at bounding box center [256, 65] width 17 height 17
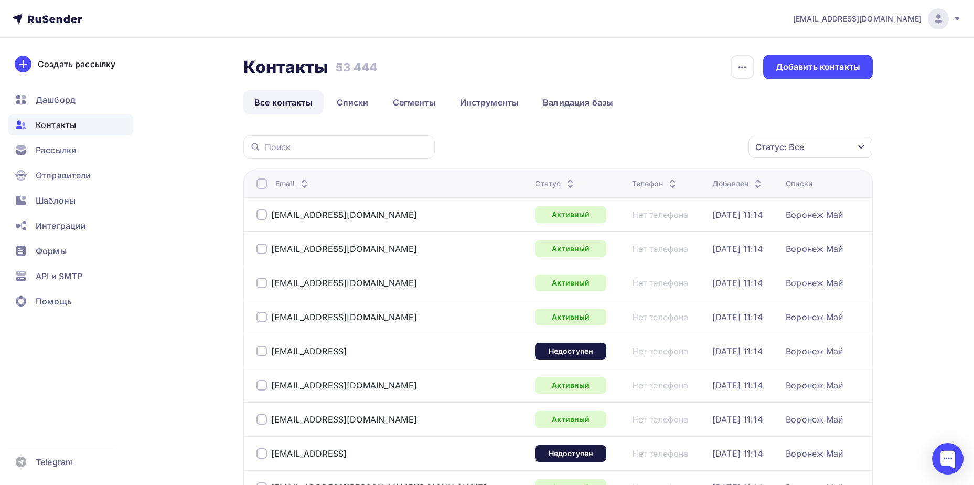
click at [792, 150] on div "Статус: Все" at bounding box center [780, 147] width 49 height 13
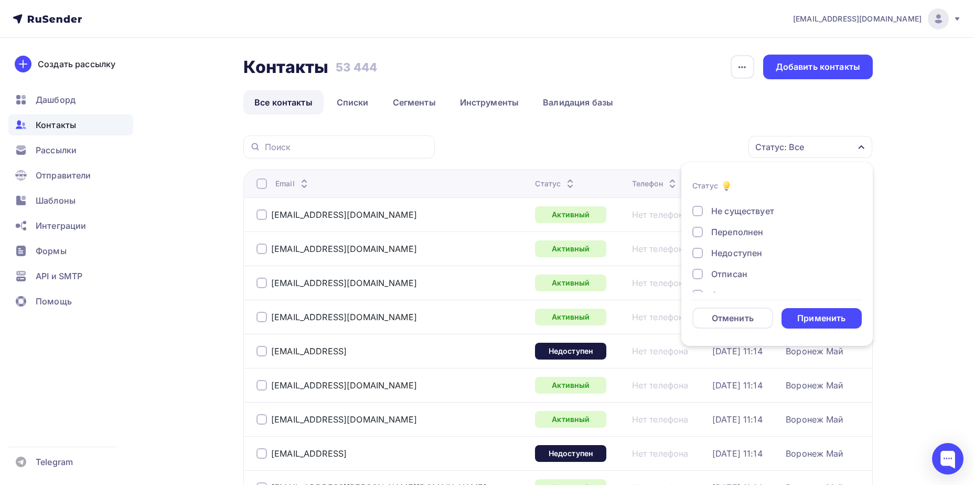
scroll to position [76, 0]
click at [751, 250] on div "Новый Активный Не существует Переполнен Недоступен Отписан Отписан вручную [GEO…" at bounding box center [777, 204] width 169 height 160
click at [767, 260] on div "Отписан вручную" at bounding box center [749, 256] width 76 height 13
click at [817, 322] on div "Применить" at bounding box center [822, 318] width 48 height 12
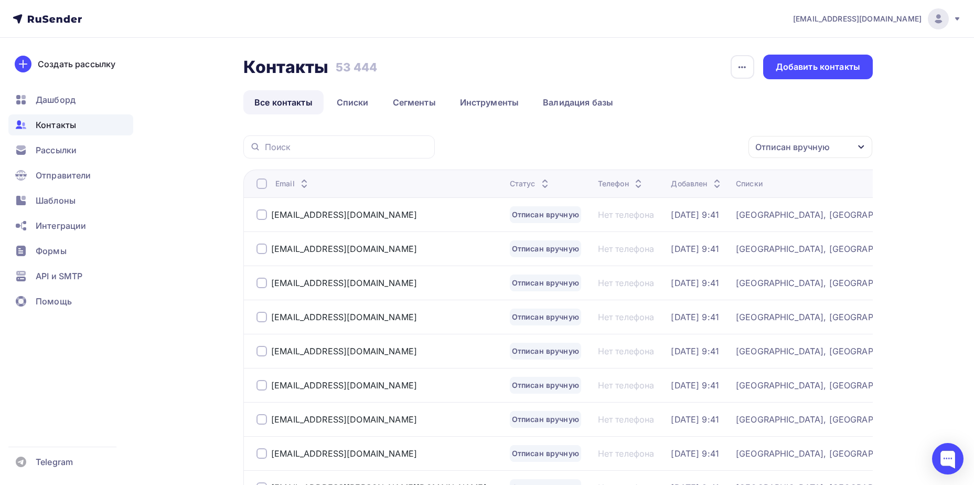
scroll to position [78, 0]
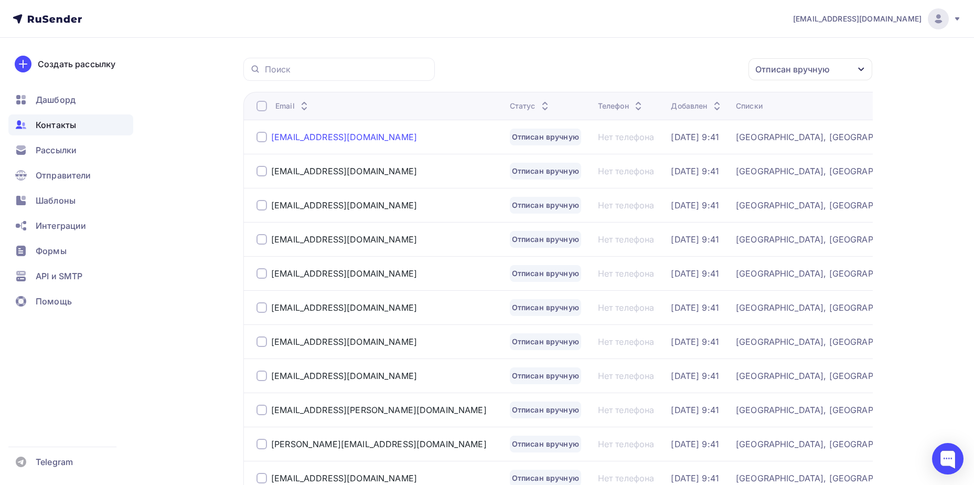
click at [297, 142] on div "[EMAIL_ADDRESS][DOMAIN_NAME]" at bounding box center [344, 137] width 146 height 10
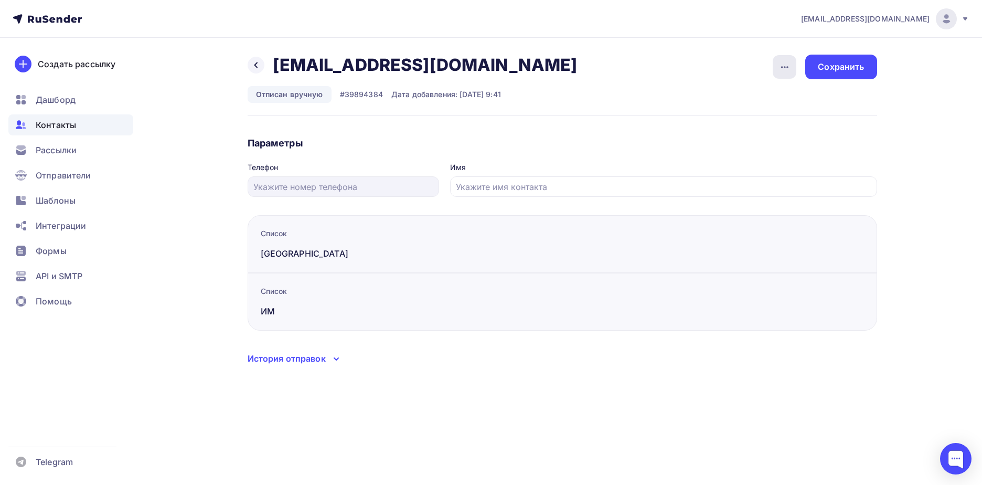
click at [792, 59] on div "button" at bounding box center [785, 67] width 24 height 24
click at [779, 115] on div "Подписать" at bounding box center [744, 120] width 101 height 13
click at [850, 65] on div "Сохранить" at bounding box center [841, 67] width 46 height 12
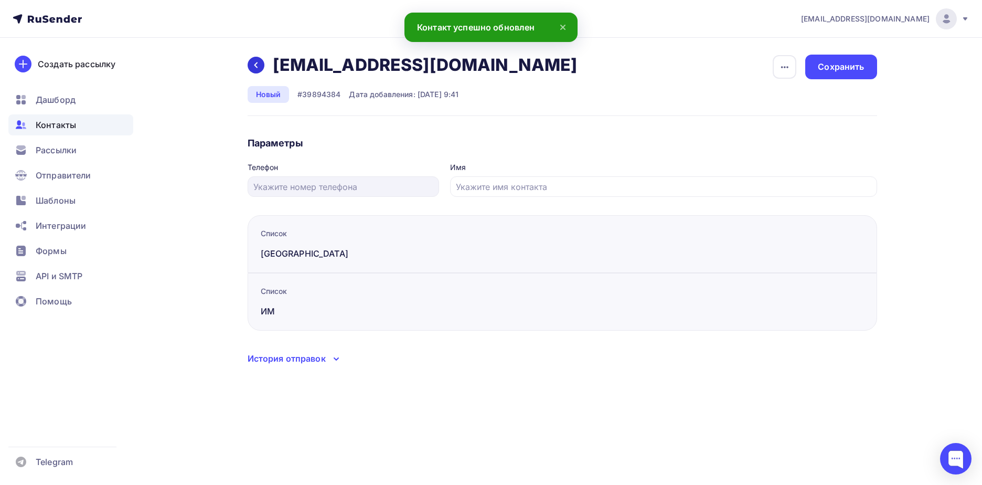
click at [256, 64] on icon at bounding box center [255, 65] width 3 height 6
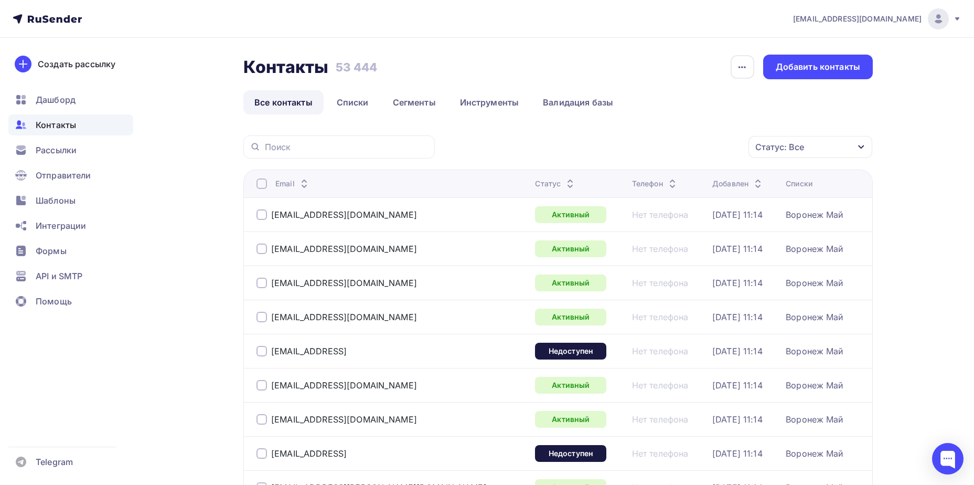
click at [782, 147] on div "Статус: Все" at bounding box center [780, 147] width 49 height 13
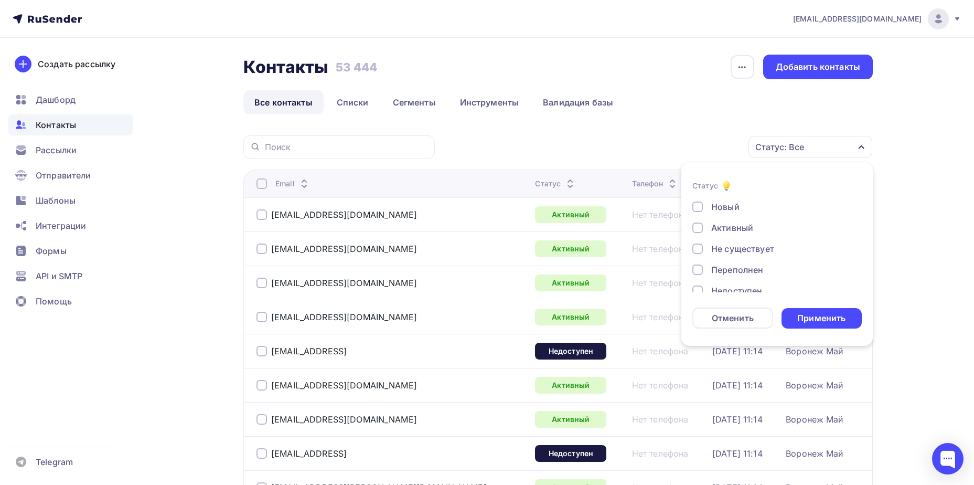
scroll to position [76, 0]
click at [738, 254] on div "Отписан вручную" at bounding box center [749, 256] width 76 height 13
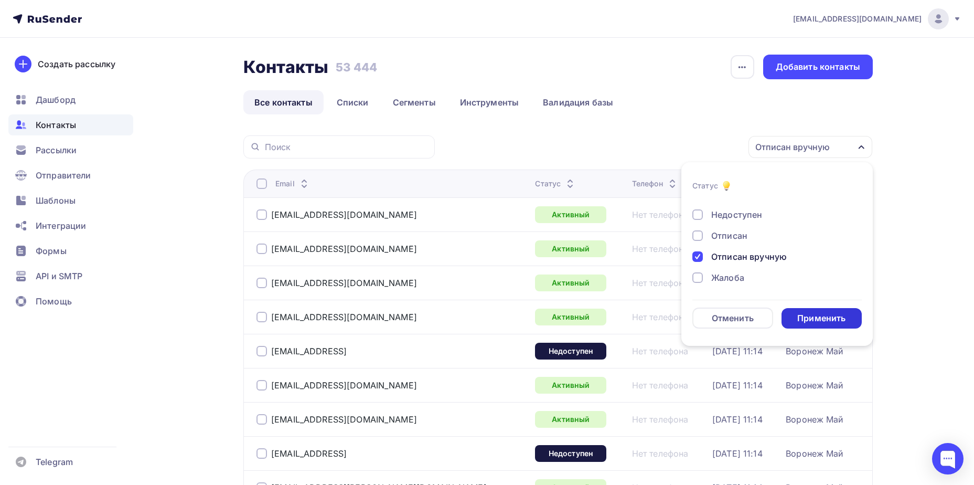
click at [796, 321] on div "Применить" at bounding box center [822, 318] width 81 height 20
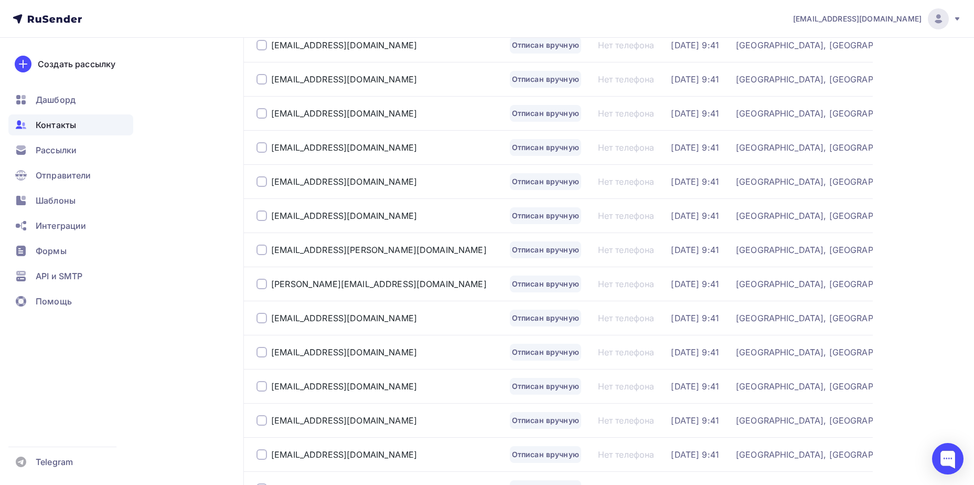
scroll to position [210, 0]
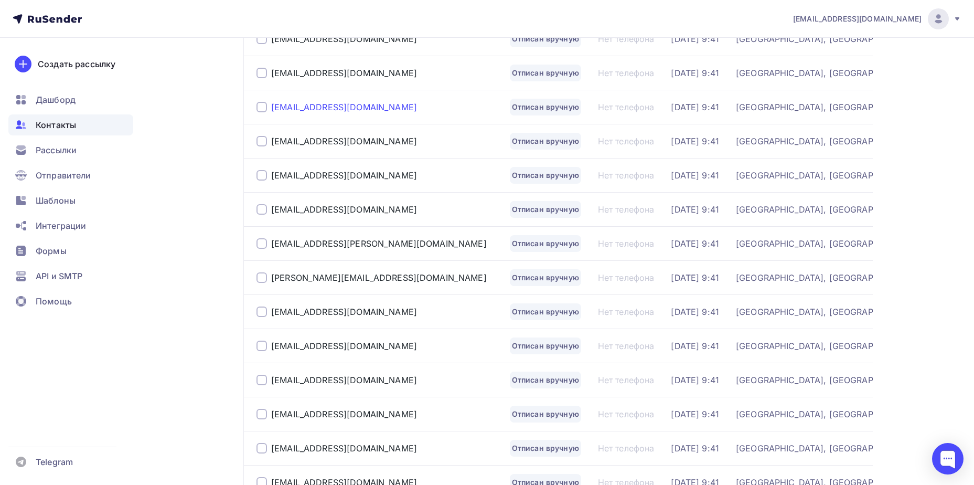
click at [321, 103] on div "[EMAIL_ADDRESS][DOMAIN_NAME]" at bounding box center [344, 107] width 146 height 10
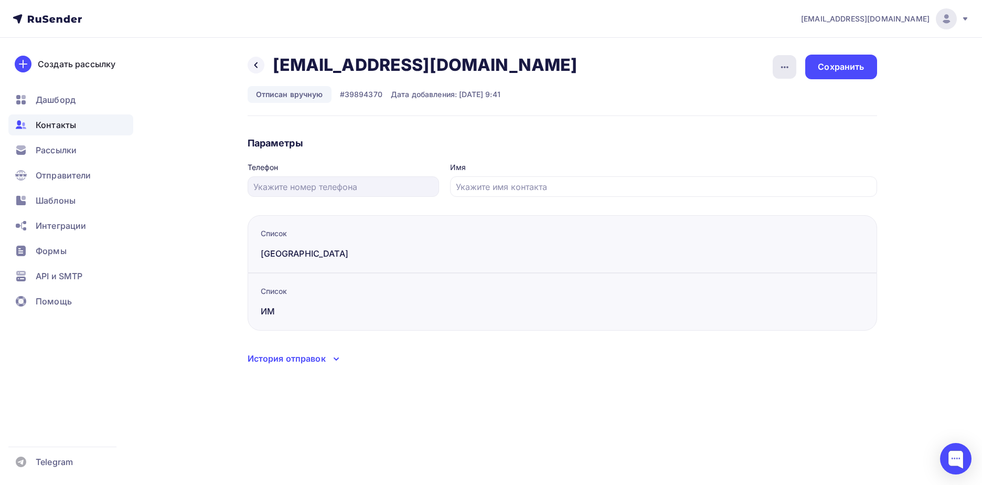
click at [778, 62] on div "button" at bounding box center [785, 67] width 24 height 24
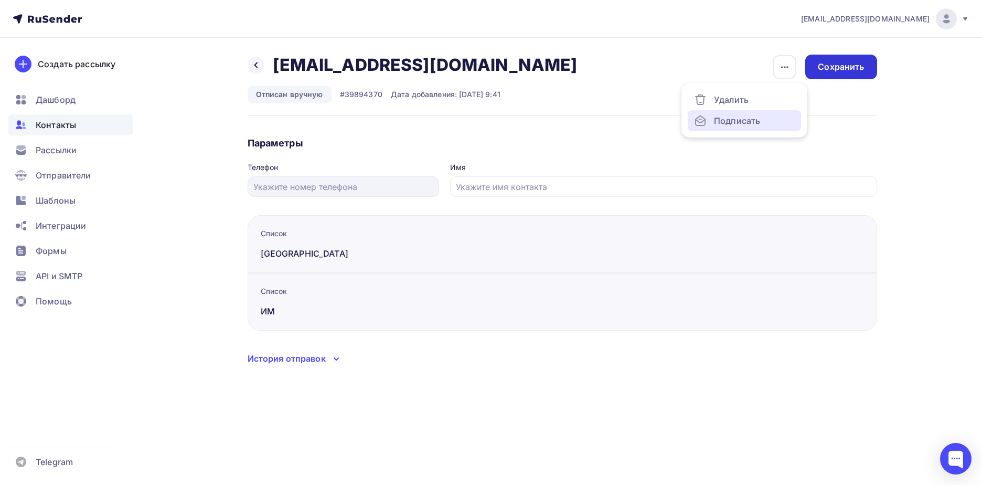
click at [766, 124] on div "Подписать" at bounding box center [744, 120] width 101 height 13
click at [833, 71] on div "Сохранить" at bounding box center [841, 67] width 46 height 12
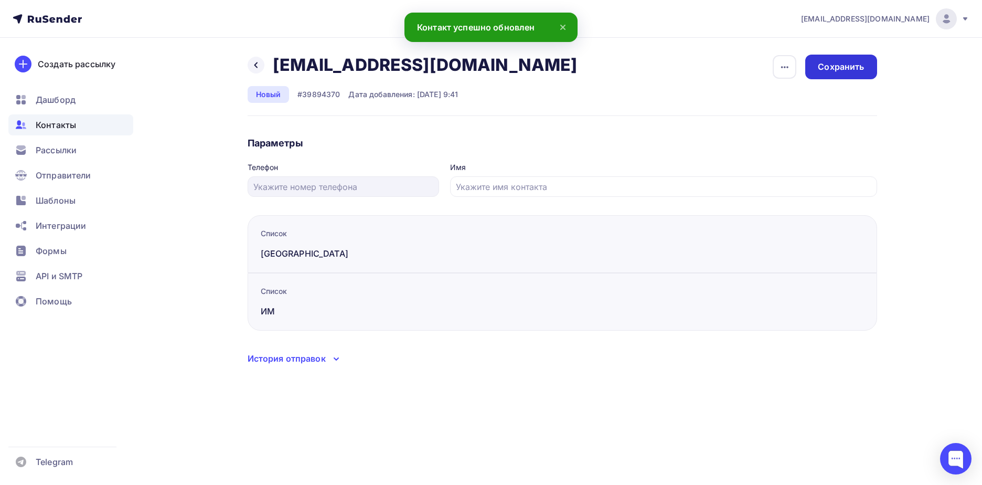
click at [852, 70] on div "Сохранить" at bounding box center [841, 67] width 46 height 12
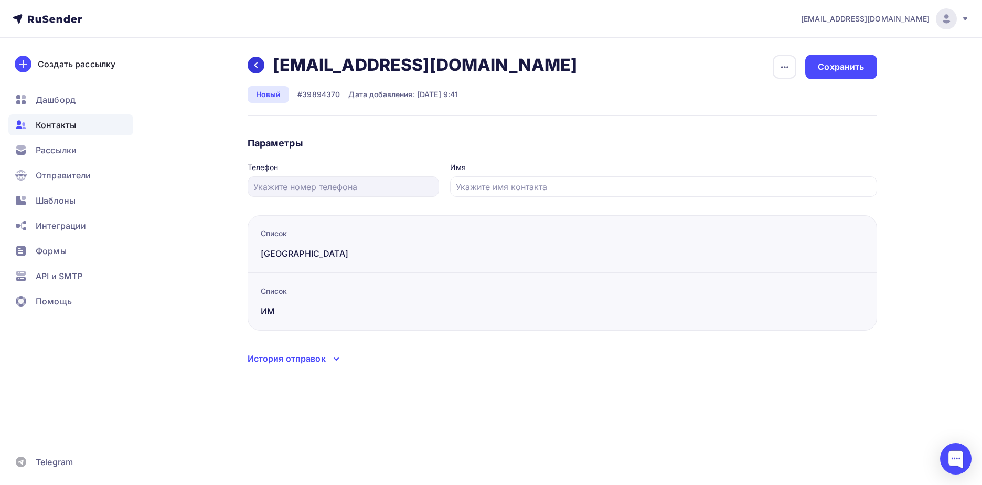
click at [251, 61] on div at bounding box center [256, 65] width 17 height 17
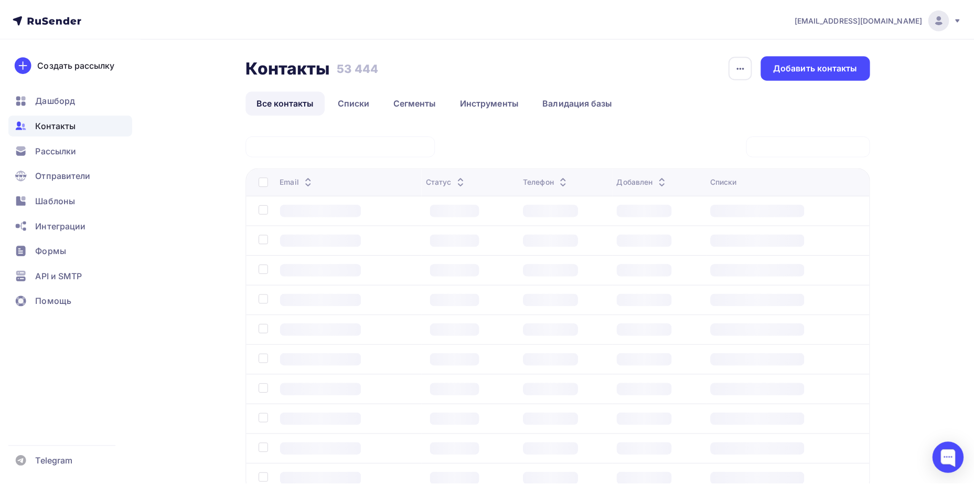
scroll to position [78, 0]
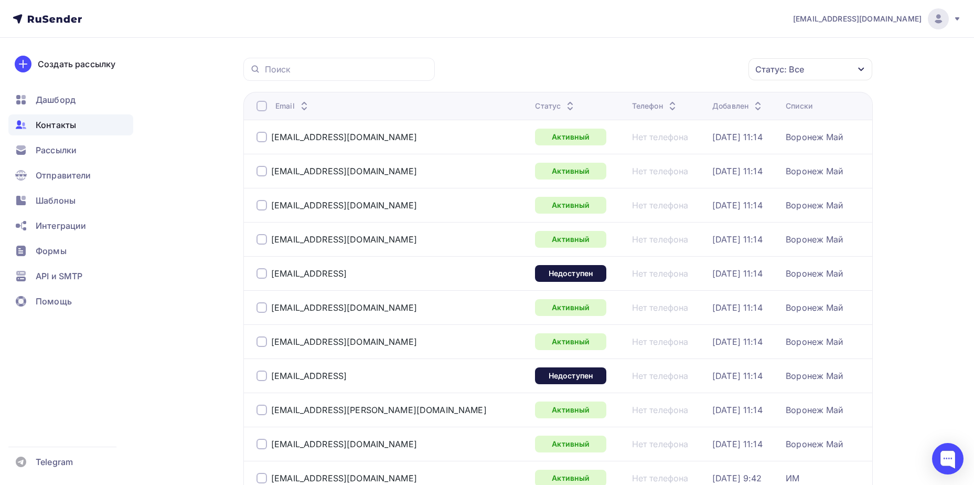
click at [830, 65] on div "Статус: Все" at bounding box center [811, 69] width 124 height 22
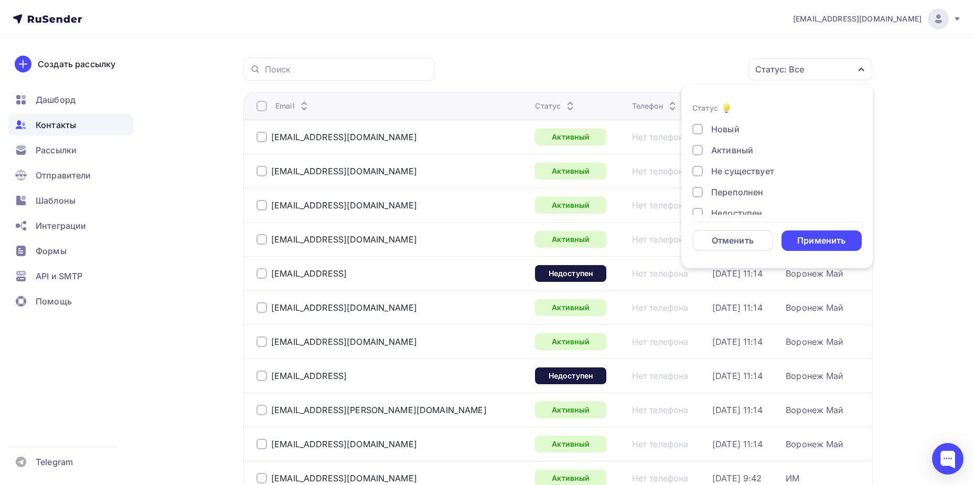
scroll to position [76, 0]
click at [759, 175] on div "Отписан вручную" at bounding box center [749, 179] width 76 height 13
click at [820, 240] on div "Применить" at bounding box center [822, 241] width 48 height 12
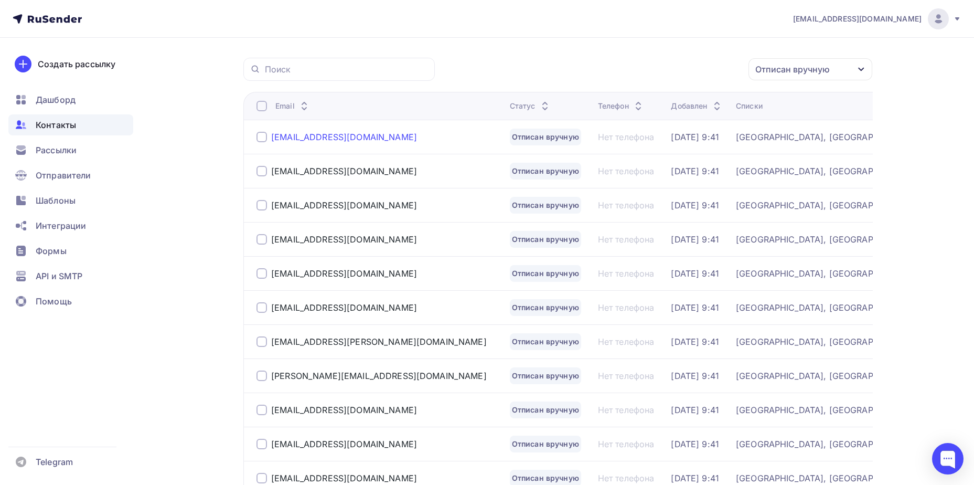
click at [360, 137] on div "[EMAIL_ADDRESS][DOMAIN_NAME]" at bounding box center [344, 137] width 146 height 10
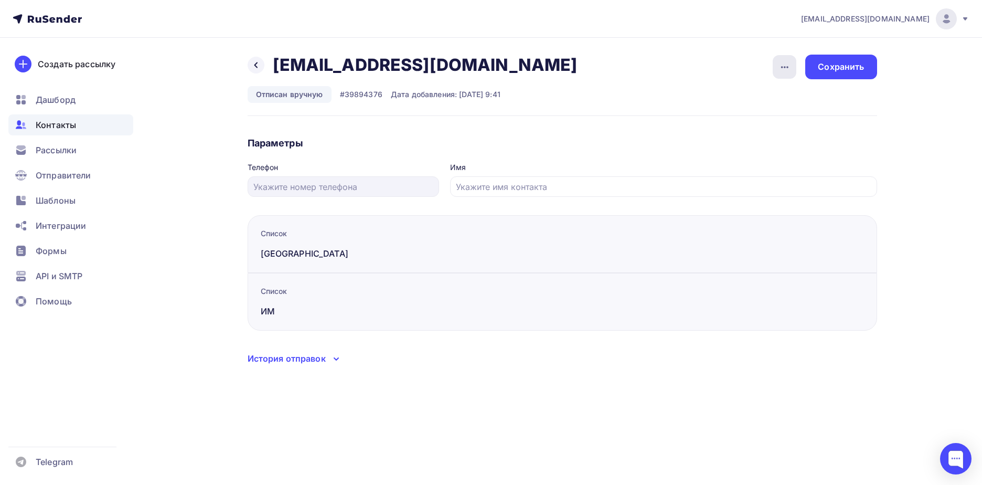
click at [790, 66] on icon "button" at bounding box center [785, 67] width 13 height 13
click at [768, 120] on div "Подписать" at bounding box center [744, 120] width 101 height 13
click at [835, 68] on div "Сохранить" at bounding box center [841, 67] width 46 height 12
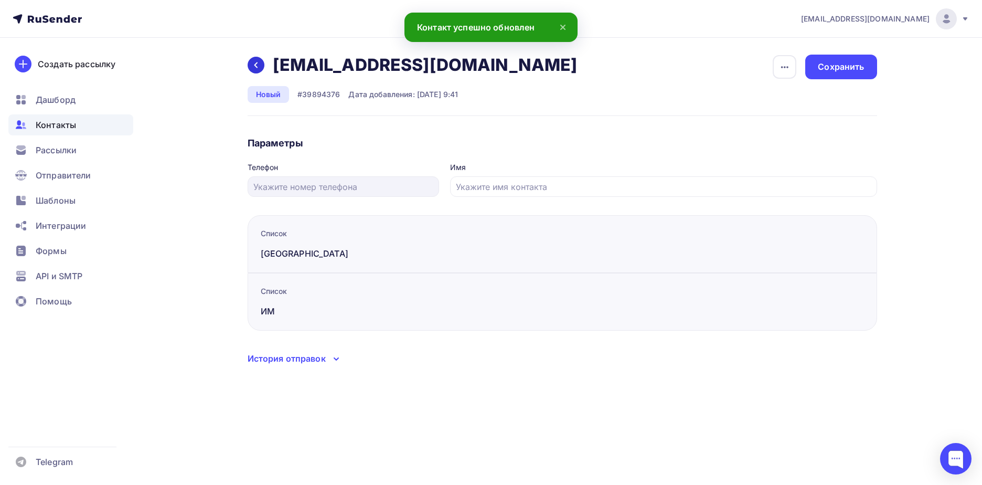
click at [252, 70] on div at bounding box center [256, 65] width 17 height 17
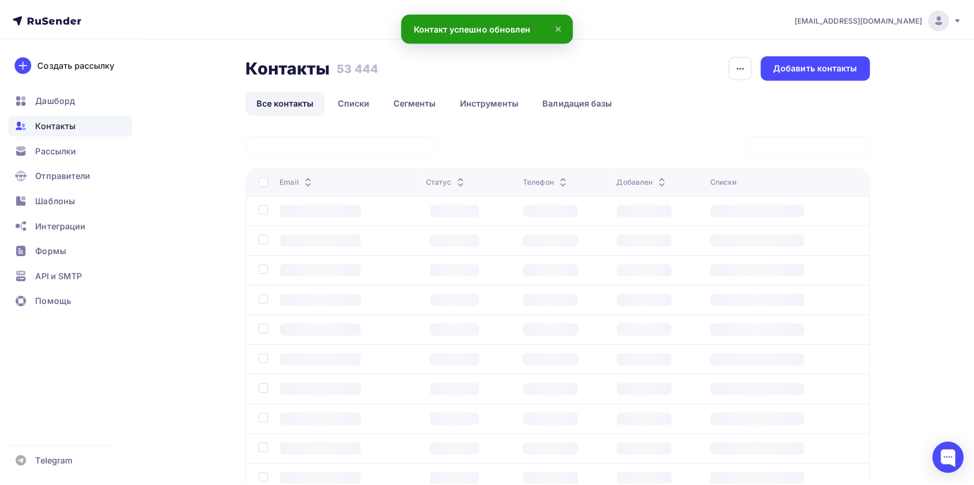
scroll to position [78, 0]
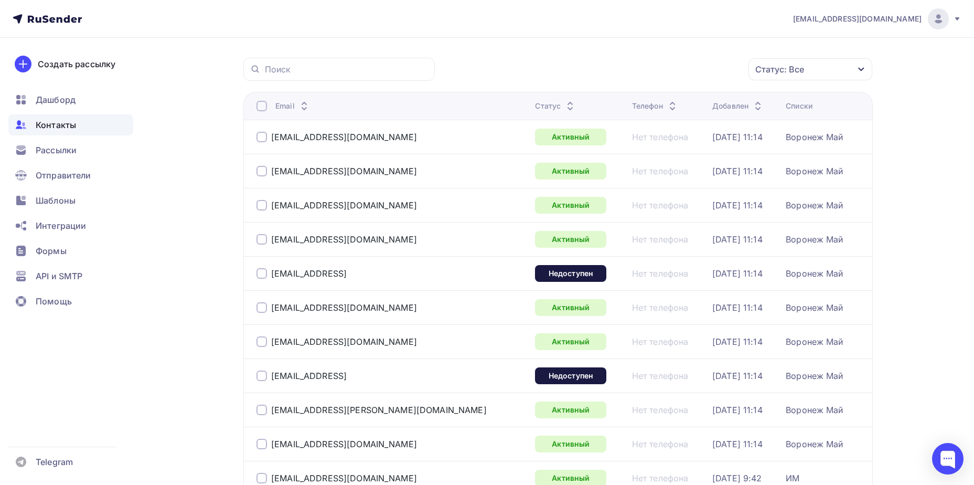
drag, startPoint x: 790, startPoint y: 62, endPoint x: 783, endPoint y: 85, distance: 24.1
click at [790, 61] on div "Статус: Все" at bounding box center [811, 69] width 124 height 22
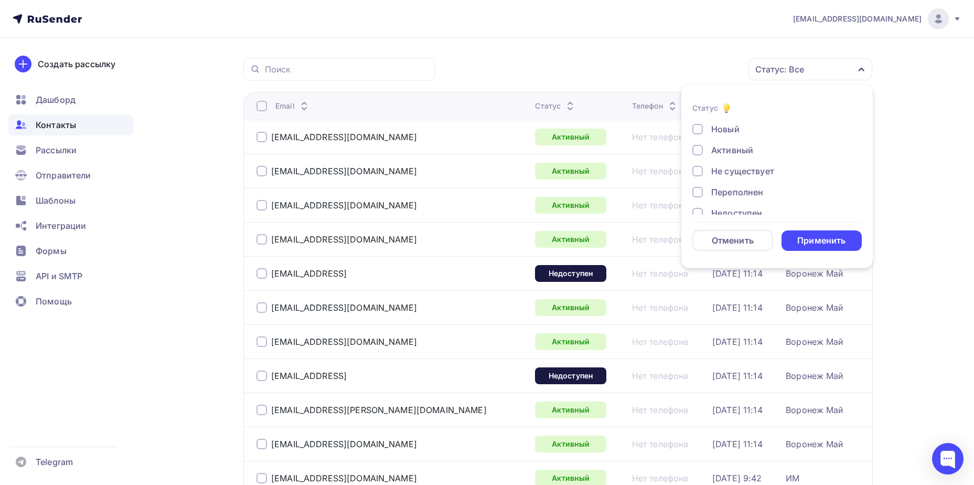
scroll to position [76, 0]
click at [736, 173] on div "Отписан вручную" at bounding box center [749, 179] width 76 height 13
click at [809, 242] on div "Применить" at bounding box center [822, 241] width 48 height 12
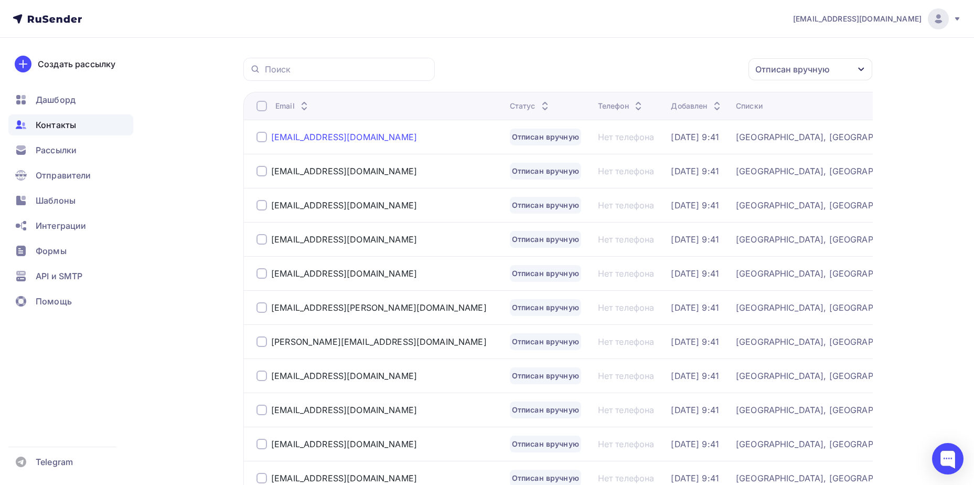
click at [329, 141] on div "[EMAIL_ADDRESS][DOMAIN_NAME]" at bounding box center [344, 137] width 146 height 10
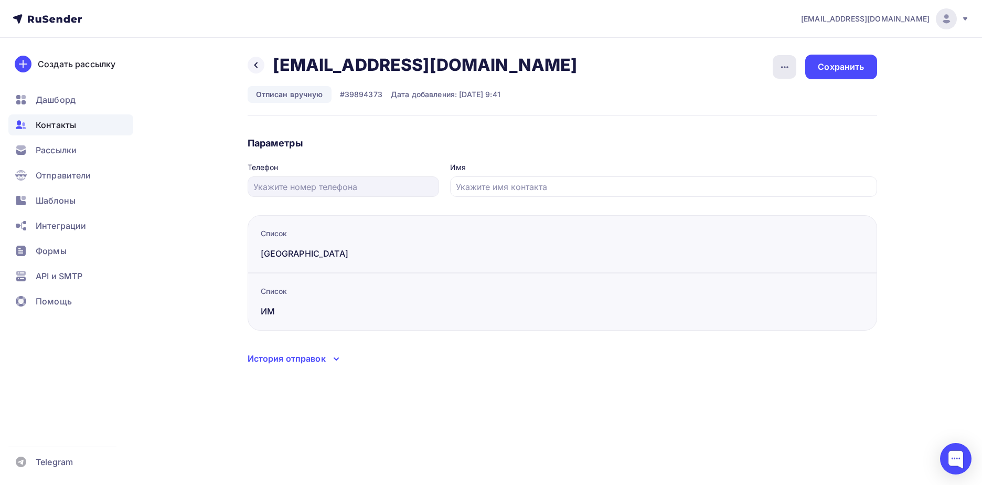
click at [790, 67] on icon "button" at bounding box center [785, 67] width 13 height 13
click at [770, 119] on div "Подписать" at bounding box center [744, 120] width 101 height 13
click at [830, 68] on div "Сохранить" at bounding box center [841, 67] width 46 height 12
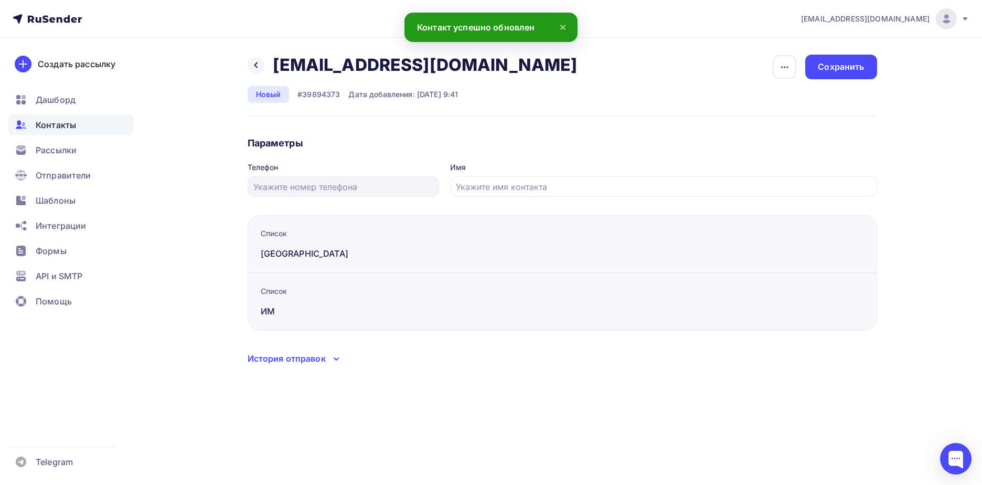
click at [254, 65] on icon at bounding box center [256, 65] width 8 height 8
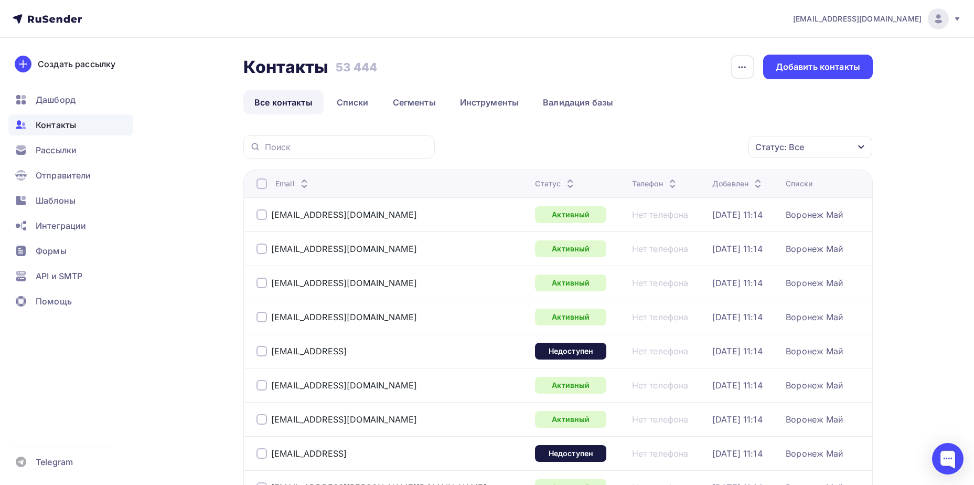
click at [777, 145] on div "Статус: Все" at bounding box center [780, 147] width 49 height 13
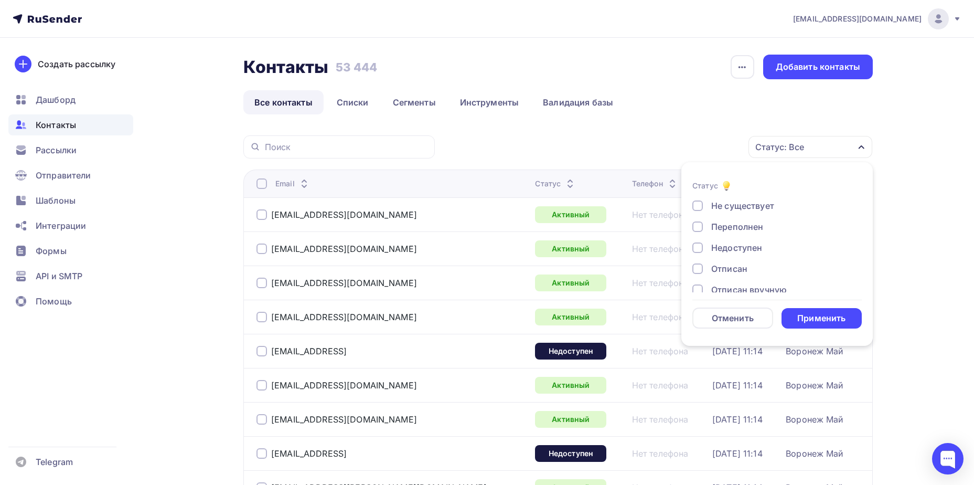
scroll to position [76, 0]
click at [733, 254] on div "Отписан вручную" at bounding box center [749, 256] width 76 height 13
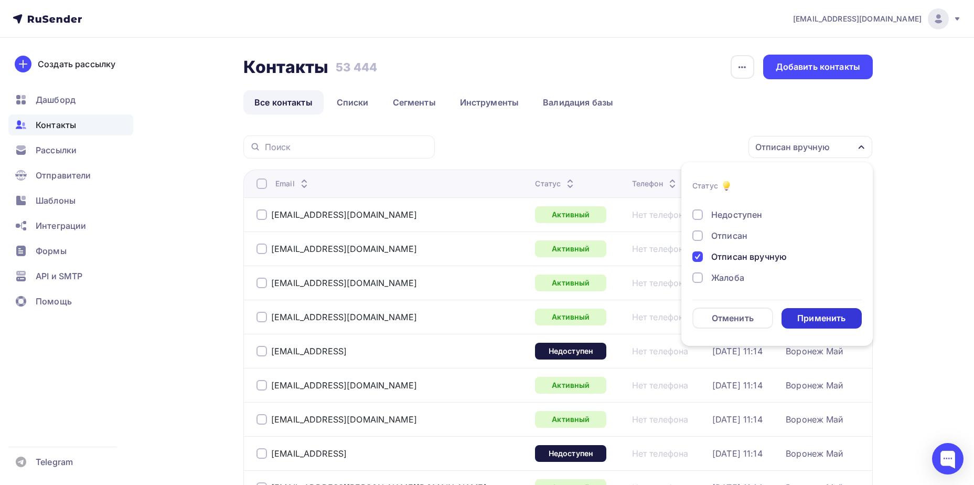
click at [833, 325] on div "Применить" at bounding box center [822, 318] width 81 height 20
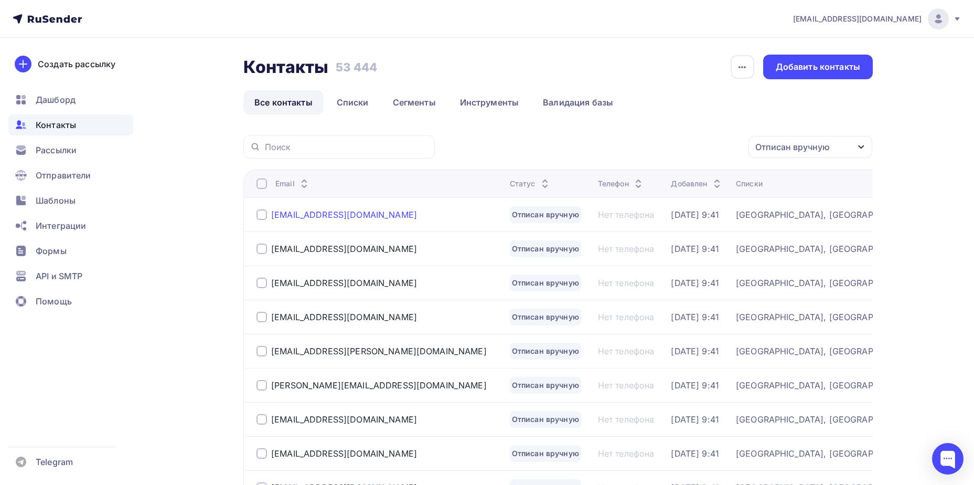
click at [300, 218] on div "[EMAIL_ADDRESS][DOMAIN_NAME]" at bounding box center [344, 214] width 146 height 10
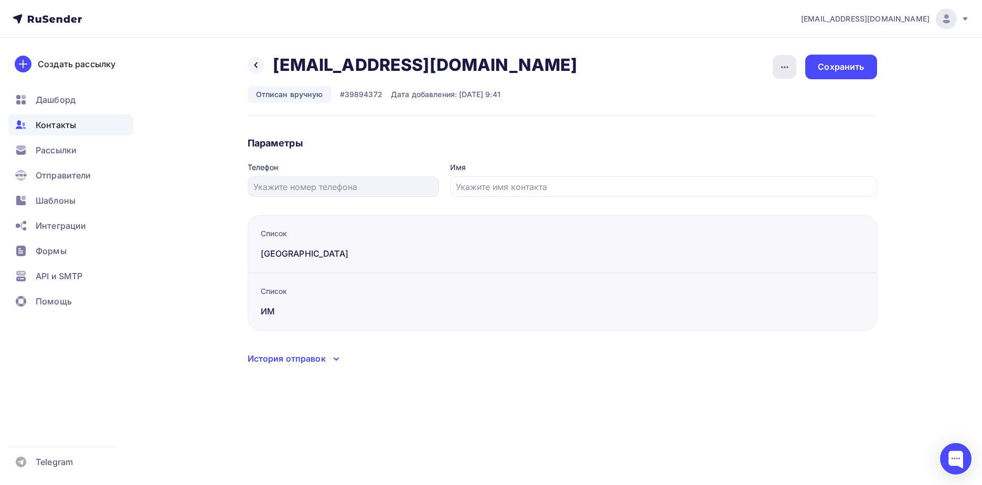
click at [795, 58] on div "button" at bounding box center [785, 67] width 24 height 24
click at [771, 122] on div "Подписать" at bounding box center [744, 120] width 101 height 13
click at [855, 69] on div "Сохранить" at bounding box center [841, 67] width 46 height 12
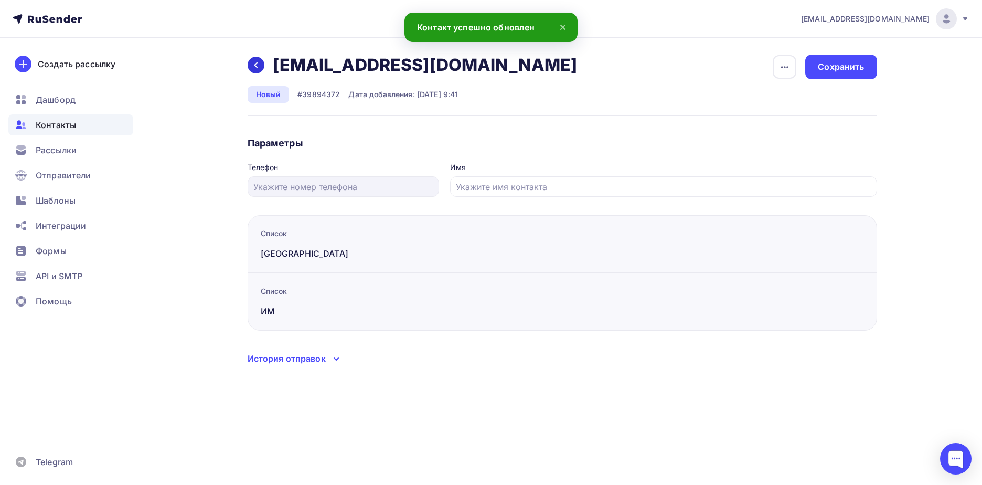
click at [258, 68] on icon at bounding box center [256, 65] width 8 height 8
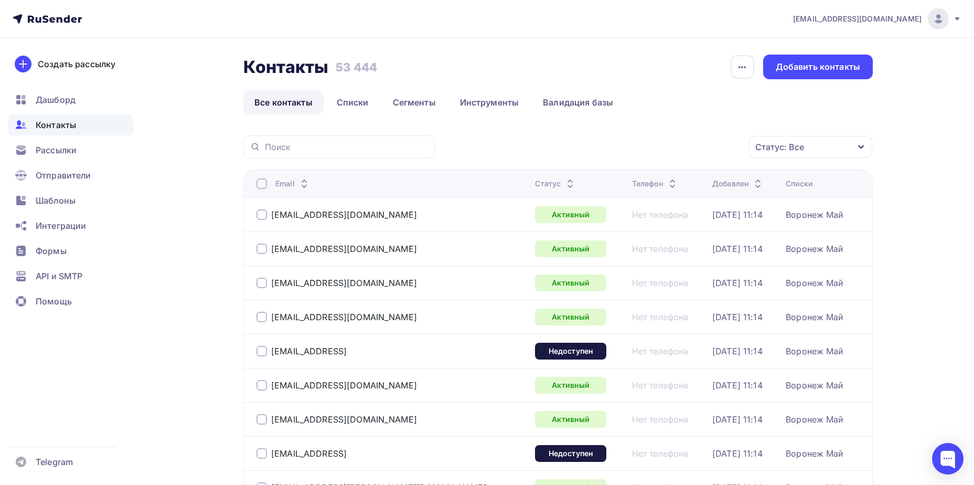
click at [835, 149] on div "Статус: Все" at bounding box center [811, 147] width 124 height 22
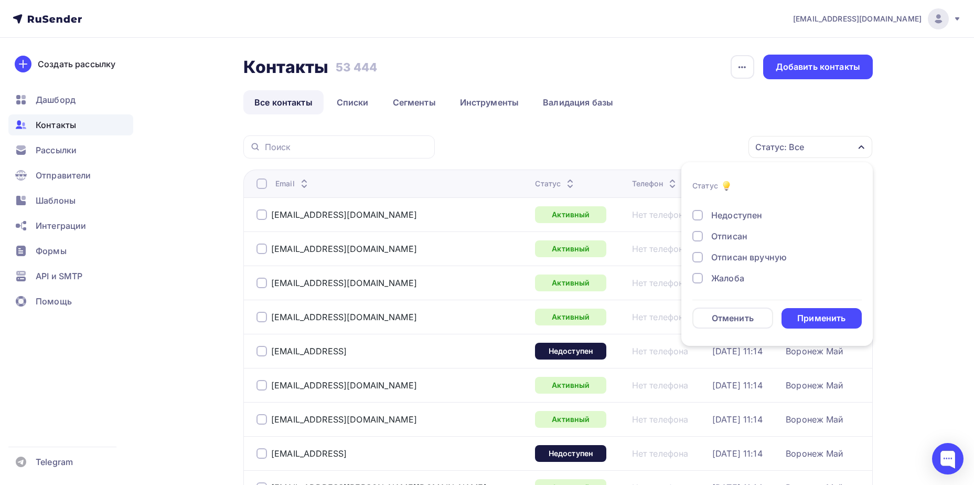
scroll to position [76, 0]
click at [747, 255] on div "Отписан вручную" at bounding box center [749, 256] width 76 height 13
click at [805, 313] on div "Применить" at bounding box center [822, 318] width 48 height 12
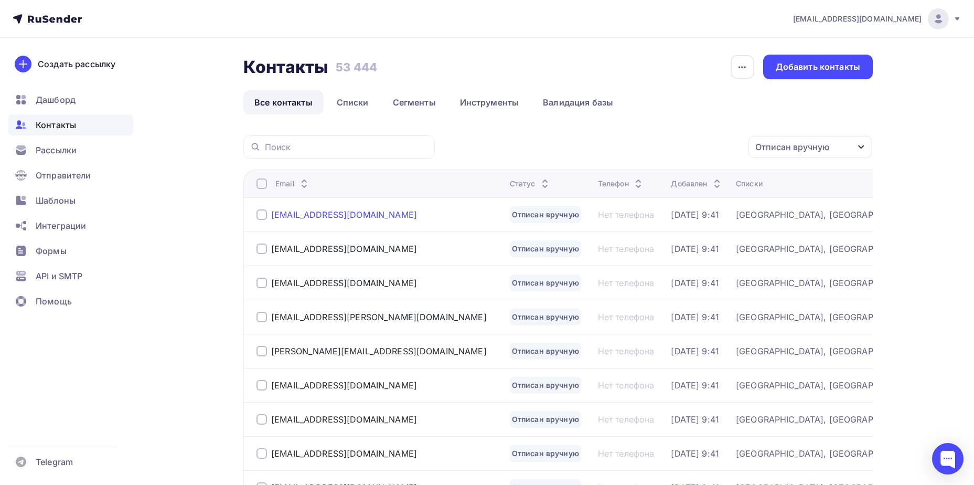
click at [356, 216] on div "[EMAIL_ADDRESS][DOMAIN_NAME]" at bounding box center [344, 214] width 146 height 10
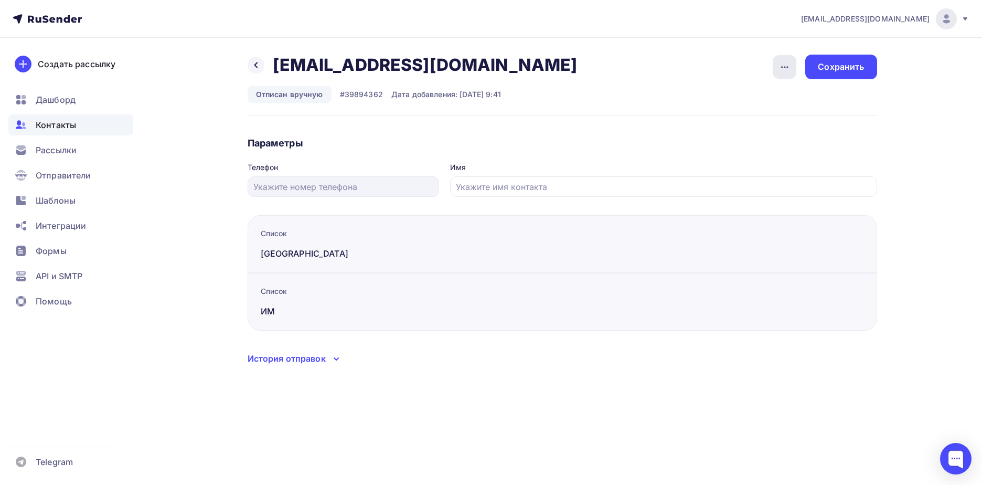
click at [780, 66] on icon "button" at bounding box center [785, 67] width 13 height 13
click at [745, 127] on link "Подписать" at bounding box center [744, 120] width 113 height 21
click at [822, 68] on div "Сохранить" at bounding box center [841, 67] width 46 height 12
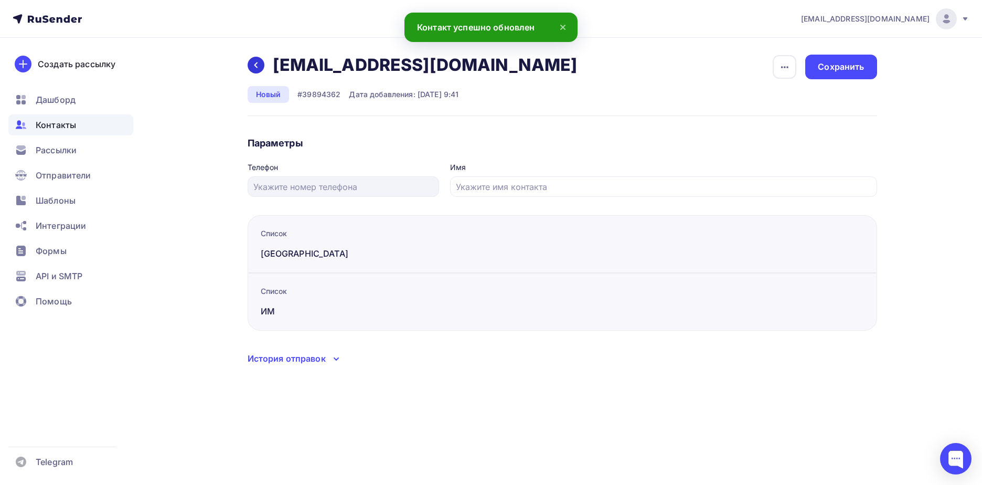
drag, startPoint x: 268, startPoint y: 65, endPoint x: 262, endPoint y: 65, distance: 5.8
click at [267, 65] on div "Назад [EMAIL_ADDRESS][DOMAIN_NAME] [EMAIL_ADDRESS][DOMAIN_NAME] Удалить Отписать" at bounding box center [416, 65] width 337 height 21
click at [262, 65] on div at bounding box center [256, 65] width 17 height 17
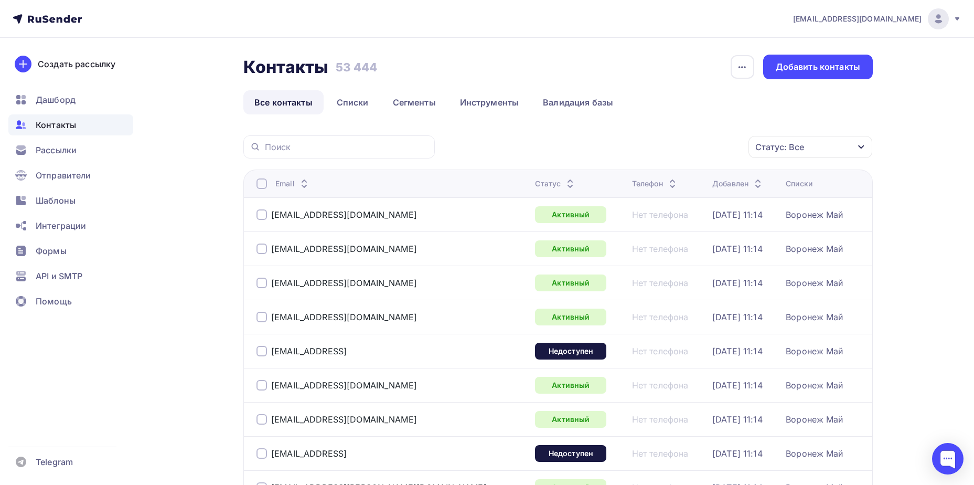
click at [784, 148] on div "Статус: Все" at bounding box center [780, 147] width 49 height 13
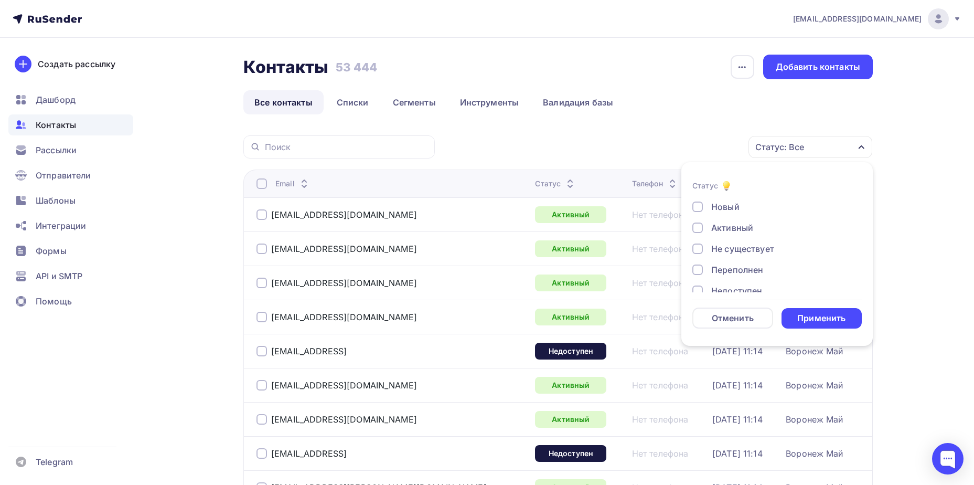
scroll to position [76, 0]
click at [754, 256] on div "Отписан вручную" at bounding box center [749, 256] width 76 height 13
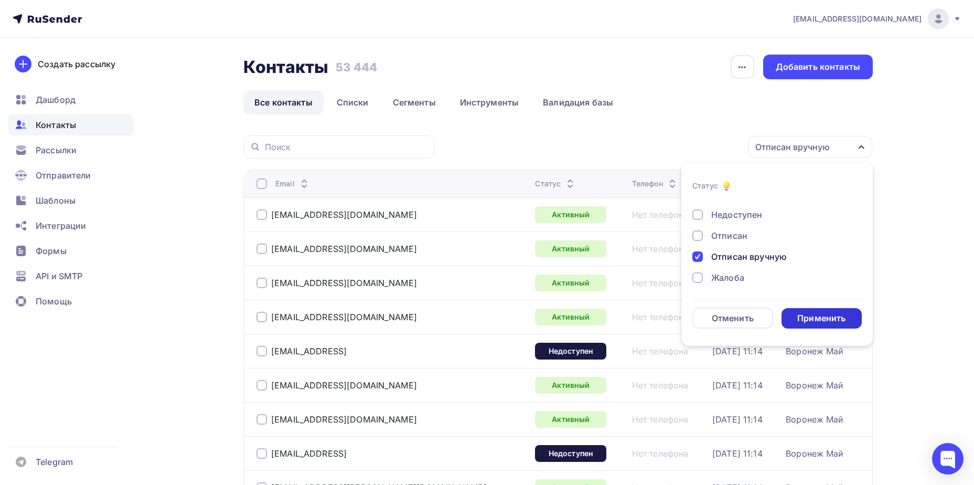
click at [806, 311] on div "Применить" at bounding box center [822, 318] width 81 height 20
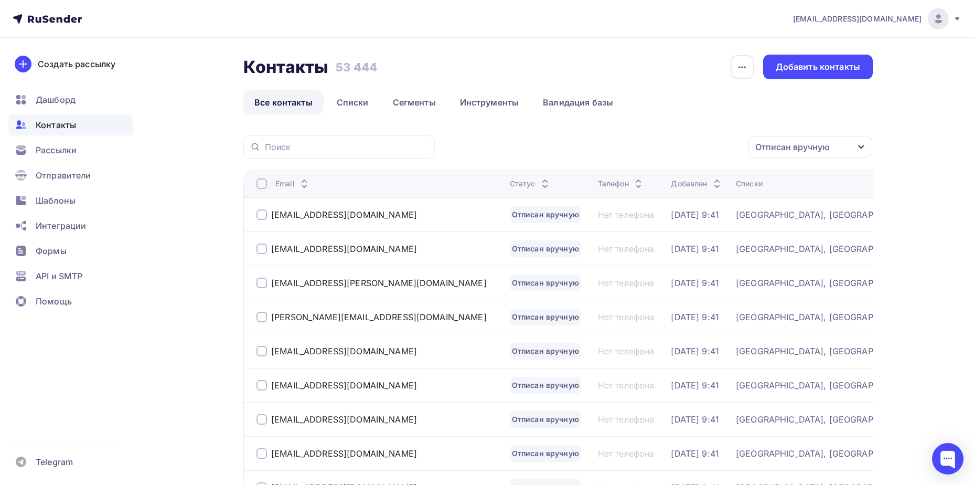
scroll to position [78, 0]
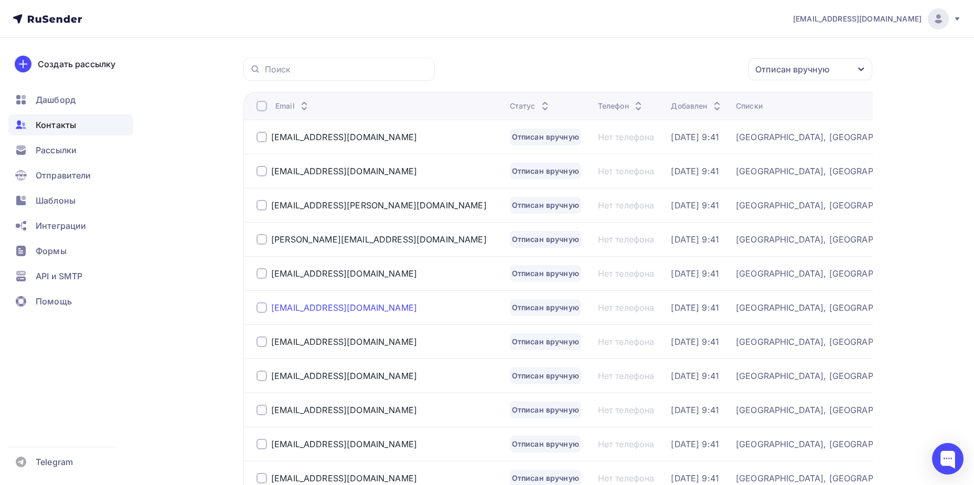
click at [310, 304] on div "[EMAIL_ADDRESS][DOMAIN_NAME]" at bounding box center [344, 307] width 146 height 10
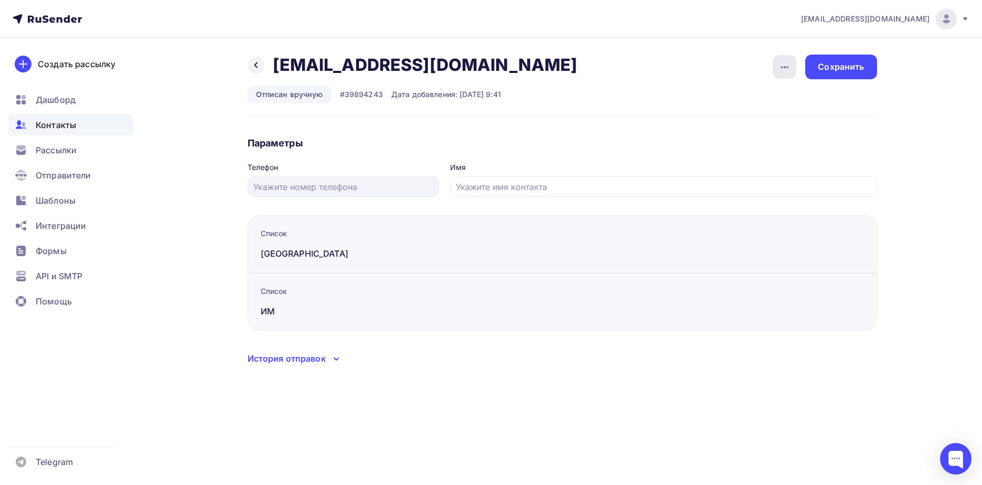
click at [783, 70] on icon "button" at bounding box center [785, 67] width 13 height 13
click at [754, 118] on div "Подписать" at bounding box center [744, 120] width 101 height 13
click at [845, 62] on div "Сохранить" at bounding box center [841, 67] width 46 height 12
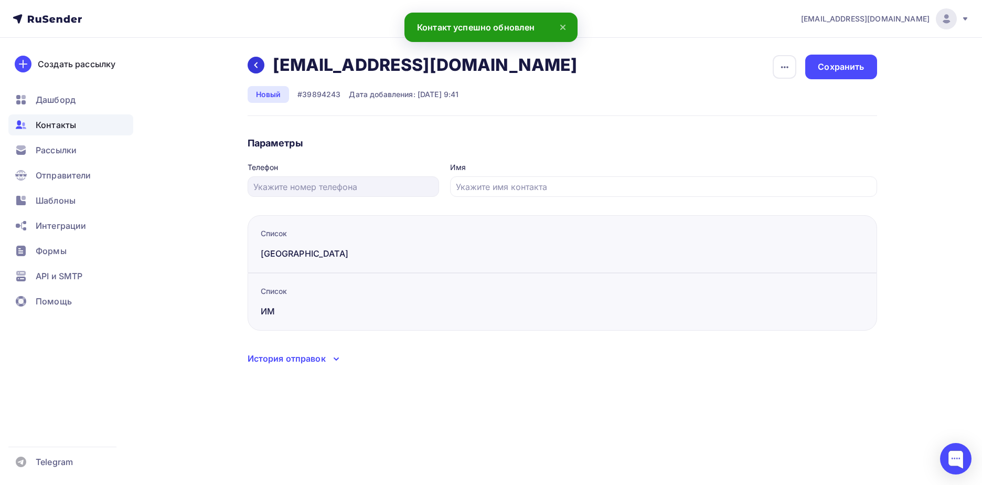
click at [253, 69] on icon at bounding box center [256, 65] width 8 height 8
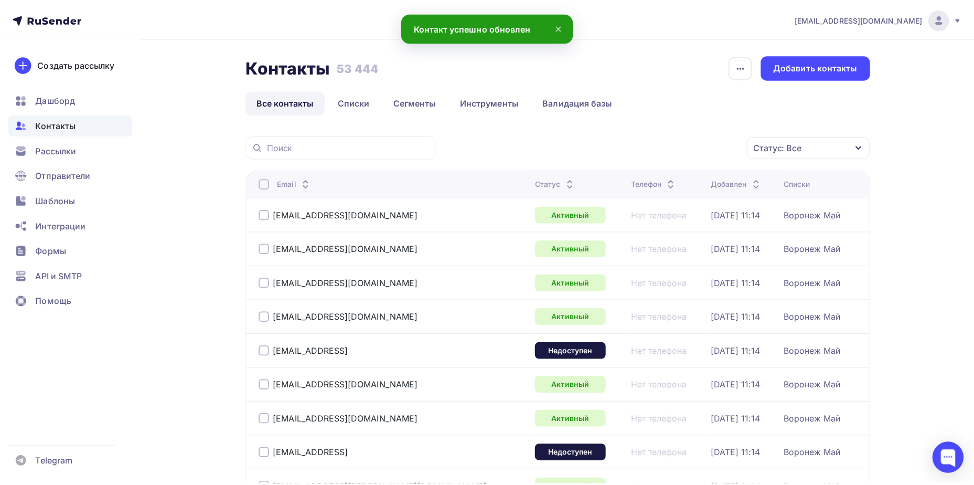
scroll to position [78, 0]
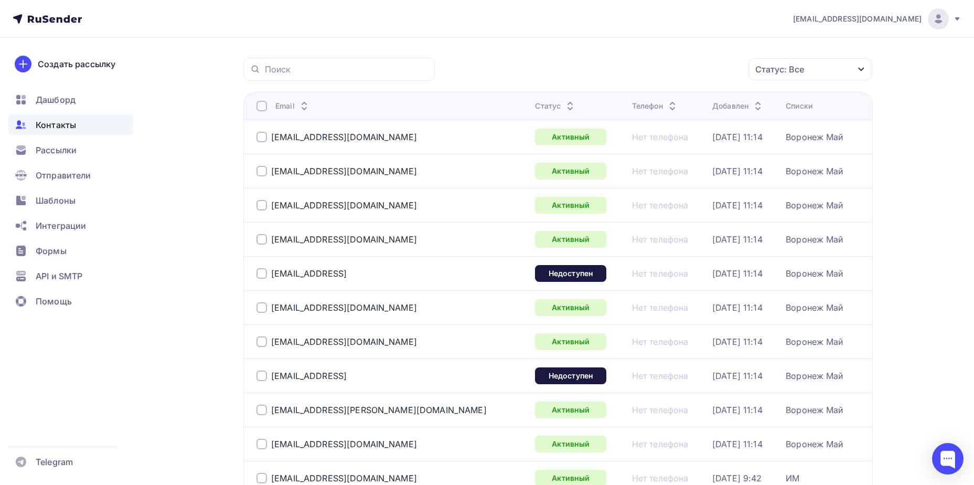
click at [812, 71] on div "Статус: Все" at bounding box center [811, 69] width 124 height 22
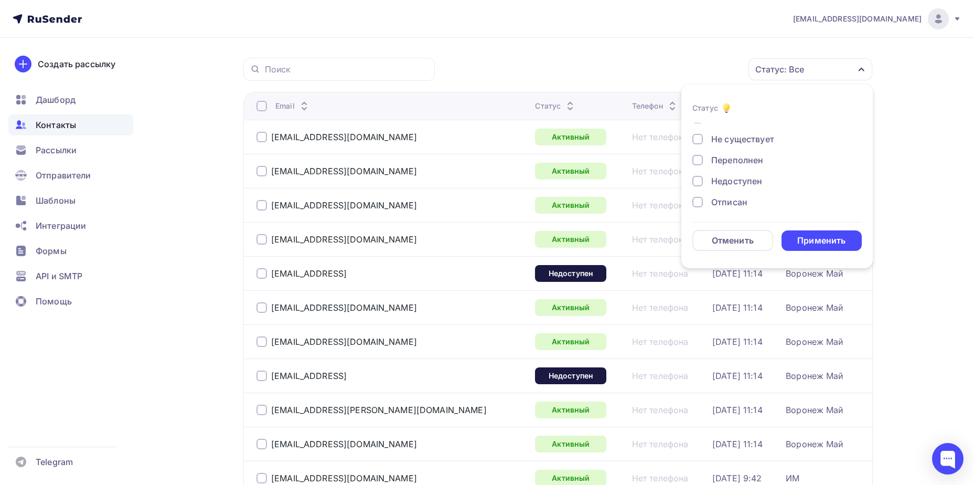
scroll to position [76, 0]
click at [764, 180] on div "Отписан вручную" at bounding box center [749, 179] width 76 height 13
click at [802, 232] on div "Применить" at bounding box center [822, 240] width 81 height 20
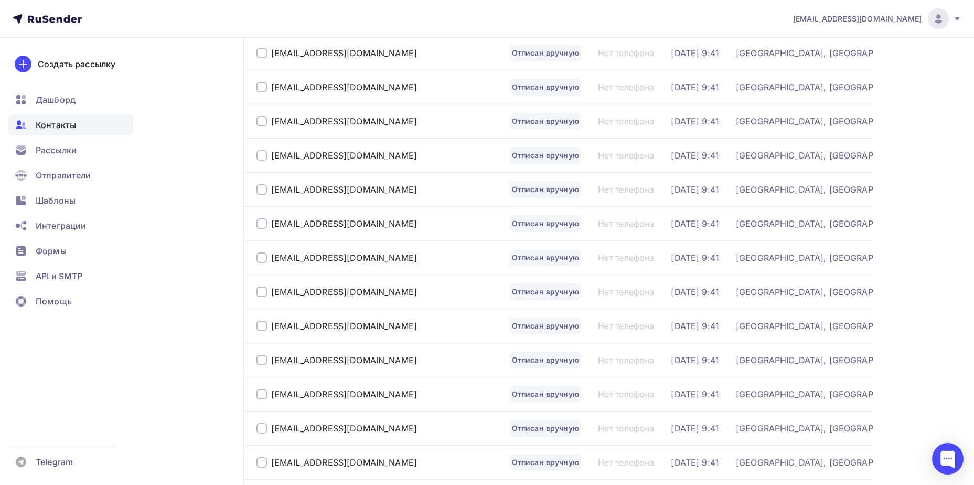
scroll to position [1525, 0]
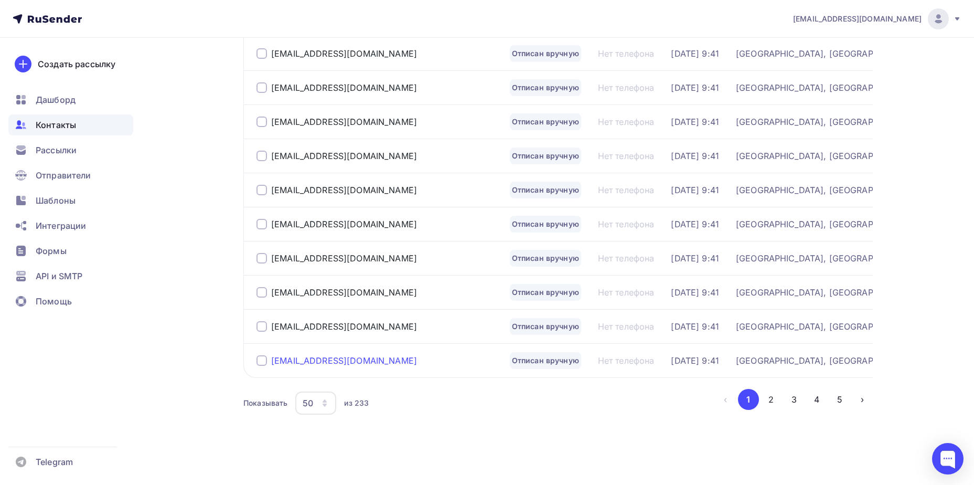
click at [338, 359] on div "[EMAIL_ADDRESS][DOMAIN_NAME]" at bounding box center [344, 360] width 146 height 10
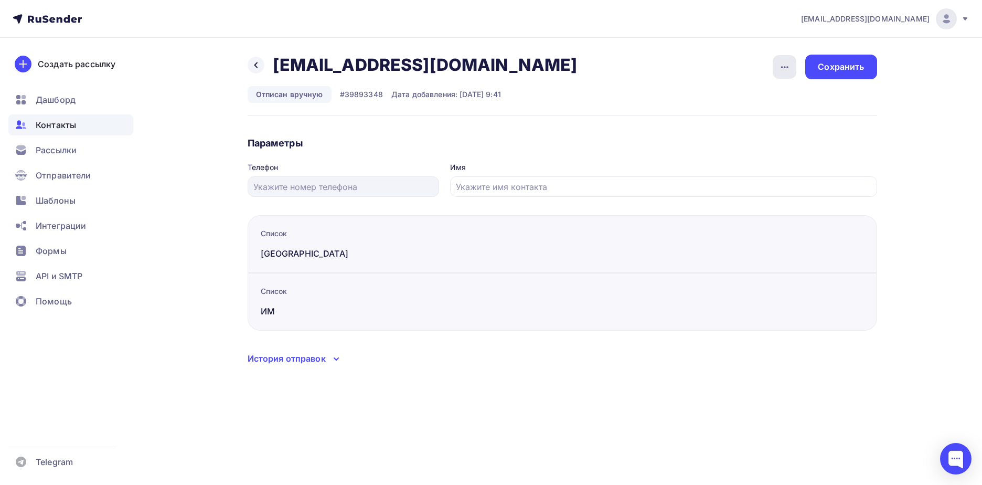
click at [788, 71] on icon "button" at bounding box center [785, 67] width 13 height 13
click at [785, 115] on div "Подписать" at bounding box center [744, 120] width 101 height 13
click at [857, 67] on div "Сохранить" at bounding box center [841, 67] width 46 height 12
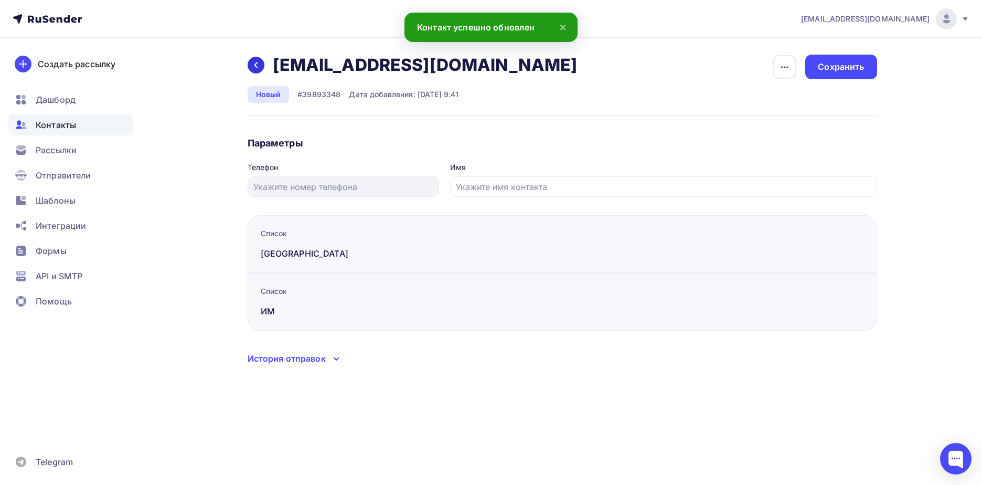
click at [256, 70] on div at bounding box center [256, 65] width 17 height 17
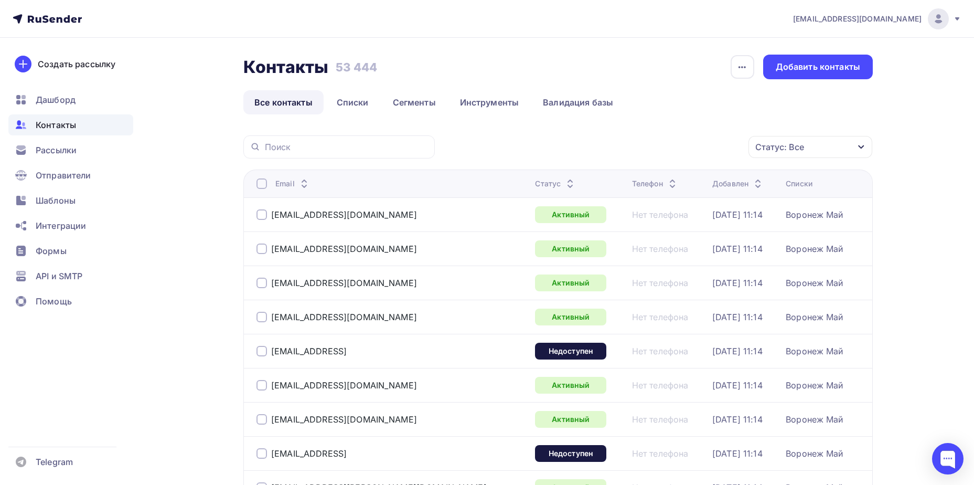
click at [777, 142] on div "Статус: Все" at bounding box center [780, 147] width 49 height 13
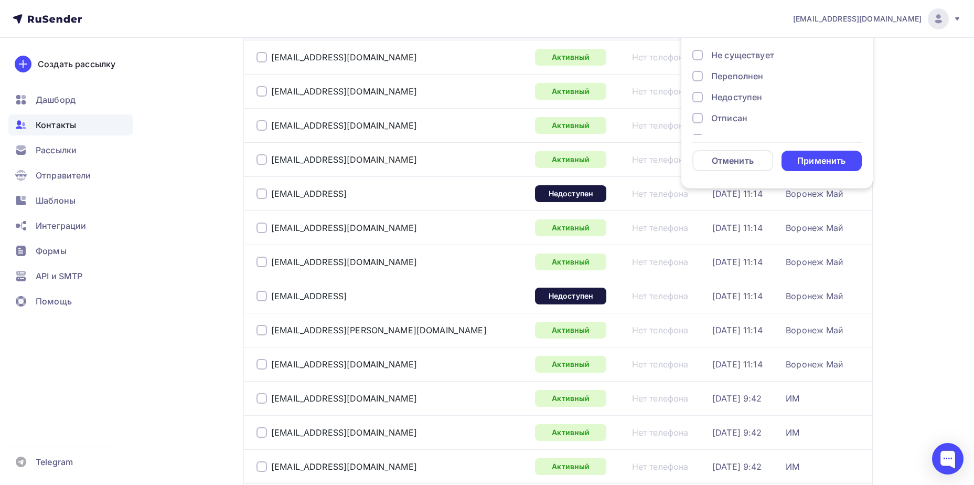
scroll to position [76, 0]
drag, startPoint x: 755, startPoint y: 101, endPoint x: 793, endPoint y: 141, distance: 54.9
click at [755, 101] on div "Отписан вручную" at bounding box center [749, 99] width 76 height 13
click at [801, 152] on div "Применить" at bounding box center [822, 161] width 81 height 20
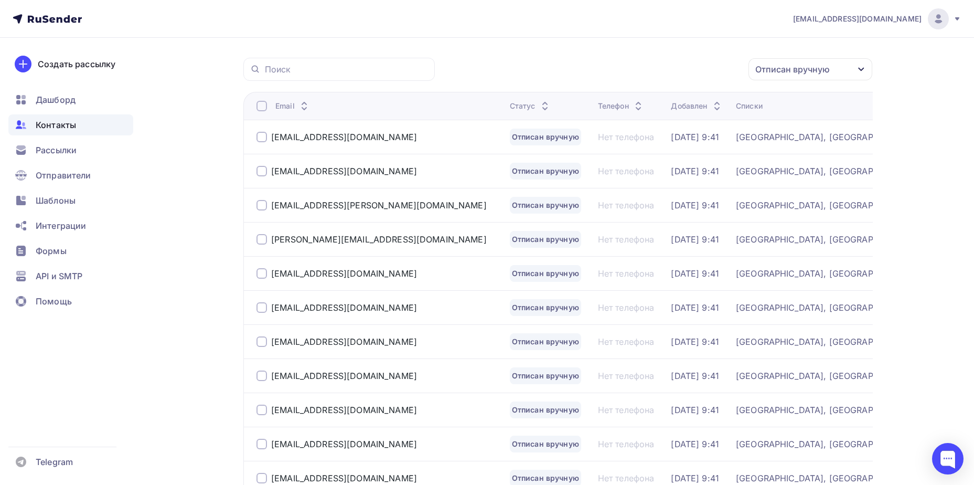
scroll to position [392, 0]
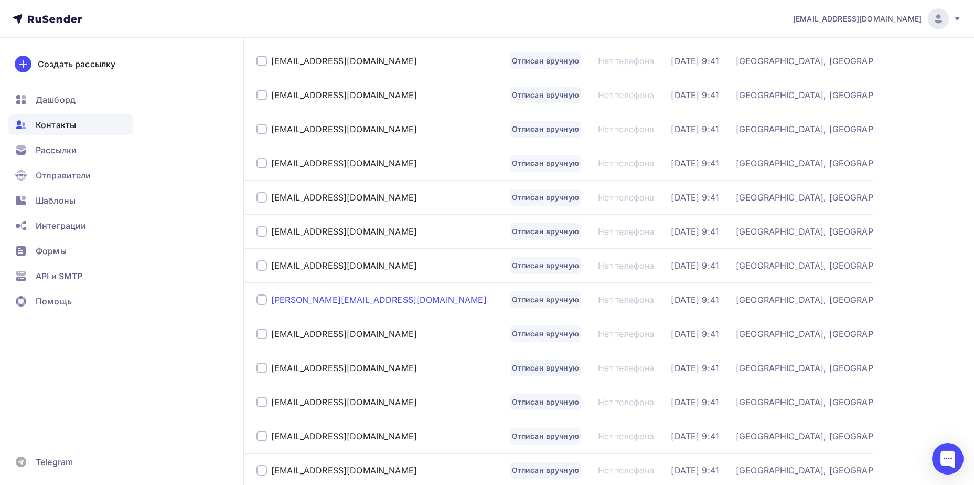
click at [333, 300] on div "[PERSON_NAME][EMAIL_ADDRESS][DOMAIN_NAME]" at bounding box center [379, 299] width 216 height 10
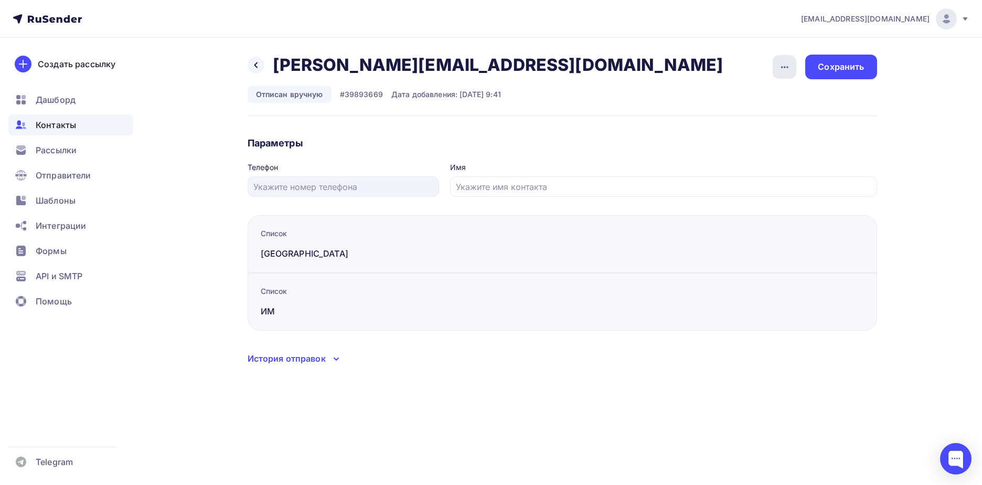
click at [781, 71] on icon "button" at bounding box center [785, 67] width 13 height 13
click at [757, 122] on div "Подписать" at bounding box center [744, 120] width 101 height 13
click at [825, 76] on div "Сохранить" at bounding box center [840, 67] width 71 height 25
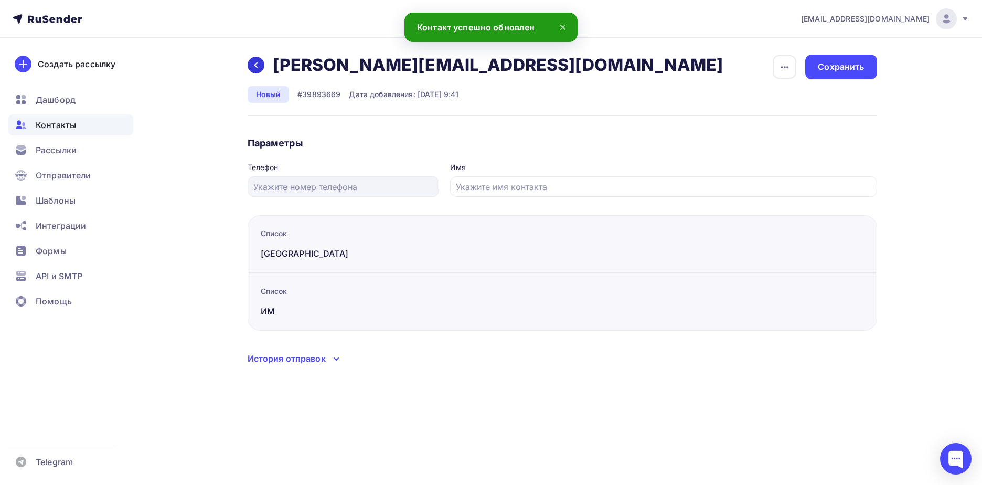
click at [258, 65] on icon at bounding box center [256, 65] width 8 height 8
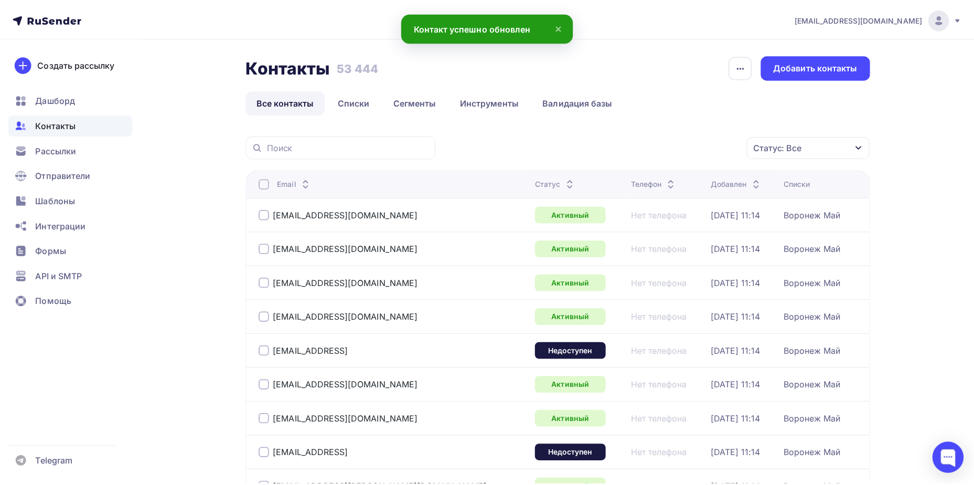
scroll to position [78, 0]
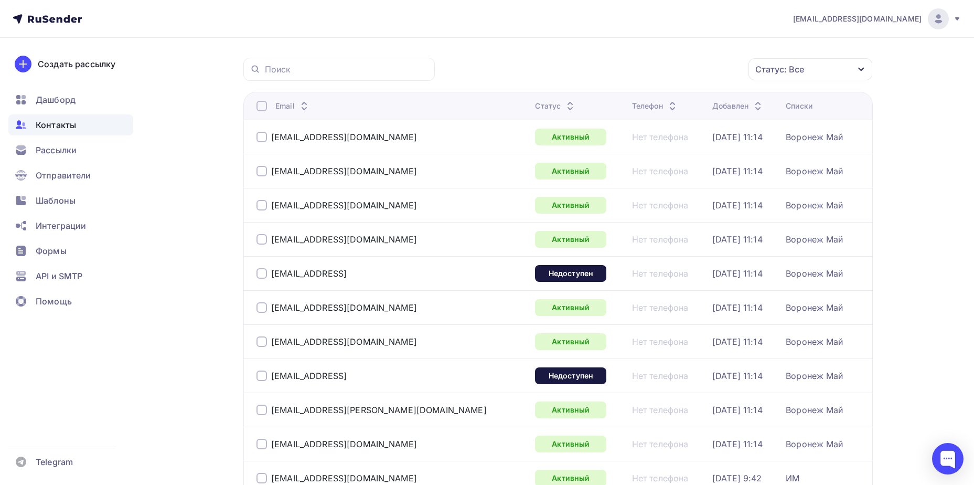
click at [786, 72] on div "Статус: Все" at bounding box center [780, 69] width 49 height 13
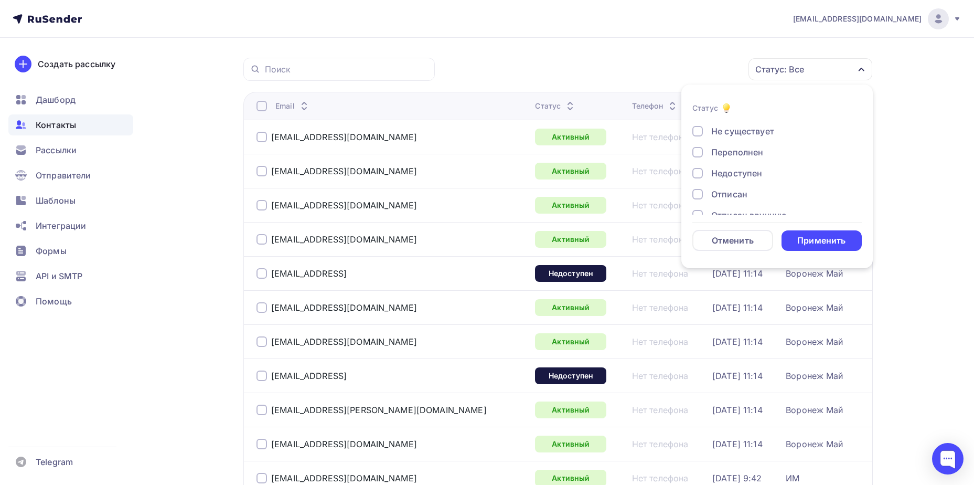
scroll to position [76, 0]
click at [762, 179] on div "Отписан вручную" at bounding box center [749, 179] width 76 height 13
click at [805, 232] on div "Применить" at bounding box center [822, 240] width 81 height 20
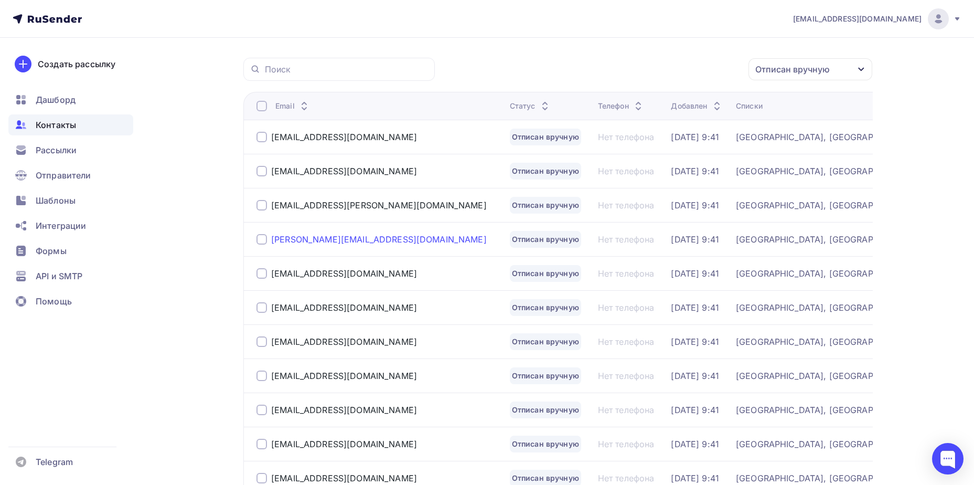
click at [366, 236] on div "[PERSON_NAME][EMAIL_ADDRESS][DOMAIN_NAME]" at bounding box center [379, 239] width 216 height 10
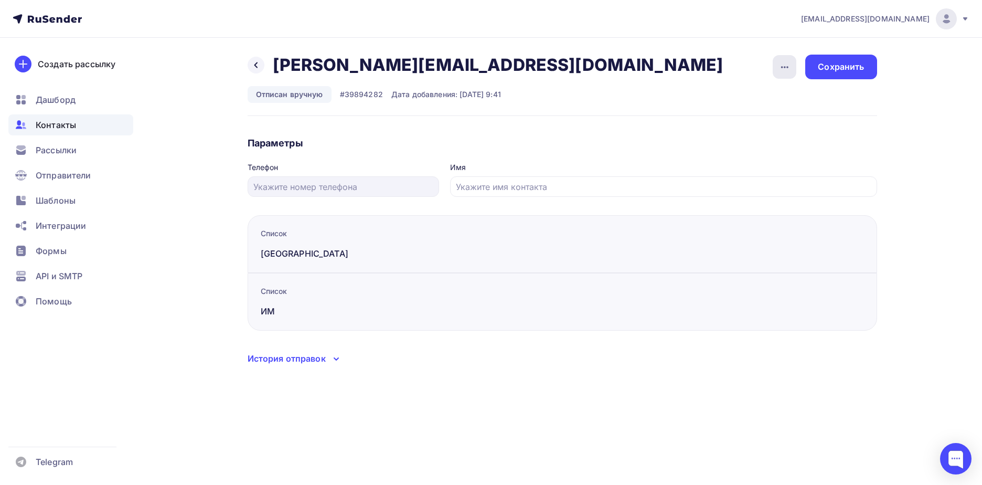
click at [786, 72] on icon "button" at bounding box center [785, 67] width 13 height 13
click at [779, 123] on div "Подписать" at bounding box center [744, 120] width 101 height 13
click at [860, 56] on div "Сохранить" at bounding box center [840, 67] width 71 height 25
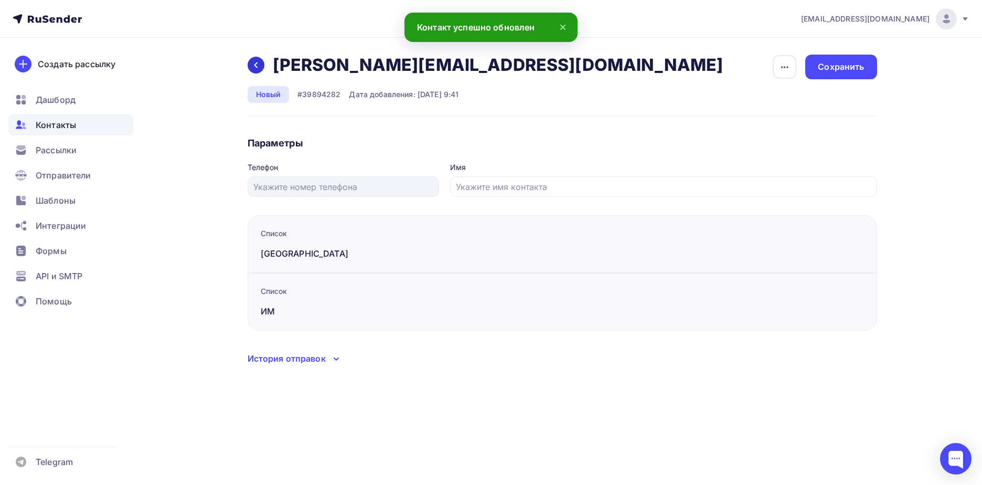
click at [254, 64] on icon at bounding box center [256, 65] width 8 height 8
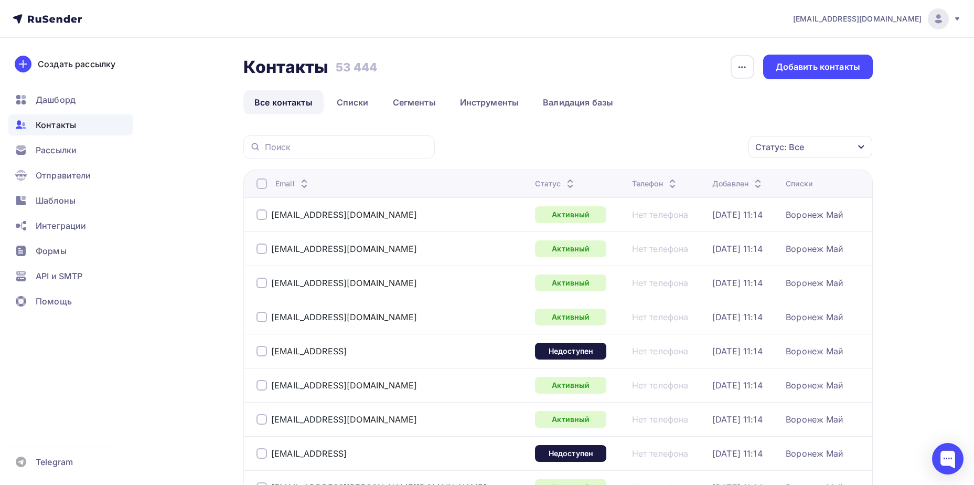
click at [795, 146] on div "Статус: Все" at bounding box center [780, 147] width 49 height 13
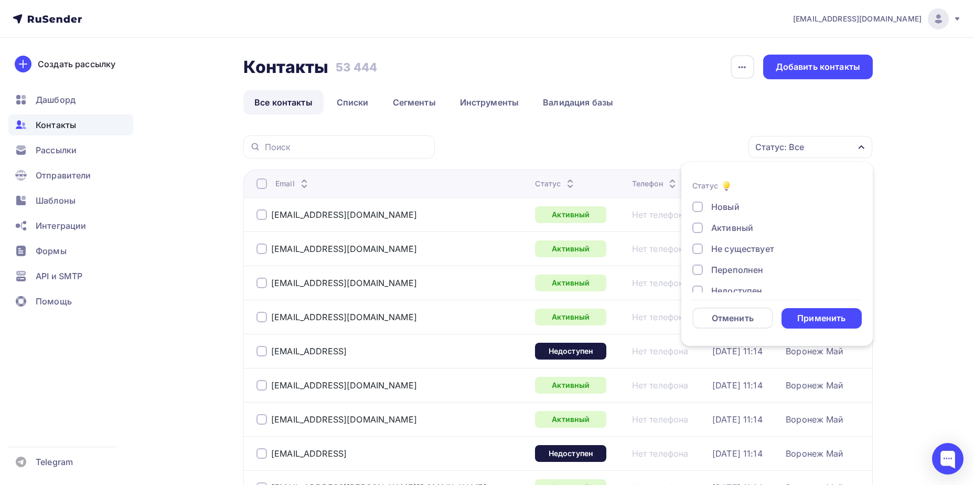
scroll to position [76, 0]
click at [748, 265] on div "Новый Активный Не существует Переполнен Недоступен Отписан Отписан вручную [GEO…" at bounding box center [777, 204] width 169 height 160
click at [749, 257] on div "Отписан вручную" at bounding box center [749, 256] width 76 height 13
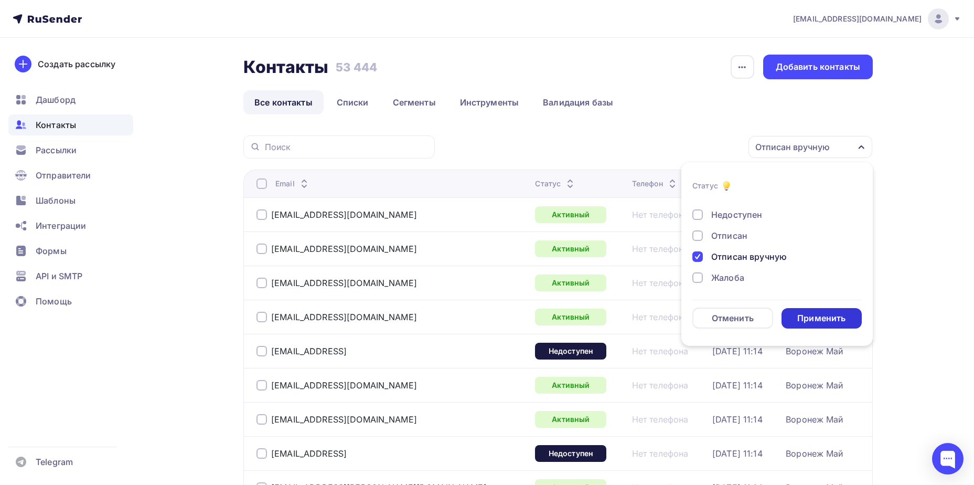
click at [806, 310] on div "Применить" at bounding box center [822, 318] width 81 height 20
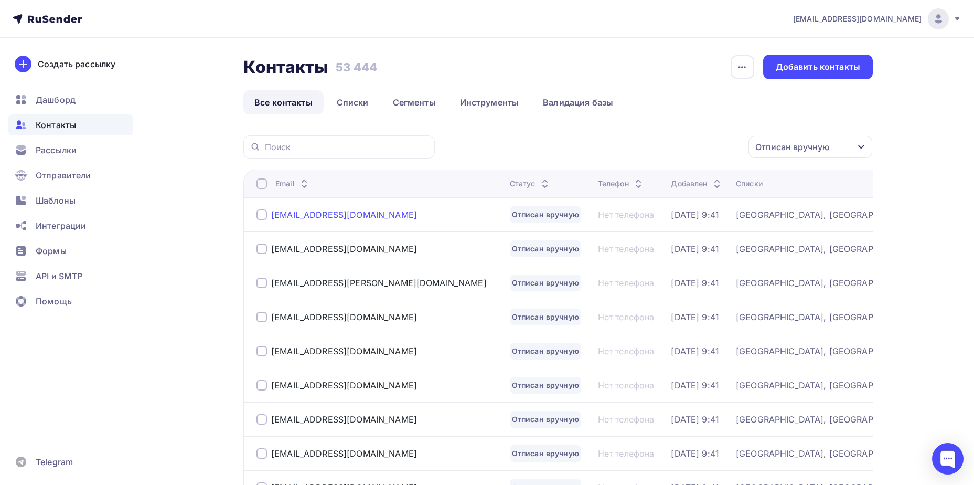
scroll to position [78, 0]
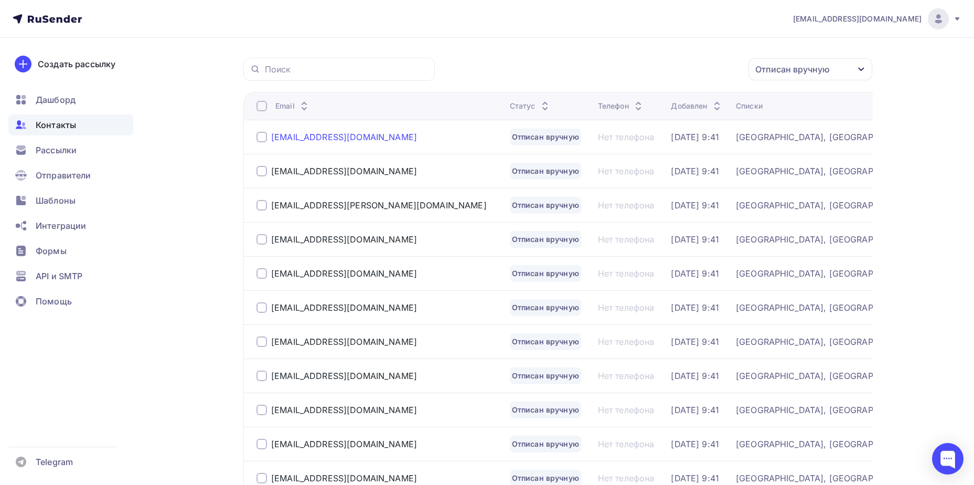
drag, startPoint x: 335, startPoint y: 139, endPoint x: 346, endPoint y: 137, distance: 11.1
click at [335, 139] on div "[EMAIL_ADDRESS][DOMAIN_NAME]" at bounding box center [344, 137] width 146 height 10
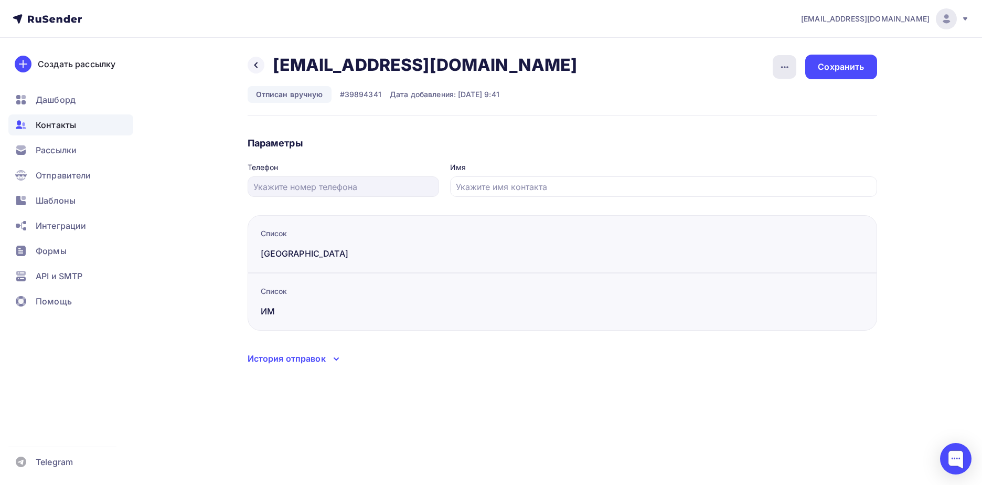
click at [778, 68] on div "button" at bounding box center [785, 67] width 24 height 24
click at [768, 116] on div "Подписать" at bounding box center [744, 120] width 101 height 13
click at [851, 69] on div "Сохранить" at bounding box center [841, 67] width 46 height 12
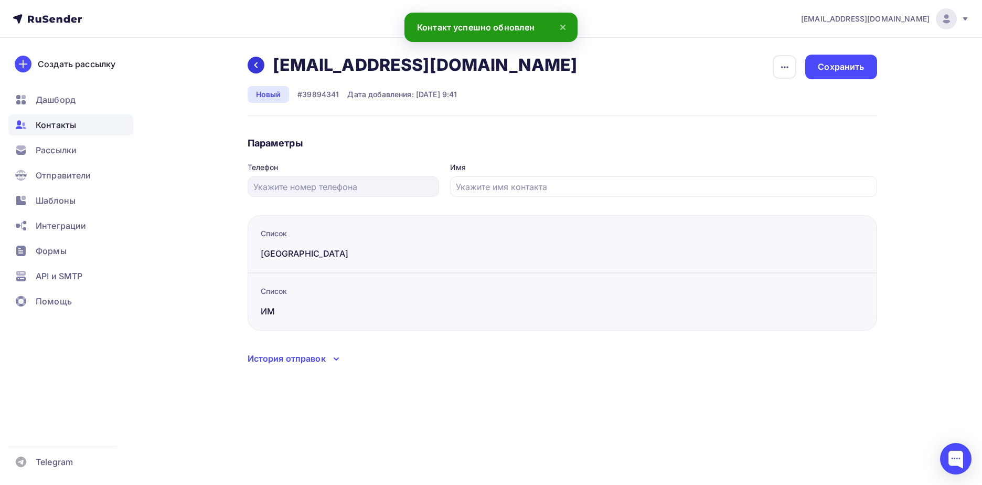
click at [254, 60] on div at bounding box center [256, 65] width 17 height 17
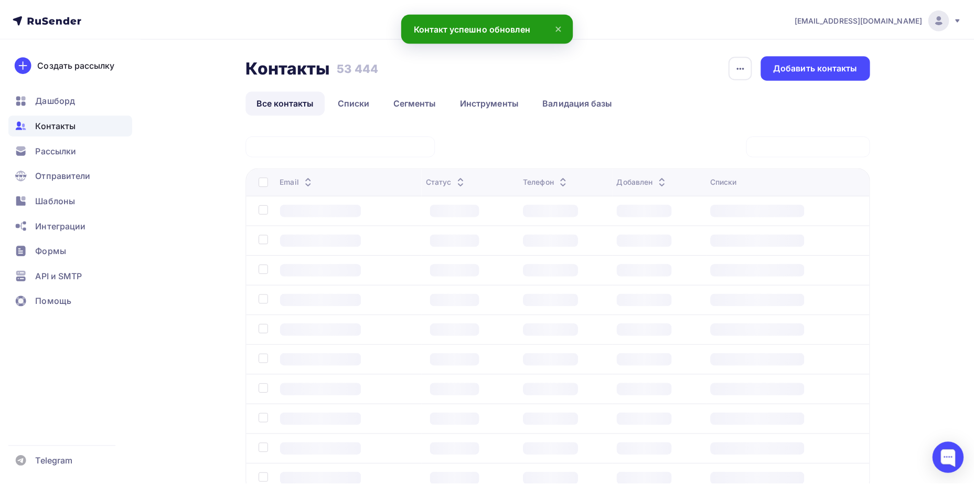
scroll to position [78, 0]
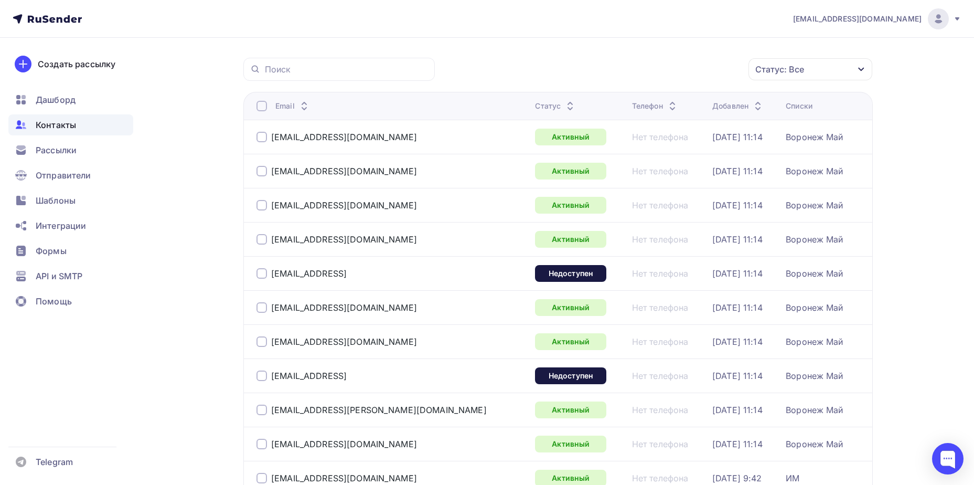
click at [799, 68] on div "Статус: Все" at bounding box center [780, 69] width 49 height 13
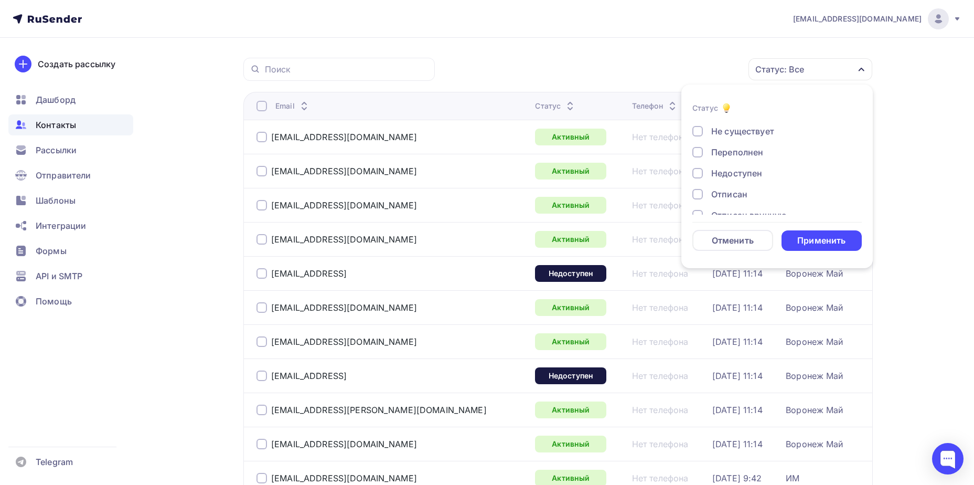
scroll to position [76, 0]
click at [757, 181] on div "Отписан вручную" at bounding box center [749, 179] width 76 height 13
click at [800, 237] on div "Применить" at bounding box center [822, 241] width 48 height 12
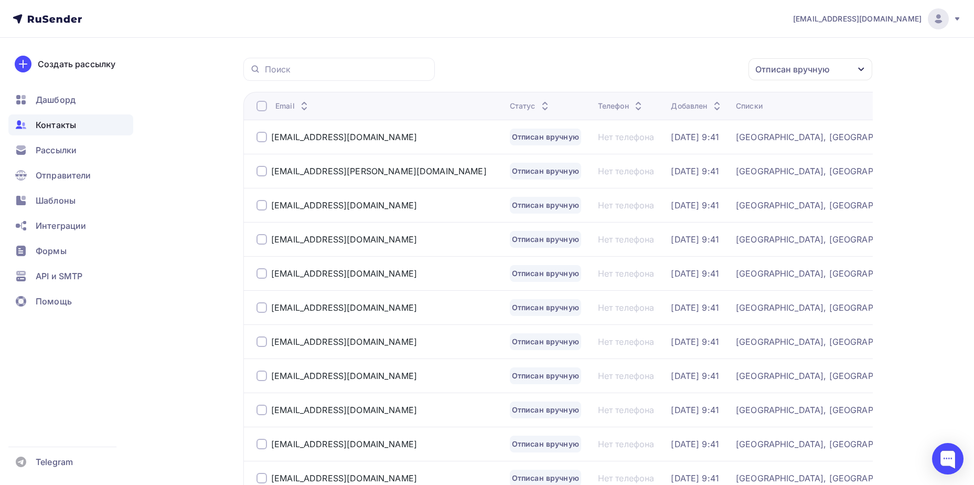
click at [357, 313] on div "[EMAIL_ADDRESS][DOMAIN_NAME]" at bounding box center [379, 307] width 245 height 17
click at [359, 305] on div "[EMAIL_ADDRESS][DOMAIN_NAME]" at bounding box center [344, 307] width 146 height 10
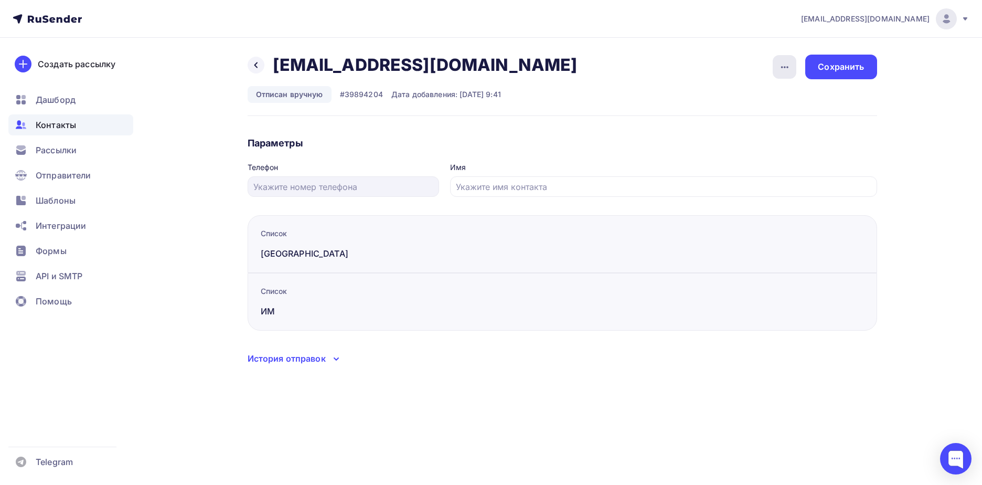
click at [783, 66] on icon "button" at bounding box center [785, 67] width 13 height 13
click at [764, 127] on link "Подписать" at bounding box center [744, 120] width 113 height 21
click at [828, 73] on div "Сохранить" at bounding box center [840, 67] width 71 height 25
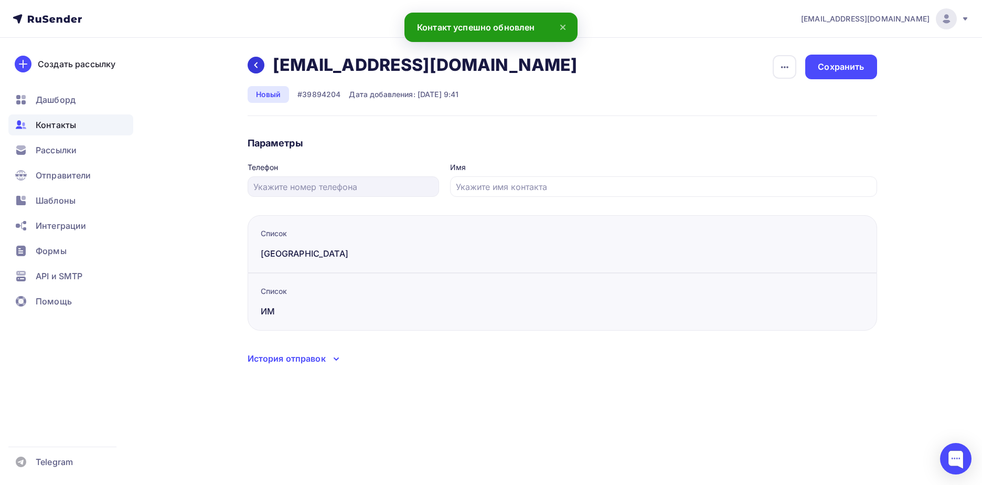
click at [255, 59] on div at bounding box center [256, 65] width 17 height 17
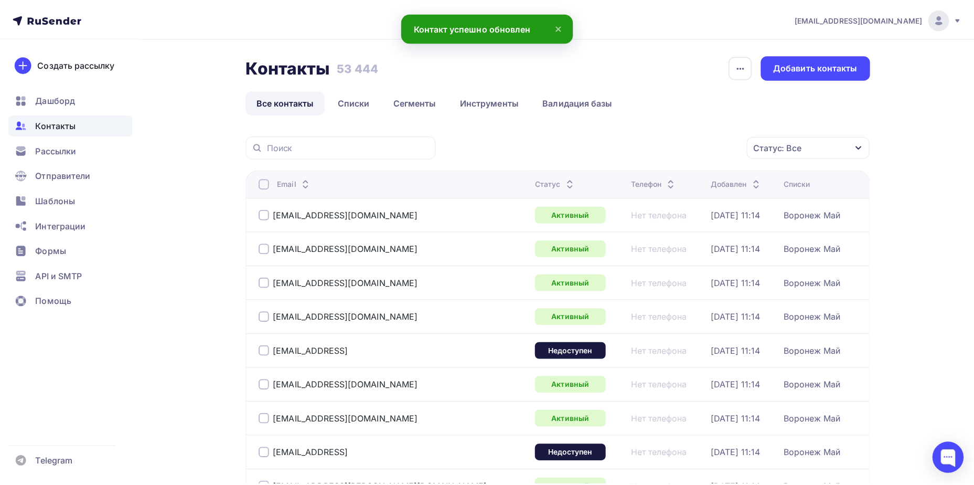
scroll to position [78, 0]
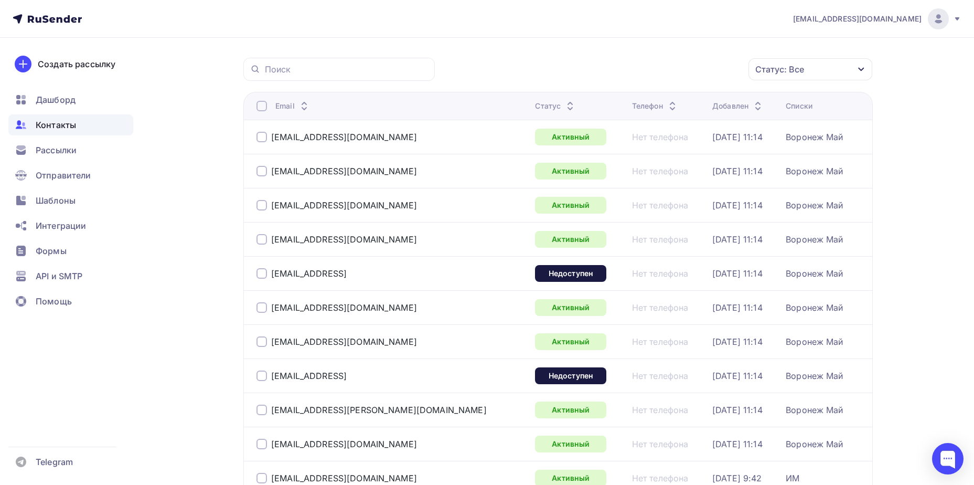
click at [781, 68] on div "Статус: Все" at bounding box center [780, 69] width 49 height 13
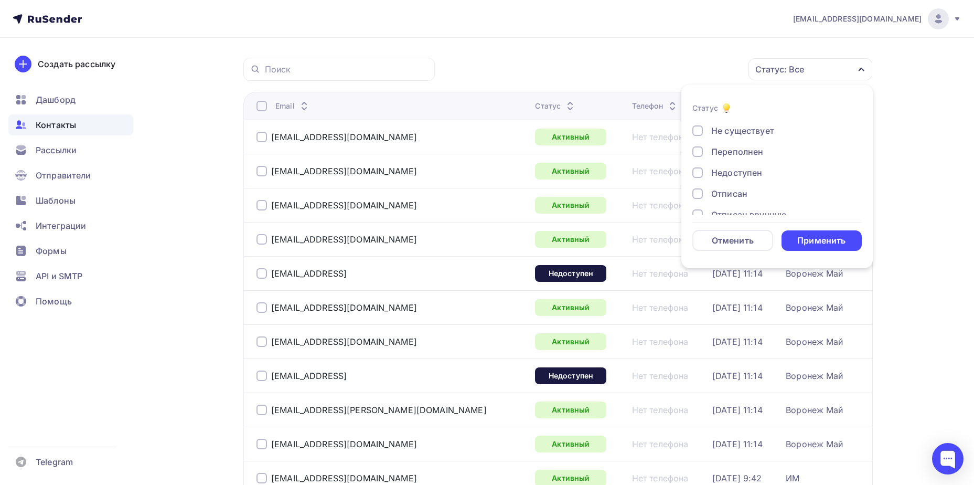
scroll to position [76, 0]
click at [741, 177] on div "Отписан вручную" at bounding box center [749, 179] width 76 height 13
click at [795, 235] on div "Применить" at bounding box center [822, 240] width 81 height 20
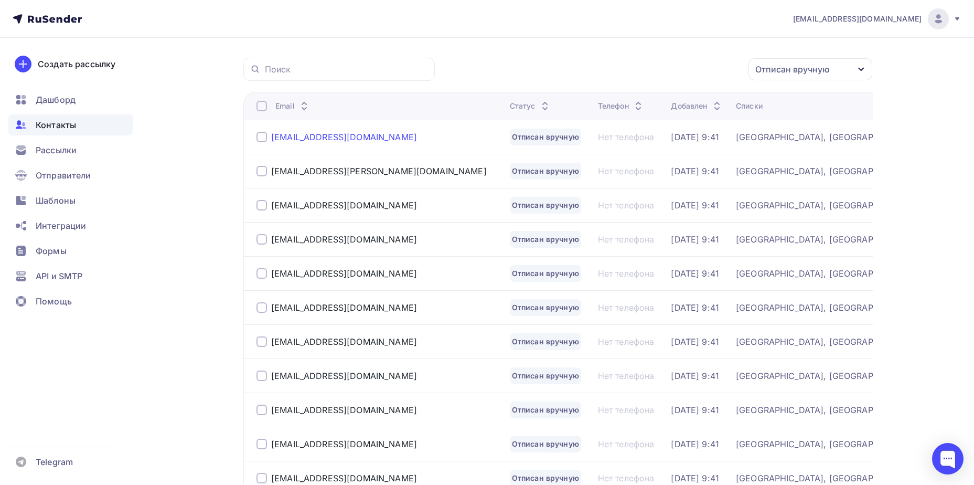
click at [341, 137] on div "[EMAIL_ADDRESS][DOMAIN_NAME]" at bounding box center [344, 137] width 146 height 10
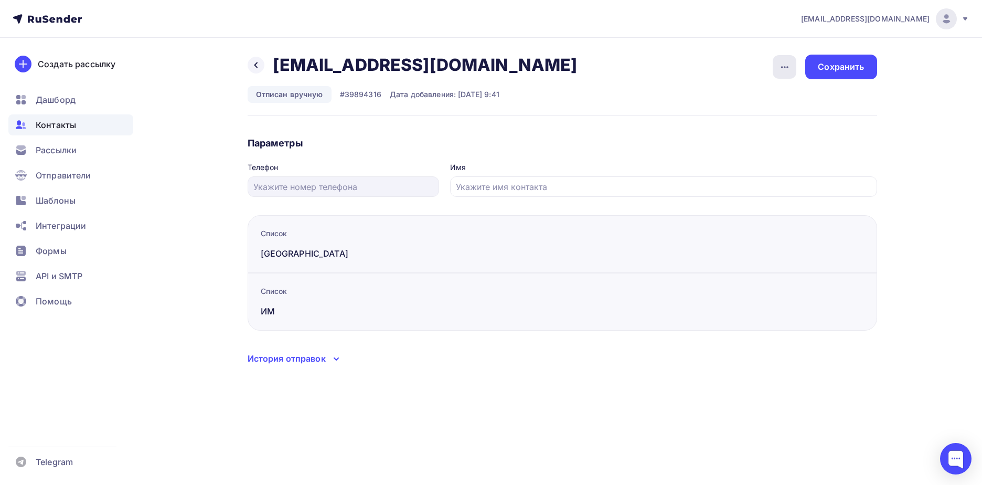
click at [781, 66] on icon "button" at bounding box center [785, 67] width 13 height 13
click at [764, 118] on div "Подписать" at bounding box center [744, 120] width 101 height 13
click at [833, 80] on div "Назад [EMAIL_ADDRESS][DOMAIN_NAME] [EMAIL_ADDRESS][DOMAIN_NAME] Удалить Отписат…" at bounding box center [563, 85] width 630 height 61
click at [833, 77] on div "Сохранить" at bounding box center [840, 67] width 71 height 25
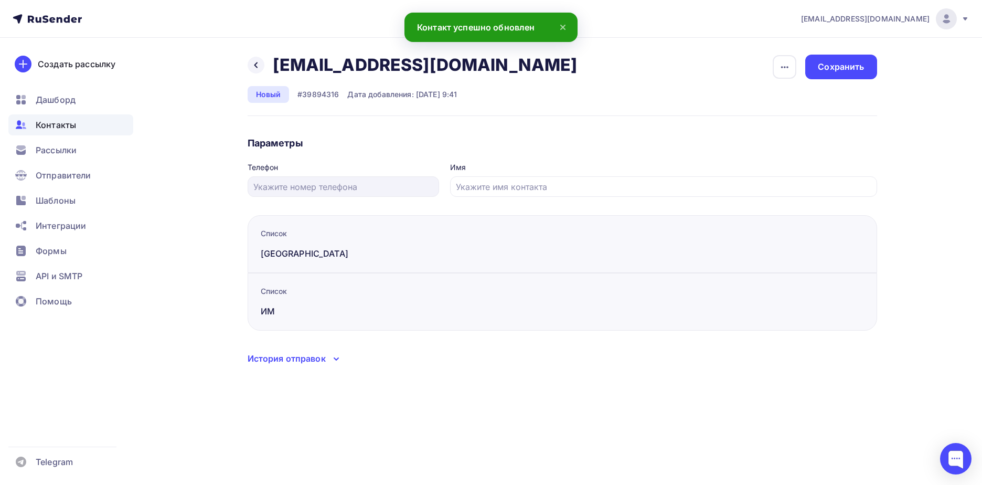
click at [267, 62] on div "Назад [EMAIL_ADDRESS][DOMAIN_NAME] [EMAIL_ADDRESS][DOMAIN_NAME] Удалить Отписать" at bounding box center [416, 65] width 337 height 21
click at [263, 62] on div at bounding box center [256, 65] width 17 height 17
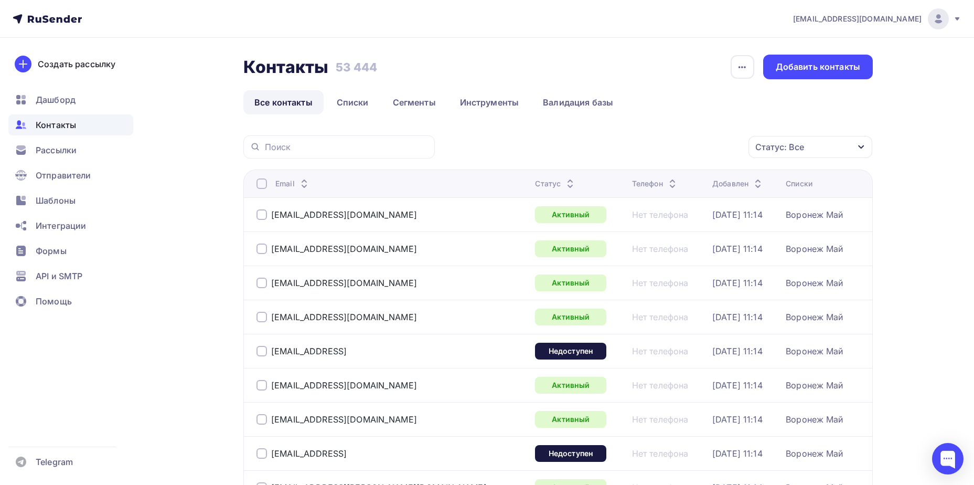
click at [786, 146] on div "Статус: Все" at bounding box center [780, 147] width 49 height 13
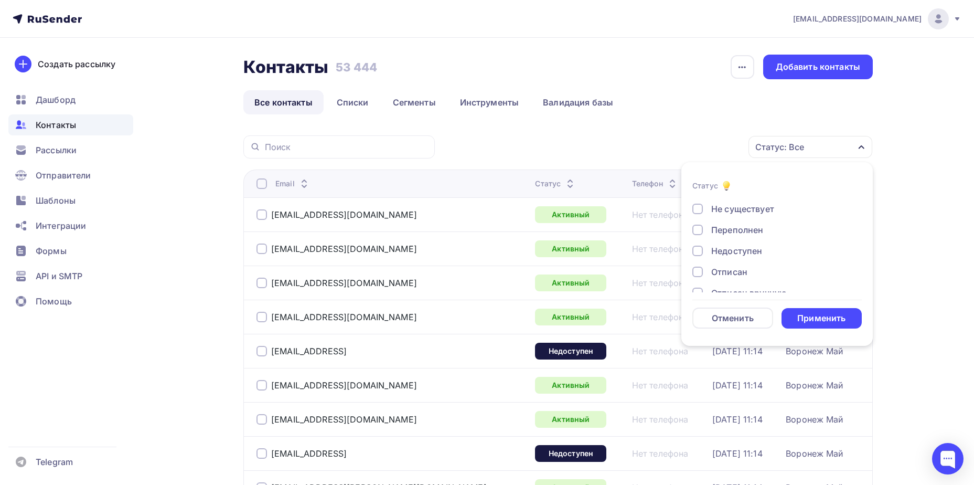
scroll to position [76, 0]
click at [762, 252] on div "Отписан вручную" at bounding box center [749, 256] width 76 height 13
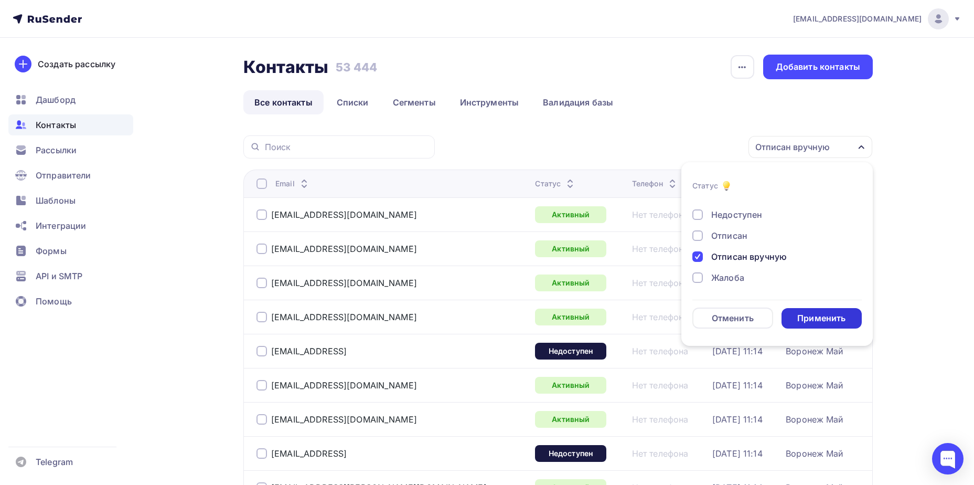
click at [807, 320] on div "Применить" at bounding box center [822, 318] width 48 height 12
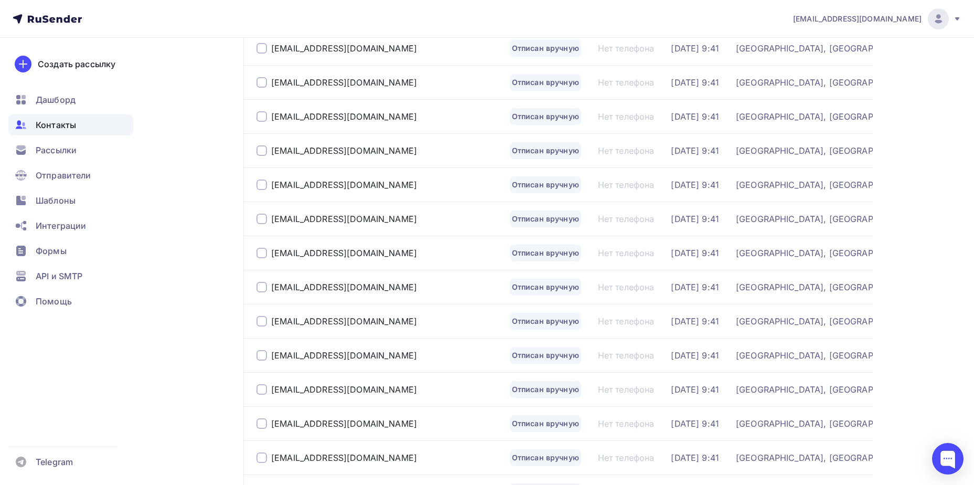
scroll to position [262, 0]
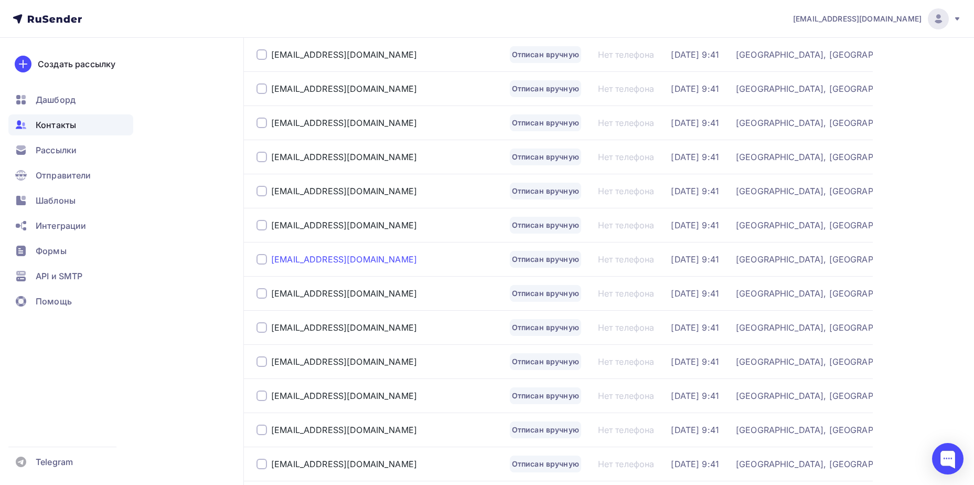
click at [331, 263] on div "[EMAIL_ADDRESS][DOMAIN_NAME]" at bounding box center [344, 259] width 146 height 10
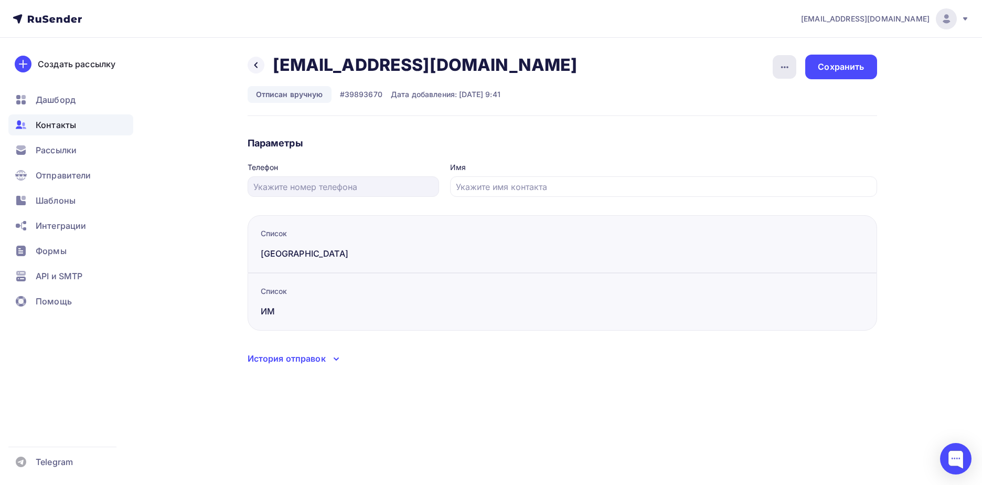
click at [781, 67] on icon "button" at bounding box center [785, 67] width 13 height 13
click at [760, 118] on div "Подписать" at bounding box center [744, 120] width 101 height 13
click at [827, 71] on div "Сохранить" at bounding box center [841, 67] width 46 height 12
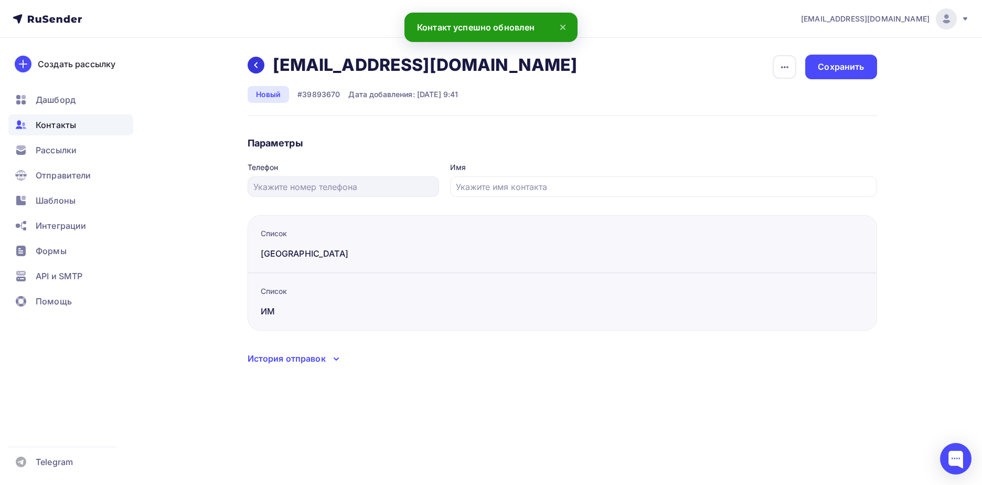
click at [257, 66] on icon at bounding box center [256, 65] width 8 height 8
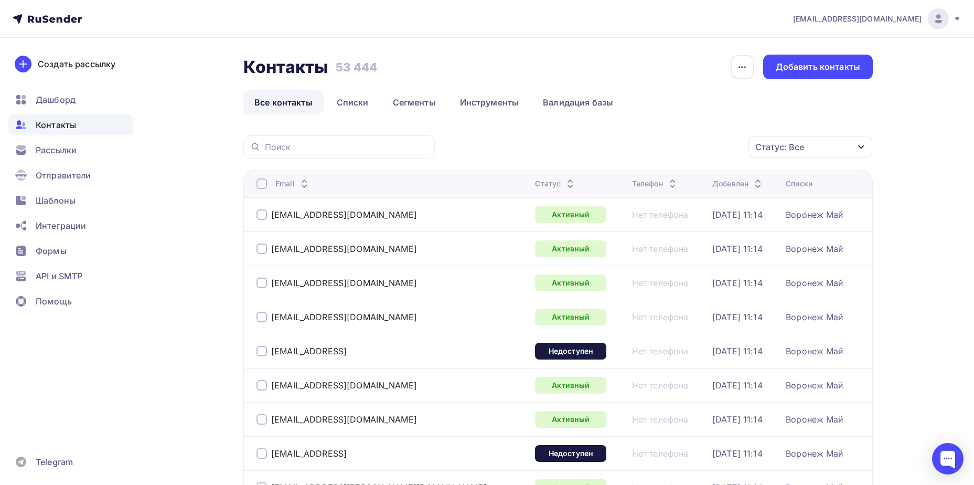
click at [770, 145] on div "Статус: Все" at bounding box center [780, 147] width 49 height 13
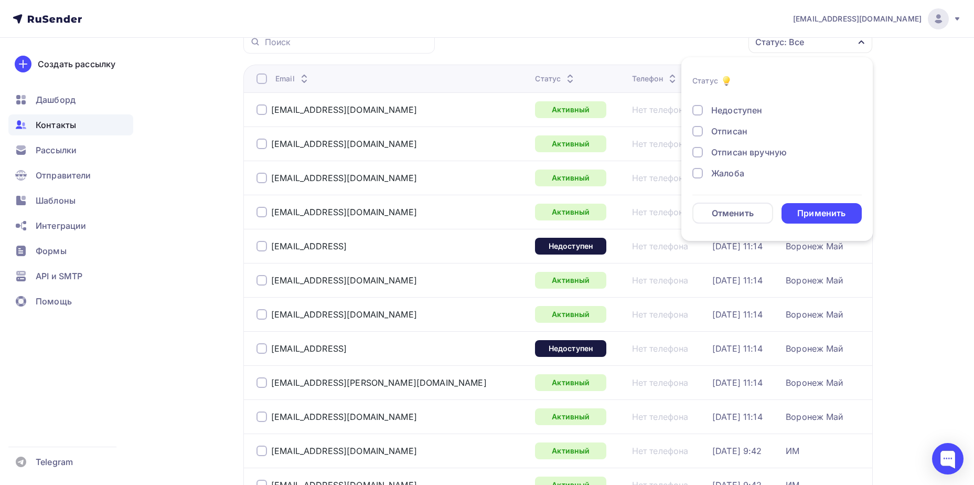
scroll to position [76, 0]
click at [759, 150] on div "Отписан вручную" at bounding box center [749, 151] width 76 height 13
click at [799, 195] on form "Статус Новый Активный Не существует Переполнен Недоступен Отписан Отписан вручн…" at bounding box center [777, 149] width 169 height 149
click at [802, 207] on div "Применить" at bounding box center [822, 213] width 48 height 12
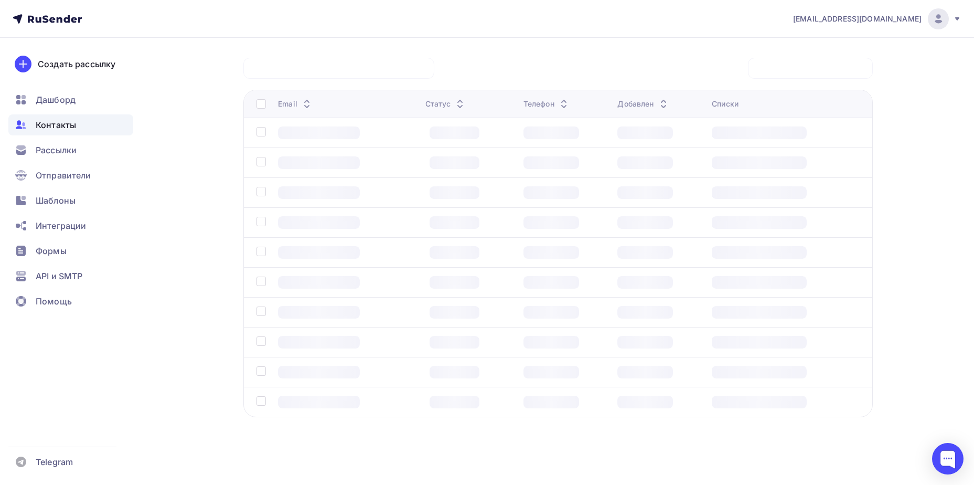
scroll to position [78, 0]
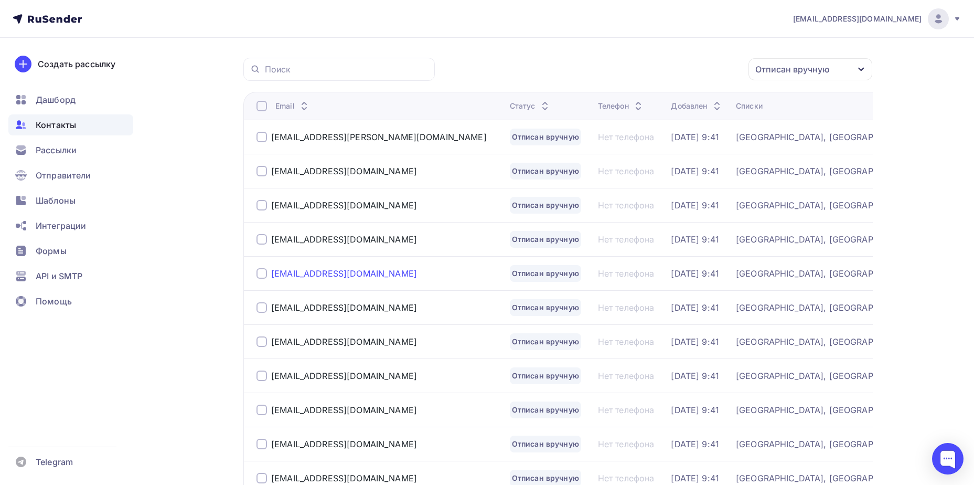
click at [355, 271] on div "[EMAIL_ADDRESS][DOMAIN_NAME]" at bounding box center [344, 273] width 146 height 10
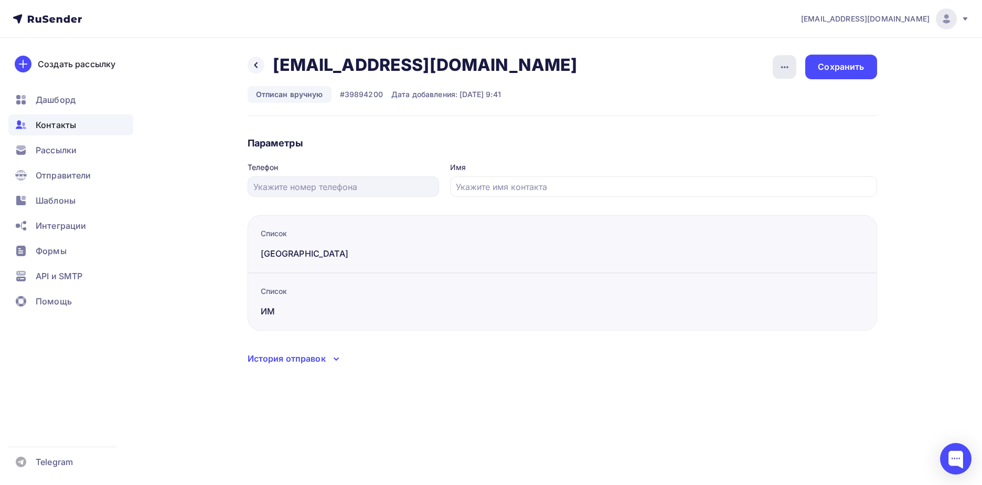
click at [776, 67] on div "button" at bounding box center [785, 67] width 24 height 24
click at [759, 118] on div "Подписать" at bounding box center [744, 120] width 101 height 13
click at [829, 76] on div "Сохранить" at bounding box center [840, 67] width 71 height 25
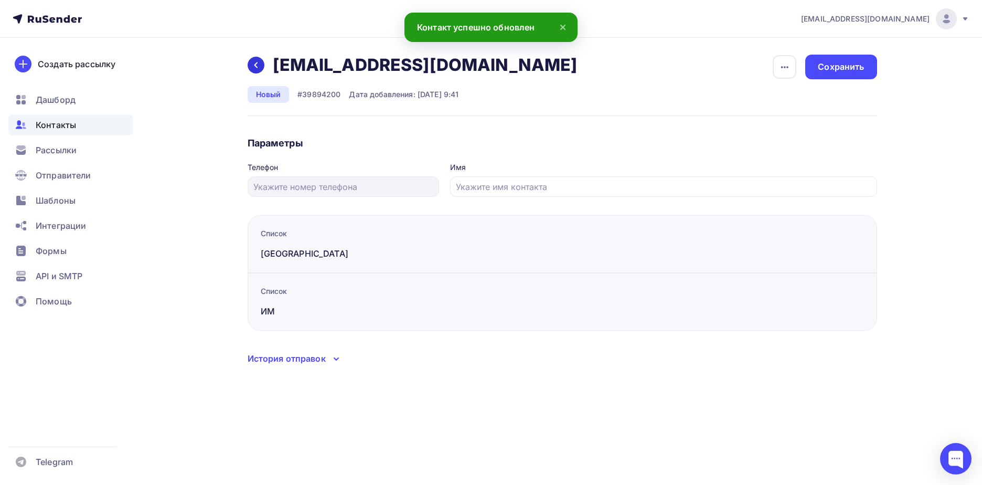
click at [258, 68] on icon at bounding box center [256, 65] width 8 height 8
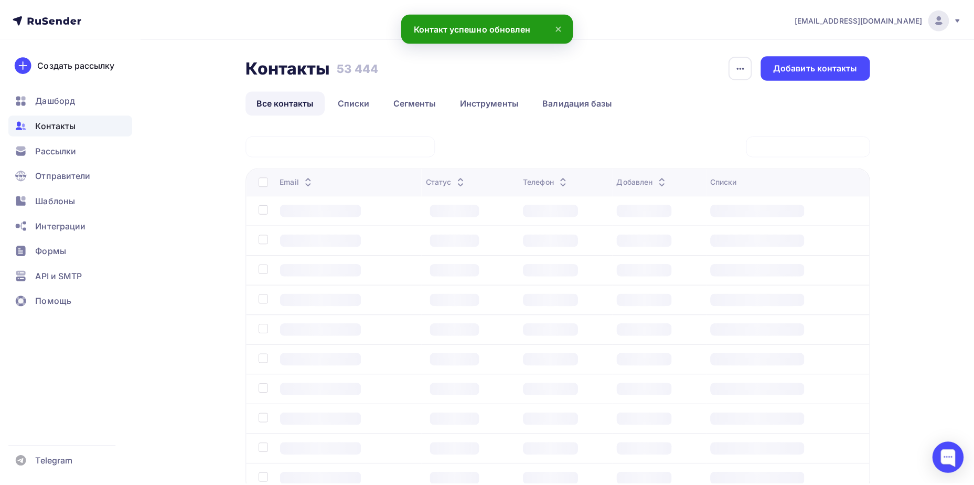
scroll to position [78, 0]
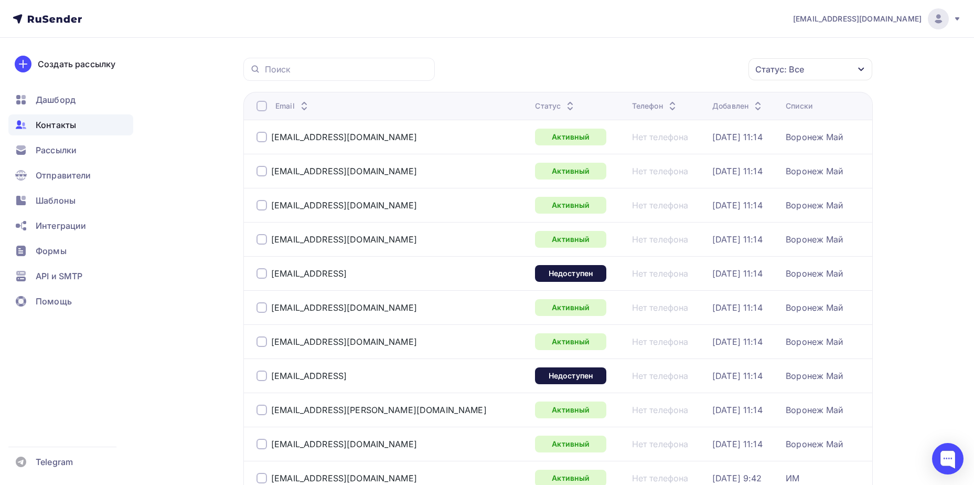
click at [804, 78] on div "Статус: Все" at bounding box center [811, 69] width 124 height 22
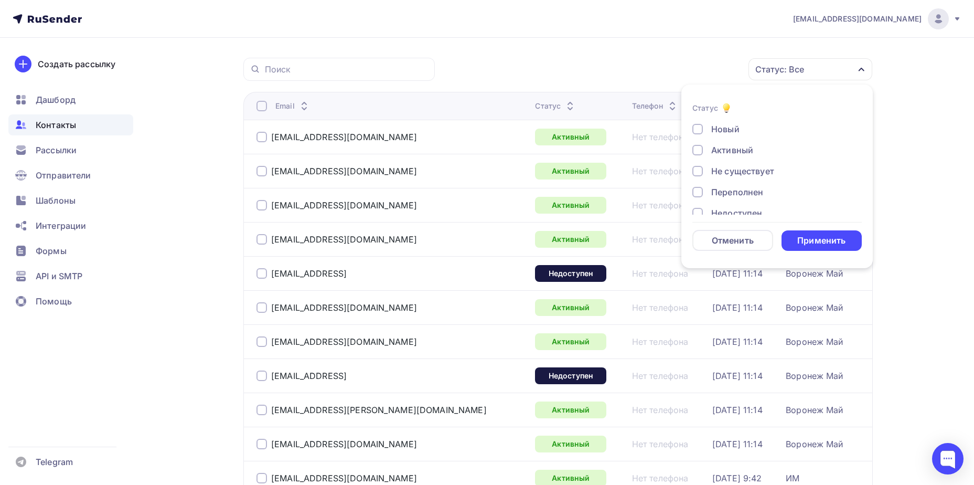
scroll to position [76, 0]
click at [746, 177] on div "Отписан вручную" at bounding box center [749, 179] width 76 height 13
click at [825, 235] on div "Применить" at bounding box center [822, 241] width 48 height 12
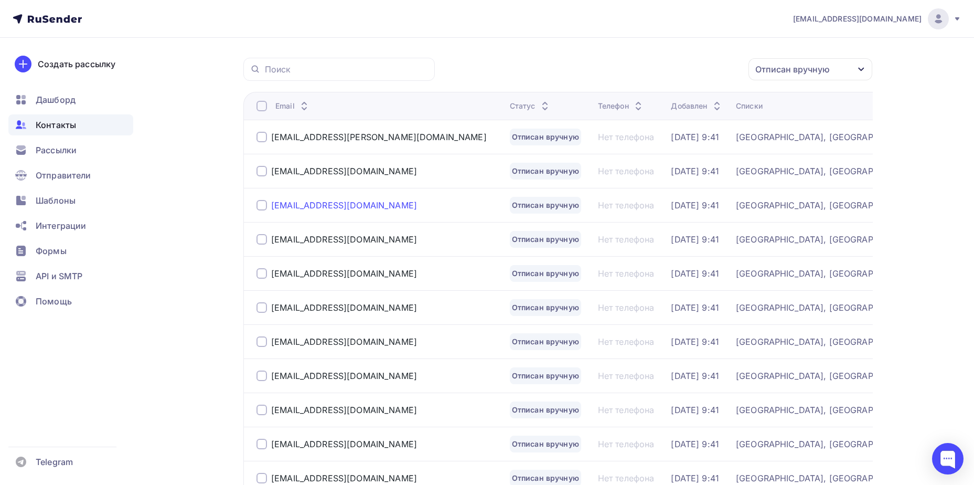
click at [333, 204] on div "[EMAIL_ADDRESS][DOMAIN_NAME]" at bounding box center [344, 205] width 146 height 10
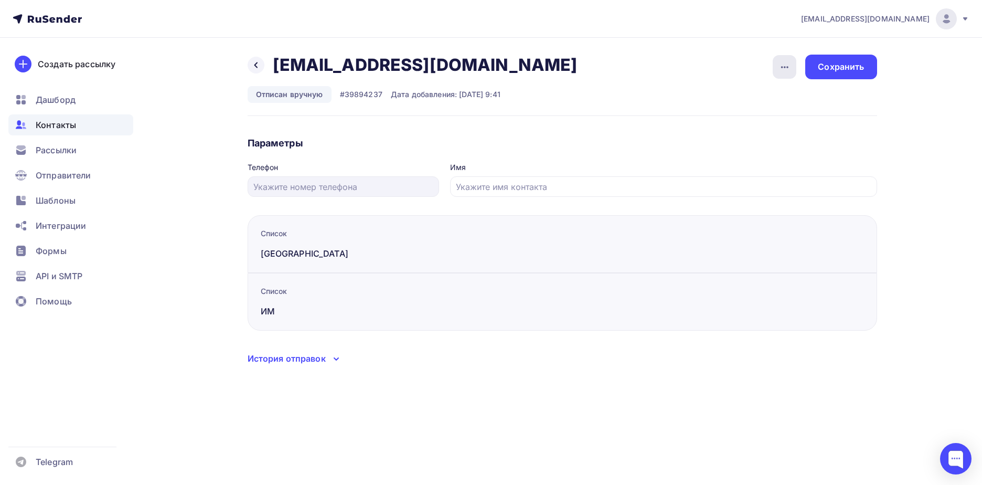
click at [777, 72] on div "button" at bounding box center [785, 67] width 24 height 24
click at [758, 121] on div "Подписать" at bounding box center [744, 120] width 101 height 13
click at [824, 75] on div "Сохранить" at bounding box center [840, 67] width 71 height 25
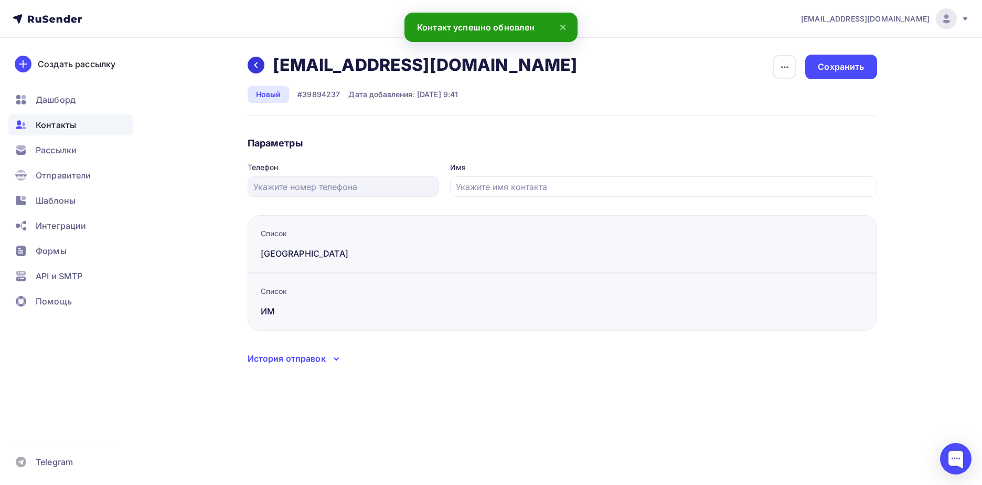
click at [260, 67] on icon at bounding box center [256, 65] width 8 height 8
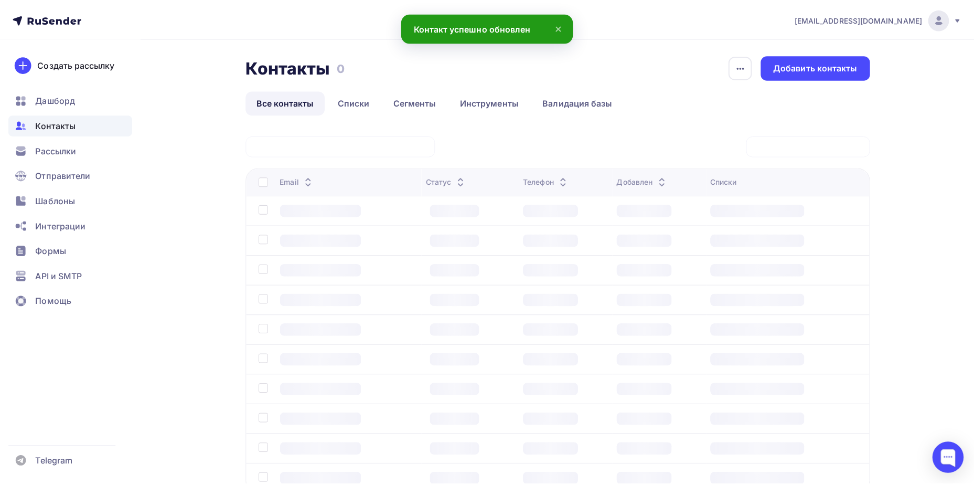
scroll to position [78, 0]
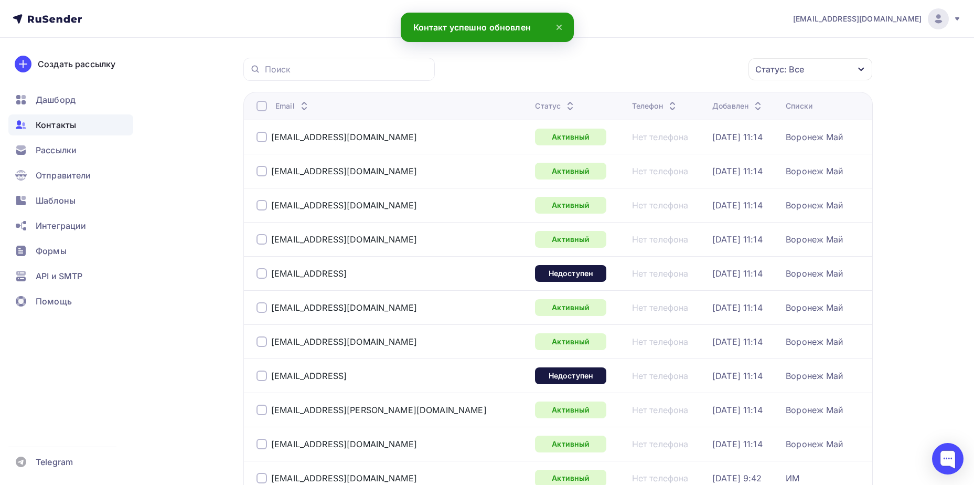
click at [802, 76] on div "Статус: Все" at bounding box center [811, 69] width 124 height 22
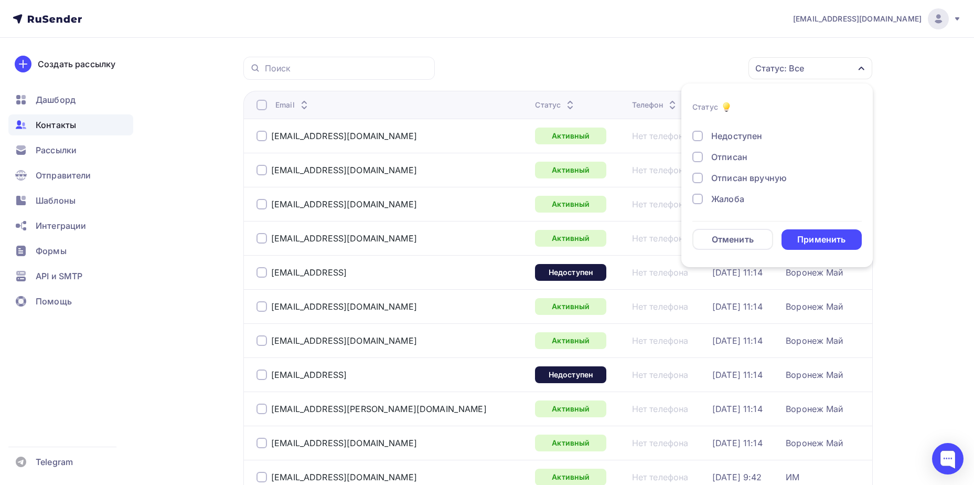
scroll to position [130, 0]
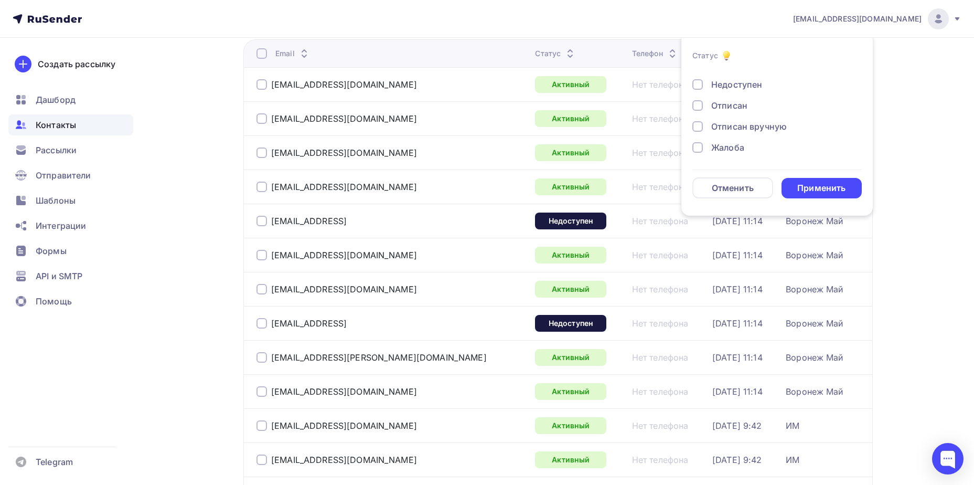
click at [752, 126] on div "Отписан вручную" at bounding box center [749, 126] width 76 height 13
click at [815, 182] on div "Применить" at bounding box center [822, 188] width 81 height 20
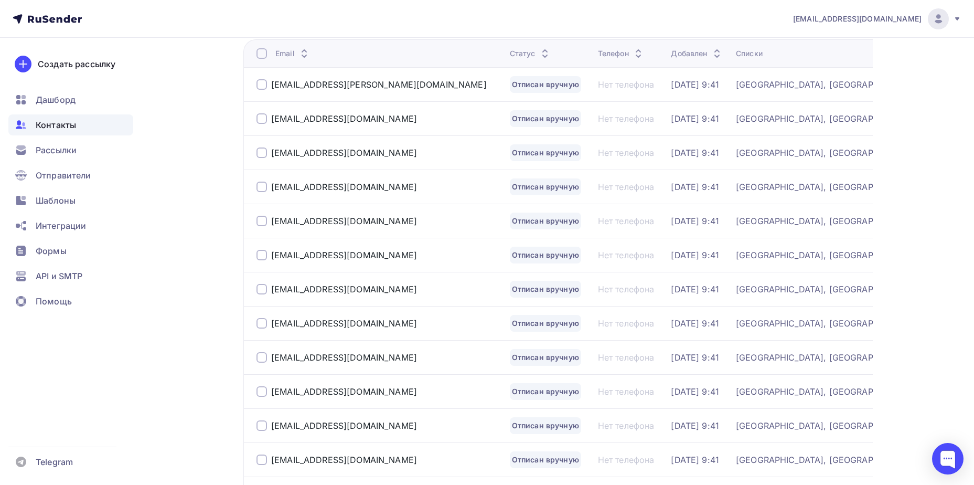
scroll to position [78, 0]
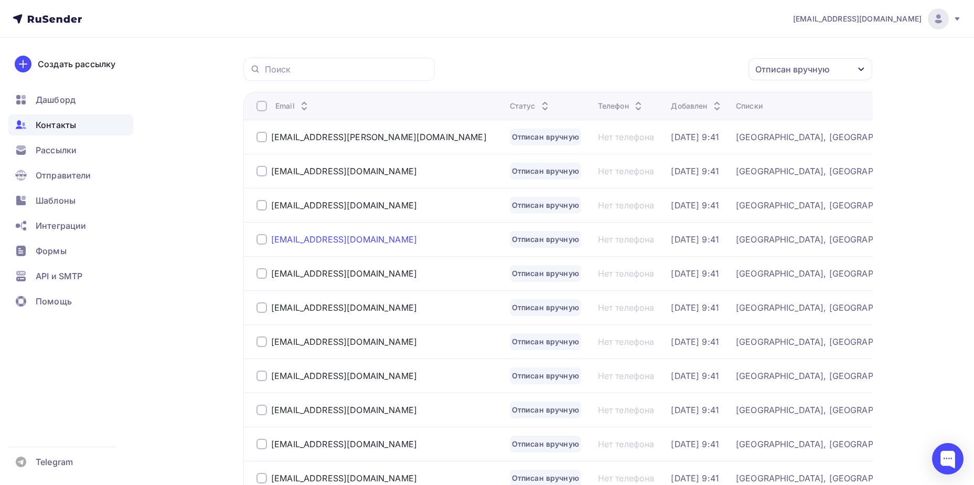
click at [365, 242] on div "[EMAIL_ADDRESS][DOMAIN_NAME]" at bounding box center [344, 239] width 146 height 10
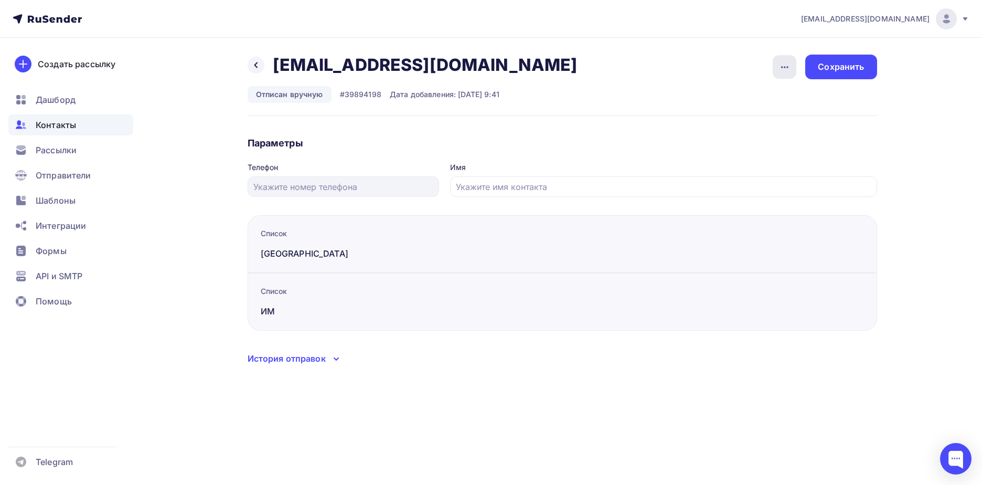
click at [781, 70] on icon "button" at bounding box center [785, 67] width 13 height 13
click at [763, 118] on div "Подписать" at bounding box center [744, 120] width 101 height 13
click at [842, 65] on div "Сохранить" at bounding box center [841, 67] width 46 height 12
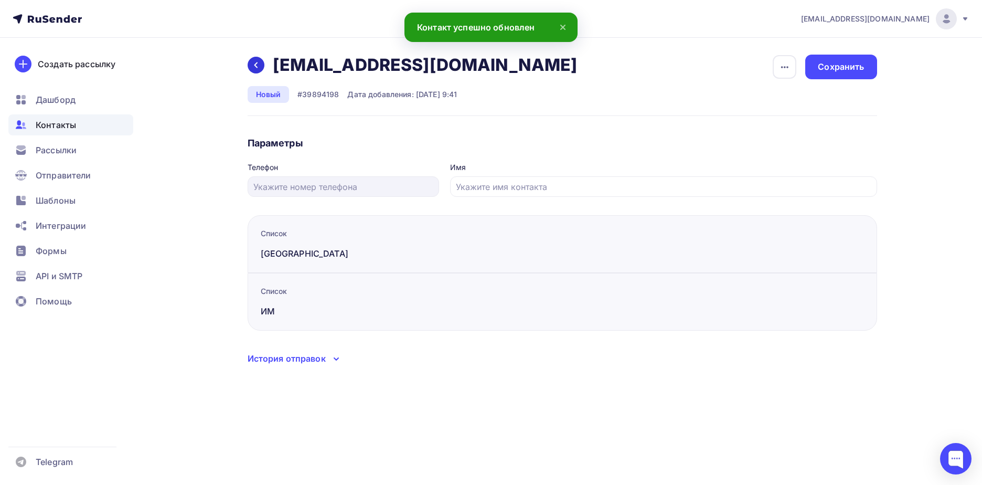
click at [249, 63] on div at bounding box center [256, 65] width 17 height 17
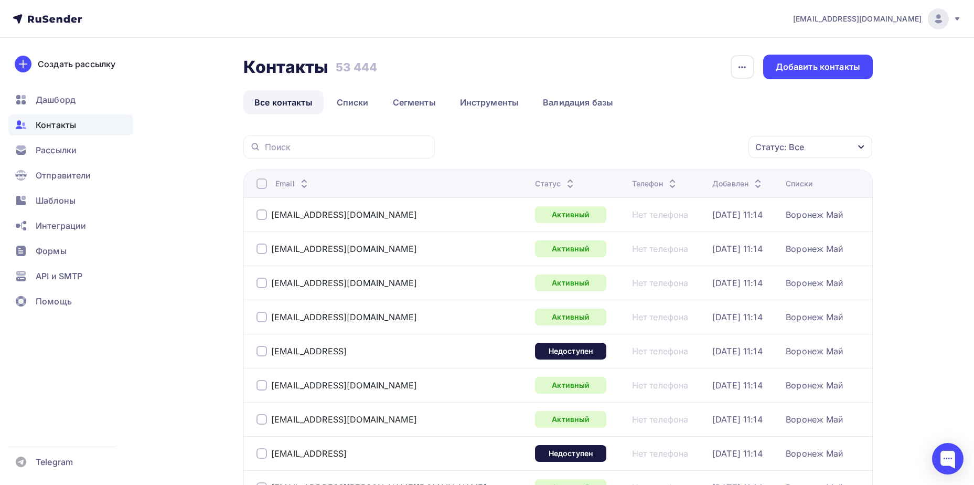
click at [761, 148] on div "Статус: Все" at bounding box center [780, 147] width 49 height 13
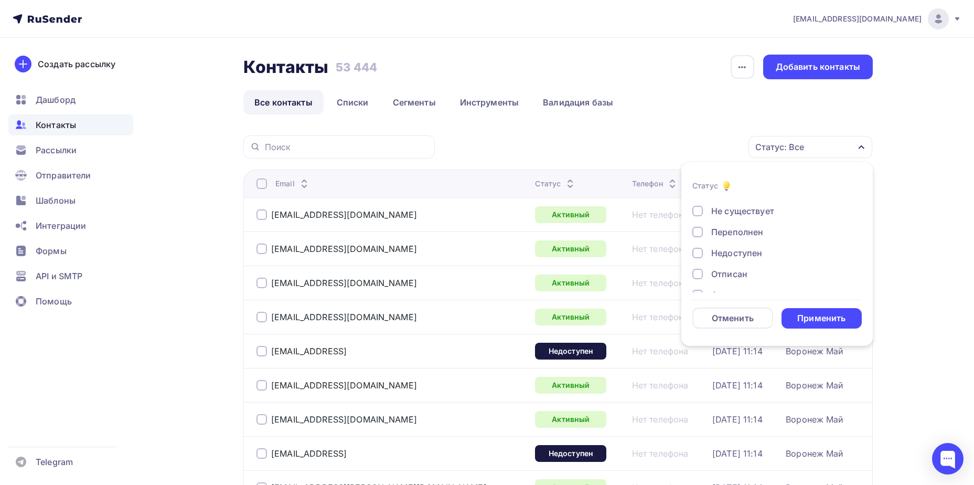
scroll to position [76, 0]
click at [749, 252] on div "Отписан вручную" at bounding box center [749, 256] width 76 height 13
click at [813, 323] on div "Применить" at bounding box center [822, 318] width 48 height 12
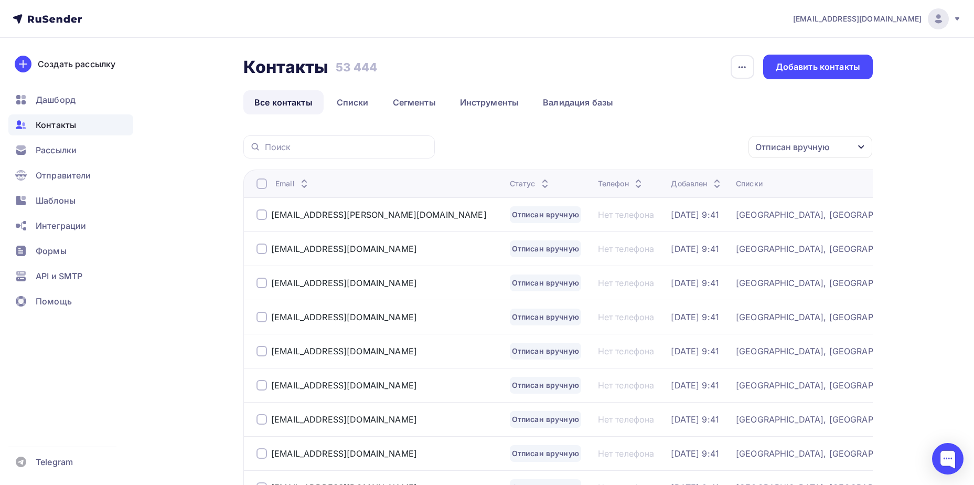
click at [322, 277] on div "[EMAIL_ADDRESS][DOMAIN_NAME]" at bounding box center [379, 282] width 245 height 17
click at [322, 284] on div "[EMAIL_ADDRESS][DOMAIN_NAME]" at bounding box center [344, 283] width 146 height 10
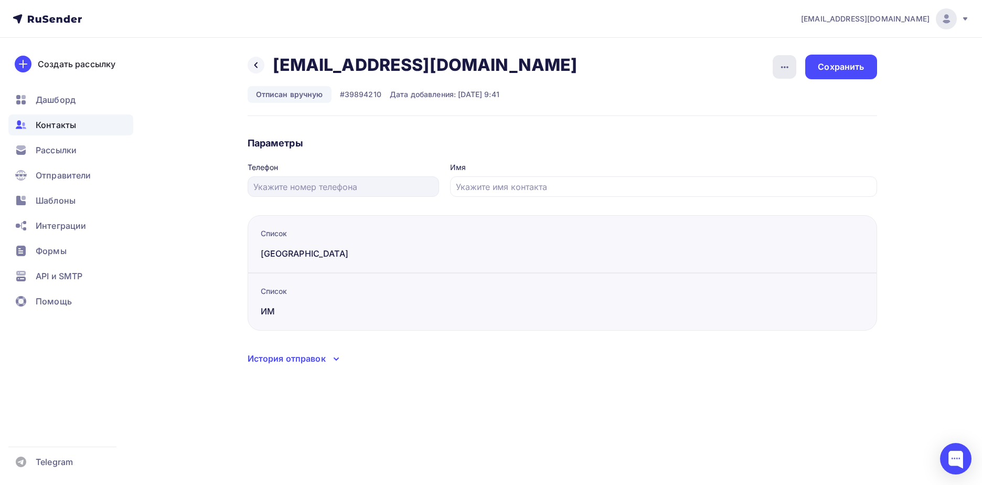
click at [774, 65] on div "button" at bounding box center [785, 67] width 24 height 24
click at [747, 118] on div "Подписать" at bounding box center [744, 120] width 101 height 13
click at [863, 54] on div "Назад [EMAIL_ADDRESS][DOMAIN_NAME] [EMAIL_ADDRESS][DOMAIN_NAME] Удалить Отписат…" at bounding box center [491, 222] width 860 height 369
click at [859, 58] on div "Сохранить" at bounding box center [840, 67] width 71 height 25
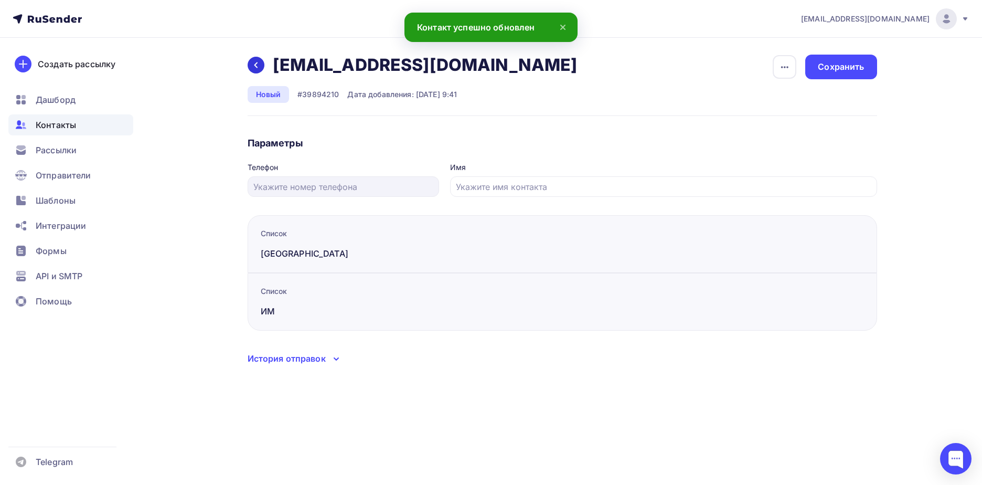
click at [250, 65] on div at bounding box center [256, 65] width 17 height 17
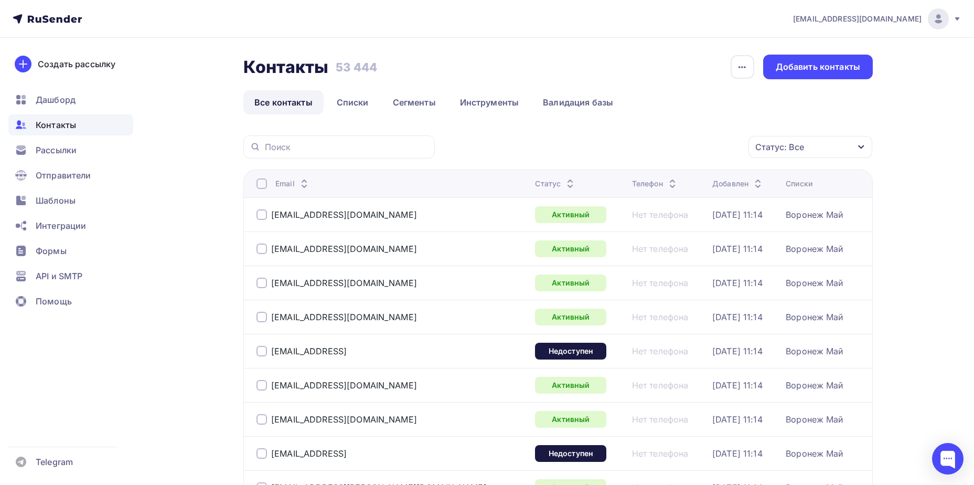
click at [841, 142] on div "Статус: Все" at bounding box center [811, 147] width 124 height 22
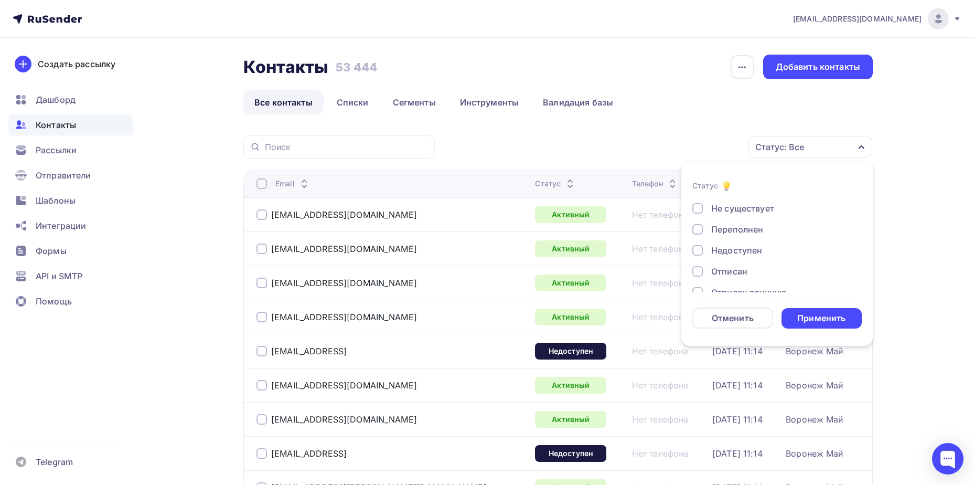
scroll to position [76, 0]
click at [738, 261] on div "Отписан вручную" at bounding box center [749, 256] width 76 height 13
click at [808, 312] on div "Применить" at bounding box center [822, 318] width 48 height 12
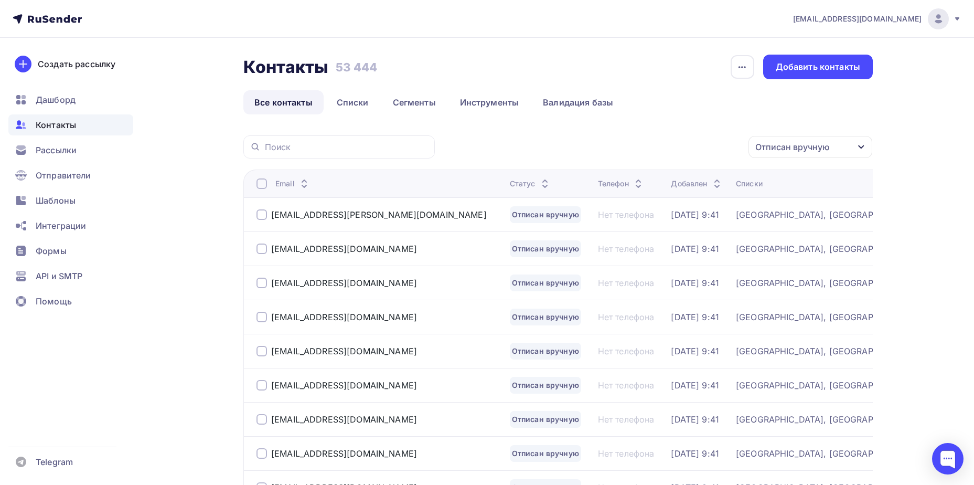
scroll to position [78, 0]
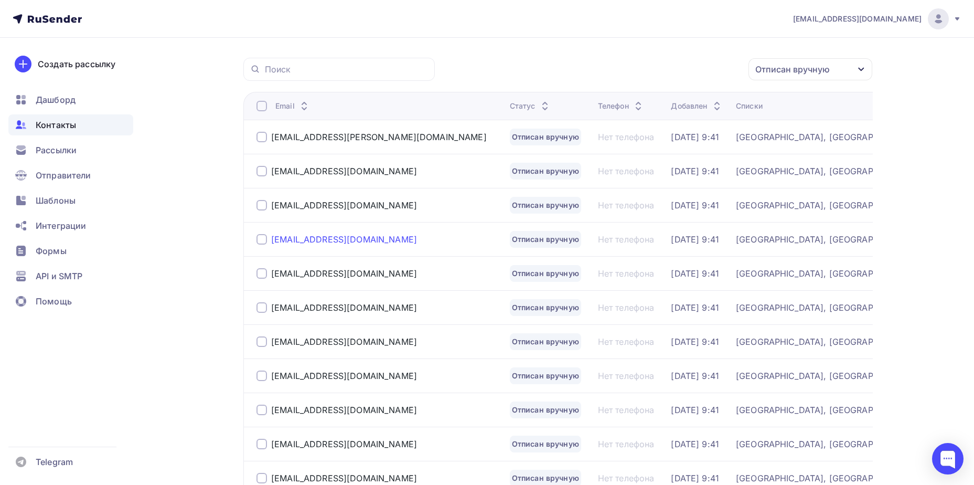
click at [290, 236] on div "[EMAIL_ADDRESS][DOMAIN_NAME]" at bounding box center [344, 239] width 146 height 10
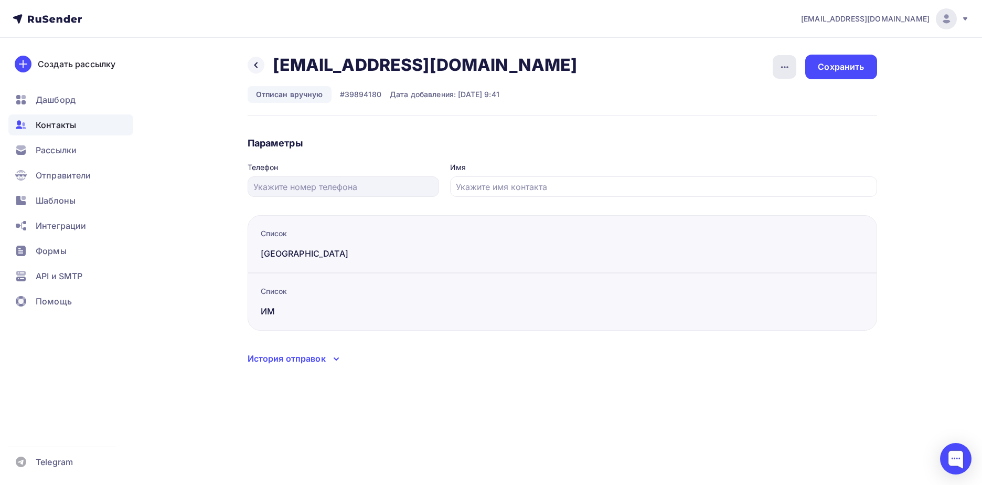
click at [790, 69] on icon "button" at bounding box center [785, 67] width 13 height 13
click at [772, 116] on div "Подписать" at bounding box center [744, 120] width 101 height 13
click at [827, 74] on div "Сохранить" at bounding box center [840, 67] width 71 height 25
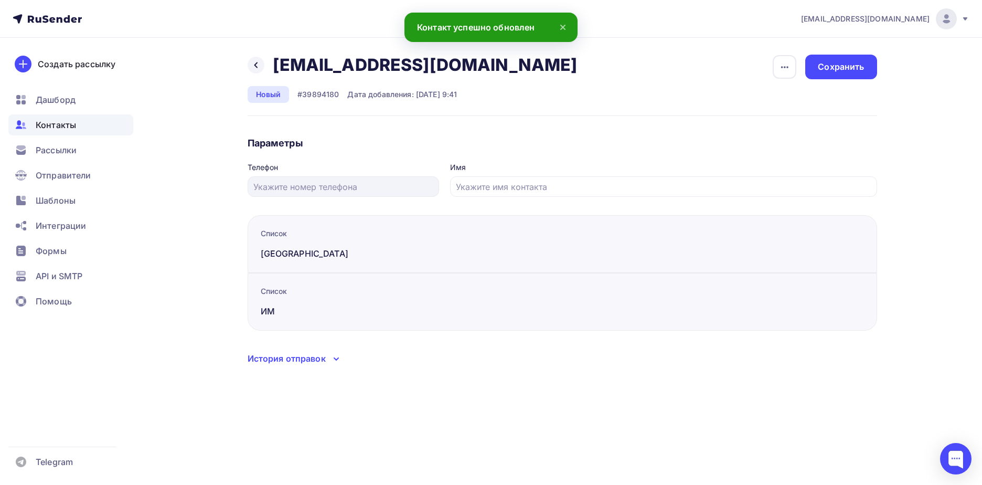
click at [258, 65] on icon at bounding box center [256, 65] width 8 height 8
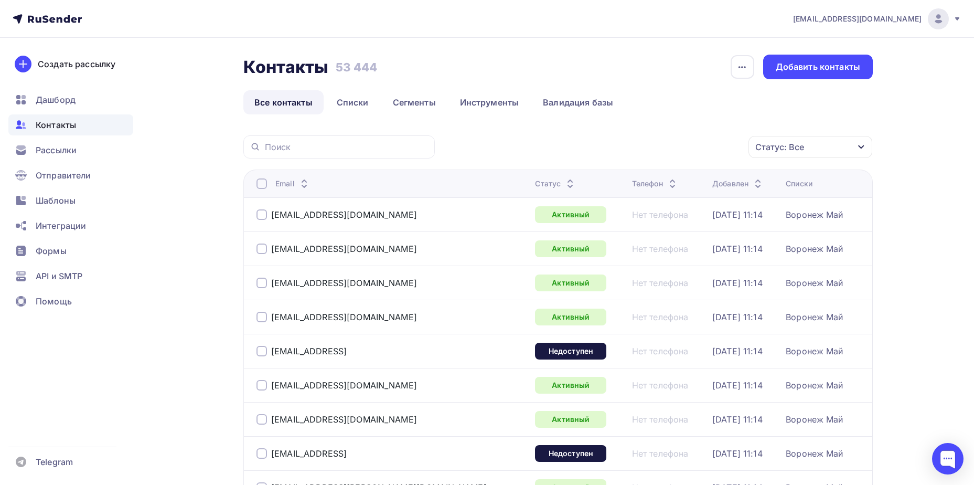
click at [795, 147] on div "Статус: Все" at bounding box center [780, 147] width 49 height 13
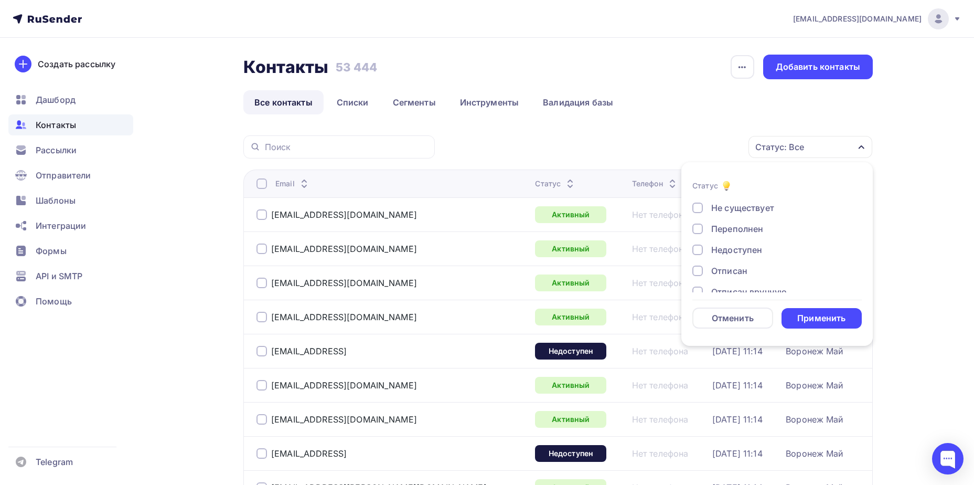
scroll to position [76, 0]
click at [761, 252] on div "Отписан вручную" at bounding box center [749, 256] width 76 height 13
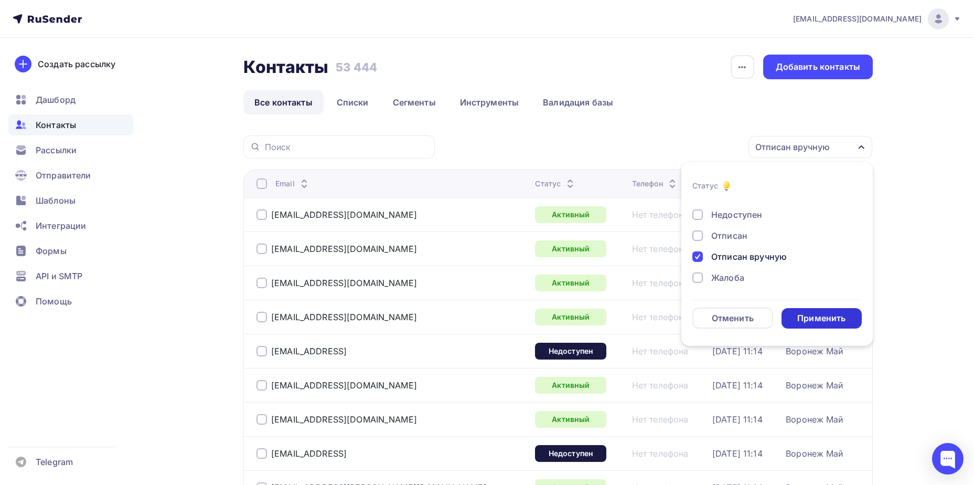
click at [796, 308] on div "Применить" at bounding box center [822, 318] width 81 height 20
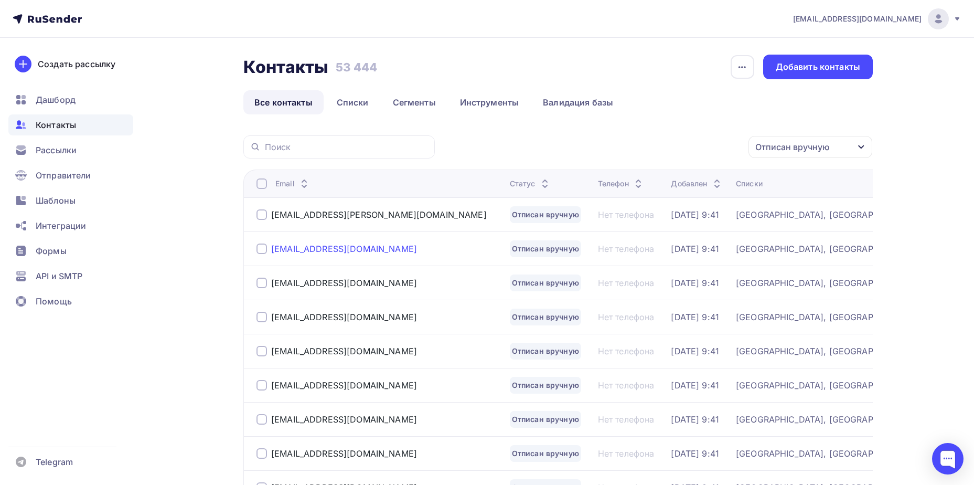
click at [343, 250] on div "[EMAIL_ADDRESS][DOMAIN_NAME]" at bounding box center [344, 248] width 146 height 10
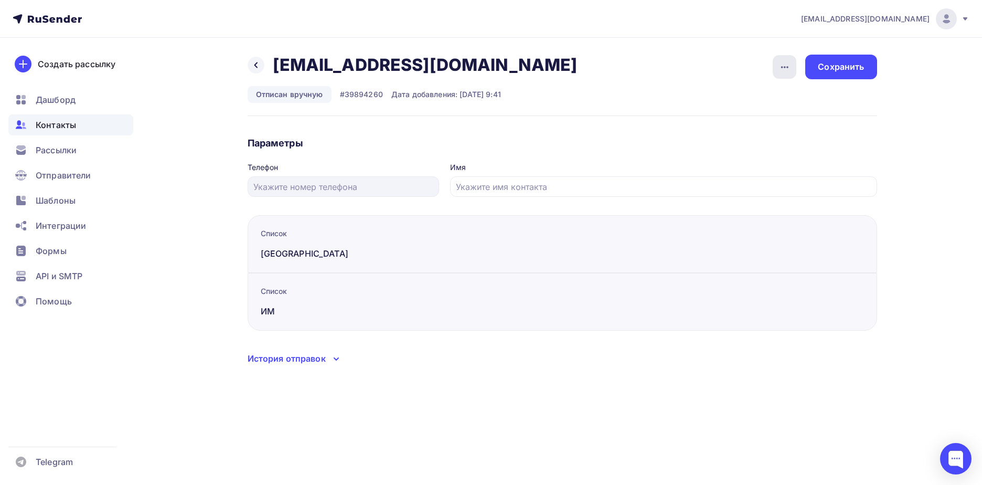
click at [788, 69] on icon "button" at bounding box center [785, 67] width 13 height 13
click at [768, 122] on div "Подписать" at bounding box center [744, 120] width 101 height 13
click at [824, 70] on div "Сохранить" at bounding box center [841, 67] width 46 height 12
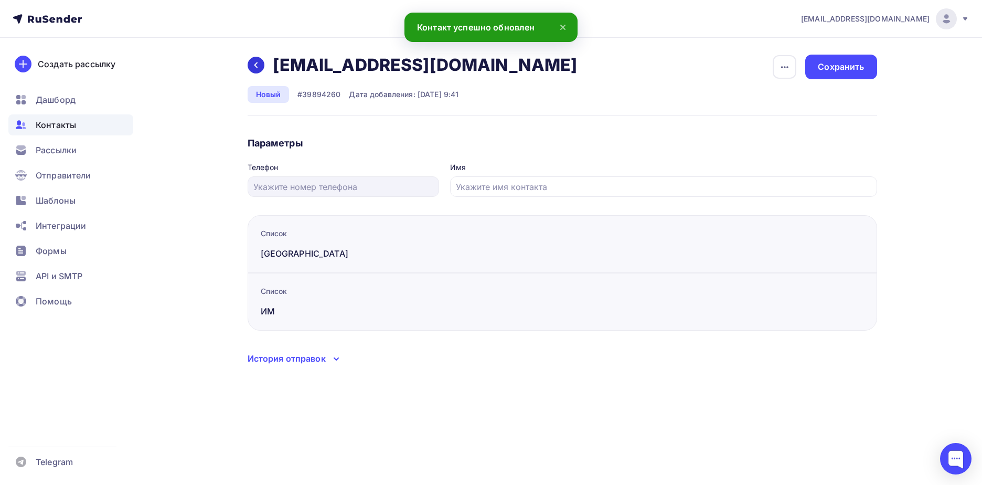
click at [257, 62] on icon at bounding box center [255, 65] width 3 height 6
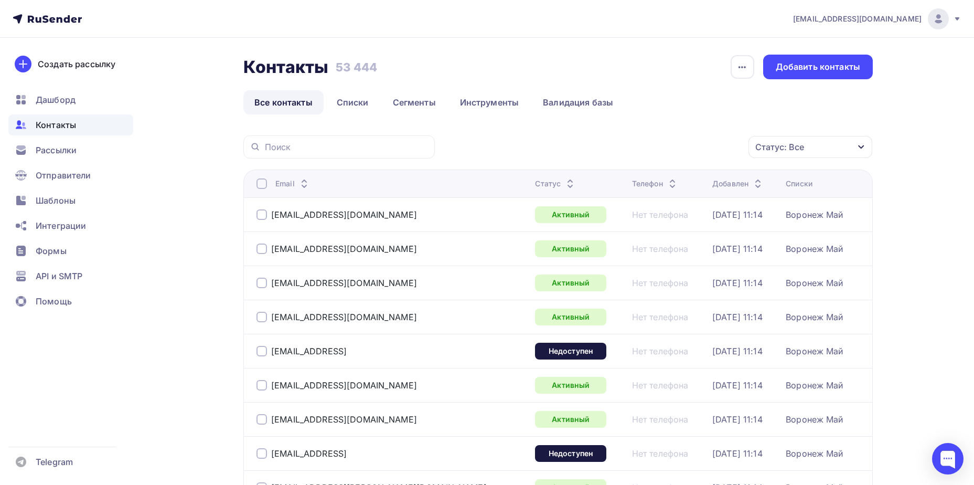
click at [774, 145] on div "Статус: Все" at bounding box center [780, 147] width 49 height 13
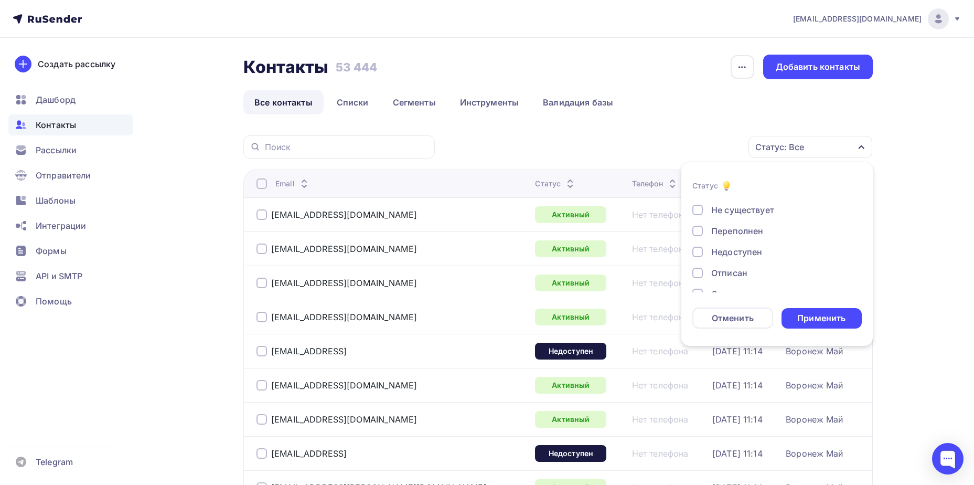
scroll to position [76, 0]
click at [745, 256] on div "Отписан вручную" at bounding box center [749, 256] width 76 height 13
click at [816, 318] on div "Применить" at bounding box center [822, 318] width 48 height 12
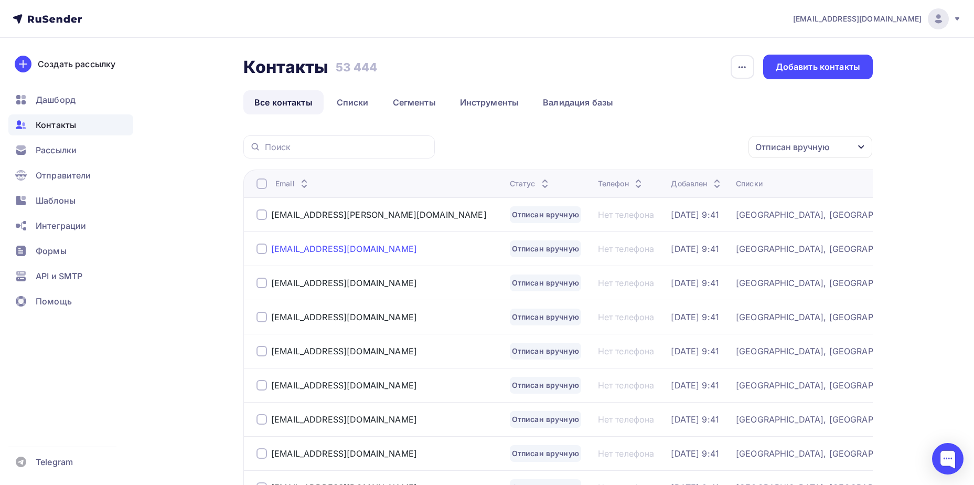
click at [332, 248] on div "[EMAIL_ADDRESS][DOMAIN_NAME]" at bounding box center [344, 248] width 146 height 10
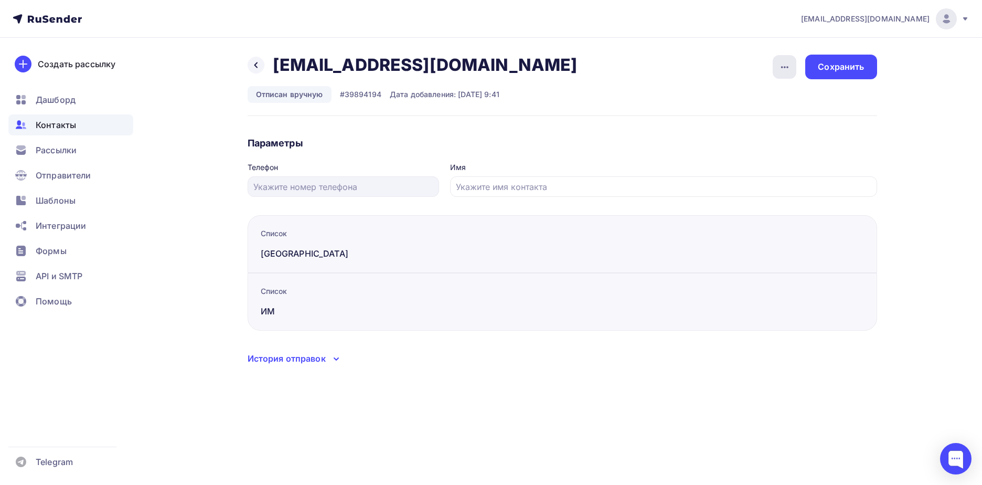
click at [794, 72] on div "button" at bounding box center [785, 67] width 24 height 24
click at [775, 120] on div "Подписать" at bounding box center [744, 120] width 101 height 13
click at [834, 76] on div "Сохранить" at bounding box center [840, 67] width 71 height 25
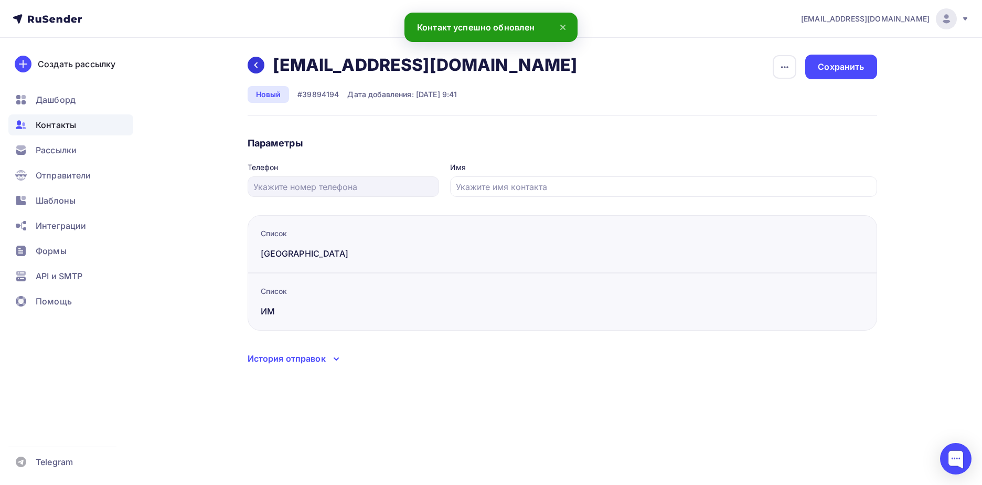
click at [249, 67] on div at bounding box center [256, 65] width 17 height 17
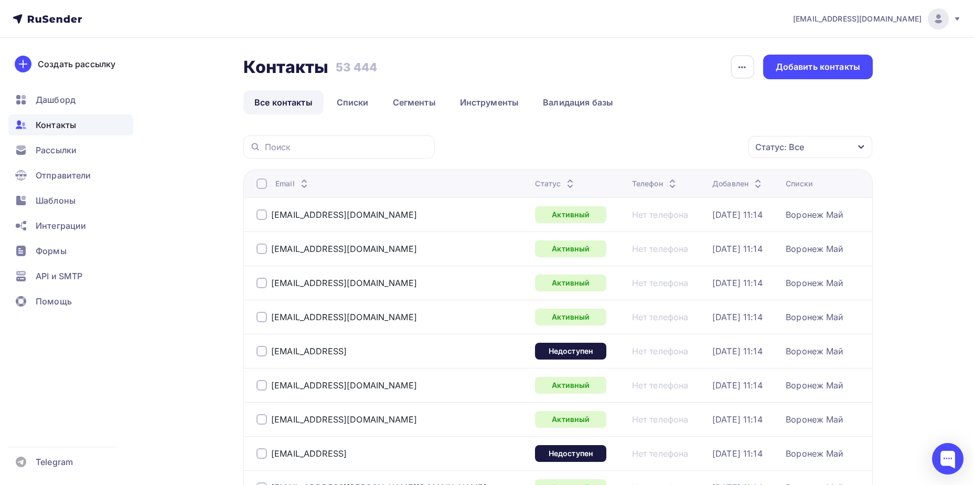
click at [789, 141] on div "Статус: Все" at bounding box center [780, 147] width 49 height 13
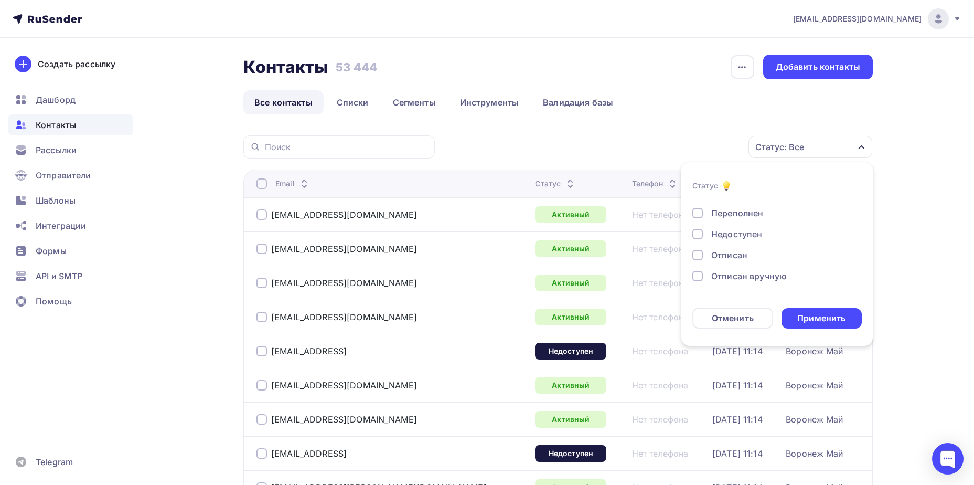
scroll to position [76, 0]
click at [739, 258] on div "Отписан вручную" at bounding box center [749, 256] width 76 height 13
click at [812, 316] on div "Применить" at bounding box center [822, 318] width 48 height 12
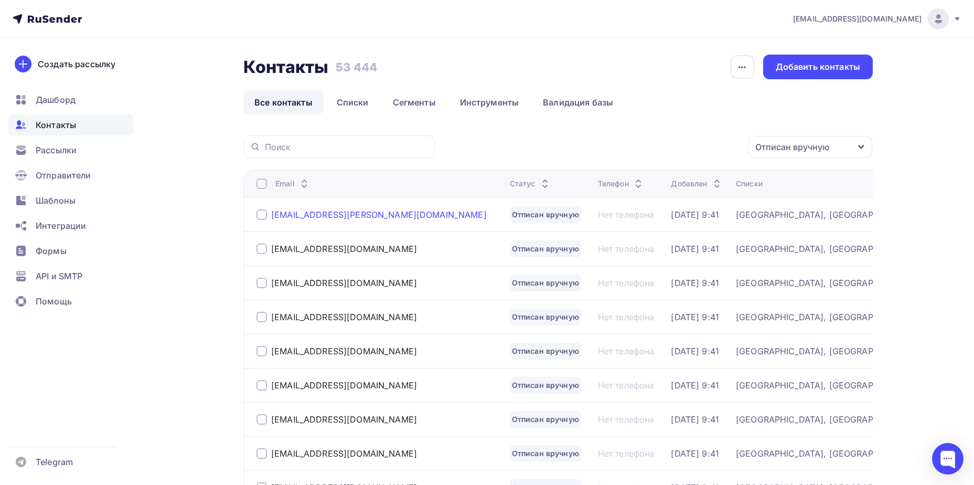
click at [327, 216] on div "[EMAIL_ADDRESS][PERSON_NAME][DOMAIN_NAME]" at bounding box center [379, 214] width 216 height 10
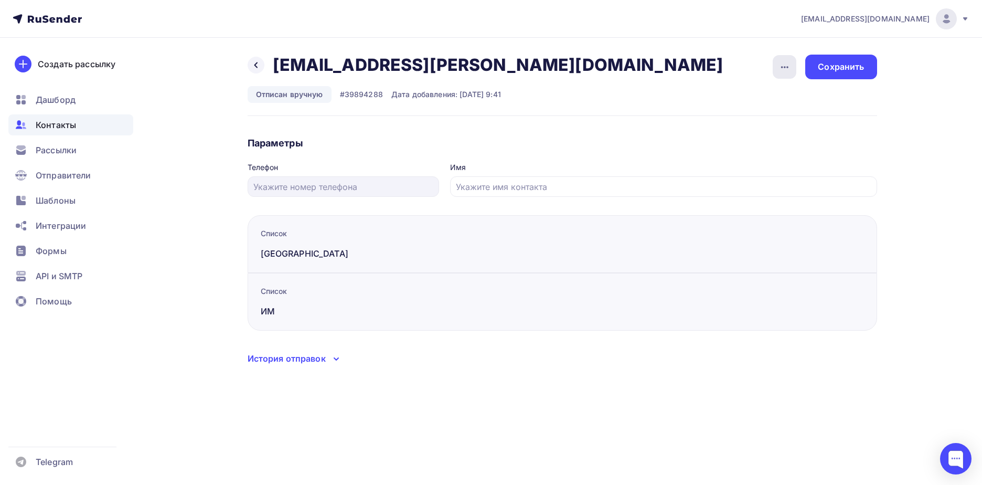
click at [784, 76] on div "button" at bounding box center [785, 67] width 24 height 24
click at [759, 121] on div "Подписать" at bounding box center [744, 120] width 101 height 13
click at [831, 67] on div "Сохранить" at bounding box center [841, 67] width 46 height 12
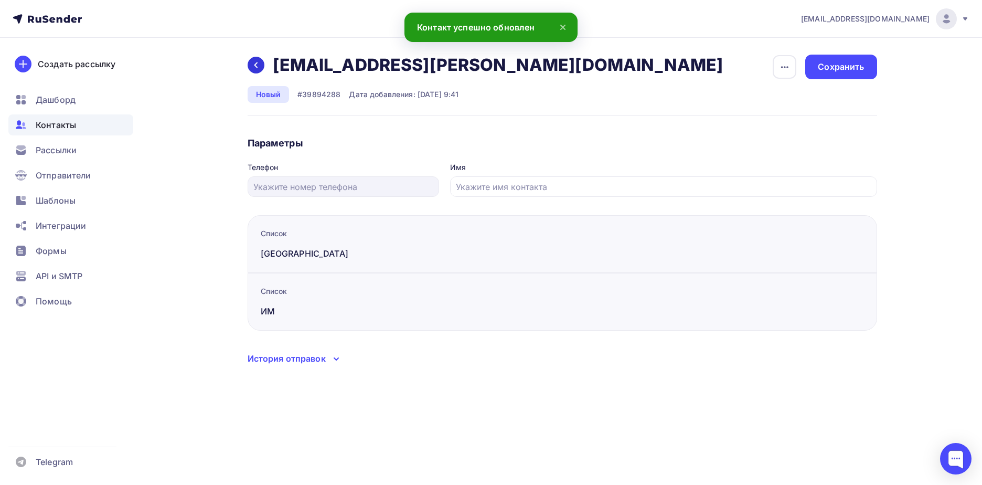
click at [256, 63] on icon at bounding box center [256, 65] width 8 height 8
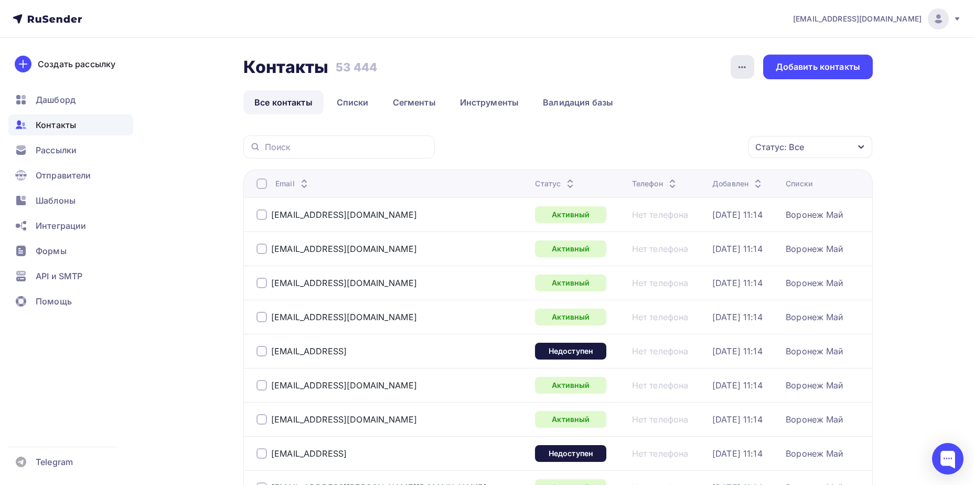
click at [745, 66] on icon "button" at bounding box center [742, 67] width 13 height 13
click at [845, 147] on div "Статус: Все" at bounding box center [811, 147] width 124 height 22
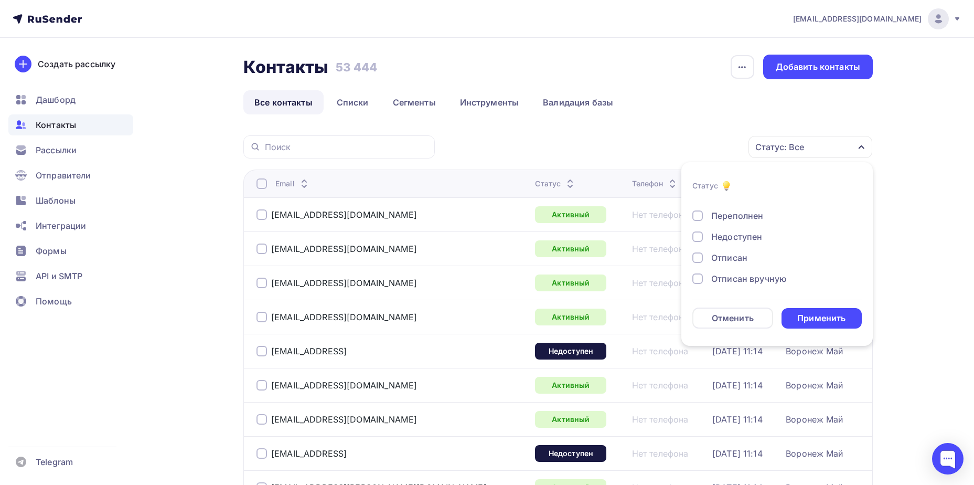
scroll to position [76, 0]
click at [741, 259] on div "Отписан вручную" at bounding box center [749, 256] width 76 height 13
click at [793, 331] on li "Статус Новый Активный Не существует Переполнен Недоступен Отписан Отписан вручн…" at bounding box center [778, 253] width 192 height 171
click at [799, 323] on div "Применить" at bounding box center [822, 318] width 48 height 12
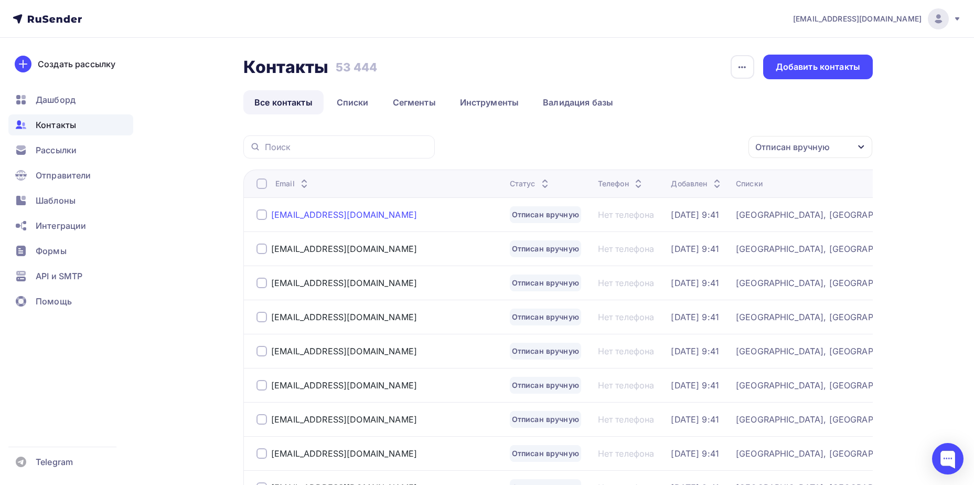
click at [329, 211] on div "[EMAIL_ADDRESS][DOMAIN_NAME]" at bounding box center [344, 214] width 146 height 10
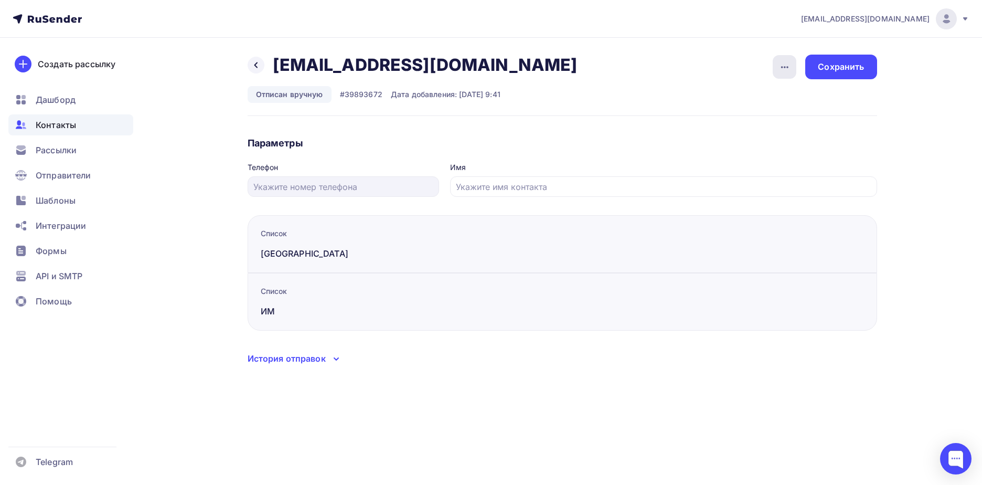
click at [786, 66] on icon "button" at bounding box center [785, 67] width 13 height 13
click at [744, 120] on div "Подписать" at bounding box center [744, 120] width 101 height 13
click at [827, 75] on div "Сохранить" at bounding box center [840, 67] width 71 height 25
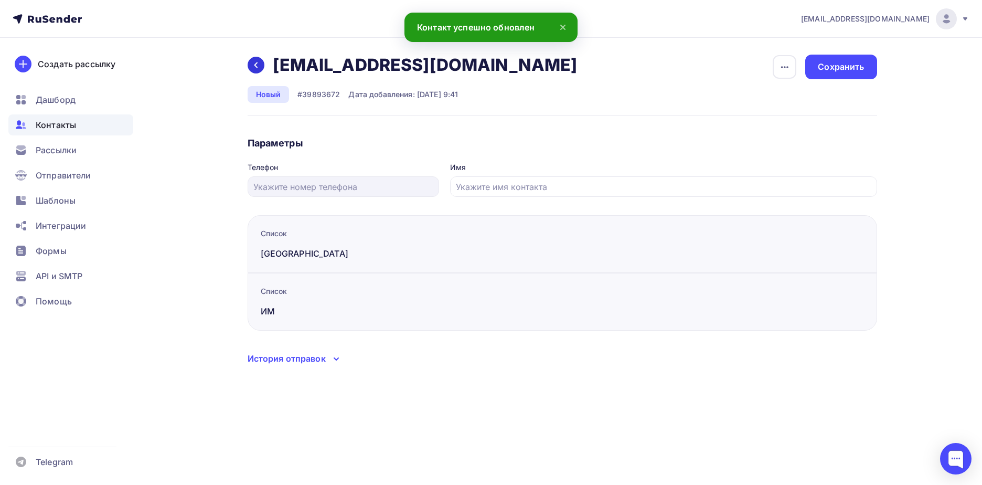
click at [253, 67] on icon at bounding box center [256, 65] width 8 height 8
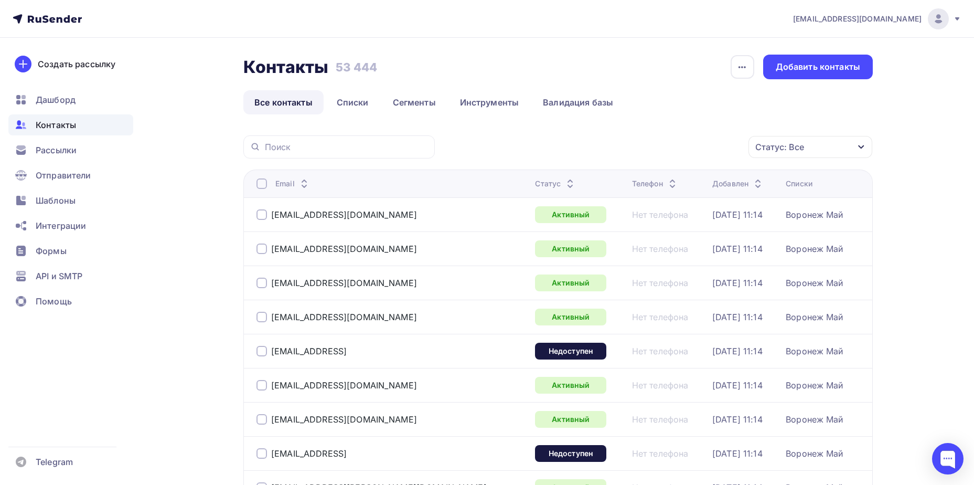
click at [778, 147] on div "Статус: Все" at bounding box center [780, 147] width 49 height 13
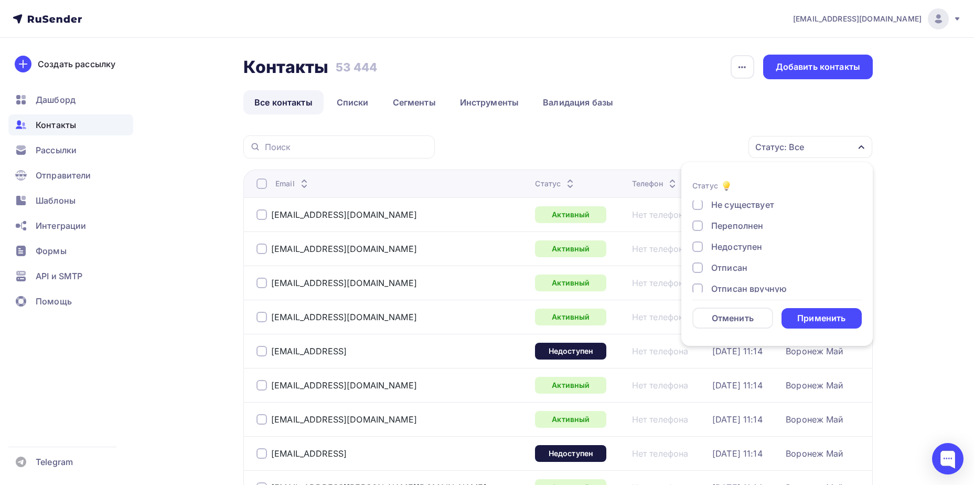
scroll to position [76, 0]
click at [731, 254] on div "Отписан вручную" at bounding box center [749, 256] width 76 height 13
click at [813, 307] on form "Статус Новый Активный Не существует Переполнен Недоступен Отписан Отписан вручн…" at bounding box center [777, 253] width 169 height 149
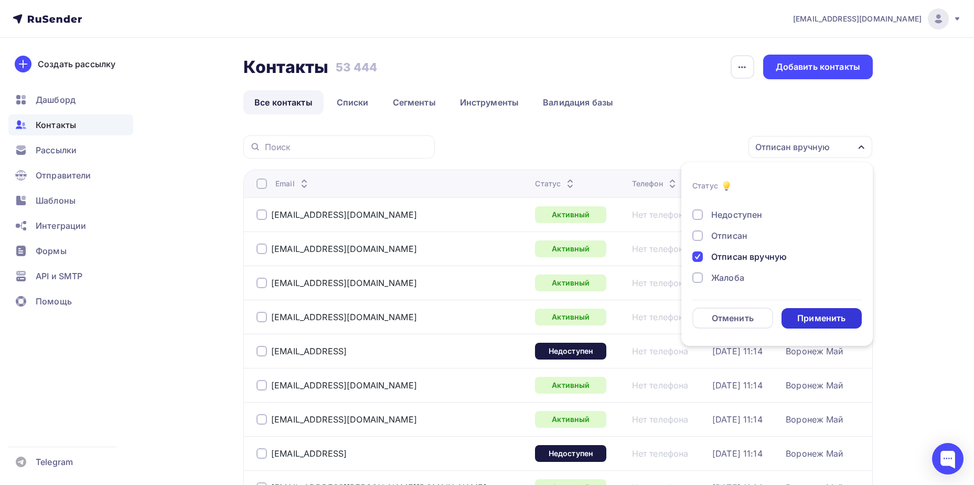
click at [816, 317] on div "Применить" at bounding box center [822, 318] width 48 height 12
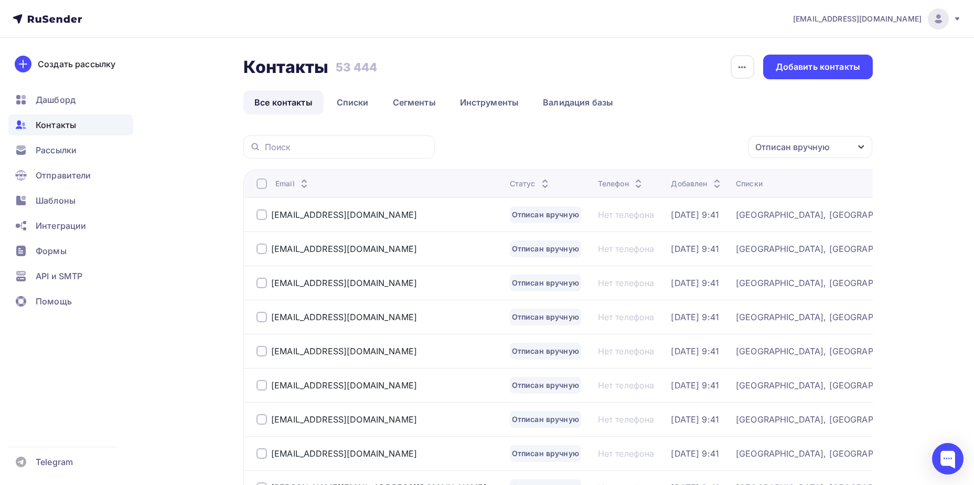
click at [369, 241] on div "[EMAIL_ADDRESS][DOMAIN_NAME]" at bounding box center [379, 248] width 245 height 17
click at [367, 246] on div "[EMAIL_ADDRESS][DOMAIN_NAME]" at bounding box center [344, 248] width 146 height 10
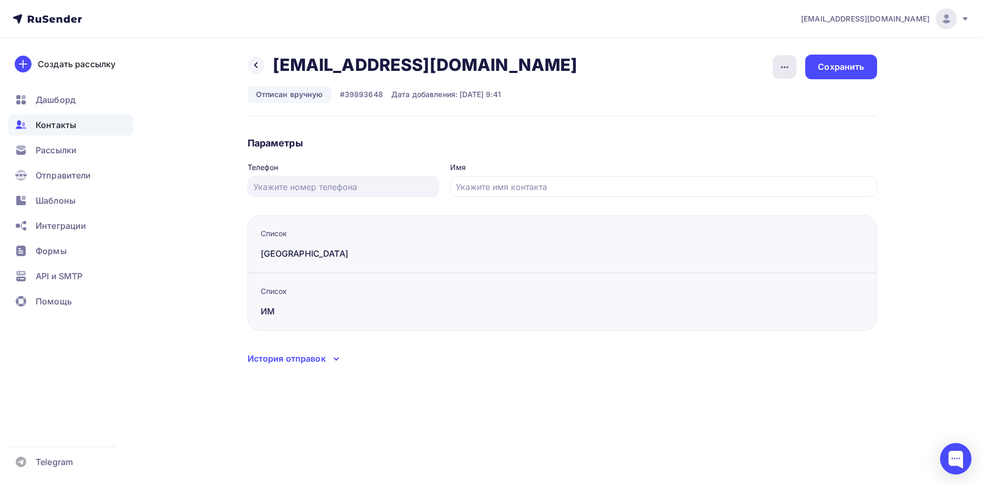
click at [779, 63] on icon "button" at bounding box center [785, 67] width 13 height 13
click at [774, 119] on div "Подписать" at bounding box center [744, 120] width 101 height 13
click at [862, 66] on div "Сохранить" at bounding box center [841, 67] width 46 height 12
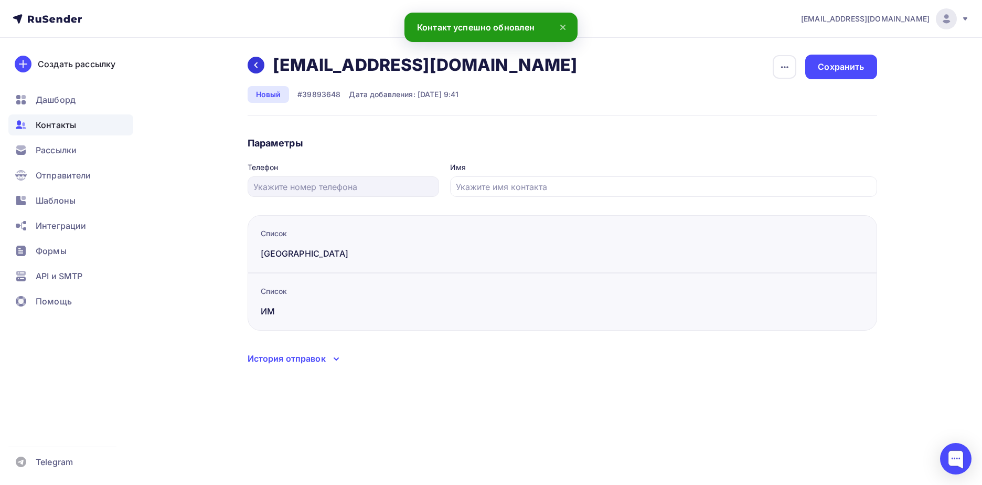
click at [252, 69] on div at bounding box center [256, 65] width 17 height 17
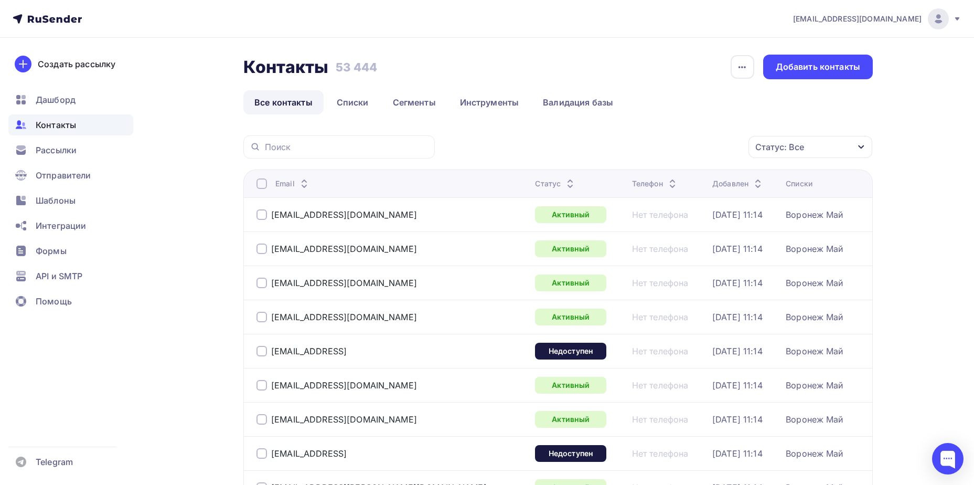
click at [780, 145] on div "Статус: Все" at bounding box center [780, 147] width 49 height 13
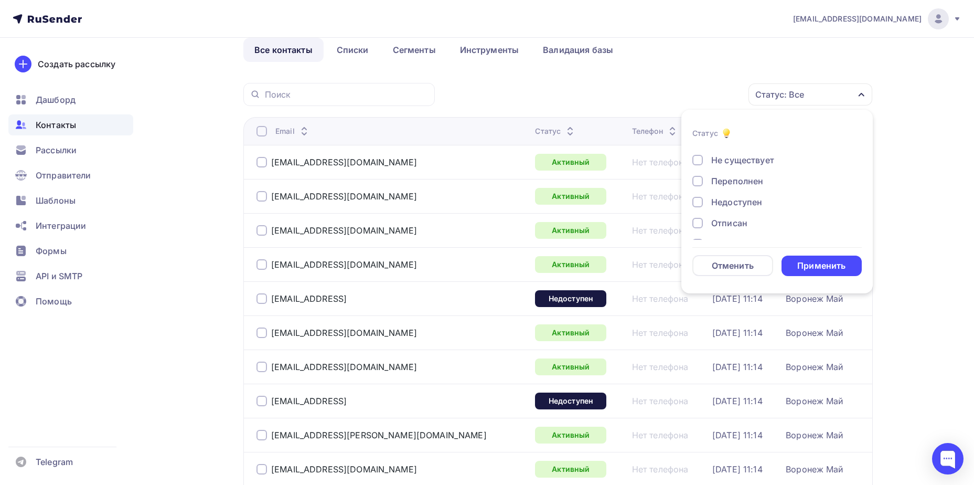
scroll to position [76, 0]
click at [740, 203] on div "Отписан вручную" at bounding box center [749, 204] width 76 height 13
click at [804, 259] on div "Применить" at bounding box center [822, 266] width 81 height 20
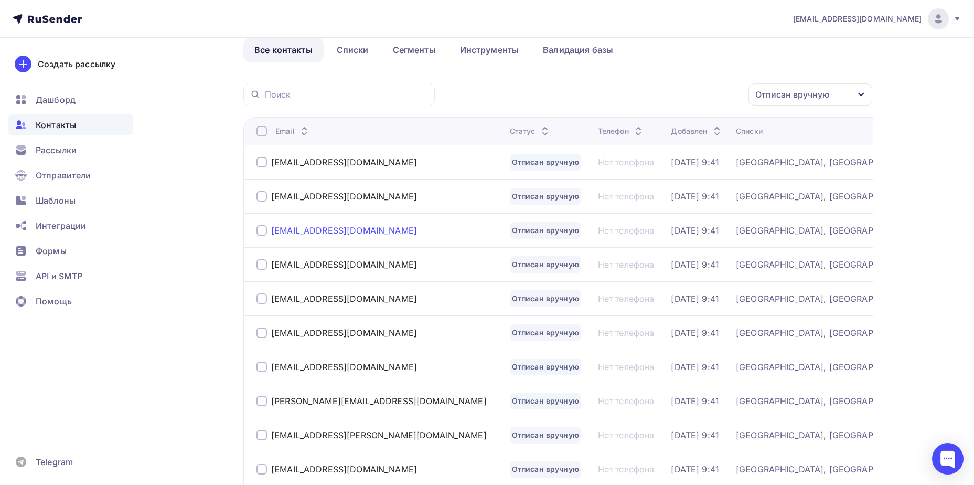
click at [299, 235] on div "[EMAIL_ADDRESS][DOMAIN_NAME]" at bounding box center [344, 230] width 146 height 10
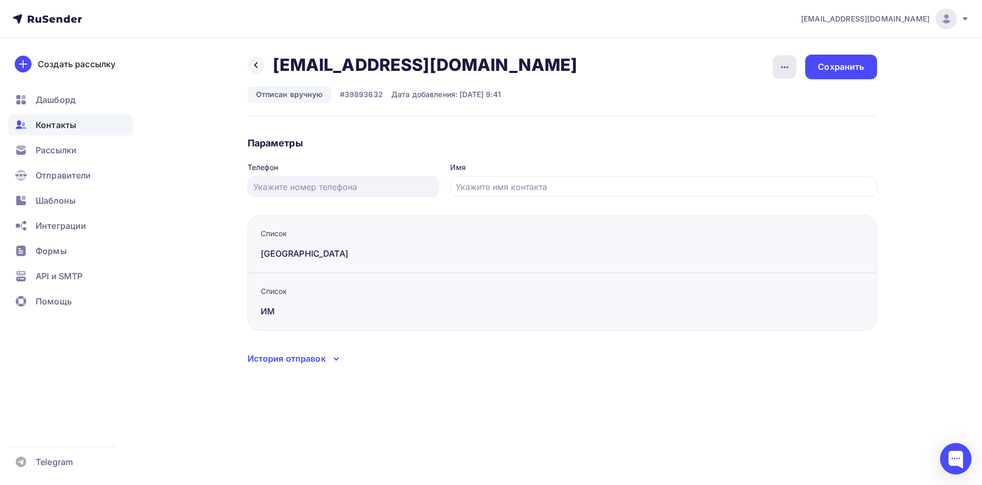
click at [795, 73] on div "button" at bounding box center [785, 67] width 24 height 24
click at [782, 118] on div "Подписать" at bounding box center [744, 120] width 101 height 13
click at [842, 70] on div "Сохранить" at bounding box center [841, 67] width 46 height 12
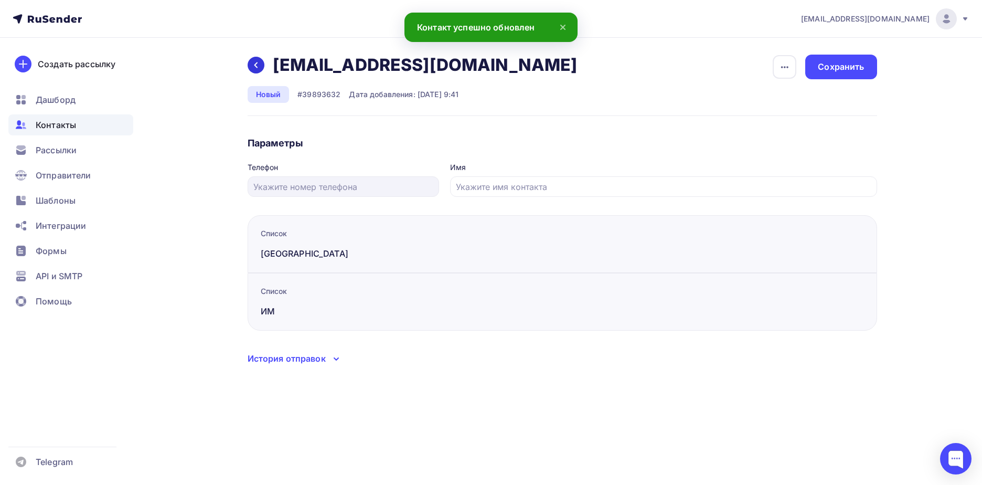
click at [253, 61] on icon at bounding box center [256, 65] width 8 height 8
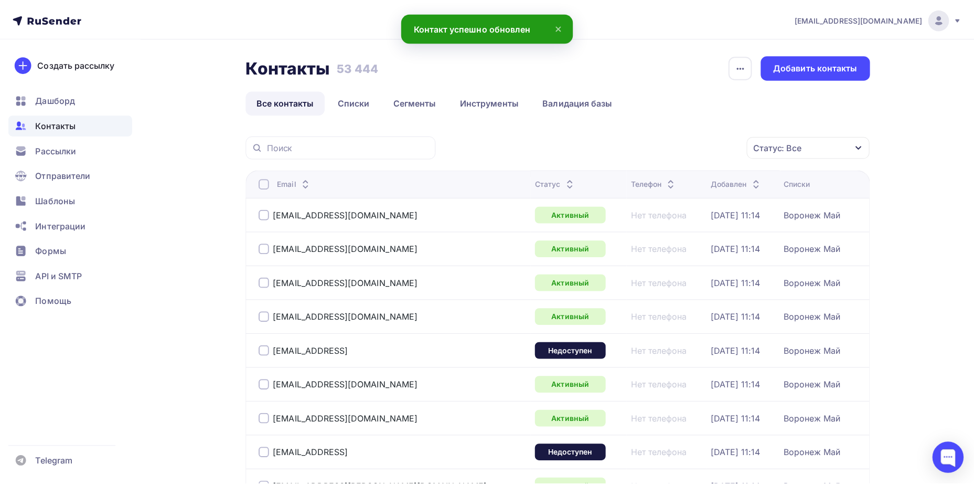
scroll to position [52, 0]
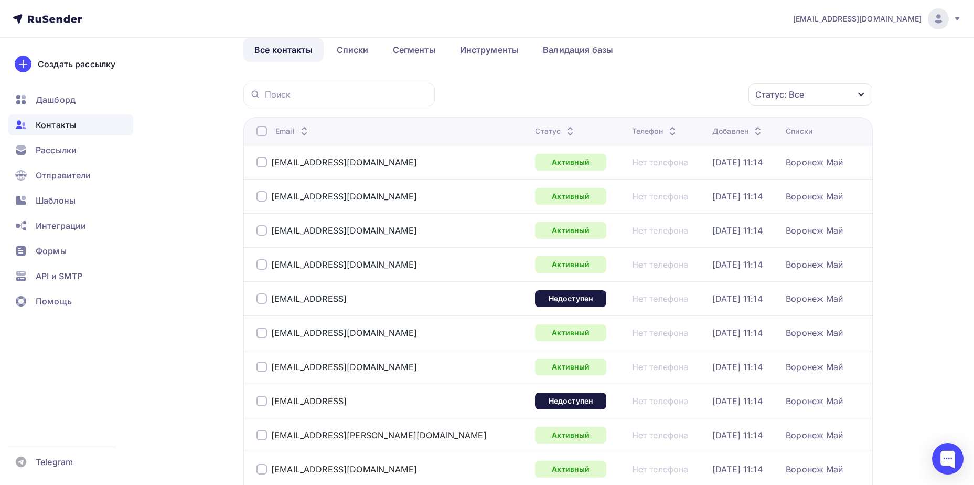
drag, startPoint x: 767, startPoint y: 101, endPoint x: 763, endPoint y: 110, distance: 9.6
click at [767, 102] on div "Статус: Все" at bounding box center [811, 94] width 124 height 22
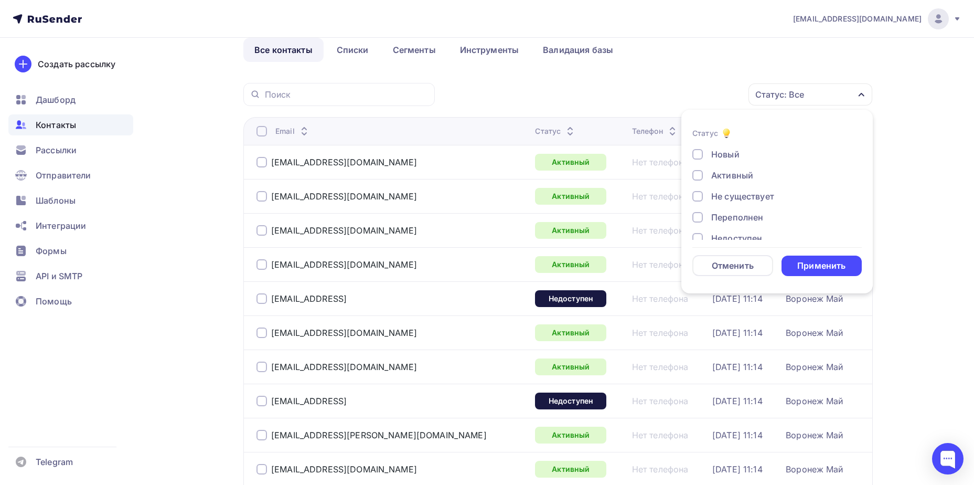
scroll to position [76, 0]
click at [749, 200] on div "Отписан вручную" at bounding box center [749, 204] width 76 height 13
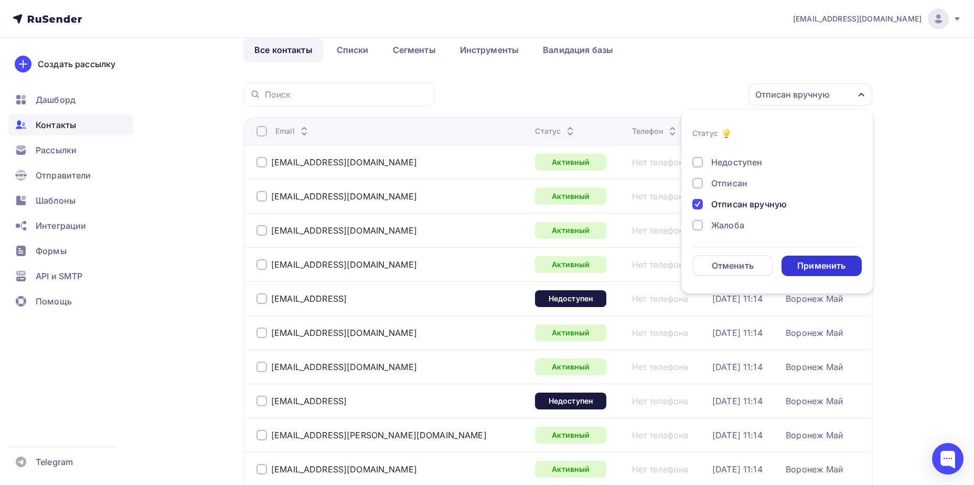
click at [811, 256] on div "Применить" at bounding box center [822, 266] width 81 height 20
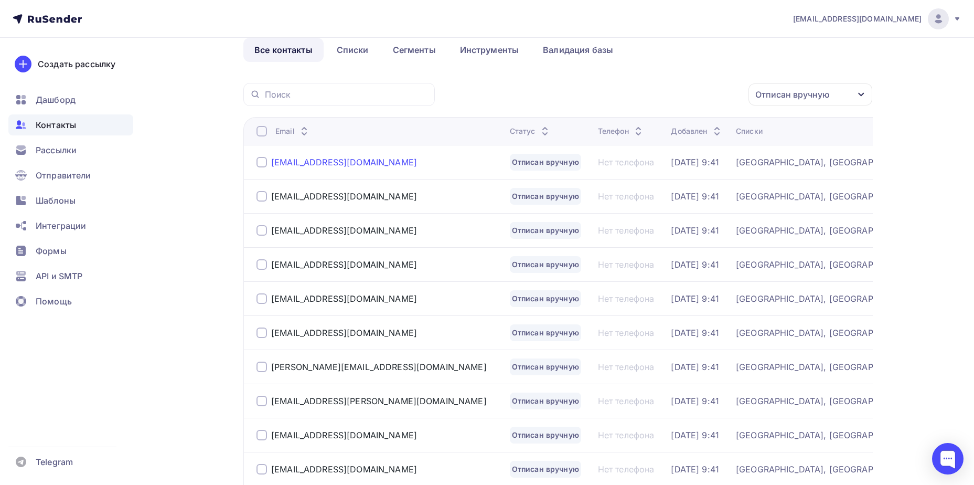
click at [287, 158] on div "[EMAIL_ADDRESS][DOMAIN_NAME]" at bounding box center [344, 162] width 146 height 10
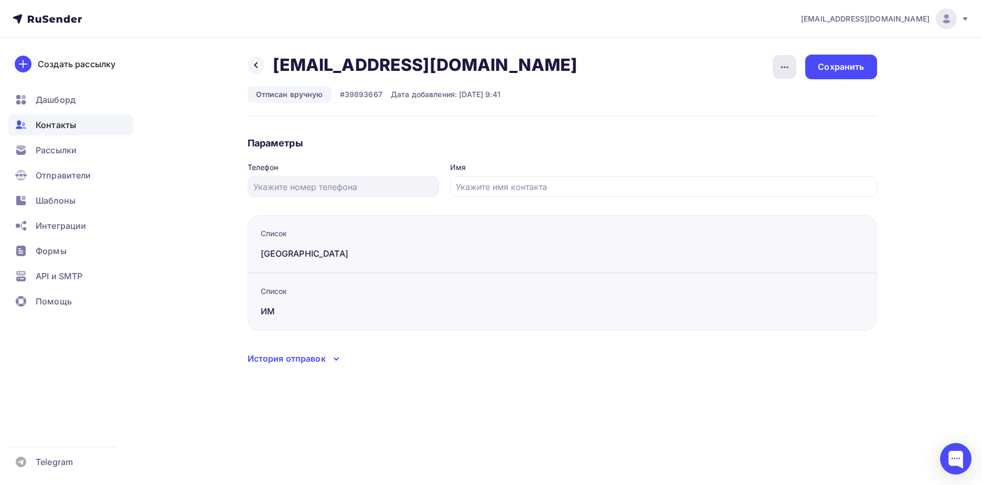
click at [788, 66] on icon "button" at bounding box center [784, 67] width 7 height 2
click at [772, 119] on div "Подписать" at bounding box center [744, 120] width 101 height 13
click at [844, 67] on div "Сохранить" at bounding box center [841, 67] width 46 height 12
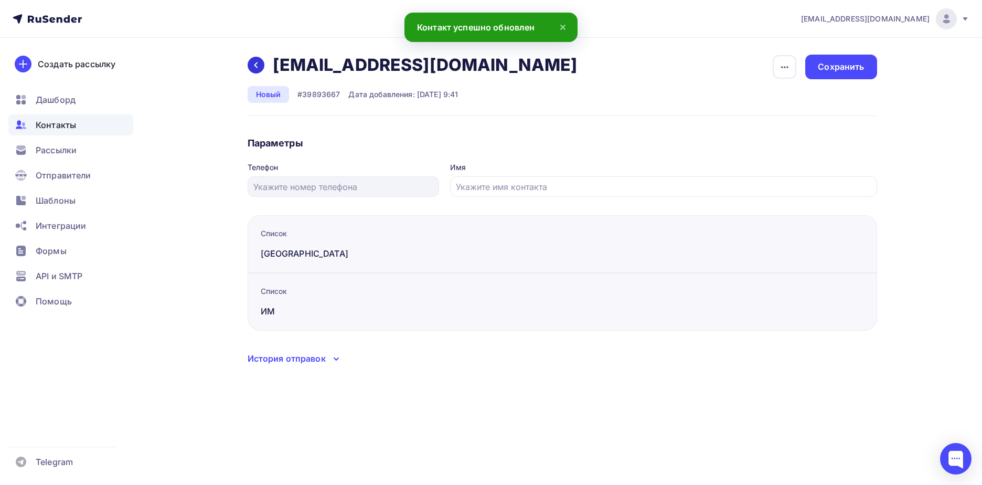
click at [253, 62] on icon at bounding box center [256, 65] width 8 height 8
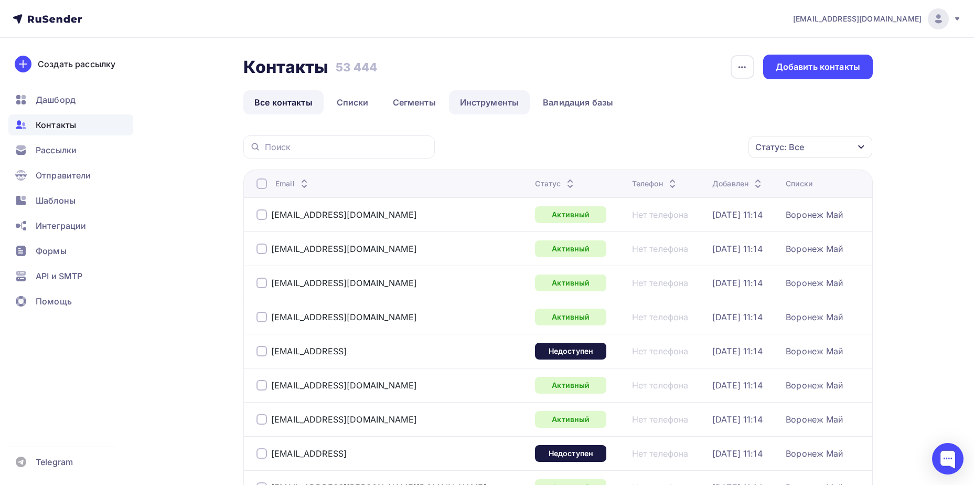
click at [466, 105] on link "Инструменты" at bounding box center [489, 102] width 81 height 24
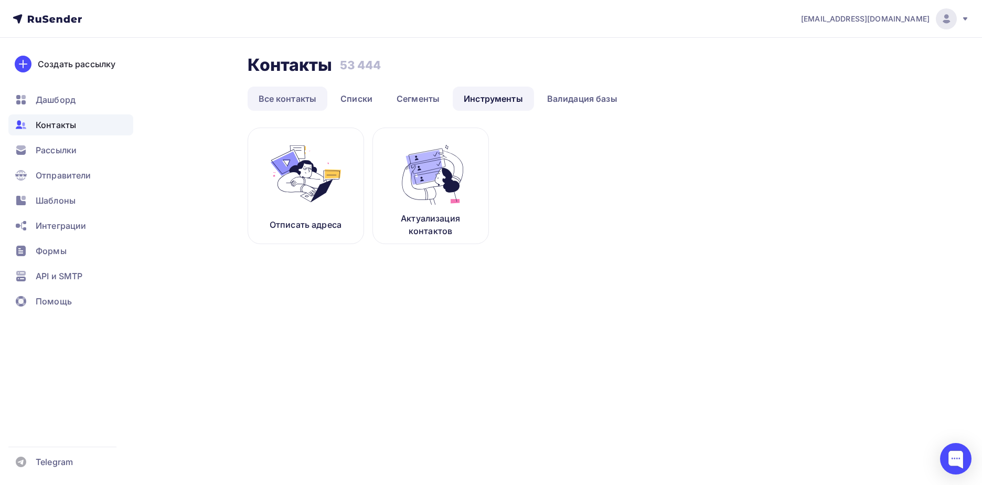
click at [288, 104] on link "Все контакты" at bounding box center [288, 99] width 80 height 24
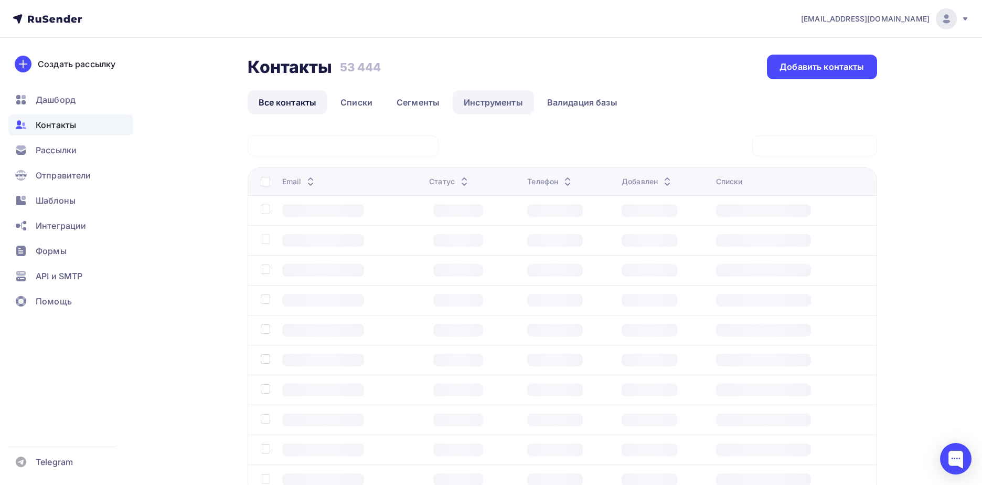
click at [467, 94] on link "Инструменты" at bounding box center [493, 102] width 81 height 24
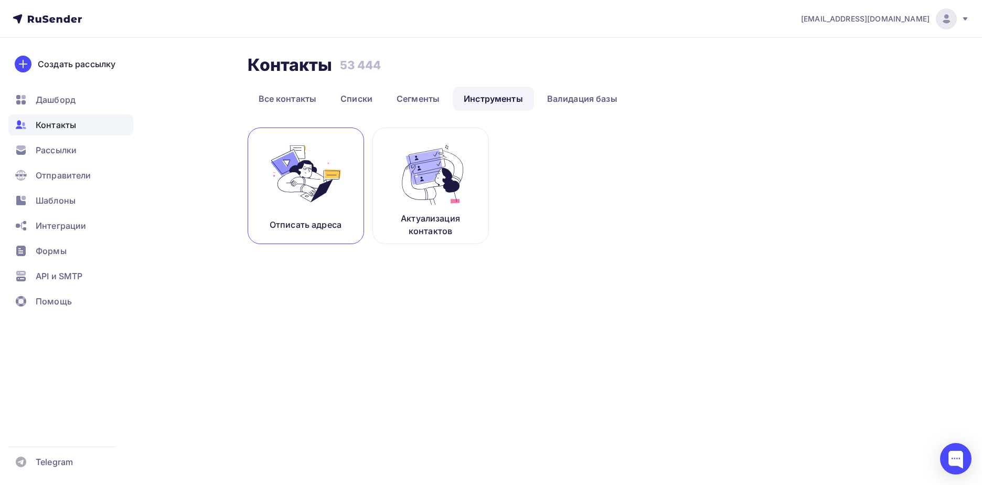
click at [326, 148] on img at bounding box center [306, 174] width 70 height 66
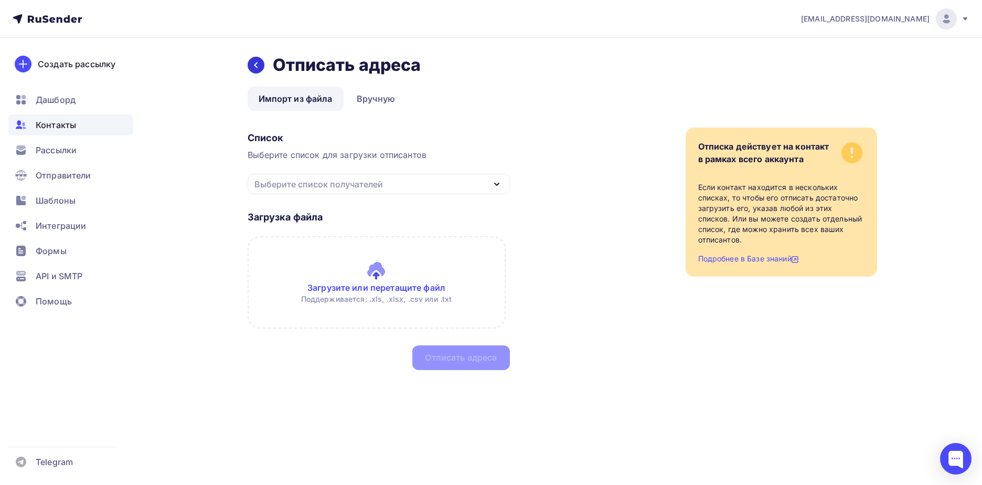
click at [262, 62] on div at bounding box center [256, 65] width 17 height 17
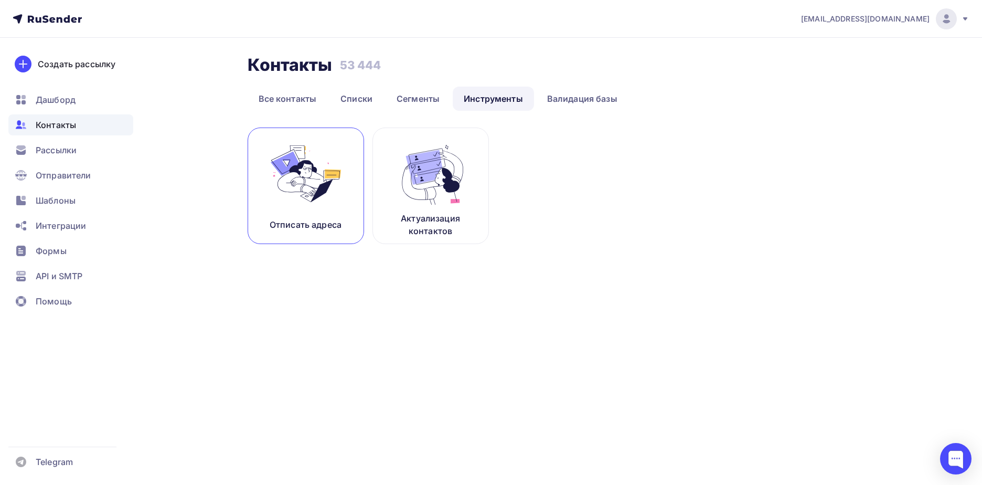
click at [309, 195] on img at bounding box center [306, 174] width 70 height 66
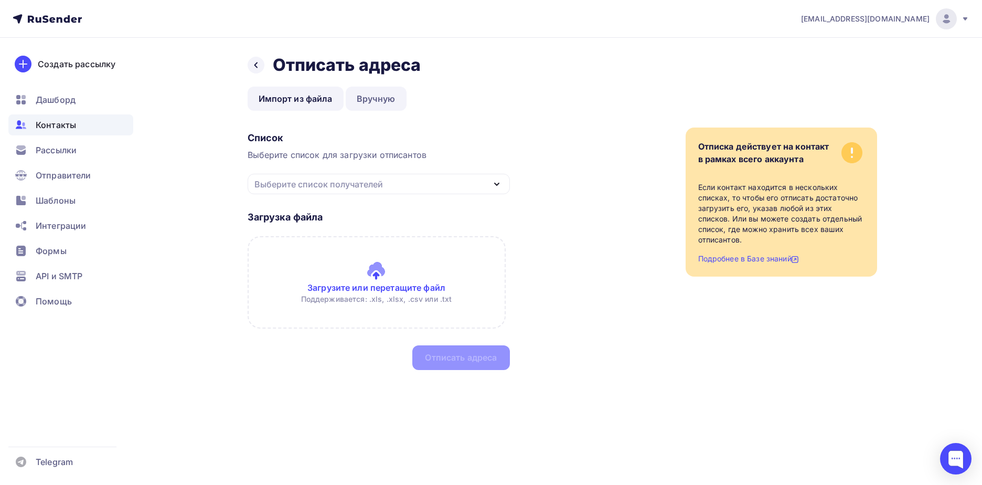
click at [382, 99] on link "Вручную" at bounding box center [376, 99] width 61 height 24
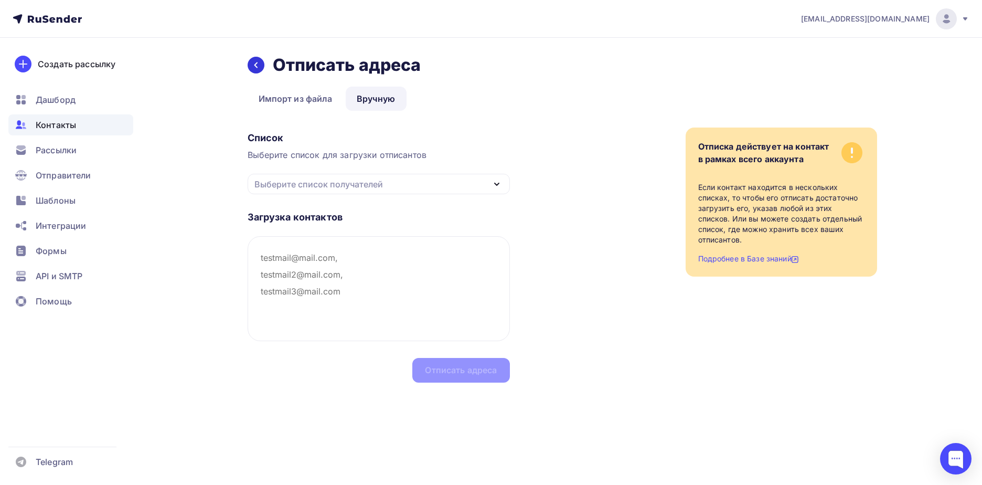
click at [253, 71] on div at bounding box center [256, 65] width 17 height 17
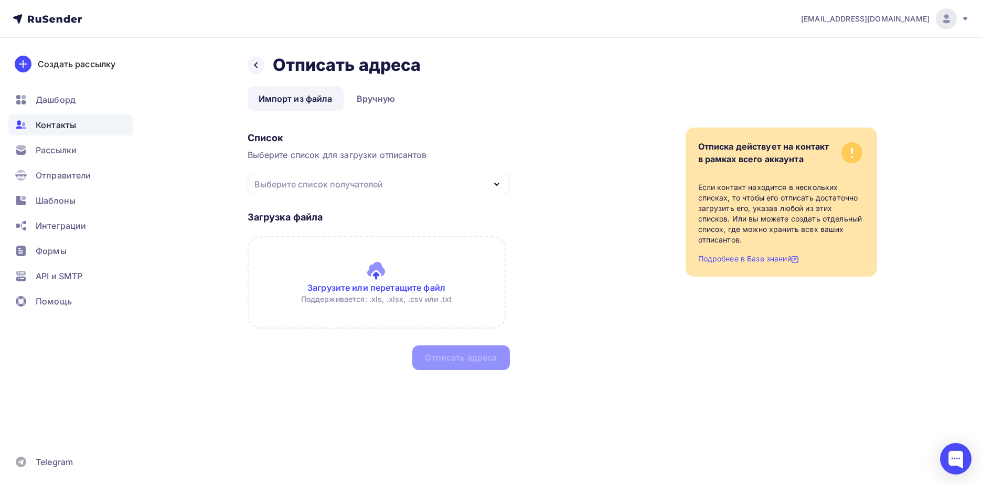
click at [253, 71] on div at bounding box center [256, 65] width 17 height 17
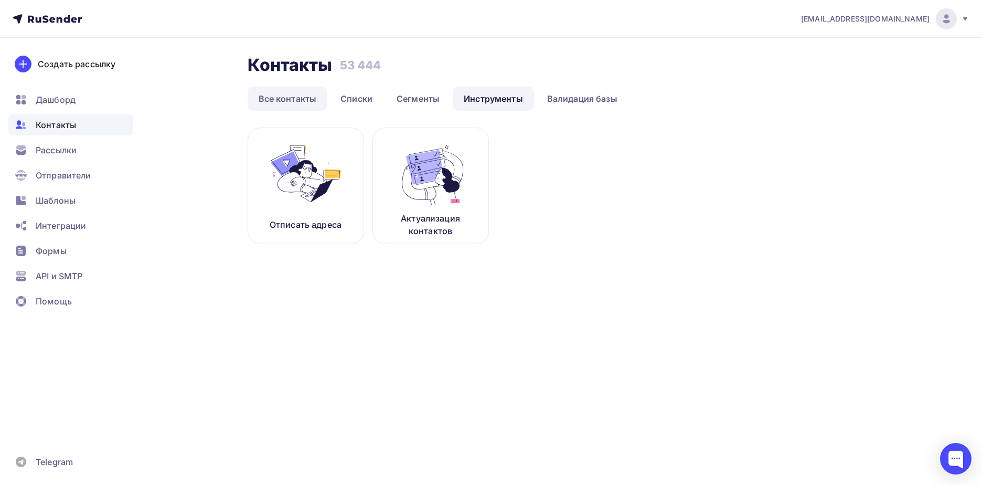
click at [257, 87] on link "Все контакты" at bounding box center [288, 99] width 80 height 24
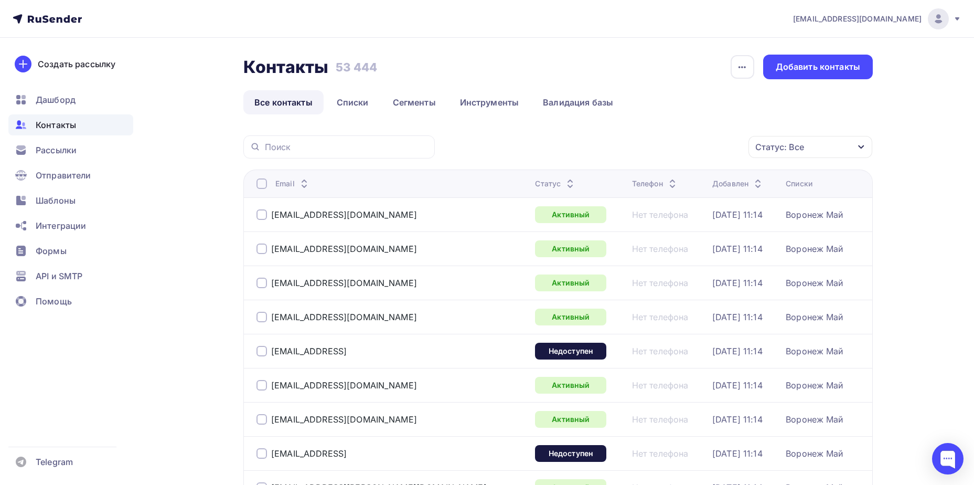
click at [798, 147] on div "Статус: Все" at bounding box center [780, 147] width 49 height 13
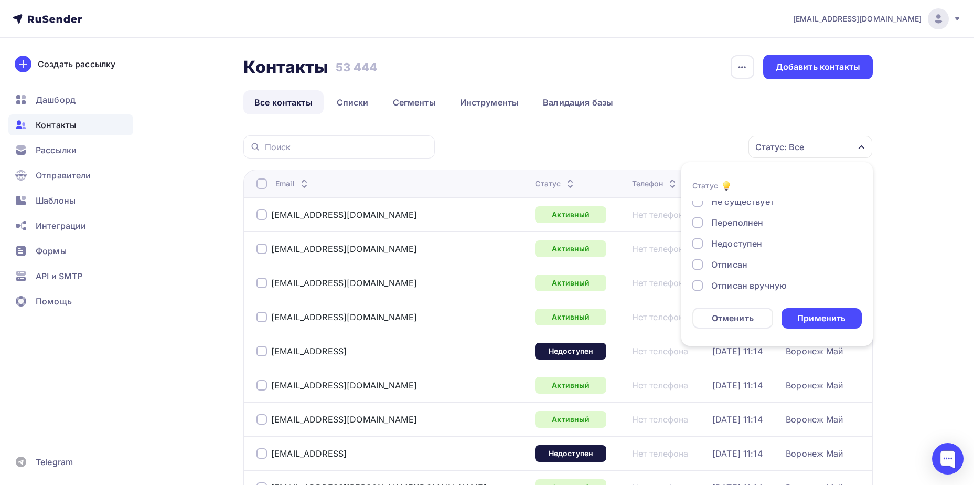
scroll to position [76, 0]
drag, startPoint x: 751, startPoint y: 254, endPoint x: 811, endPoint y: 309, distance: 80.6
click at [751, 256] on div "Отписан вручную" at bounding box center [749, 256] width 76 height 13
click at [810, 310] on div "Применить" at bounding box center [822, 318] width 81 height 20
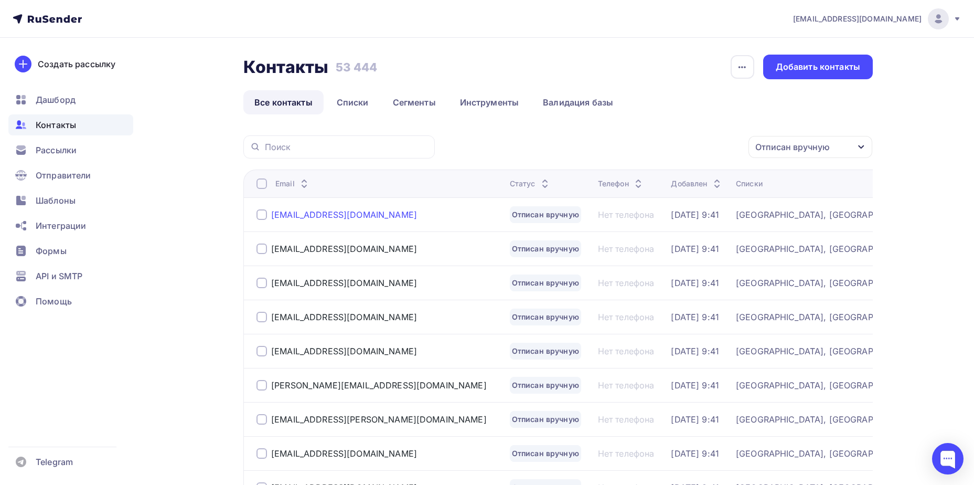
click at [315, 216] on div "[EMAIL_ADDRESS][DOMAIN_NAME]" at bounding box center [344, 214] width 146 height 10
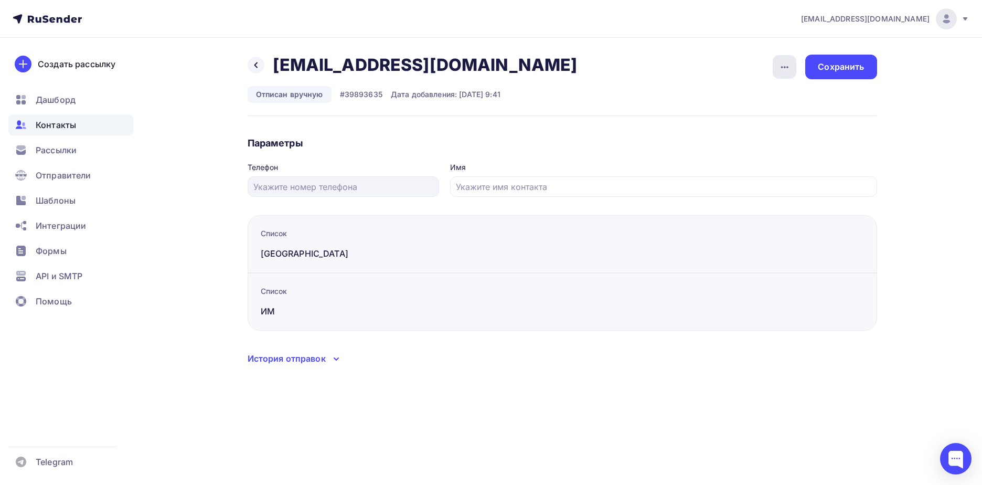
click at [779, 61] on icon "button" at bounding box center [785, 67] width 13 height 13
click at [767, 120] on div "Подписать" at bounding box center [744, 120] width 101 height 13
click at [843, 62] on div "Сохранить" at bounding box center [841, 67] width 46 height 12
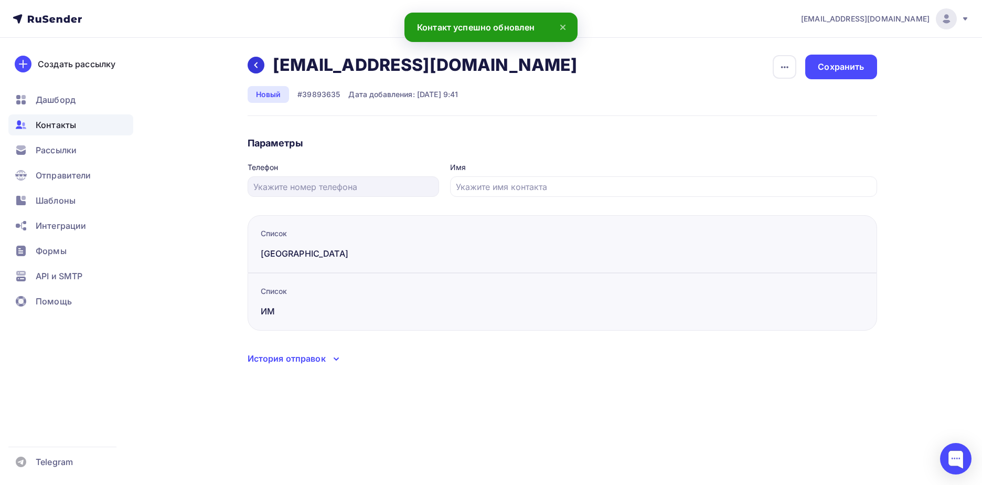
click at [259, 67] on icon at bounding box center [256, 65] width 8 height 8
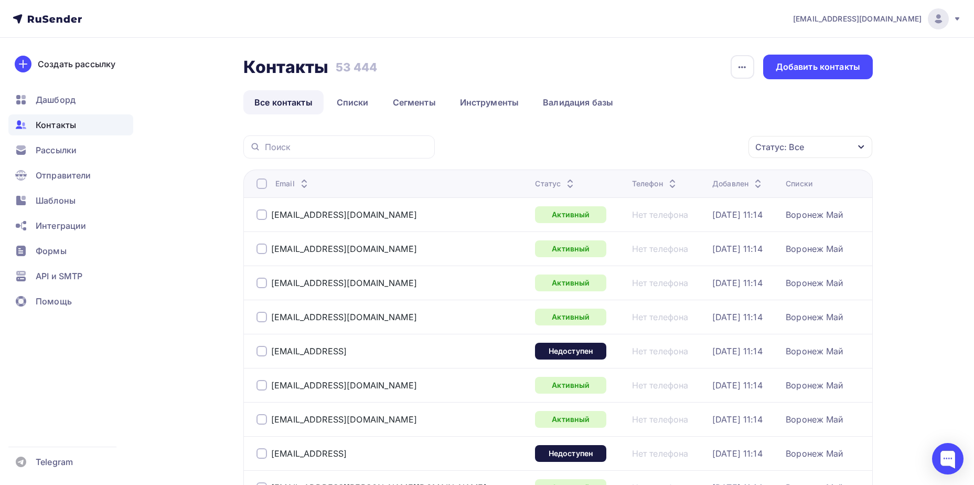
click at [830, 147] on div "Статус: Все" at bounding box center [811, 147] width 124 height 22
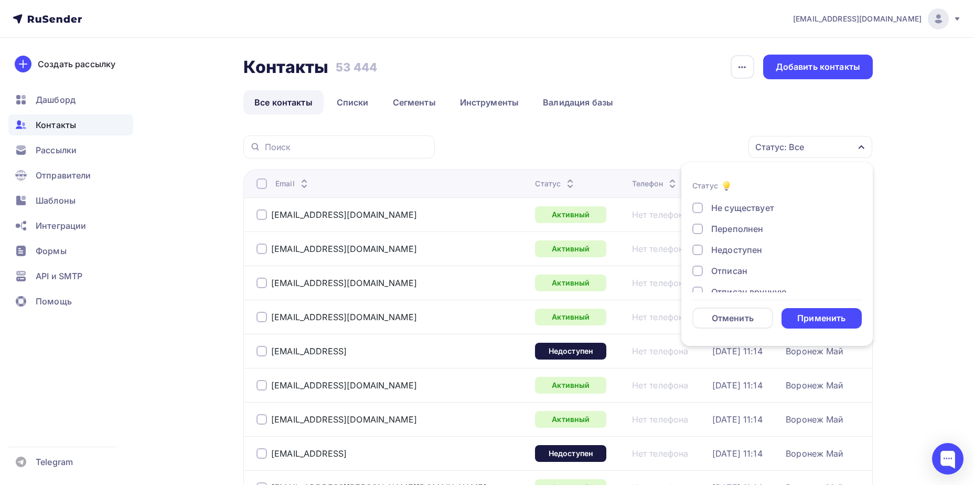
scroll to position [76, 0]
click at [756, 254] on div "Отписан вручную" at bounding box center [749, 256] width 76 height 13
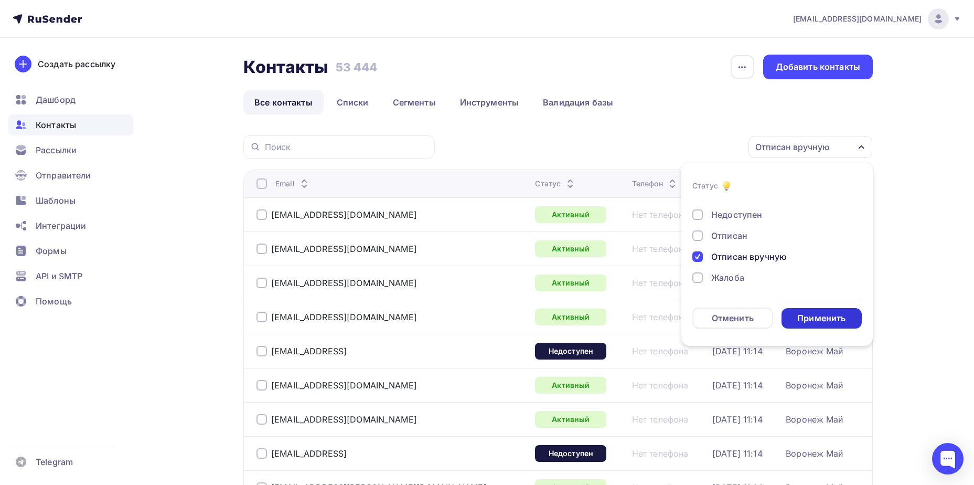
click at [809, 312] on div "Применить" at bounding box center [822, 318] width 48 height 12
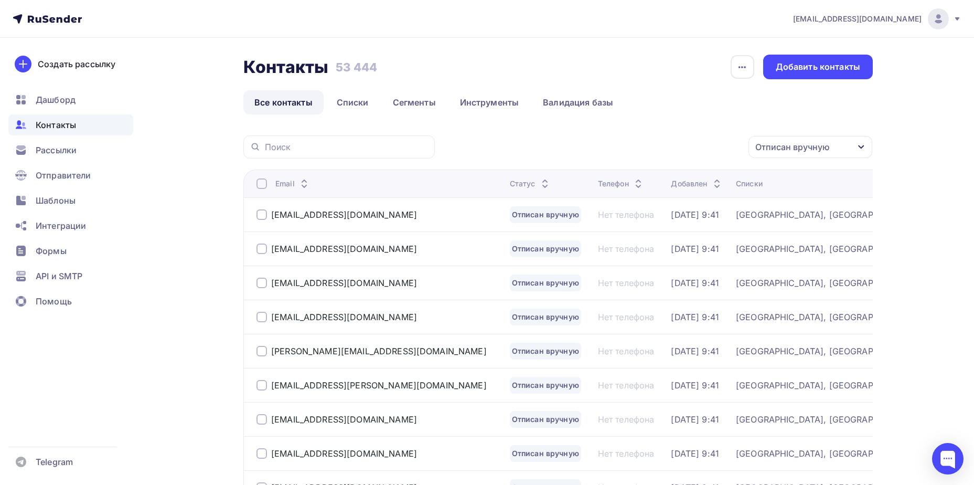
drag, startPoint x: 335, startPoint y: 213, endPoint x: 389, endPoint y: 207, distance: 54.4
click at [335, 213] on div "[EMAIL_ADDRESS][DOMAIN_NAME]" at bounding box center [344, 214] width 146 height 10
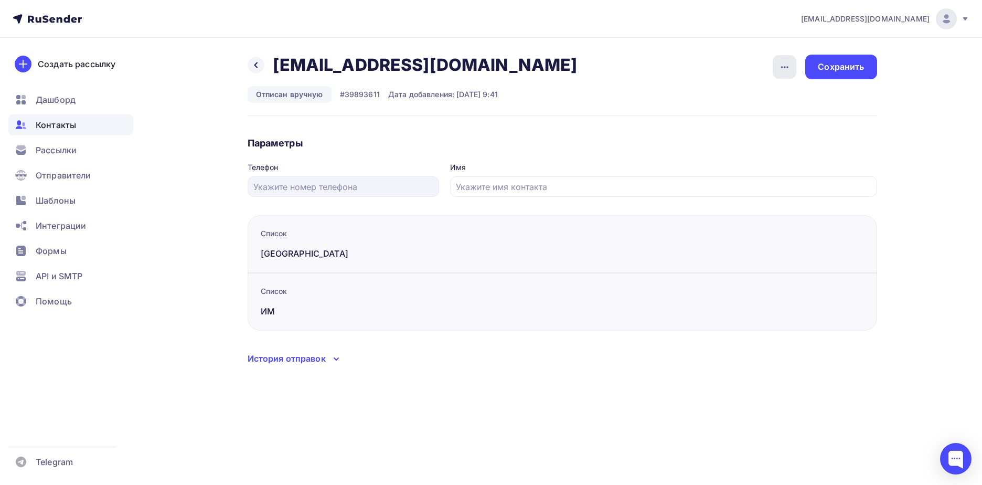
click at [779, 63] on icon "button" at bounding box center [785, 67] width 13 height 13
click at [770, 120] on div "Подписать" at bounding box center [744, 120] width 101 height 13
click at [847, 67] on div "Сохранить" at bounding box center [841, 67] width 46 height 12
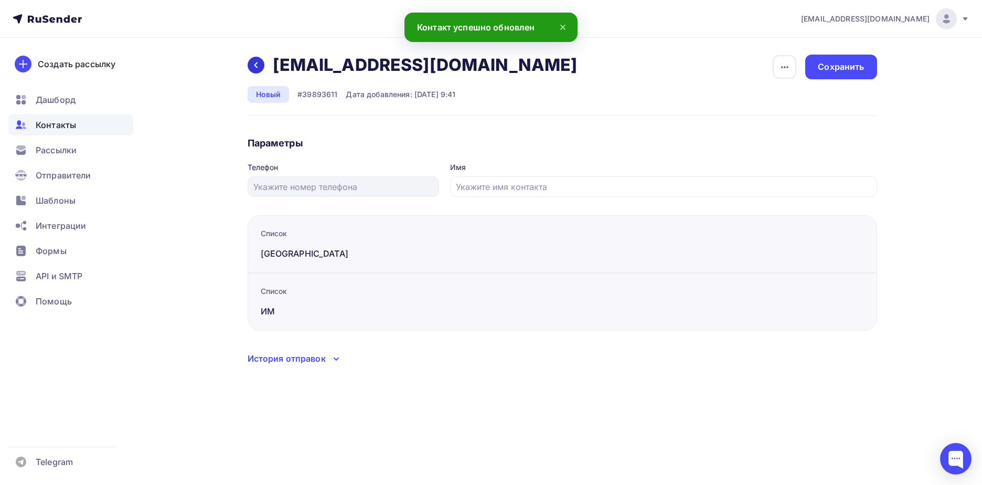
click at [252, 64] on icon at bounding box center [256, 65] width 8 height 8
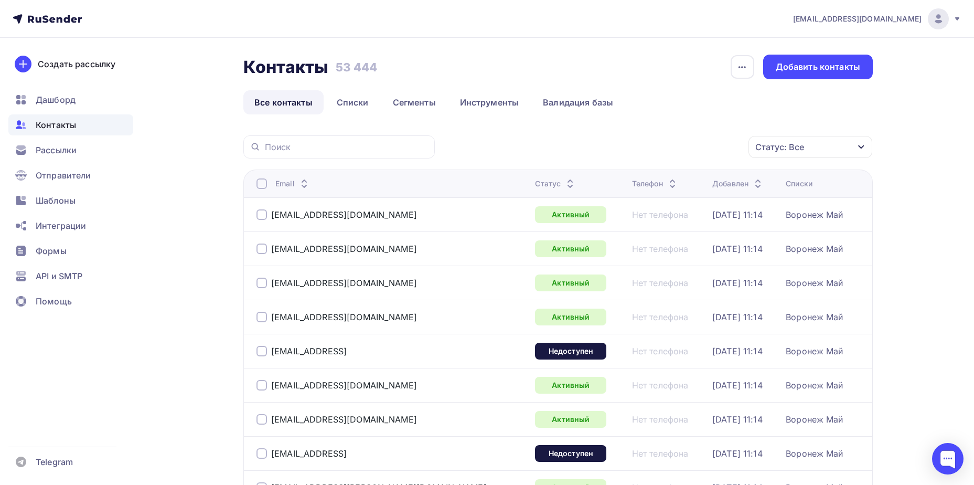
click at [783, 137] on div "Статус: Все" at bounding box center [811, 147] width 124 height 22
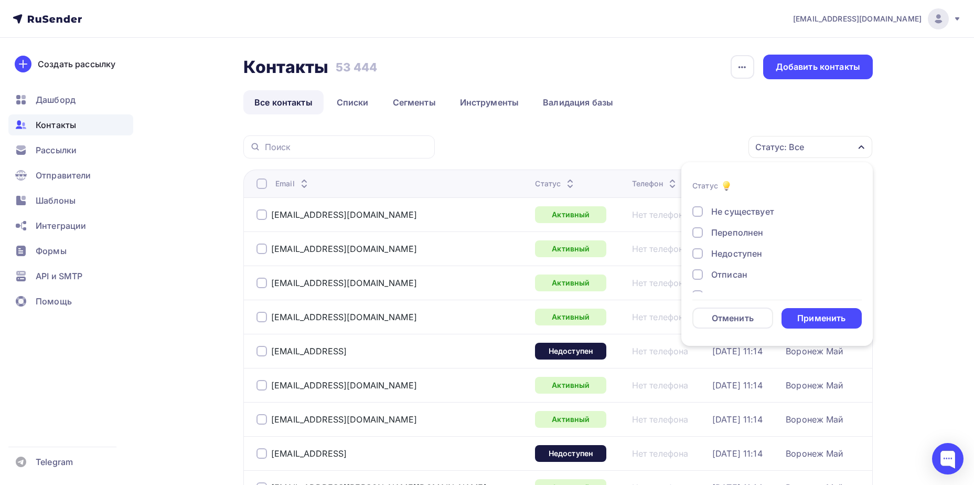
scroll to position [76, 0]
click at [735, 260] on div "Отписан вручную" at bounding box center [749, 256] width 76 height 13
click at [802, 321] on div "Применить" at bounding box center [822, 318] width 48 height 12
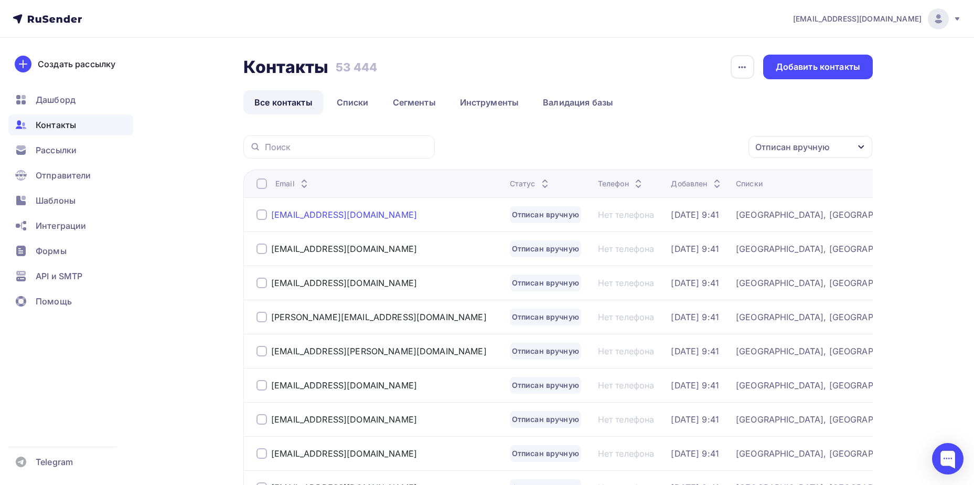
click at [353, 213] on div "[EMAIL_ADDRESS][DOMAIN_NAME]" at bounding box center [344, 214] width 146 height 10
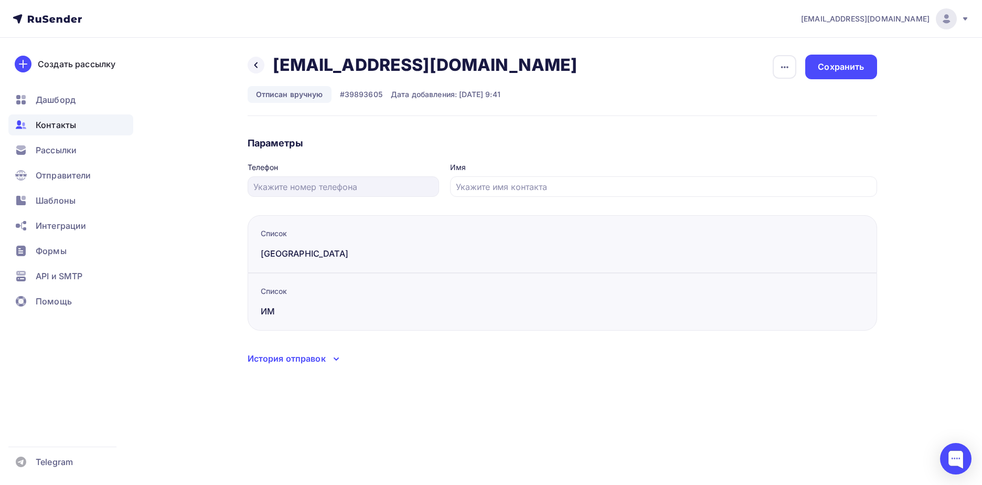
click at [786, 81] on div "Назад [EMAIL_ADDRESS][DOMAIN_NAME] [EMAIL_ADDRESS][DOMAIN_NAME] Удалить Подписа…" at bounding box center [563, 85] width 630 height 61
click at [786, 75] on div "button" at bounding box center [785, 67] width 24 height 24
click at [779, 118] on div "Подписать" at bounding box center [744, 120] width 101 height 13
click at [836, 67] on div "Сохранить" at bounding box center [841, 67] width 46 height 12
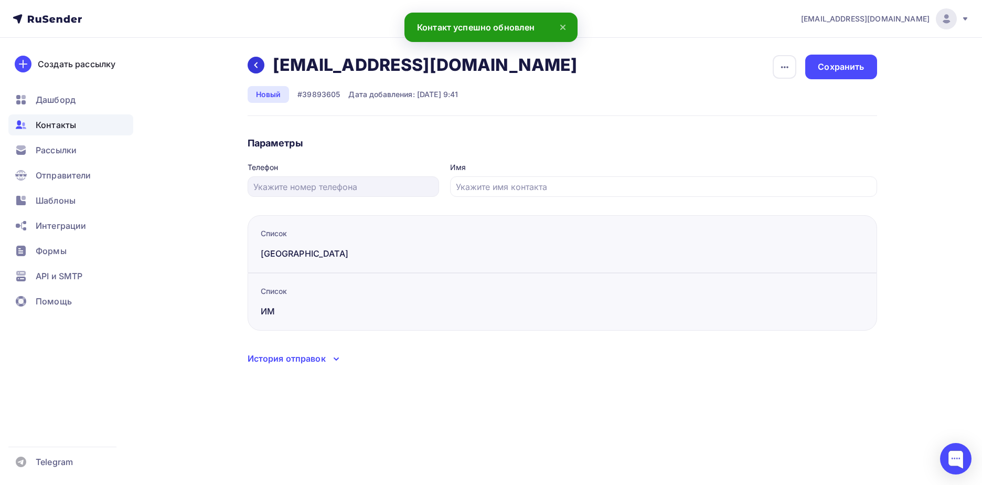
click at [257, 65] on icon at bounding box center [256, 65] width 8 height 8
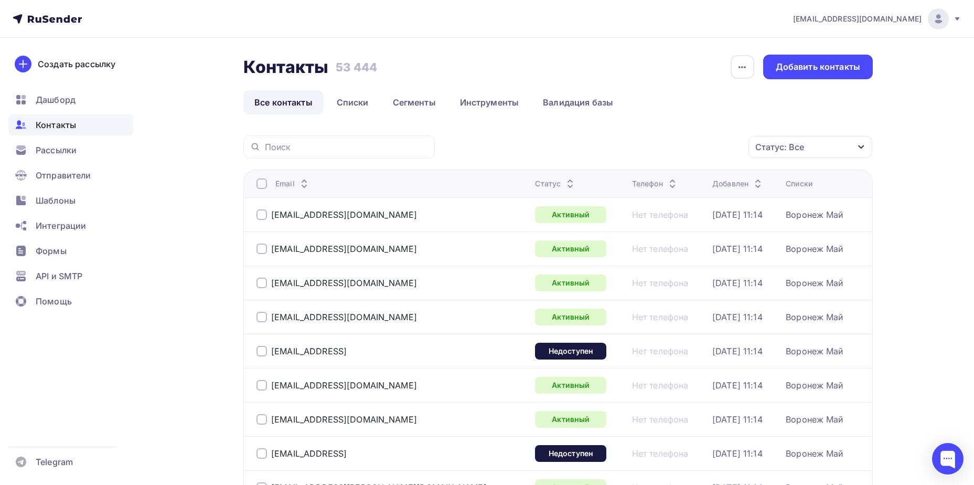
click at [782, 154] on div "Статус: Все" at bounding box center [811, 147] width 124 height 22
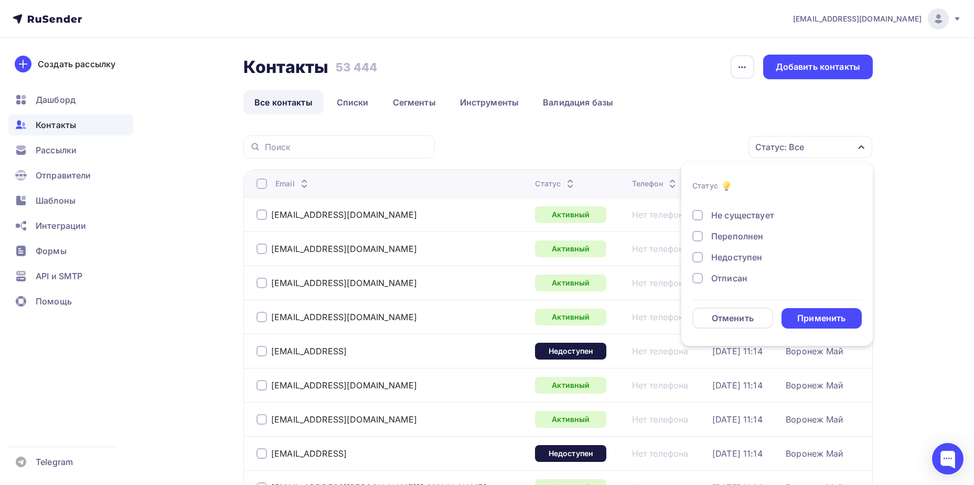
scroll to position [76, 0]
click at [752, 258] on div "Отписан вручную" at bounding box center [749, 256] width 76 height 13
click at [806, 318] on div "Применить" at bounding box center [822, 318] width 48 height 12
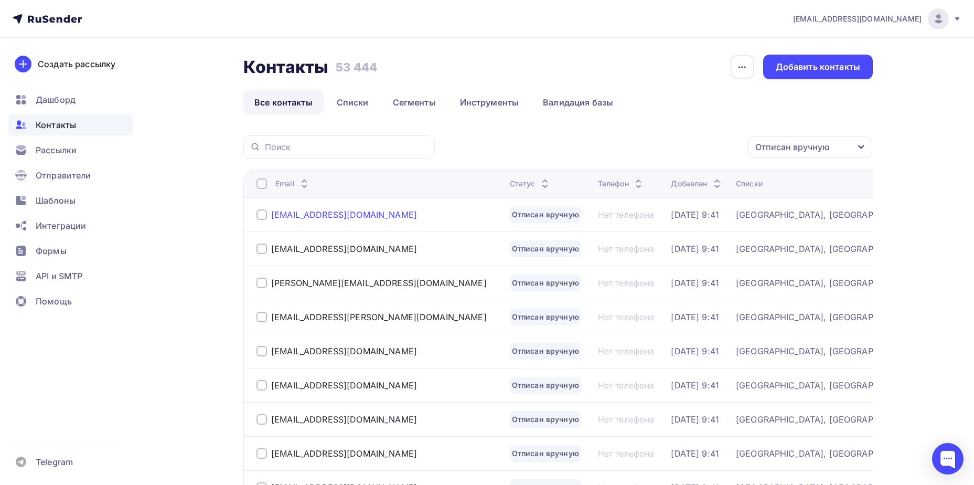
click at [323, 218] on div "[EMAIL_ADDRESS][DOMAIN_NAME]" at bounding box center [344, 214] width 146 height 10
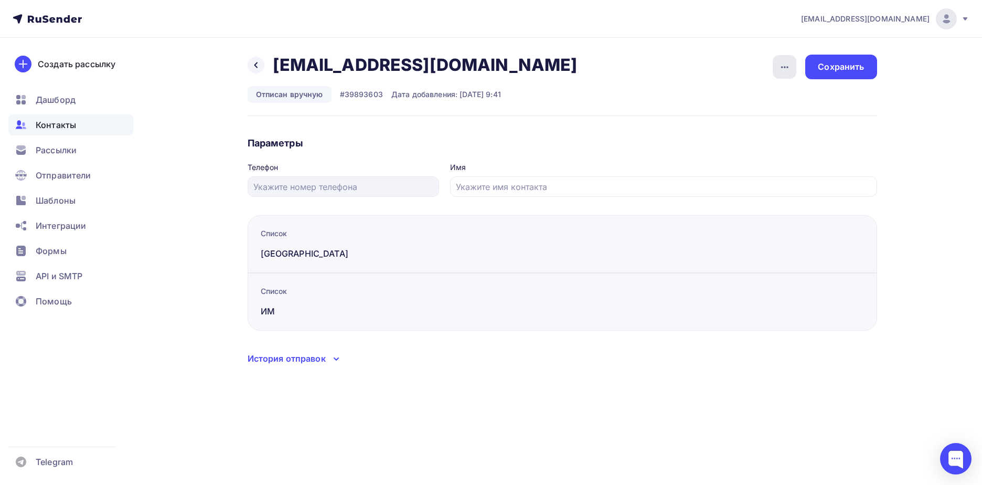
click at [785, 71] on icon "button" at bounding box center [785, 67] width 13 height 13
click at [775, 118] on div "Подписать" at bounding box center [744, 120] width 101 height 13
click at [846, 68] on div "Сохранить" at bounding box center [841, 67] width 46 height 12
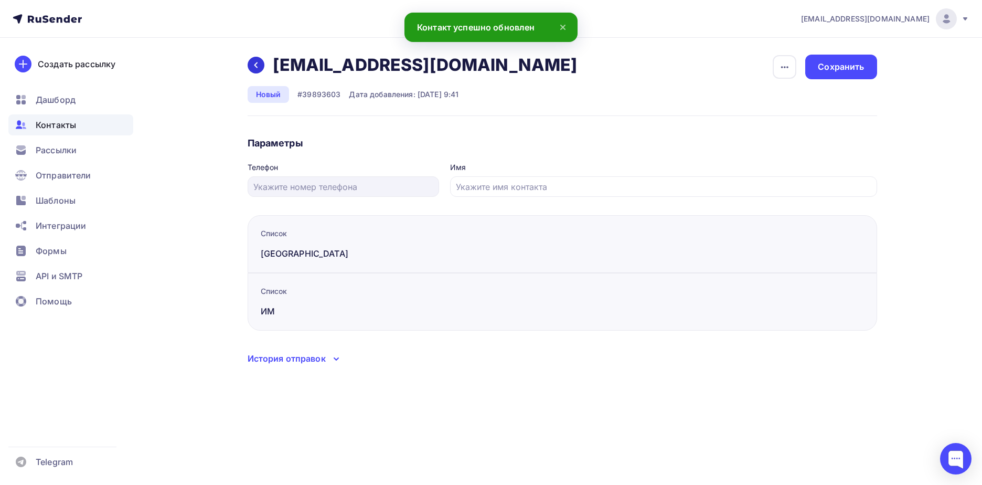
click at [262, 67] on div at bounding box center [256, 65] width 17 height 17
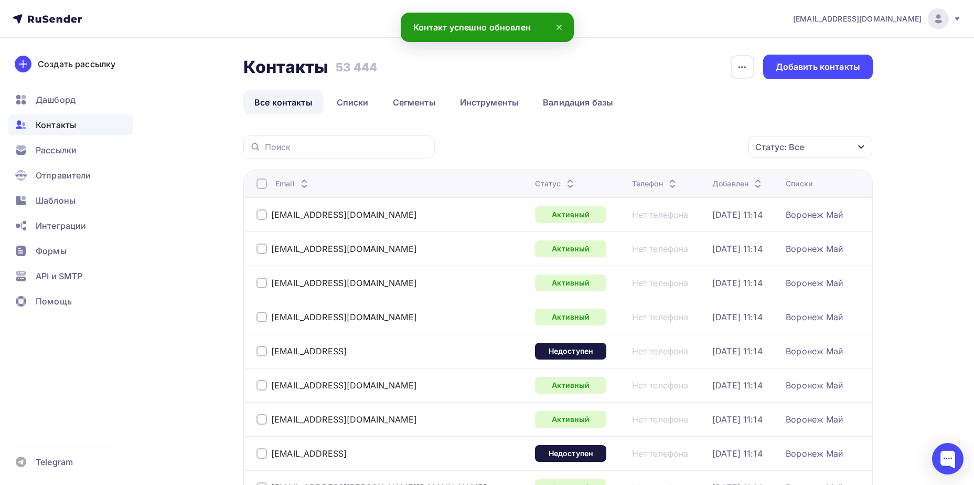
click at [792, 150] on div "Статус: Все" at bounding box center [780, 147] width 49 height 13
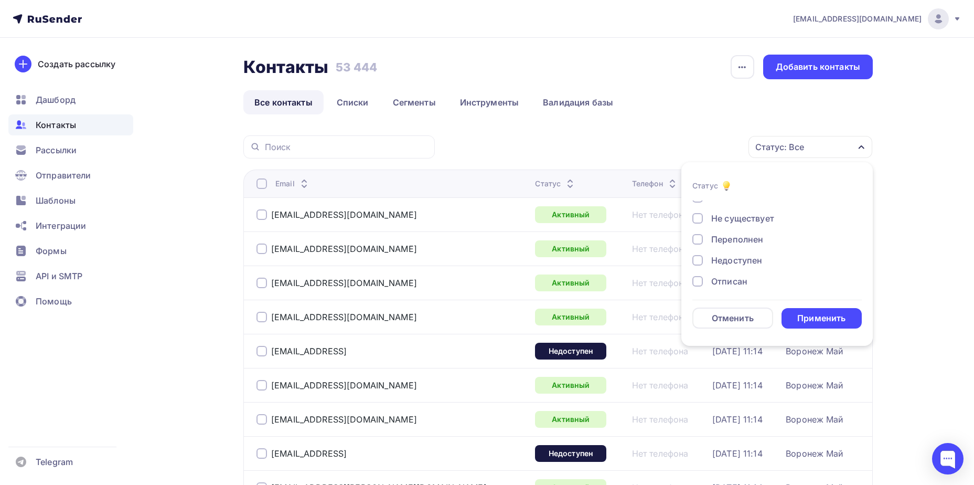
scroll to position [76, 0]
click at [761, 253] on div "Отписан вручную" at bounding box center [749, 256] width 76 height 13
click at [802, 336] on li "Статус Новый Активный Не существует Переполнен Недоступен Отписан Отписан вручн…" at bounding box center [778, 253] width 192 height 171
click at [804, 316] on div "Применить" at bounding box center [822, 318] width 48 height 12
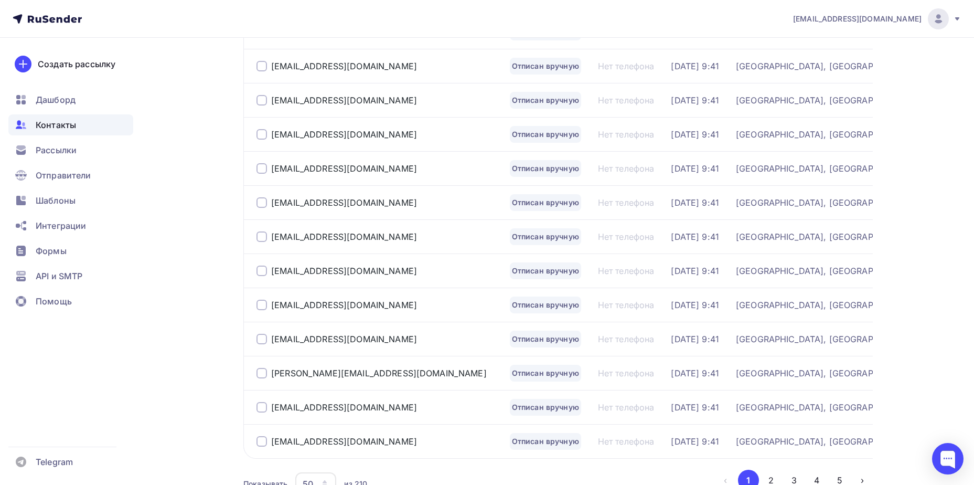
scroll to position [1525, 0]
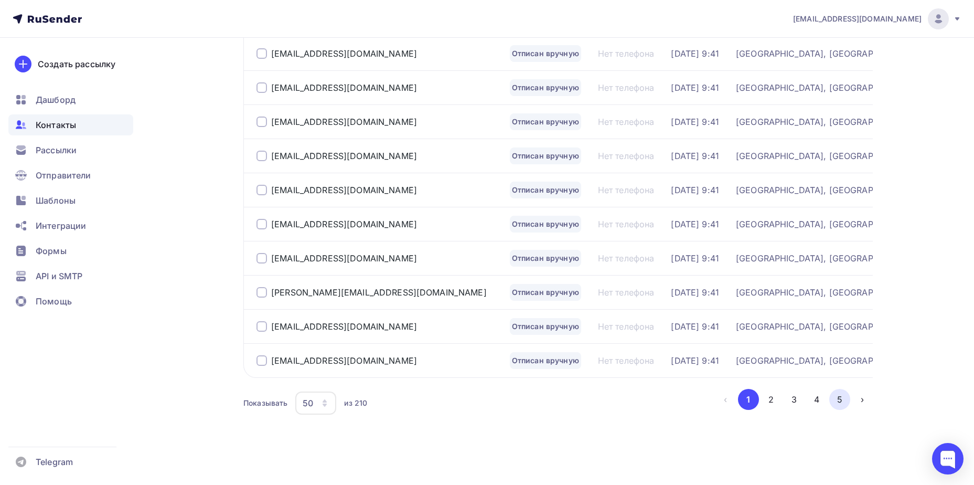
click at [841, 401] on button "5" at bounding box center [840, 399] width 21 height 21
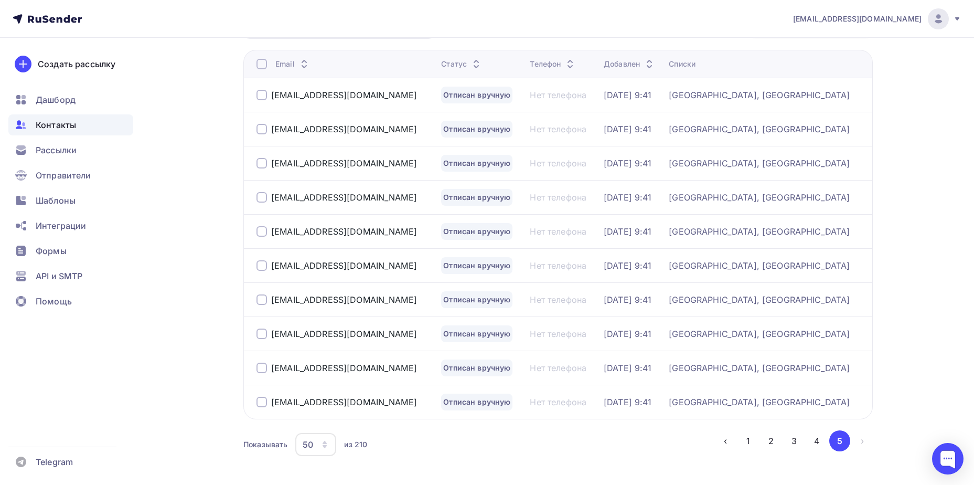
scroll to position [161, 0]
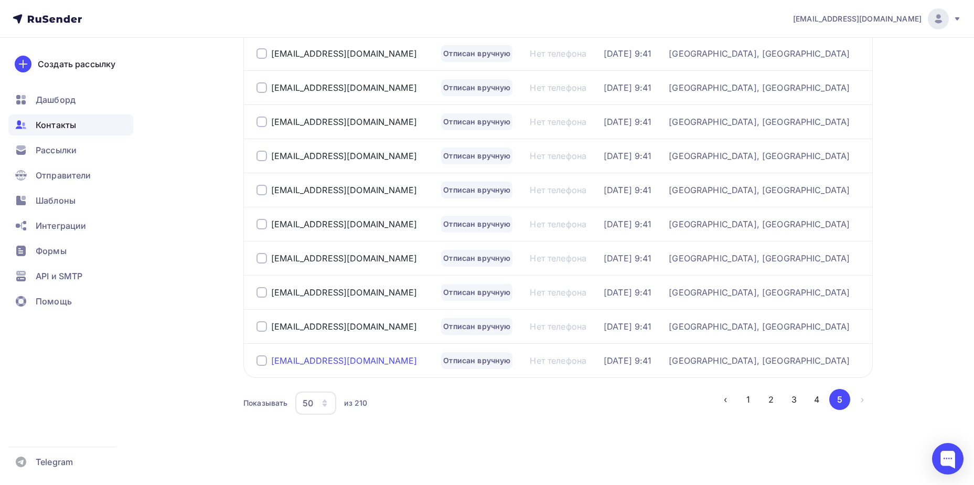
click at [341, 358] on div "[EMAIL_ADDRESS][DOMAIN_NAME]" at bounding box center [344, 360] width 146 height 10
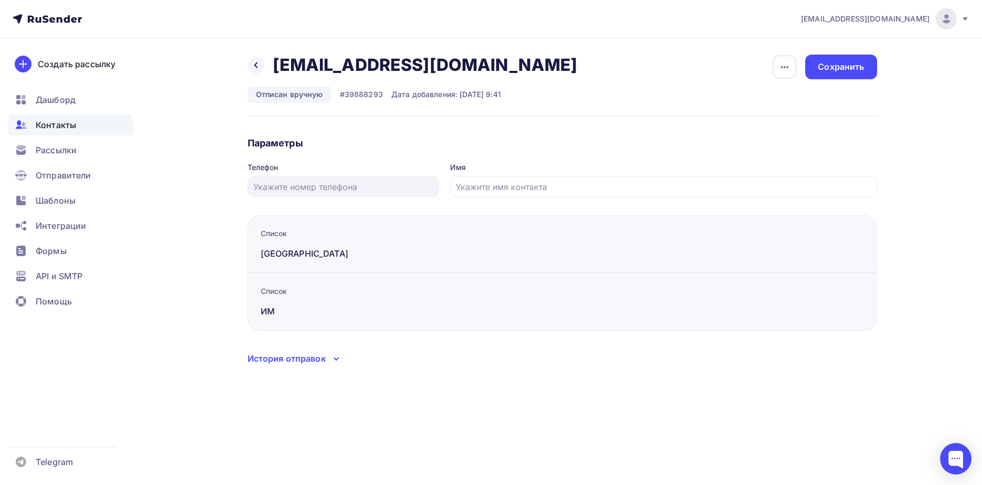
click at [784, 79] on button "button" at bounding box center [784, 67] width 25 height 25
click at [762, 121] on div "Подписать" at bounding box center [744, 120] width 101 height 13
click at [838, 69] on div "Сохранить" at bounding box center [841, 67] width 46 height 12
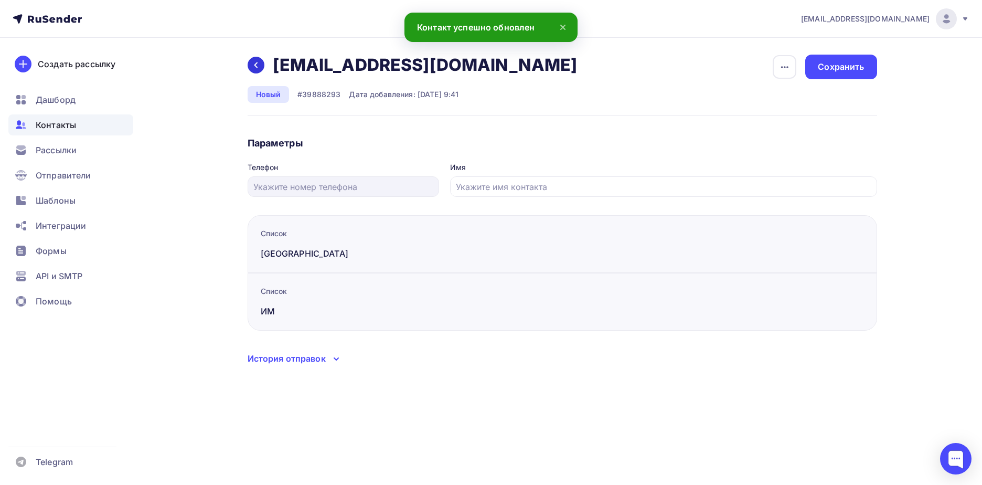
click at [256, 71] on div at bounding box center [256, 65] width 17 height 17
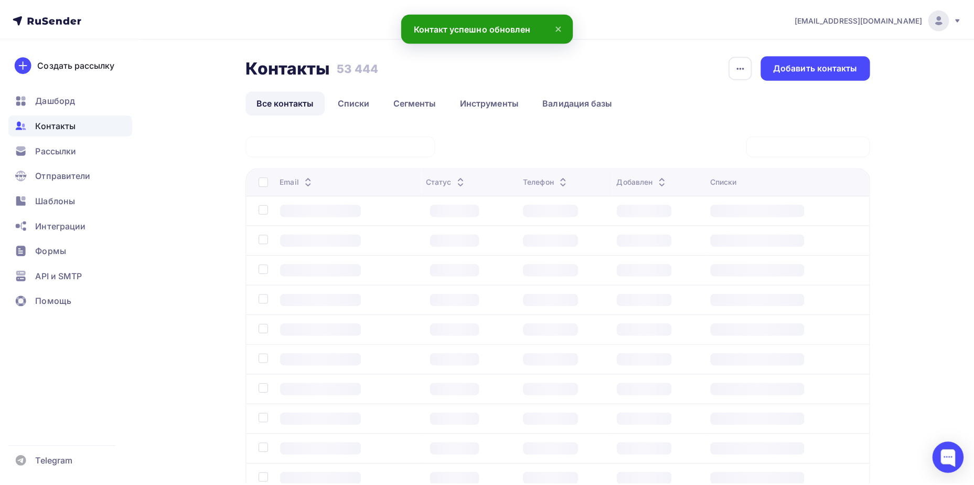
scroll to position [78, 0]
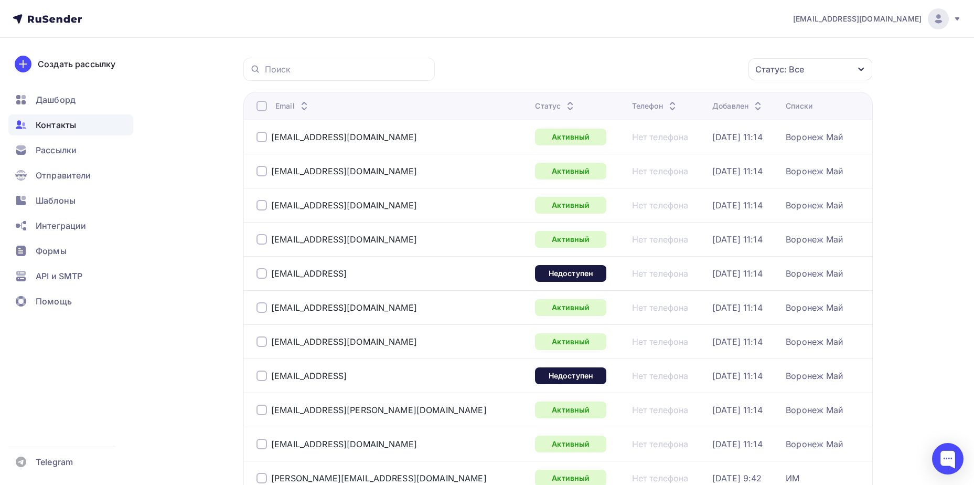
click at [781, 77] on div "Статус: Все" at bounding box center [811, 69] width 124 height 22
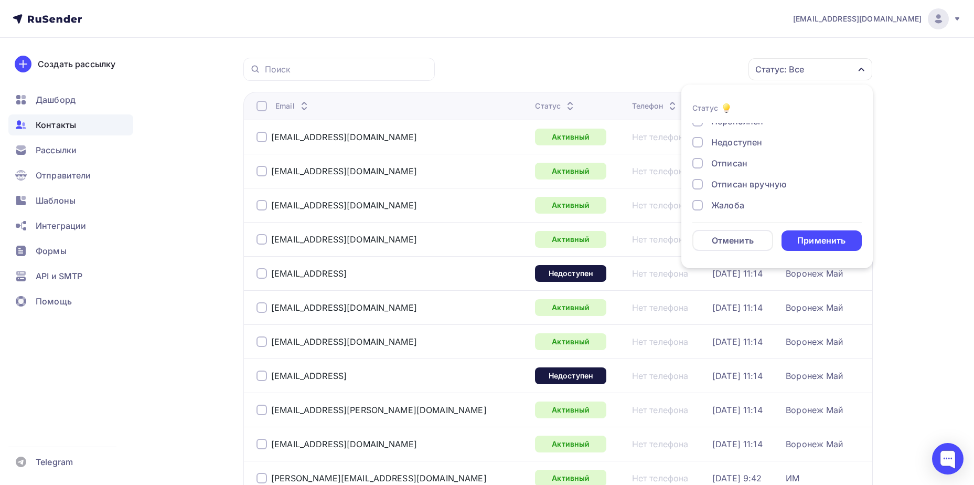
scroll to position [76, 0]
click at [752, 182] on div "Отписан вручную" at bounding box center [749, 179] width 76 height 13
click at [818, 231] on div "Применить" at bounding box center [822, 240] width 81 height 20
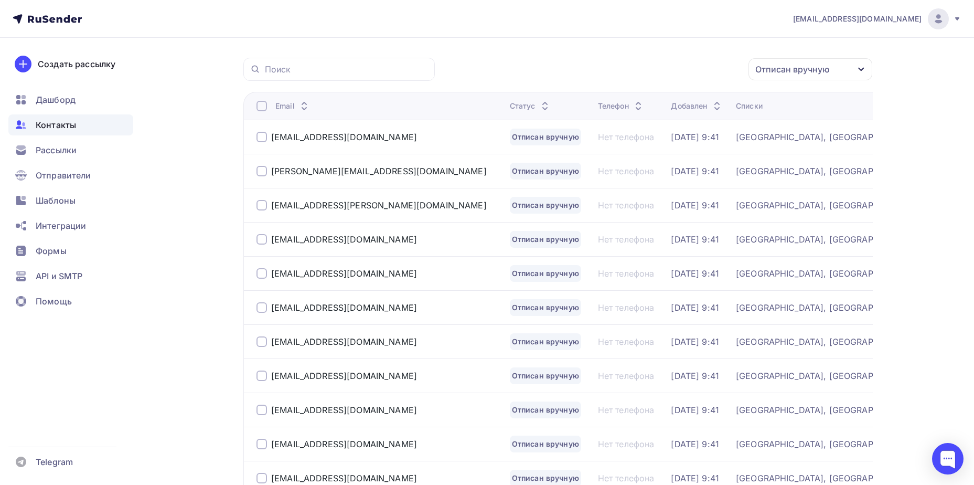
click at [337, 275] on div "[EMAIL_ADDRESS][DOMAIN_NAME]" at bounding box center [344, 273] width 146 height 10
click at [332, 272] on div "[EMAIL_ADDRESS][DOMAIN_NAME]" at bounding box center [344, 273] width 146 height 10
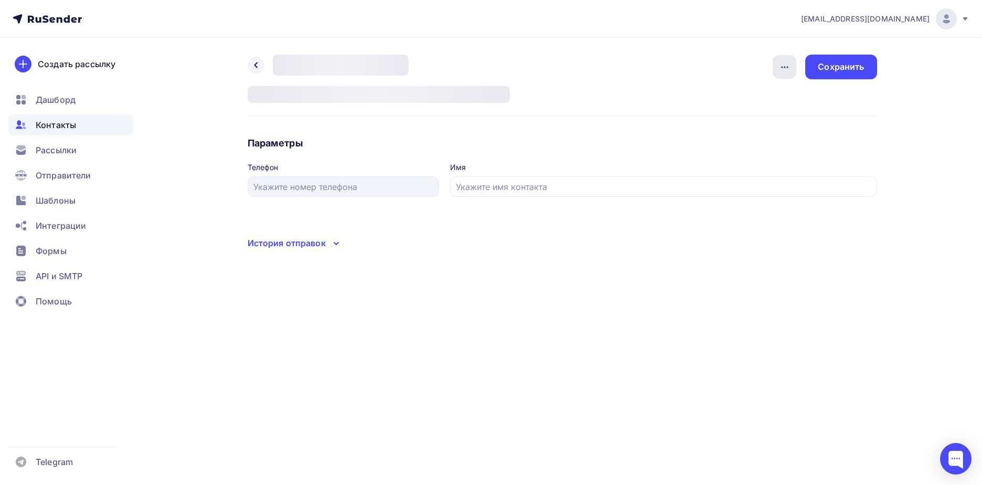
click at [785, 71] on icon "button" at bounding box center [785, 67] width 13 height 13
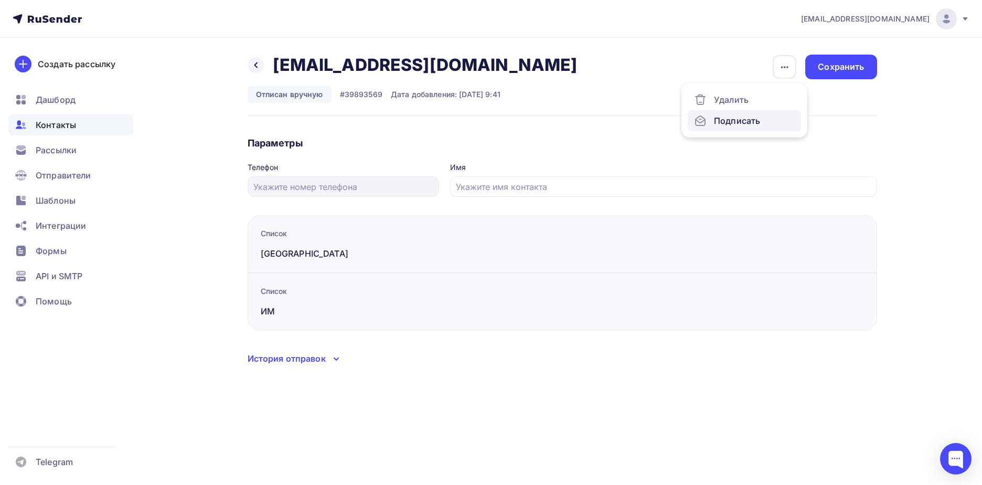
click at [759, 119] on div "Подписать" at bounding box center [744, 120] width 101 height 13
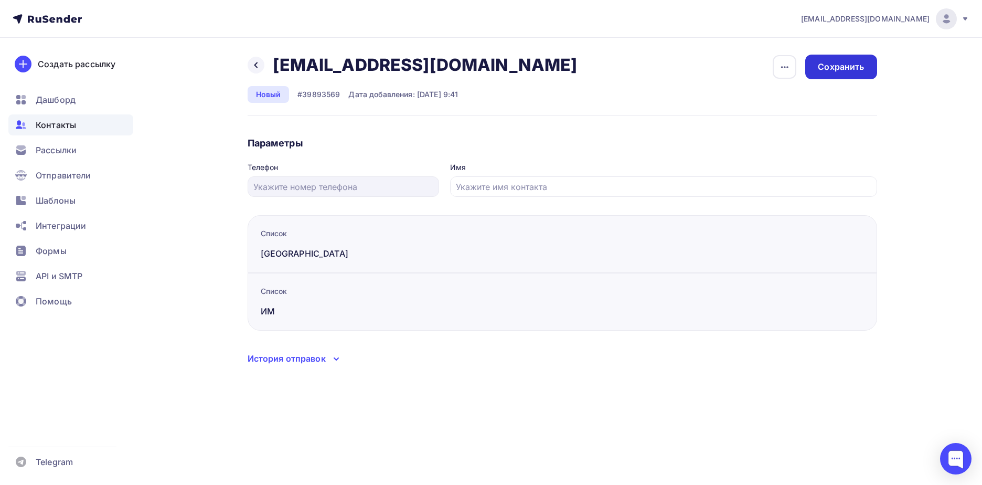
click at [834, 69] on div "Сохранить" at bounding box center [841, 67] width 46 height 12
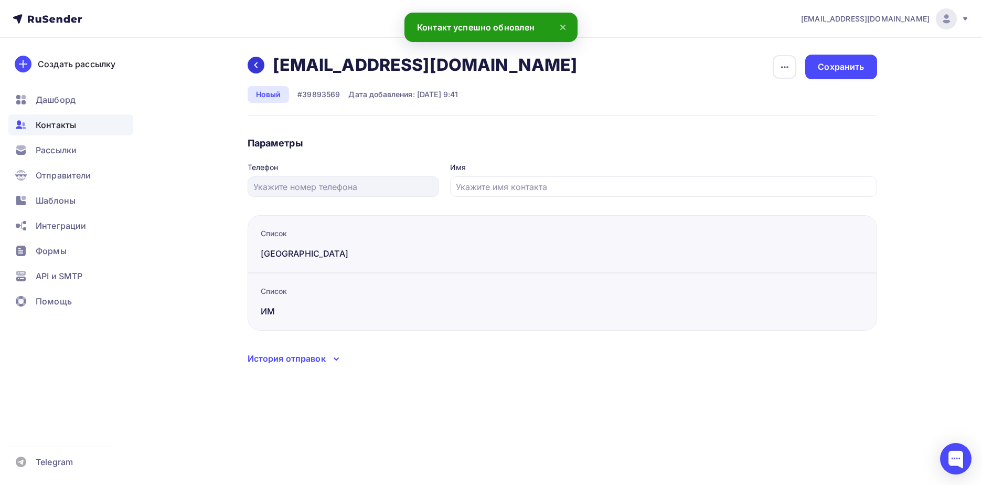
click at [256, 64] on icon at bounding box center [255, 65] width 3 height 6
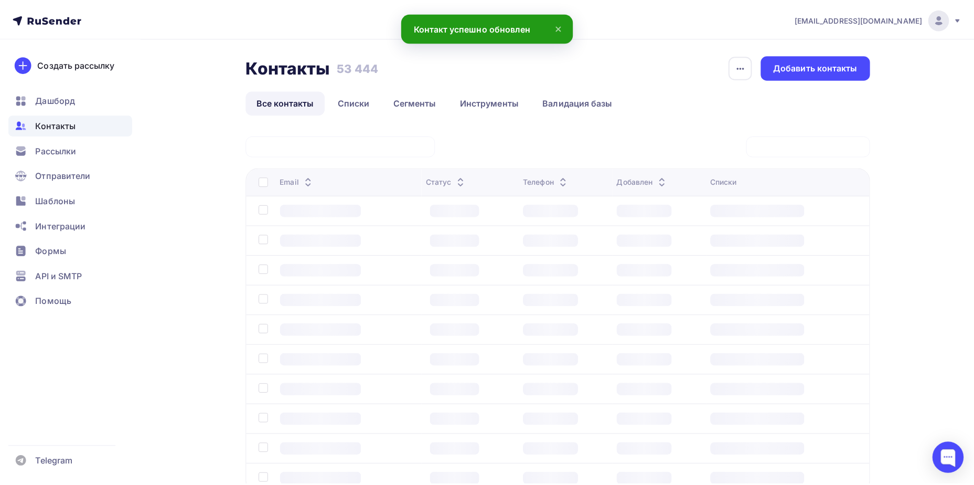
scroll to position [78, 0]
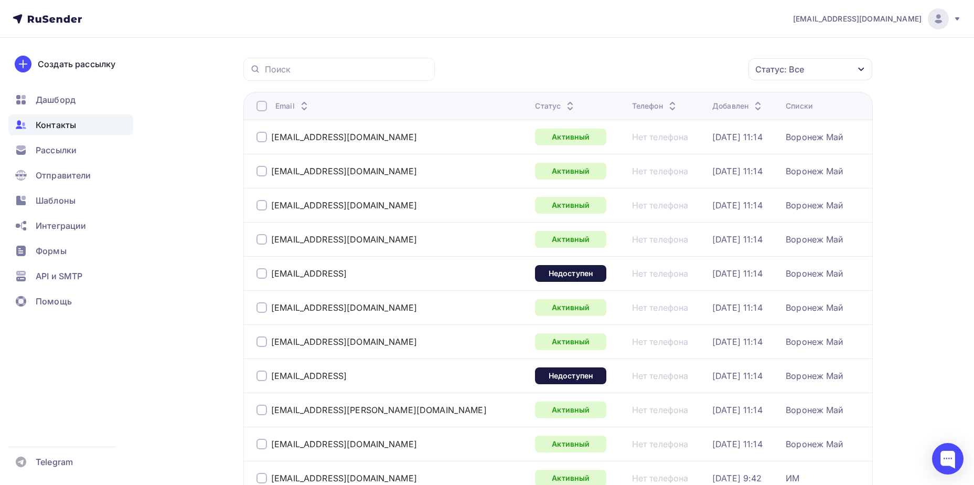
click at [788, 62] on div "Статус: Все" at bounding box center [811, 69] width 124 height 22
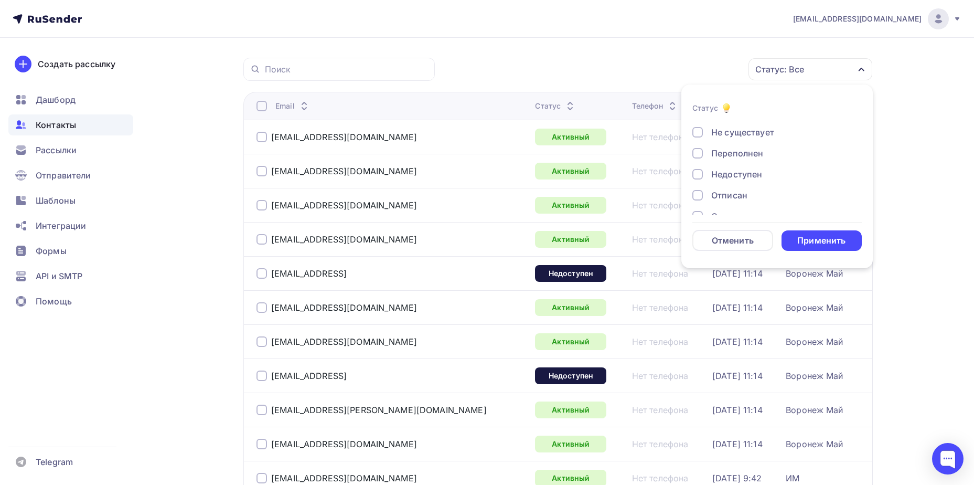
scroll to position [76, 0]
click at [759, 180] on div "Отписан вручную" at bounding box center [749, 179] width 76 height 13
click at [802, 230] on div "Применить" at bounding box center [822, 240] width 81 height 20
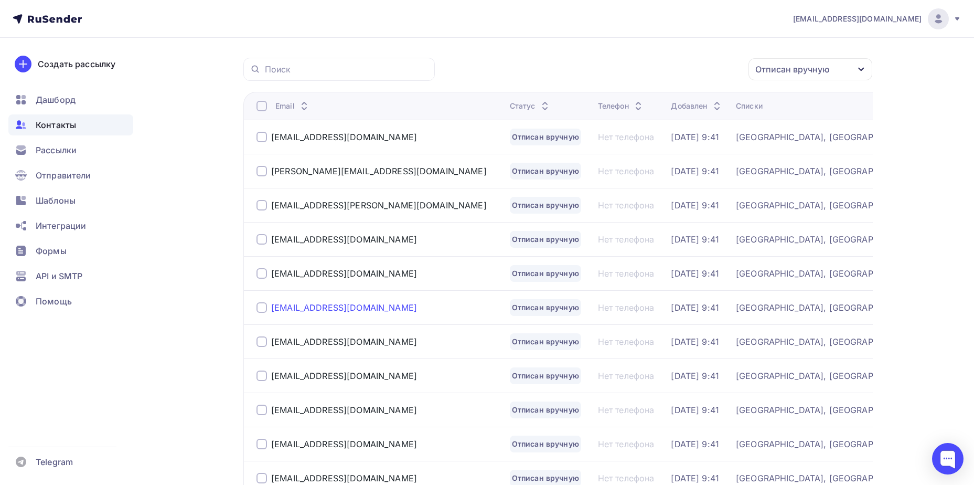
click at [325, 303] on div "[EMAIL_ADDRESS][DOMAIN_NAME]" at bounding box center [344, 307] width 146 height 10
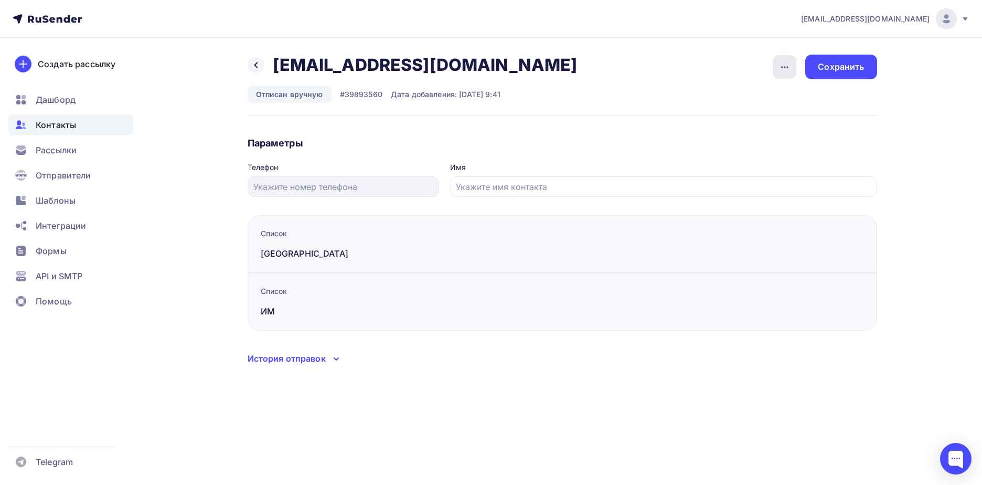
click at [788, 74] on div "button" at bounding box center [785, 67] width 24 height 24
click at [768, 116] on div "Подписать" at bounding box center [744, 120] width 101 height 13
click at [830, 76] on div "Сохранить" at bounding box center [840, 67] width 71 height 25
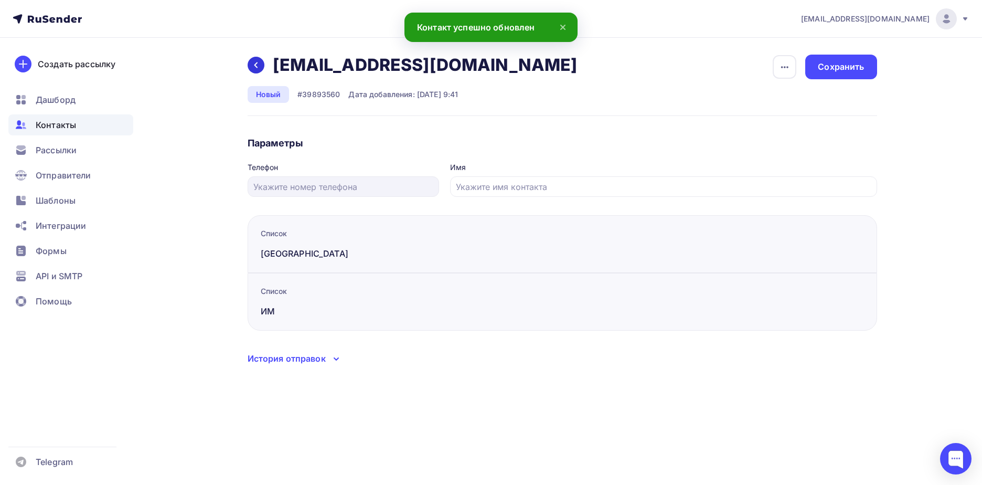
click at [263, 62] on div at bounding box center [256, 65] width 17 height 17
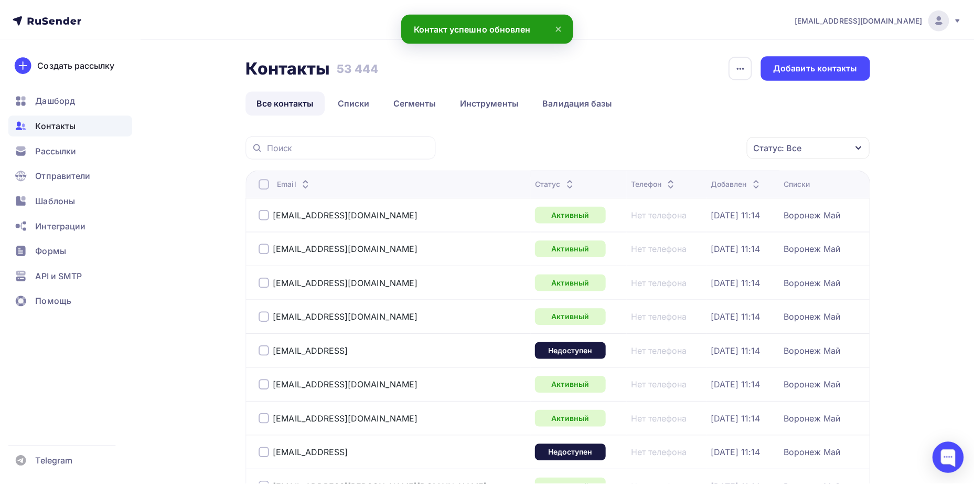
scroll to position [78, 0]
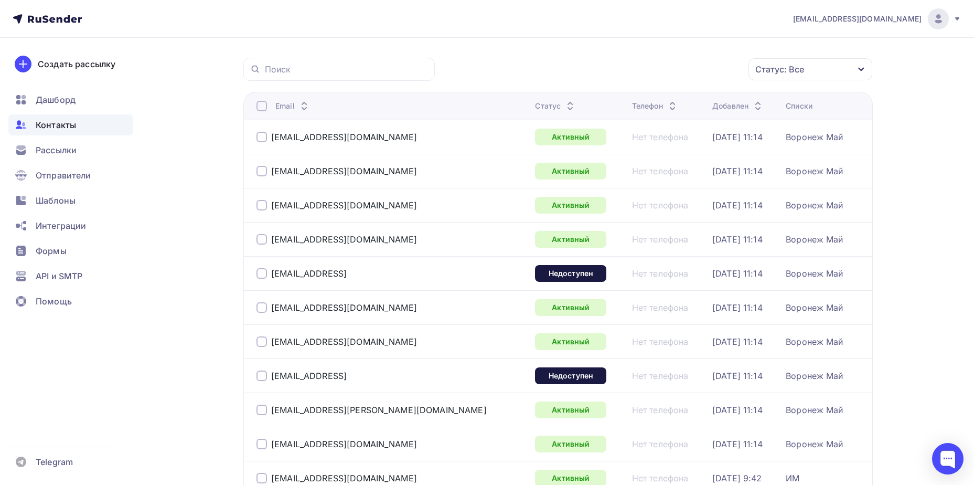
click at [798, 69] on div "Статус: Все" at bounding box center [780, 69] width 49 height 13
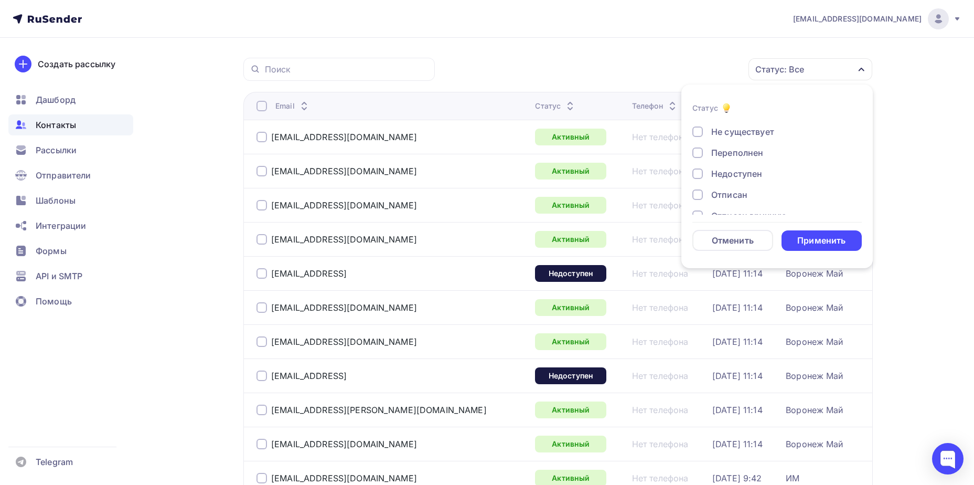
scroll to position [76, 0]
click at [747, 181] on div "Отписан вручную" at bounding box center [749, 179] width 76 height 13
click at [821, 233] on div "Применить" at bounding box center [822, 240] width 81 height 20
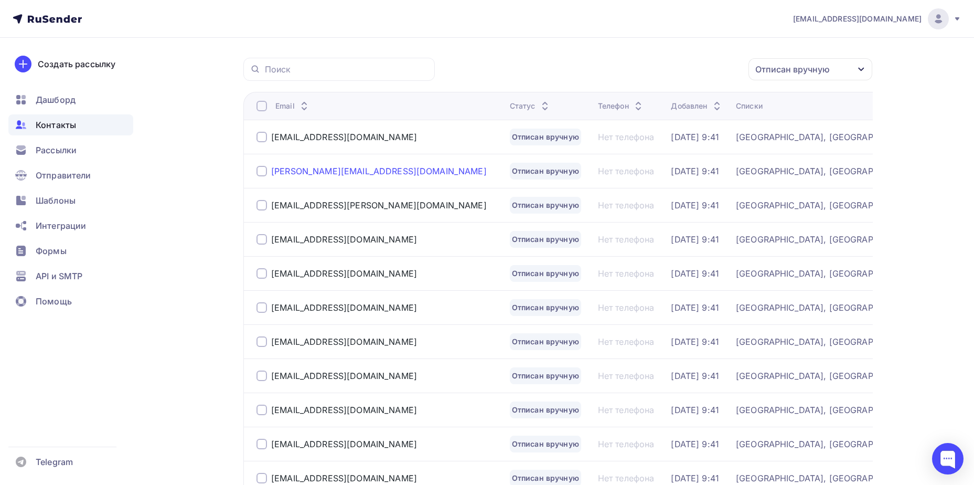
click at [311, 166] on div "[PERSON_NAME][EMAIL_ADDRESS][DOMAIN_NAME]" at bounding box center [379, 171] width 216 height 10
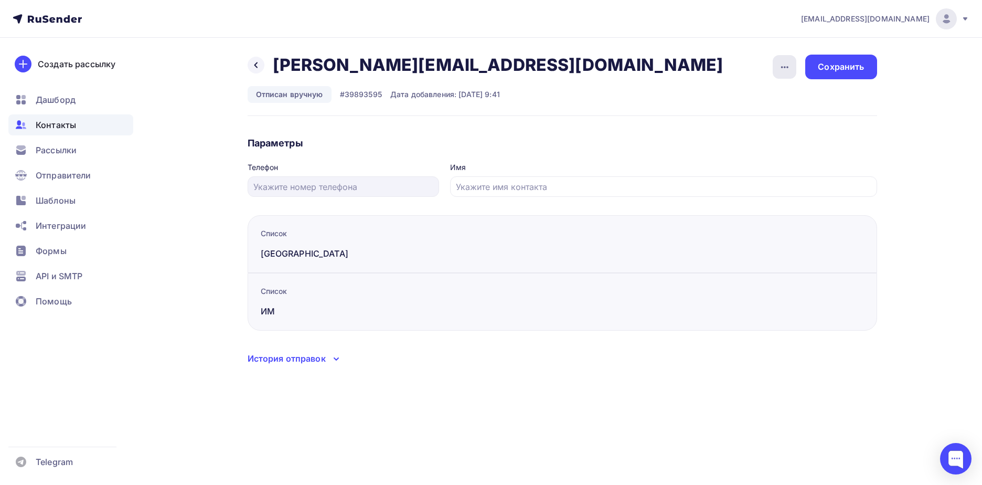
click at [774, 66] on div "button" at bounding box center [785, 67] width 24 height 24
click at [769, 117] on div "Подписать" at bounding box center [744, 120] width 101 height 13
click at [834, 58] on div "Сохранить" at bounding box center [840, 67] width 71 height 25
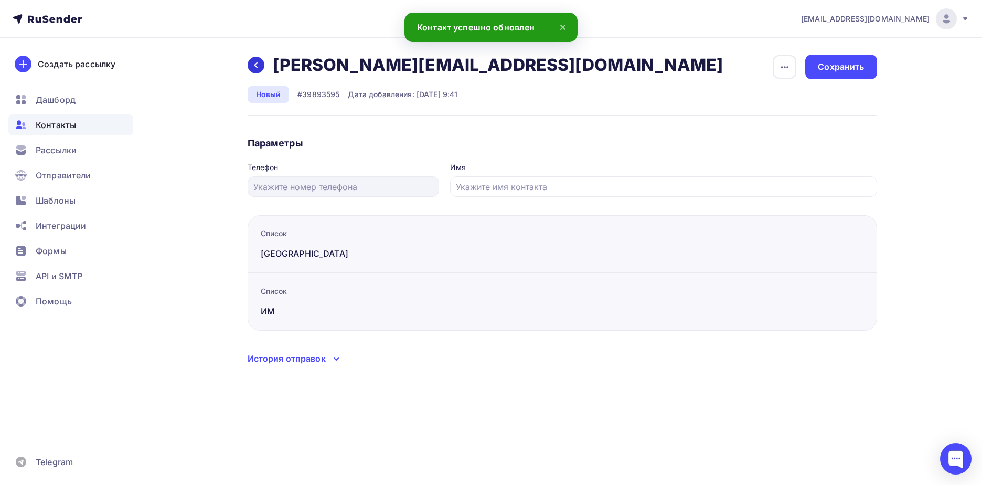
click at [255, 62] on icon at bounding box center [256, 65] width 8 height 8
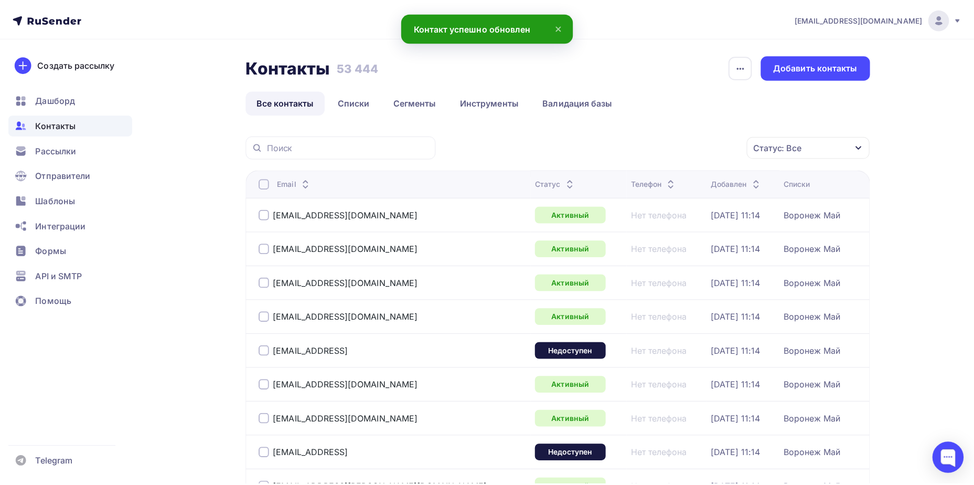
scroll to position [78, 0]
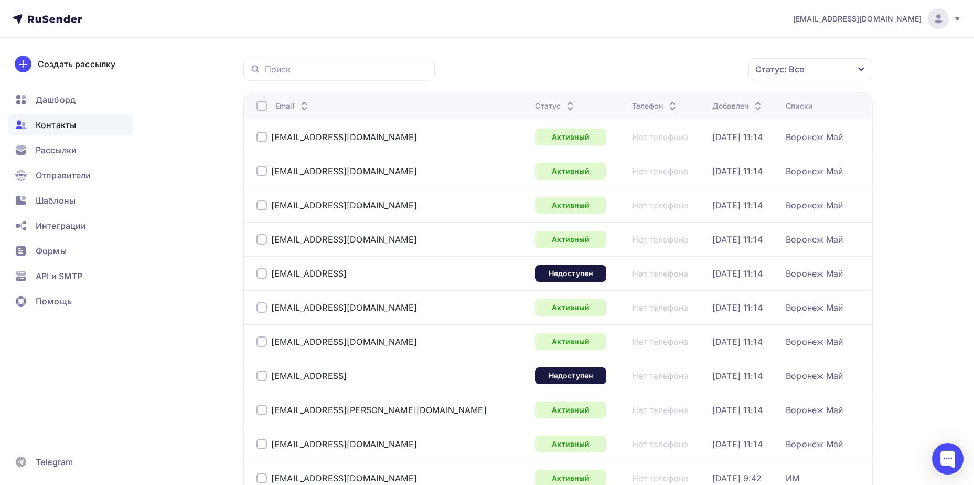
click at [813, 69] on div "Статус: Все" at bounding box center [811, 69] width 124 height 22
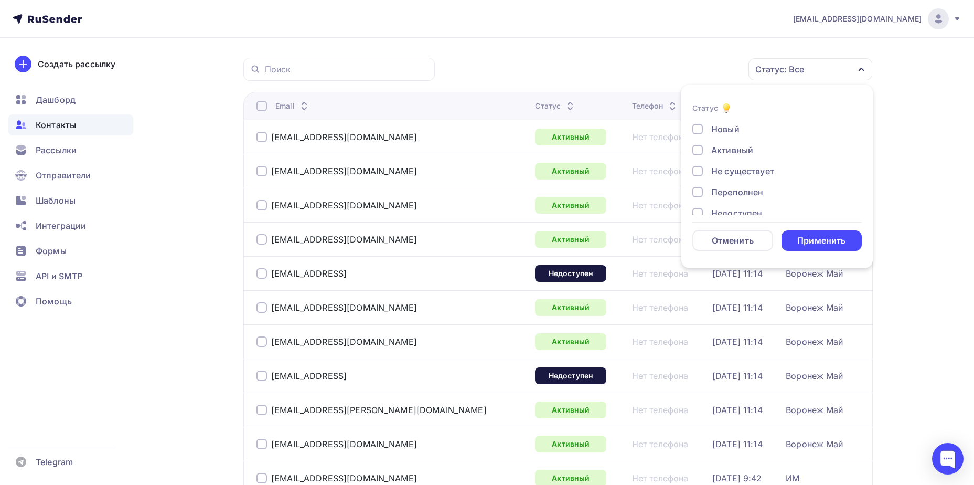
scroll to position [76, 0]
click at [740, 176] on div "Отписан вручную" at bounding box center [749, 179] width 76 height 13
click at [822, 239] on div "Применить" at bounding box center [822, 241] width 48 height 12
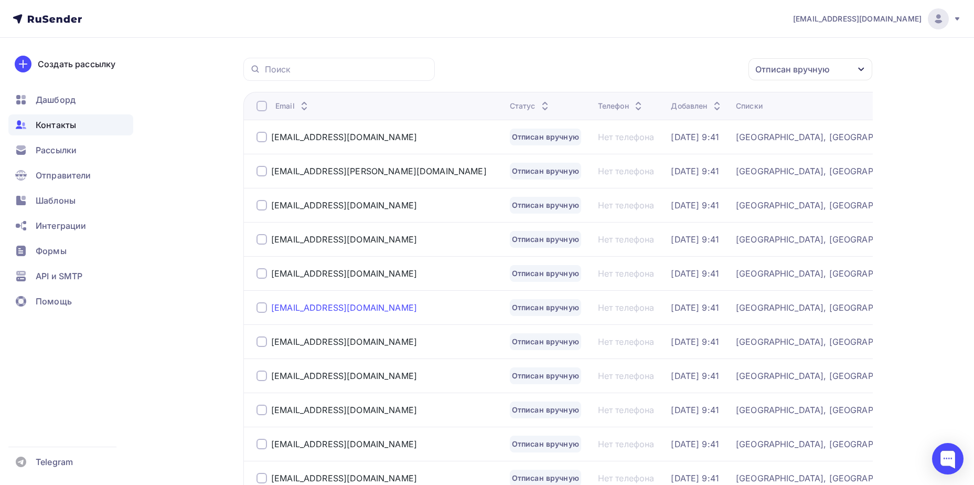
click at [317, 310] on div "[EMAIL_ADDRESS][DOMAIN_NAME]" at bounding box center [344, 307] width 146 height 10
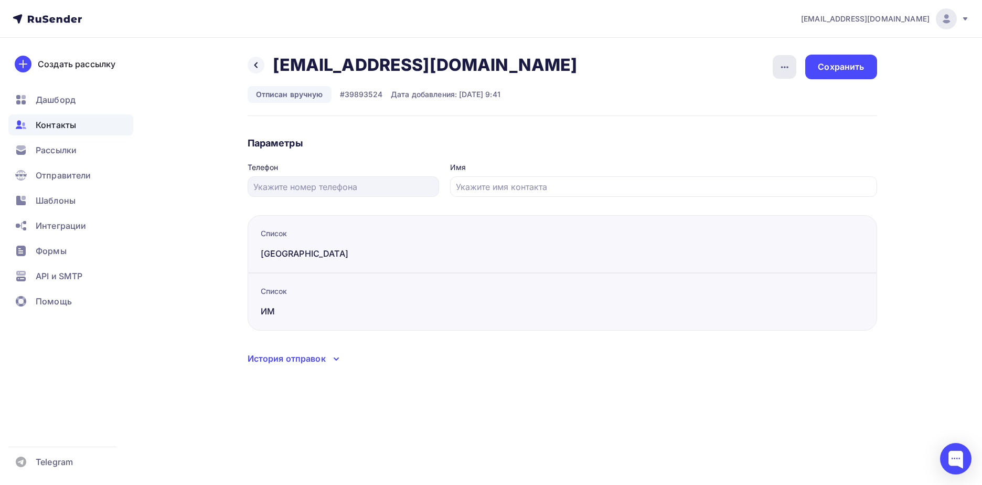
click at [792, 70] on div "button" at bounding box center [785, 67] width 24 height 24
click at [758, 113] on link "Подписать" at bounding box center [744, 120] width 113 height 21
click at [840, 68] on div "Сохранить" at bounding box center [841, 67] width 46 height 12
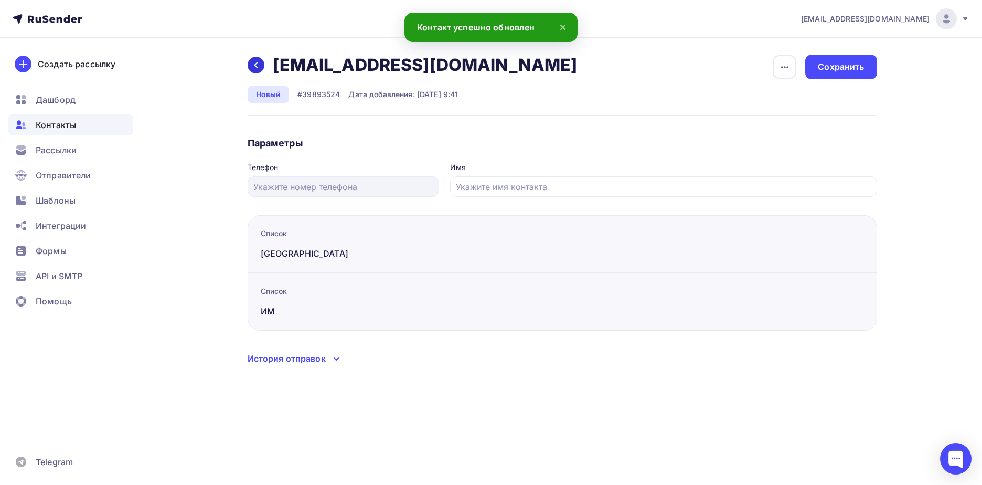
click at [252, 70] on div at bounding box center [256, 65] width 17 height 17
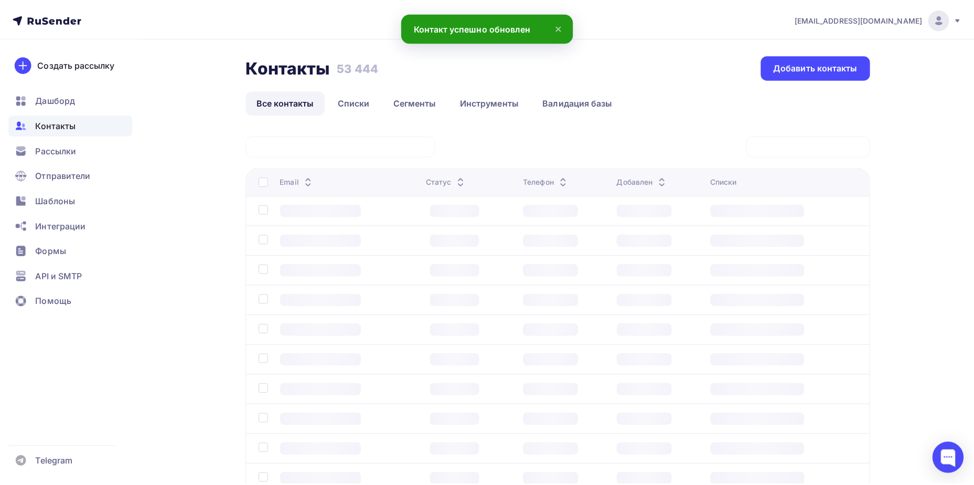
scroll to position [78, 0]
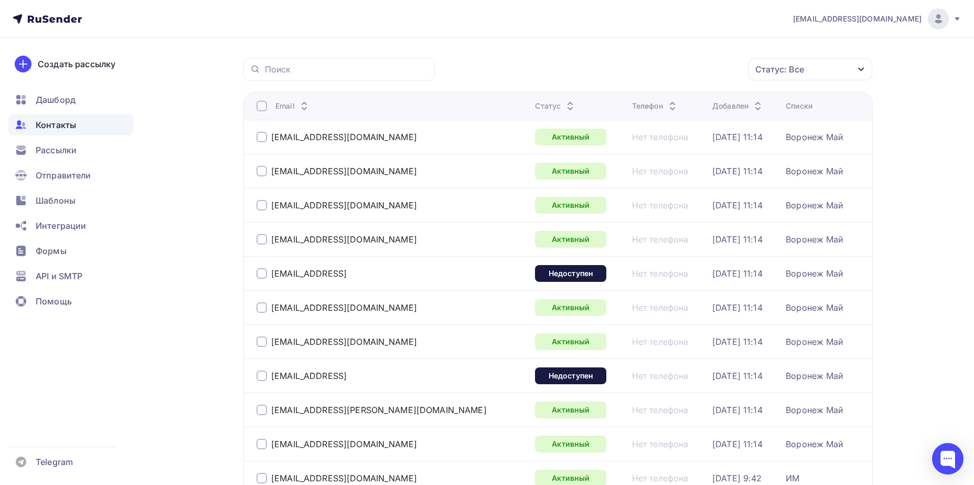
drag, startPoint x: 818, startPoint y: 67, endPoint x: 791, endPoint y: 105, distance: 46.9
click at [817, 67] on div "Статус: Все" at bounding box center [811, 69] width 124 height 22
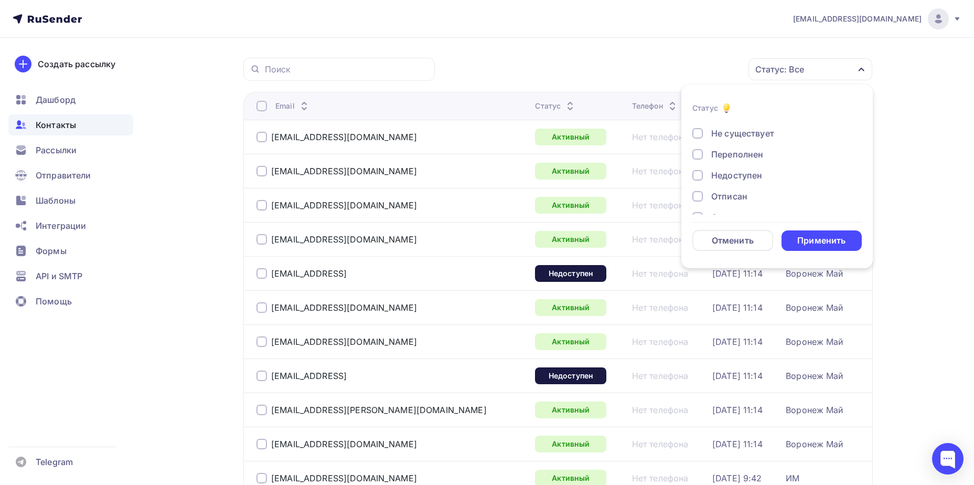
scroll to position [76, 0]
click at [761, 175] on div "Отписан вручную" at bounding box center [749, 179] width 76 height 13
click at [802, 246] on div "Применить" at bounding box center [822, 241] width 48 height 12
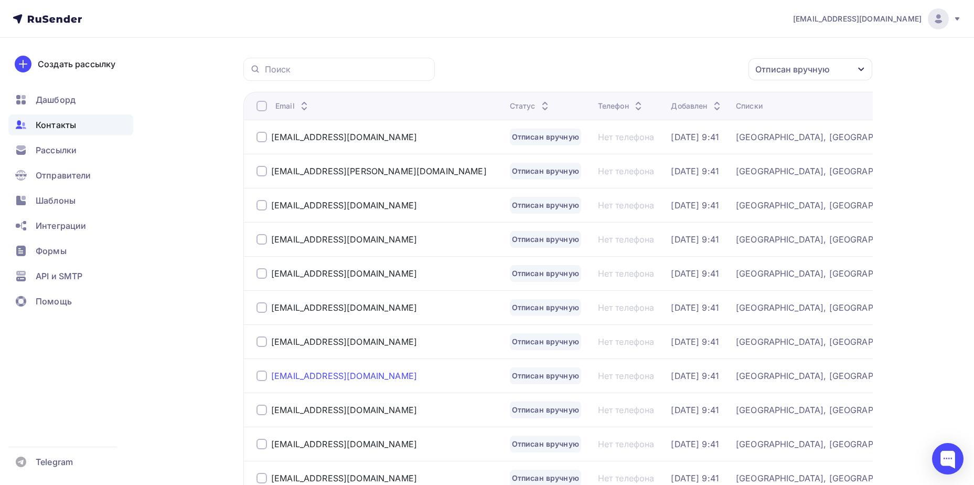
click at [352, 371] on div "[EMAIL_ADDRESS][DOMAIN_NAME]" at bounding box center [344, 375] width 146 height 10
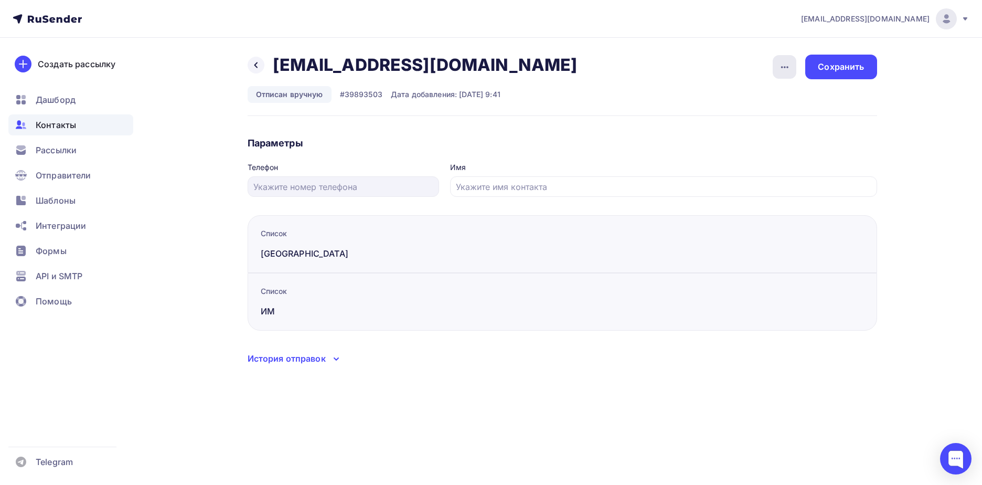
click at [794, 65] on div "button" at bounding box center [785, 67] width 24 height 24
click at [761, 126] on div "Подписать" at bounding box center [744, 120] width 101 height 13
click at [838, 67] on div "Сохранить" at bounding box center [841, 67] width 46 height 12
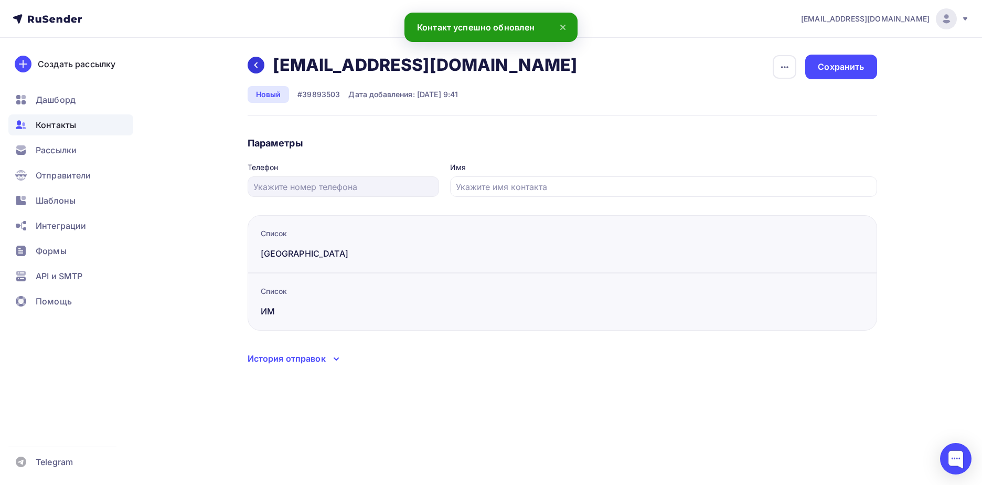
click at [251, 67] on div at bounding box center [256, 65] width 17 height 17
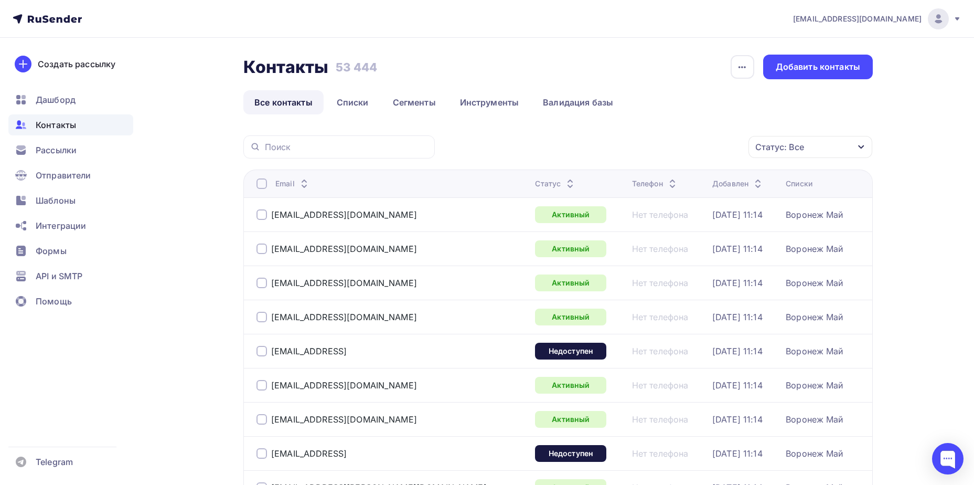
click at [766, 146] on div "Статус: Все" at bounding box center [780, 147] width 49 height 13
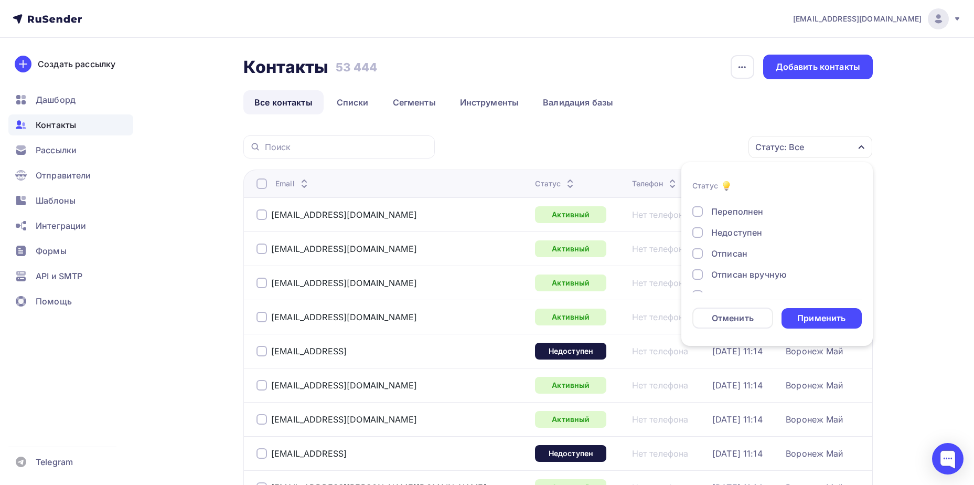
scroll to position [76, 0]
click at [750, 259] on div "Отписан вручную" at bounding box center [749, 256] width 76 height 13
click at [806, 320] on div "Применить" at bounding box center [822, 318] width 48 height 12
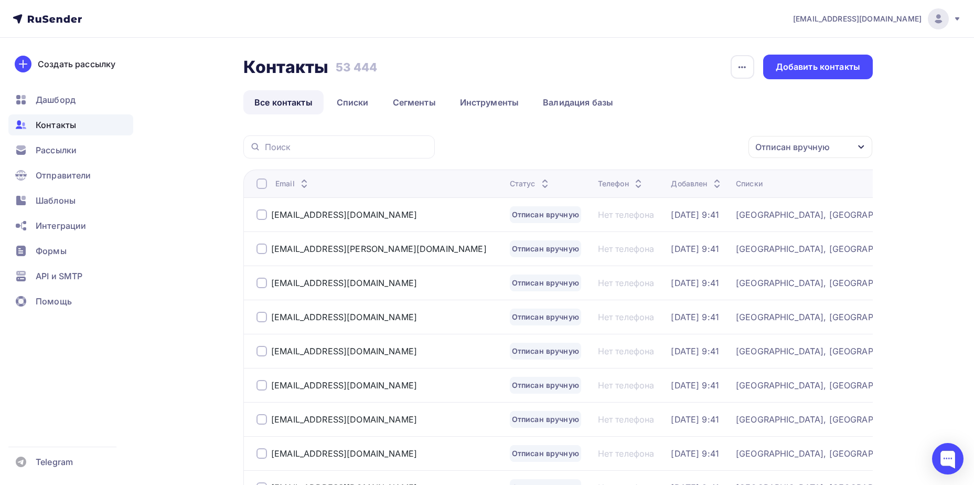
click at [313, 318] on div "[EMAIL_ADDRESS][DOMAIN_NAME]" at bounding box center [344, 317] width 146 height 10
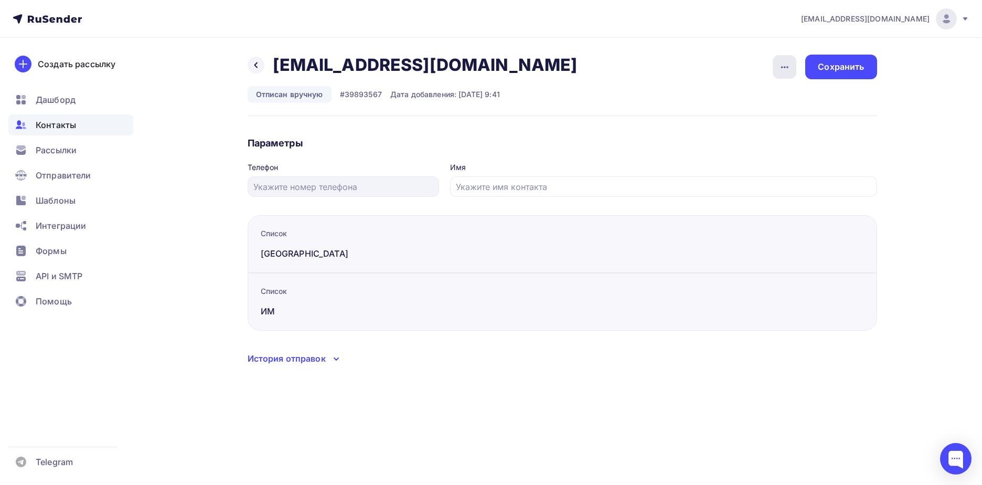
click at [788, 70] on icon "button" at bounding box center [785, 67] width 13 height 13
click at [778, 122] on div "Подписать" at bounding box center [744, 120] width 101 height 13
click at [820, 72] on div "Сохранить" at bounding box center [841, 67] width 46 height 12
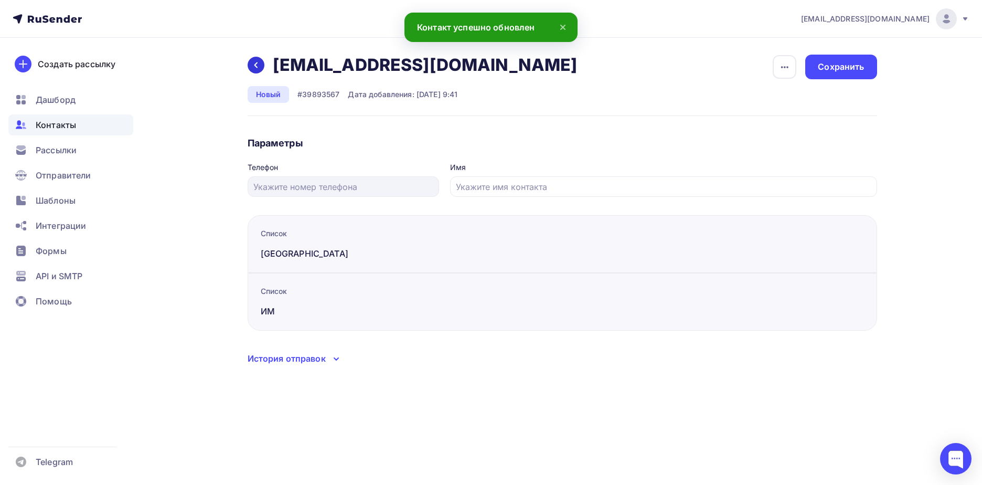
click at [252, 66] on icon at bounding box center [256, 65] width 8 height 8
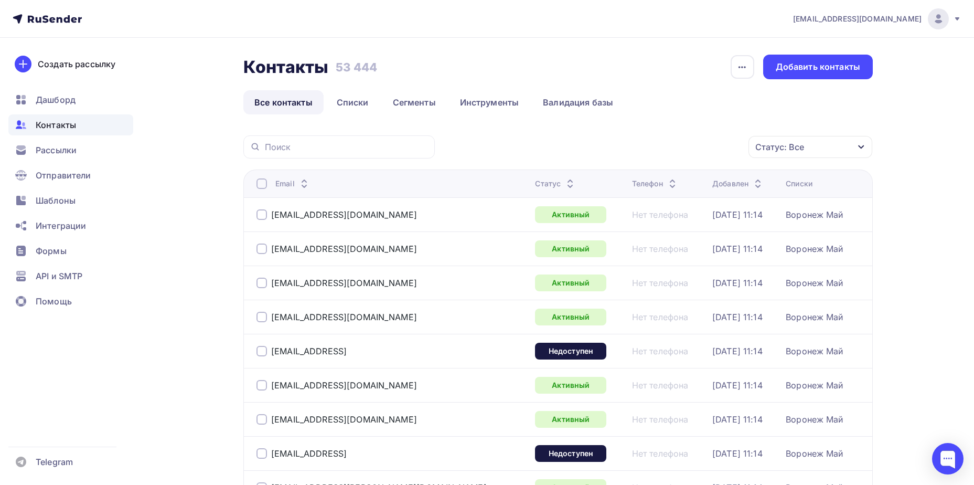
click at [816, 150] on div "Статус: Все" at bounding box center [811, 147] width 124 height 22
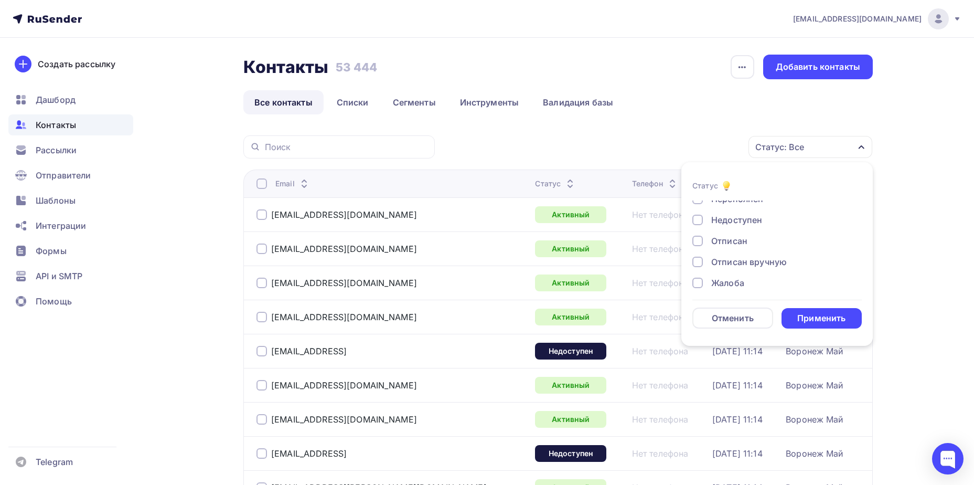
scroll to position [76, 0]
click at [740, 256] on div "Отписан вручную" at bounding box center [749, 256] width 76 height 13
click at [789, 316] on div "Применить" at bounding box center [822, 318] width 81 height 20
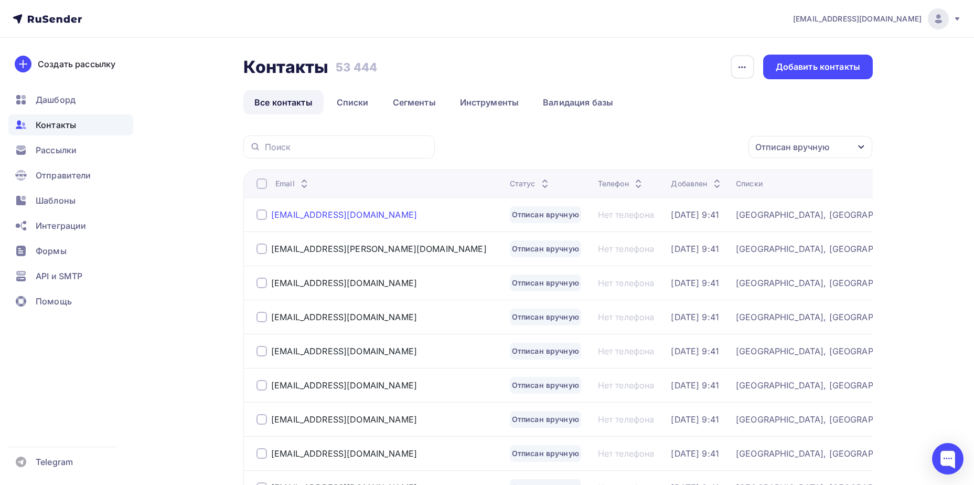
scroll to position [78, 0]
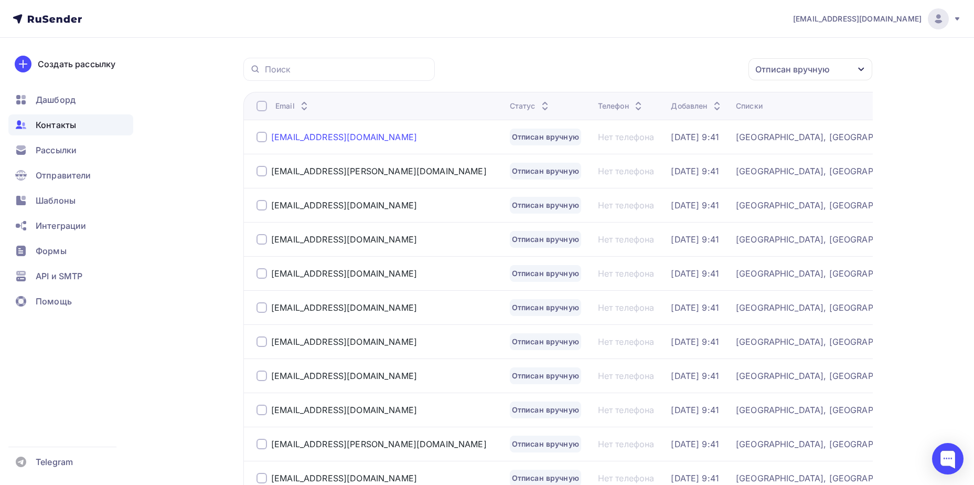
click at [312, 134] on div "[EMAIL_ADDRESS][DOMAIN_NAME]" at bounding box center [344, 137] width 146 height 10
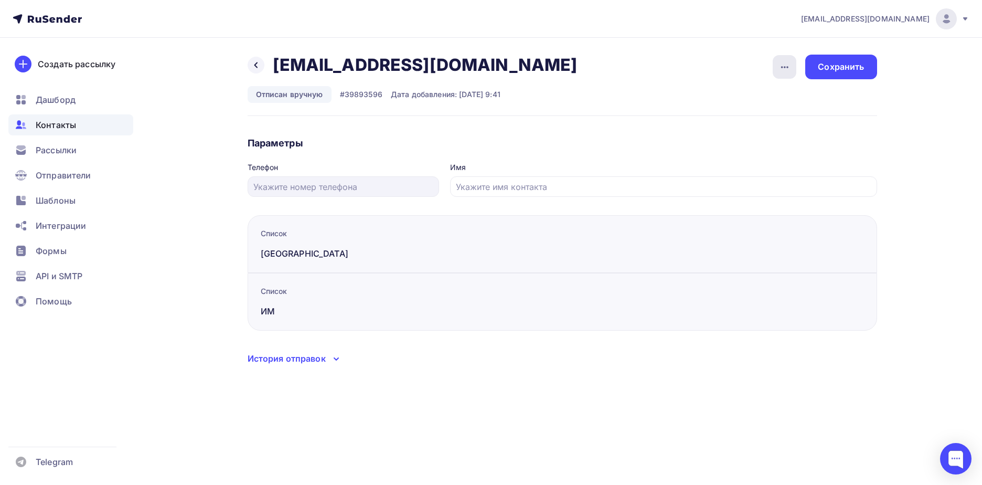
click at [795, 70] on div "button" at bounding box center [785, 67] width 24 height 24
click at [762, 126] on div "Подписать" at bounding box center [744, 120] width 101 height 13
click at [824, 68] on div "Сохранить" at bounding box center [841, 67] width 46 height 12
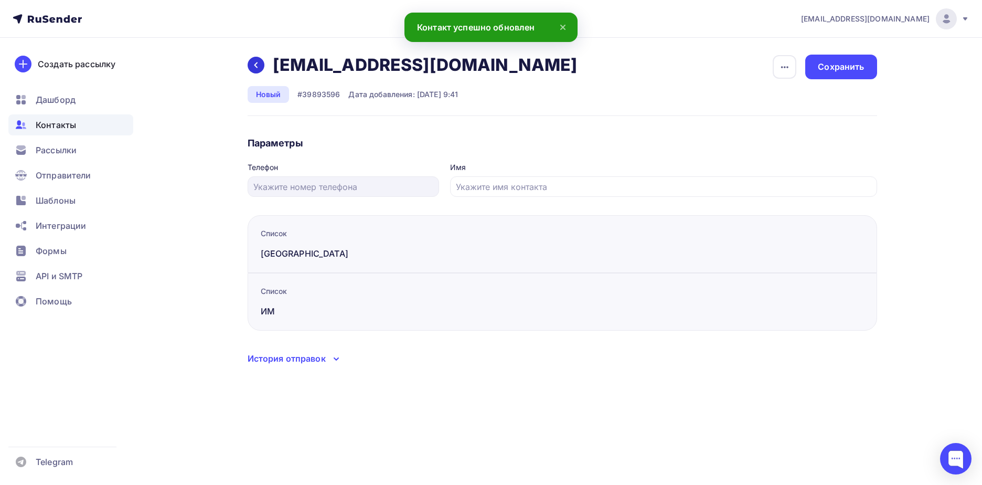
click at [259, 65] on icon at bounding box center [256, 65] width 8 height 8
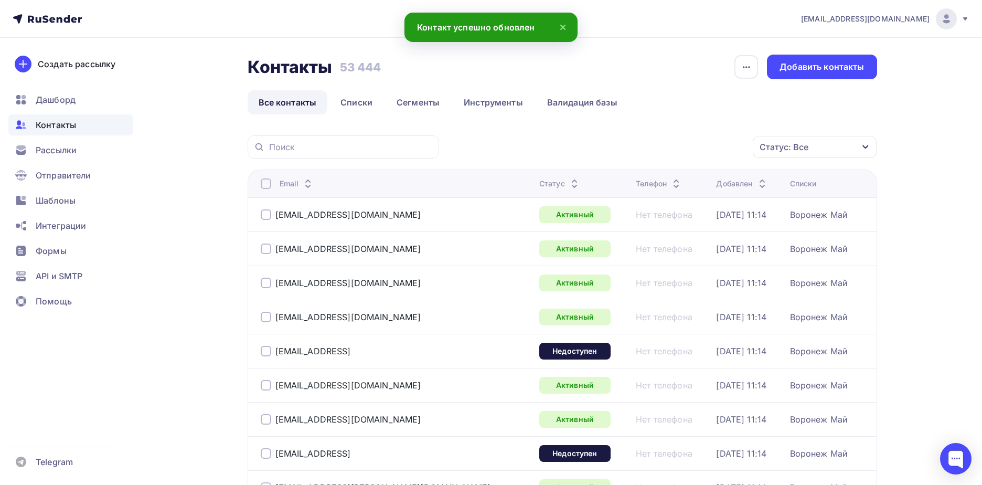
click at [784, 145] on div "Статус: Все" at bounding box center [784, 147] width 49 height 13
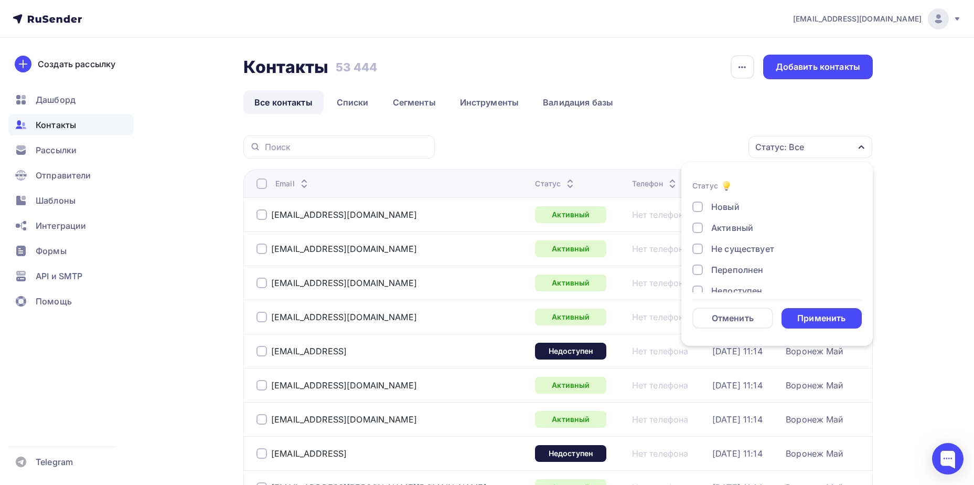
click at [745, 254] on div "Новый Активный Не существует Переполнен Недоступен Отписан Отписан вручную [GEO…" at bounding box center [777, 280] width 169 height 160
click at [804, 317] on div "Применить" at bounding box center [822, 318] width 48 height 12
click at [0, 0] on td at bounding box center [0, 0] width 0 height 0
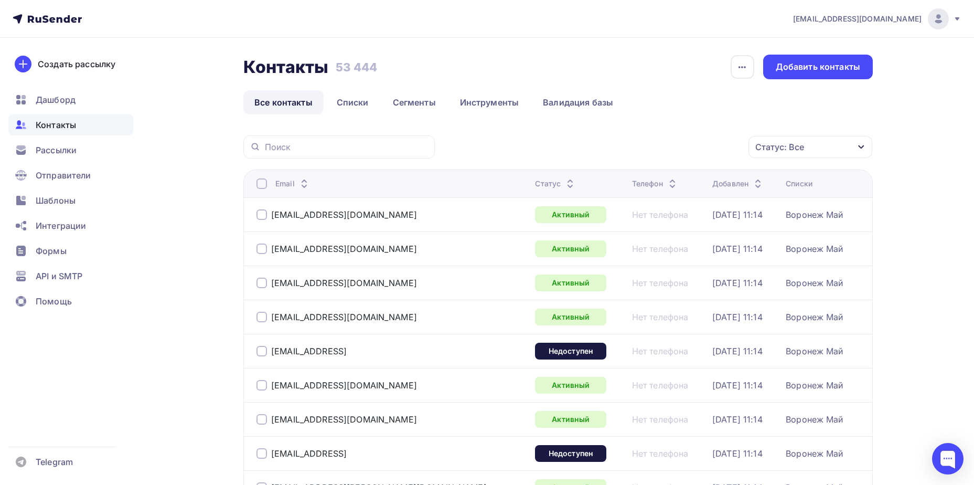
scroll to position [78, 0]
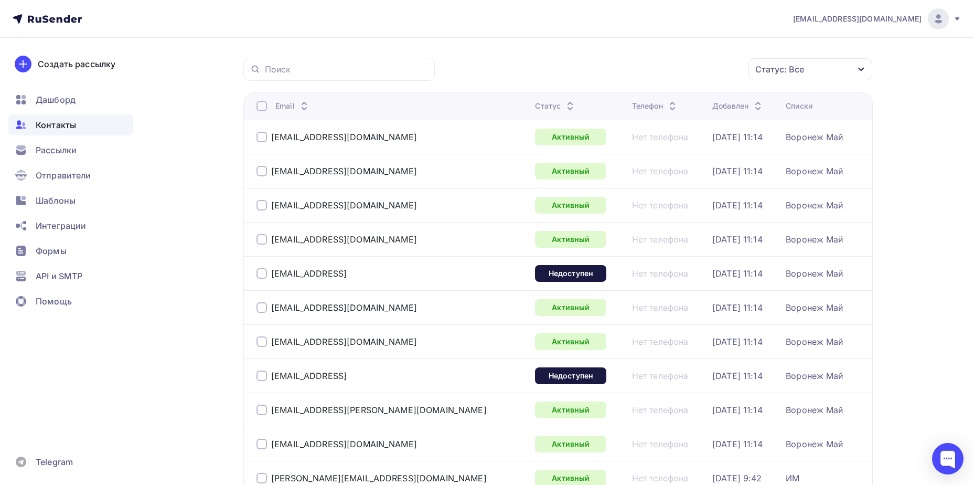
click at [770, 72] on div "Статус: Все" at bounding box center [780, 69] width 49 height 13
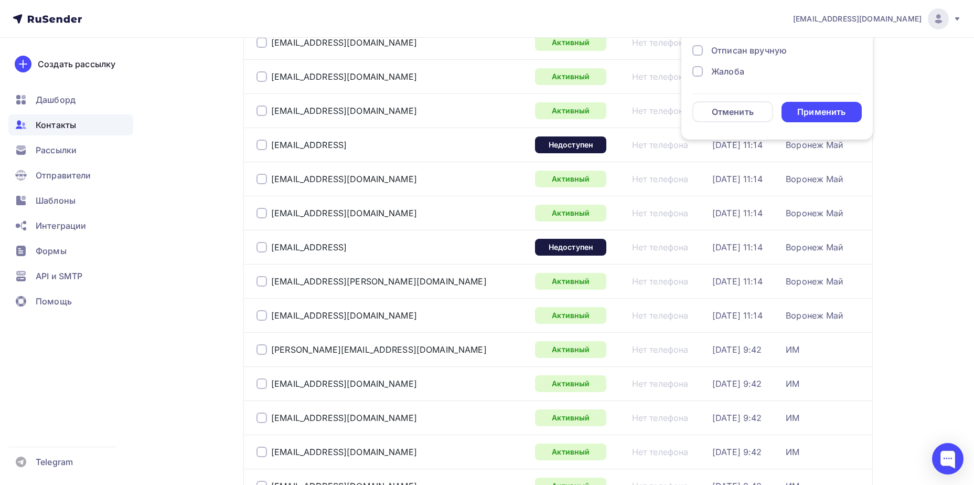
scroll to position [130, 0]
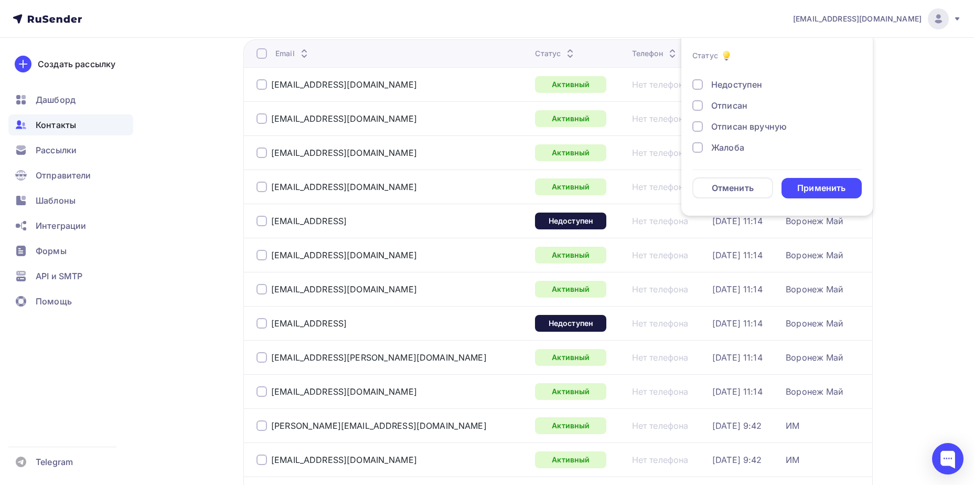
click at [744, 119] on div "Новый Активный Не существует Переполнен Недоступен Отписан Отписан вручную [GEO…" at bounding box center [777, 74] width 169 height 160
click at [744, 121] on div "Отписан вручную" at bounding box center [749, 126] width 76 height 13
click at [800, 180] on div "Применить" at bounding box center [822, 188] width 81 height 20
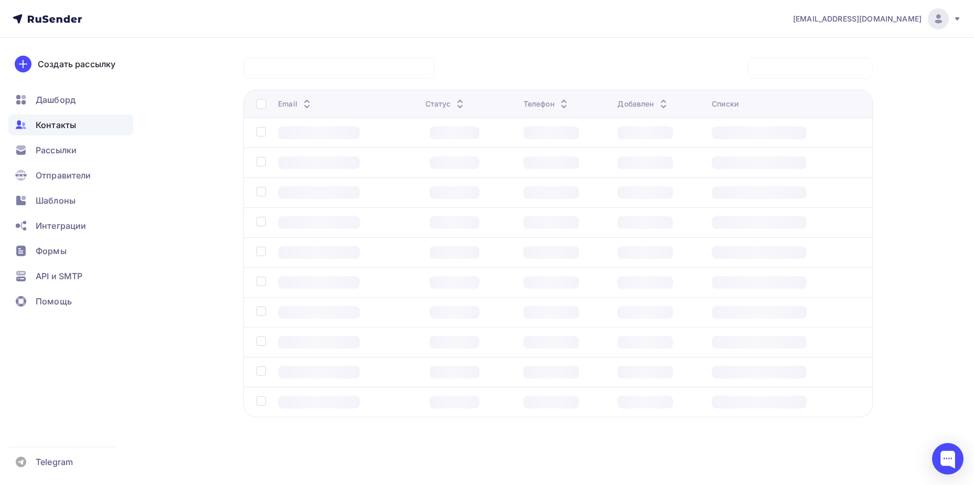
scroll to position [78, 0]
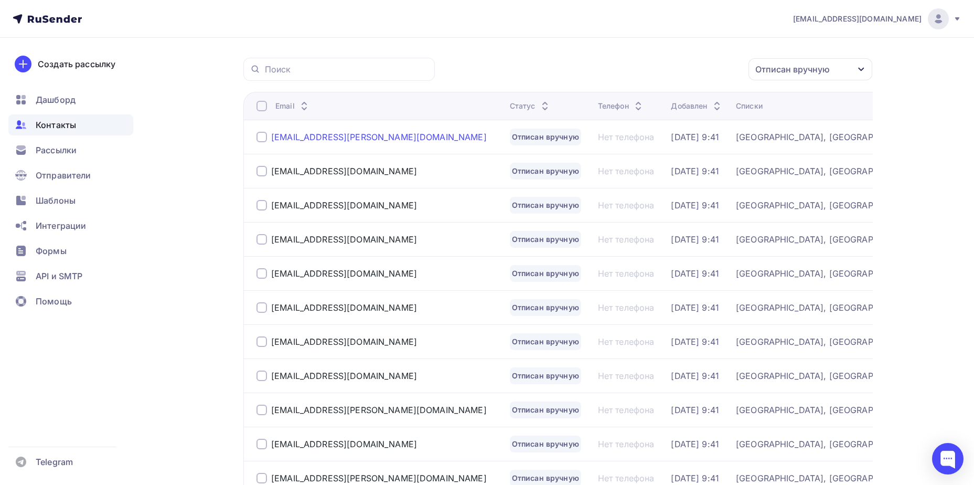
click at [366, 139] on div "[EMAIL_ADDRESS][PERSON_NAME][DOMAIN_NAME]" at bounding box center [379, 137] width 216 height 10
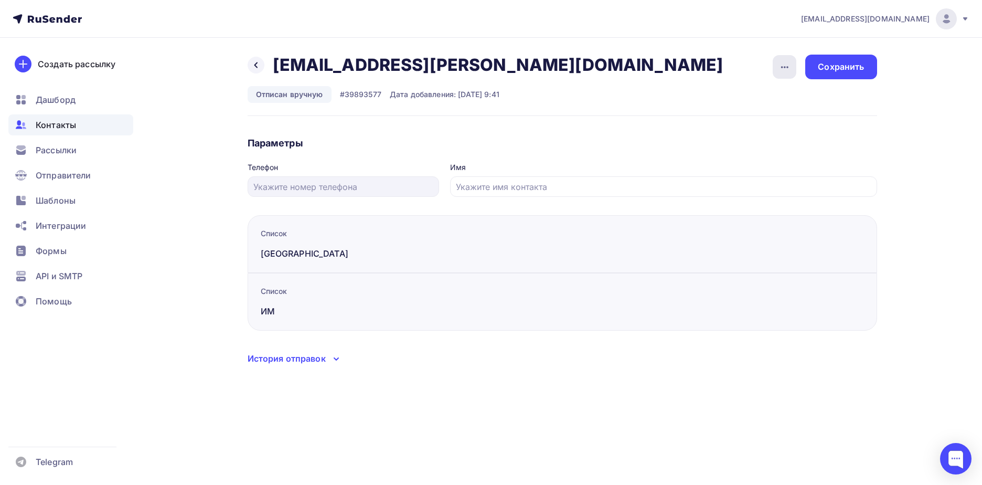
click at [785, 68] on icon "button" at bounding box center [785, 67] width 13 height 13
click at [771, 120] on div "Подписать" at bounding box center [744, 120] width 101 height 13
click at [835, 71] on div "Сохранить" at bounding box center [841, 67] width 46 height 12
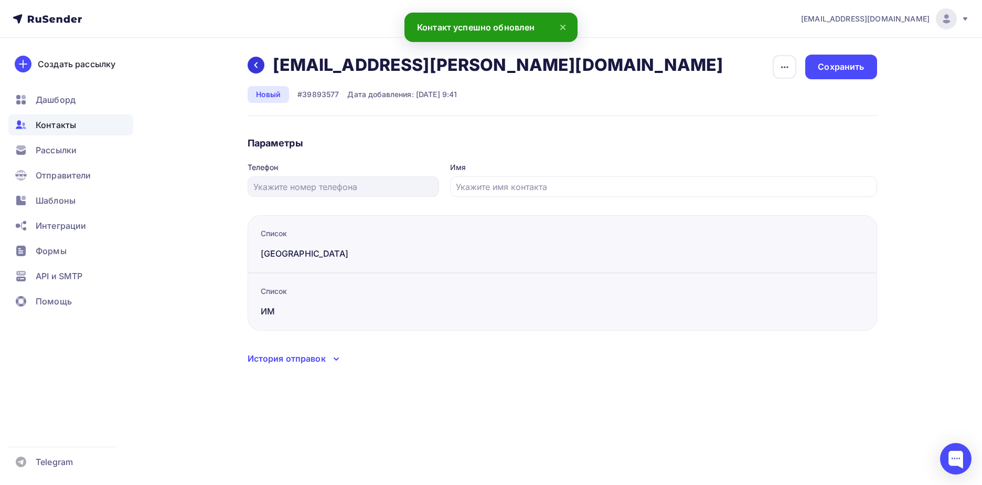
click at [251, 66] on div at bounding box center [256, 65] width 17 height 17
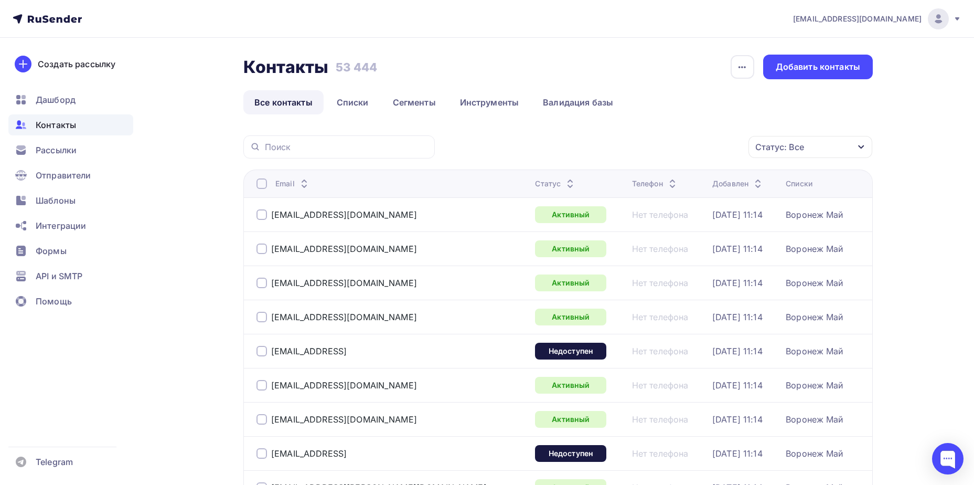
click at [769, 154] on div "Статус: Все" at bounding box center [811, 147] width 124 height 22
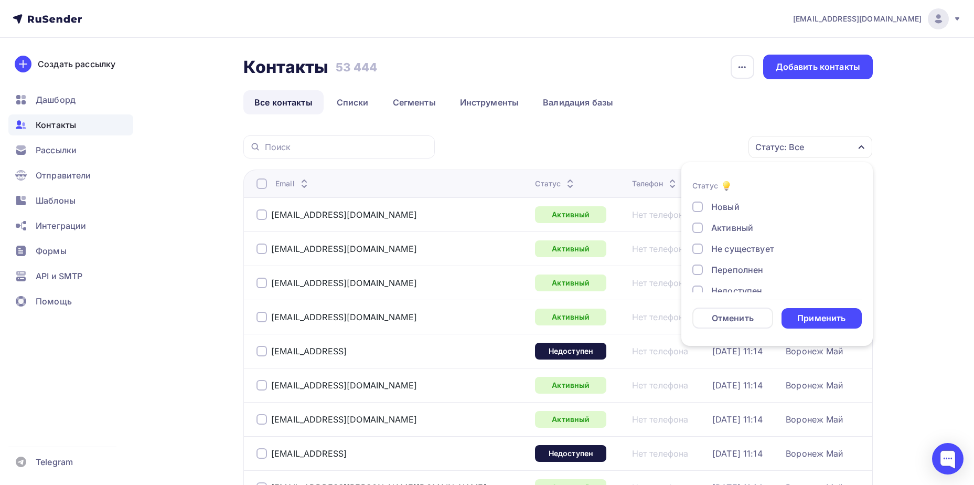
scroll to position [76, 0]
click at [758, 254] on div "Отписан вручную" at bounding box center [749, 256] width 76 height 13
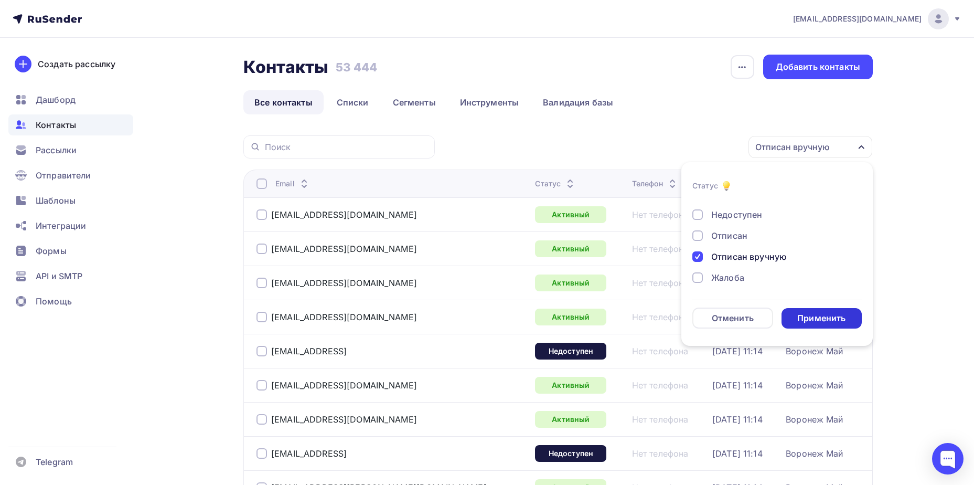
click at [815, 311] on div "Применить" at bounding box center [822, 318] width 81 height 20
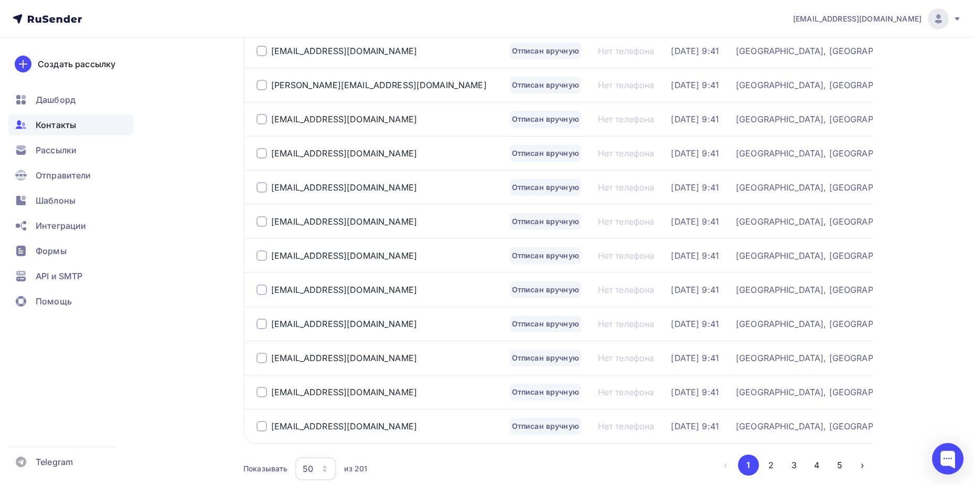
scroll to position [1525, 0]
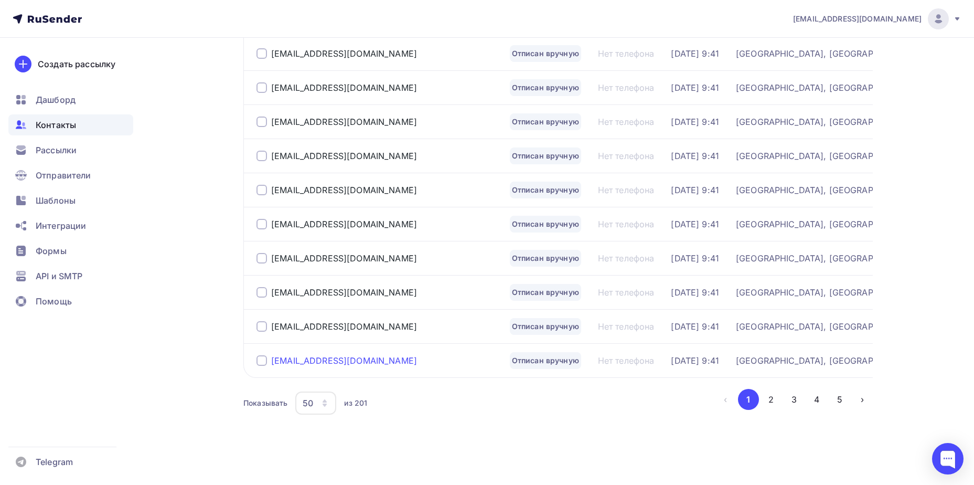
click at [312, 362] on div "27_11_89@mail.ru" at bounding box center [344, 360] width 146 height 10
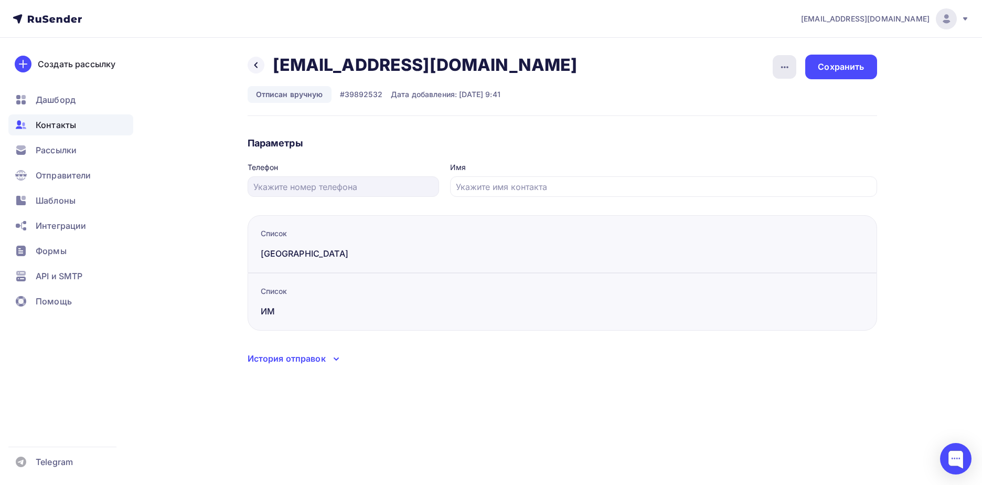
click at [776, 66] on div "button" at bounding box center [785, 67] width 24 height 24
click at [761, 120] on div "Подписать" at bounding box center [744, 120] width 101 height 13
click at [818, 72] on div "Сохранить" at bounding box center [840, 67] width 71 height 25
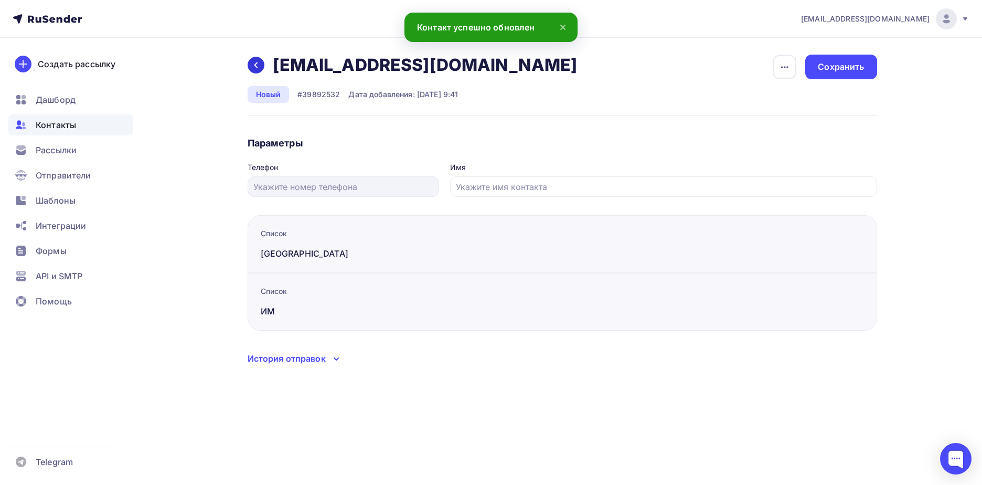
click at [261, 63] on div at bounding box center [256, 65] width 17 height 17
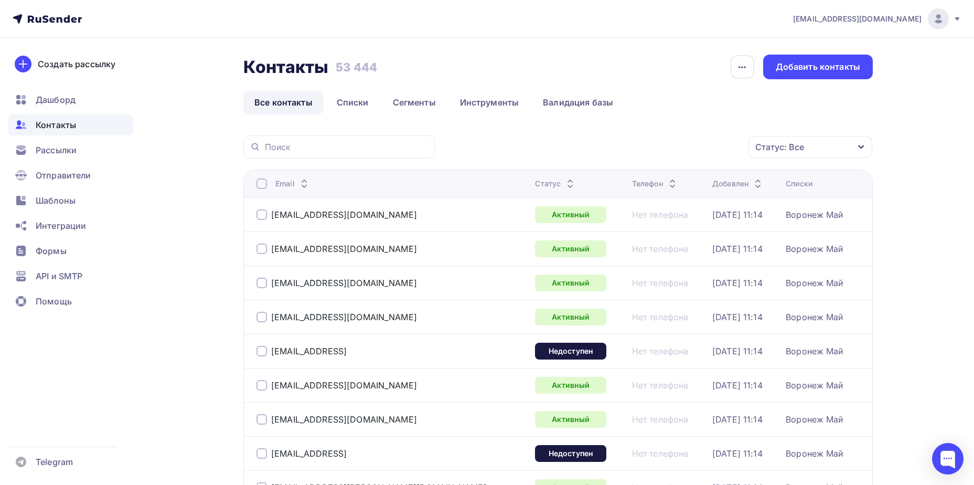
click at [810, 144] on div "Статус: Все" at bounding box center [811, 147] width 124 height 22
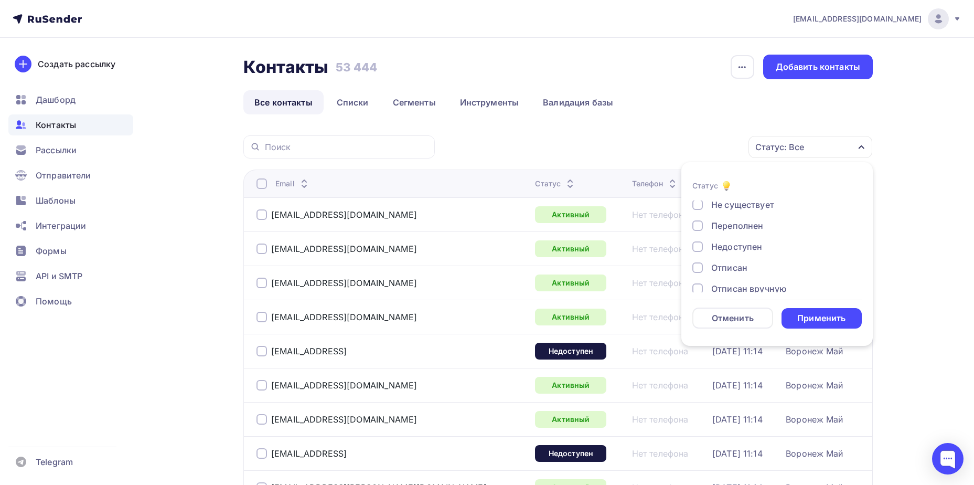
scroll to position [76, 0]
click at [749, 258] on div "Отписан вручную" at bounding box center [749, 256] width 76 height 13
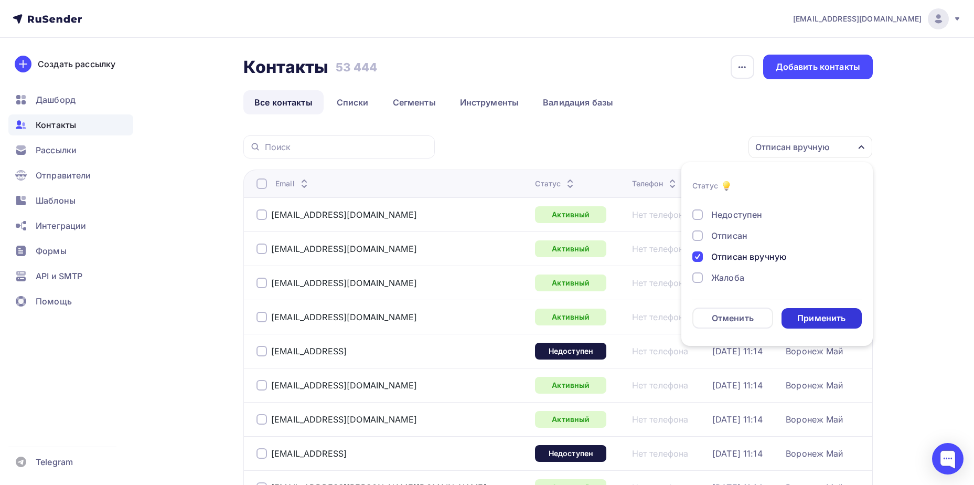
click at [812, 322] on div "Применить" at bounding box center [822, 318] width 48 height 12
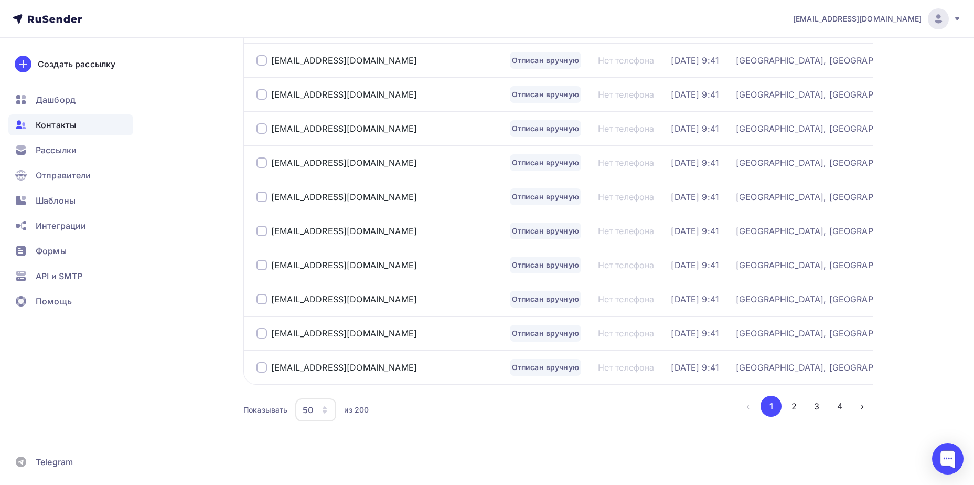
scroll to position [1525, 0]
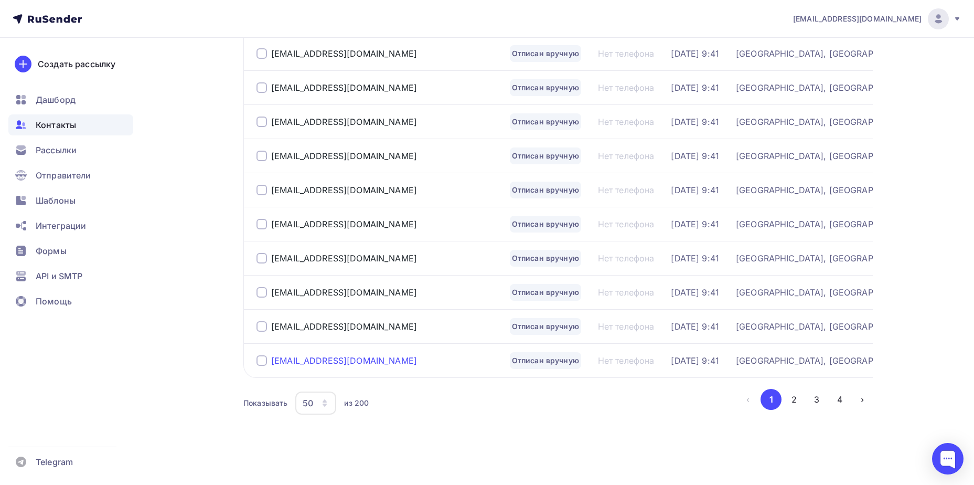
click at [329, 362] on div "cosmosvrn@mail.ru" at bounding box center [344, 360] width 146 height 10
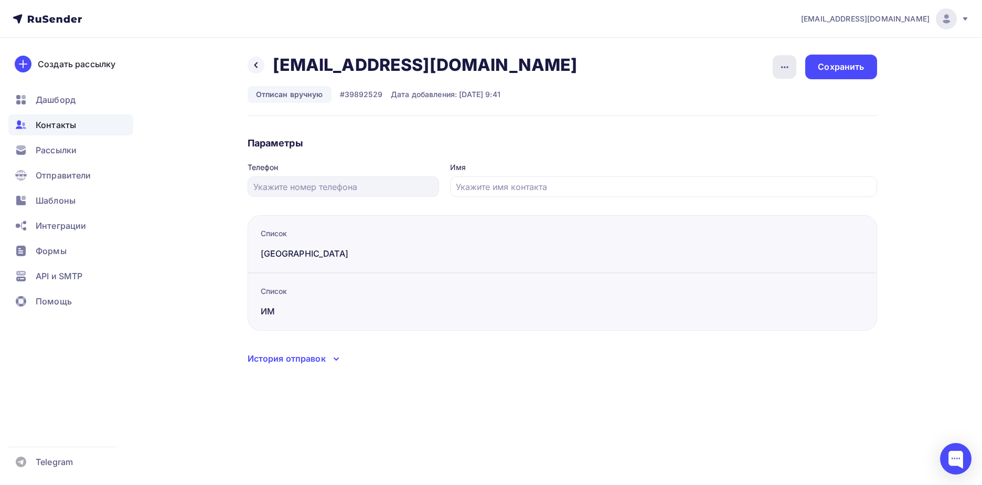
click at [785, 72] on icon "button" at bounding box center [785, 67] width 13 height 13
click at [763, 118] on div "Подписать" at bounding box center [744, 120] width 101 height 13
click at [839, 70] on div "Сохранить" at bounding box center [841, 67] width 46 height 12
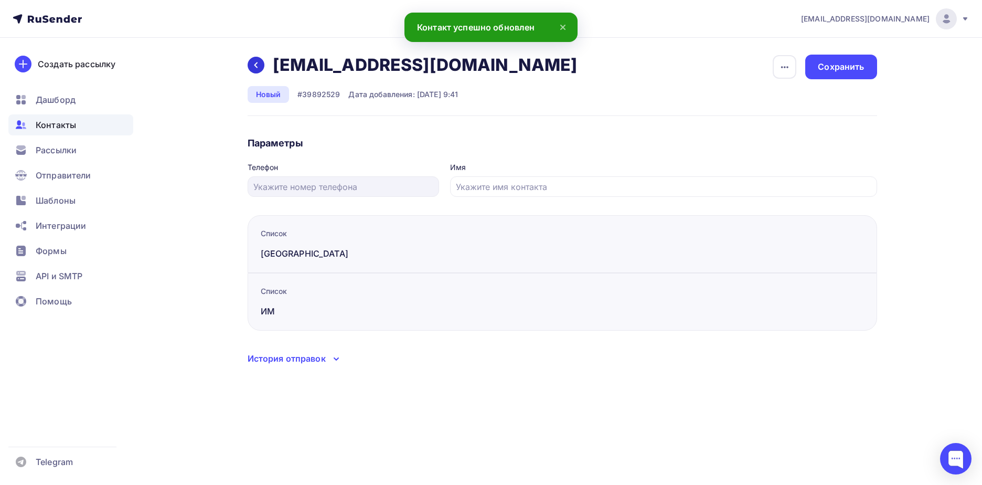
click at [257, 63] on icon at bounding box center [255, 65] width 3 height 6
